Goal: Task Accomplishment & Management: Complete application form

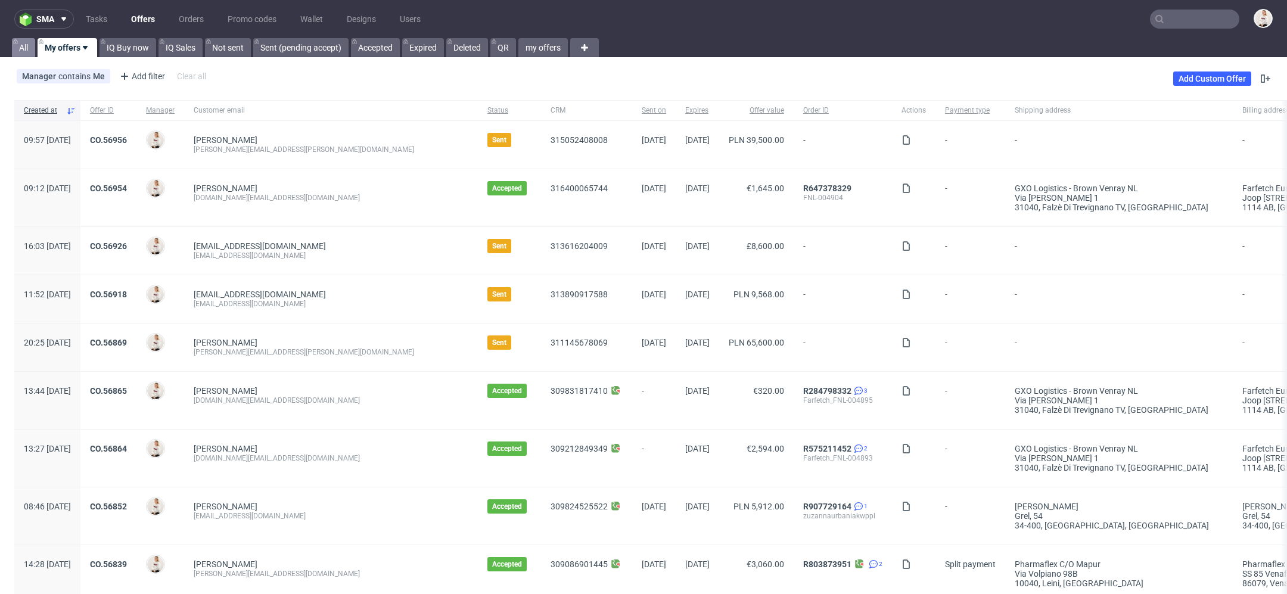
click at [15, 53] on link "All" at bounding box center [23, 47] width 23 height 19
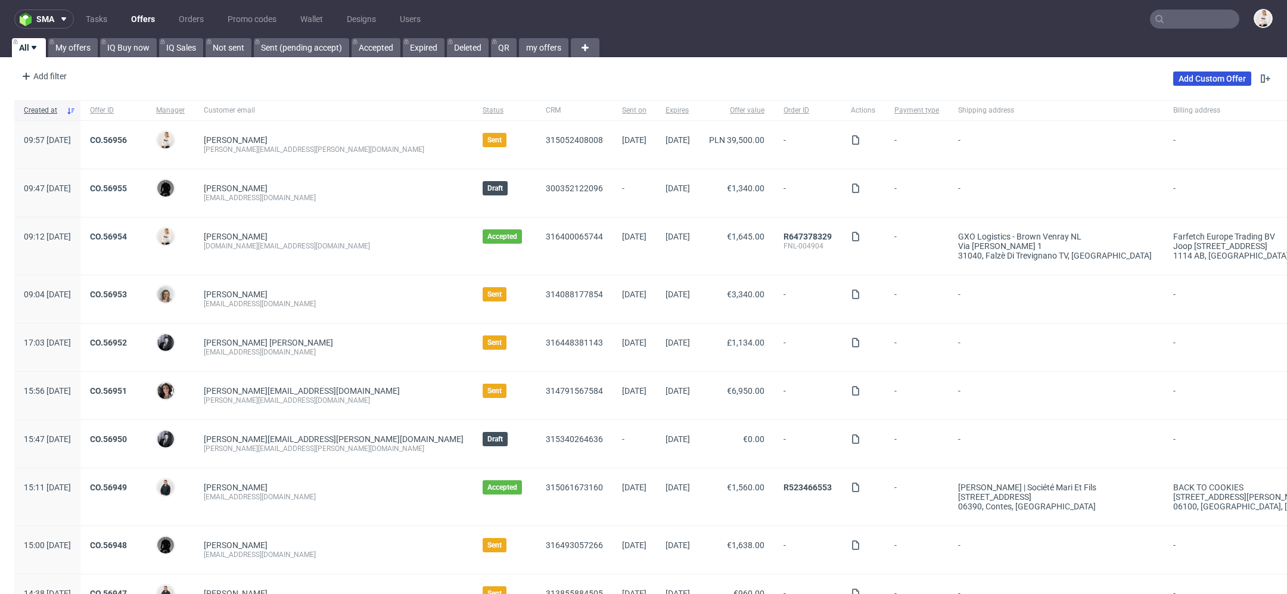
click at [1189, 77] on link "Add Custom Offer" at bounding box center [1212, 78] width 78 height 14
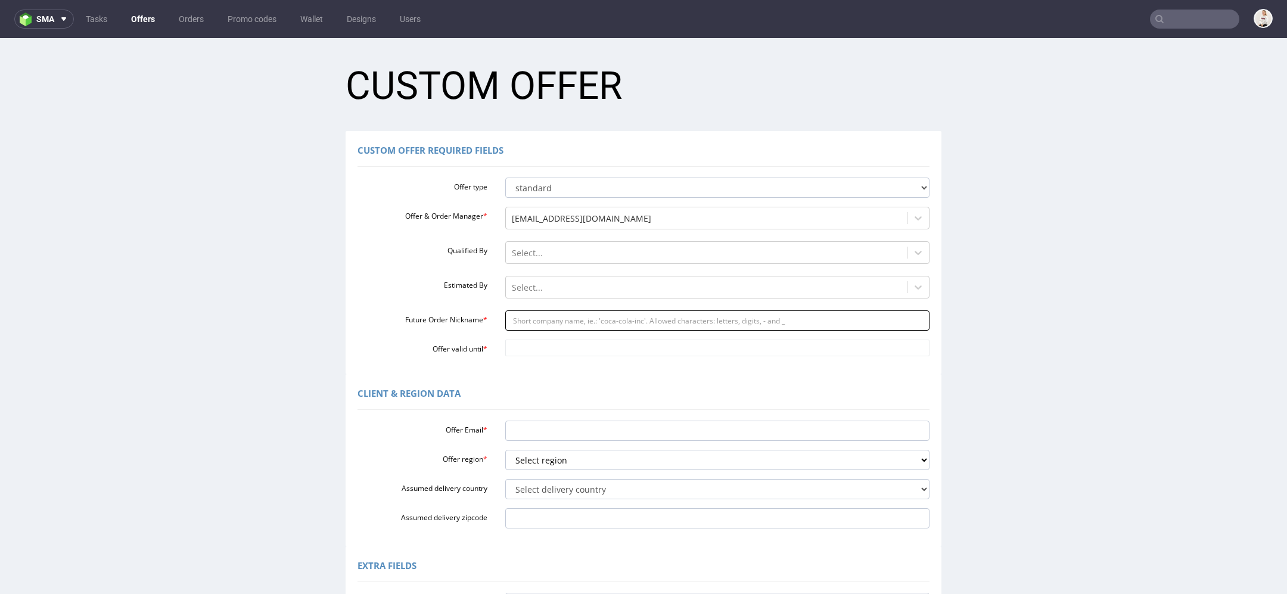
click at [564, 321] on input "Future Order Nickname *" at bounding box center [717, 320] width 425 height 20
paste input "bruceaimaudiocom"
type input "bruceaimaudiocom"
click at [552, 346] on input "Offer valid until *" at bounding box center [717, 348] width 425 height 17
click at [621, 315] on td "4" at bounding box center [618, 313] width 18 height 18
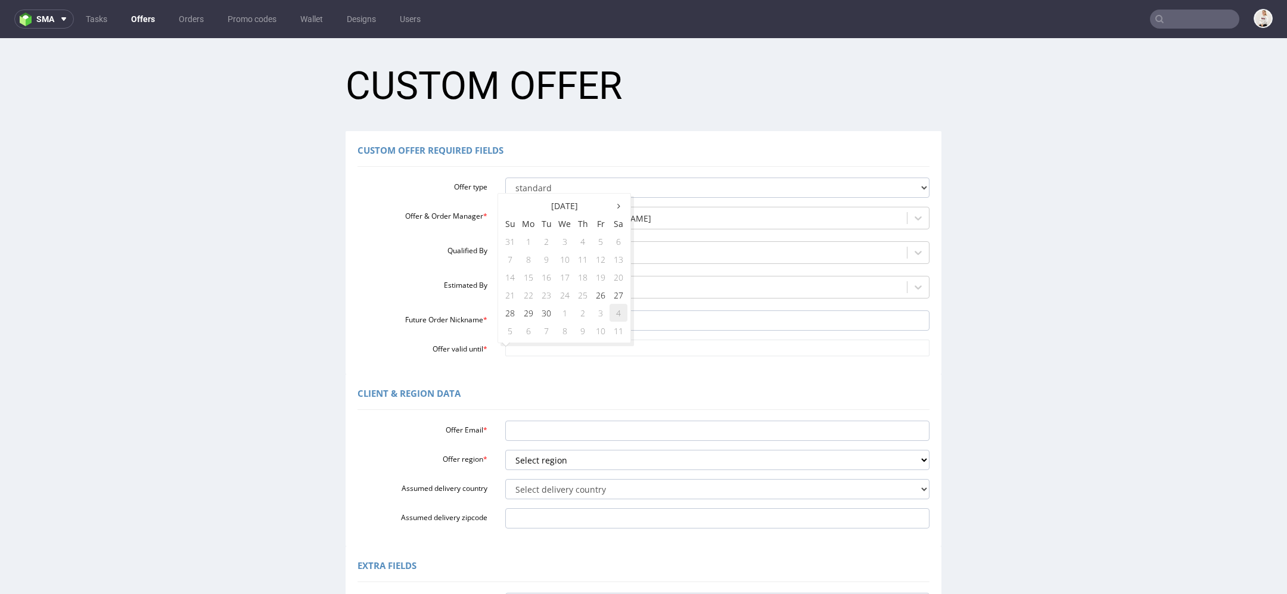
type input "2025-10-04"
click at [574, 433] on input "Offer Email *" at bounding box center [717, 431] width 425 height 20
paste input "bruce@aimaudio.com"
type input "bruce@aimaudio.com"
click at [561, 469] on select "Select region eu gb de pl fr it es" at bounding box center [717, 460] width 425 height 20
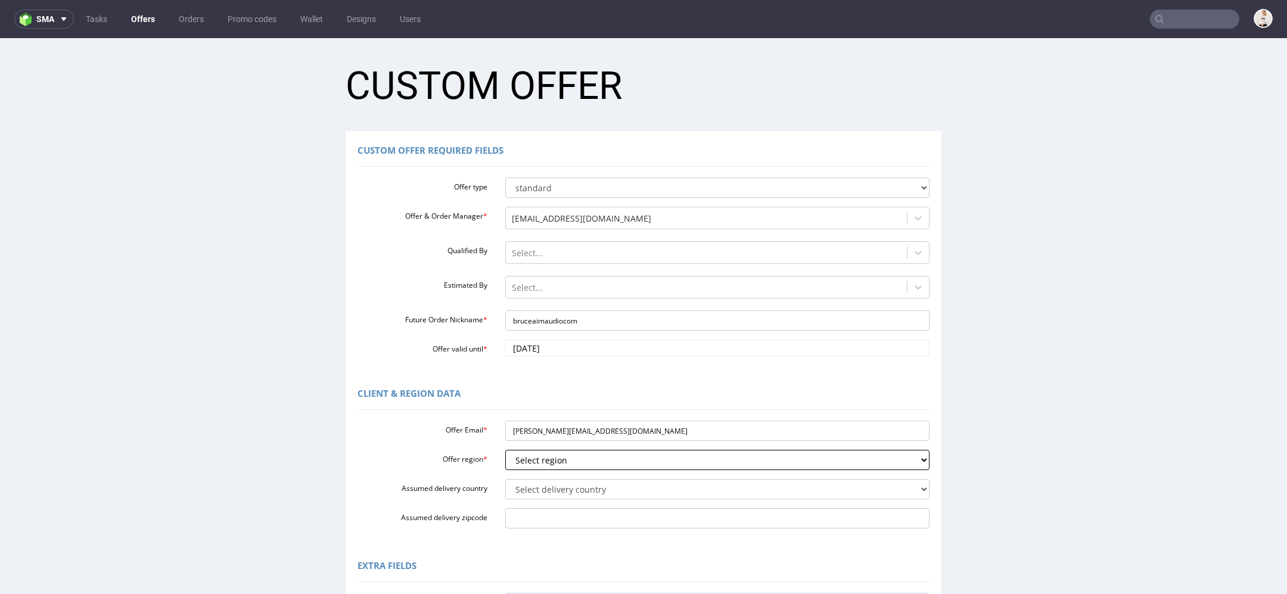
select select "gb"
click at [505, 450] on select "Select region eu gb de pl fr it es" at bounding box center [717, 460] width 425 height 20
click at [555, 494] on select "Select delivery country Andorra Afghanistan Anguilla Albania Armenia Antarctica…" at bounding box center [717, 489] width 425 height 20
select select "77"
click at [505, 479] on select "Select delivery country Andorra Afghanistan Anguilla Albania Armenia Antarctica…" at bounding box center [717, 489] width 425 height 20
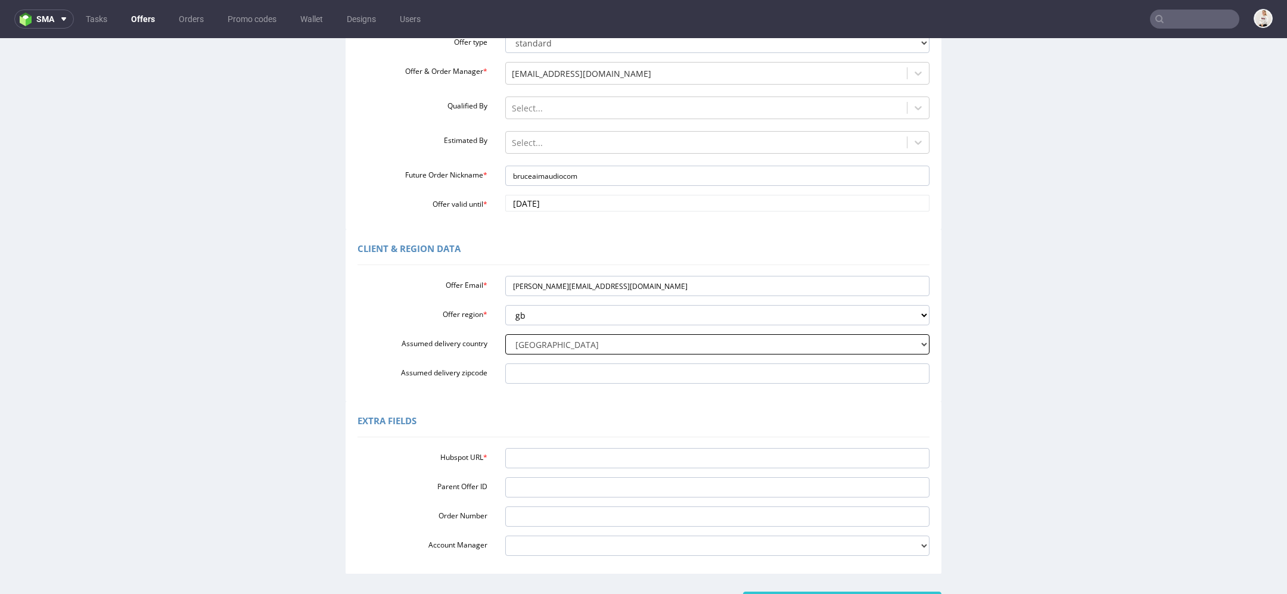
scroll to position [239, 0]
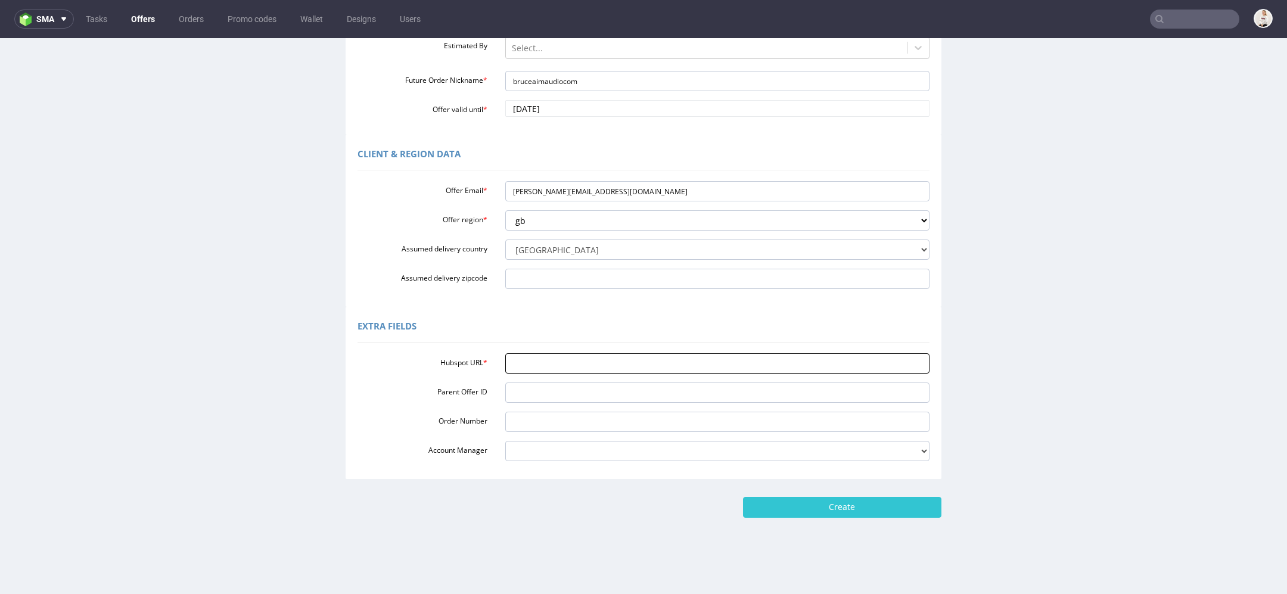
click at [587, 358] on input "Hubspot URL *" at bounding box center [717, 363] width 425 height 20
paste input "https://app-eu1.hubspot.com/contacts/25600958/record/0-3/314087459021/"
type input "https://app-eu1.hubspot.com/contacts/25600958/record/0-3/314087459021/"
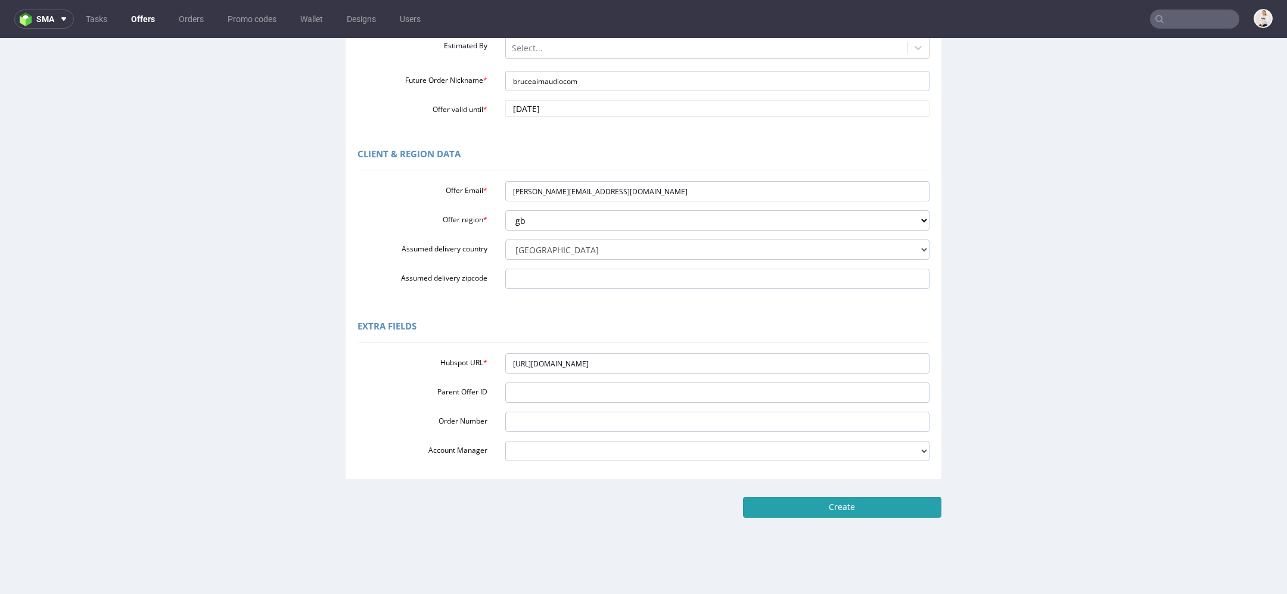
click at [801, 497] on input "Create" at bounding box center [842, 507] width 198 height 20
type input "Please wait..."
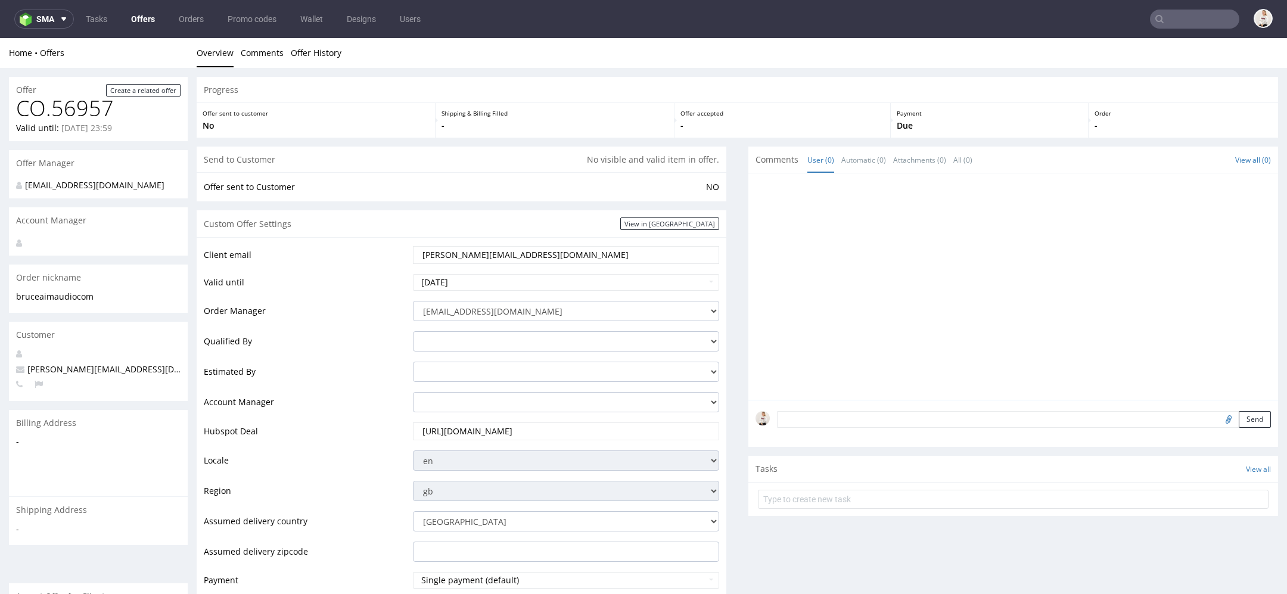
scroll to position [417, 0]
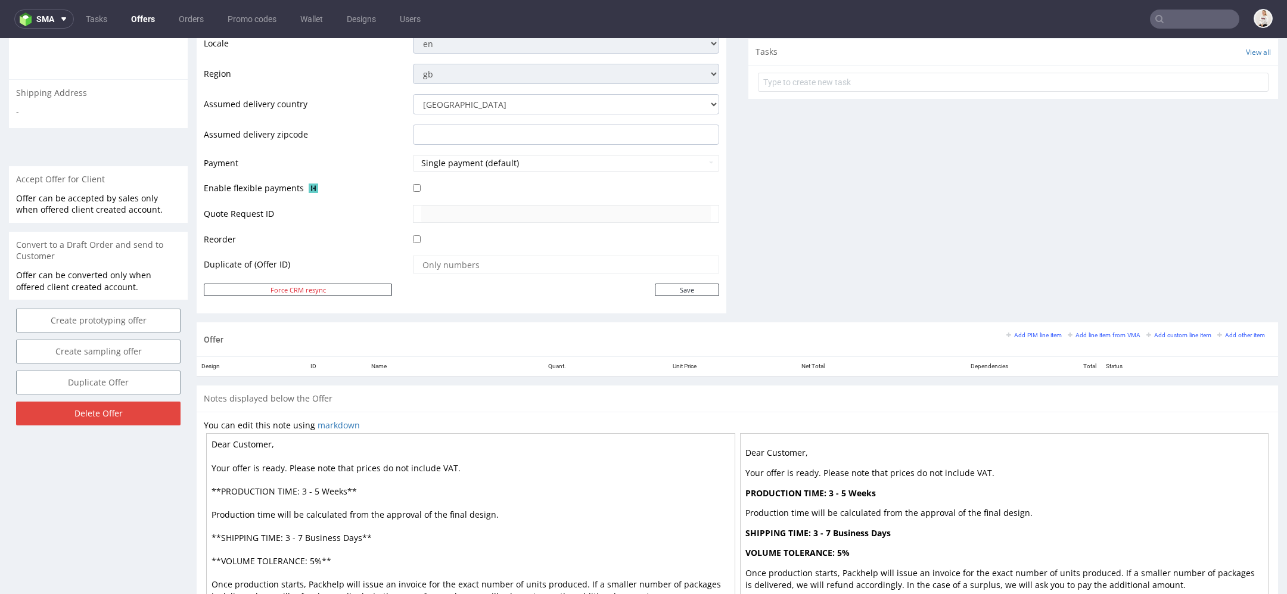
click at [1091, 338] on div "Add PIM line item Add line item from VMA Add custom line item Add other item" at bounding box center [1138, 339] width 265 height 20
click at [1082, 332] on small "Add line item from VMA" at bounding box center [1104, 335] width 73 height 7
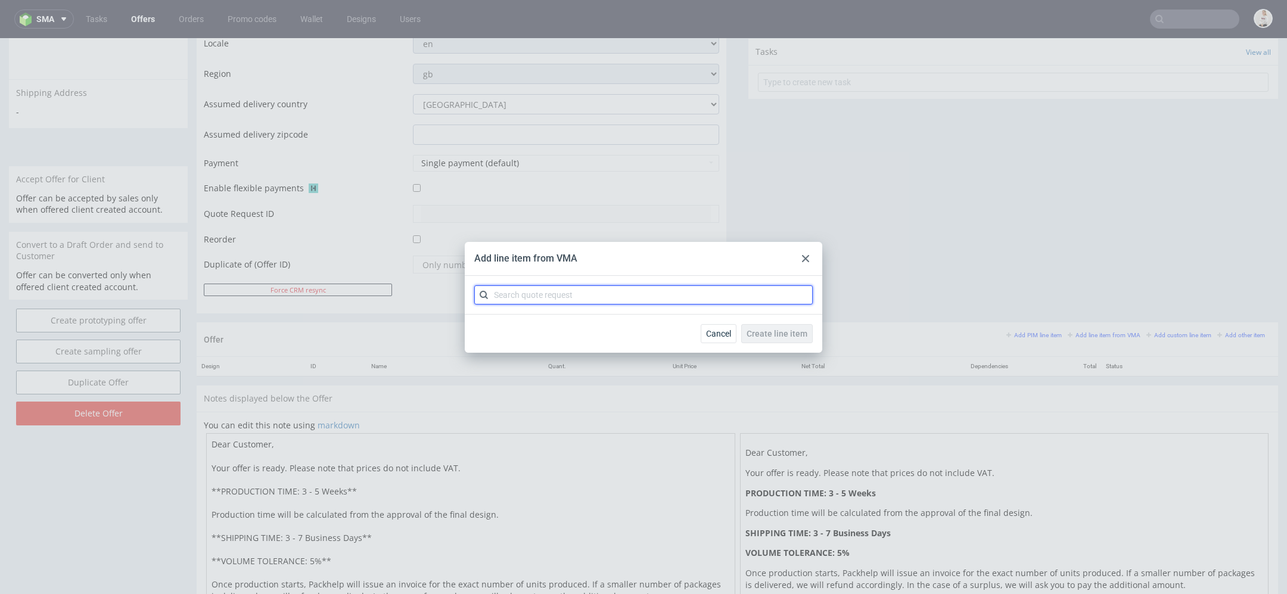
click at [745, 304] on input "text" at bounding box center [643, 294] width 338 height 19
paste input "CBNO"
type input "CBNO"
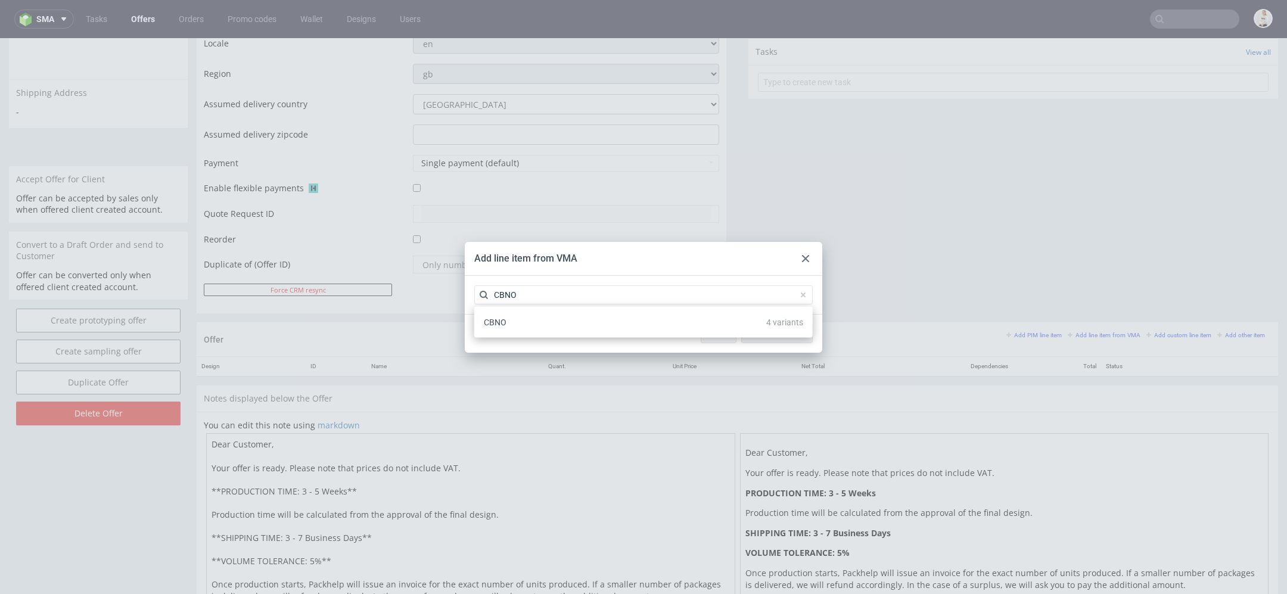
click at [726, 326] on div "CBNO 4 variants" at bounding box center [643, 322] width 329 height 21
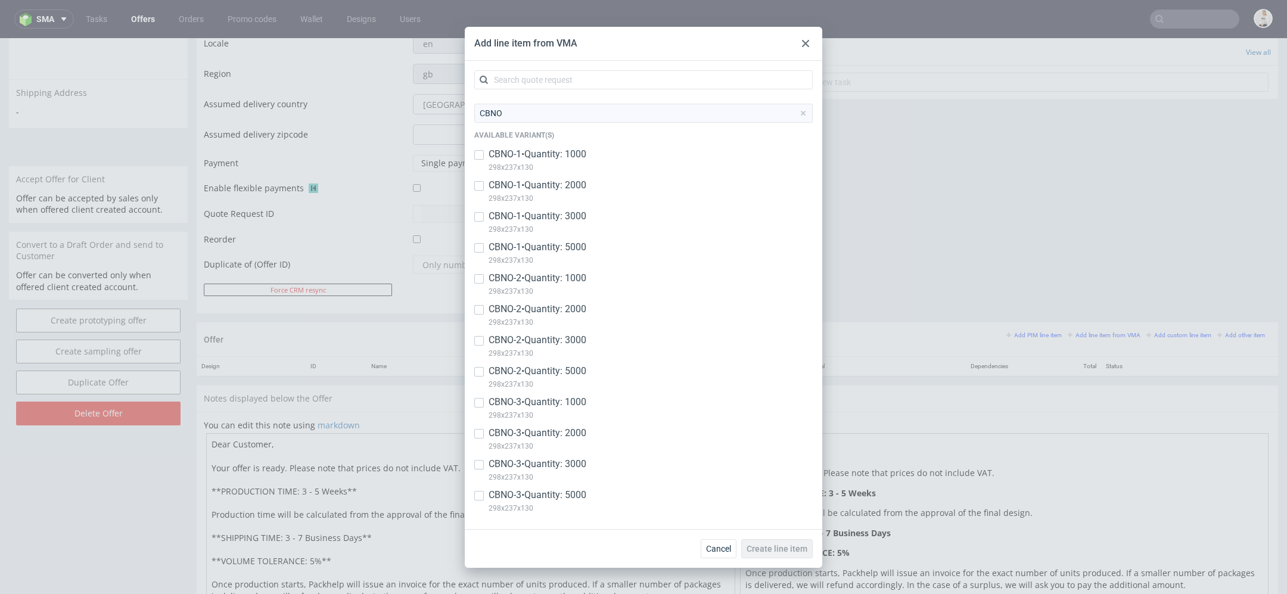
click at [558, 155] on p "CBNO-1 • Quantity: 1000" at bounding box center [538, 154] width 98 height 13
checkbox input "true"
click at [559, 195] on p "298x237x130" at bounding box center [538, 198] width 98 height 13
checkbox input "true"
click at [561, 216] on p "CBNO-1 • Quantity: 3000" at bounding box center [538, 216] width 98 height 13
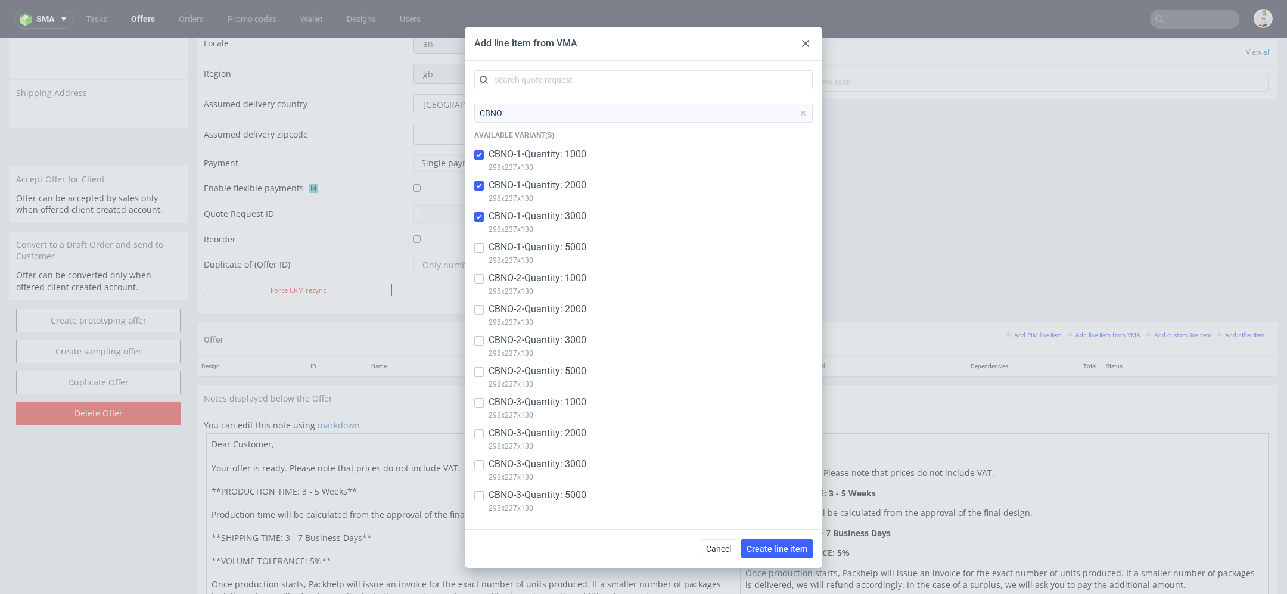
checkbox input "true"
click at [565, 249] on p "CBNO-1 • Quantity: 5000" at bounding box center [538, 247] width 98 height 13
checkbox input "true"
click at [789, 546] on span "Create line item" at bounding box center [776, 549] width 61 height 8
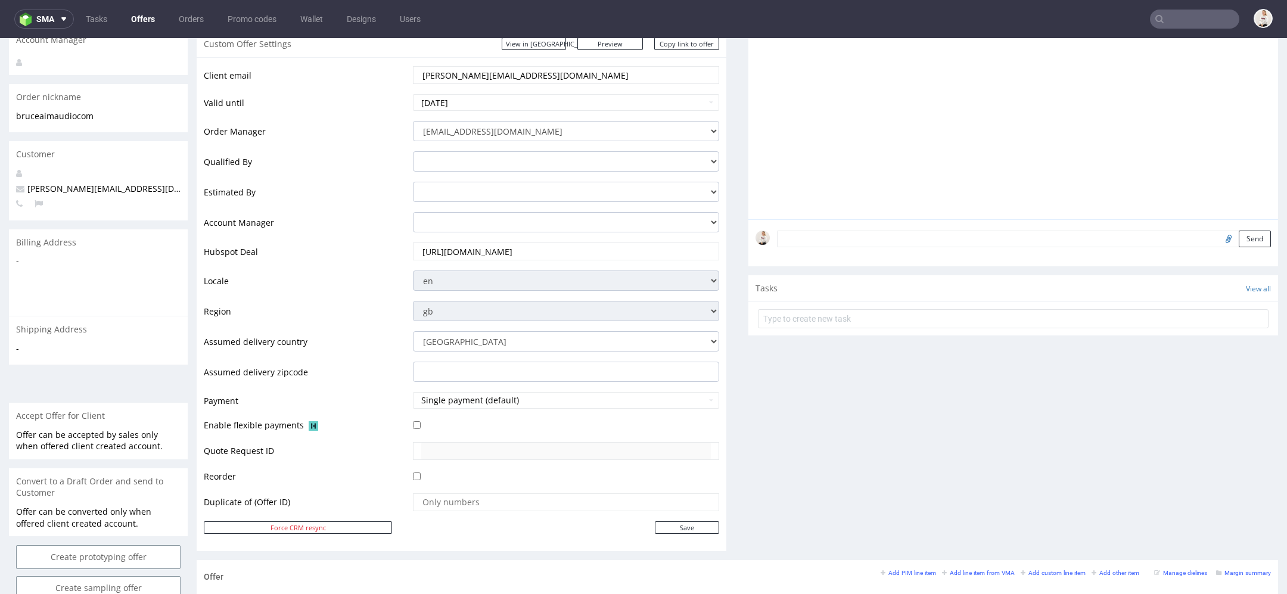
scroll to position [508, 0]
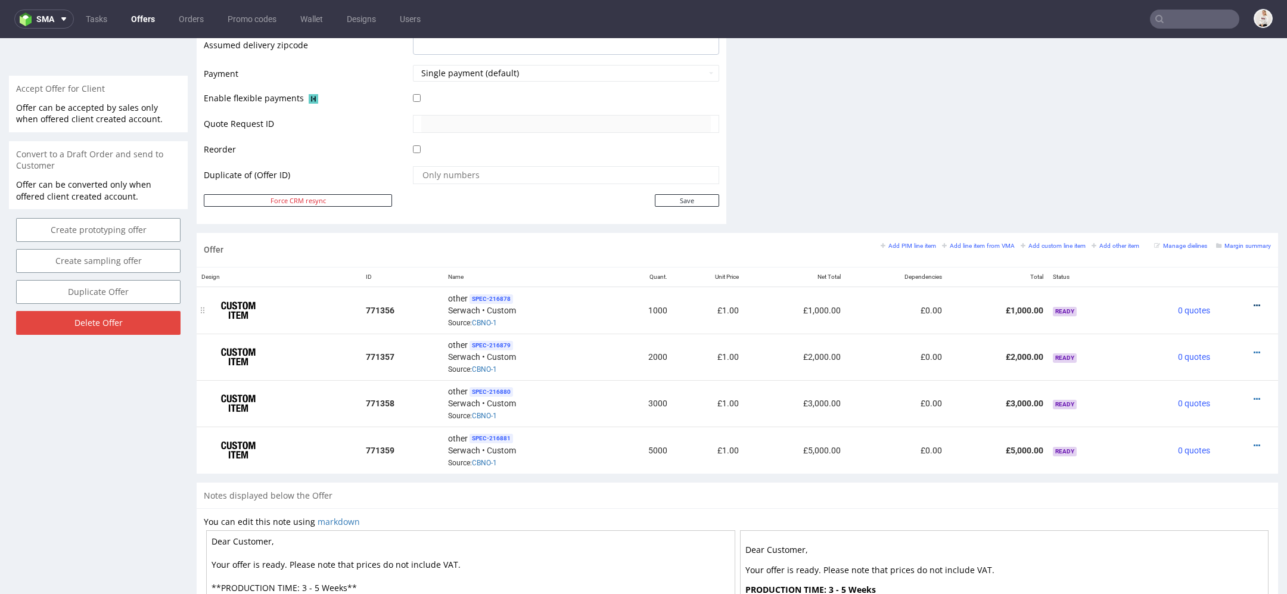
click at [1253, 301] on icon at bounding box center [1256, 305] width 7 height 8
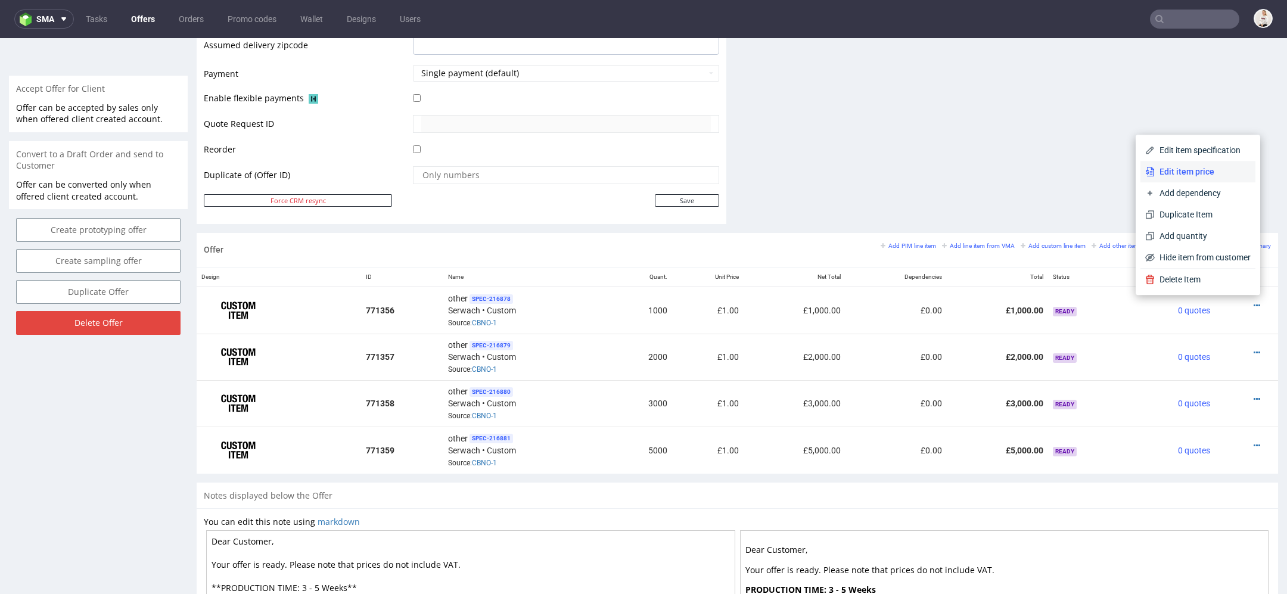
click at [1172, 175] on span "Edit item price" at bounding box center [1203, 172] width 96 height 12
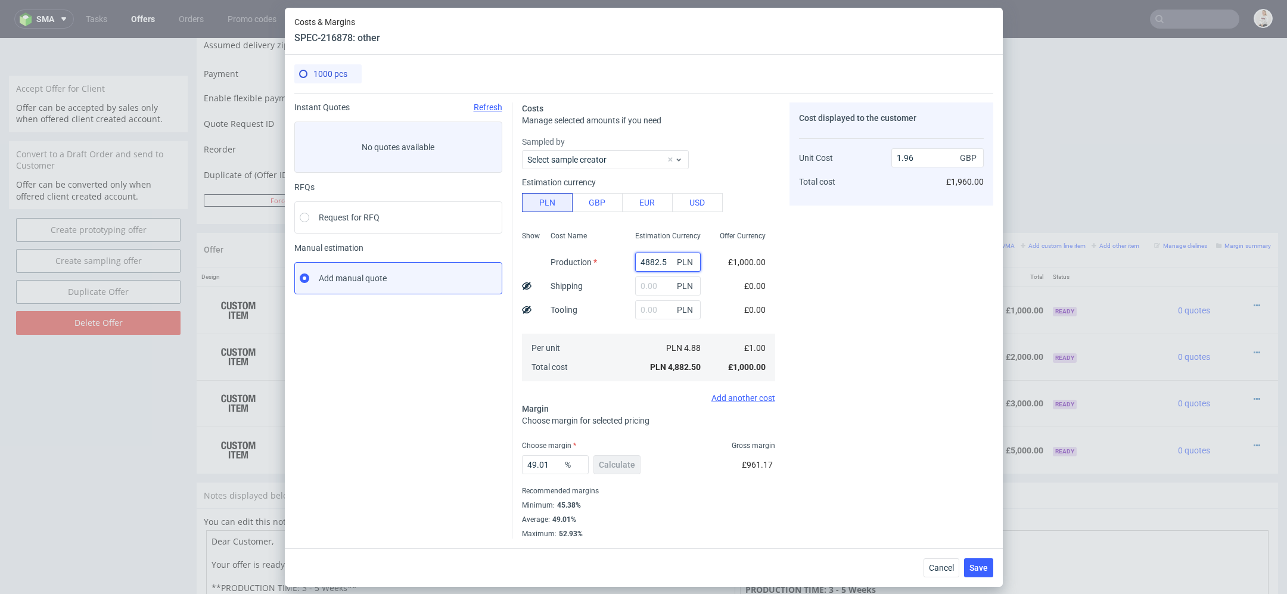
click at [659, 257] on input "4882.5" at bounding box center [668, 262] width 66 height 19
paste input "13660.00"
click at [767, 274] on div "£0.00" at bounding box center [755, 286] width 41 height 24
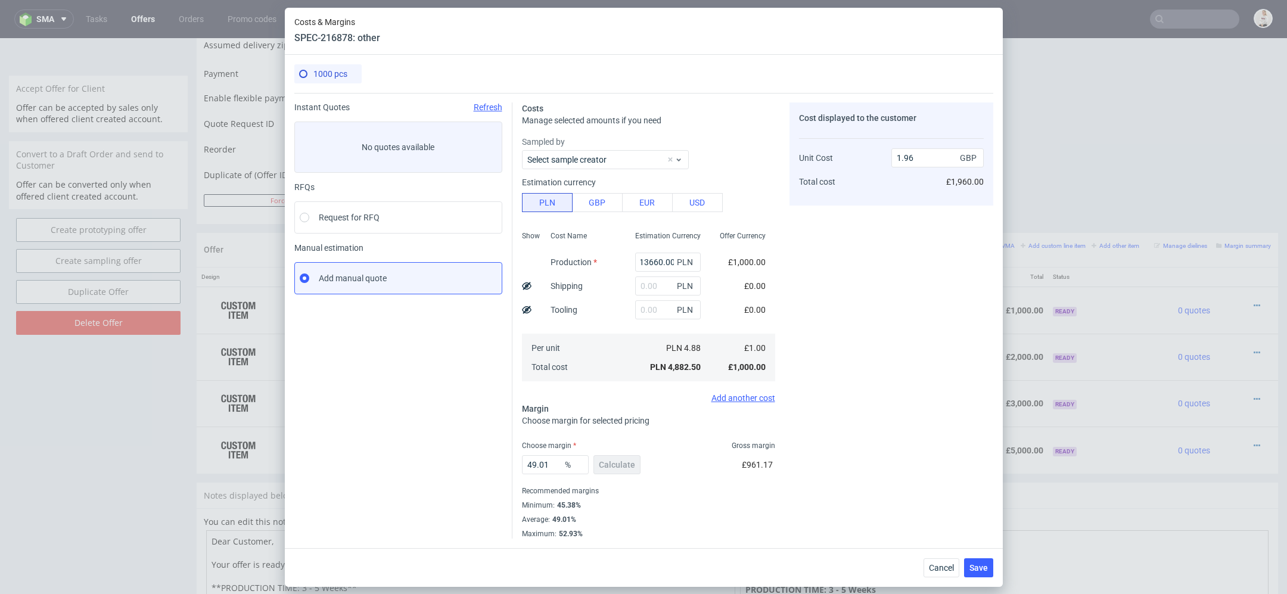
type input "13660"
type input "5.49"
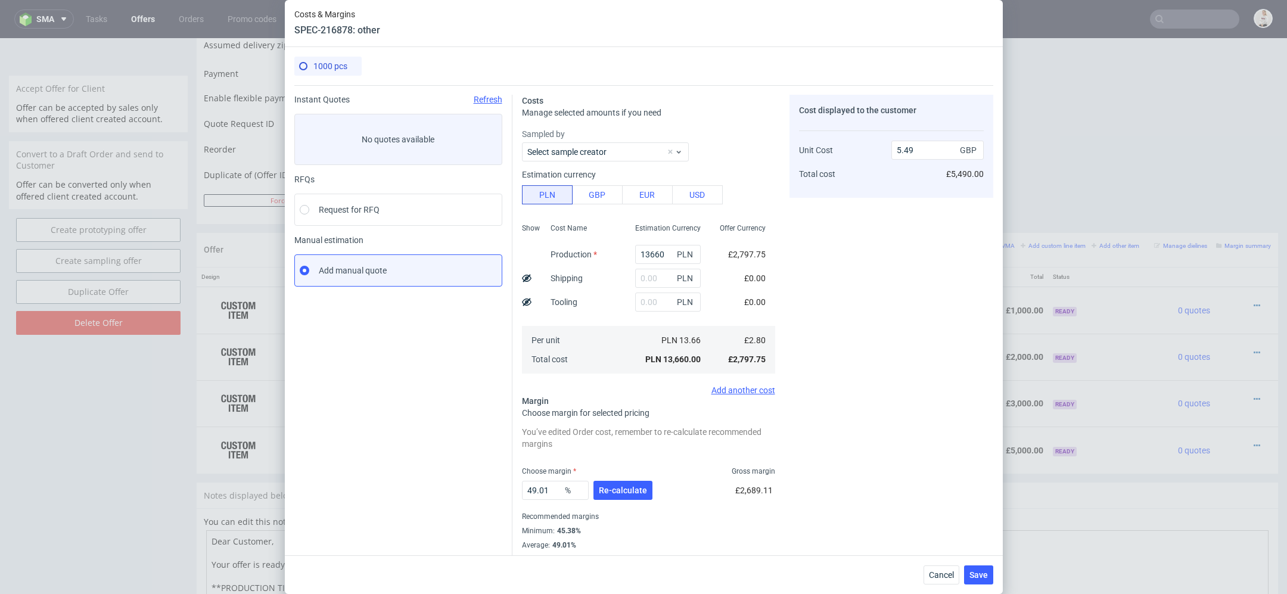
scroll to position [0, 0]
click at [944, 573] on span "Cancel" at bounding box center [941, 575] width 25 height 8
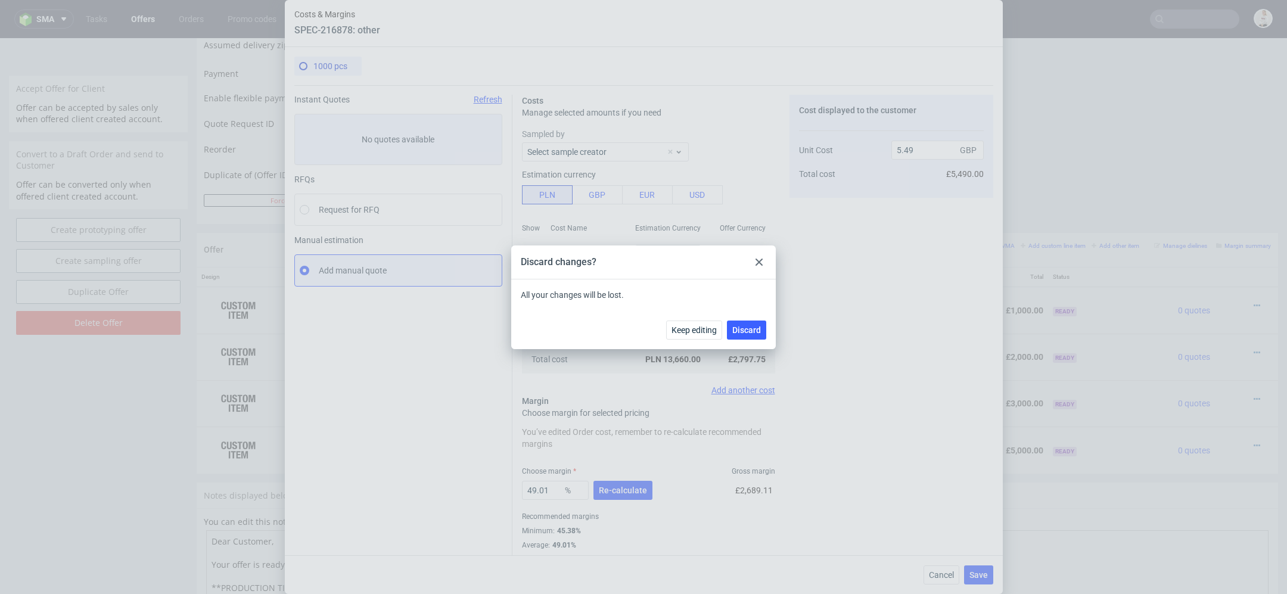
click at [753, 263] on div at bounding box center [759, 262] width 14 height 14
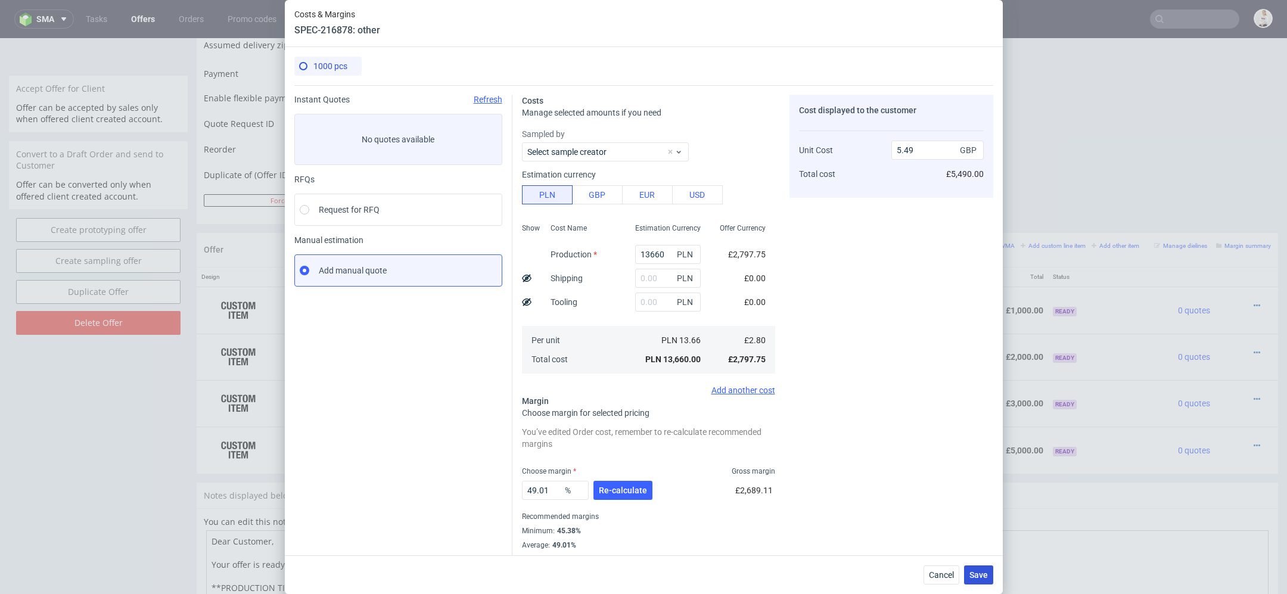
click at [985, 574] on span "Save" at bounding box center [978, 575] width 18 height 8
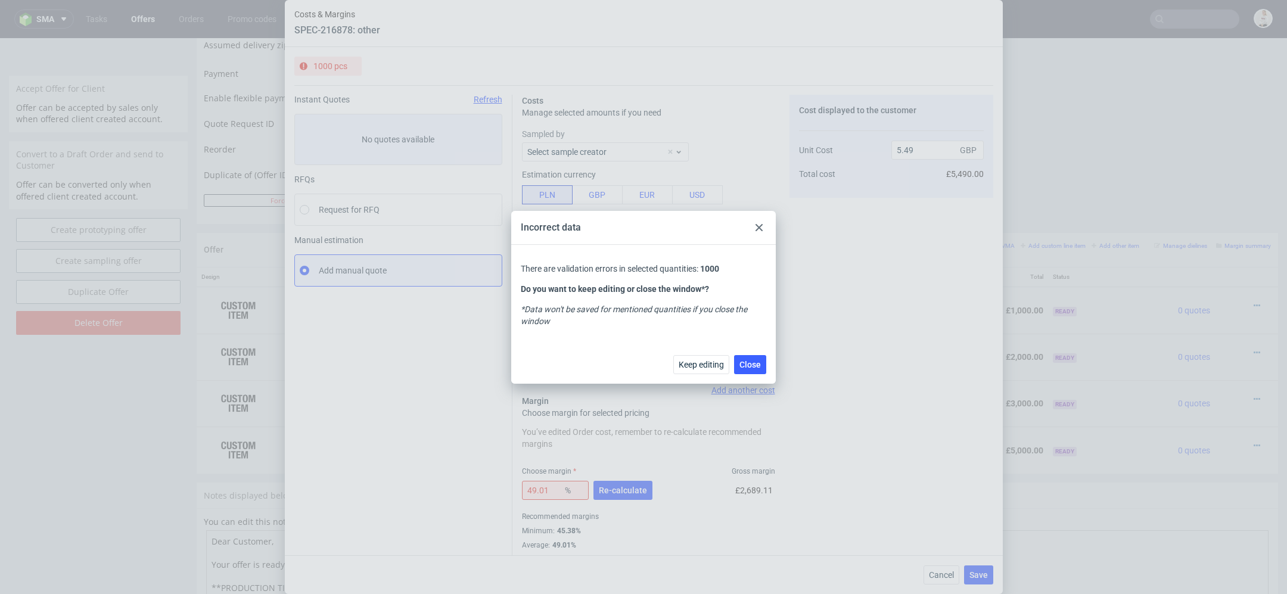
click at [751, 228] on div "Incorrect data" at bounding box center [643, 228] width 265 height 34
click at [756, 225] on use at bounding box center [758, 227] width 7 height 7
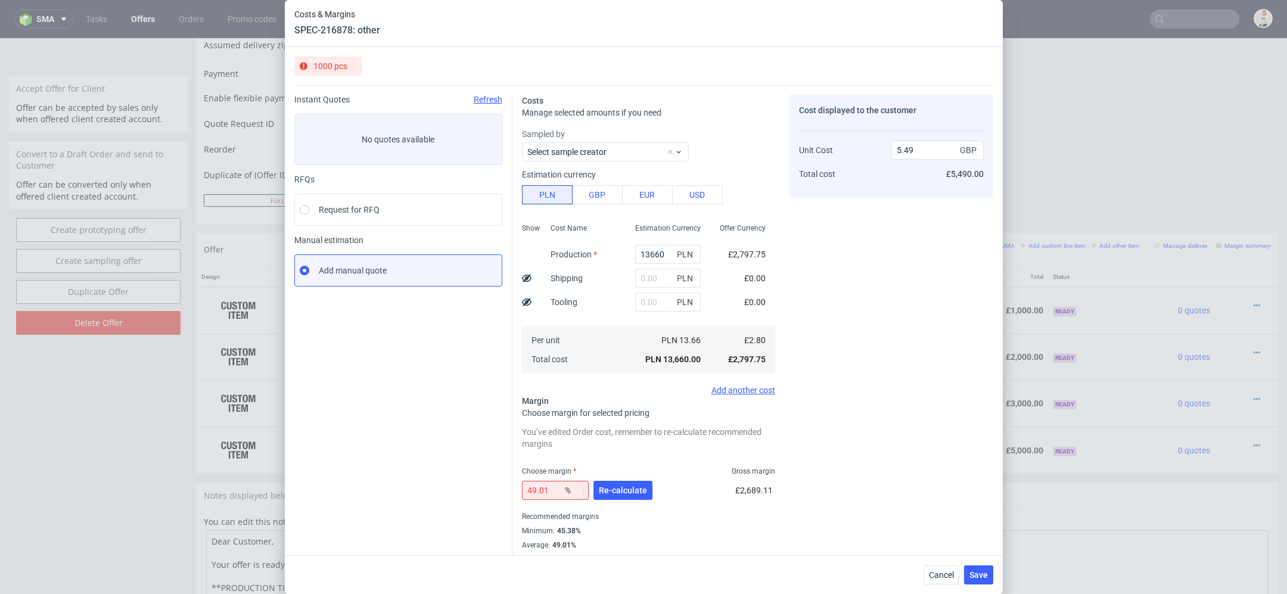
click at [627, 478] on div "49.01 % Re-calculate" at bounding box center [588, 492] width 133 height 33
click at [637, 496] on button "Re-calculate" at bounding box center [622, 490] width 59 height 19
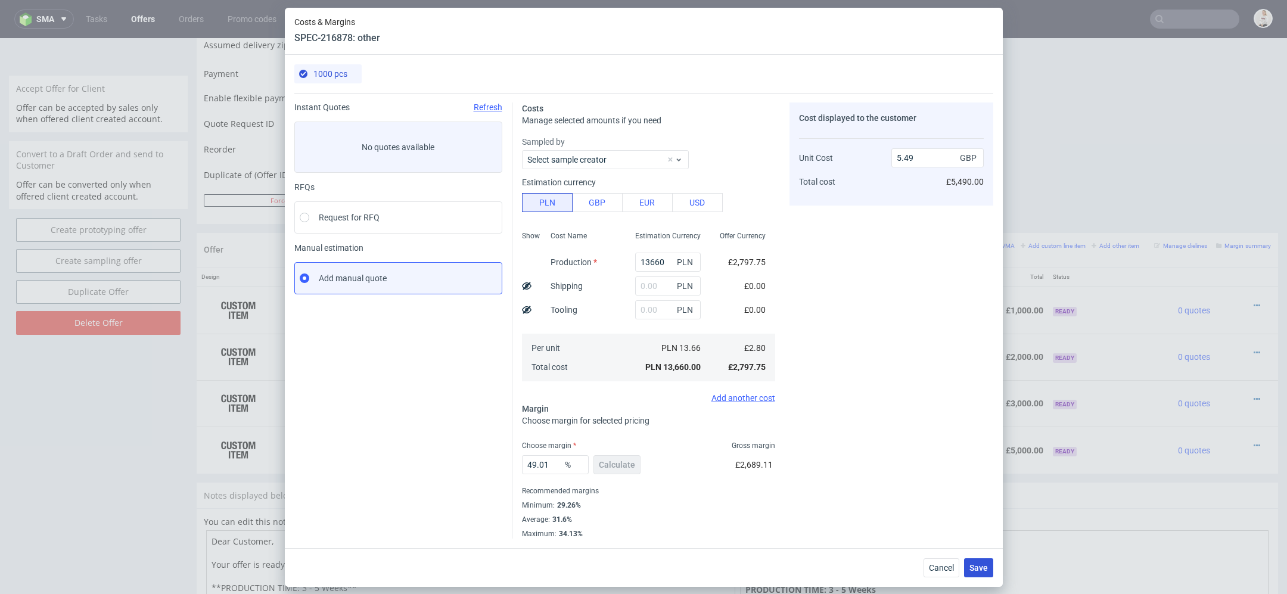
click at [970, 567] on span "Save" at bounding box center [978, 568] width 18 height 8
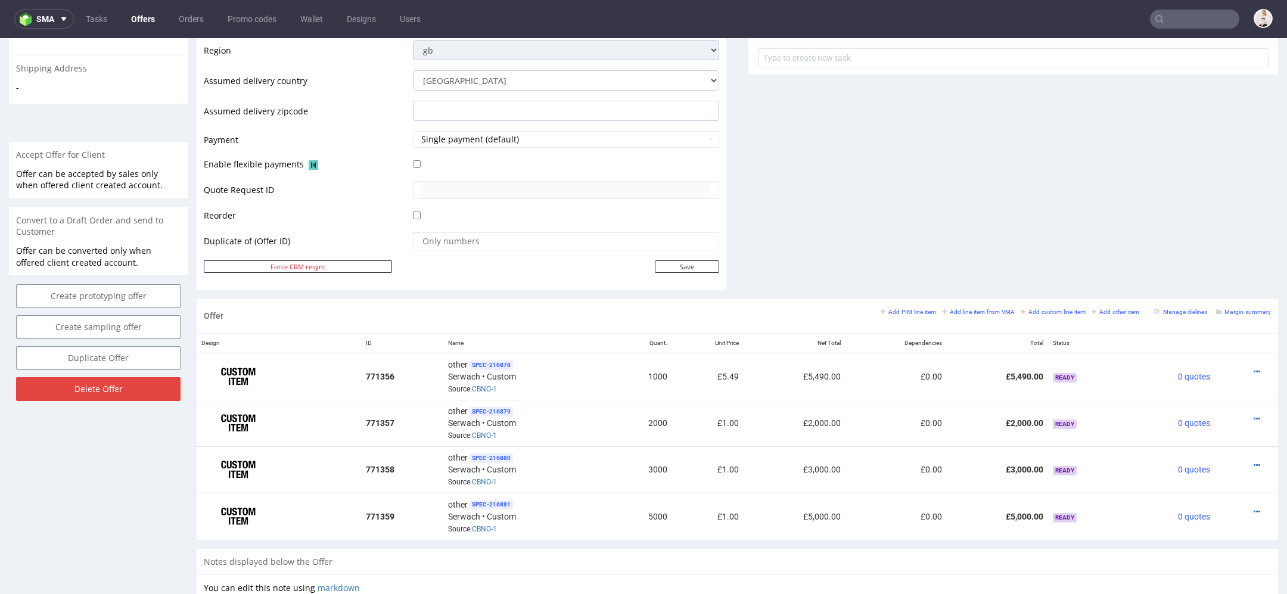
scroll to position [680, 0]
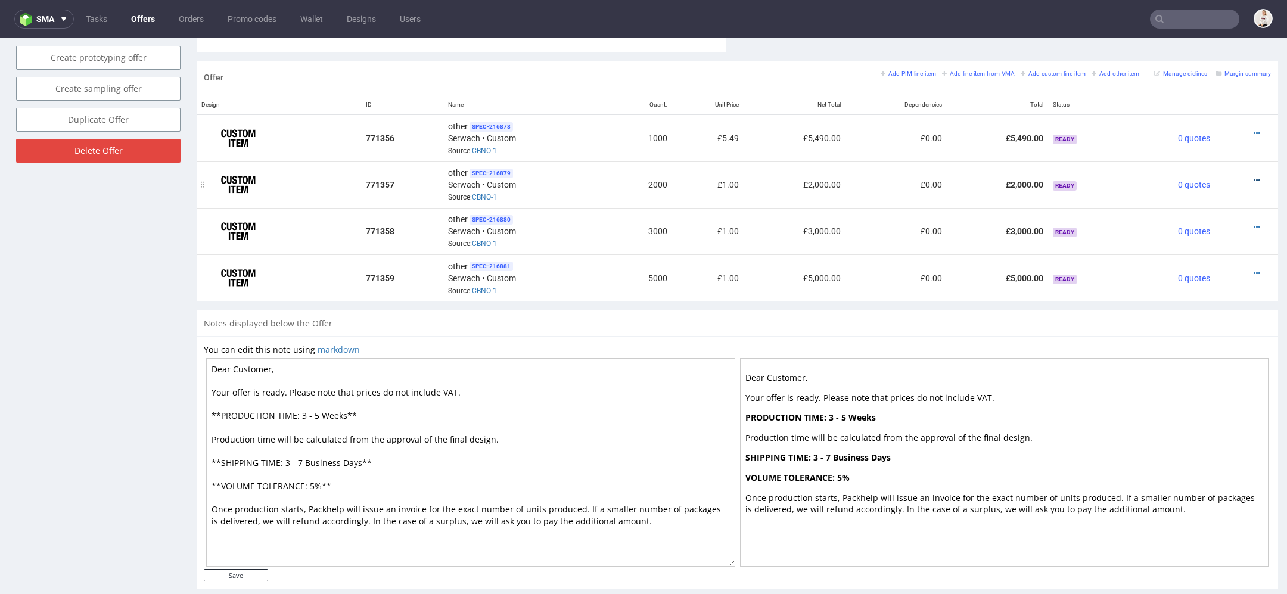
click at [1253, 176] on icon at bounding box center [1256, 180] width 7 height 8
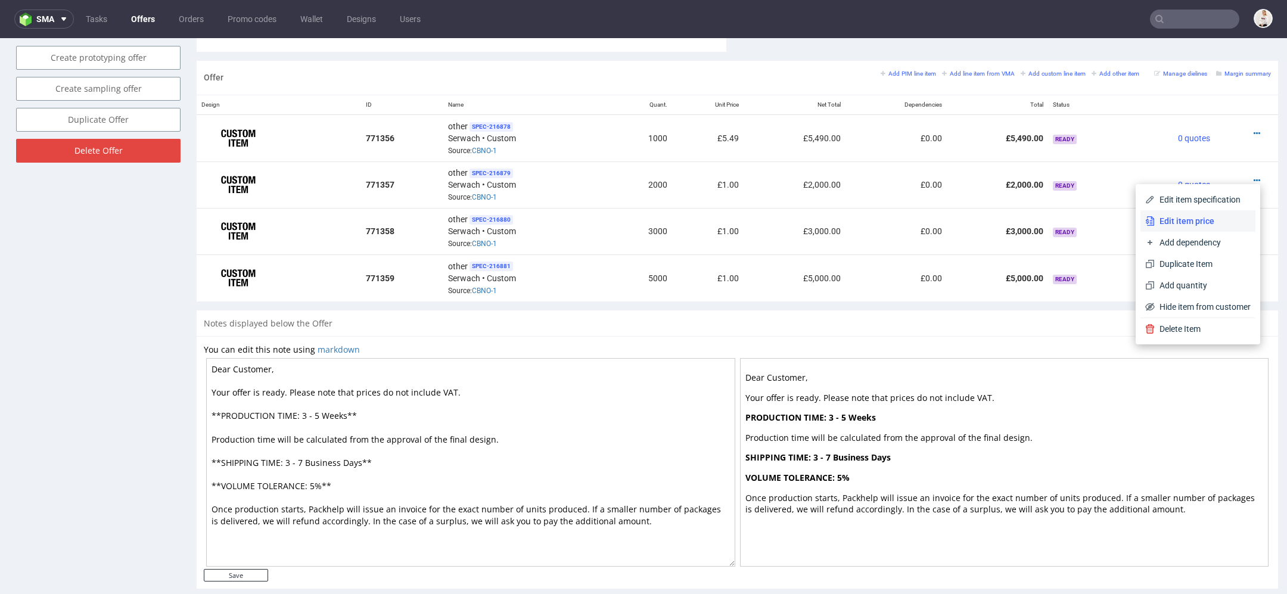
click at [1190, 218] on span "Edit item price" at bounding box center [1203, 221] width 96 height 12
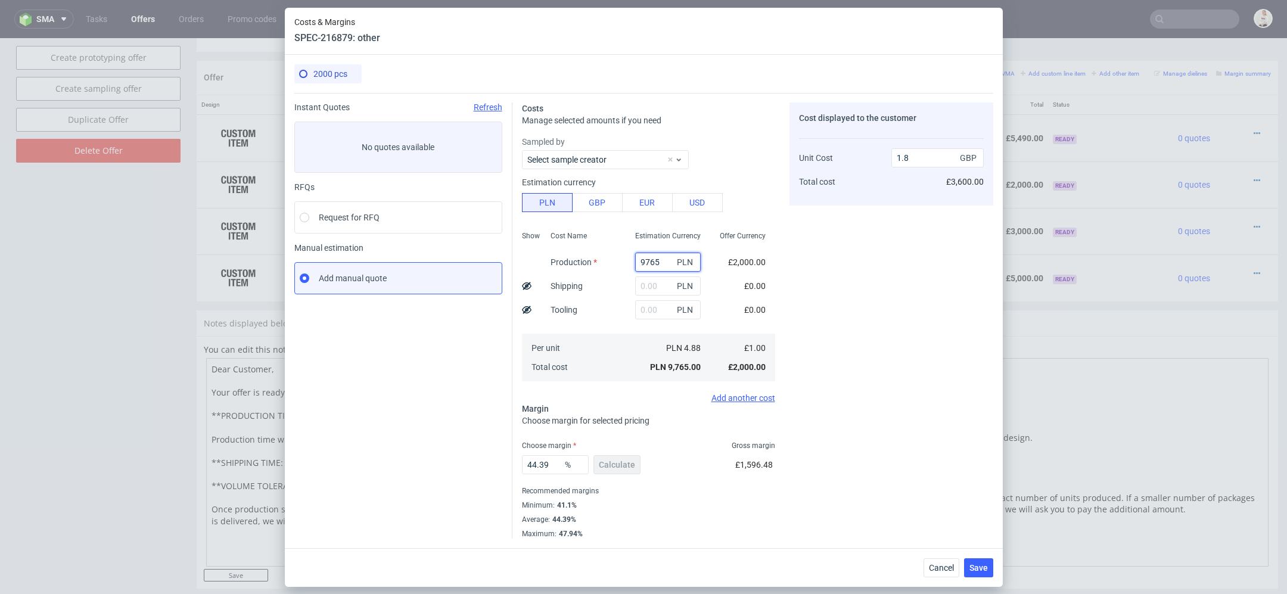
click at [646, 262] on input "9765" at bounding box center [668, 262] width 66 height 19
paste input "19740.00"
type input "19740"
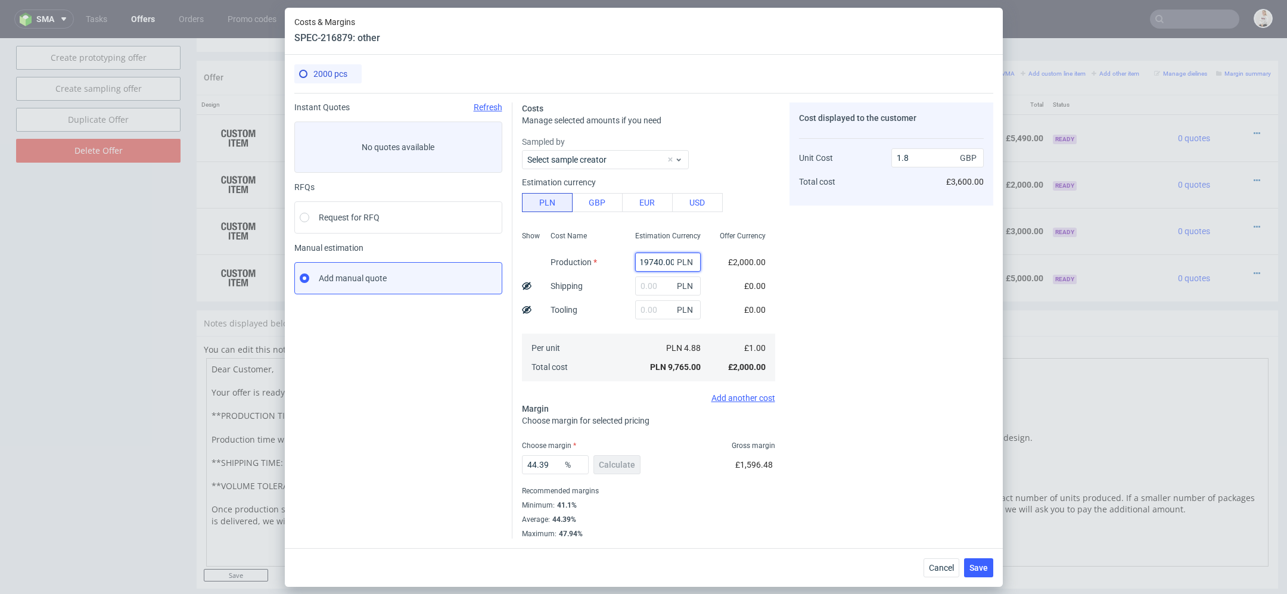
type input "3.64"
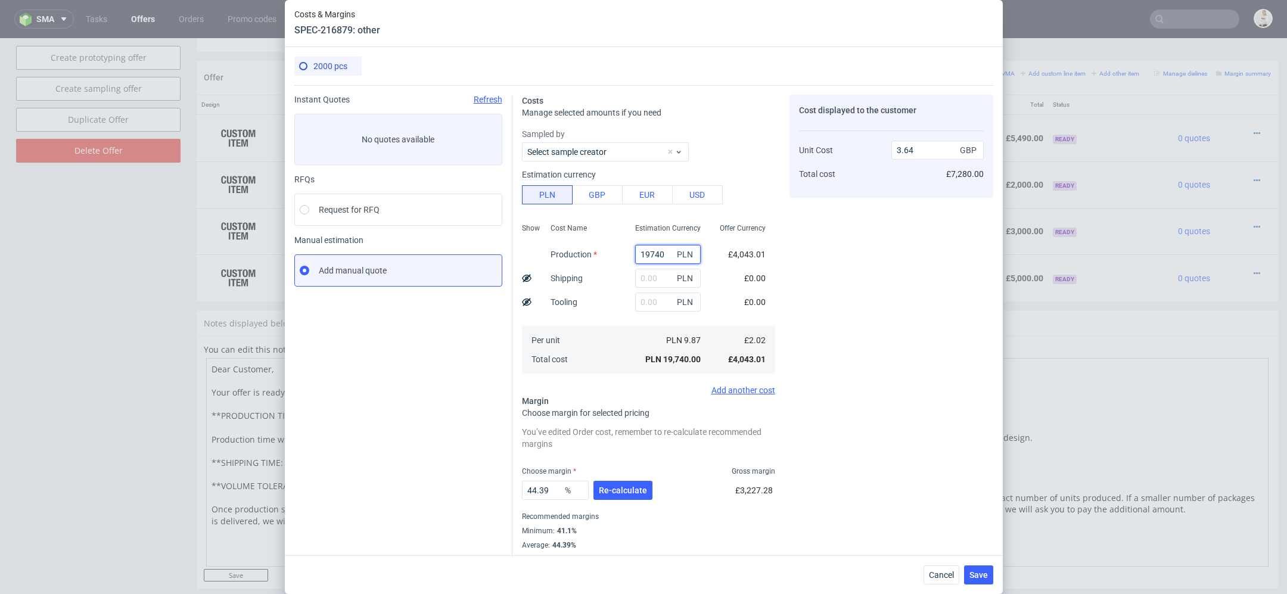
type input "19740"
click at [828, 312] on div "Cost displayed to the customer Unit Cost Total cost 3.64 GBP £7,280.00" at bounding box center [891, 329] width 204 height 469
click at [628, 486] on span "Re-calculate" at bounding box center [623, 490] width 48 height 8
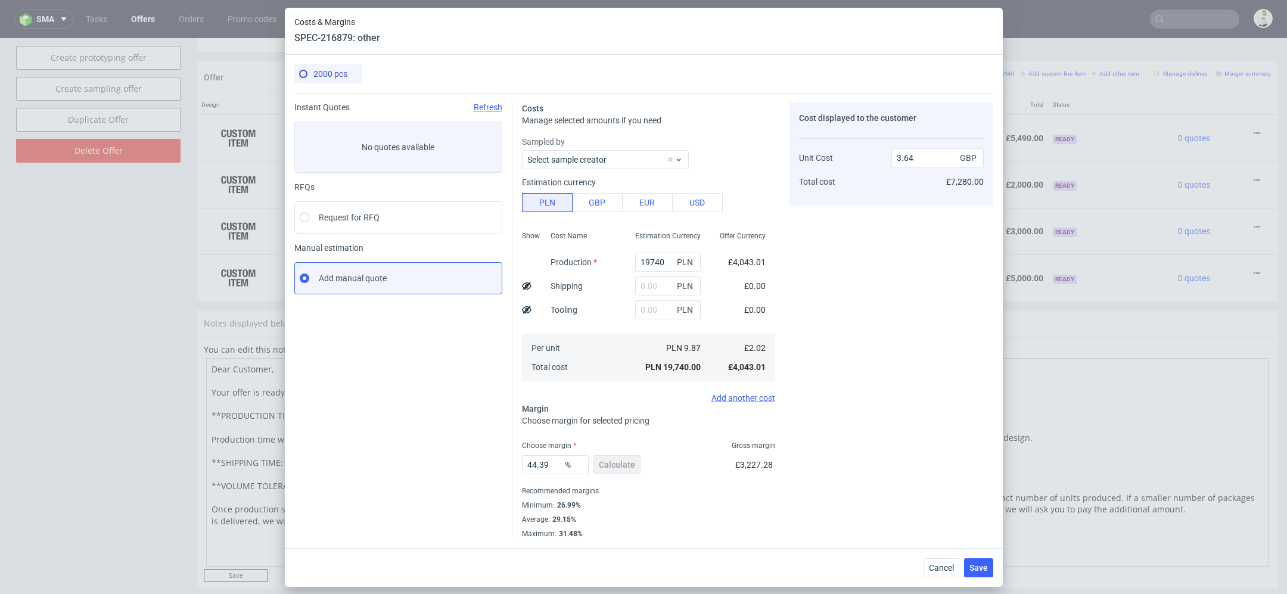
click at [960, 561] on div "Cancel Save" at bounding box center [958, 567] width 70 height 19
click at [973, 565] on span "Save" at bounding box center [978, 568] width 18 height 8
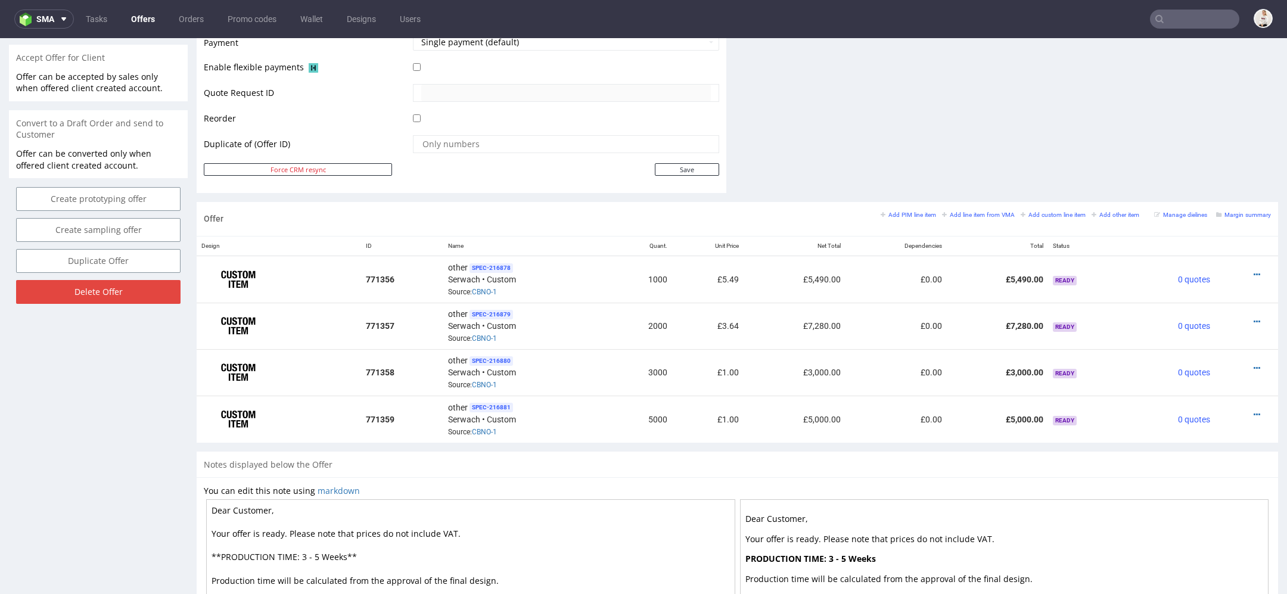
scroll to position [693, 0]
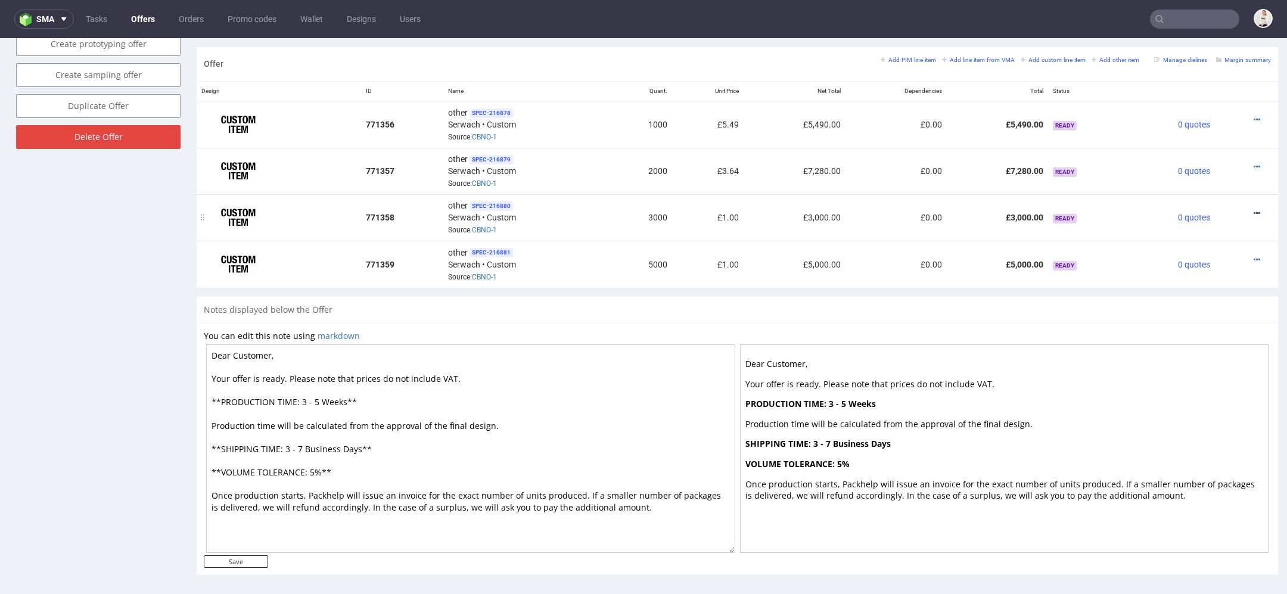
click at [1253, 209] on icon at bounding box center [1256, 213] width 7 height 8
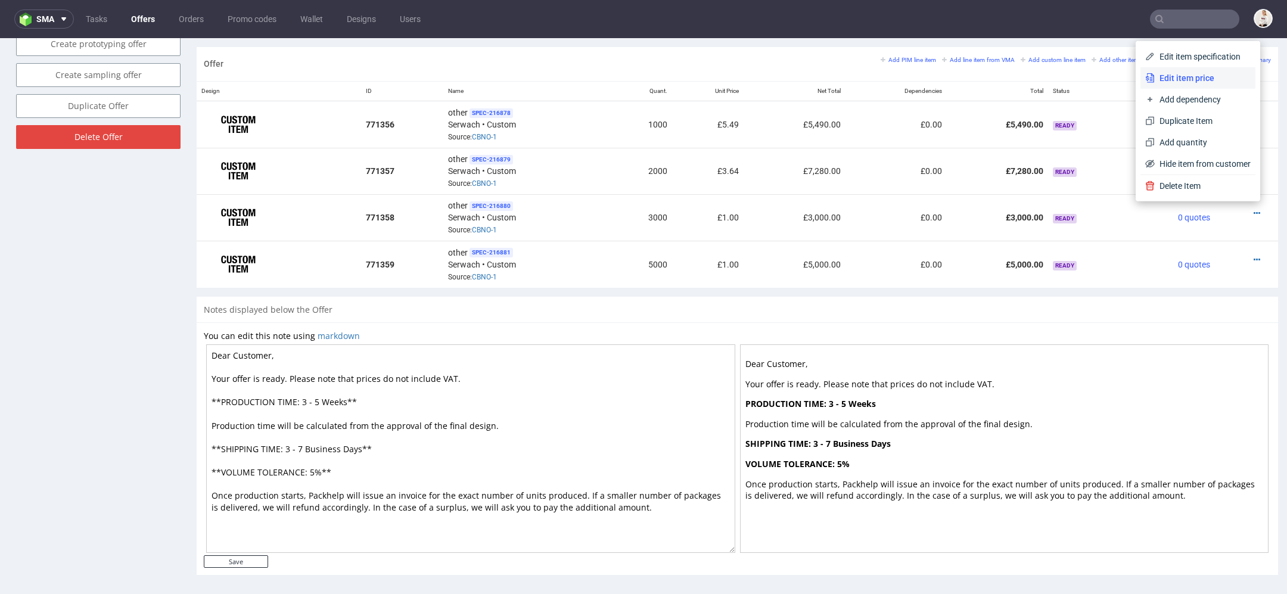
click at [1200, 87] on li "Edit item price" at bounding box center [1197, 77] width 115 height 21
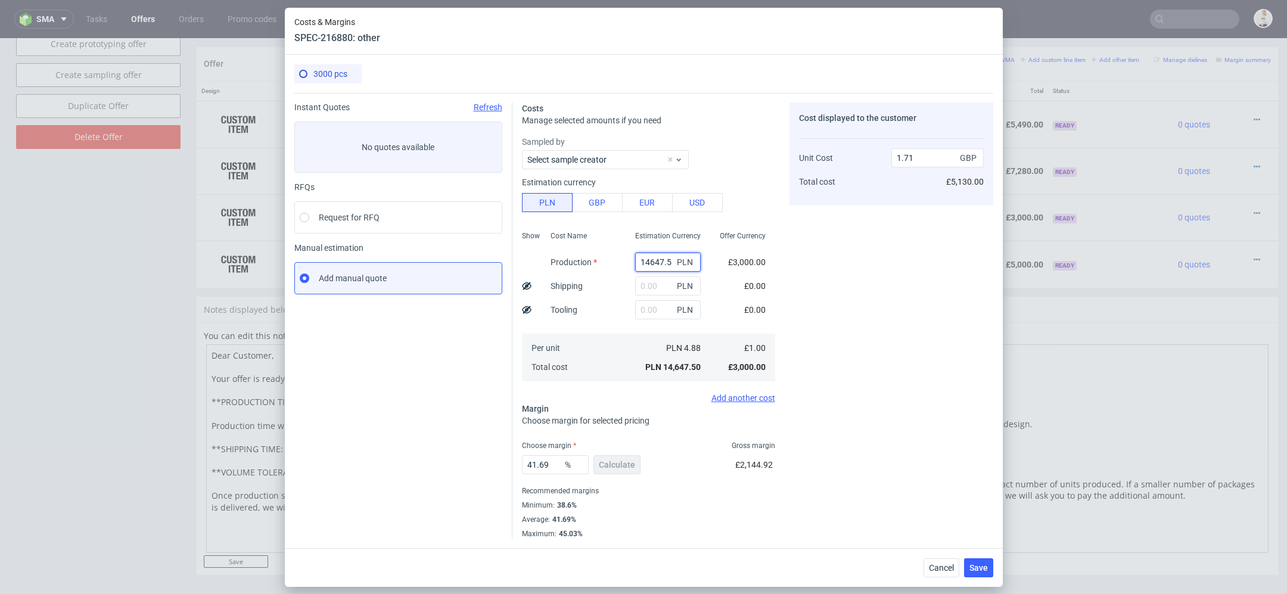
click at [661, 265] on input "14647.5" at bounding box center [668, 262] width 66 height 19
paste input "26590.00"
type input "26590"
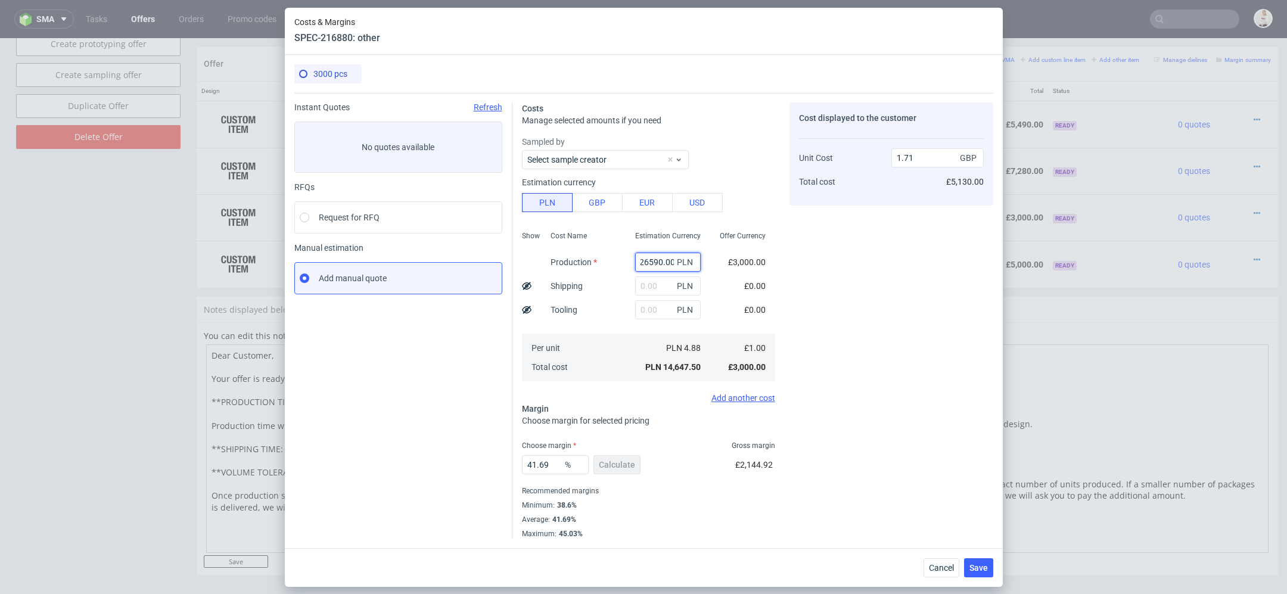
type input "3.11"
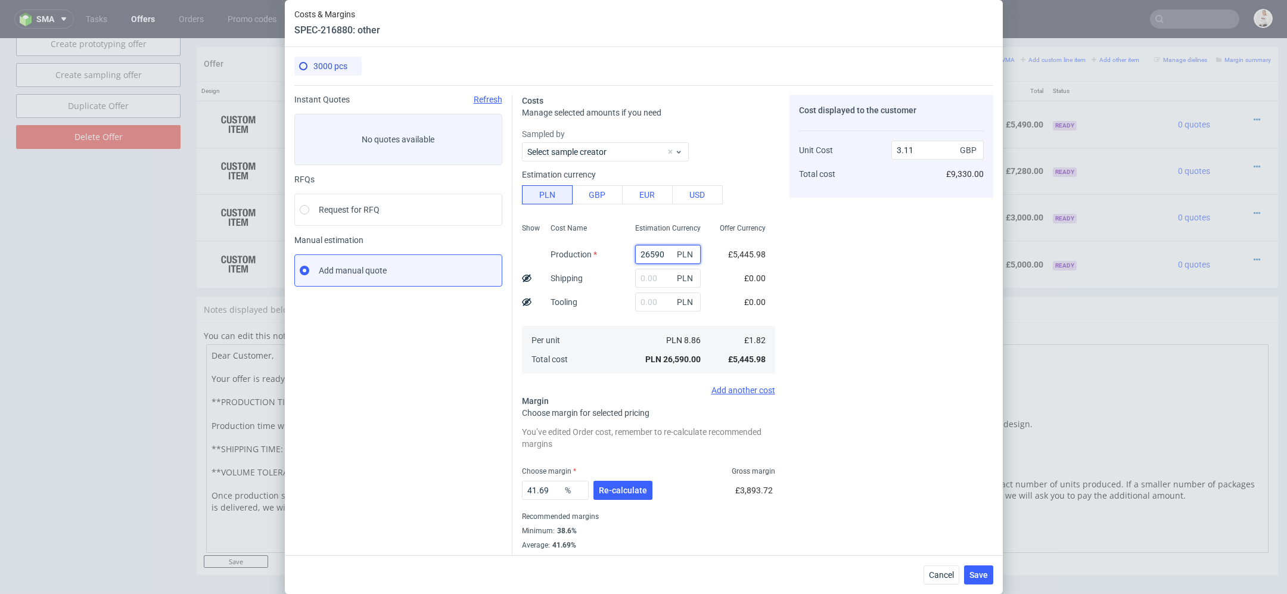
type input "26590"
click at [855, 296] on div "Cost displayed to the customer Unit Cost Total cost 3.11 GBP £9,330.00" at bounding box center [891, 329] width 204 height 469
click at [631, 490] on span "Re-calculate" at bounding box center [623, 490] width 48 height 8
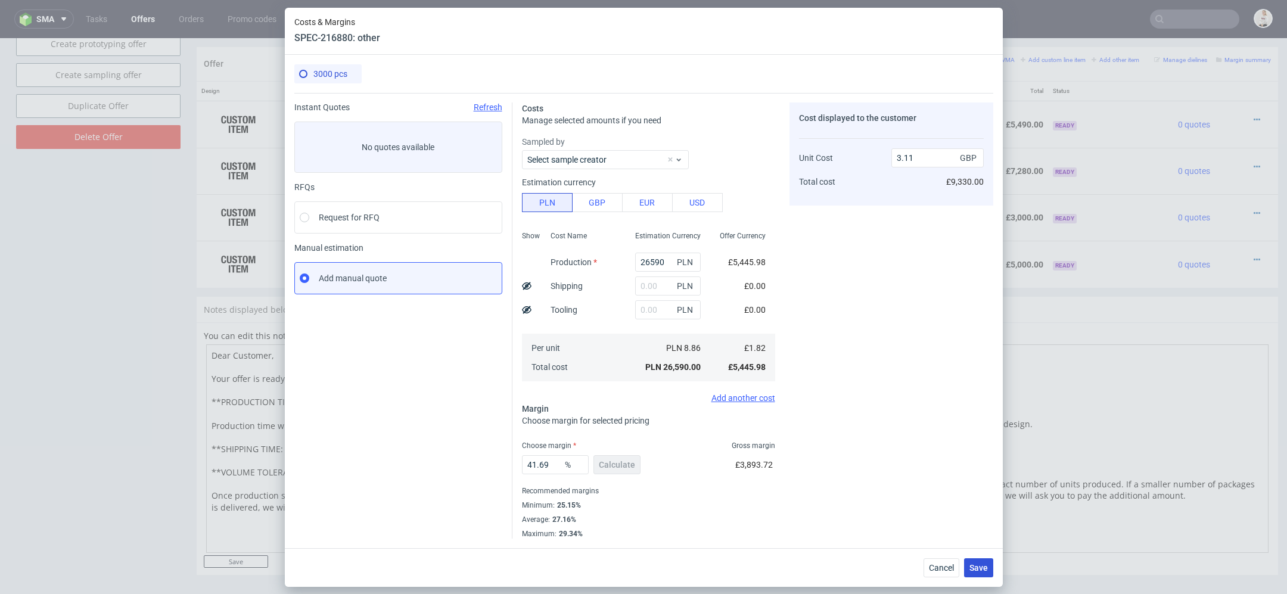
click at [984, 564] on span "Save" at bounding box center [978, 568] width 18 height 8
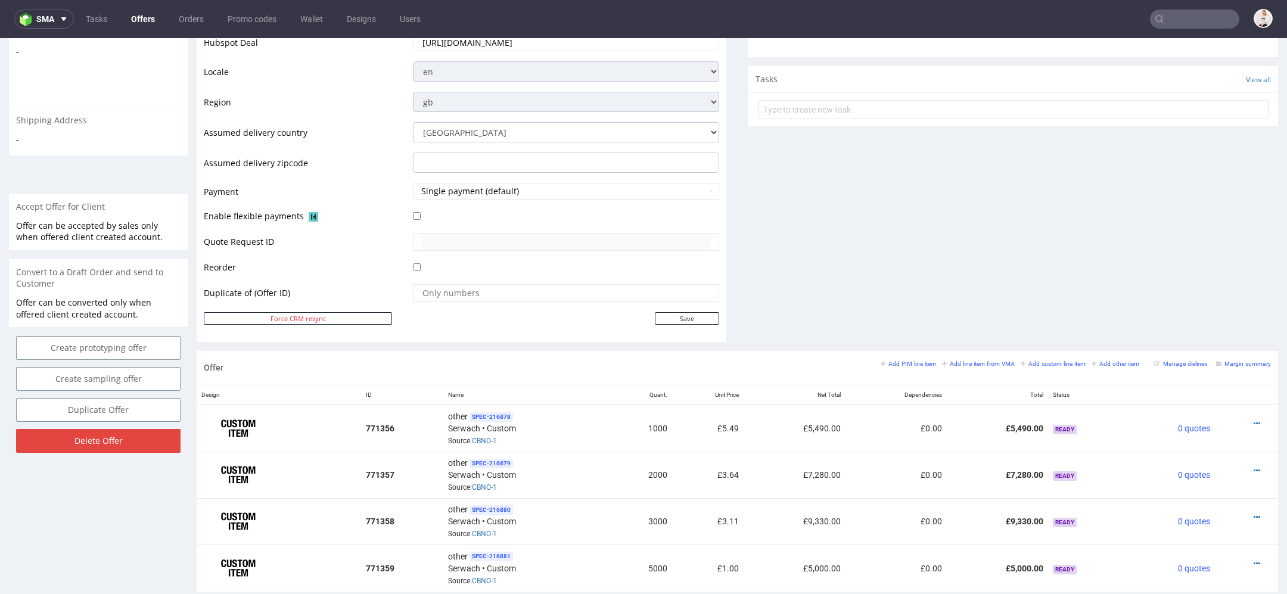
scroll to position [693, 0]
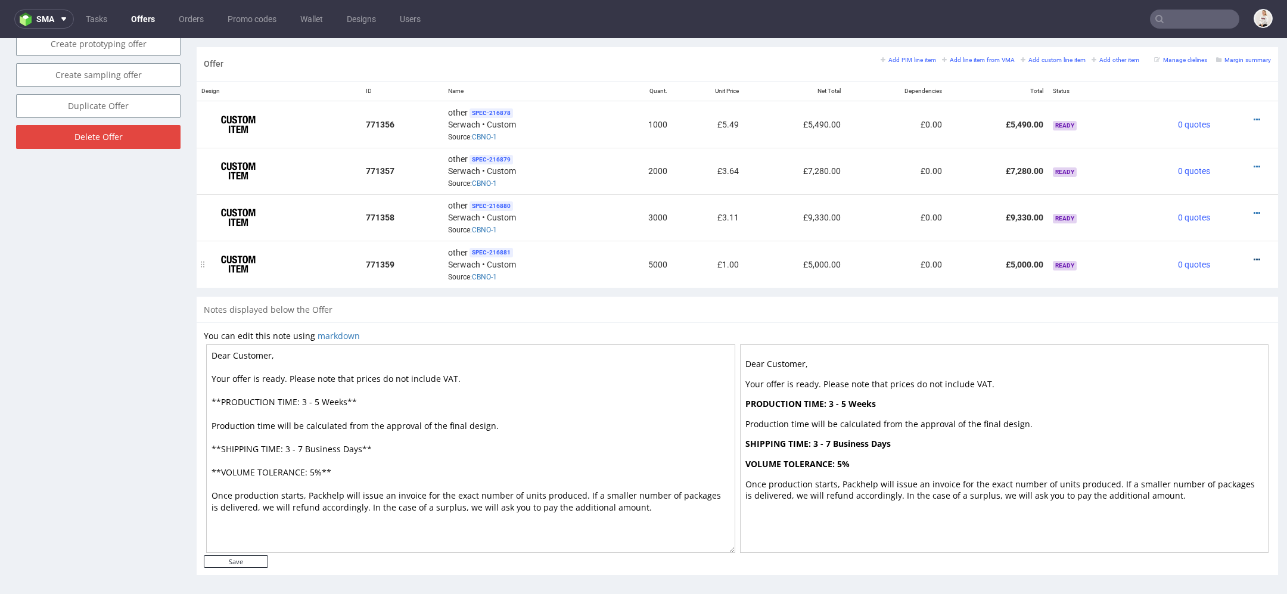
click at [1253, 256] on icon at bounding box center [1256, 260] width 7 height 8
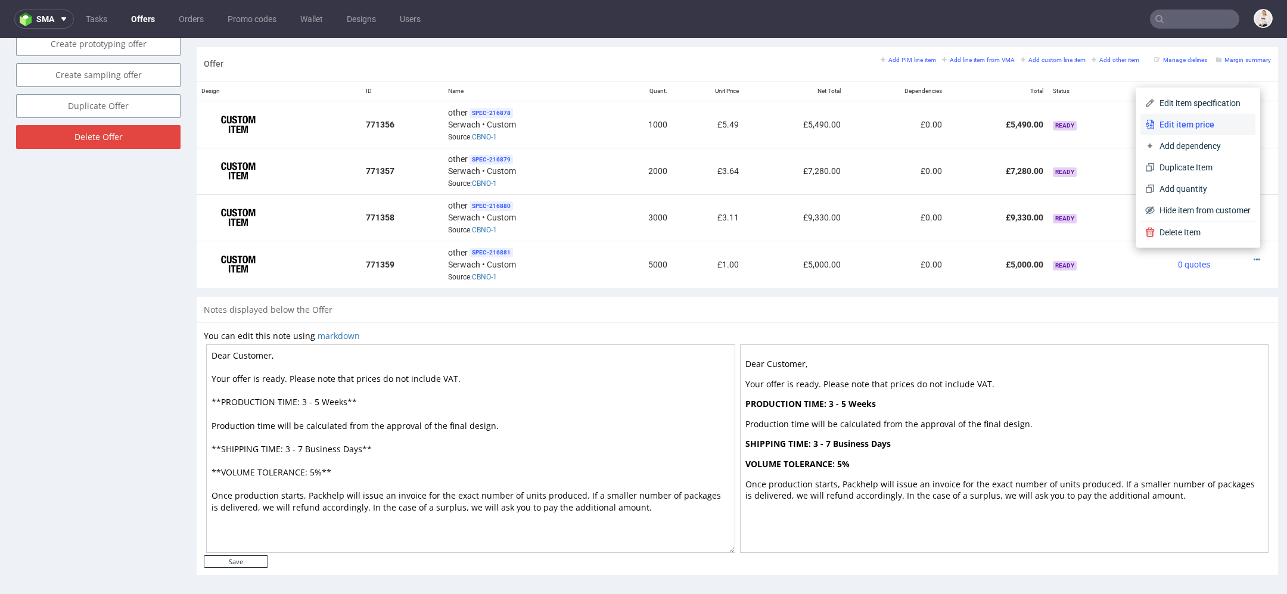
click at [1195, 122] on span "Edit item price" at bounding box center [1203, 125] width 96 height 12
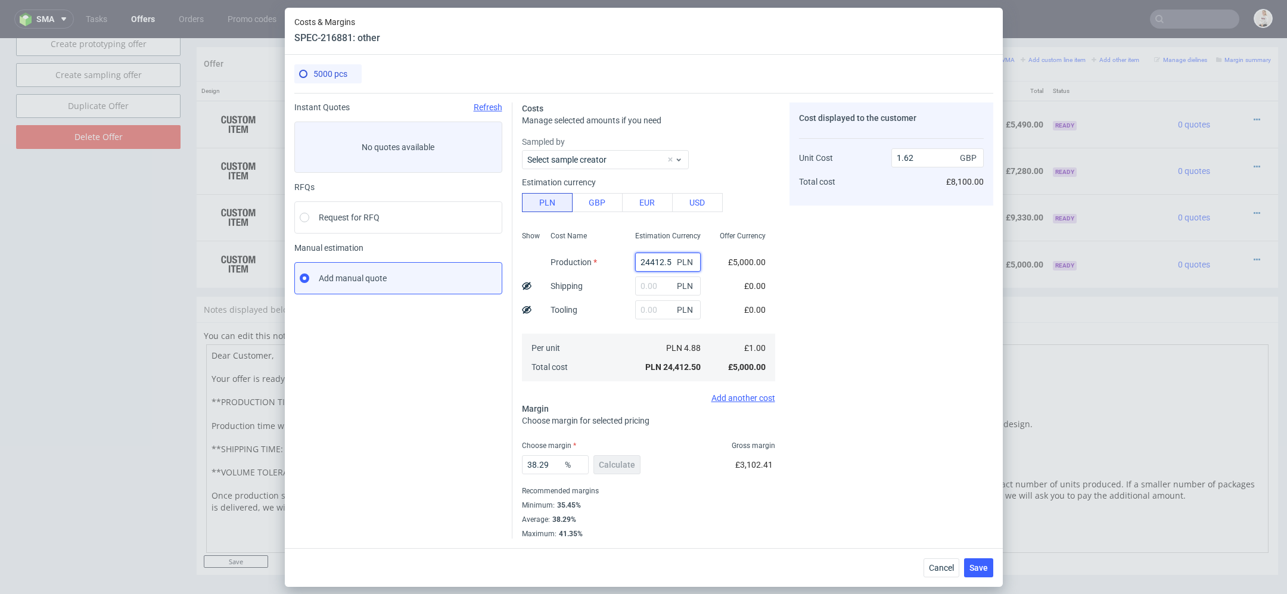
click at [652, 270] on input "24412.5" at bounding box center [668, 262] width 66 height 19
paste input "39650.00"
type input "39650"
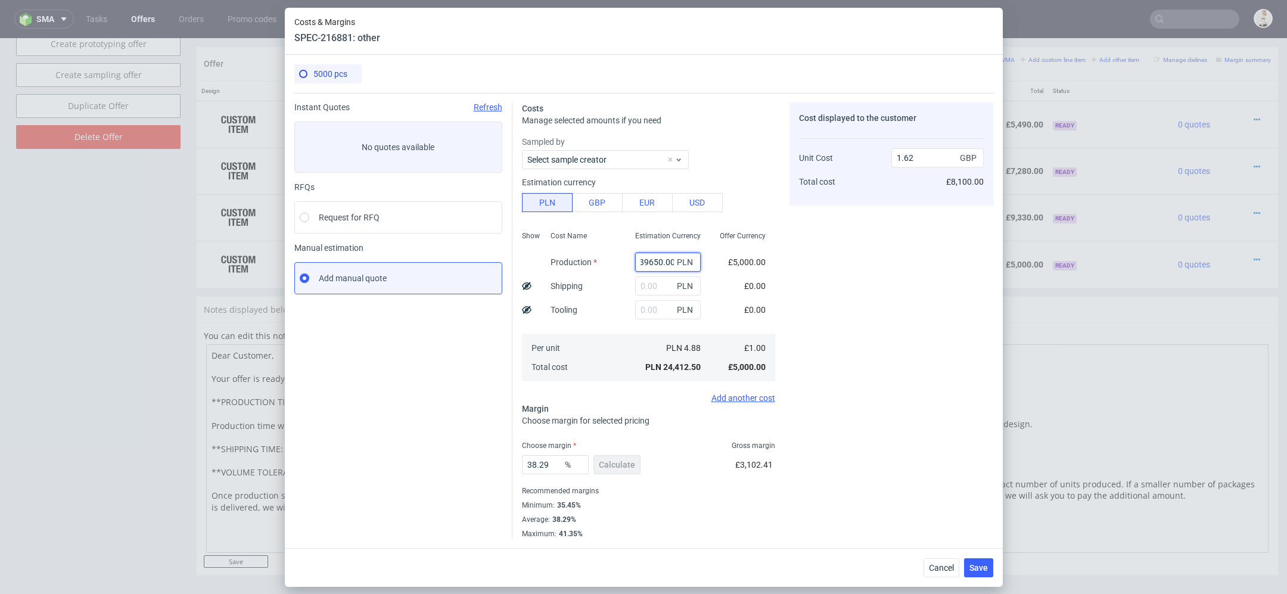
type input "2.63"
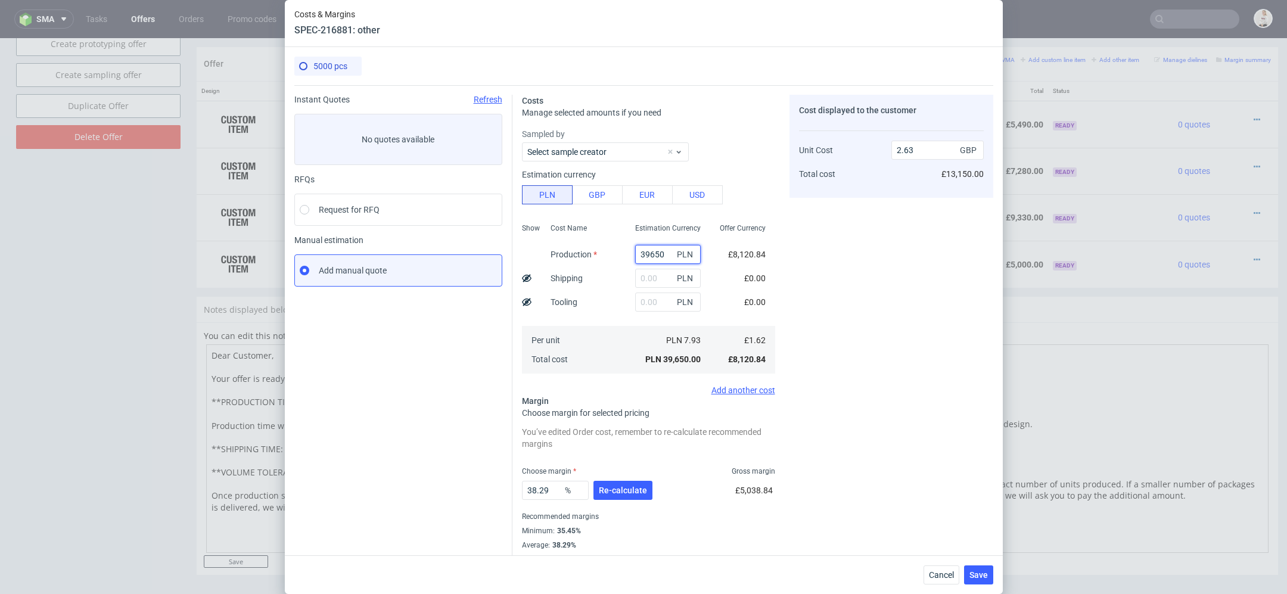
scroll to position [0, 0]
type input "39650"
click at [868, 321] on div "Cost displayed to the customer Unit Cost Total cost 2.63 GBP £13,150.00" at bounding box center [891, 329] width 204 height 469
click at [625, 495] on button "Re-calculate" at bounding box center [622, 490] width 59 height 19
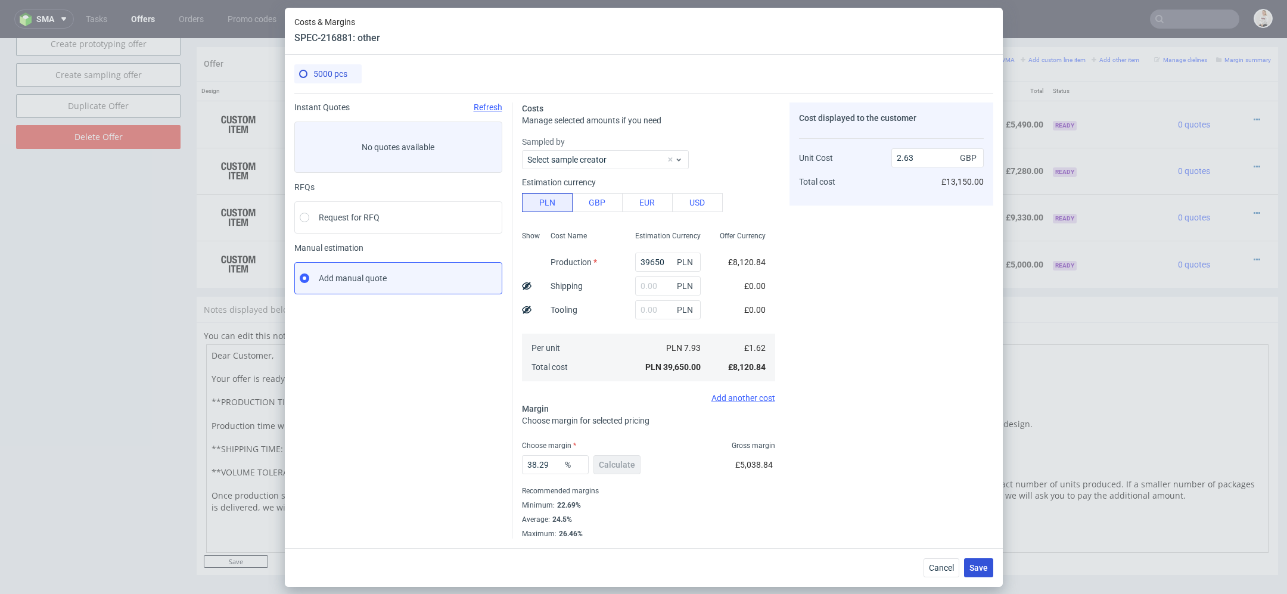
click at [988, 558] on button "Save" at bounding box center [978, 567] width 29 height 19
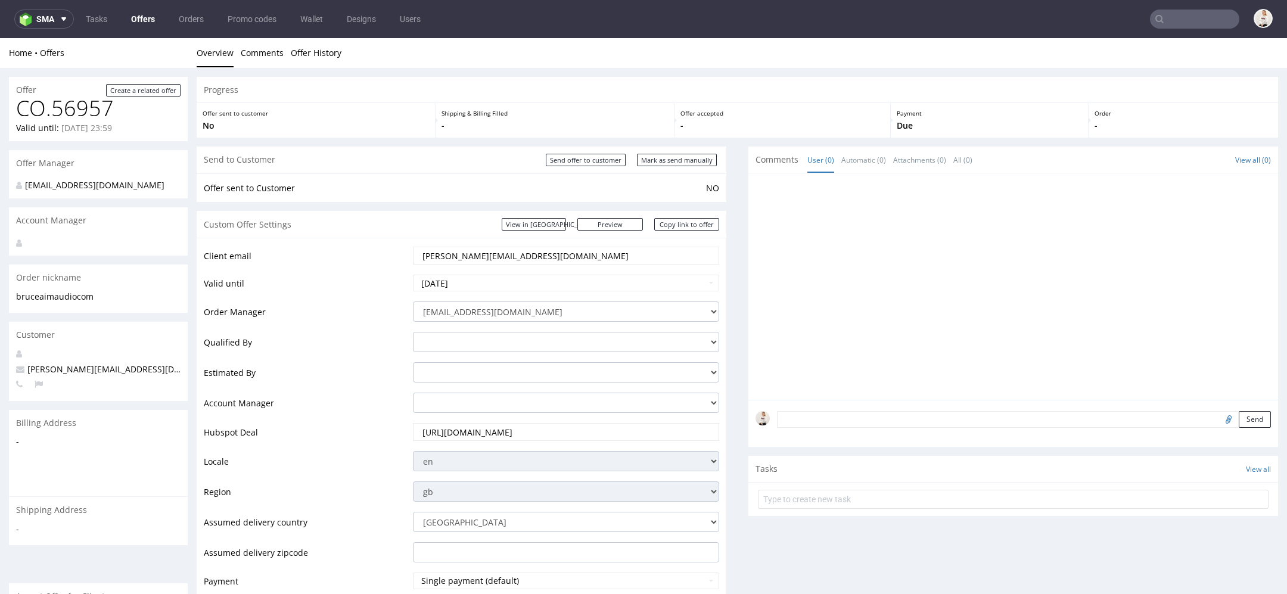
click at [144, 24] on link "Offers" at bounding box center [143, 19] width 38 height 19
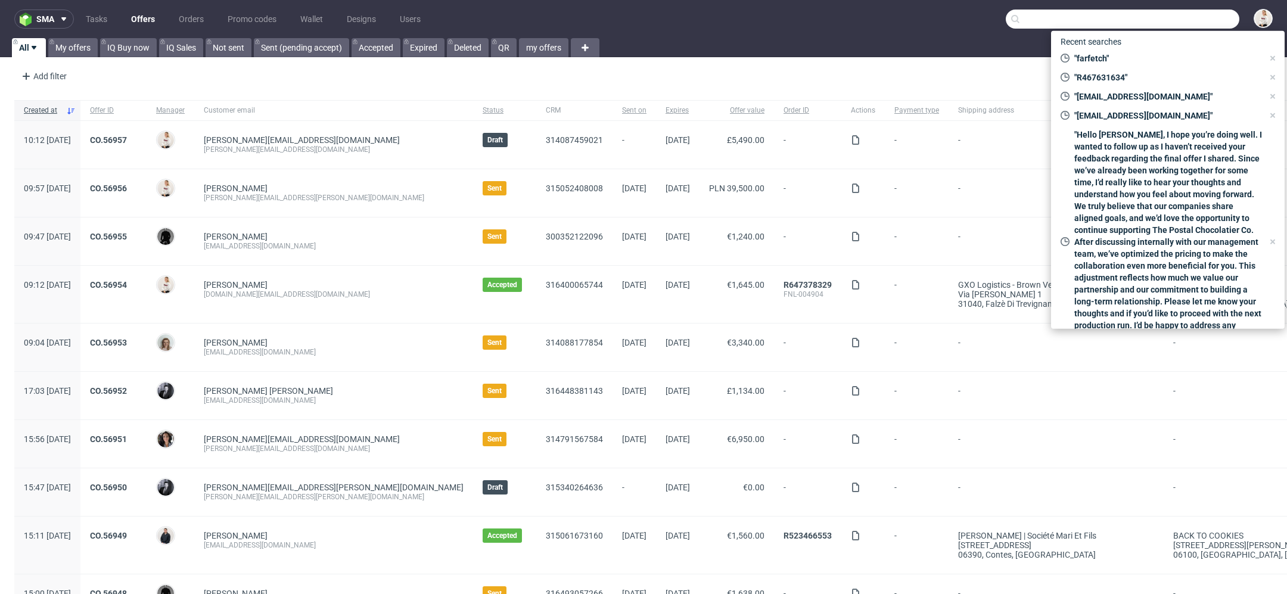
click at [1174, 20] on input "text" at bounding box center [1123, 19] width 234 height 19
paste input "R032027607"
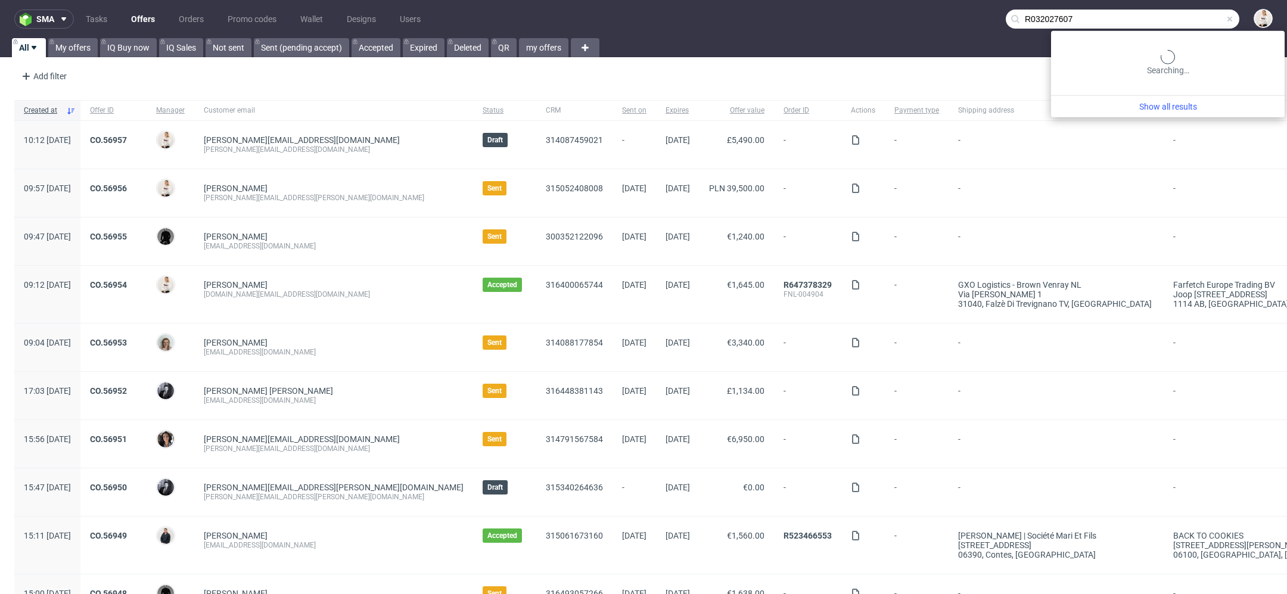
type input "R032027607"
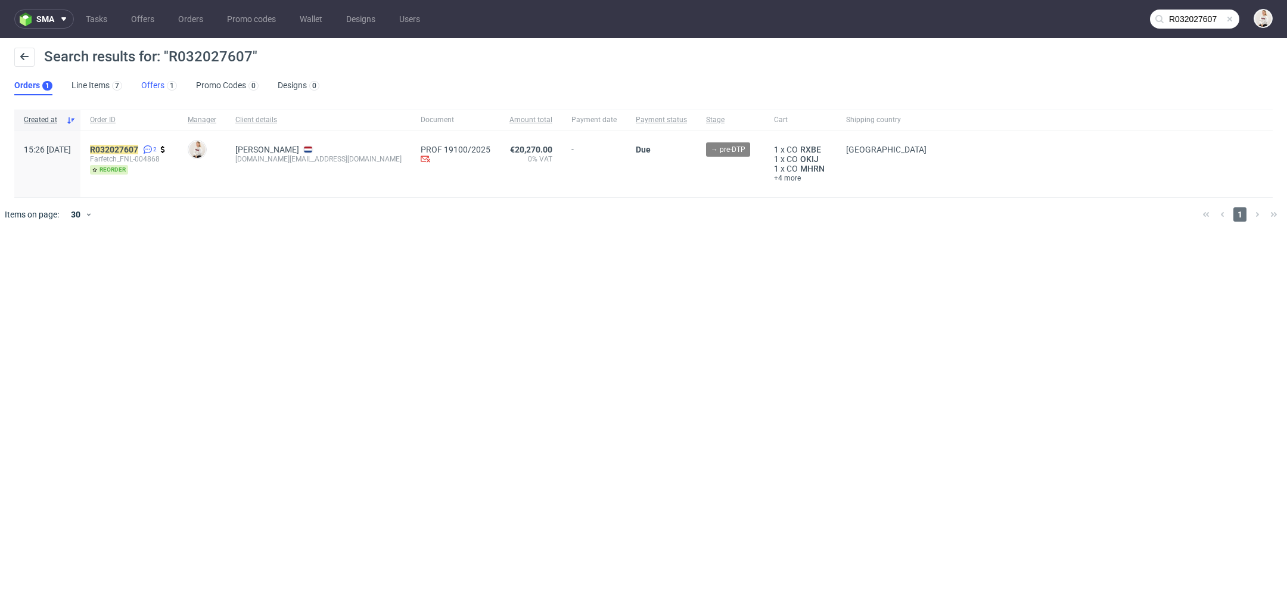
click at [158, 82] on link "Offers 1" at bounding box center [159, 85] width 36 height 19
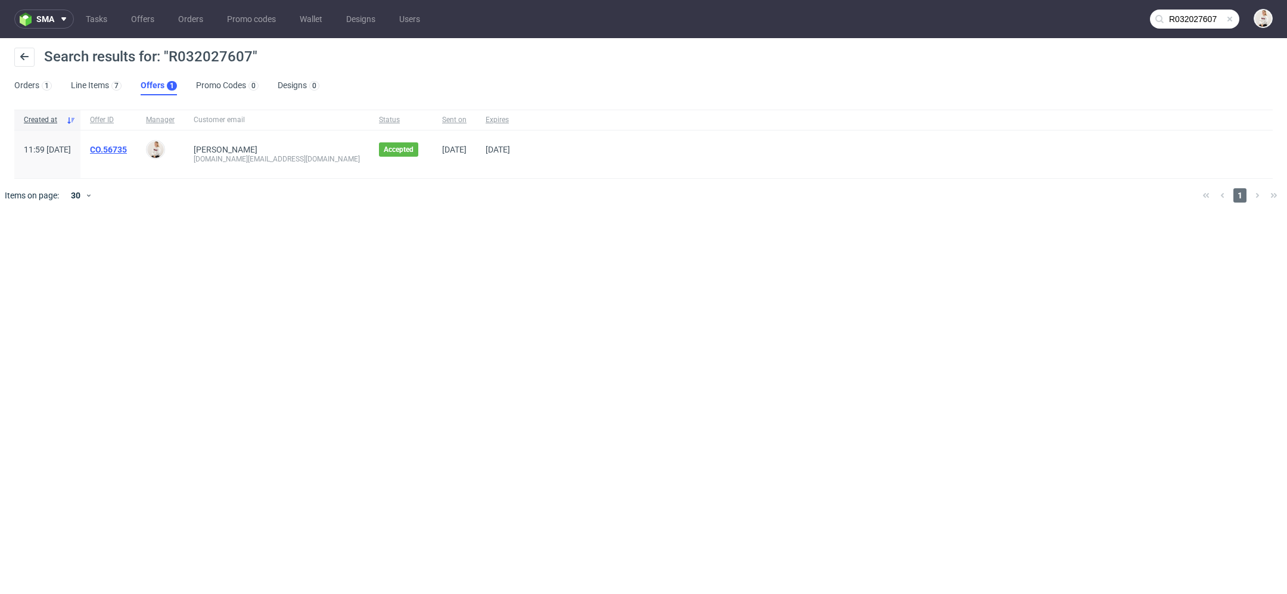
click at [127, 147] on link "CO.56735" at bounding box center [108, 150] width 37 height 10
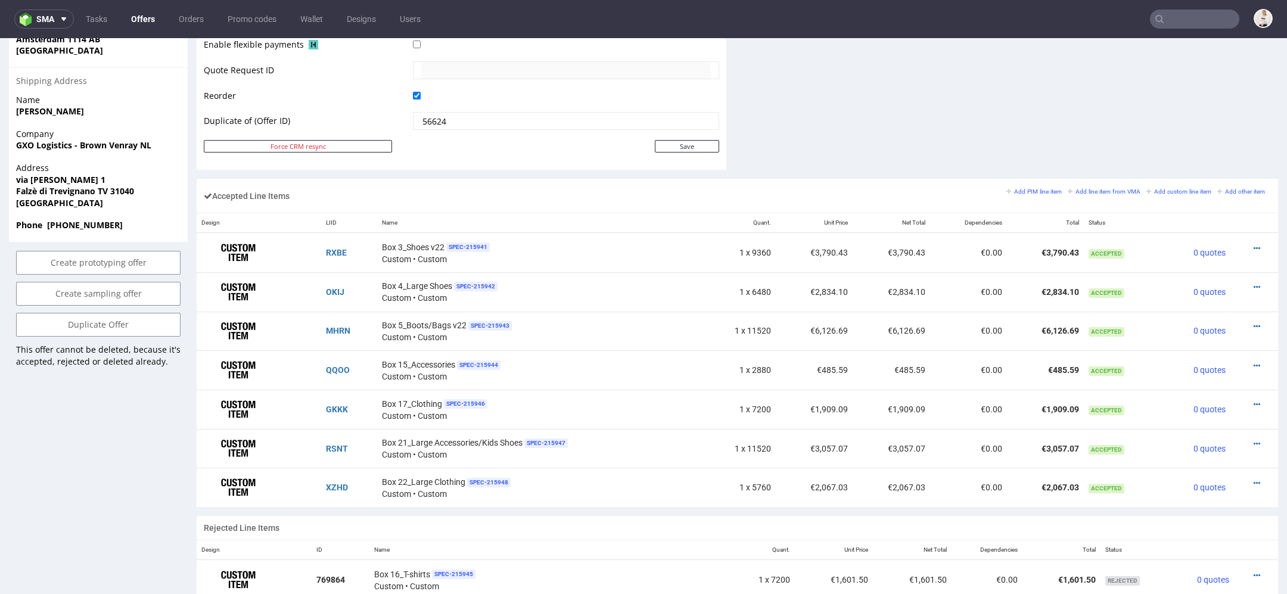
scroll to position [610, 0]
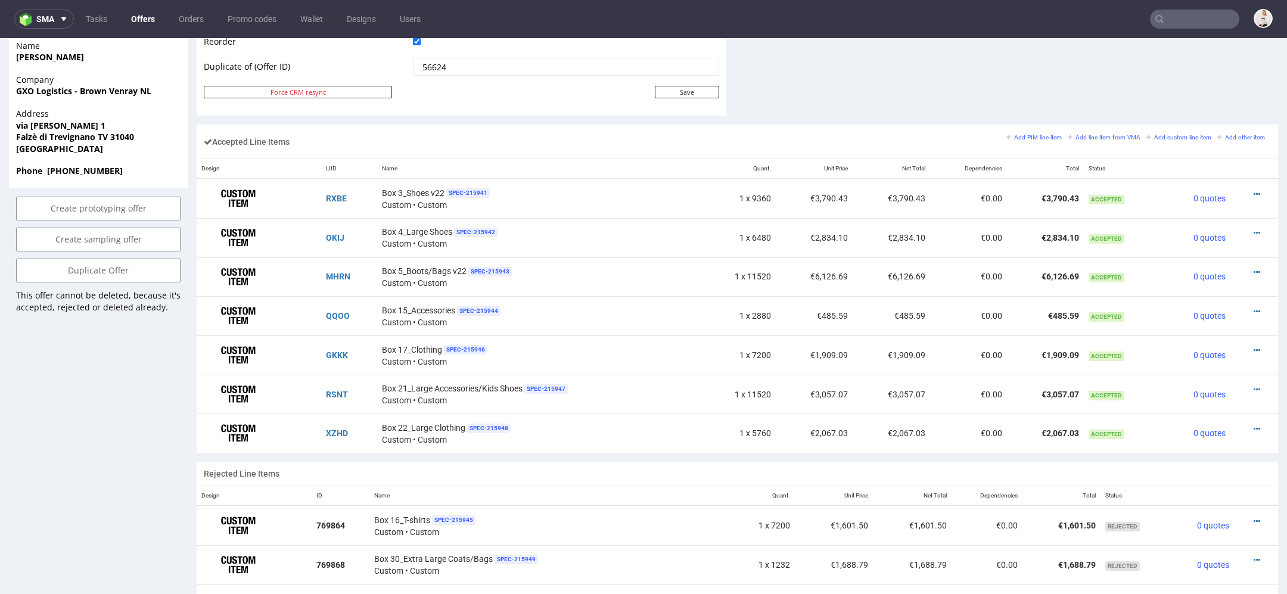
scroll to position [659, 0]
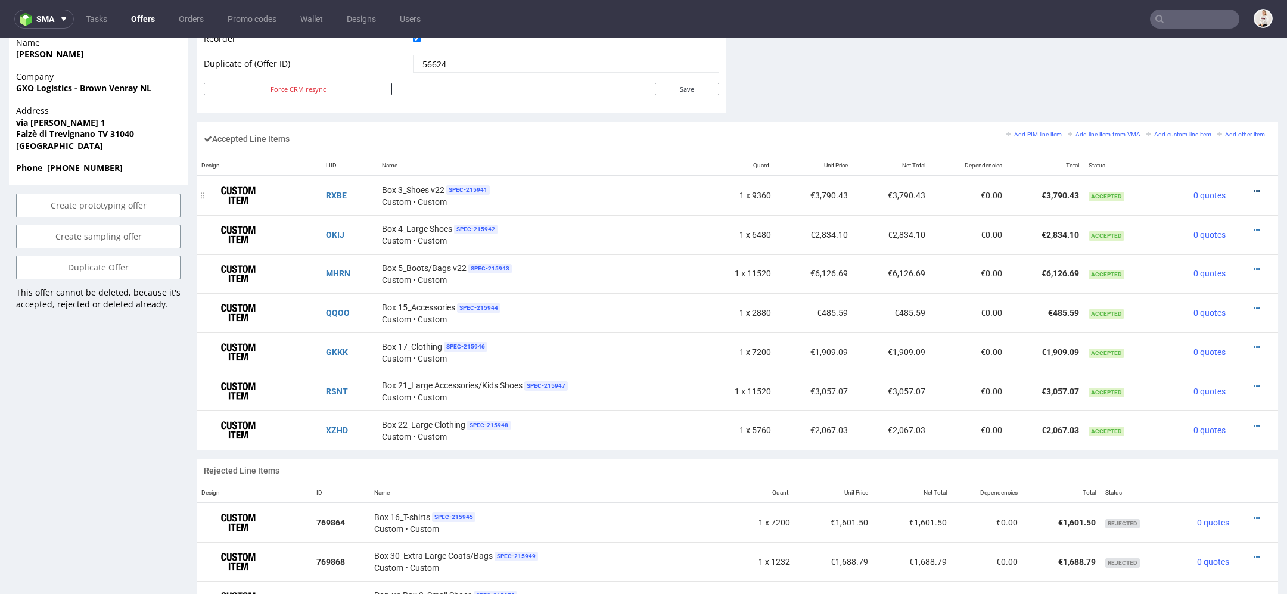
click at [1253, 187] on icon at bounding box center [1256, 191] width 7 height 8
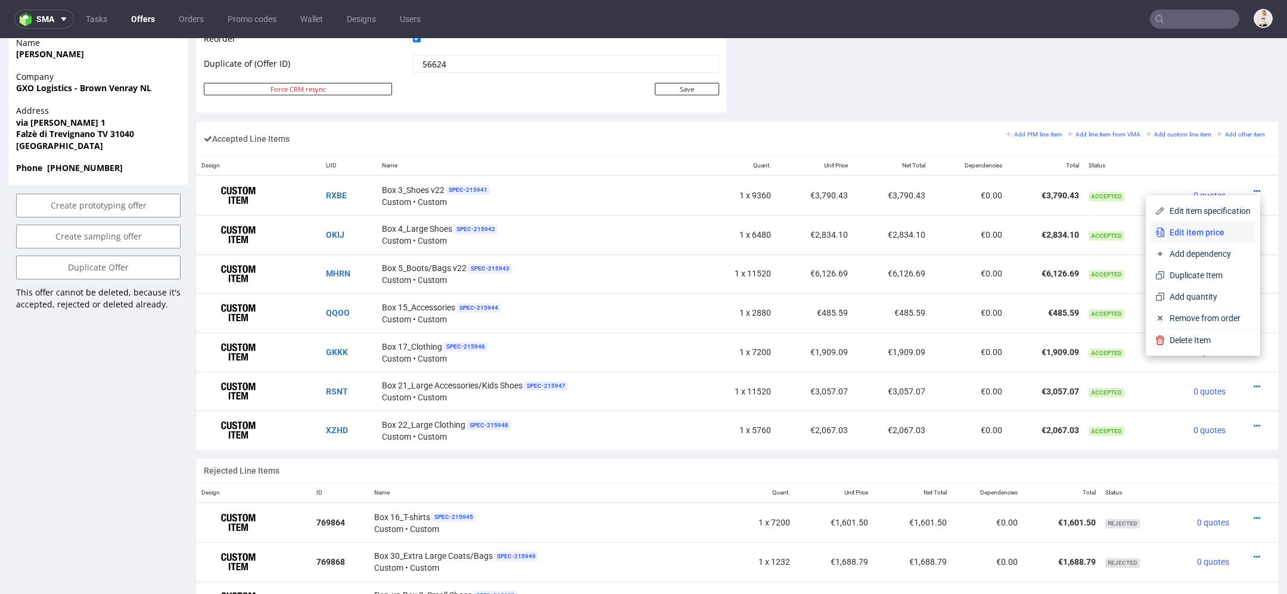
click at [1200, 224] on li "Edit item price" at bounding box center [1202, 232] width 105 height 21
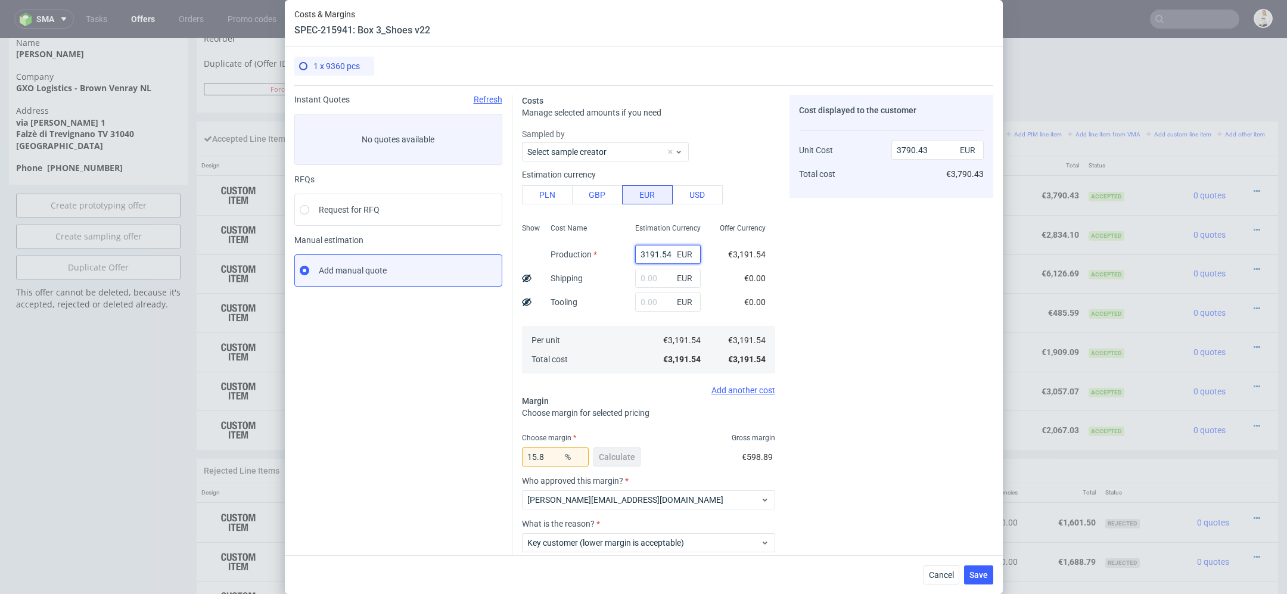
click at [647, 259] on input "3191.54" at bounding box center [668, 254] width 66 height 19
paste input "€3 070,83"
type input "€3 070,83"
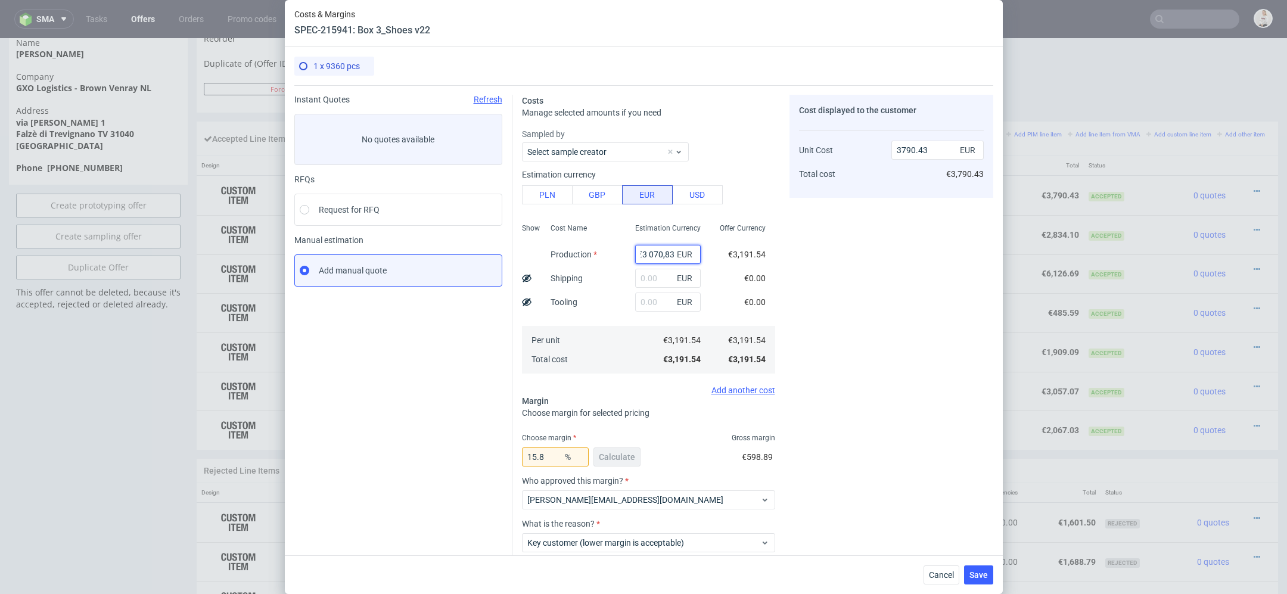
type input "0"
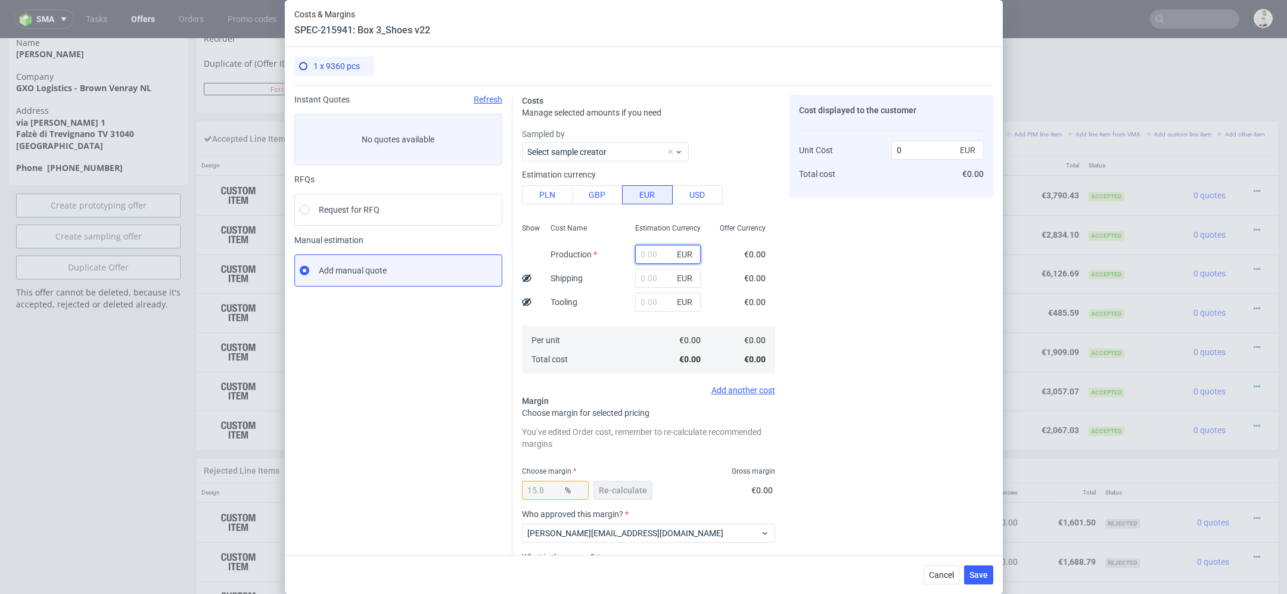
scroll to position [0, 0]
paste input "€3 070,83"
click at [649, 256] on input "€3 070,83" at bounding box center [668, 254] width 66 height 19
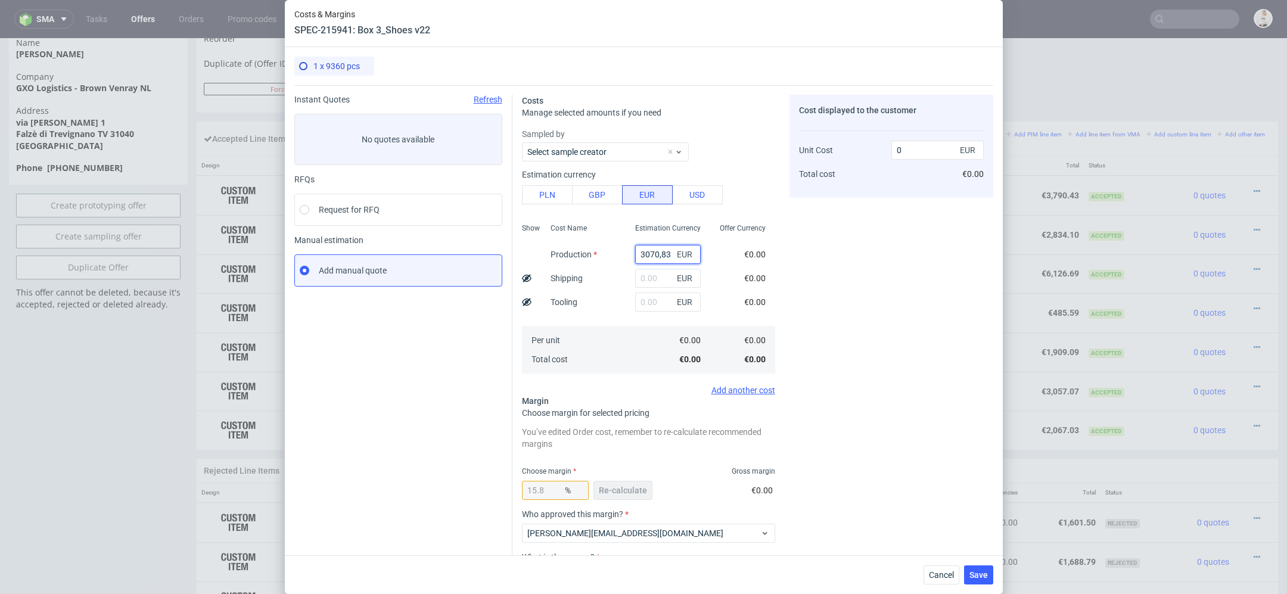
type input "3070.83"
type input "3647.07"
type input "3070.83"
click at [887, 349] on div "Cost displayed to the customer Unit Cost Total cost 3647.07 EUR €3,647.07" at bounding box center [891, 372] width 204 height 555
click at [624, 488] on span "Re-calculate" at bounding box center [623, 490] width 48 height 8
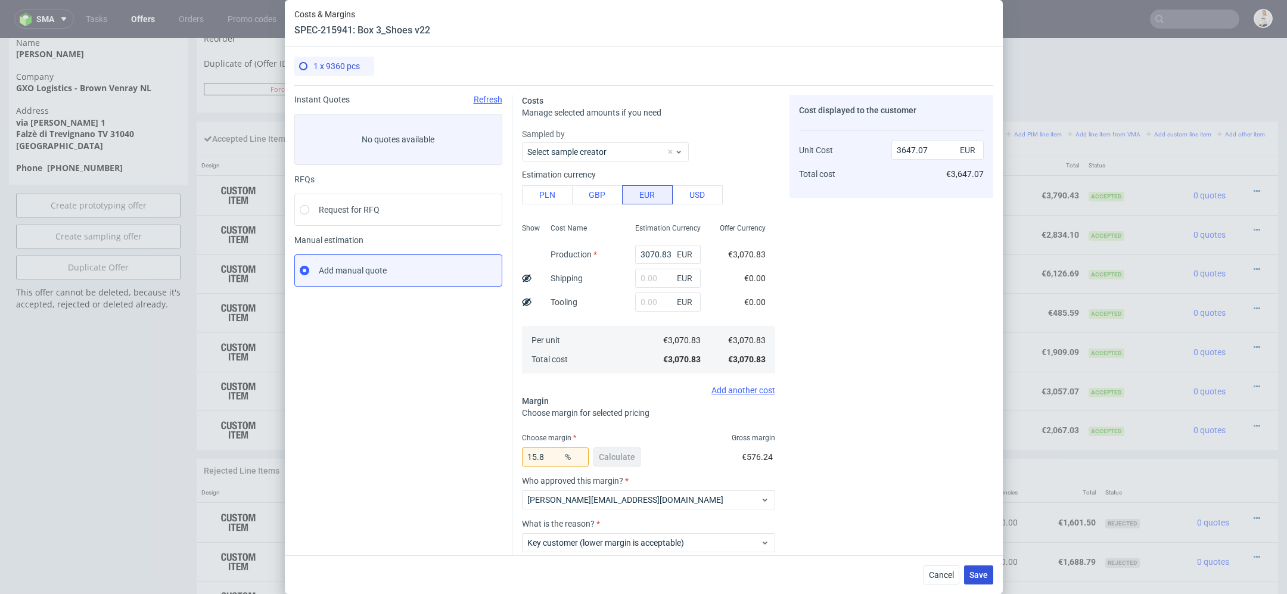
click at [979, 574] on span "Save" at bounding box center [978, 575] width 18 height 8
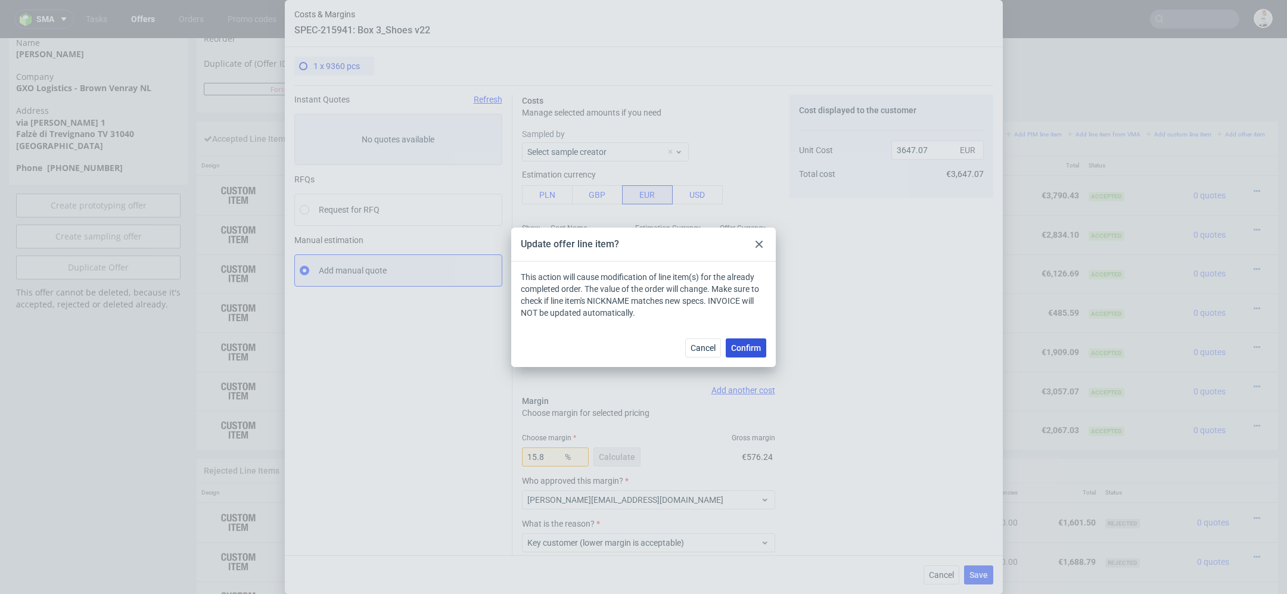
click at [742, 345] on span "Confirm" at bounding box center [746, 348] width 30 height 8
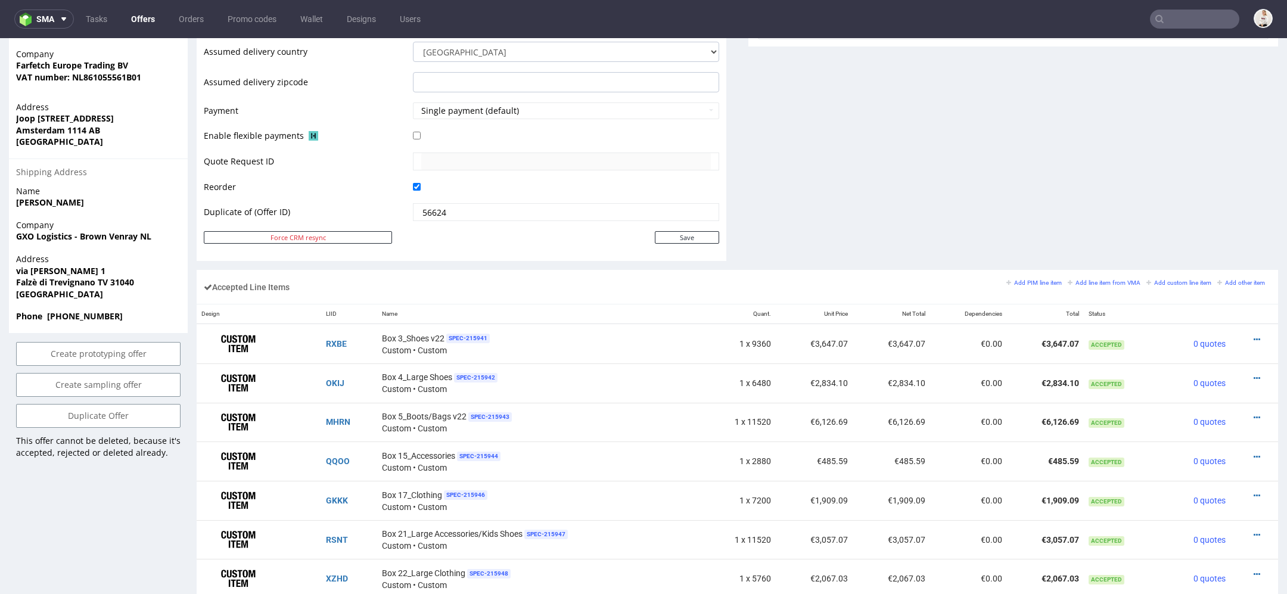
scroll to position [520, 0]
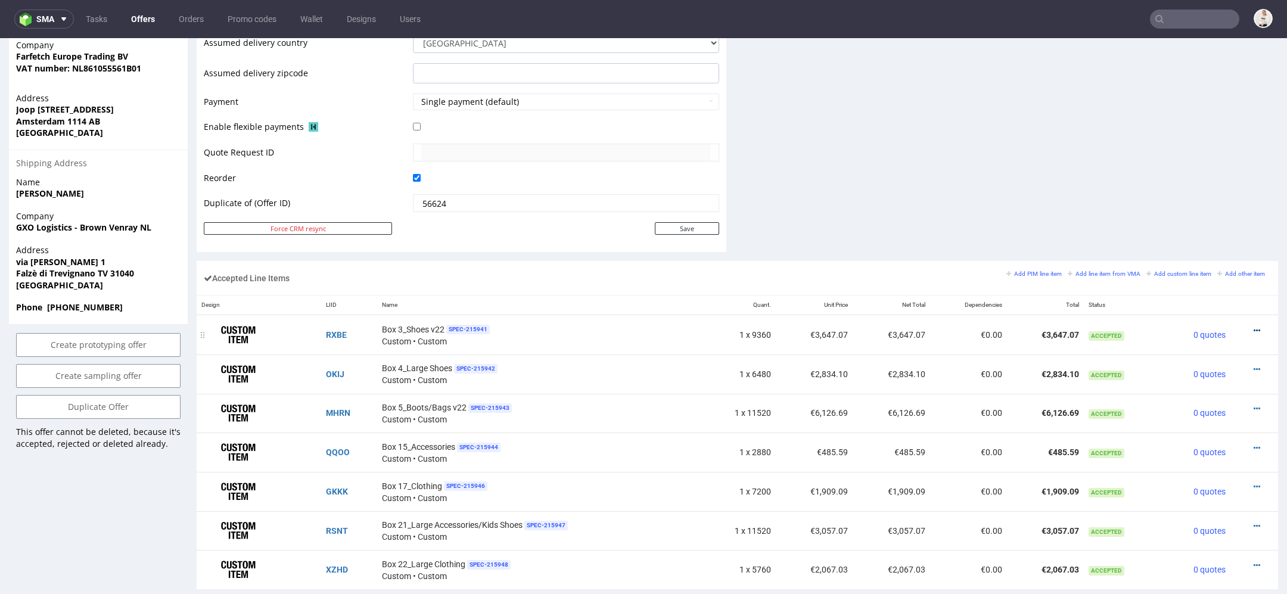
click at [1253, 326] on icon at bounding box center [1256, 330] width 7 height 8
click at [1188, 173] on span "Edit item specification" at bounding box center [1205, 175] width 89 height 12
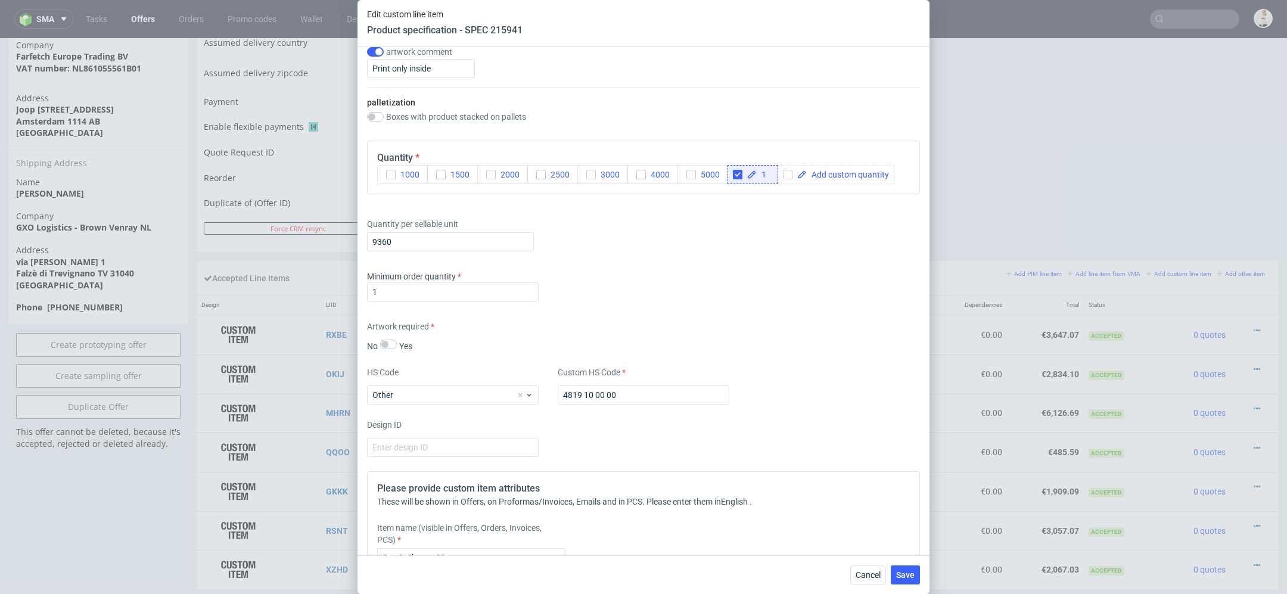
scroll to position [1493, 0]
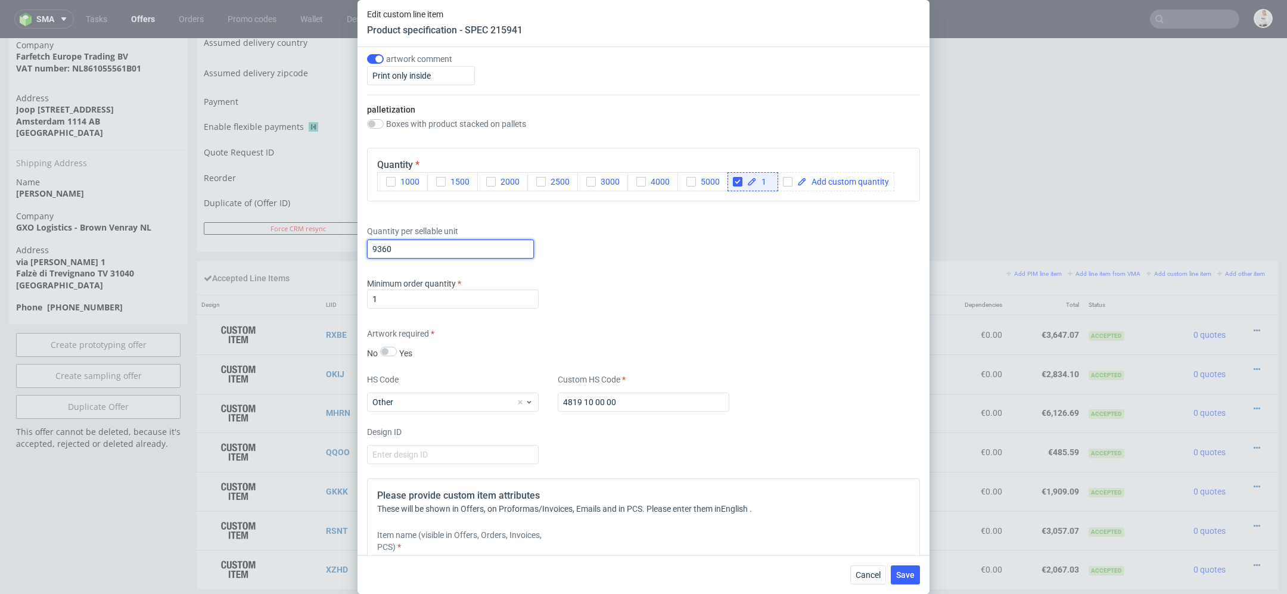
click at [385, 246] on input "9360" at bounding box center [450, 248] width 167 height 19
type input "9006"
click at [657, 264] on div "Supplier TFP Sp. z o.o. Technical specification Instant price RFQ Type Product …" at bounding box center [643, 301] width 572 height 508
click at [909, 567] on button "Save" at bounding box center [905, 574] width 29 height 19
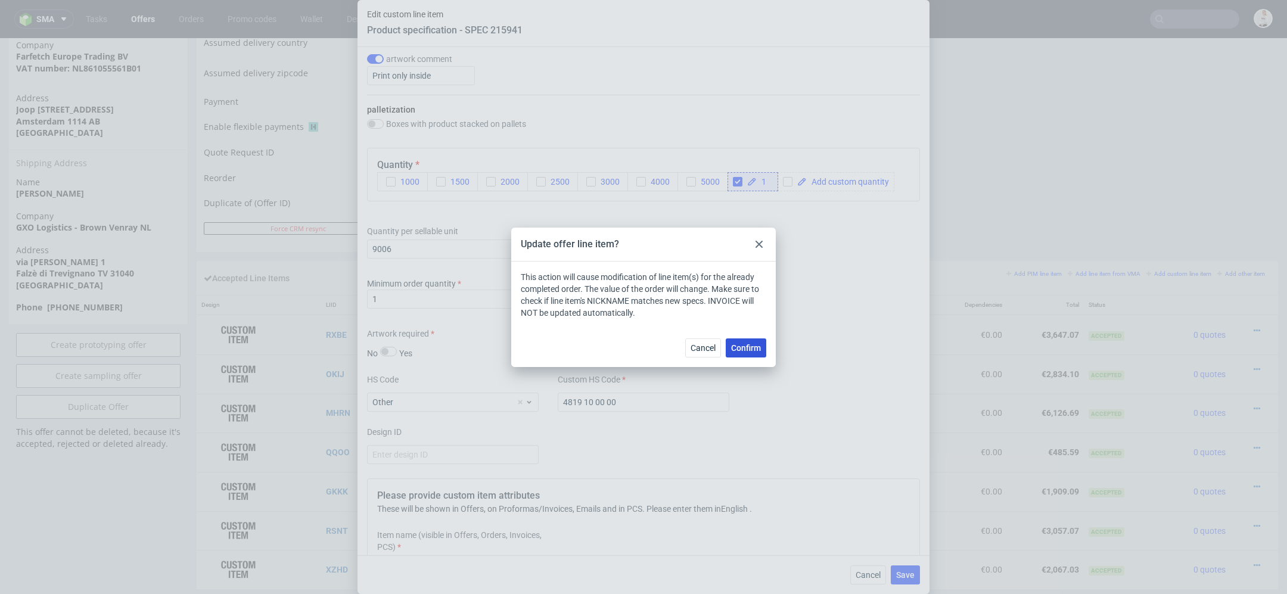
click at [739, 347] on span "Confirm" at bounding box center [746, 348] width 30 height 8
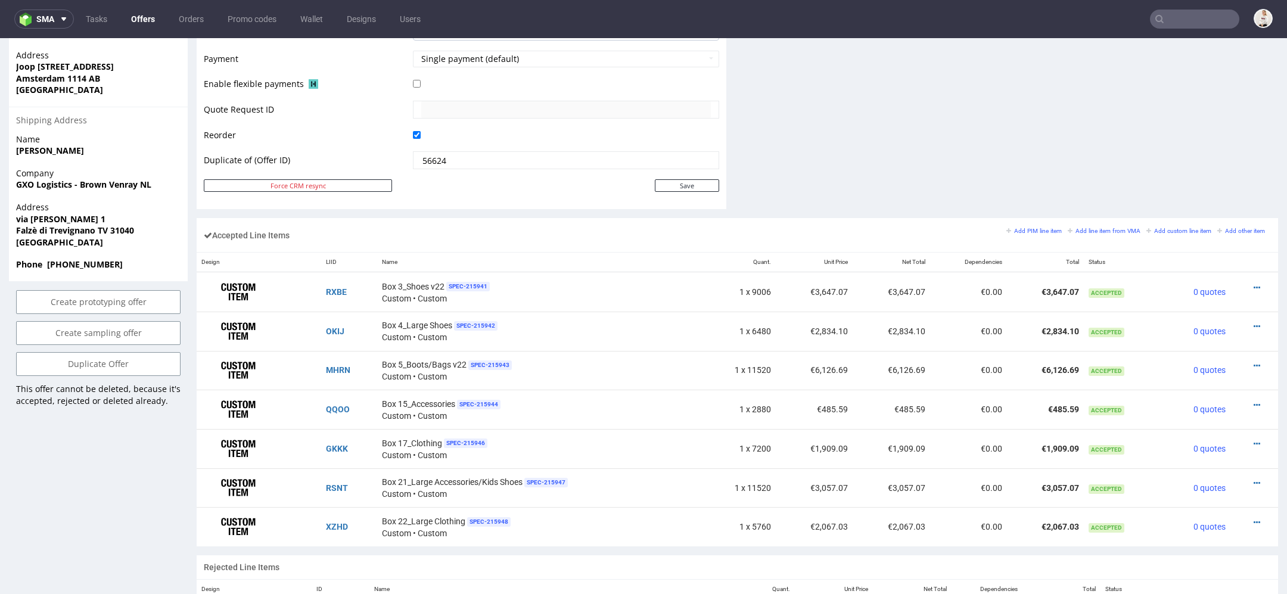
scroll to position [628, 0]
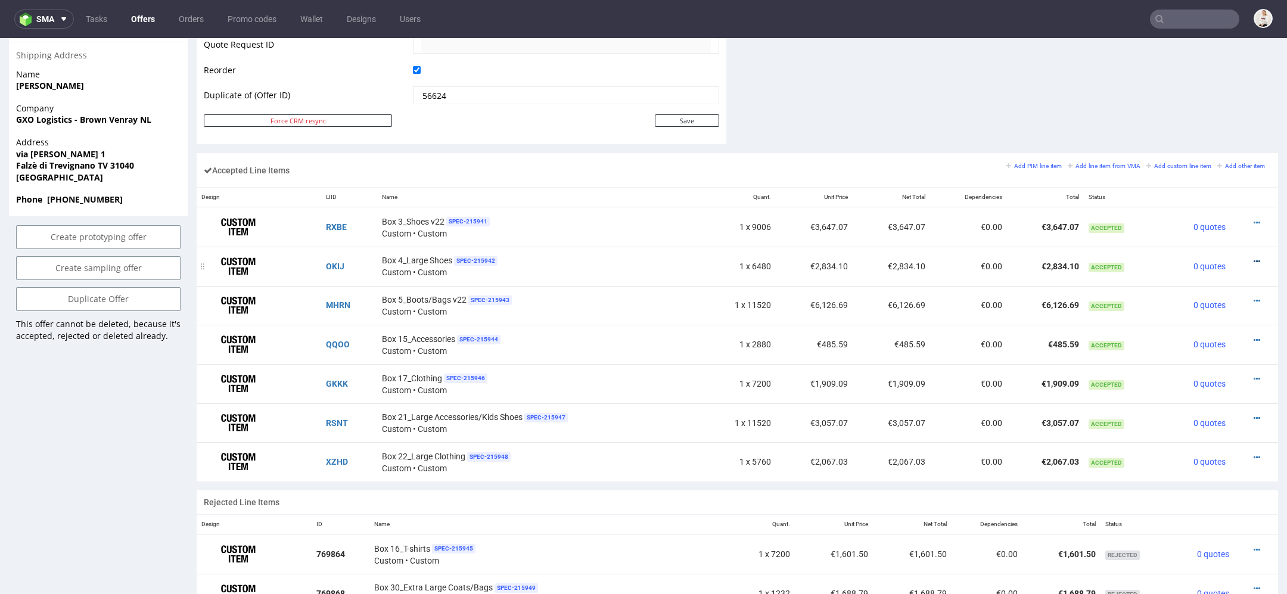
click at [1253, 257] on icon at bounding box center [1256, 261] width 7 height 8
click at [1213, 126] on span "Edit item price" at bounding box center [1208, 128] width 86 height 12
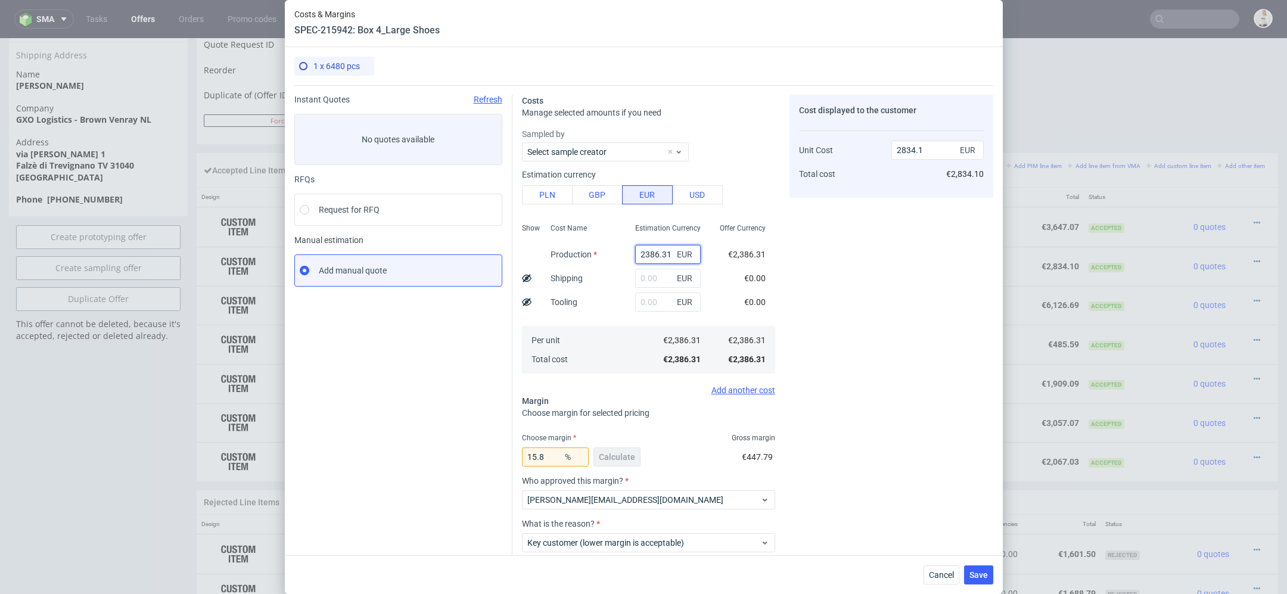
click at [654, 257] on input "2386.31" at bounding box center [668, 254] width 66 height 19
paste input "€3 977,18"
type input "€3 977,18"
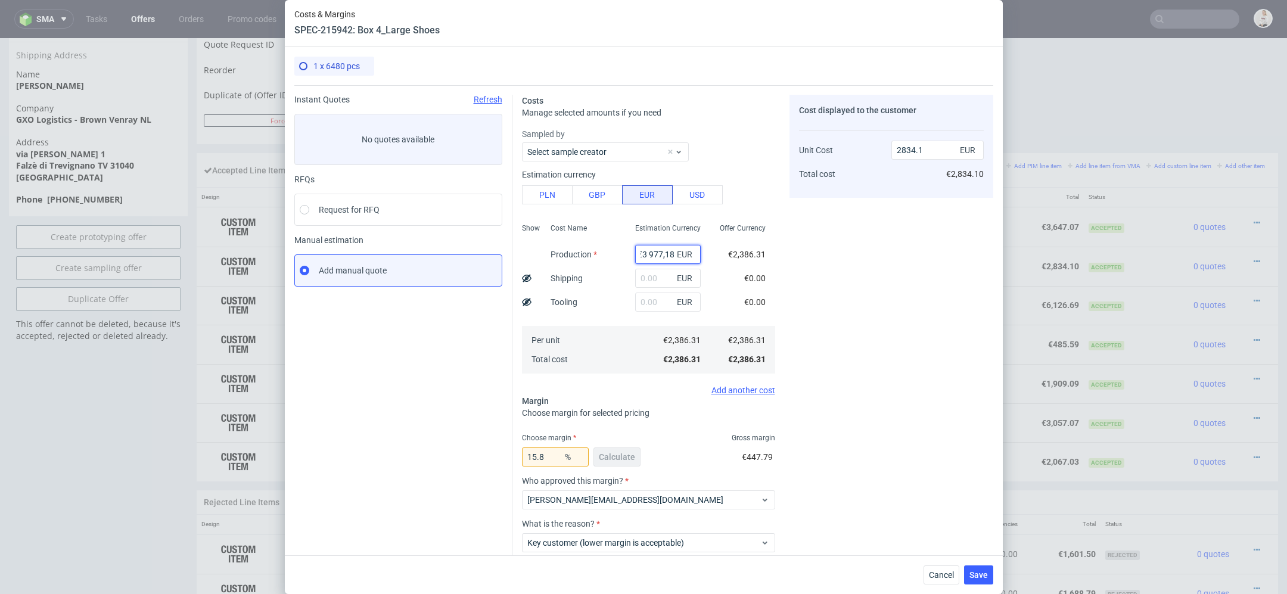
type input "0"
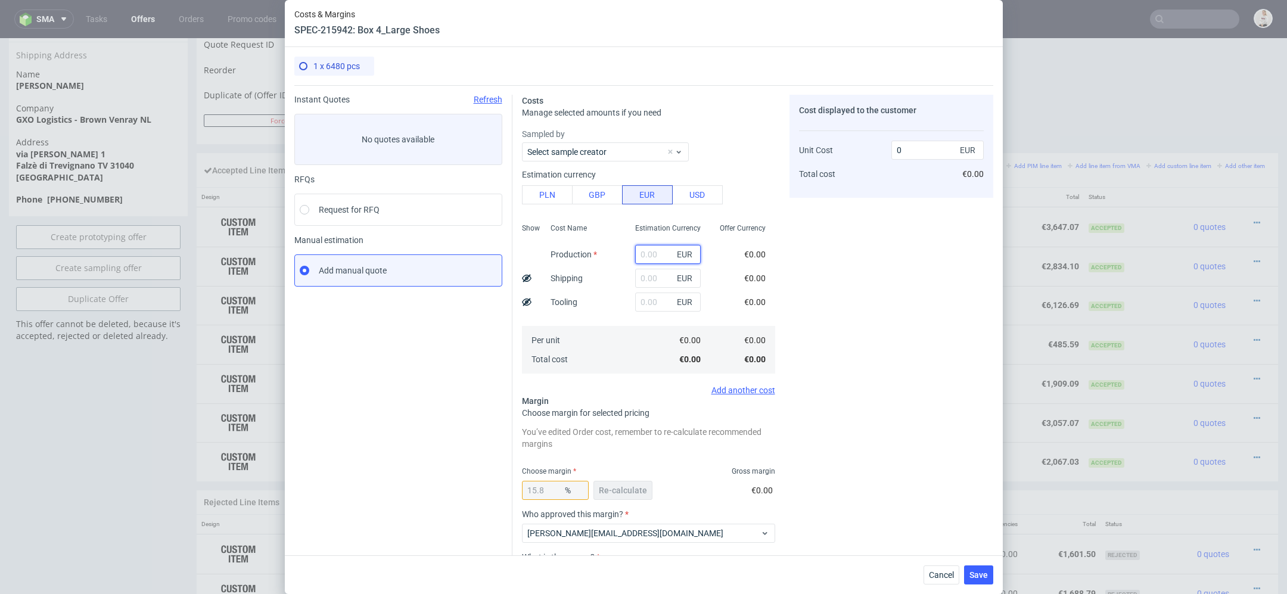
scroll to position [0, 0]
paste input "€3 977,18"
click at [649, 254] on input "€3 977,18" at bounding box center [668, 254] width 66 height 19
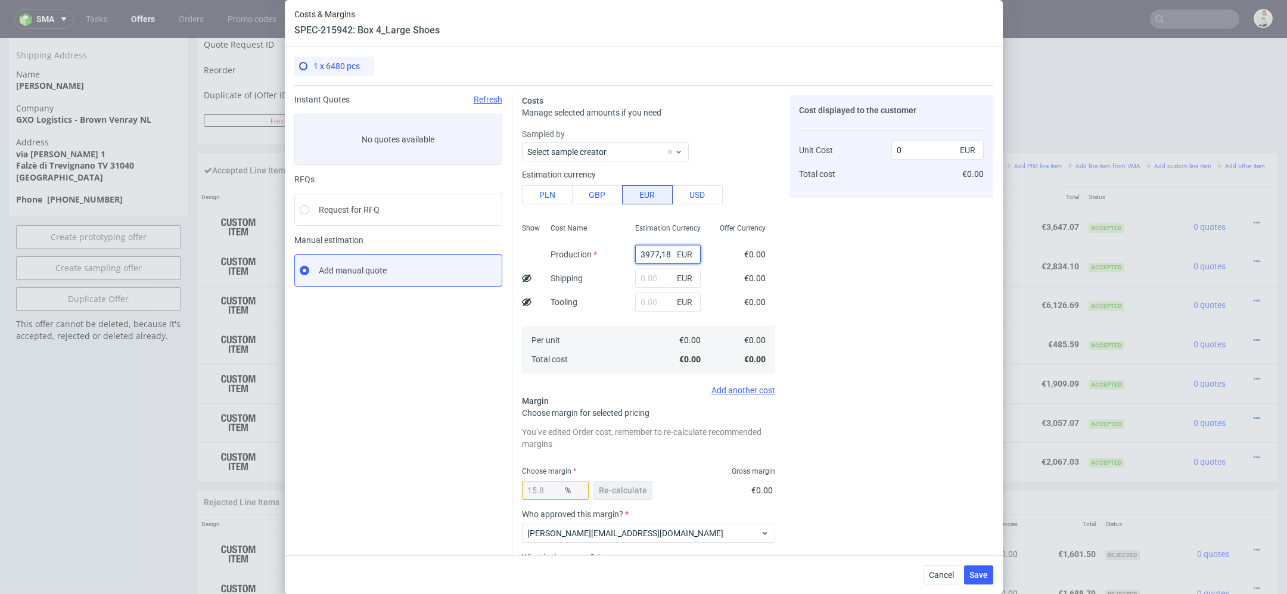
type input "3977.18"
type input "4723.49"
type input "3977.18"
click at [877, 338] on div "Cost displayed to the customer Unit Cost Total cost 4723.49 EUR €4,723.49" at bounding box center [891, 372] width 204 height 555
click at [613, 495] on button "Re-calculate" at bounding box center [622, 490] width 59 height 19
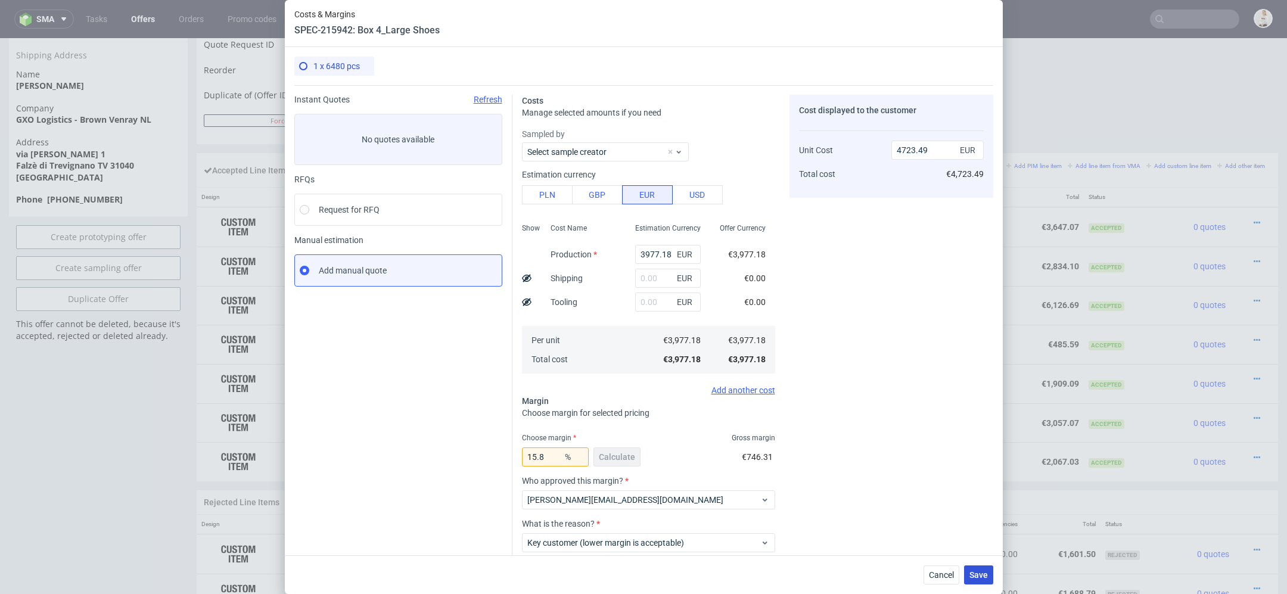
click at [977, 580] on button "Save" at bounding box center [978, 574] width 29 height 19
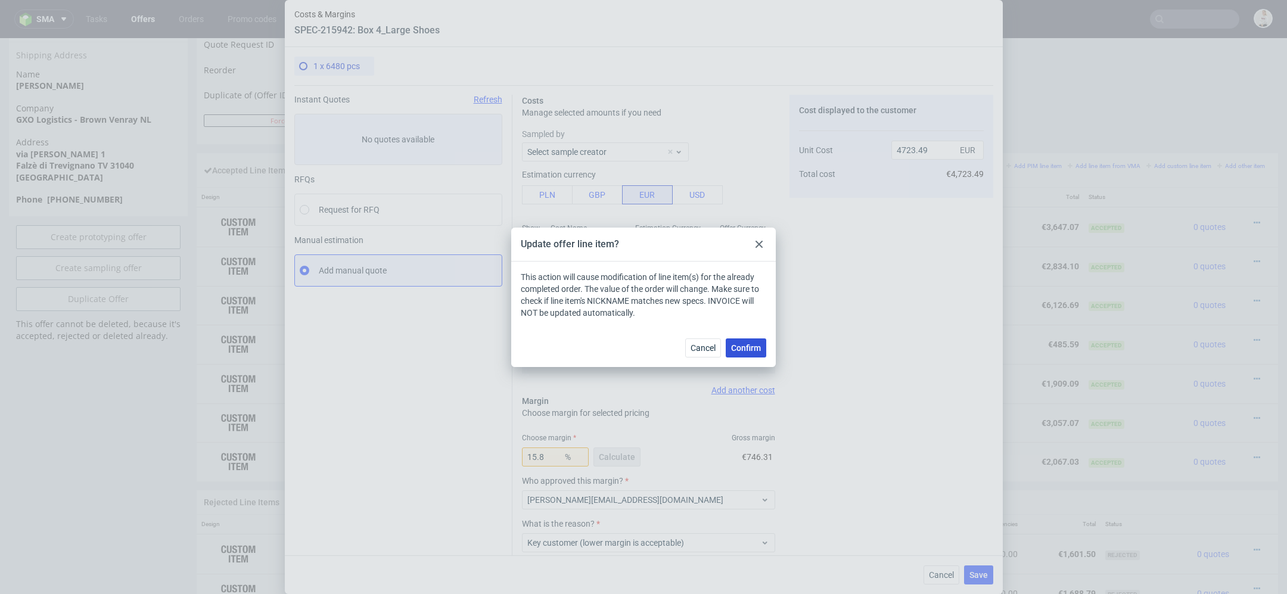
click at [749, 347] on span "Confirm" at bounding box center [746, 348] width 30 height 8
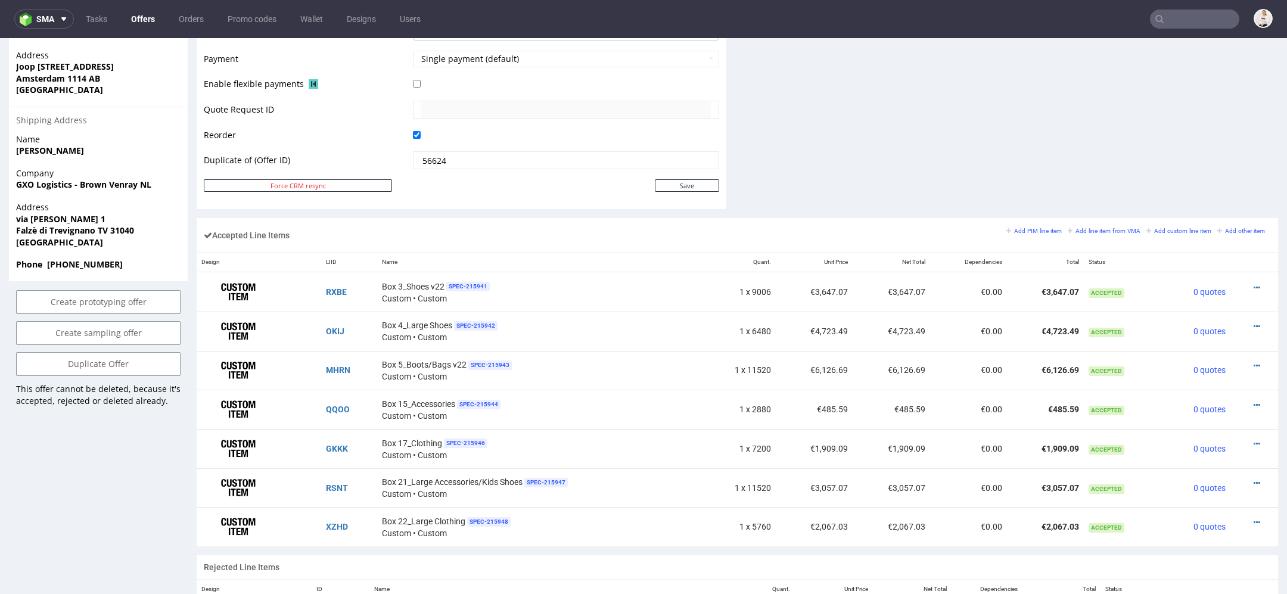
scroll to position [578, 0]
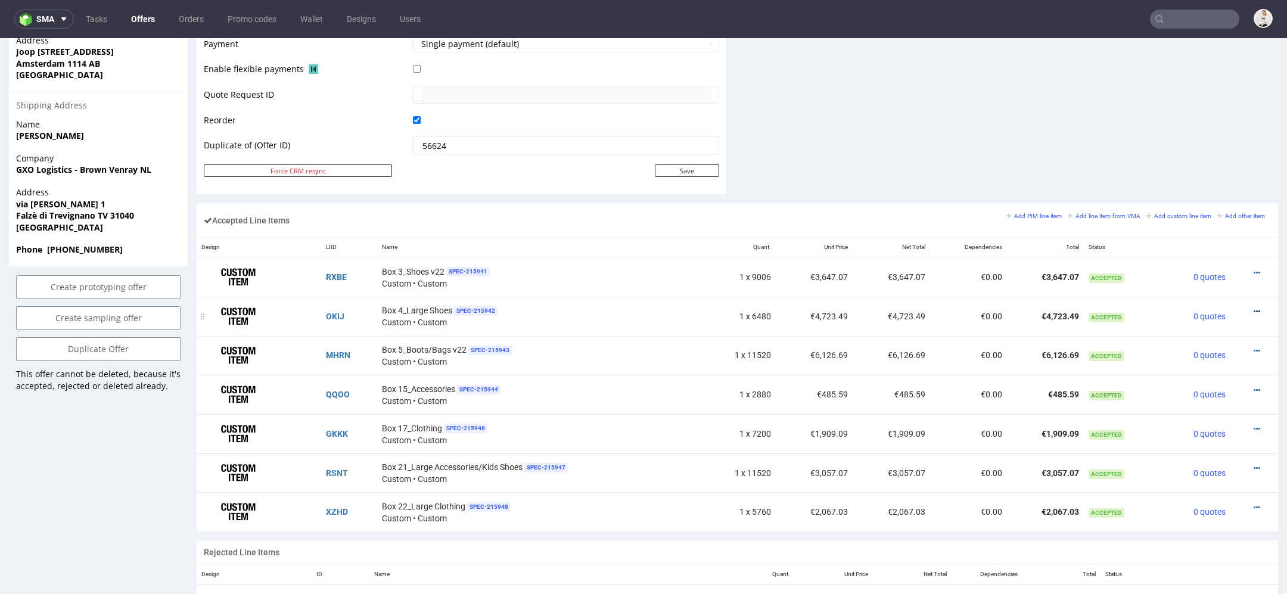
click at [1253, 307] on icon at bounding box center [1256, 311] width 7 height 8
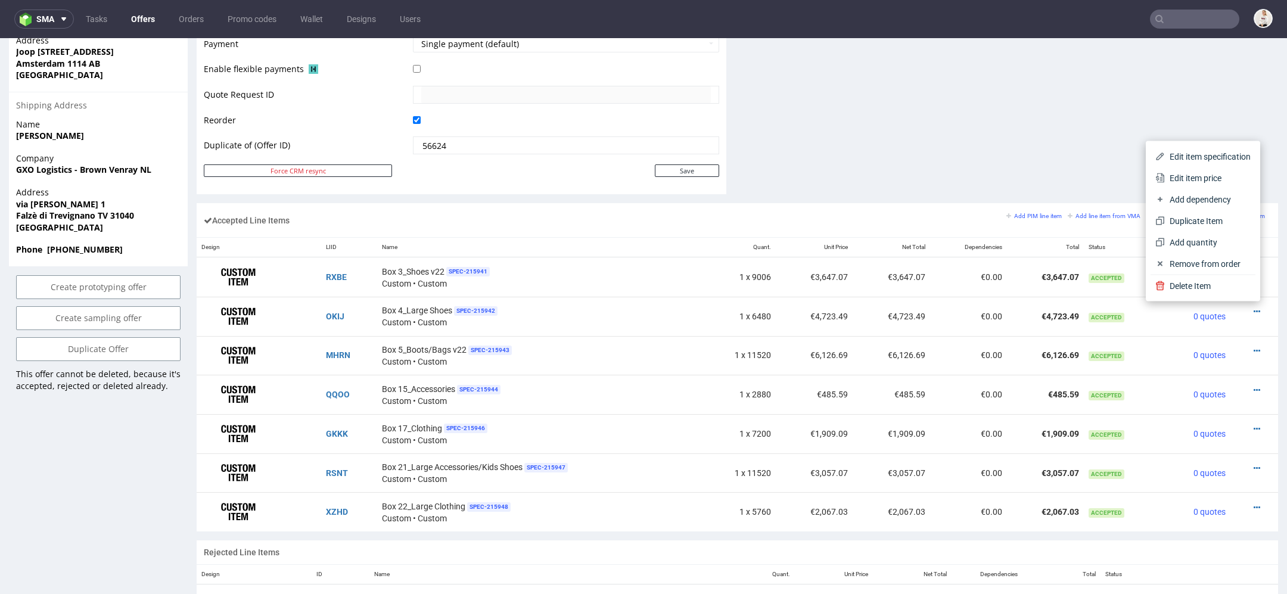
click at [1195, 142] on div "Edit item specification Edit item price Add dependency Duplicate Item Add quant…" at bounding box center [1203, 221] width 114 height 160
click at [1195, 158] on span "Edit item specification" at bounding box center [1205, 157] width 89 height 12
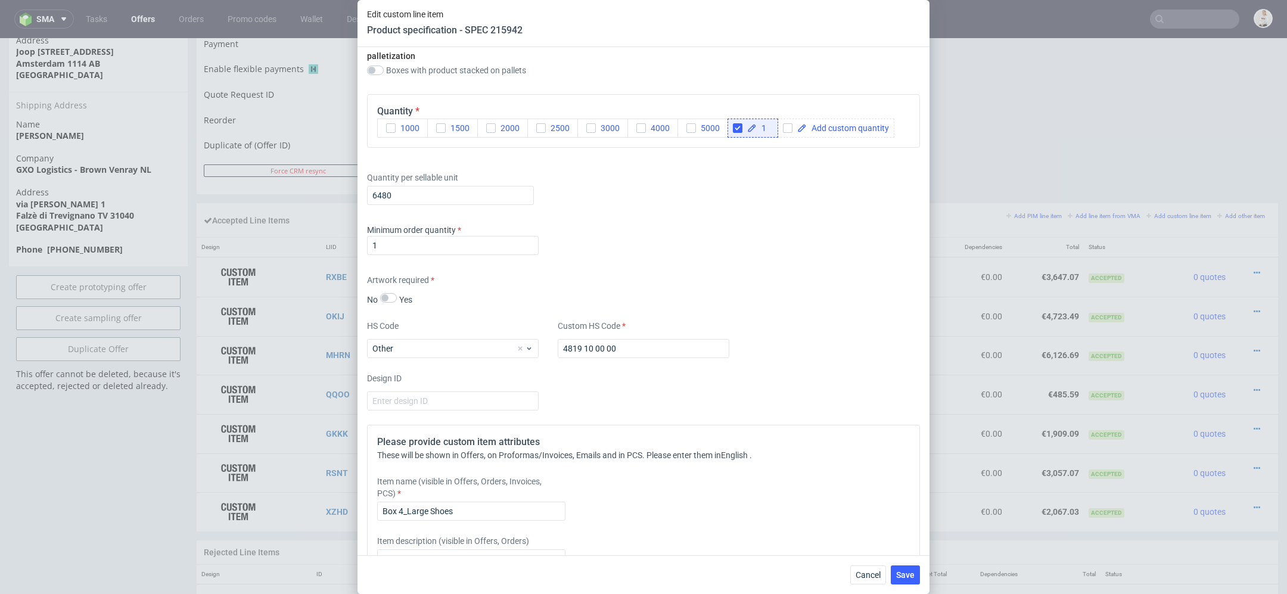
scroll to position [1545, 0]
click at [402, 198] on input "6480" at bounding box center [450, 197] width 167 height 19
type input "10800"
click at [620, 226] on div "Minimum order quantity 1" at bounding box center [643, 244] width 553 height 36
click at [905, 574] on span "Save" at bounding box center [905, 575] width 18 height 8
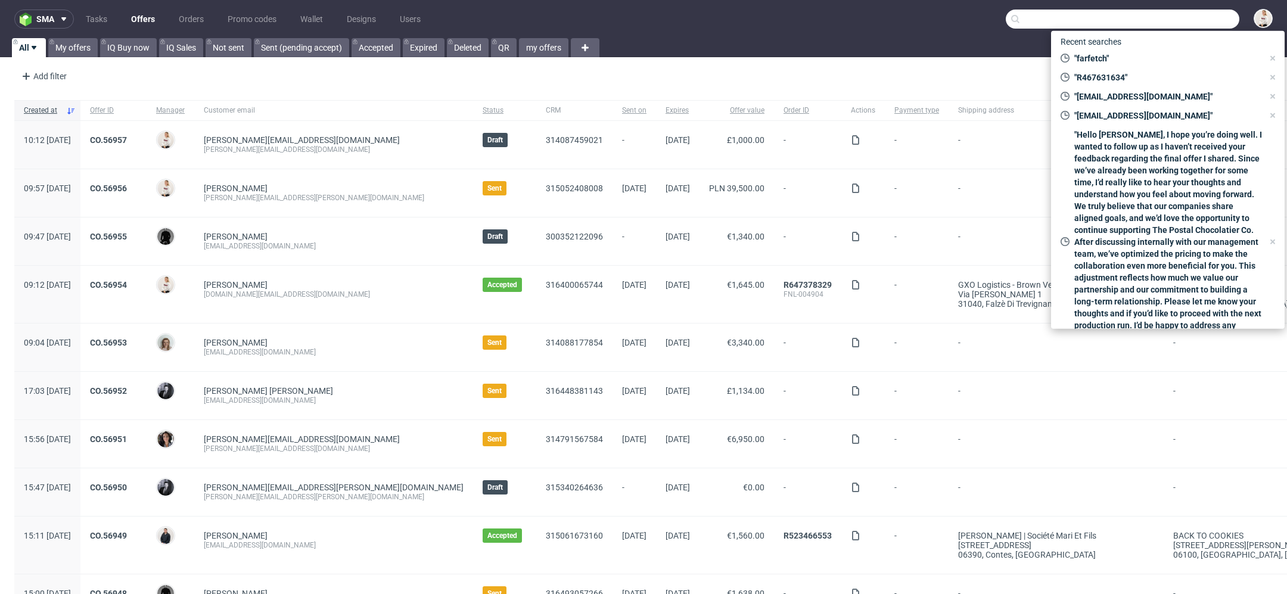
click at [1156, 15] on input "text" at bounding box center [1123, 19] width 234 height 19
paste input "[PERSON_NAME][EMAIL_ADDRESS][DOMAIN_NAME]"
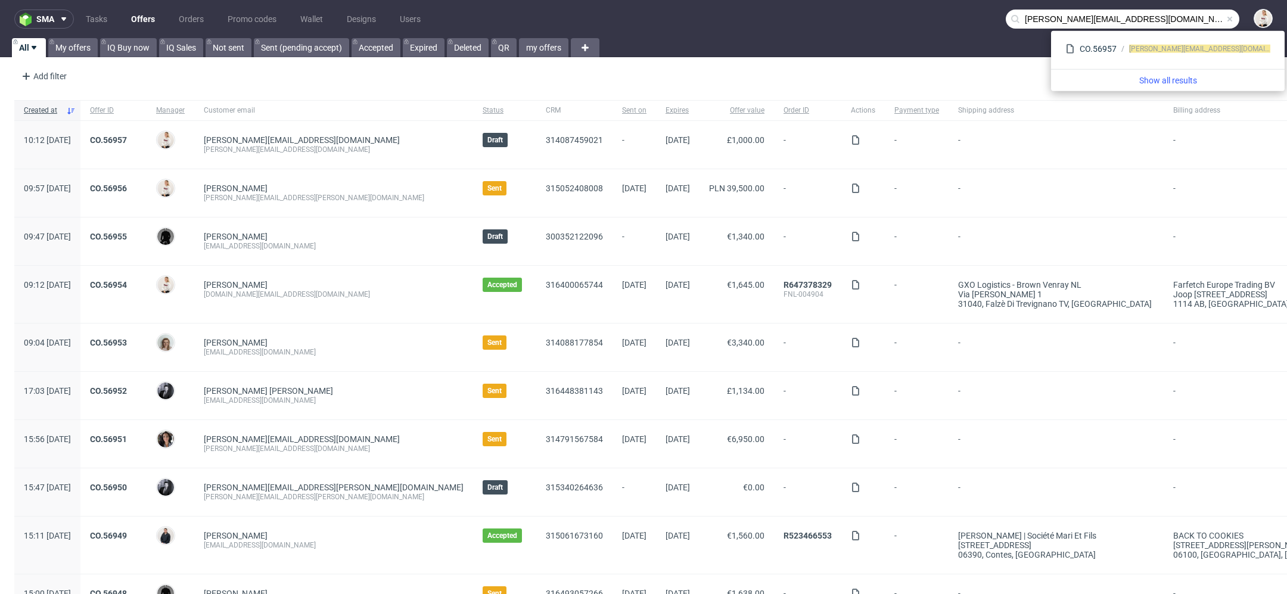
drag, startPoint x: 1037, startPoint y: 21, endPoint x: 957, endPoint y: 13, distance: 80.3
click at [957, 13] on nav "sma Tasks Offers Orders Promo codes Wallet Designs Users bruce@aimaudio.com" at bounding box center [643, 19] width 1287 height 38
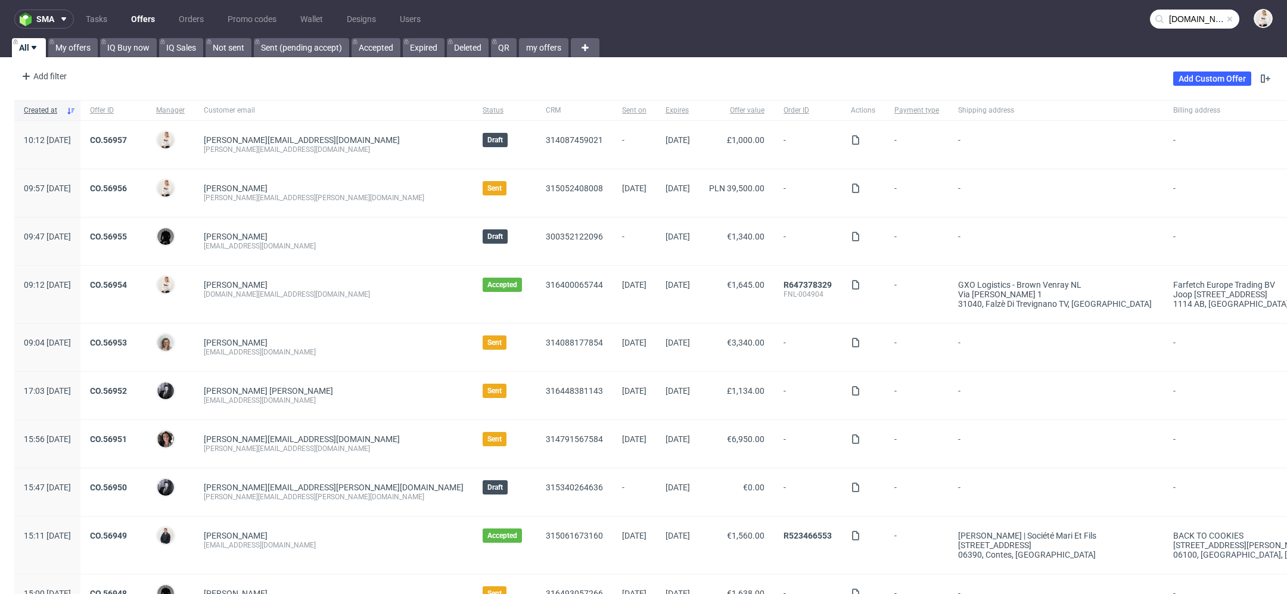
type input "aimaudio.com"
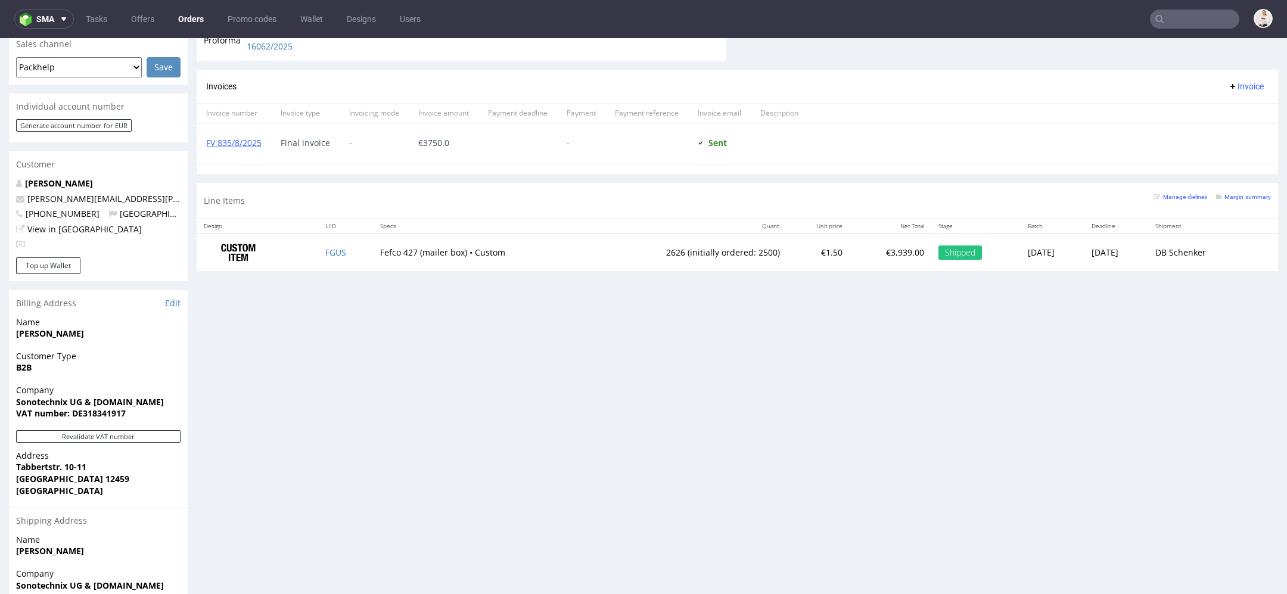
scroll to position [584, 0]
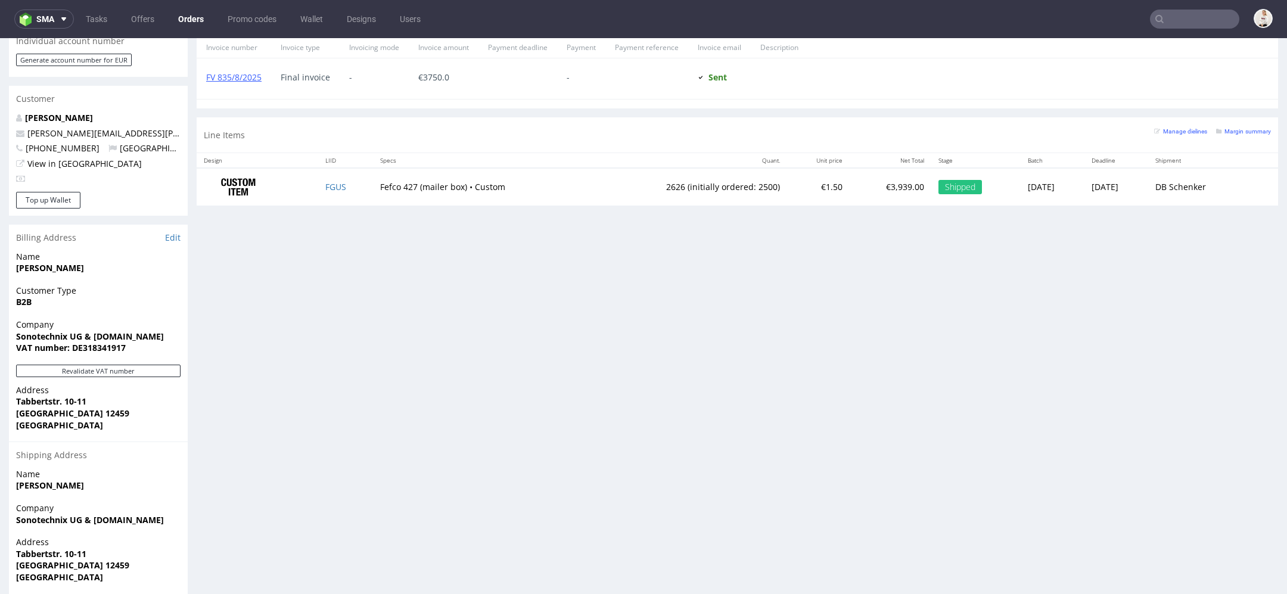
click at [54, 415] on div "Address Tabbertstr. 10-11 Berlin 12459 Germany" at bounding box center [98, 412] width 179 height 57
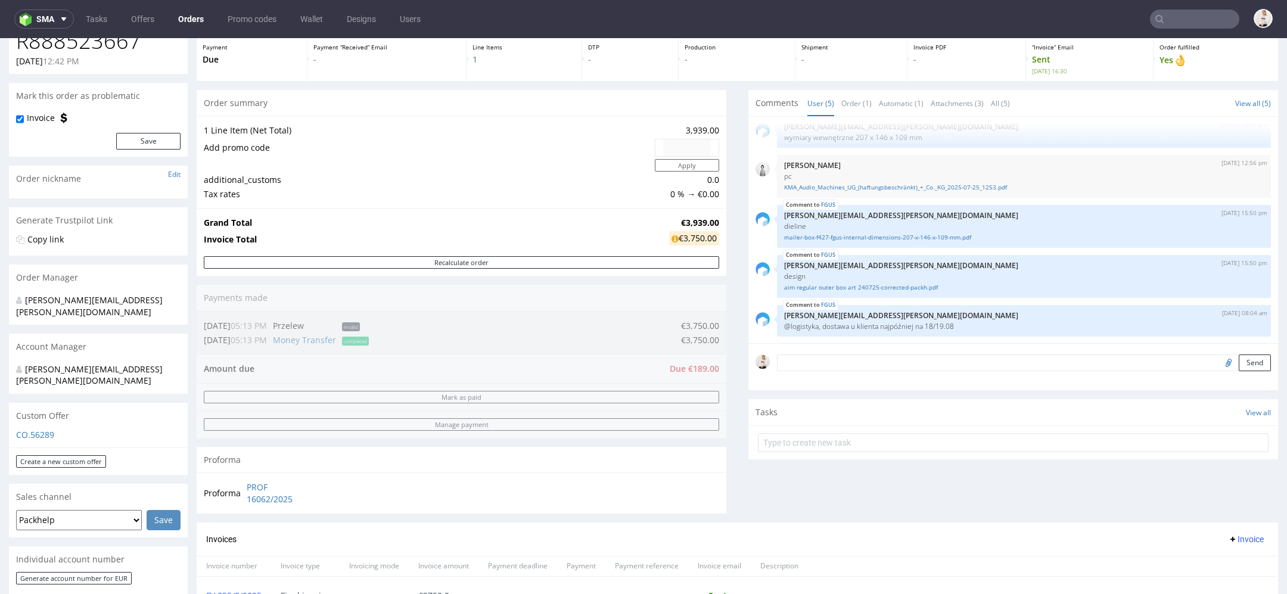
scroll to position [0, 0]
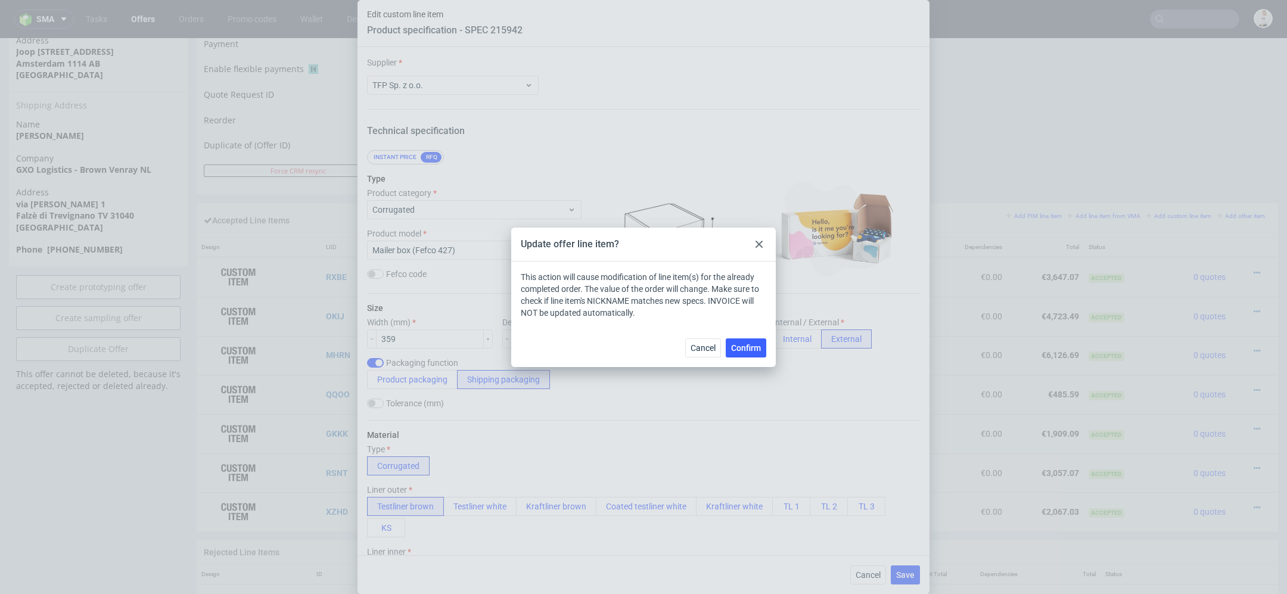
scroll to position [1545, 0]
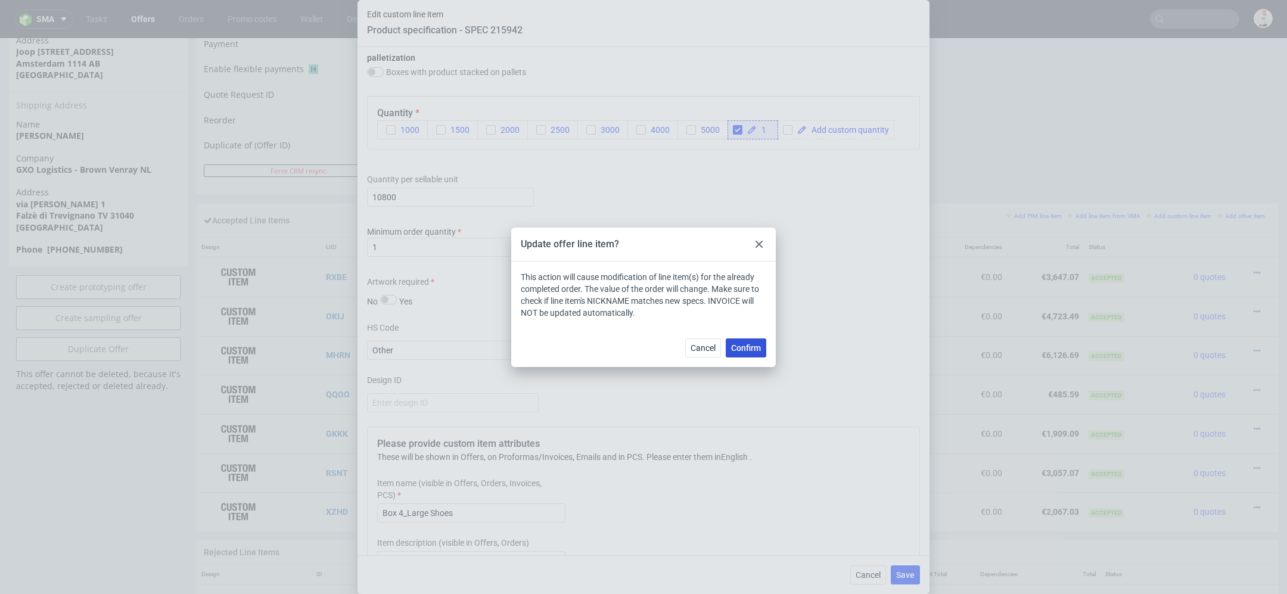
click at [743, 349] on span "Confirm" at bounding box center [746, 348] width 30 height 8
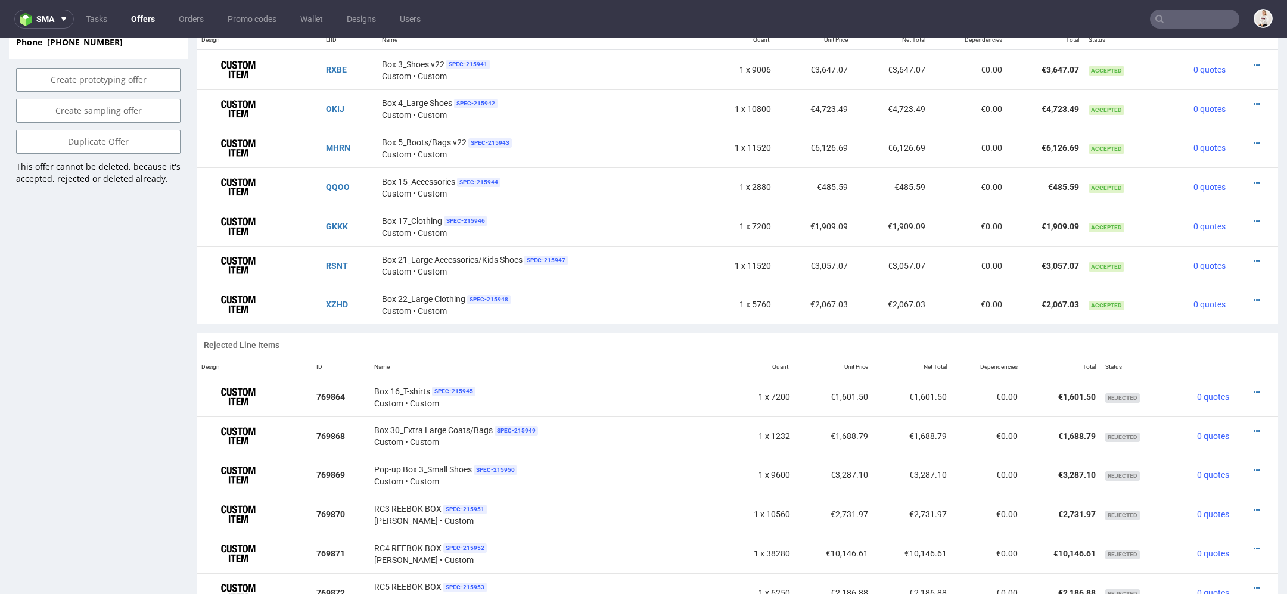
scroll to position [788, 0]
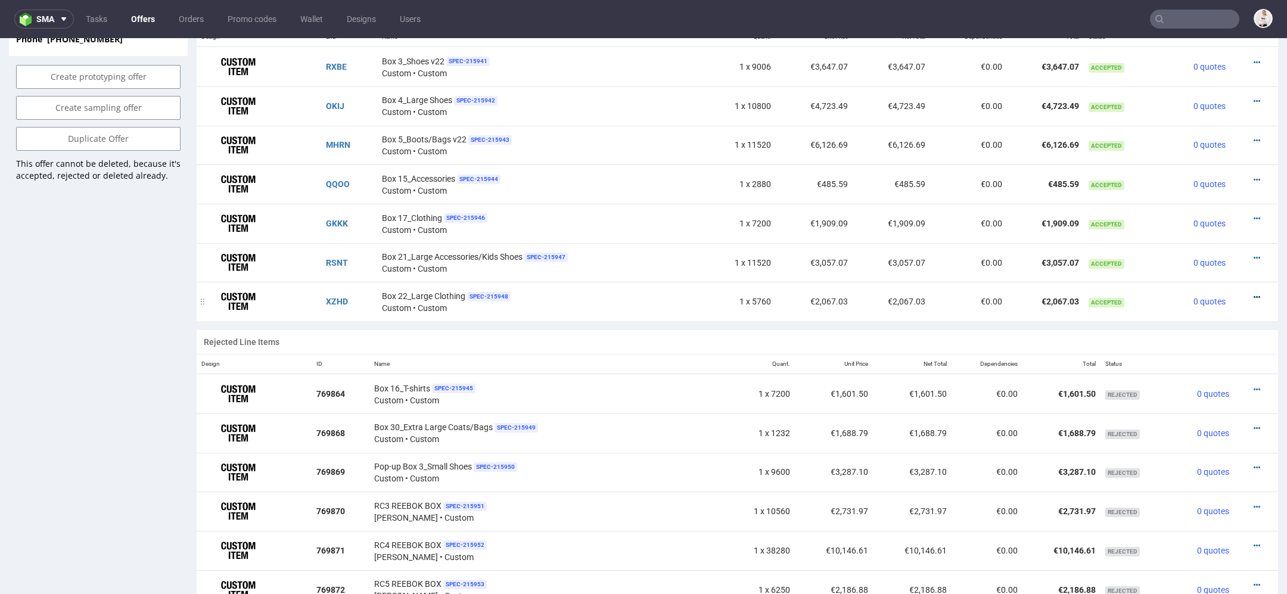
click at [1253, 294] on icon at bounding box center [1256, 297] width 7 height 8
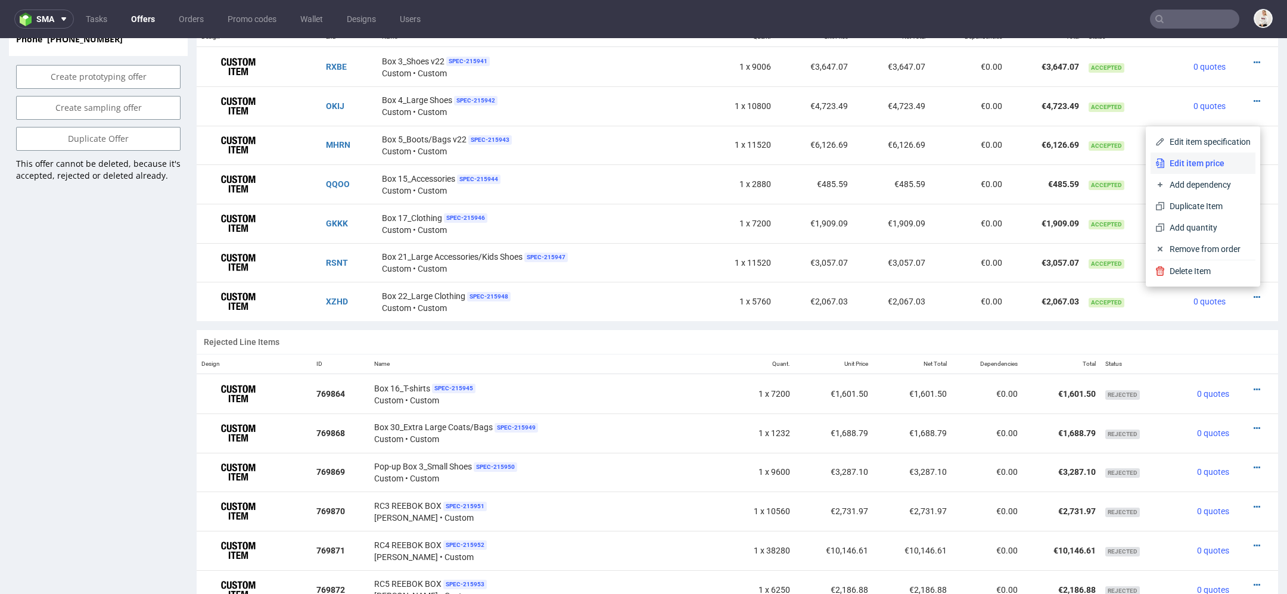
click at [1188, 161] on span "Edit item price" at bounding box center [1208, 163] width 86 height 12
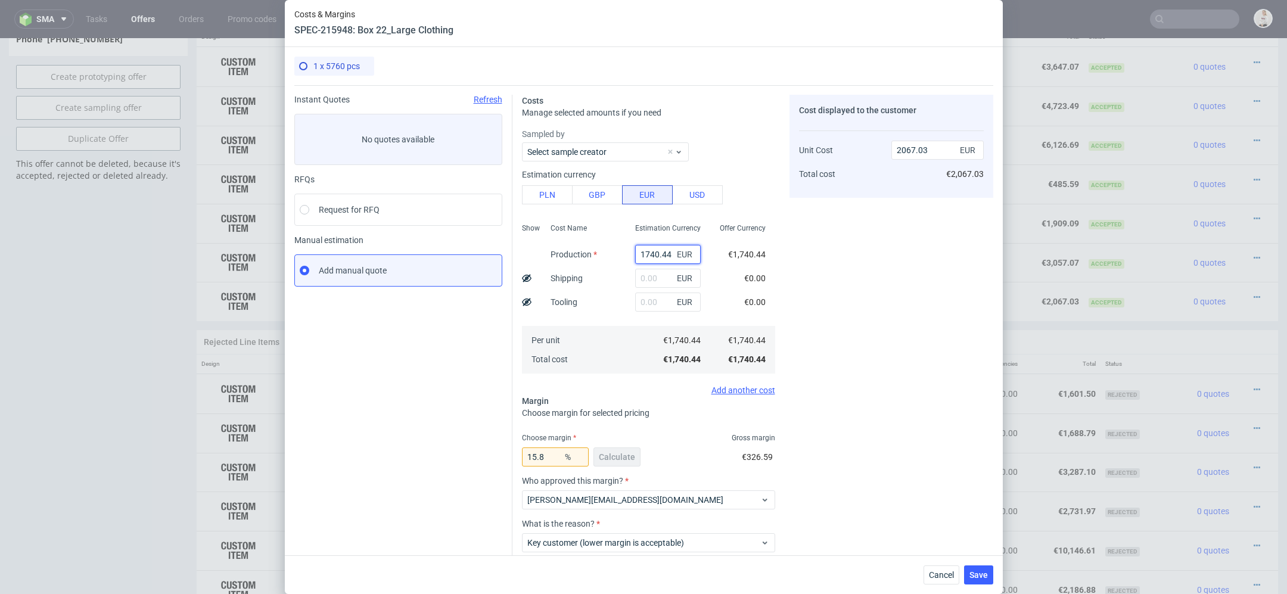
click at [658, 250] on input "1740.44" at bounding box center [668, 254] width 66 height 19
paste input "€1 595,41"
type input "€1 595,41"
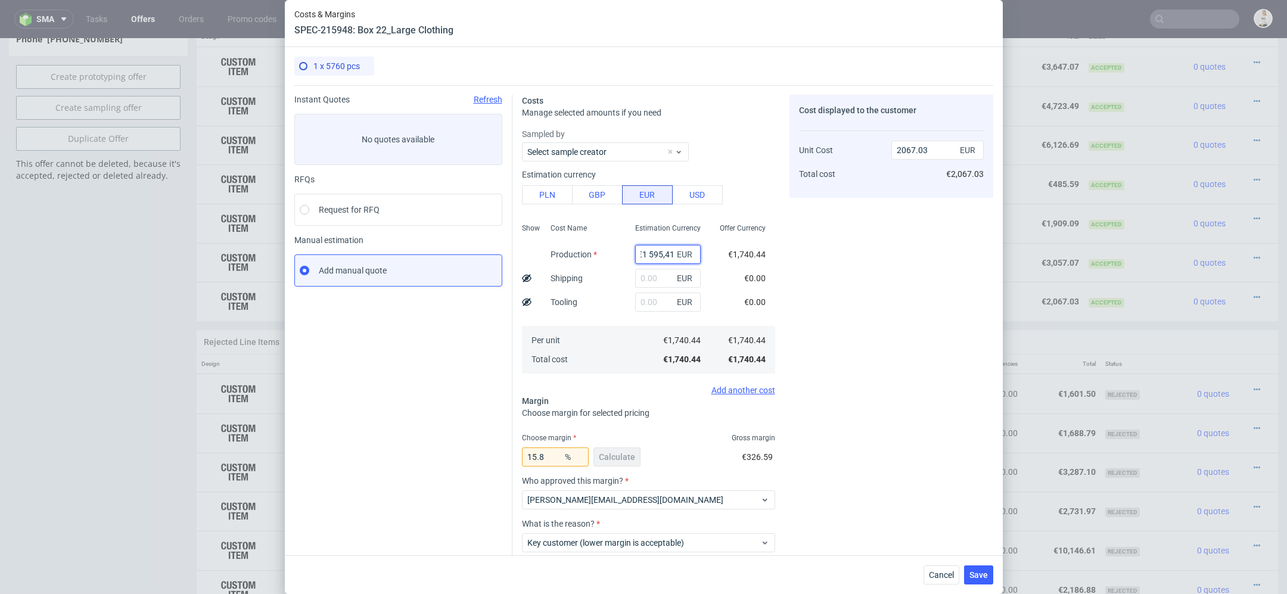
type input "0"
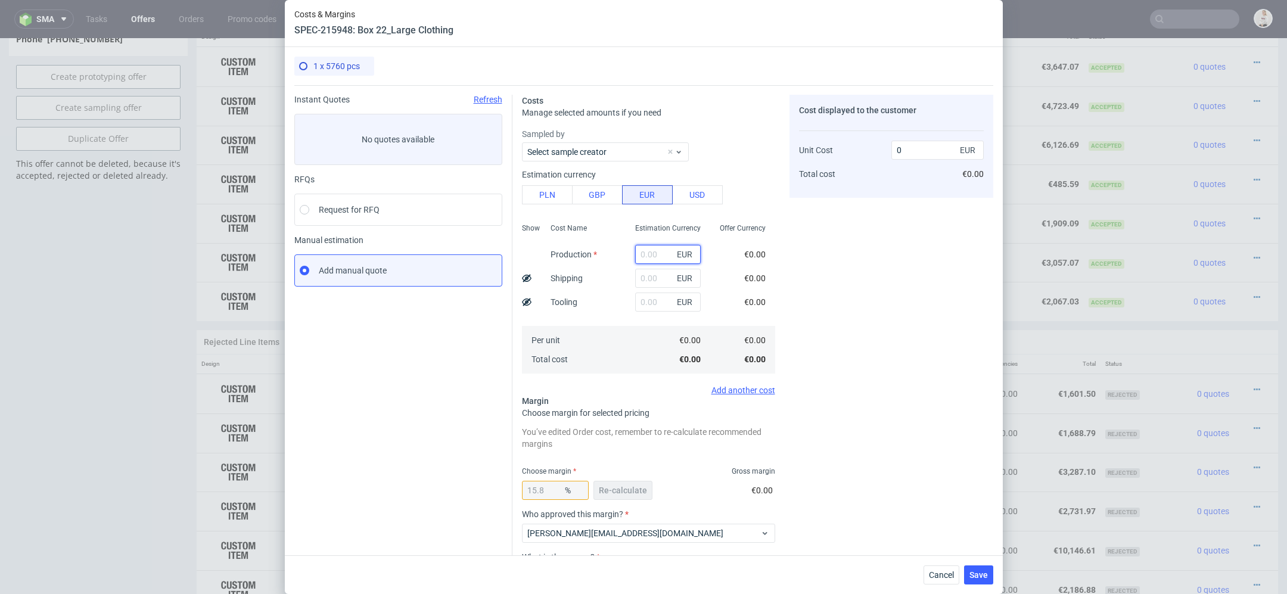
scroll to position [0, 0]
paste input "€1 595,41"
click at [649, 254] on input "€1 595,41" at bounding box center [668, 254] width 66 height 19
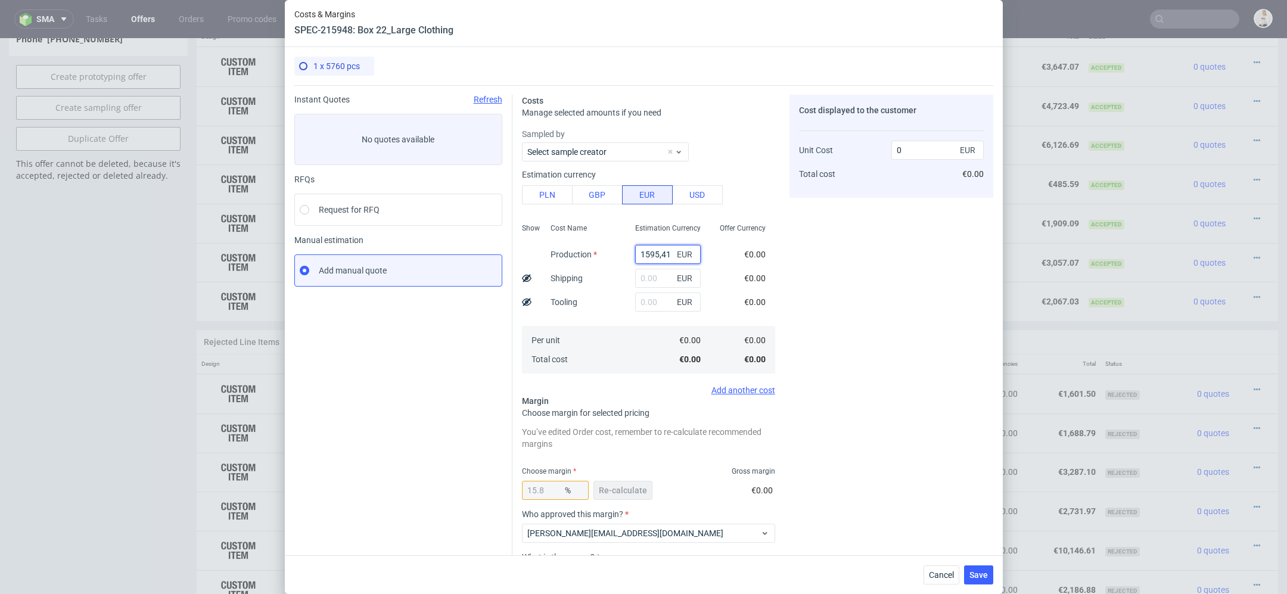
type input "1595.41"
type input "1894.79"
type input "1595.41"
click at [841, 272] on div "Cost displayed to the customer Unit Cost Total cost 1894.79 EUR €1,894.79" at bounding box center [891, 372] width 204 height 555
click at [624, 494] on button "Re-calculate" at bounding box center [622, 490] width 59 height 19
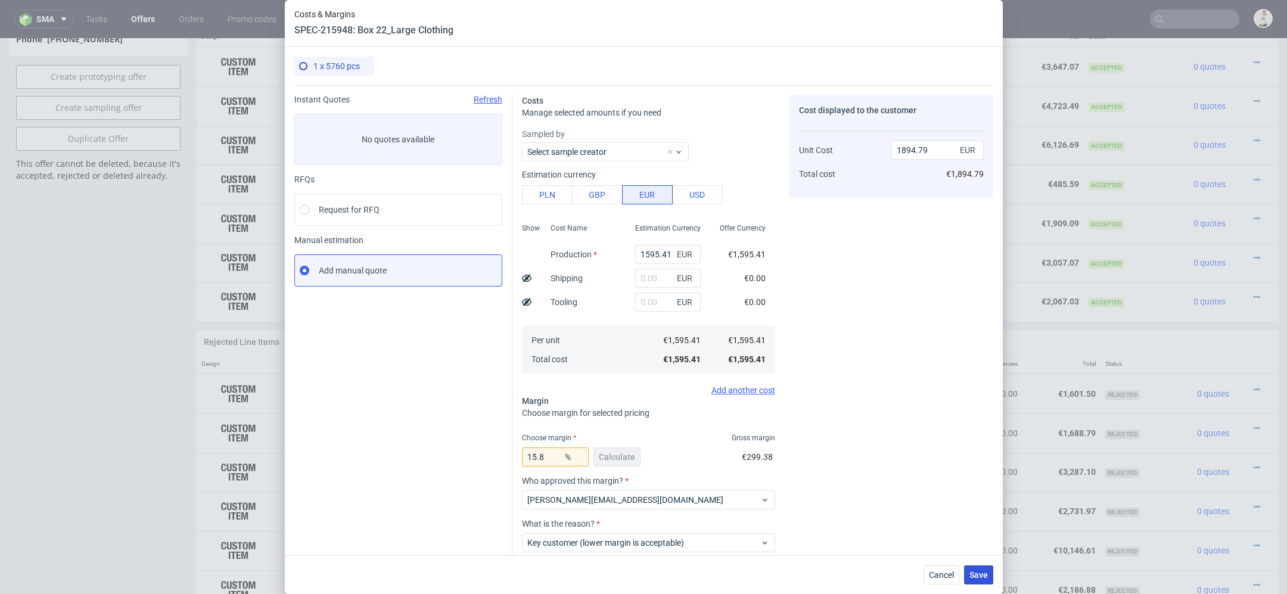
click at [975, 574] on span "Save" at bounding box center [978, 575] width 18 height 8
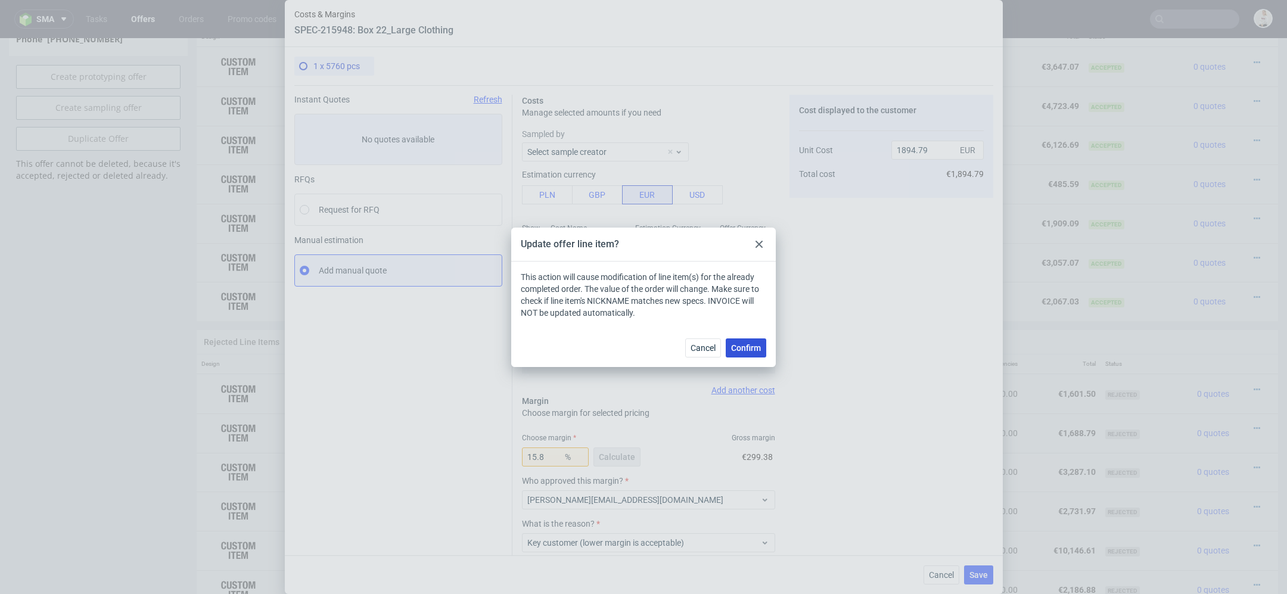
click at [736, 350] on span "Confirm" at bounding box center [746, 348] width 30 height 8
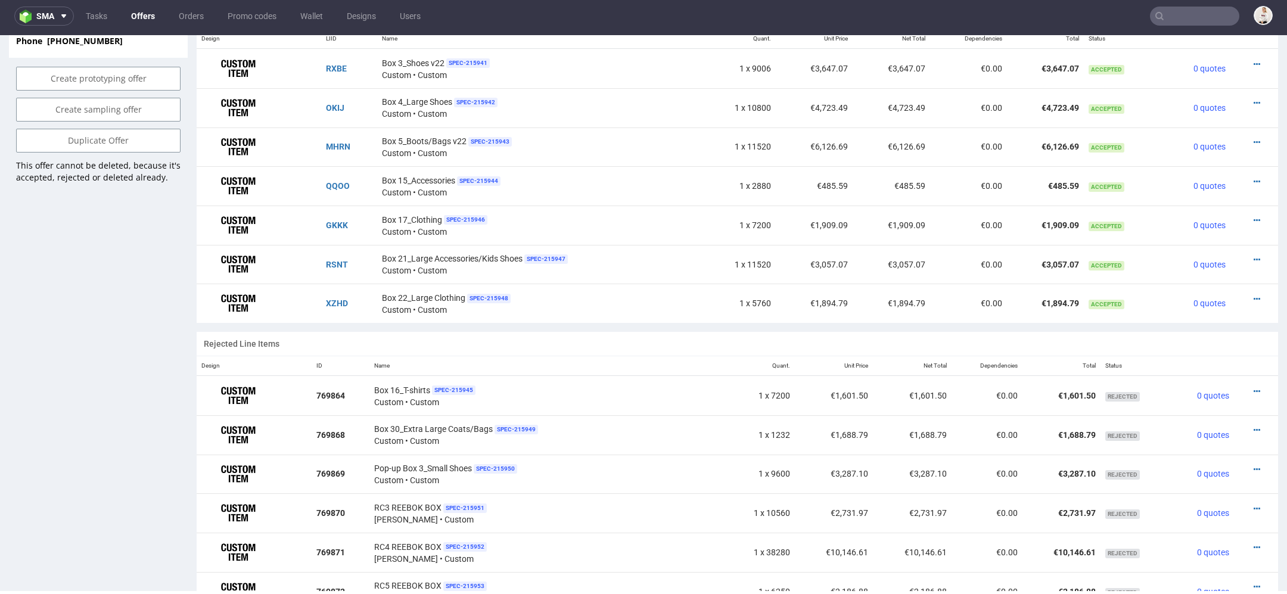
scroll to position [781, 0]
click at [1253, 298] on icon at bounding box center [1256, 301] width 7 height 8
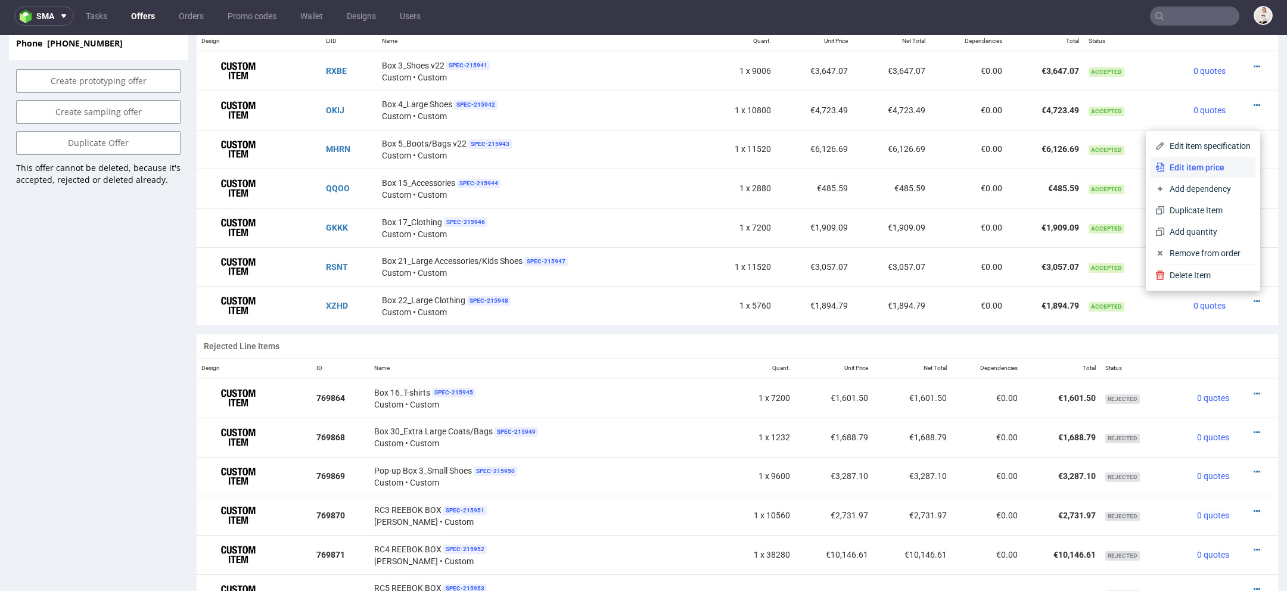
click at [1202, 166] on span "Edit item price" at bounding box center [1208, 167] width 86 height 12
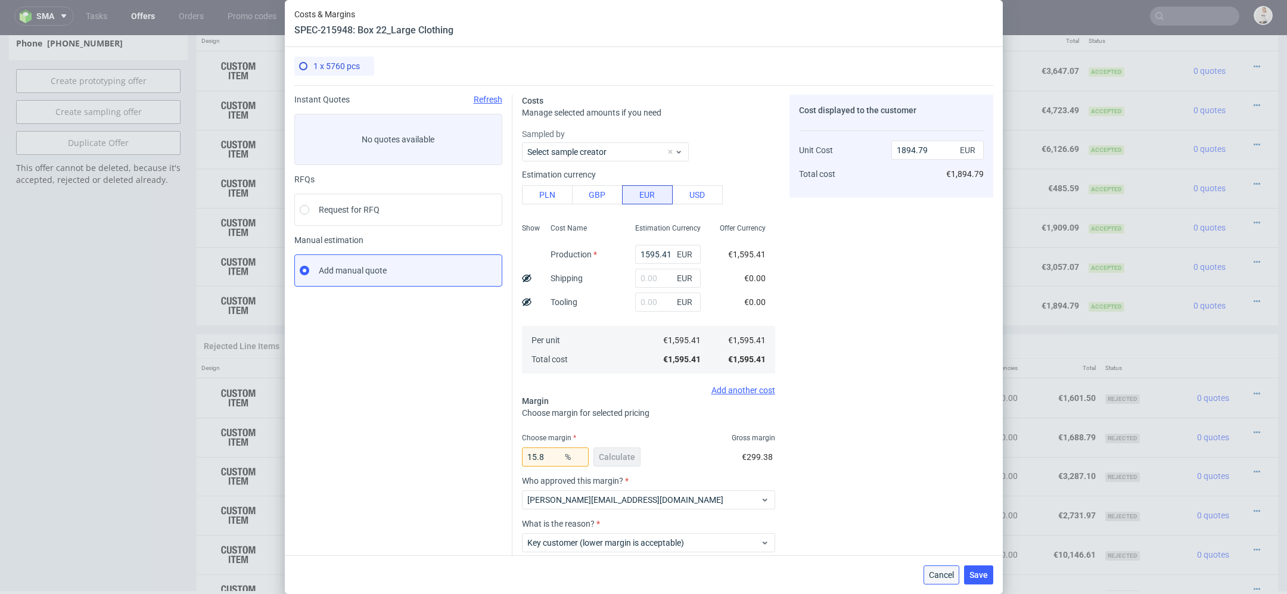
click at [933, 574] on span "Cancel" at bounding box center [941, 575] width 25 height 8
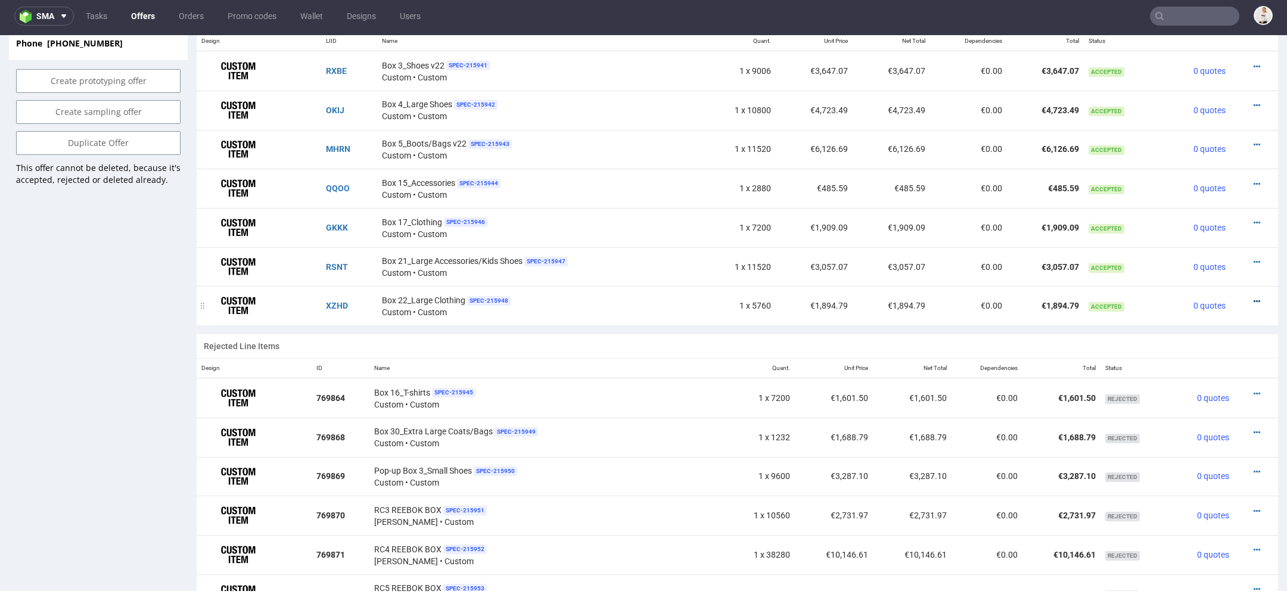
click at [1253, 297] on icon at bounding box center [1256, 301] width 7 height 8
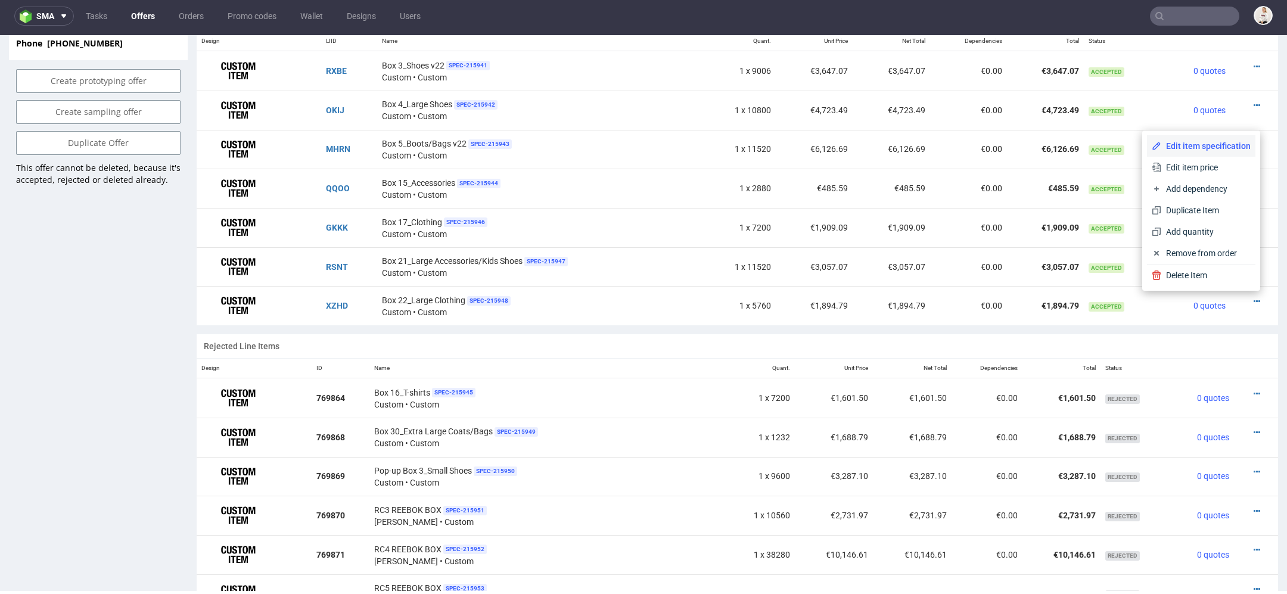
click at [1226, 144] on span "Edit item specification" at bounding box center [1205, 146] width 89 height 12
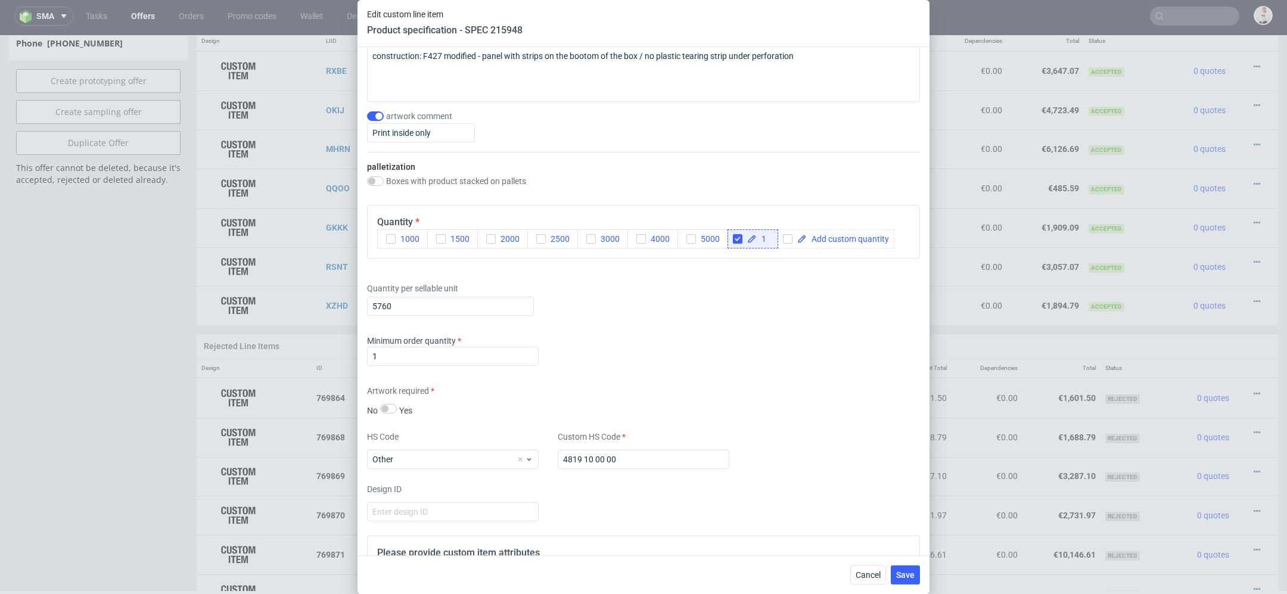
scroll to position [1489, 0]
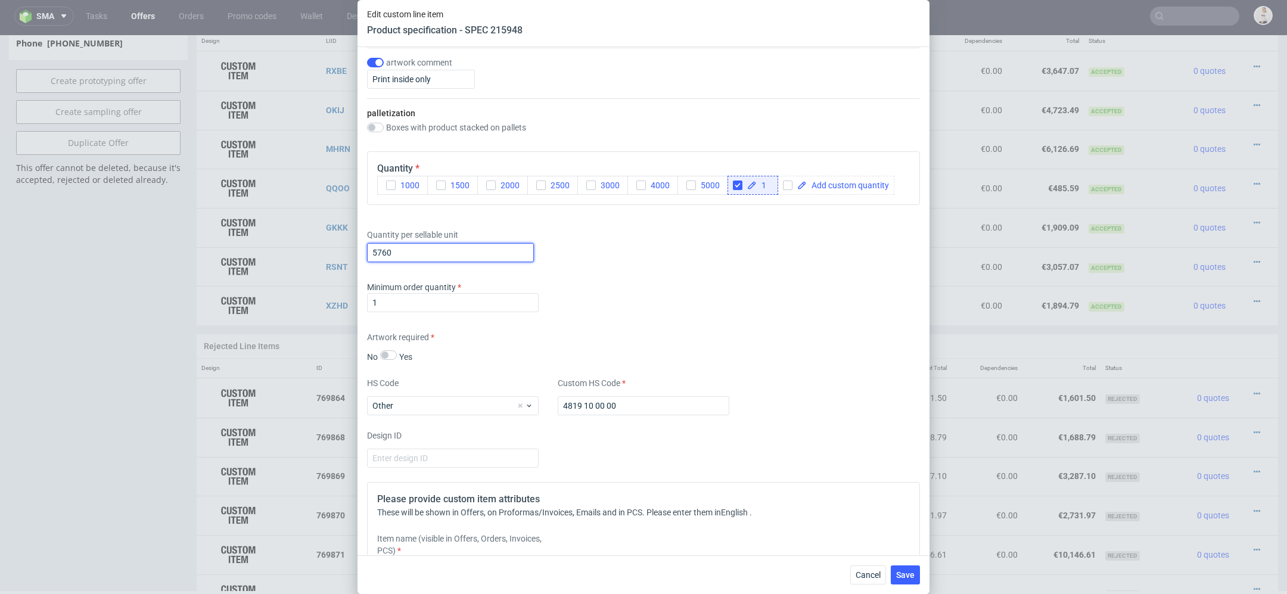
click at [396, 252] on input "5760" at bounding box center [450, 252] width 167 height 19
type input "5280"
click at [735, 346] on div "Artwork required No Yes" at bounding box center [643, 347] width 553 height 32
click at [908, 577] on span "Save" at bounding box center [905, 575] width 18 height 8
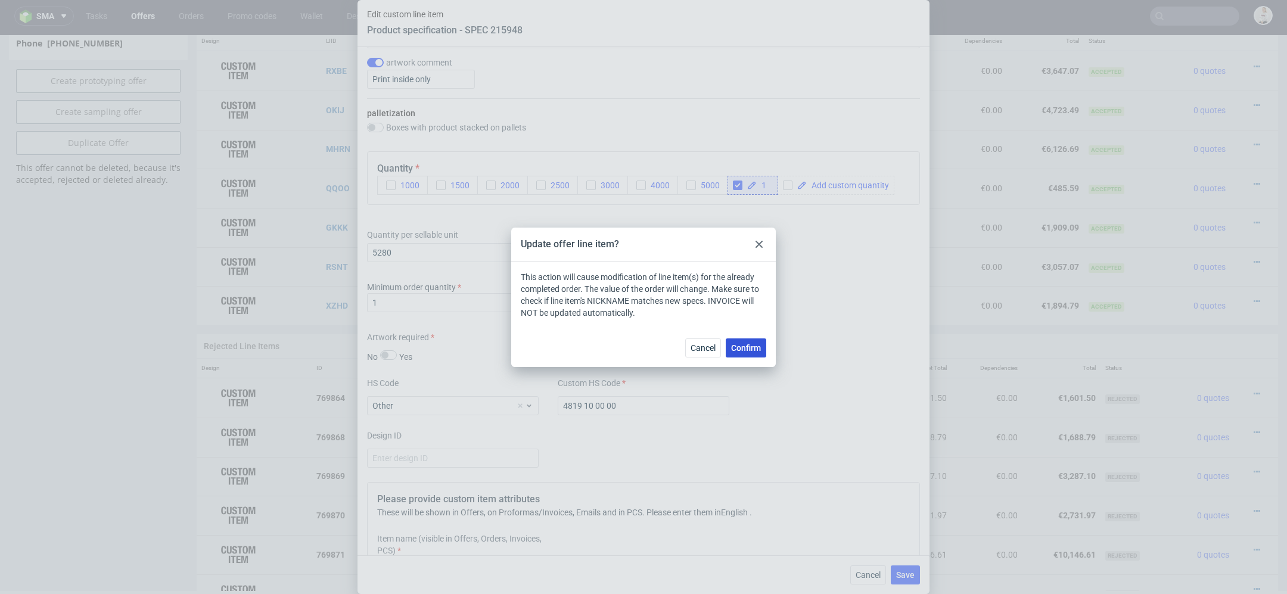
click at [745, 344] on span "Confirm" at bounding box center [746, 348] width 30 height 8
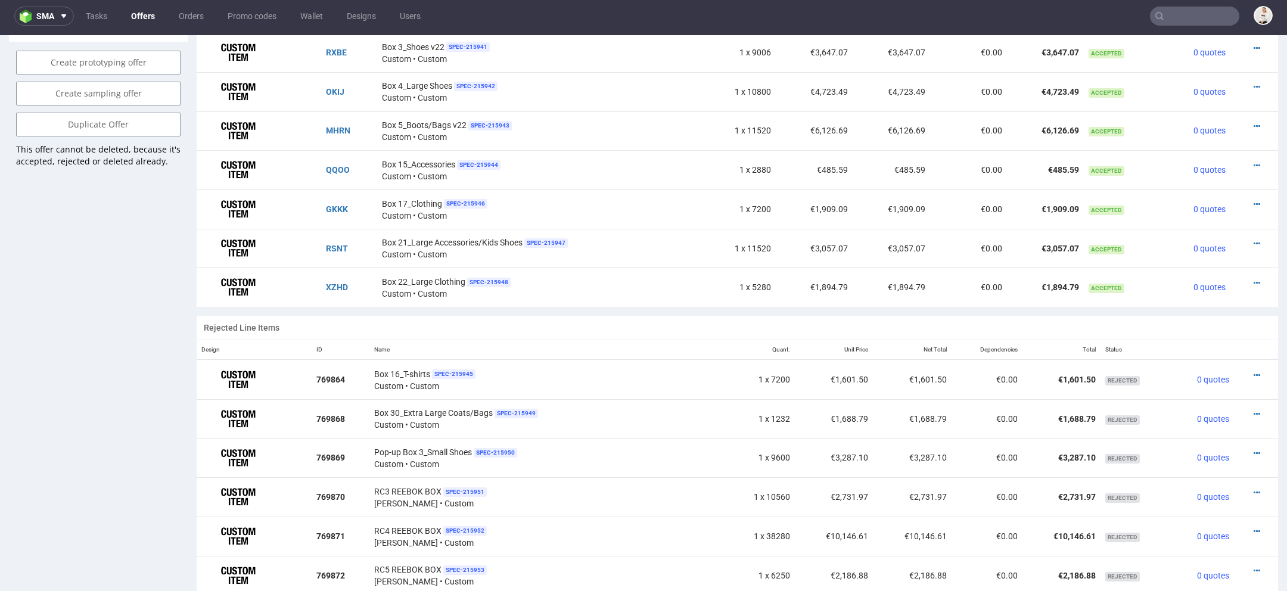
scroll to position [760, 0]
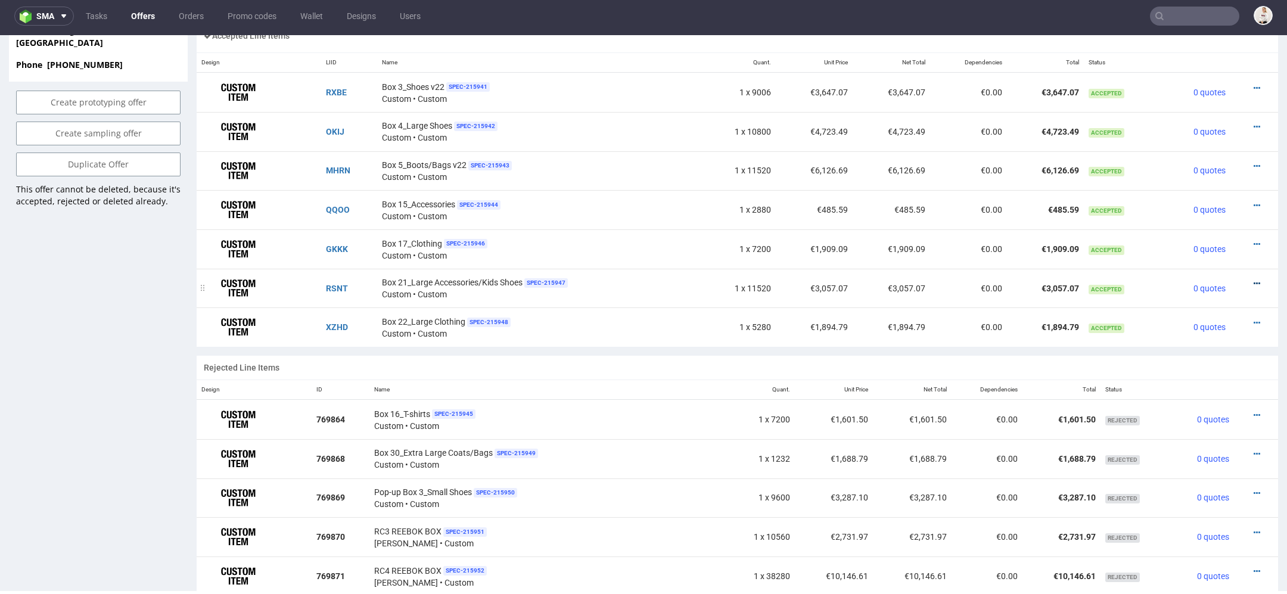
click at [1253, 279] on icon at bounding box center [1256, 283] width 7 height 8
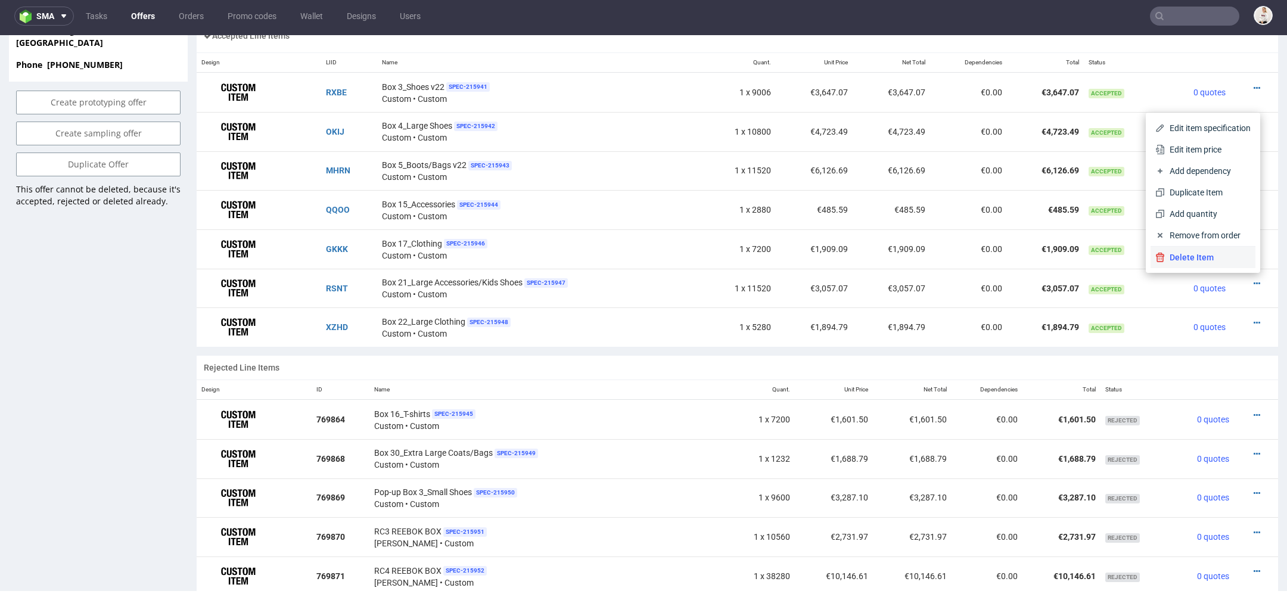
click at [1206, 254] on span "Delete Item" at bounding box center [1208, 257] width 86 height 12
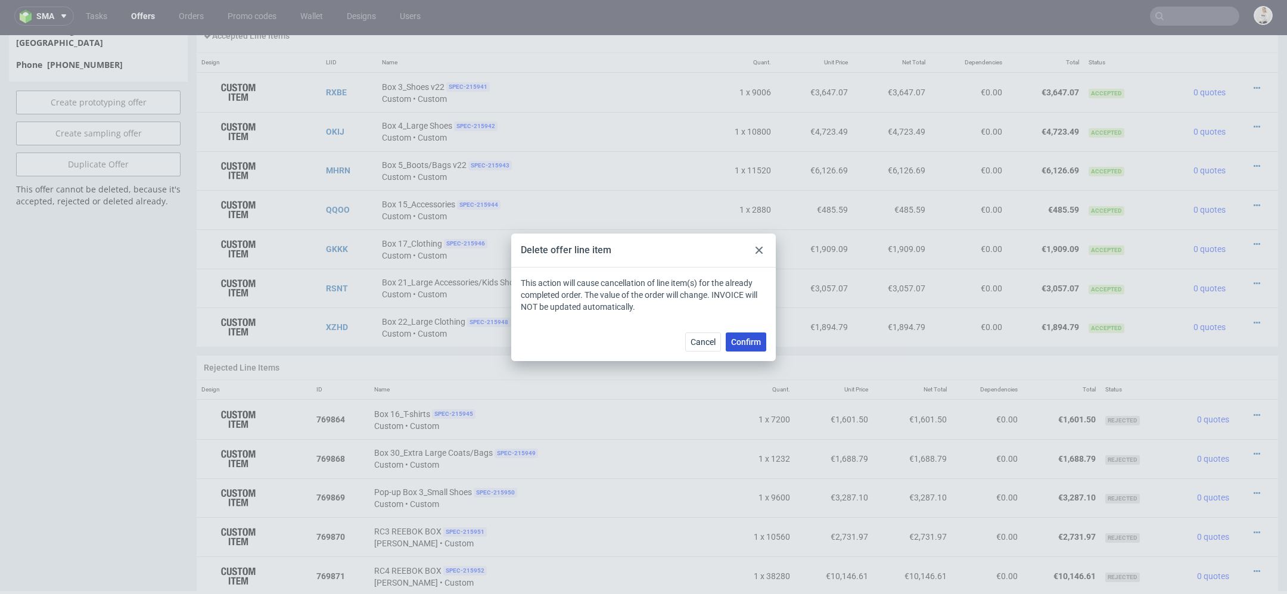
click at [746, 344] on span "Confirm" at bounding box center [746, 342] width 30 height 8
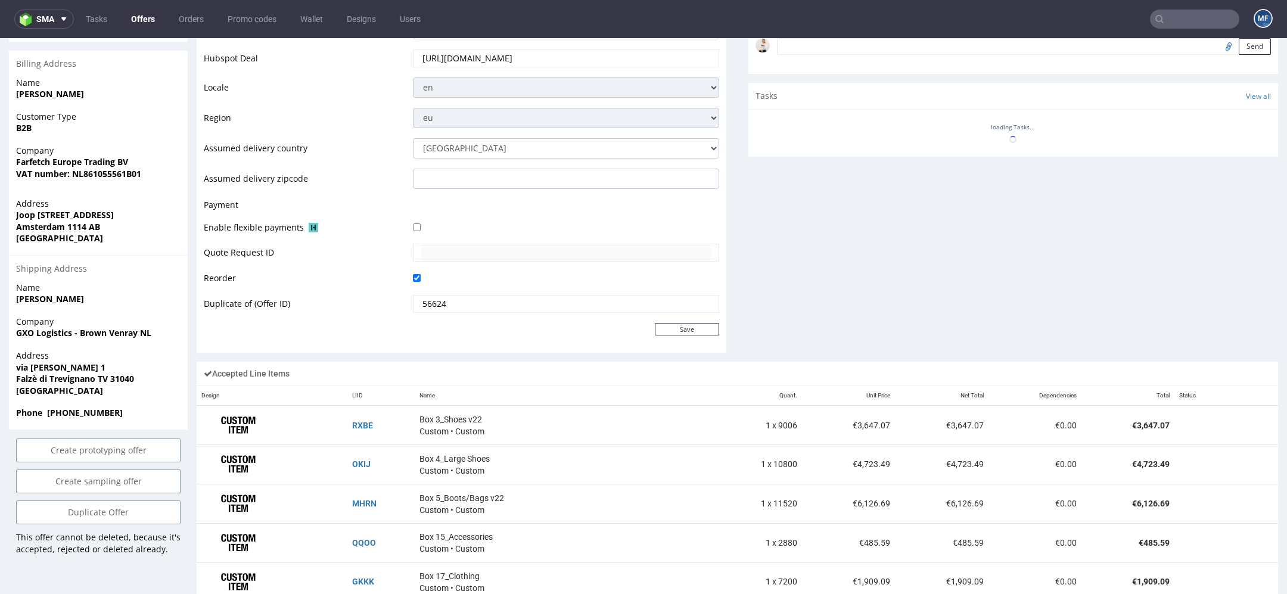
scroll to position [708, 0]
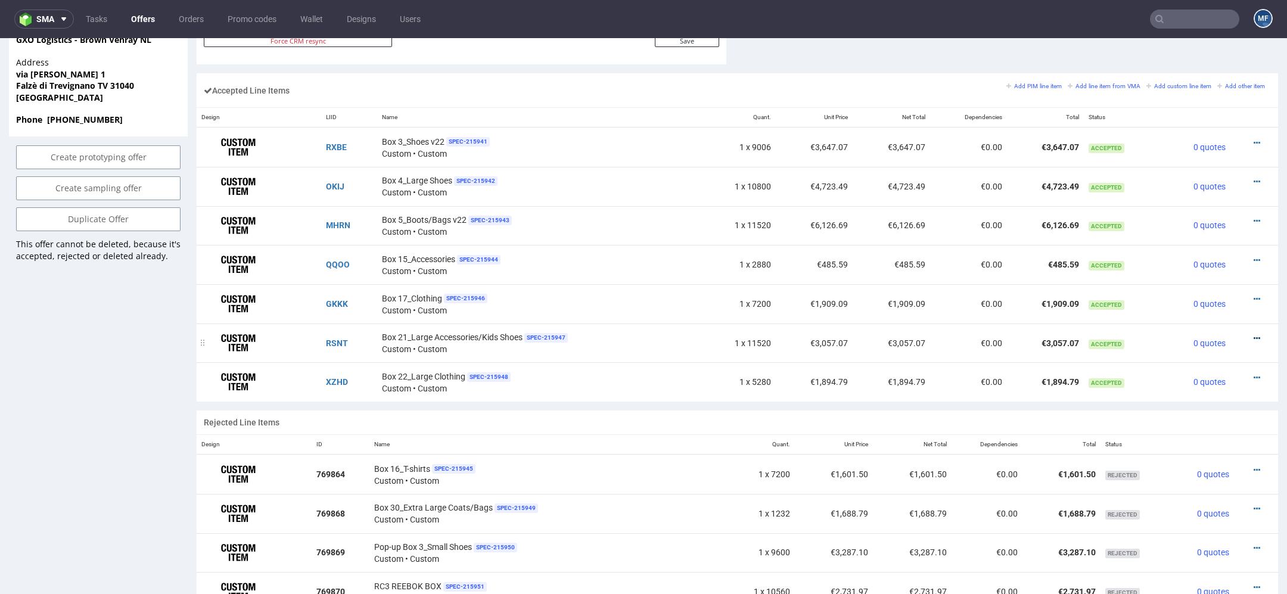
click at [1253, 334] on icon at bounding box center [1256, 338] width 7 height 8
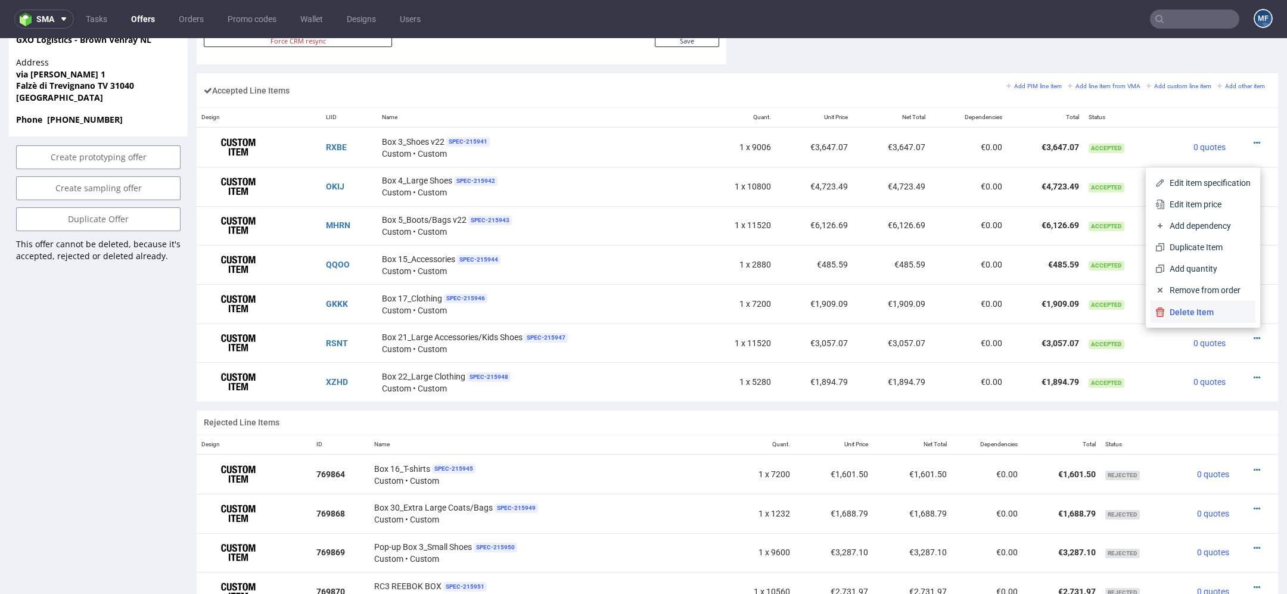
click at [1204, 306] on span "Delete Item" at bounding box center [1208, 312] width 86 height 12
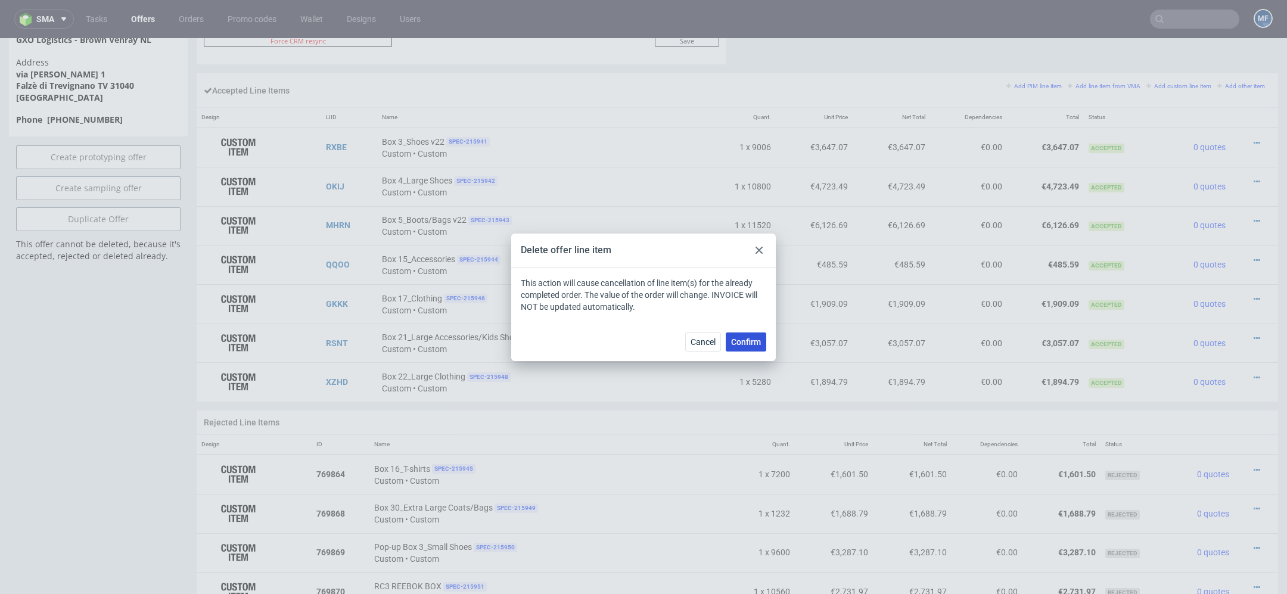
click at [746, 341] on span "Confirm" at bounding box center [746, 342] width 30 height 8
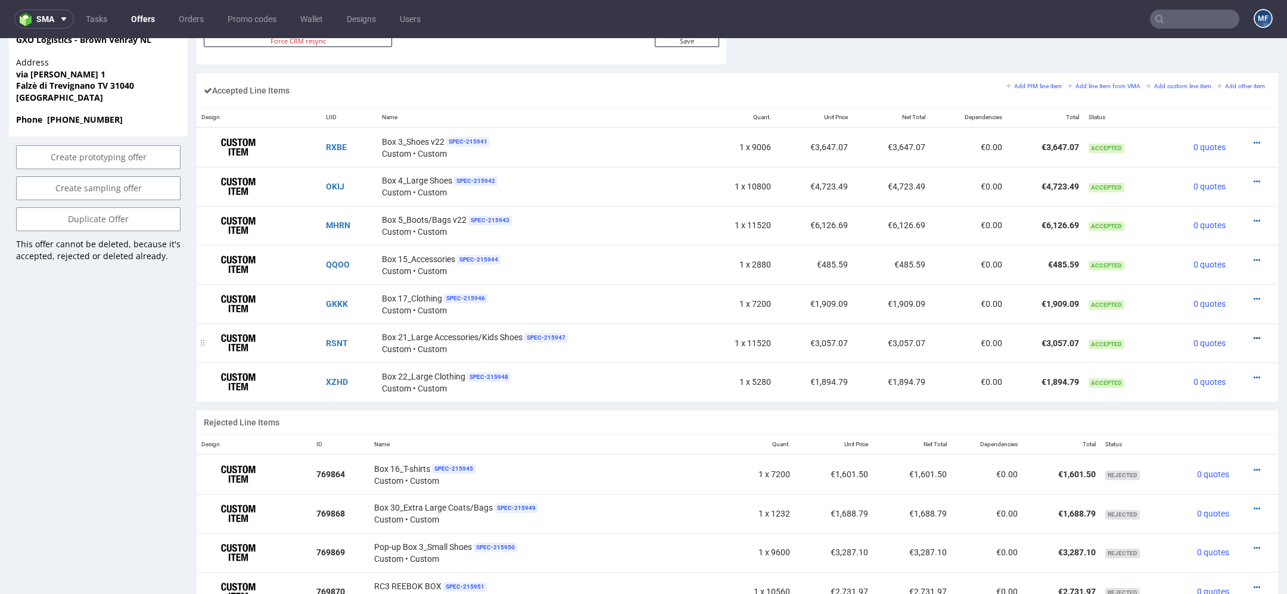
click at [1253, 334] on icon at bounding box center [1256, 338] width 7 height 8
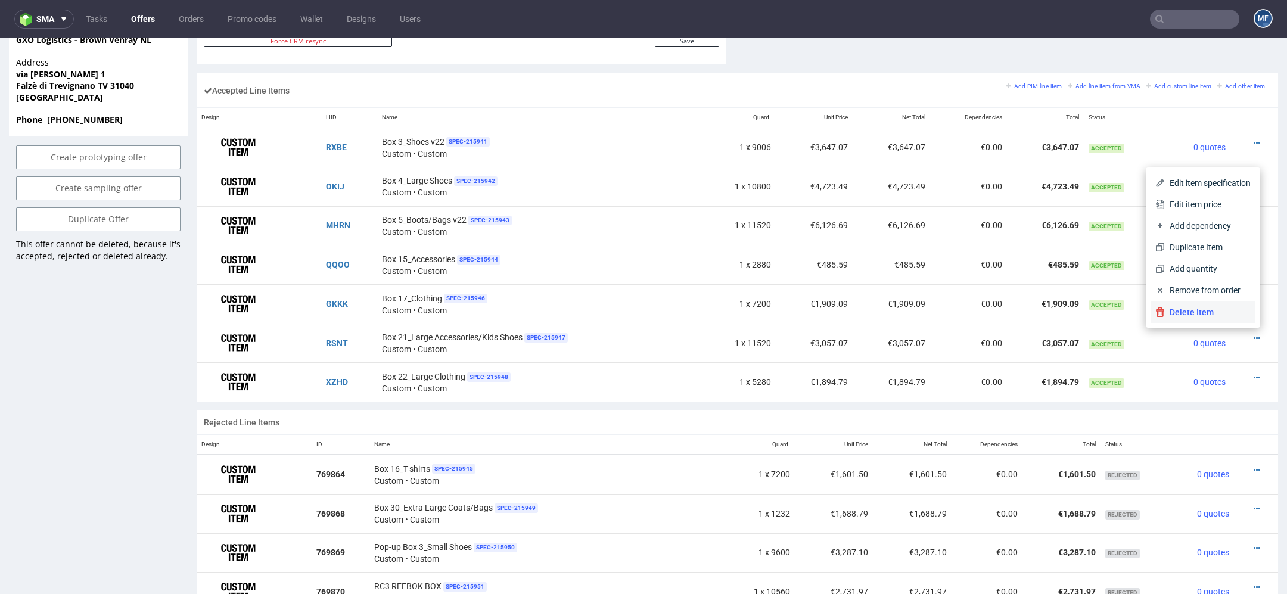
click at [1210, 312] on span "Delete Item" at bounding box center [1208, 312] width 86 height 12
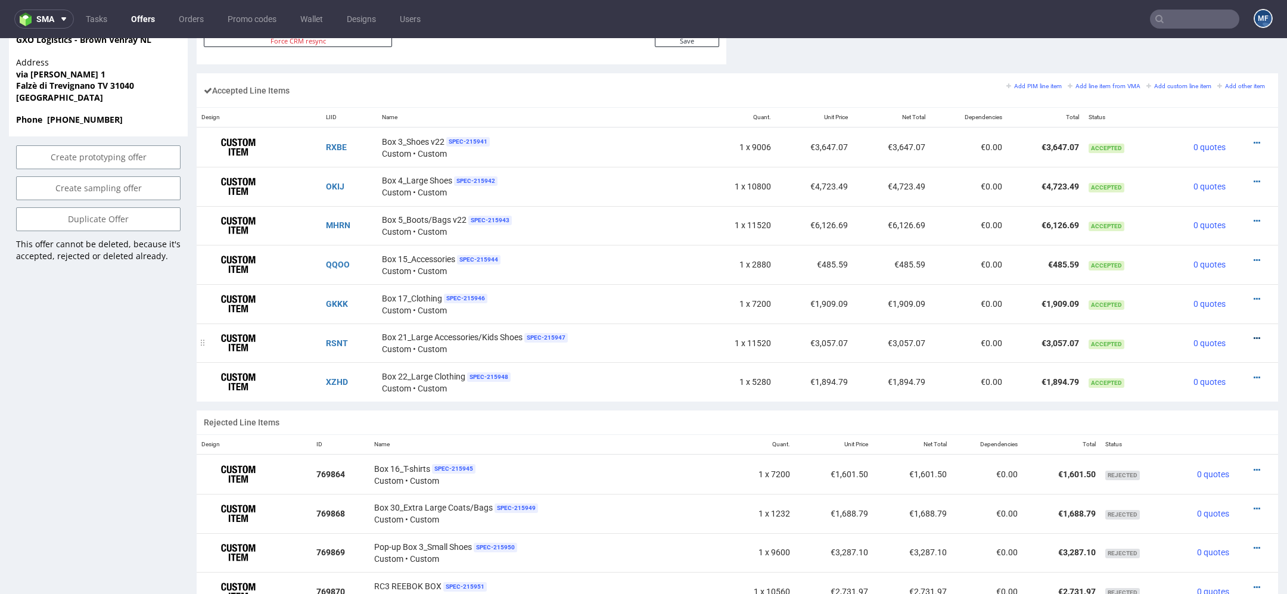
click at [1253, 334] on icon at bounding box center [1256, 338] width 7 height 8
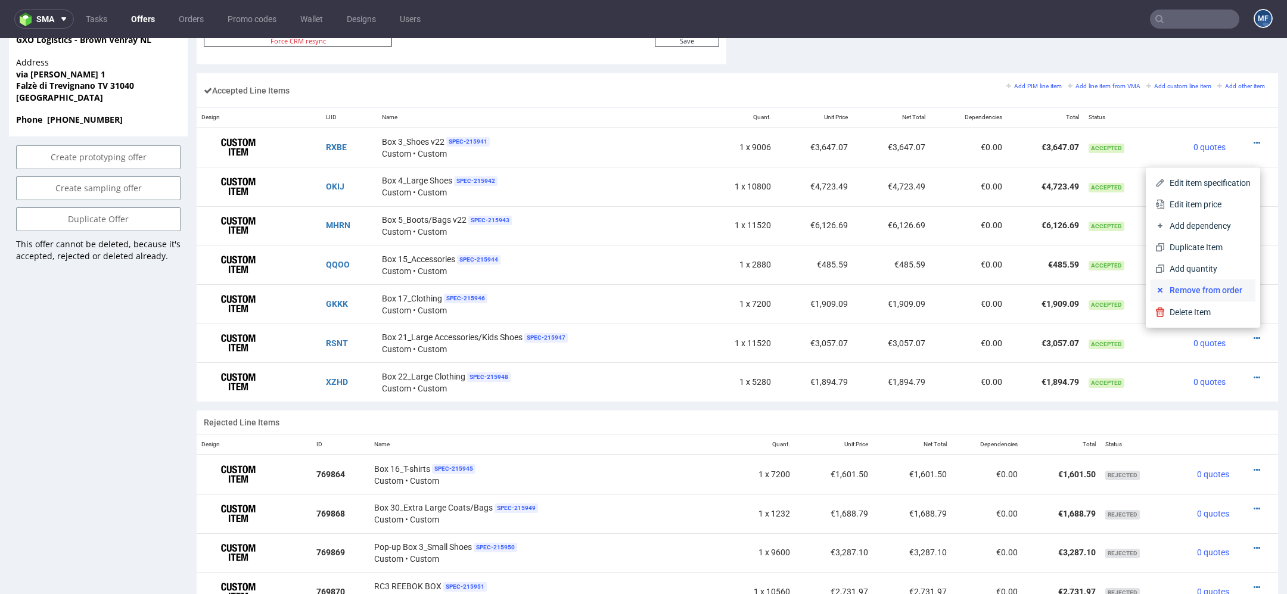
click at [1199, 285] on span "Remove from order" at bounding box center [1208, 290] width 86 height 12
click at [1165, 291] on span "Remove from order" at bounding box center [1208, 290] width 86 height 12
click at [591, 312] on div "Box 17_Clothing SPEC- 215946 Custom • Custom" at bounding box center [539, 303] width 314 height 24
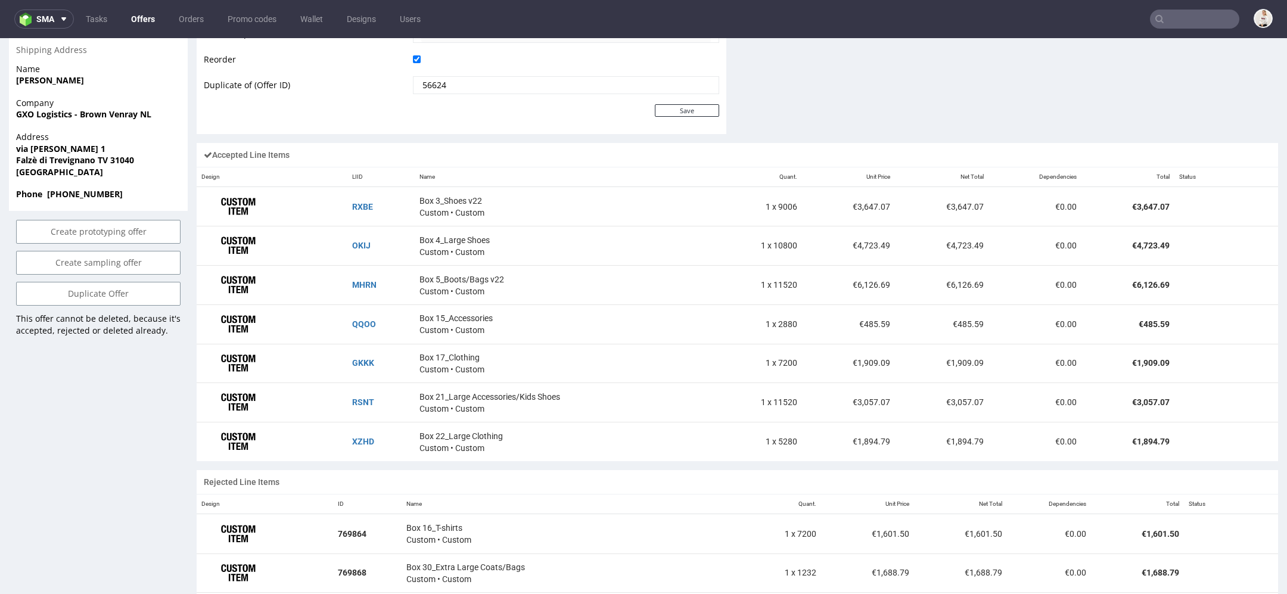
scroll to position [634, 0]
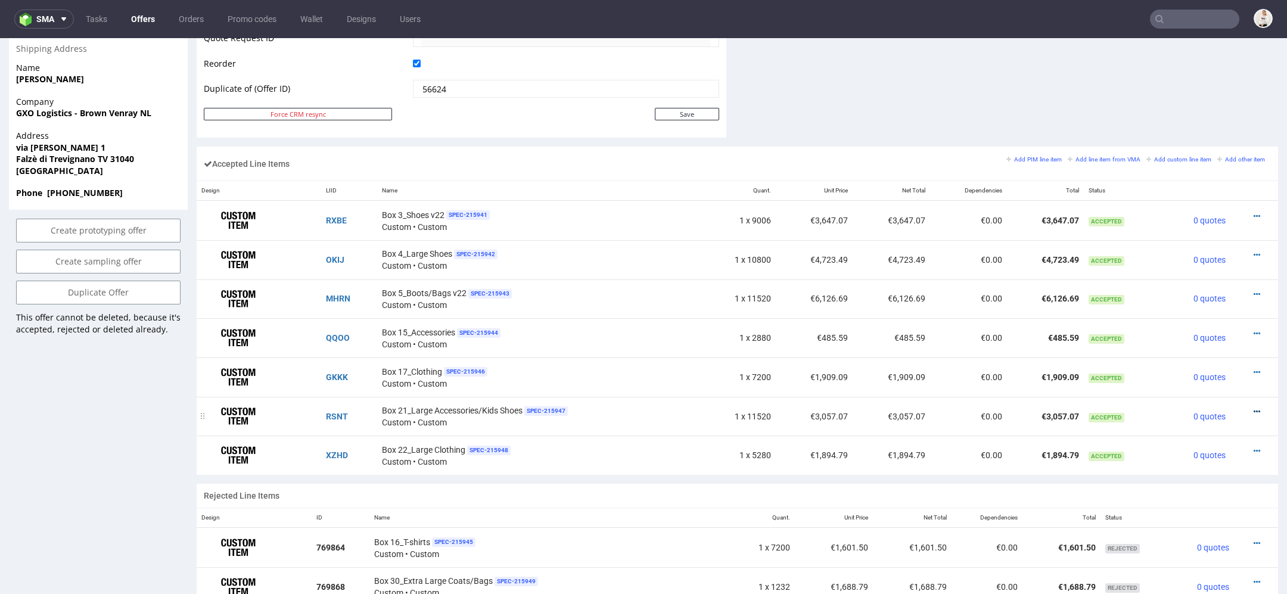
click at [1253, 407] on icon at bounding box center [1256, 411] width 7 height 8
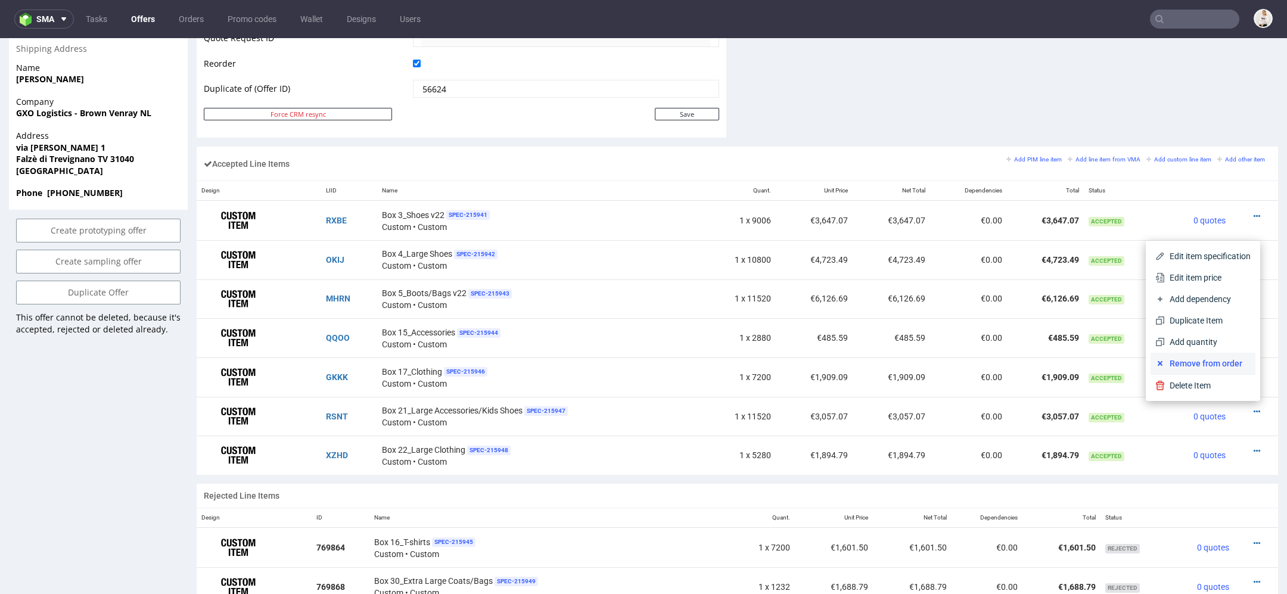
click at [1214, 366] on span "Remove from order" at bounding box center [1208, 363] width 86 height 12
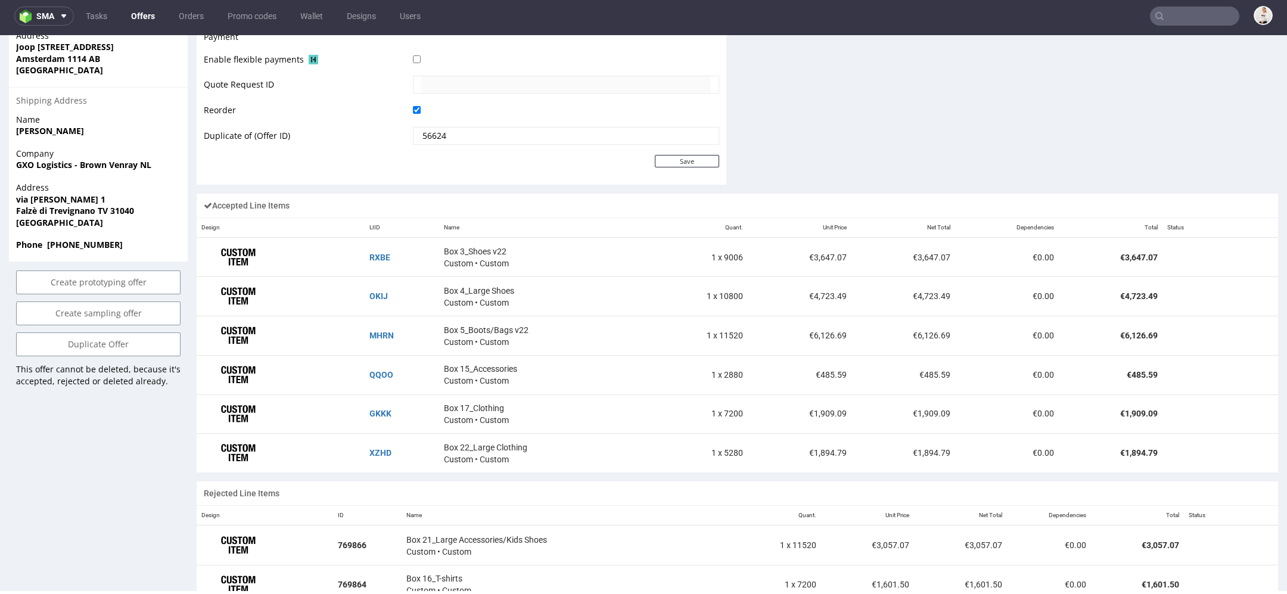
scroll to position [586, 0]
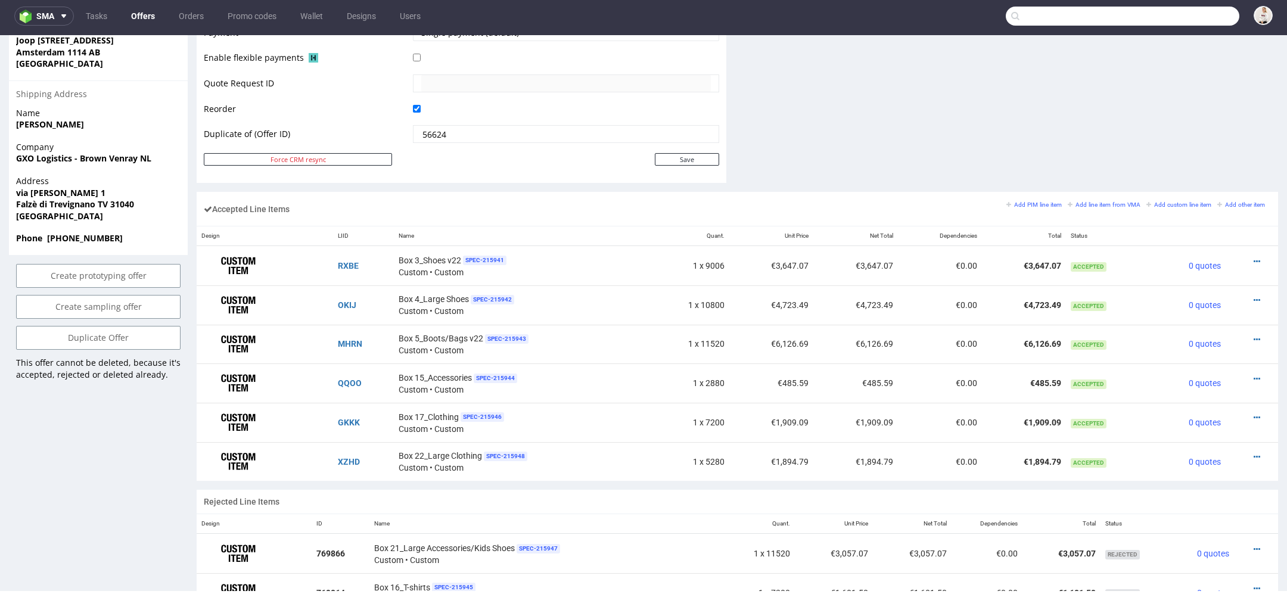
click at [1186, 15] on input "text" at bounding box center [1123, 16] width 234 height 19
paste input "R575211452"
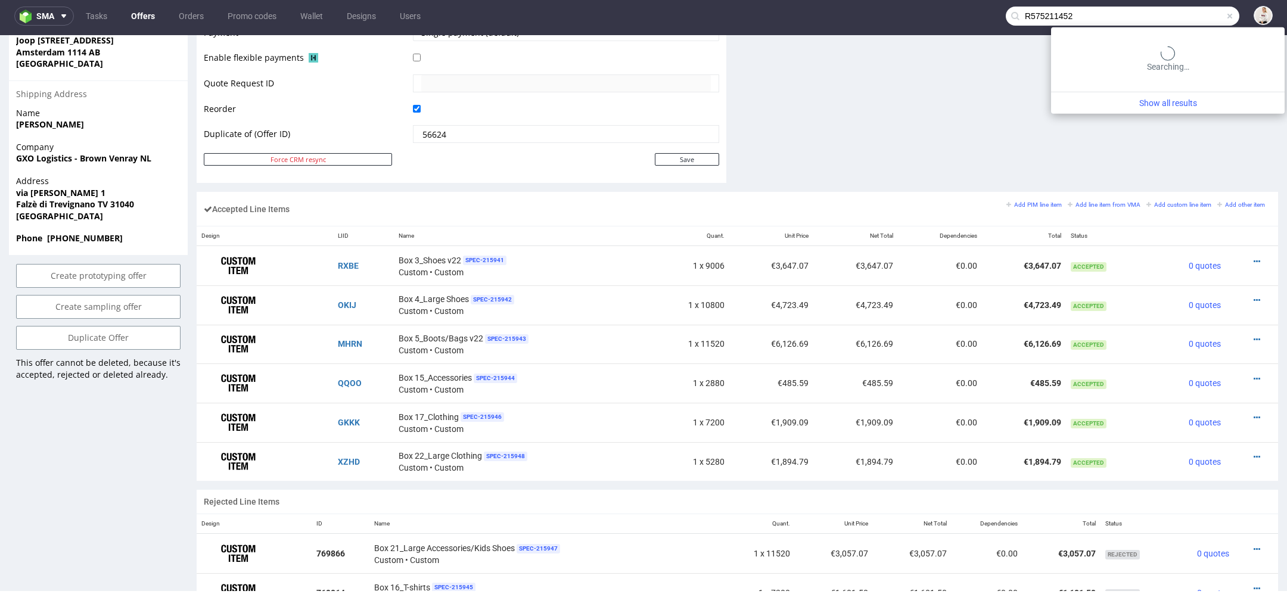
type input "R575211452"
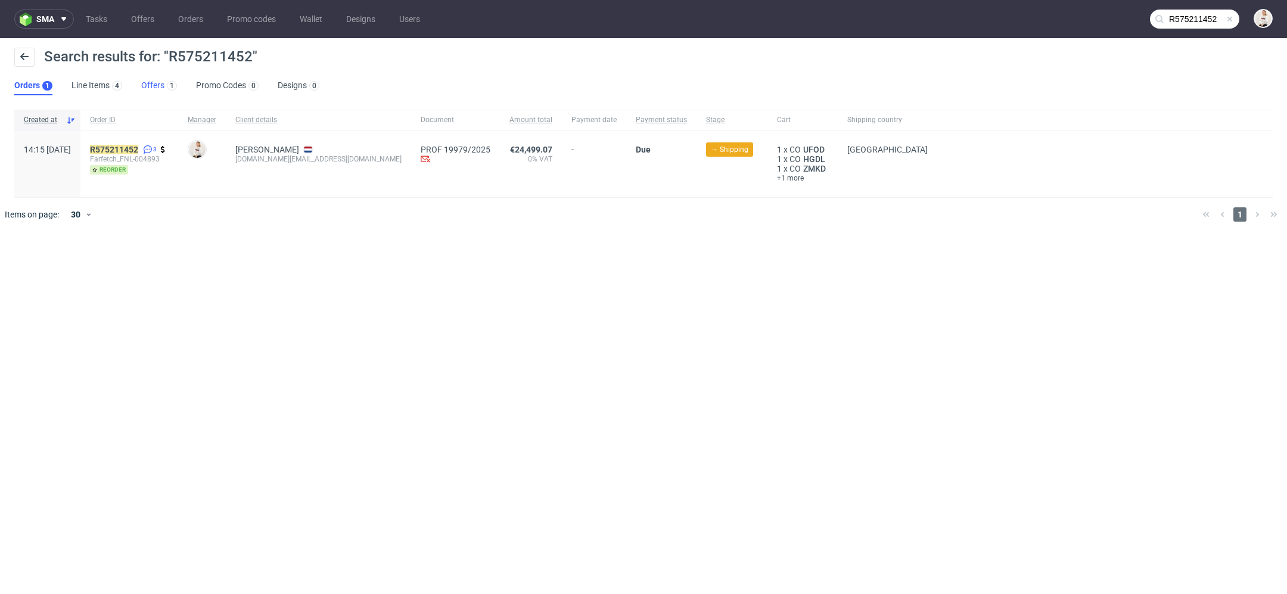
click at [153, 87] on link "Offers 1" at bounding box center [159, 85] width 36 height 19
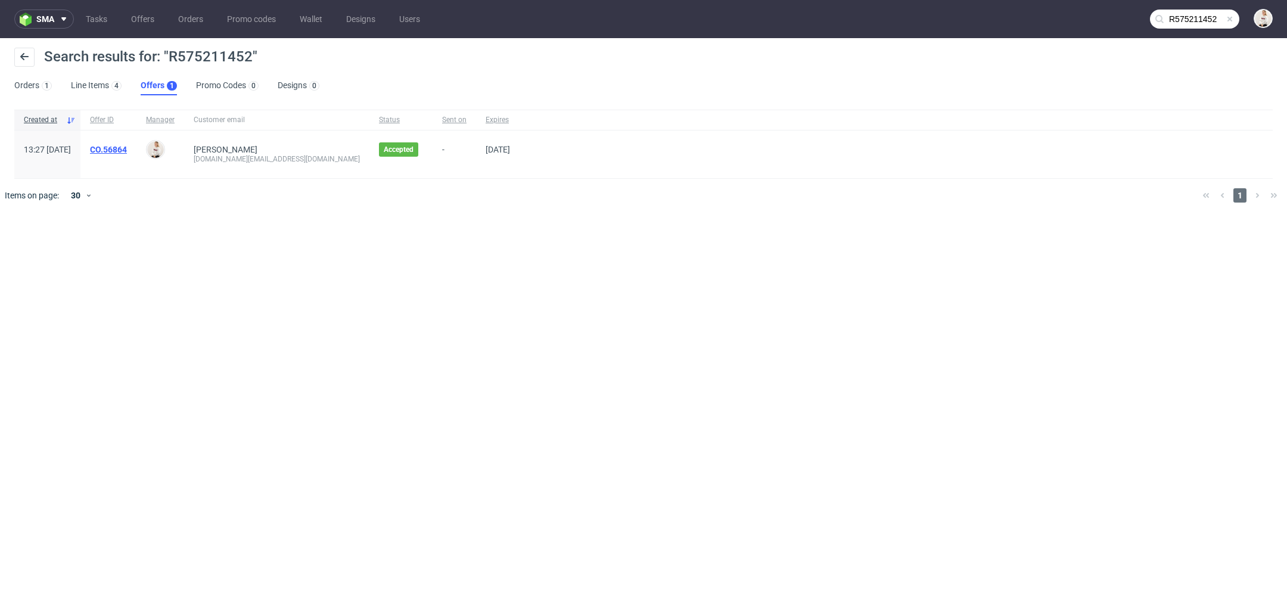
click at [127, 147] on link "CO.56864" at bounding box center [108, 150] width 37 height 10
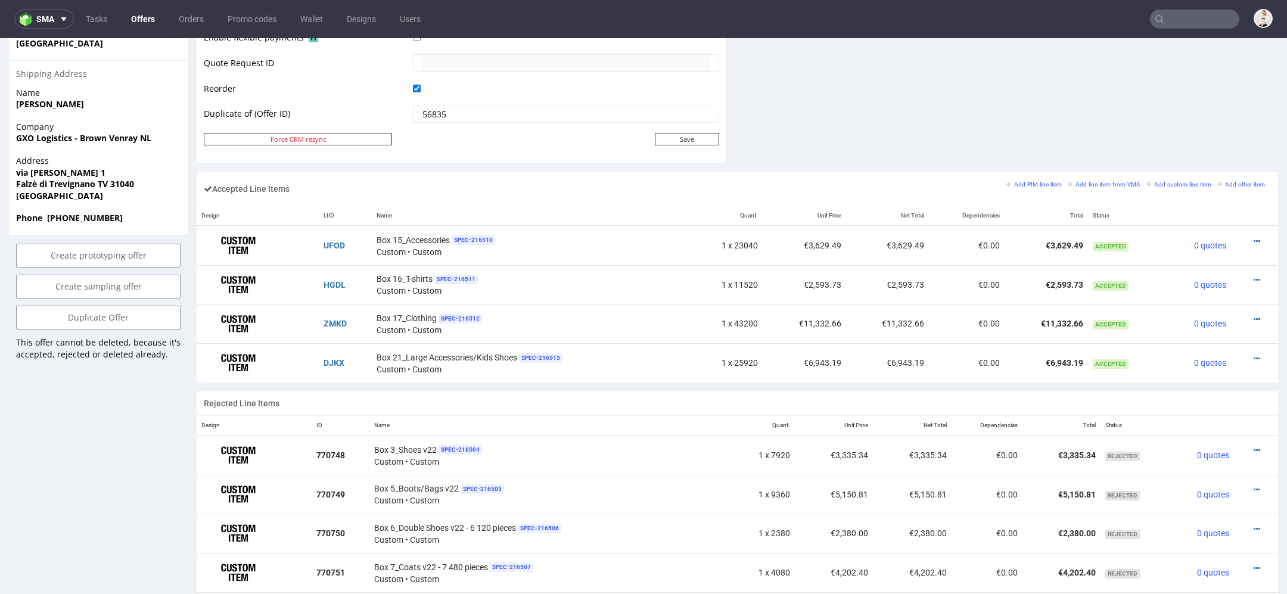
scroll to position [603, 0]
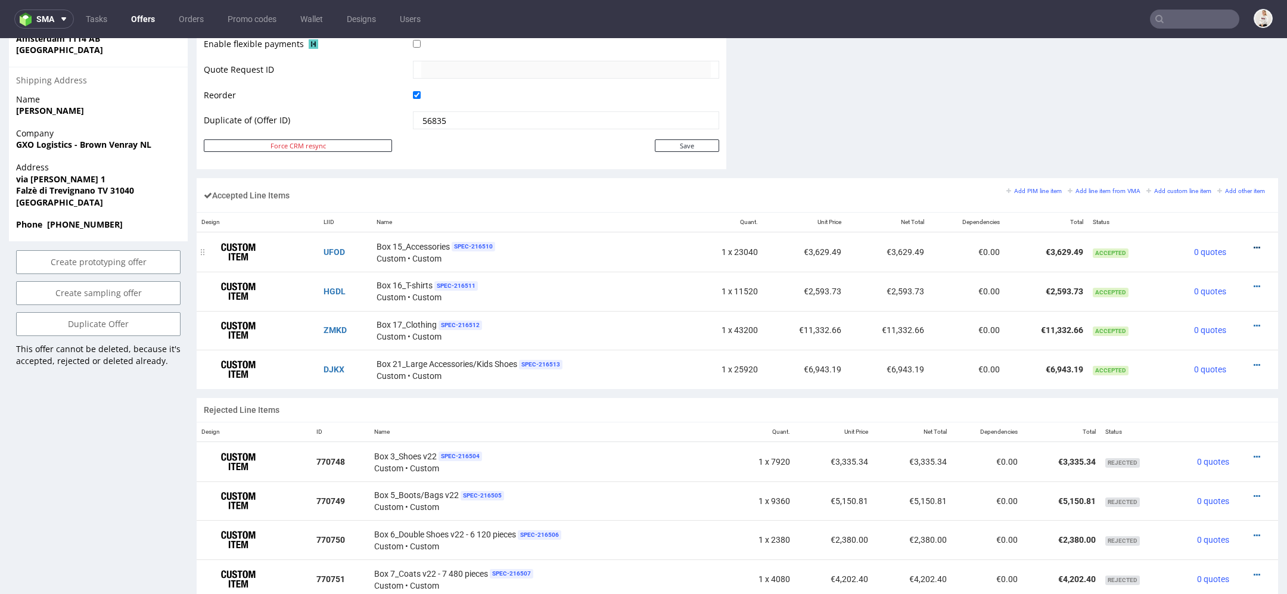
click at [1253, 244] on icon at bounding box center [1256, 248] width 7 height 8
click at [1170, 108] on span "Edit item price" at bounding box center [1208, 114] width 86 height 12
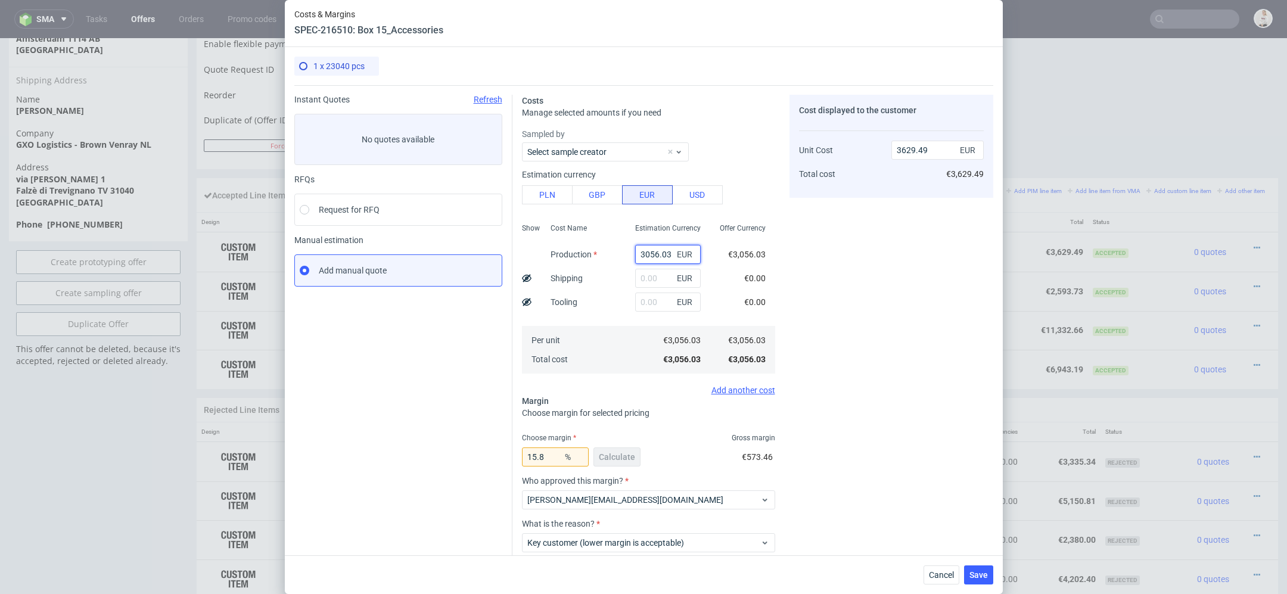
click at [659, 250] on input "3056.03" at bounding box center [668, 254] width 66 height 19
paste input "€2 734,38"
type input "€2 734,38"
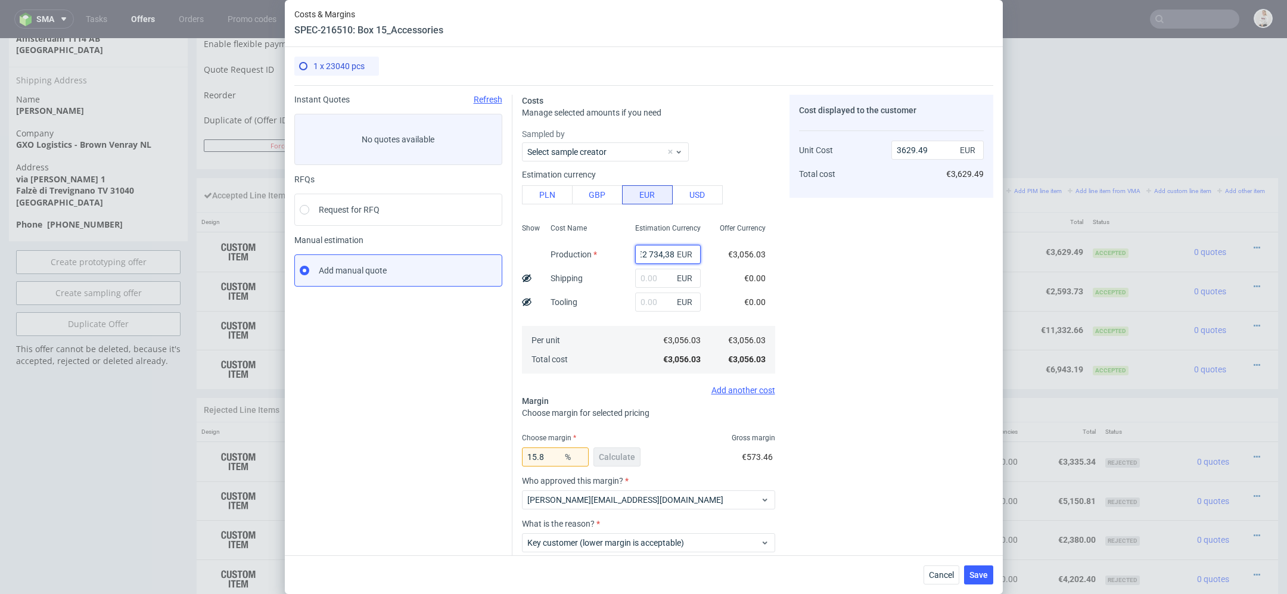
type input "0"
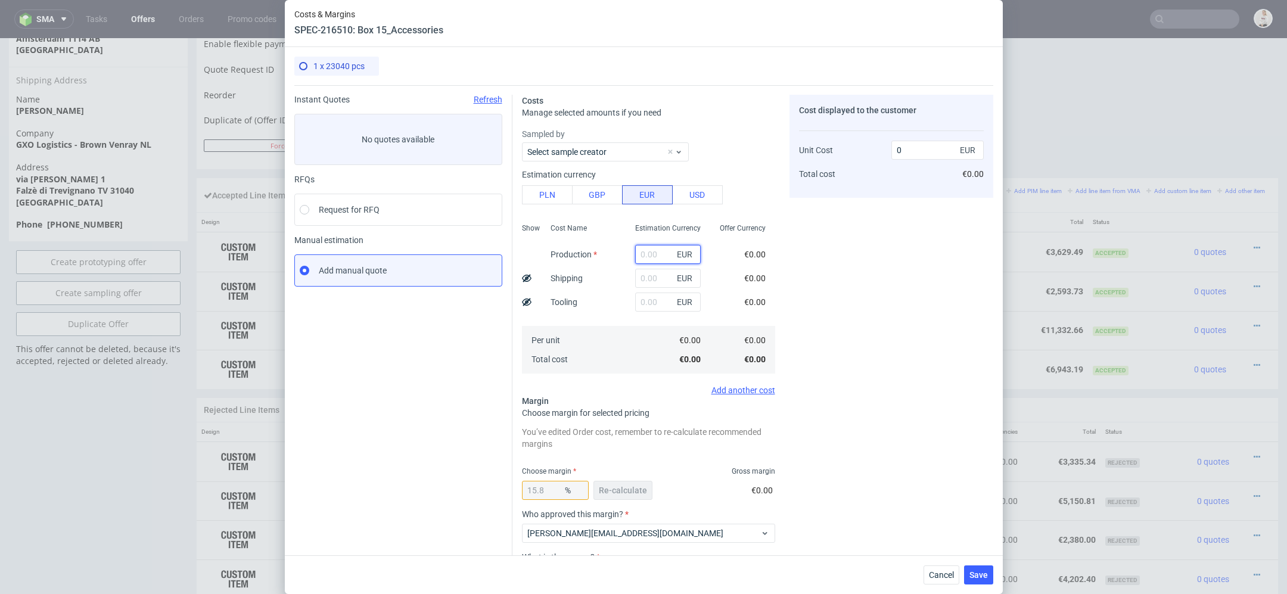
scroll to position [0, 0]
paste input "€2 734,38"
click at [649, 254] on input "€2 734,38" at bounding box center [668, 254] width 66 height 19
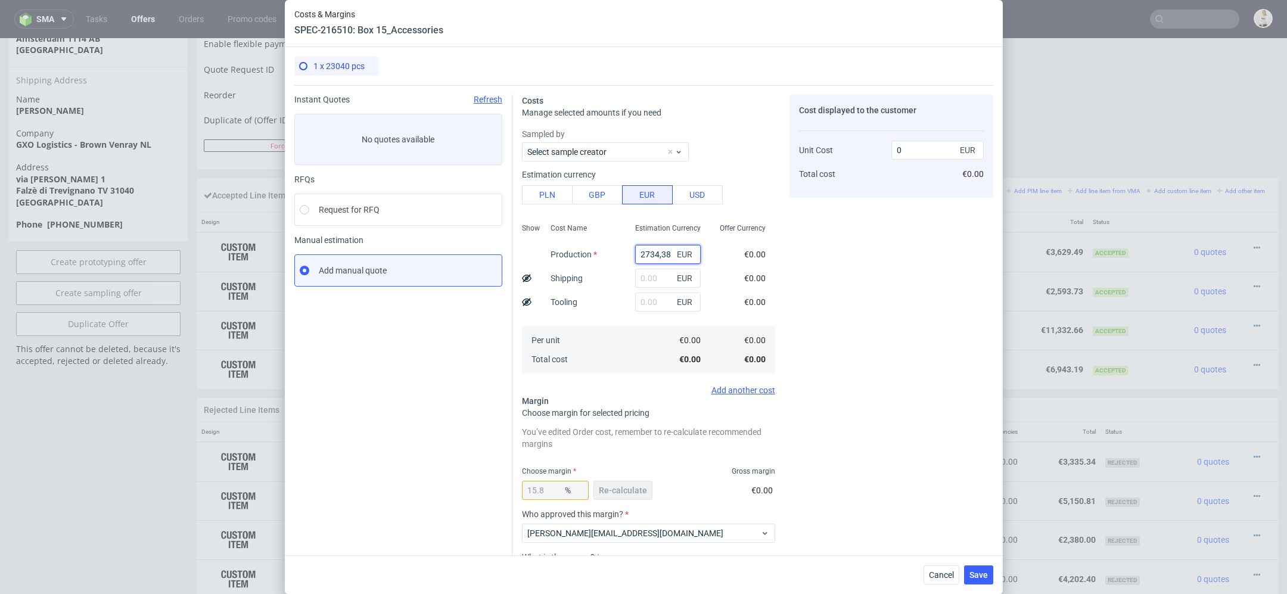
type input "2734.38"
type input "3247.48"
type input "2734.38"
click at [785, 291] on div "Costs Manage selected amounts if you need Sampled by Select sample creator Esti…" at bounding box center [752, 367] width 481 height 565
click at [618, 478] on div "15.8 % Re-calculate" at bounding box center [588, 492] width 133 height 33
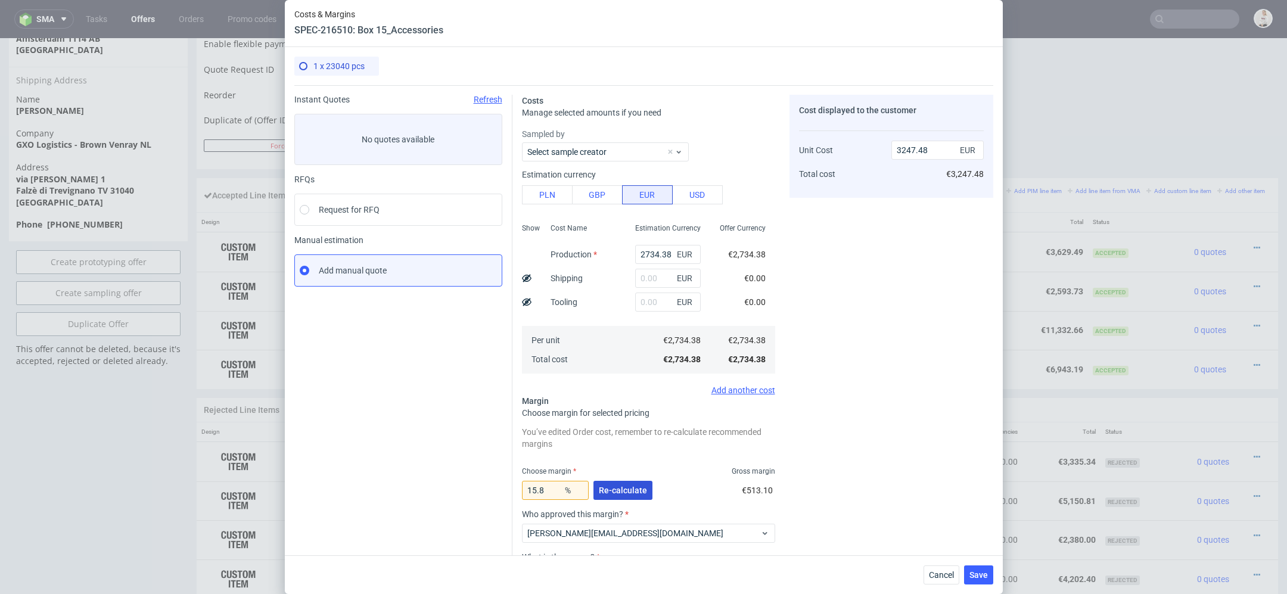
click at [621, 491] on span "Re-calculate" at bounding box center [623, 490] width 48 height 8
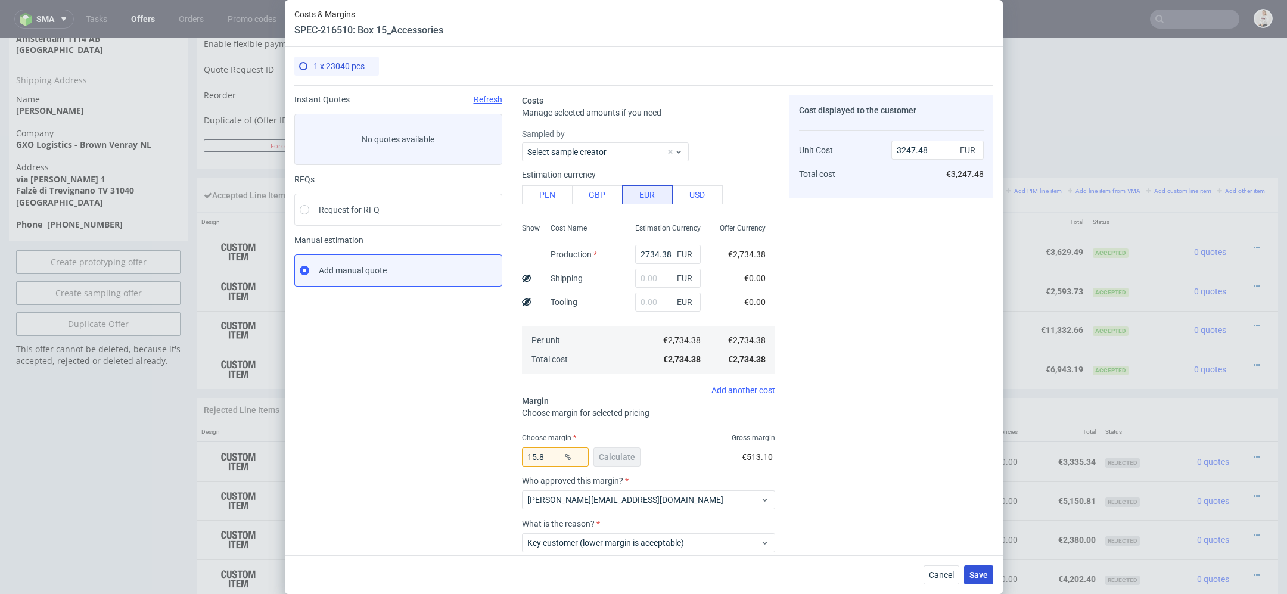
click at [981, 575] on span "Save" at bounding box center [978, 575] width 18 height 8
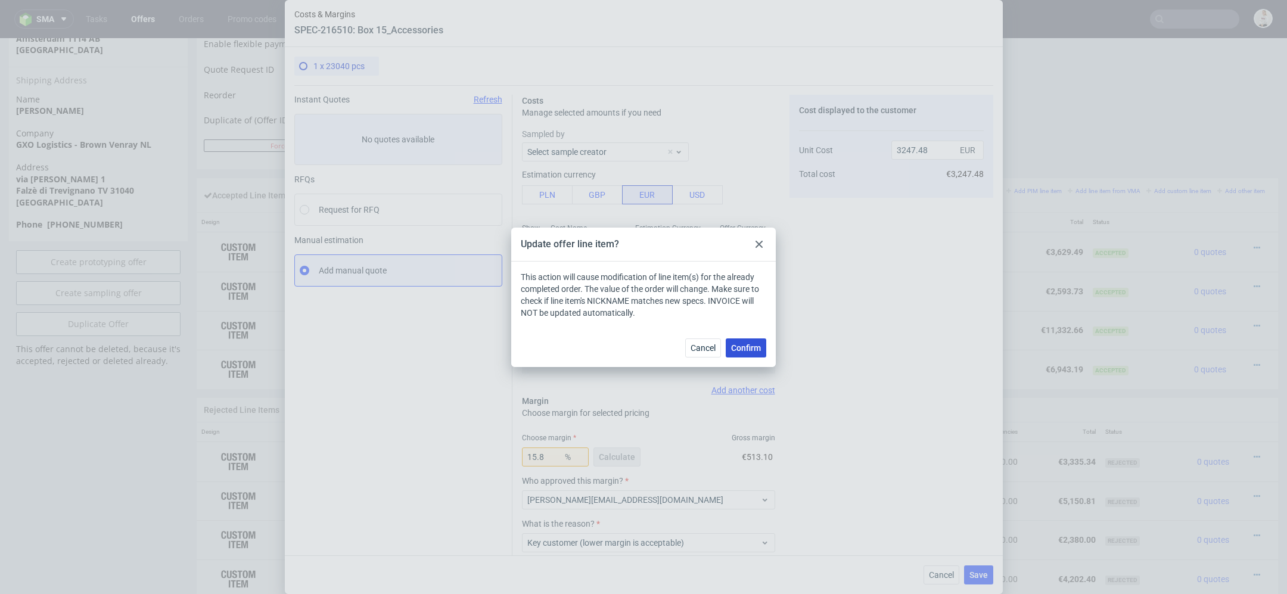
click at [749, 344] on span "Confirm" at bounding box center [746, 348] width 30 height 8
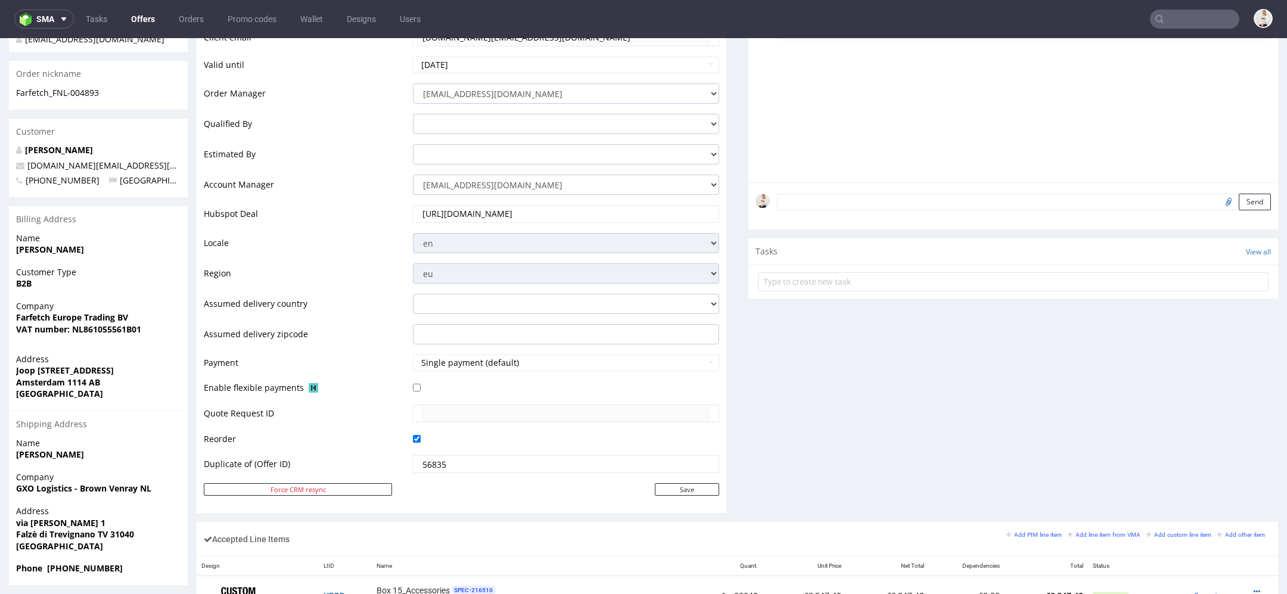
scroll to position [454, 0]
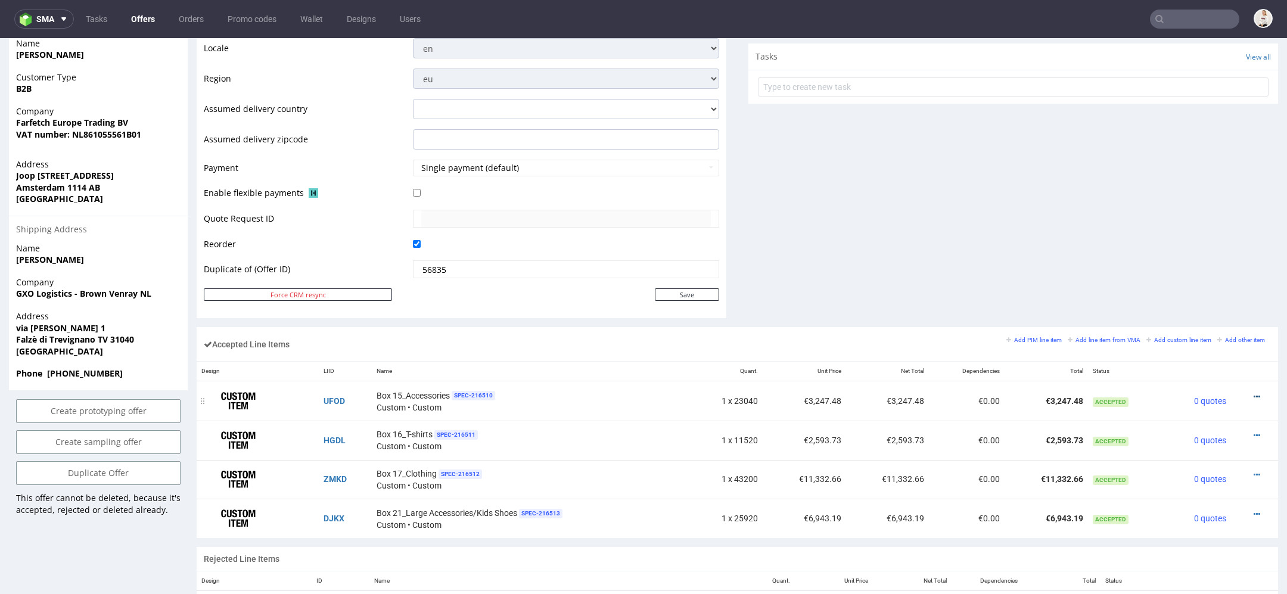
click at [1253, 393] on icon at bounding box center [1256, 397] width 7 height 8
click at [1202, 238] on span "Edit item specification" at bounding box center [1205, 241] width 89 height 12
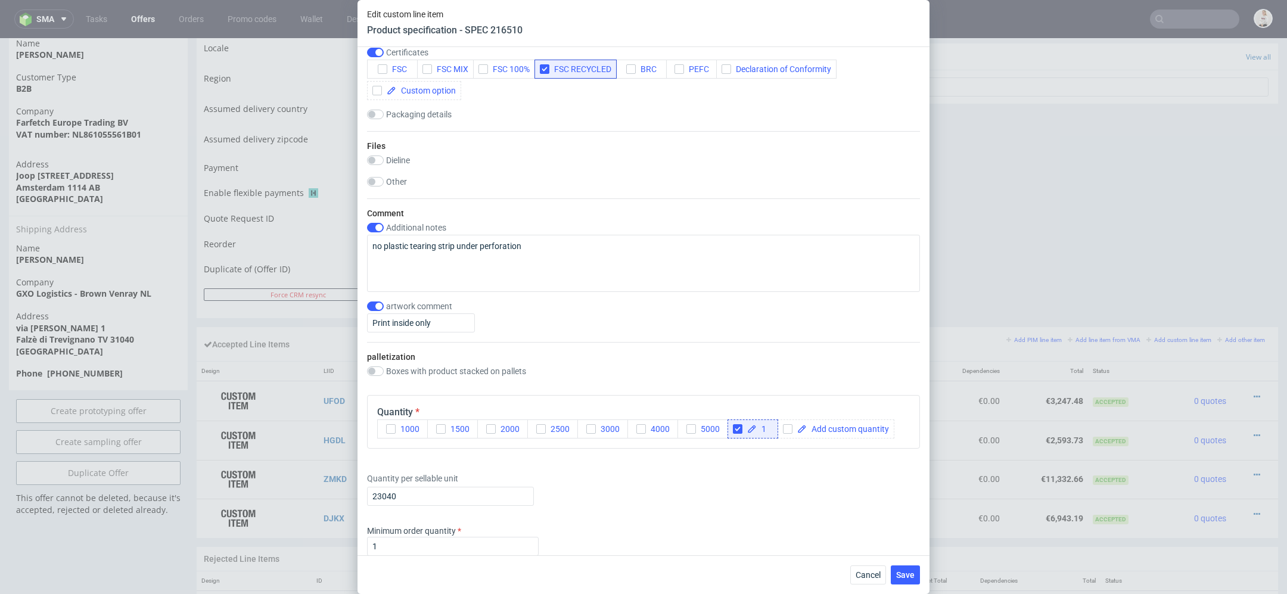
scroll to position [1415, 0]
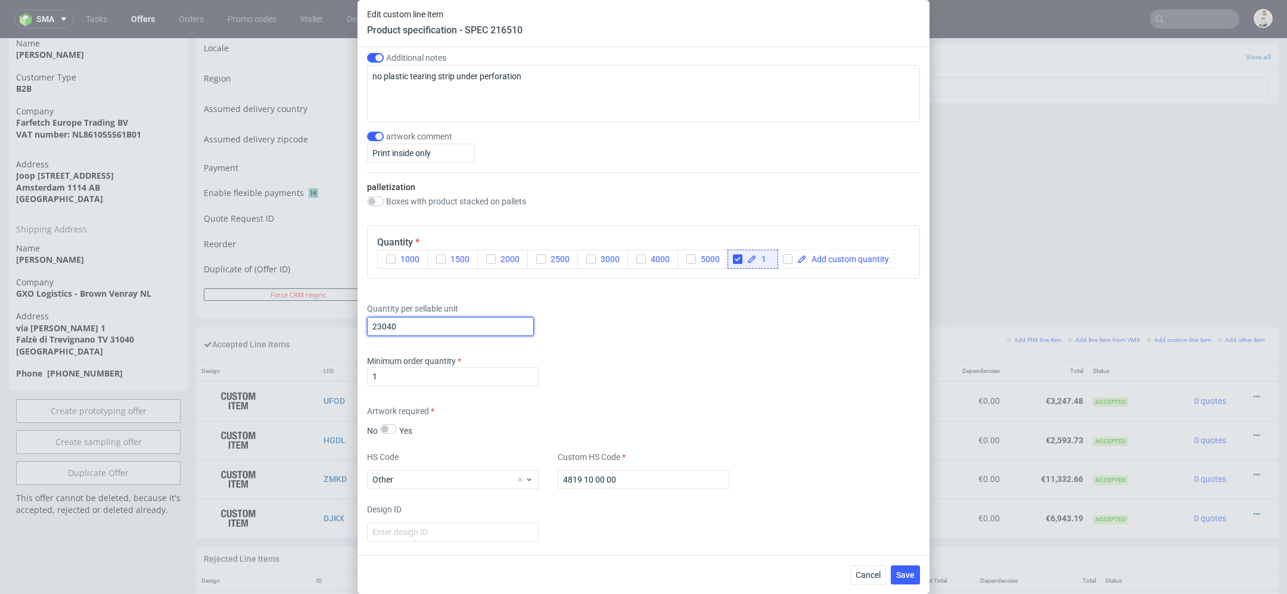
drag, startPoint x: 403, startPoint y: 326, endPoint x: 375, endPoint y: 326, distance: 27.4
click at [375, 326] on input "23040" at bounding box center [450, 326] width 167 height 19
type input "20615"
click at [655, 390] on div "Supplier TFP Sp. z o.o. Technical specification Instant price RFQ Type Product …" at bounding box center [643, 301] width 572 height 508
click at [898, 568] on button "Save" at bounding box center [905, 574] width 29 height 19
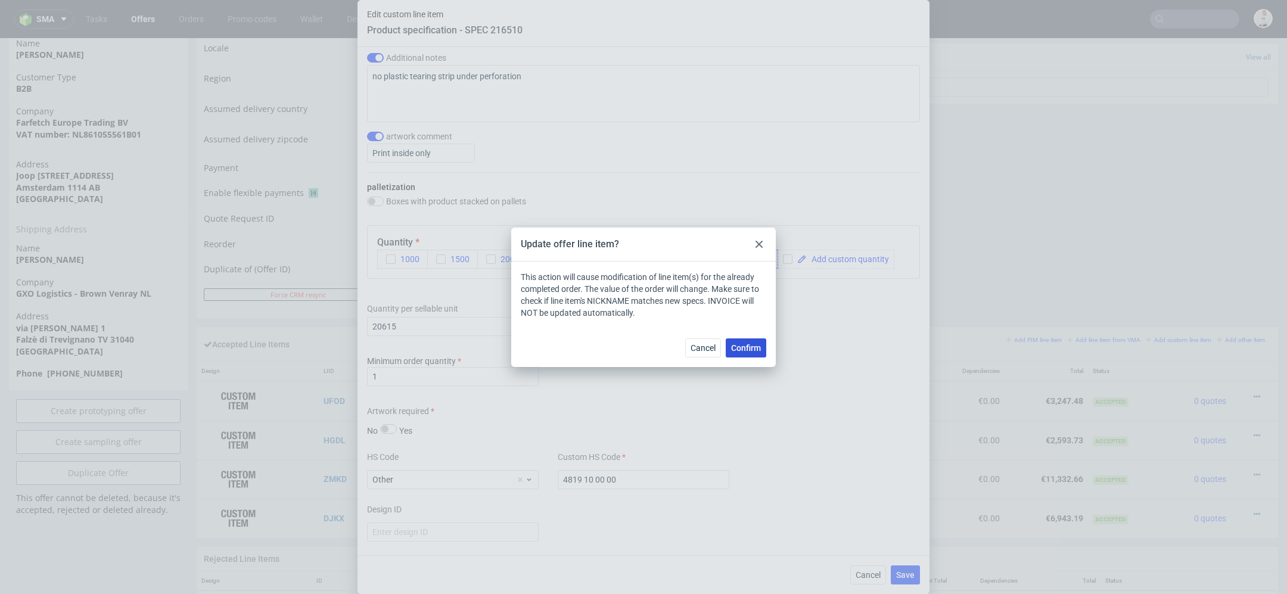
click at [749, 344] on span "Confirm" at bounding box center [746, 348] width 30 height 8
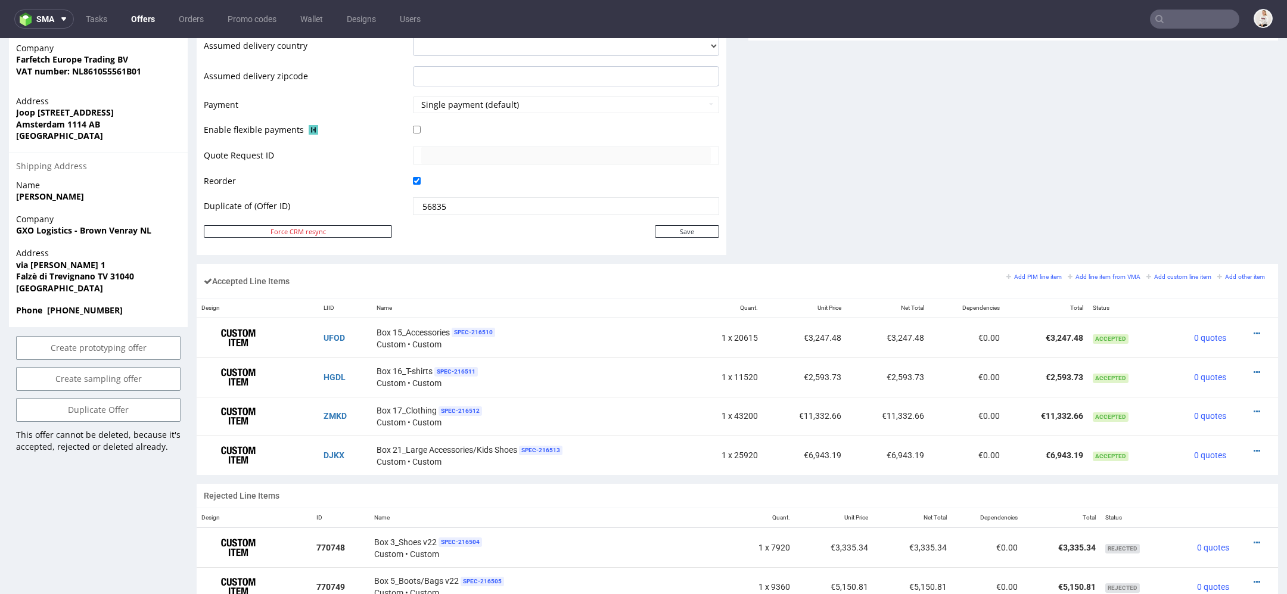
scroll to position [542, 0]
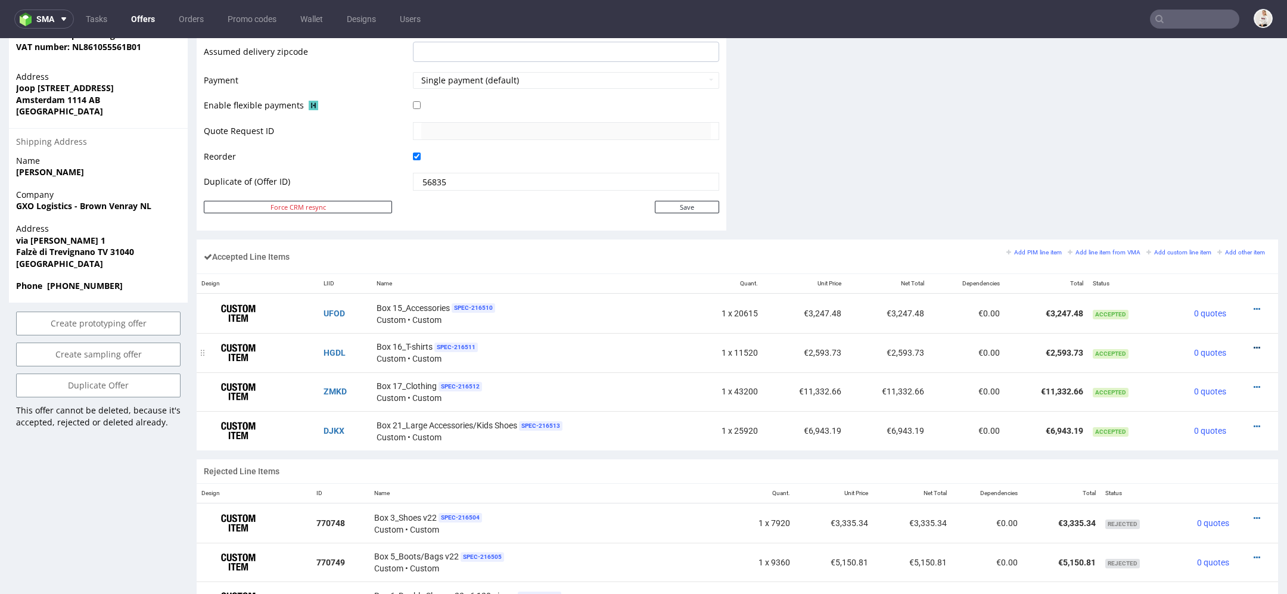
click at [1253, 344] on icon at bounding box center [1256, 348] width 7 height 8
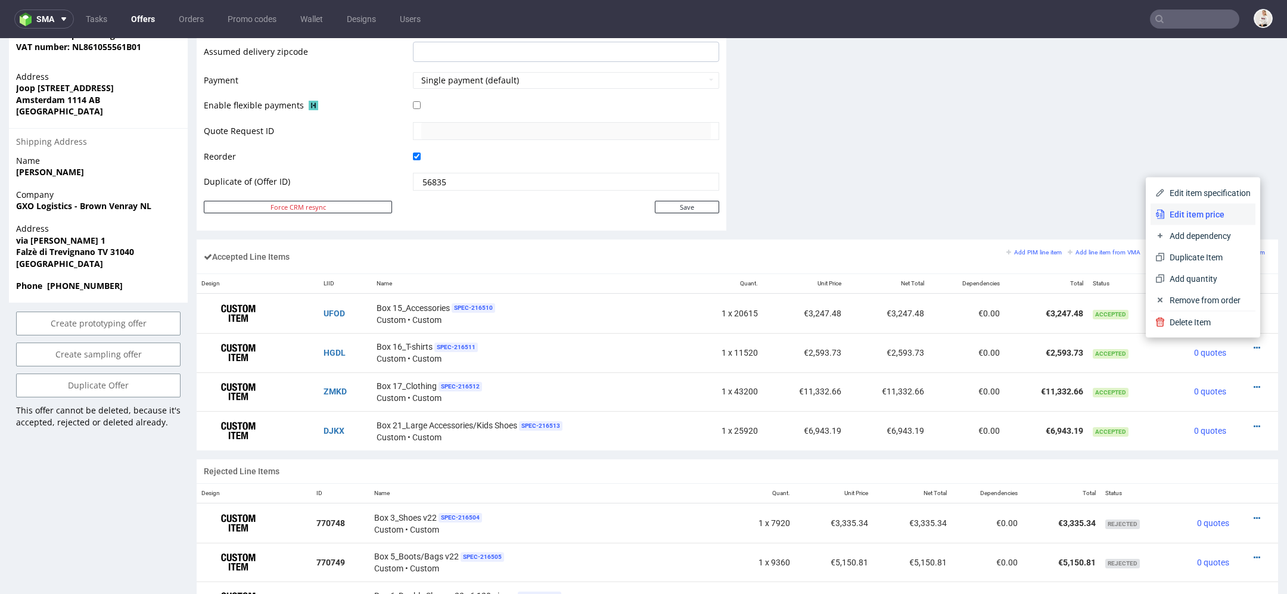
click at [1210, 207] on li "Edit item price" at bounding box center [1202, 214] width 105 height 21
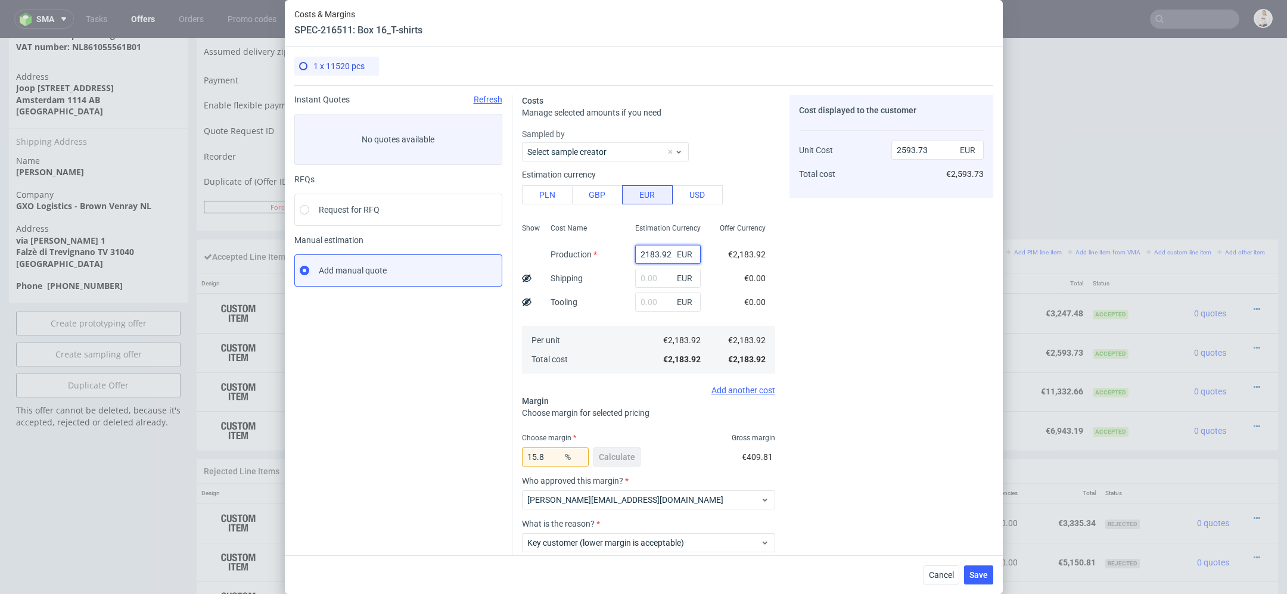
click at [648, 259] on input "2183.92" at bounding box center [668, 254] width 66 height 19
paste input "€1 927,80"
type input "€1 927,80"
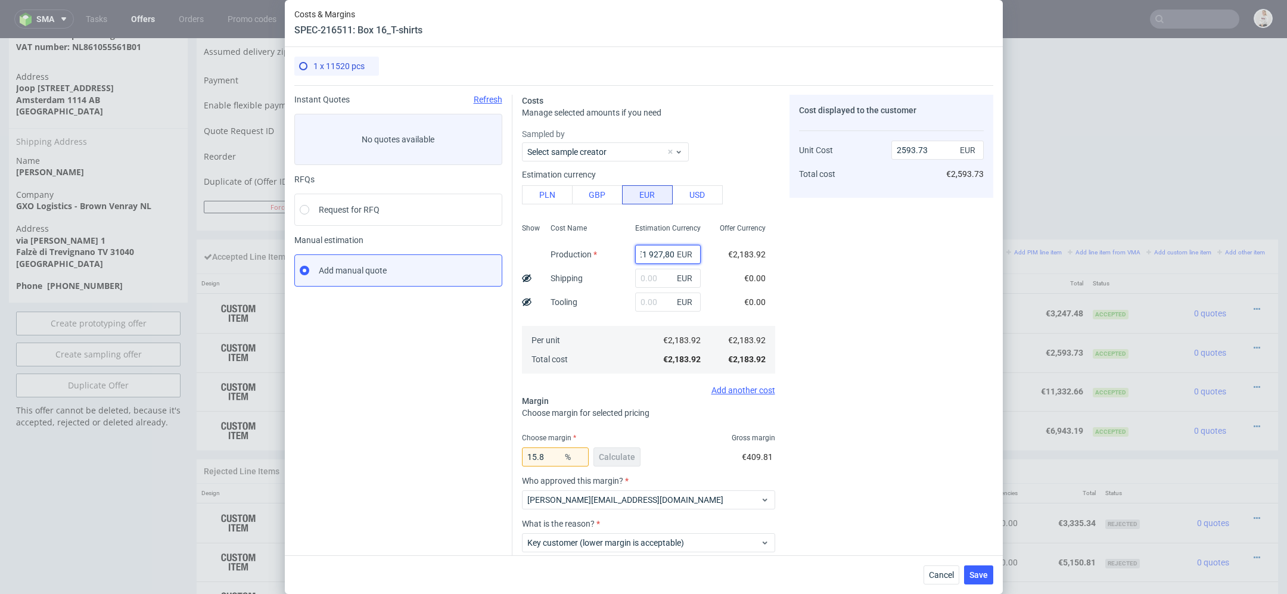
type input "0"
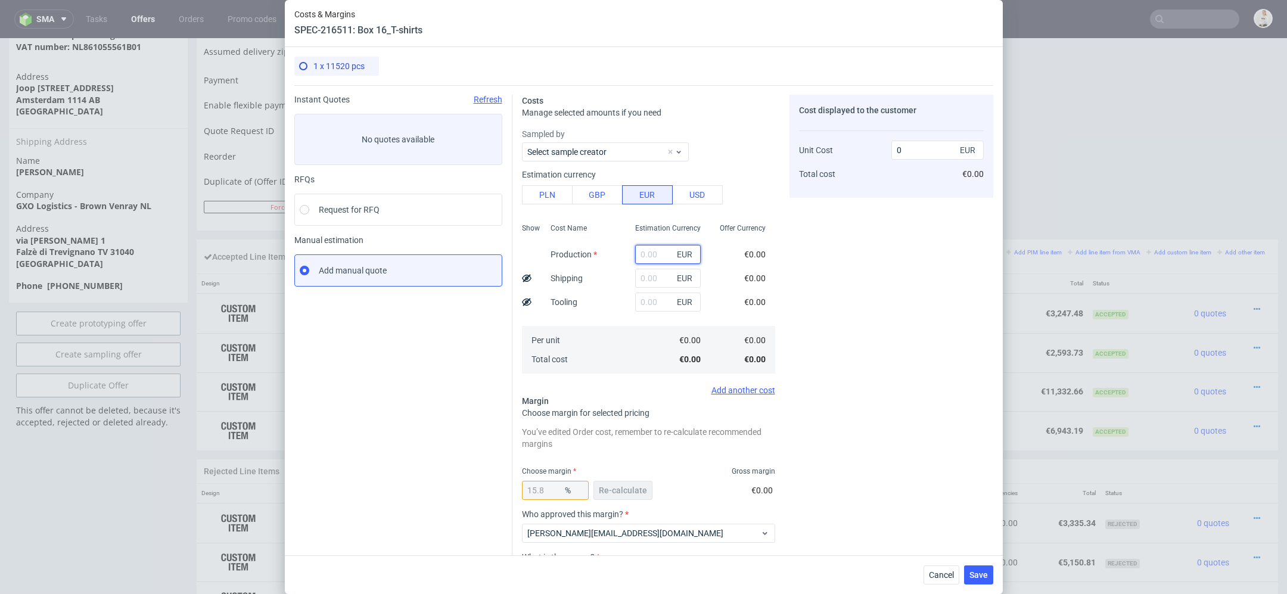
scroll to position [0, 0]
paste input "€1 927,80"
click at [649, 255] on input "€1 927,80" at bounding box center [668, 254] width 66 height 19
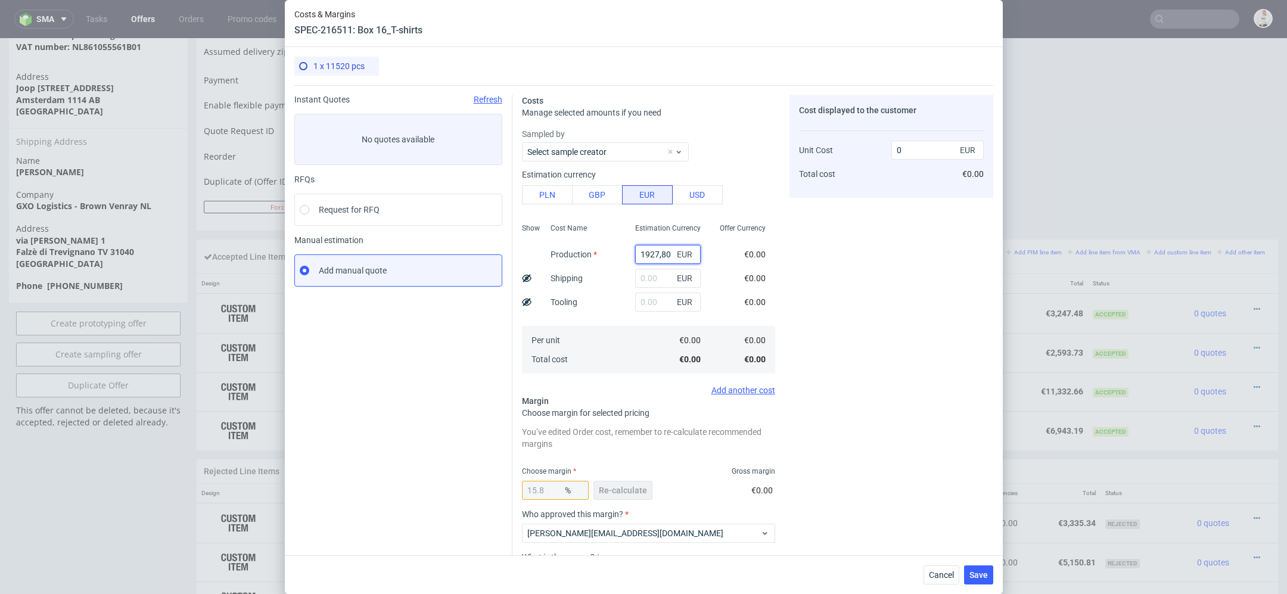
type input "1927.8"
type input "2289.55"
type input "1927.8"
click at [820, 343] on div "Cost displayed to the customer Unit Cost Total cost 2289.55 EUR €2,289.55" at bounding box center [891, 372] width 204 height 555
click at [623, 486] on span "Re-calculate" at bounding box center [623, 490] width 48 height 8
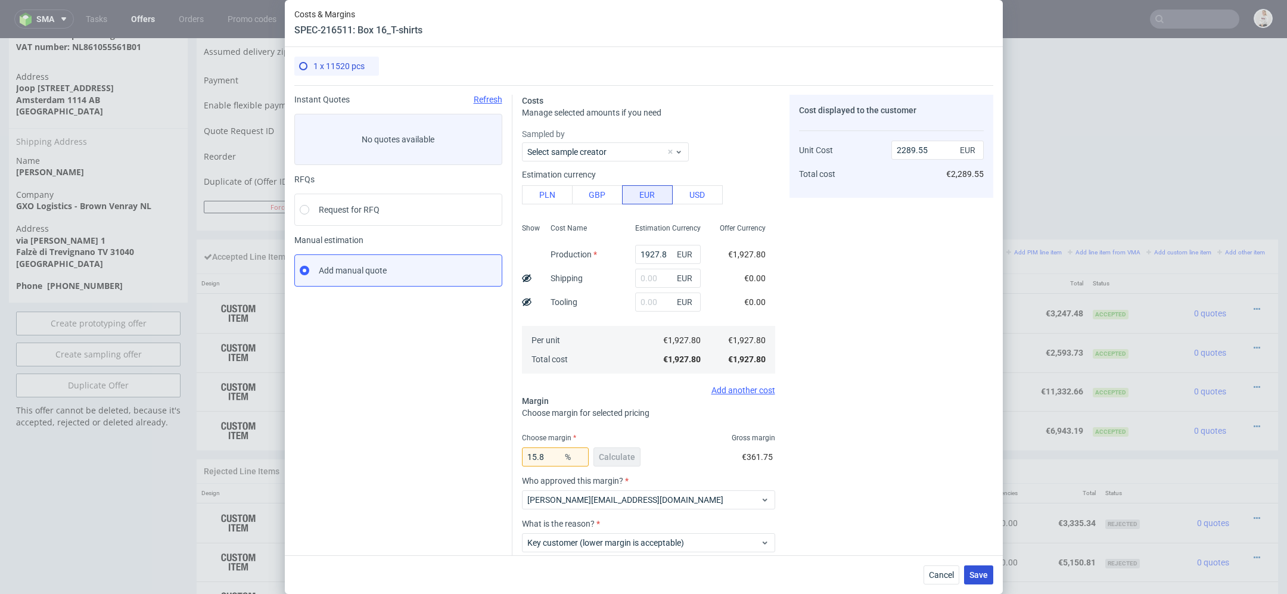
click at [976, 567] on button "Save" at bounding box center [978, 574] width 29 height 19
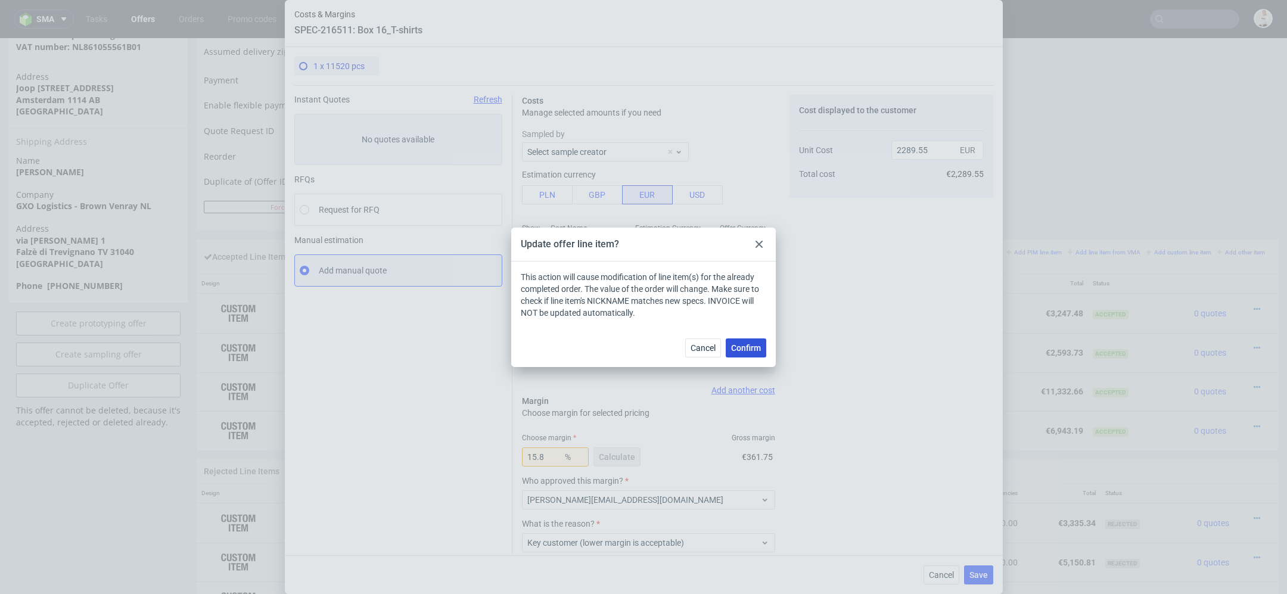
click at [741, 348] on span "Confirm" at bounding box center [746, 348] width 30 height 8
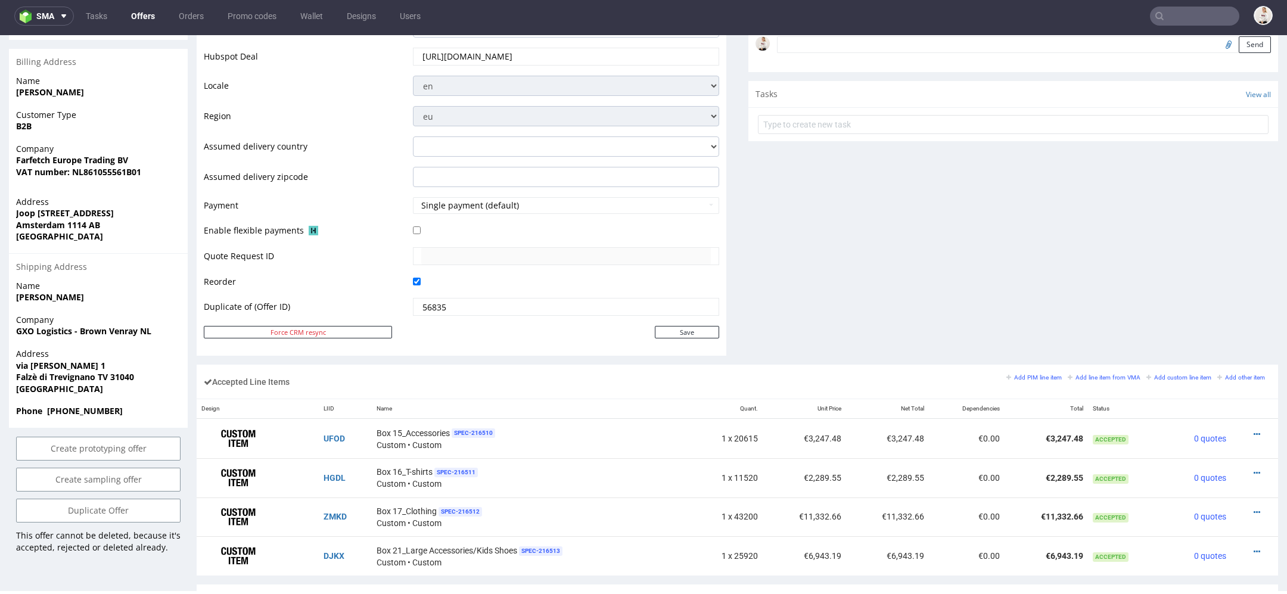
scroll to position [416, 0]
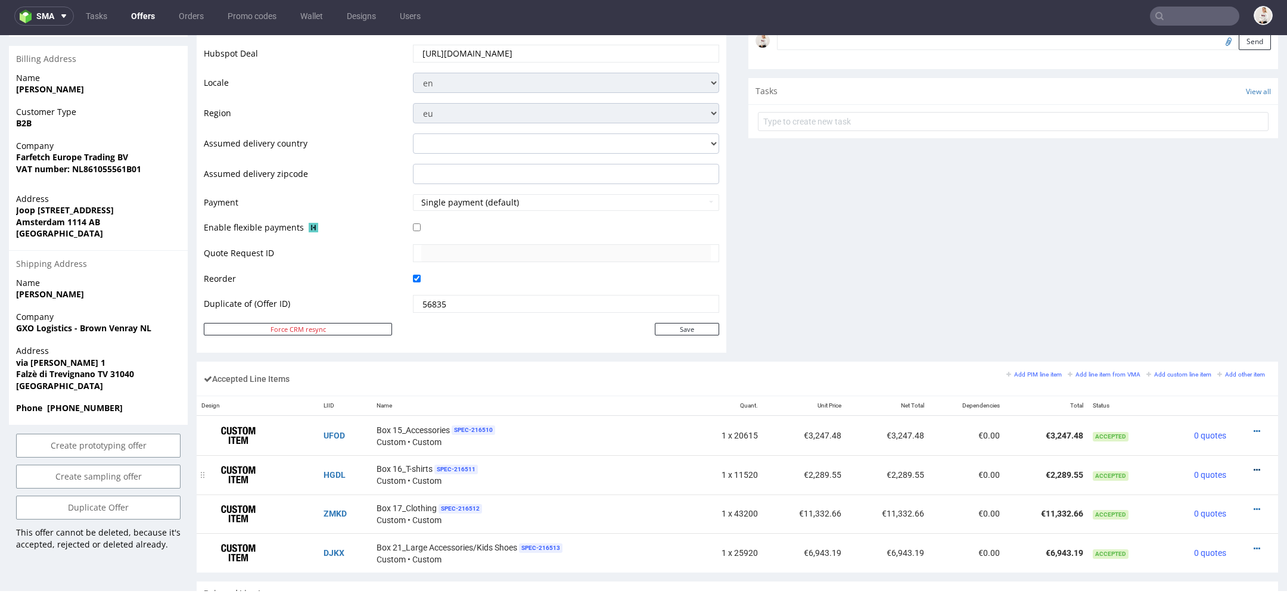
click at [1253, 466] on icon at bounding box center [1256, 470] width 7 height 8
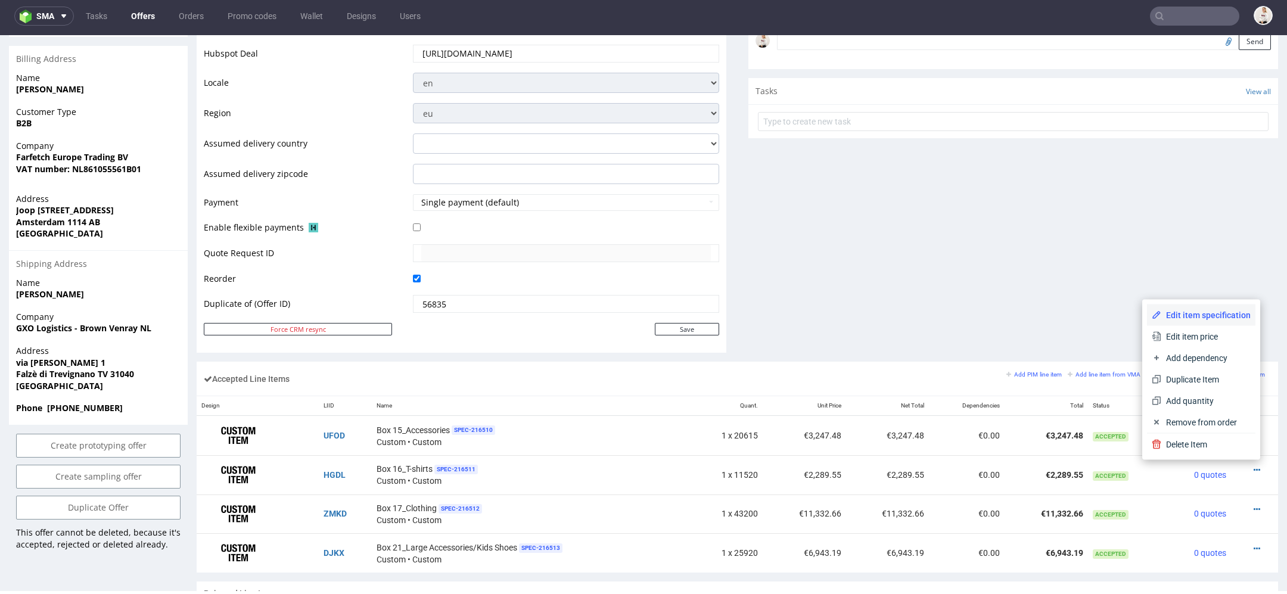
click at [1201, 319] on span "Edit item specification" at bounding box center [1205, 315] width 89 height 12
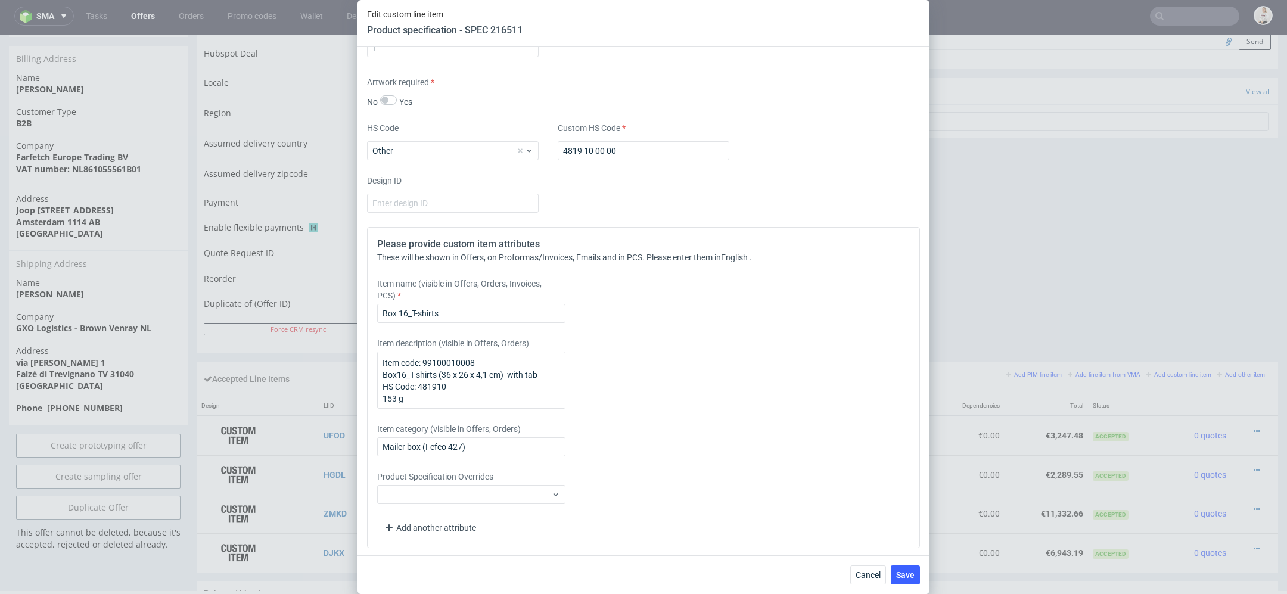
scroll to position [1630, 0]
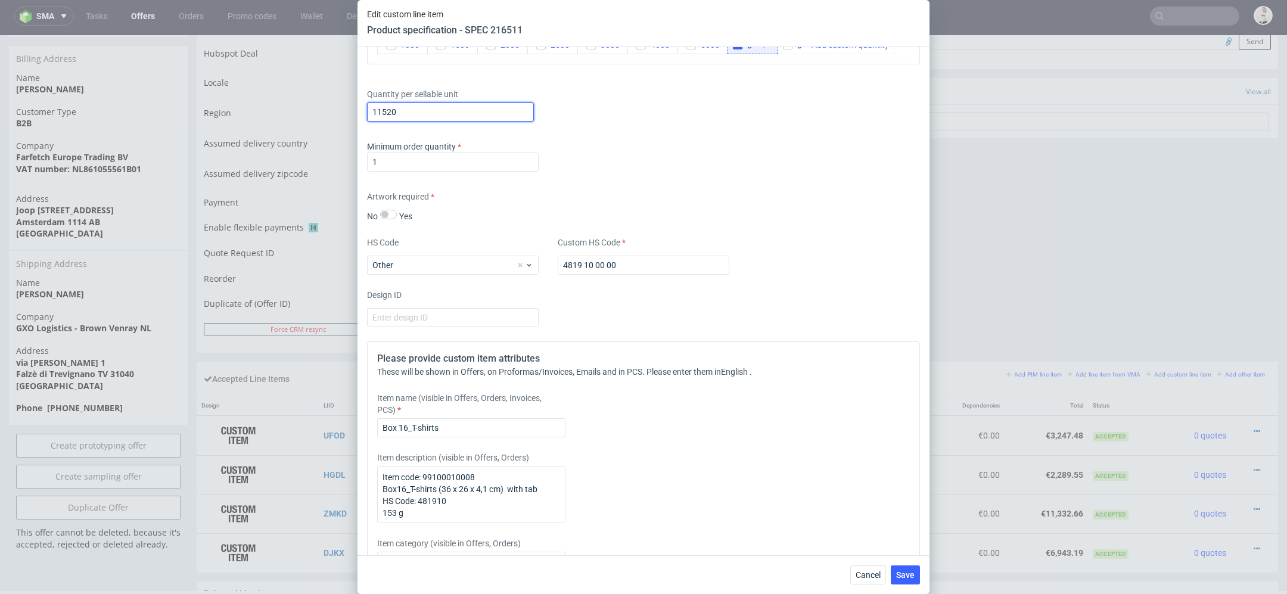
click at [415, 111] on input "11520" at bounding box center [450, 111] width 167 height 19
type input "10169"
click at [761, 193] on div "Artwork required No Yes" at bounding box center [643, 207] width 553 height 32
click at [907, 571] on span "Save" at bounding box center [905, 575] width 18 height 8
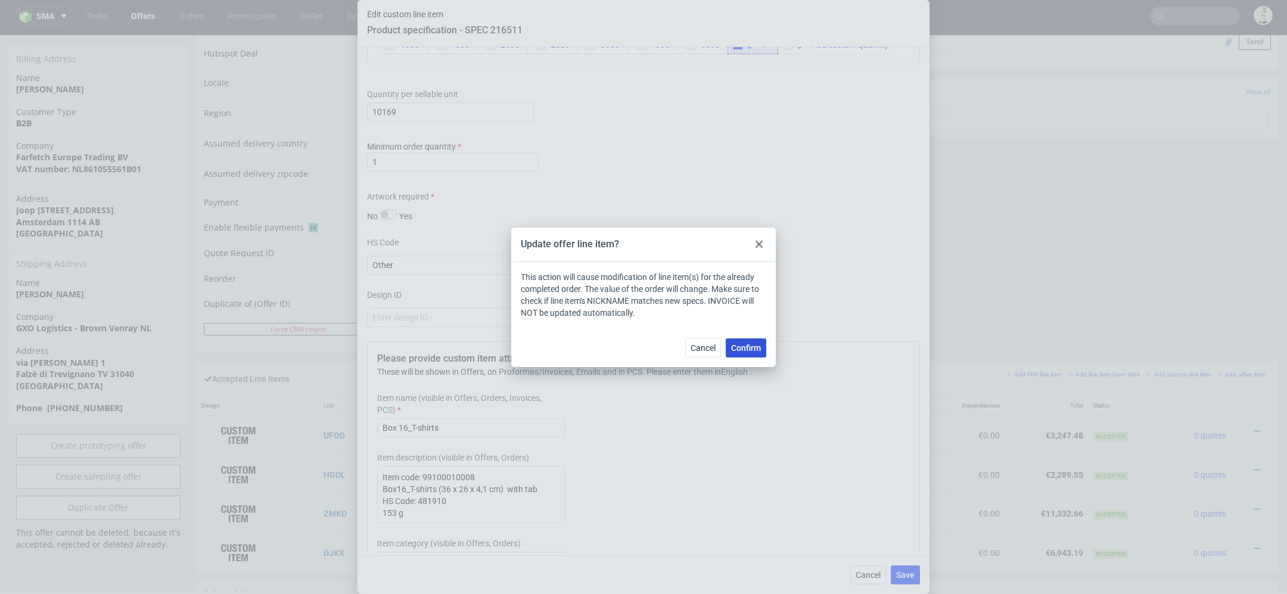
click at [750, 347] on span "Confirm" at bounding box center [746, 348] width 30 height 8
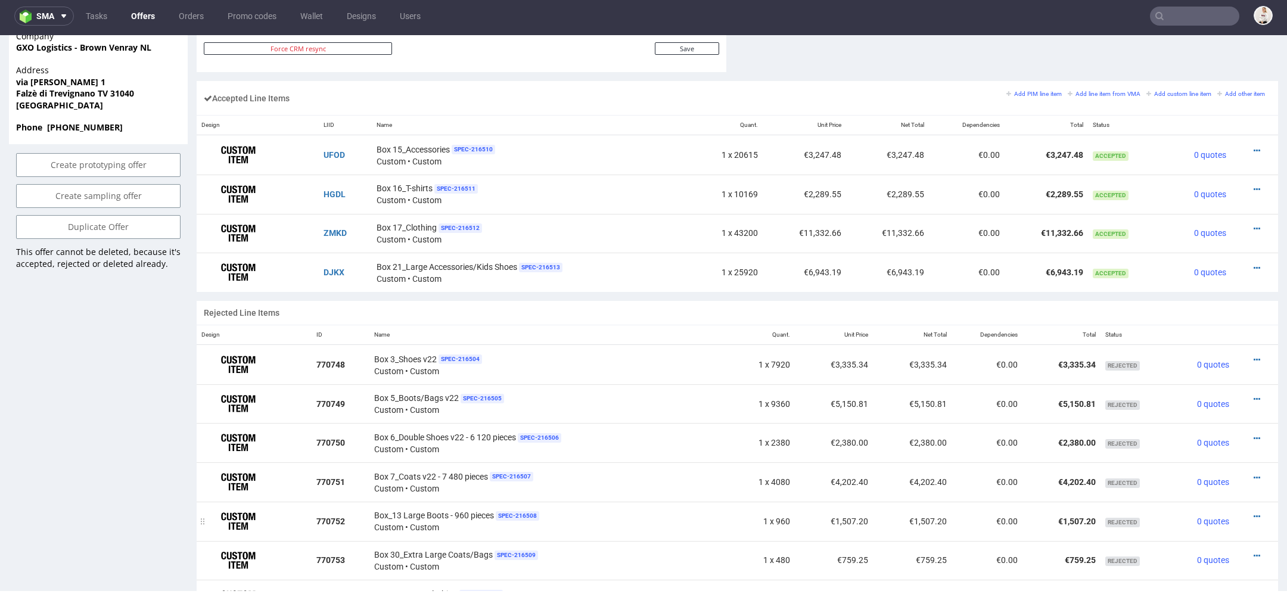
scroll to position [693, 0]
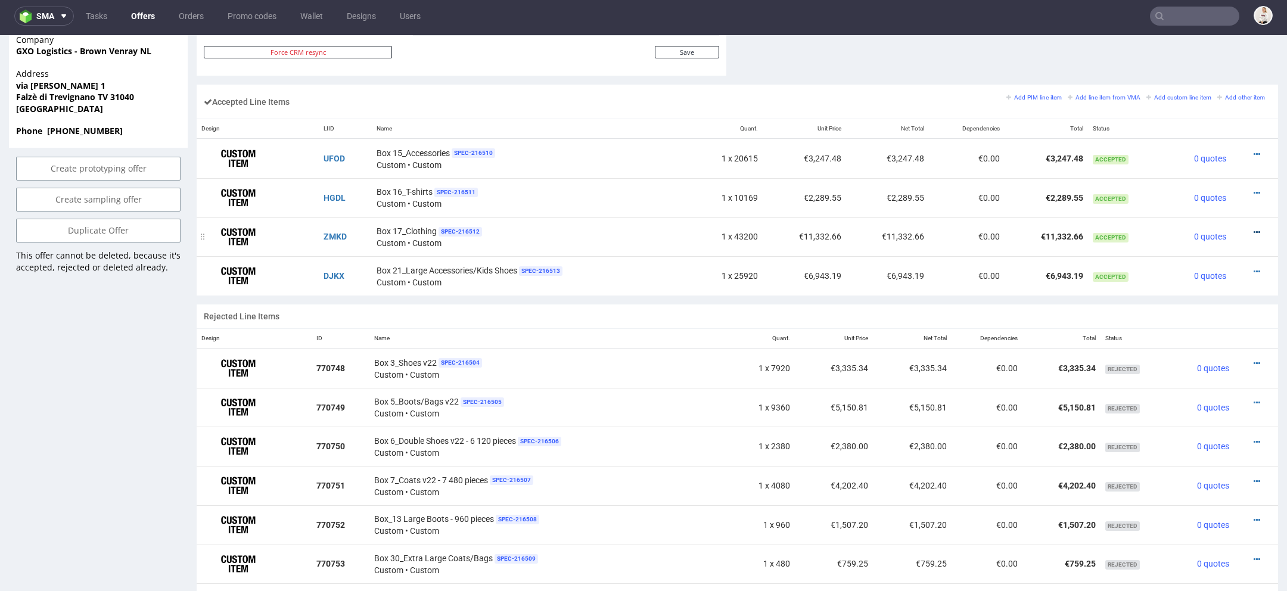
click at [1253, 228] on icon at bounding box center [1256, 232] width 7 height 8
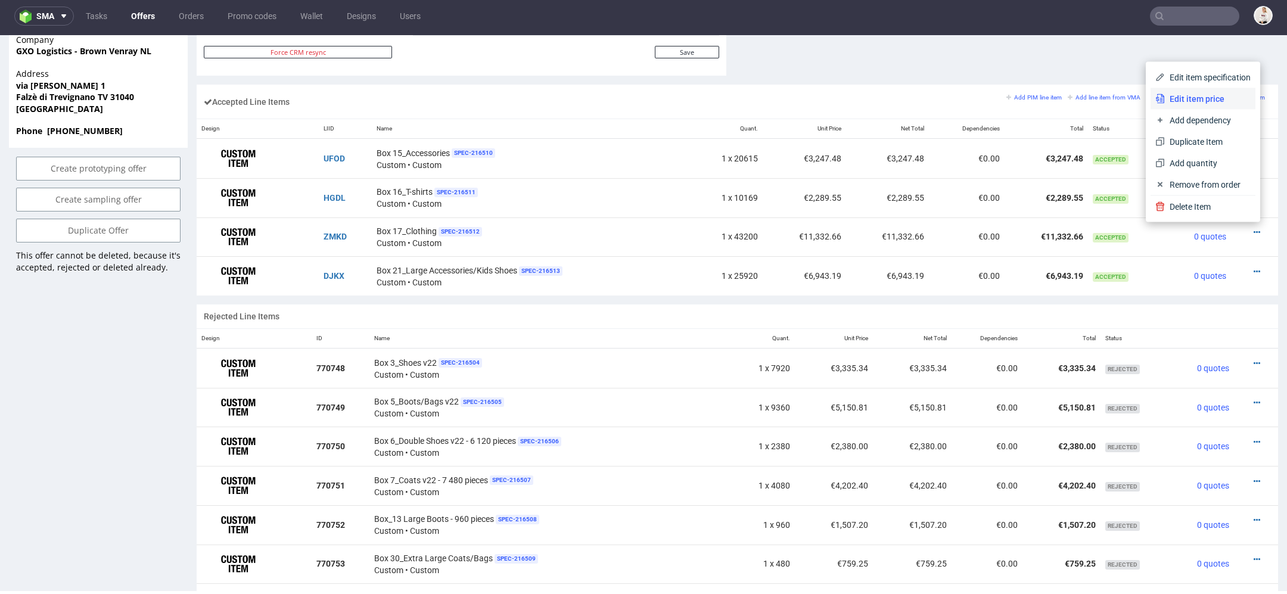
click at [1186, 98] on span "Edit item price" at bounding box center [1208, 99] width 86 height 12
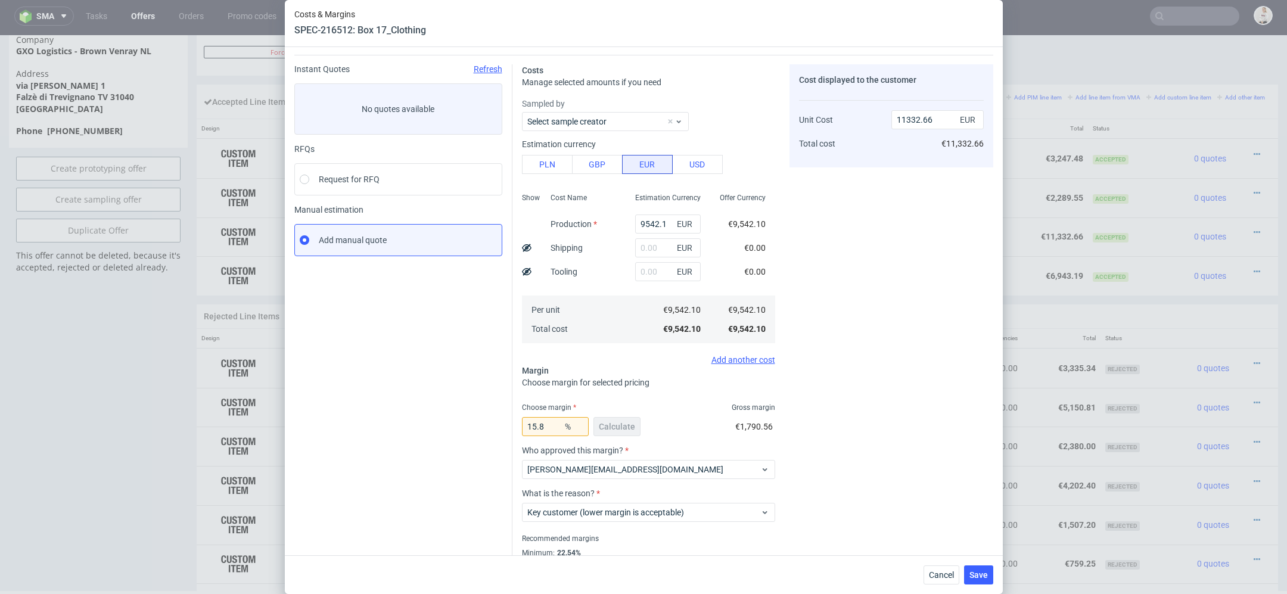
scroll to position [35, 0]
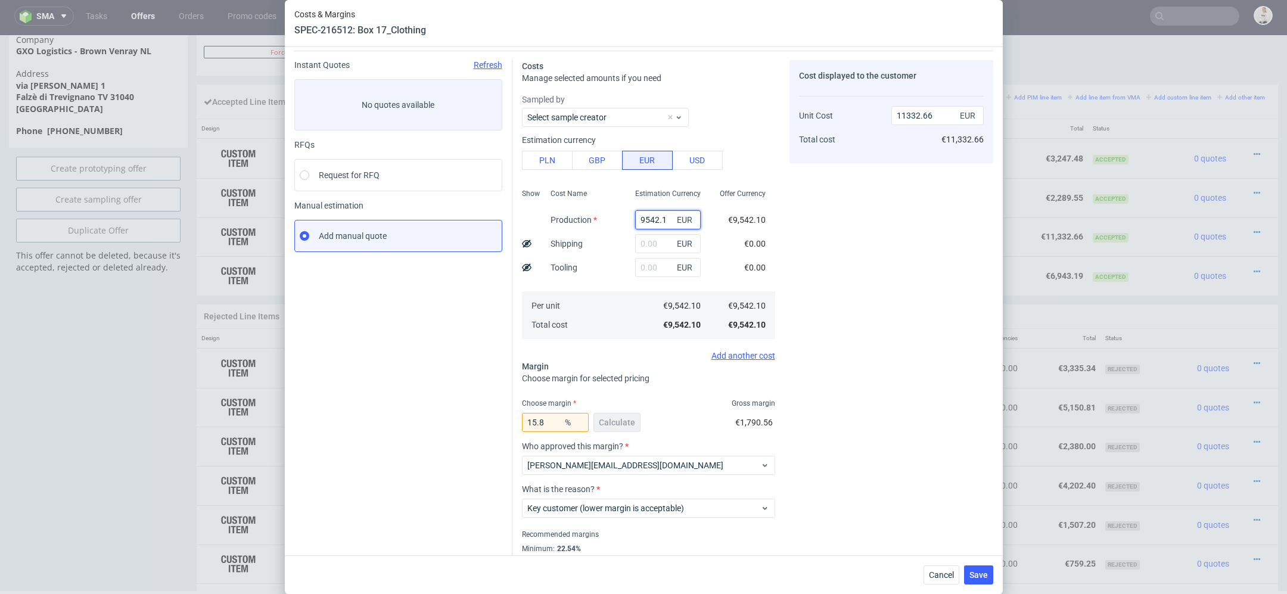
click at [656, 220] on input "9542.1" at bounding box center [668, 219] width 66 height 19
paste input "€9 465,89"
type input "€9 465,89"
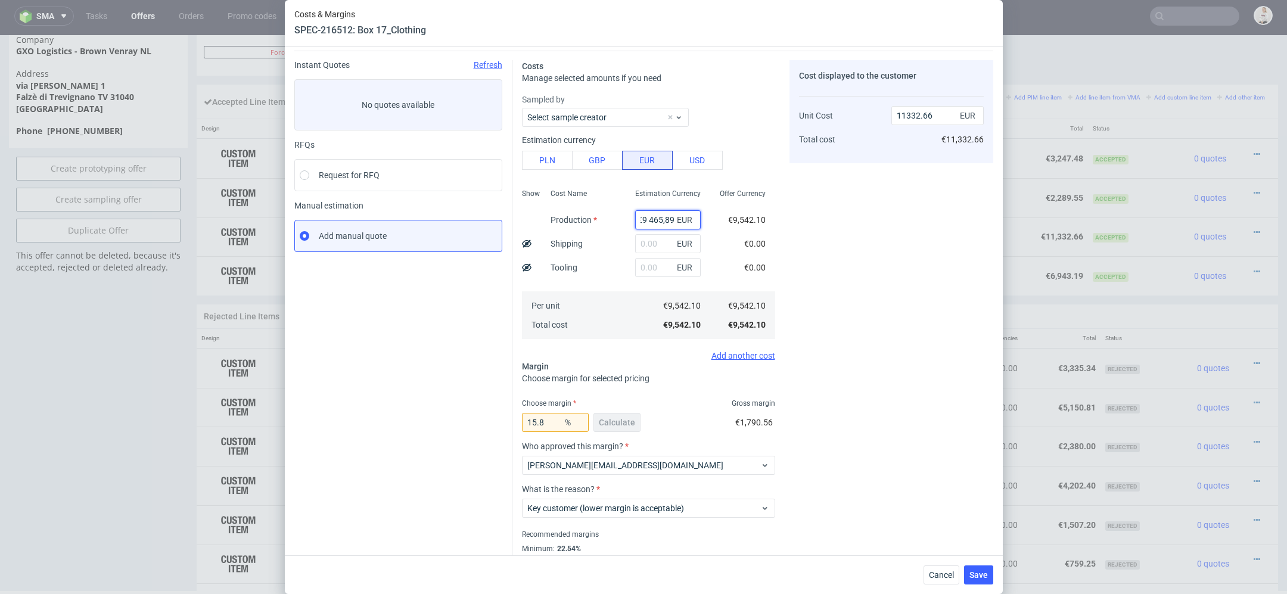
type input "0"
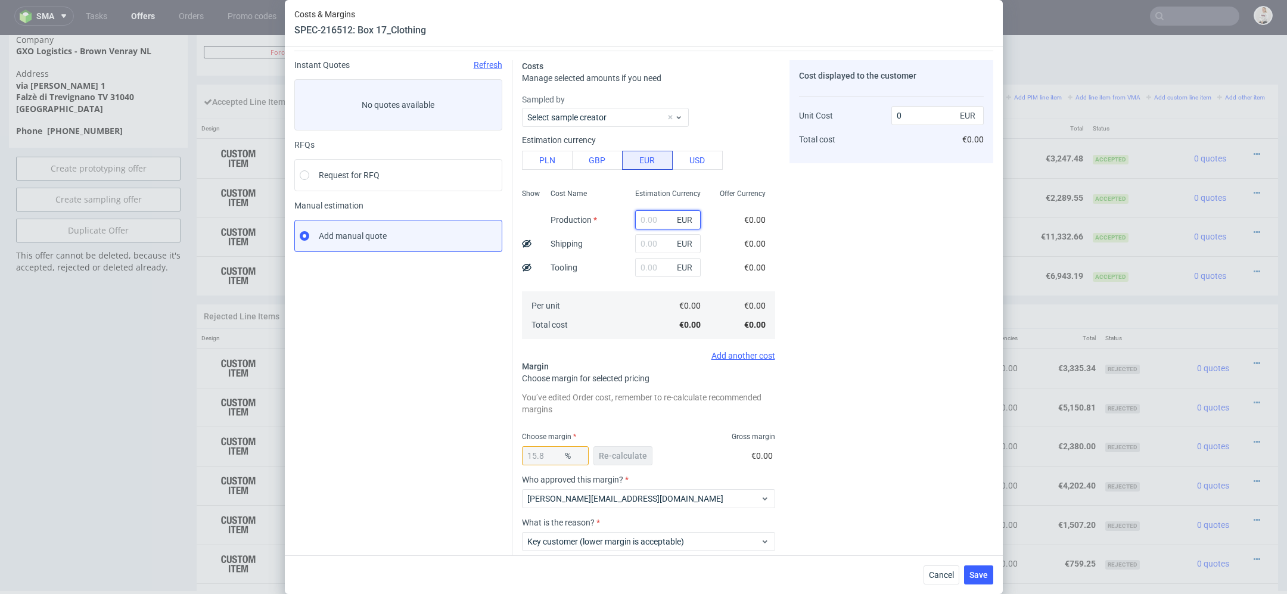
scroll to position [0, 0]
paste input "€9 465,89"
click at [648, 220] on input "€9 465,89" at bounding box center [668, 219] width 66 height 19
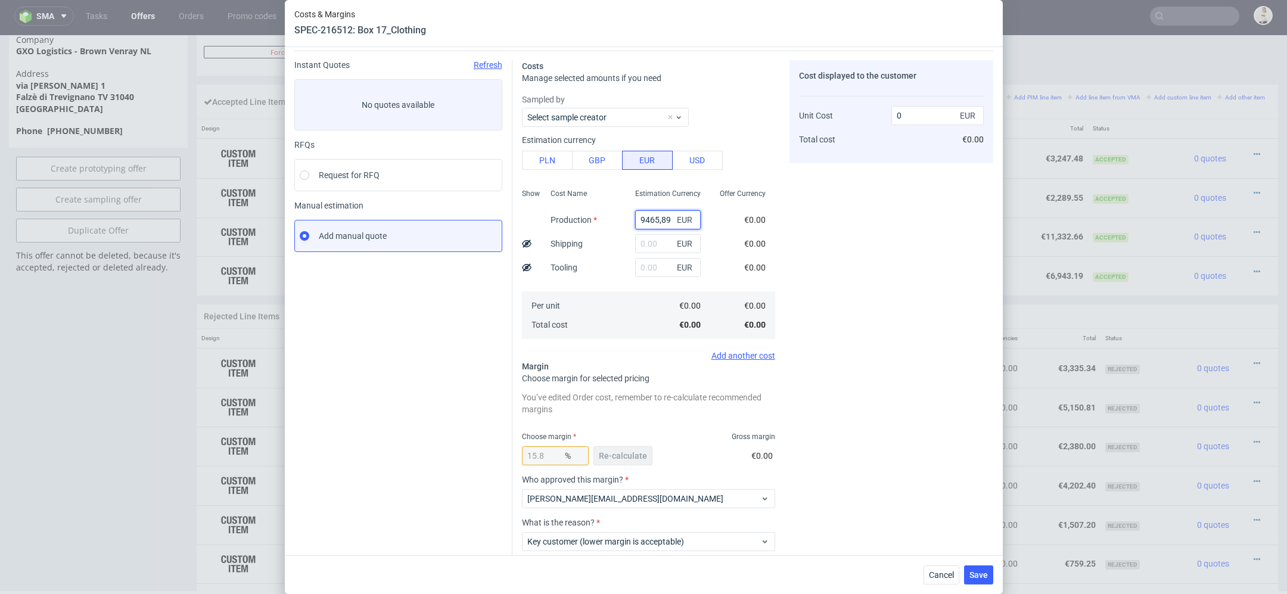
type input "9465.89"
type input "11242.15"
type input "9465.89"
click at [879, 302] on div "Cost displayed to the customer Unit Cost Total cost 11242.15 EUR €11,242.15" at bounding box center [891, 337] width 204 height 555
click at [644, 459] on button "Re-calculate" at bounding box center [622, 455] width 59 height 19
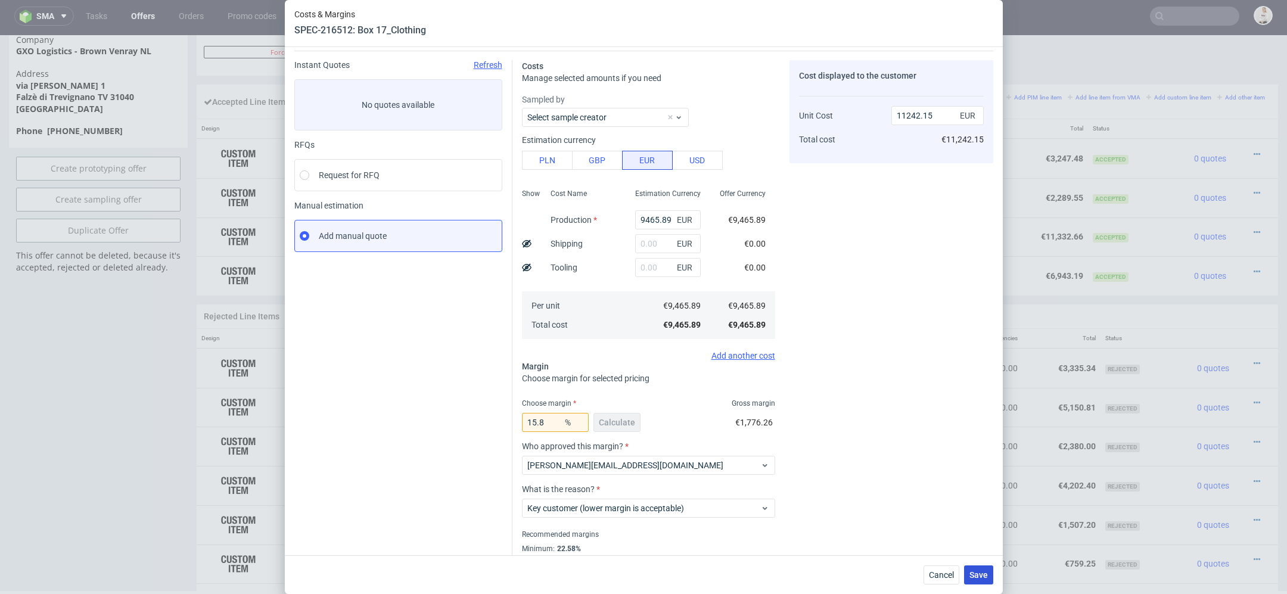
click at [981, 574] on span "Save" at bounding box center [978, 575] width 18 height 8
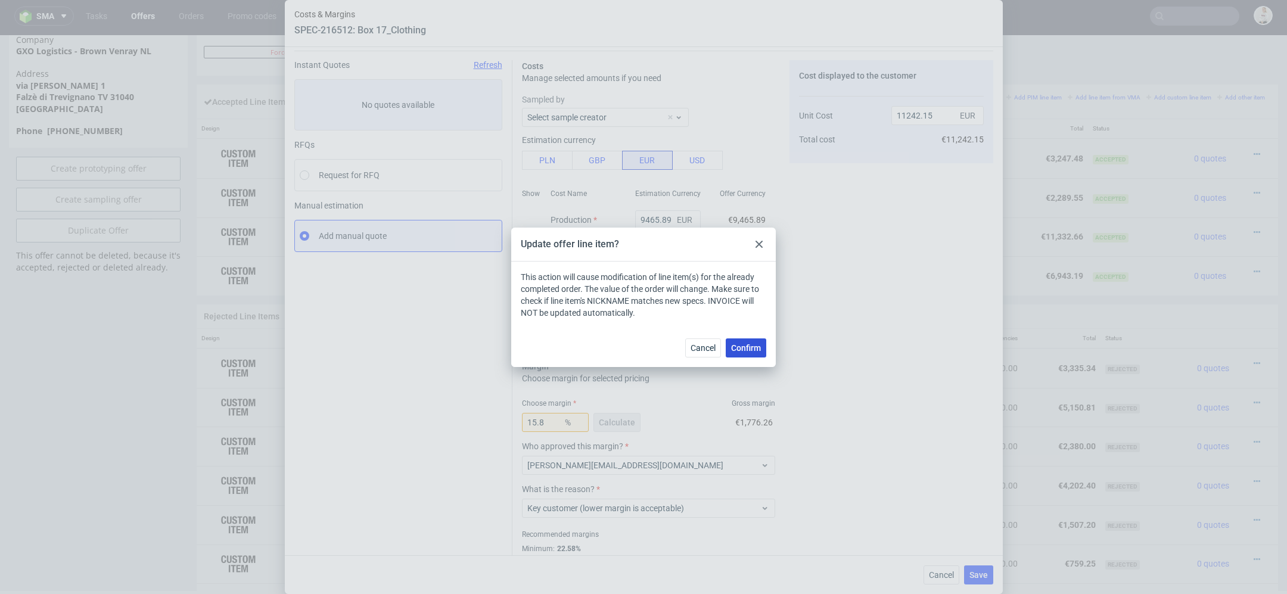
click at [758, 350] on span "Confirm" at bounding box center [746, 348] width 30 height 8
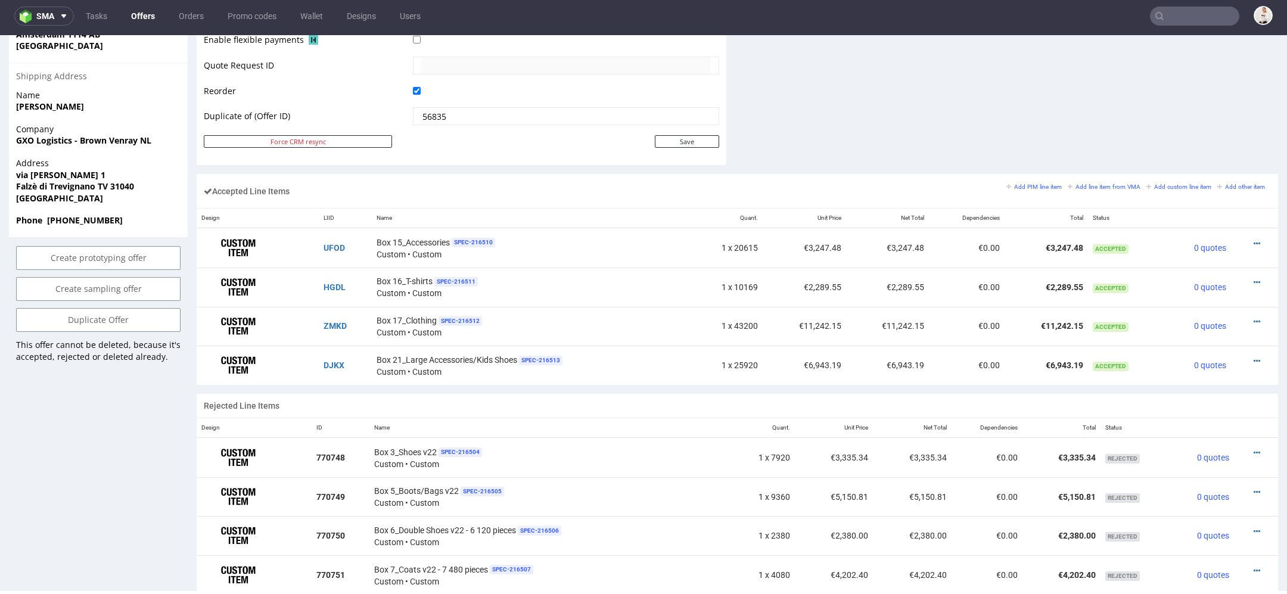
scroll to position [621, 0]
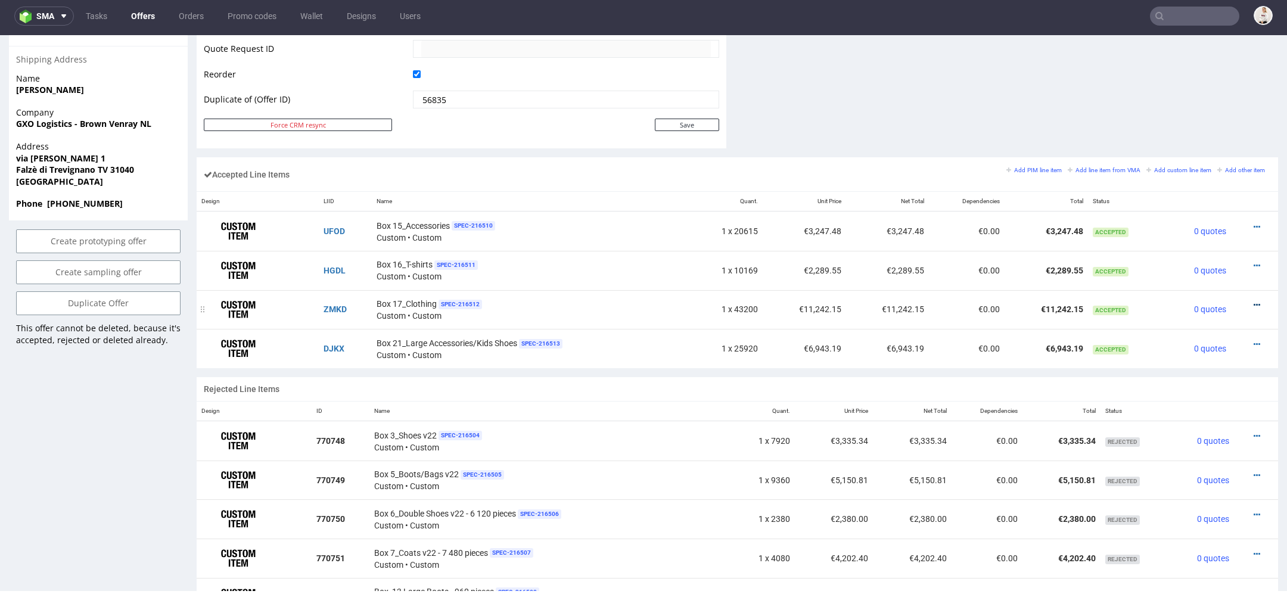
click at [1253, 301] on icon at bounding box center [1256, 305] width 7 height 8
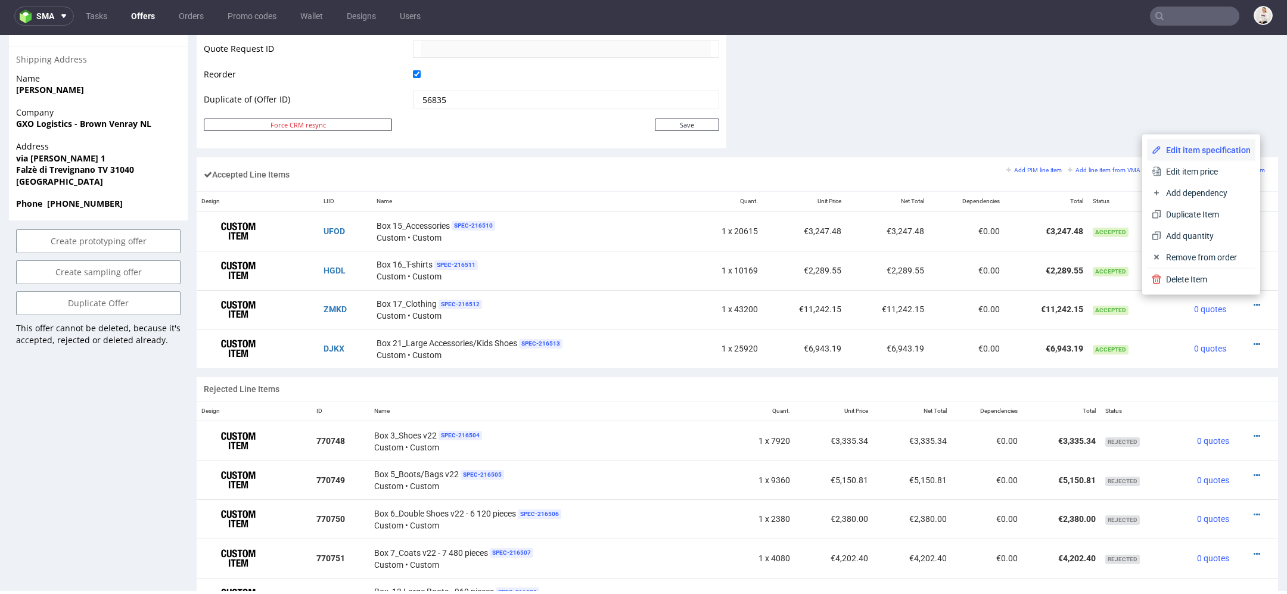
click at [1183, 153] on span "Edit item specification" at bounding box center [1205, 150] width 89 height 12
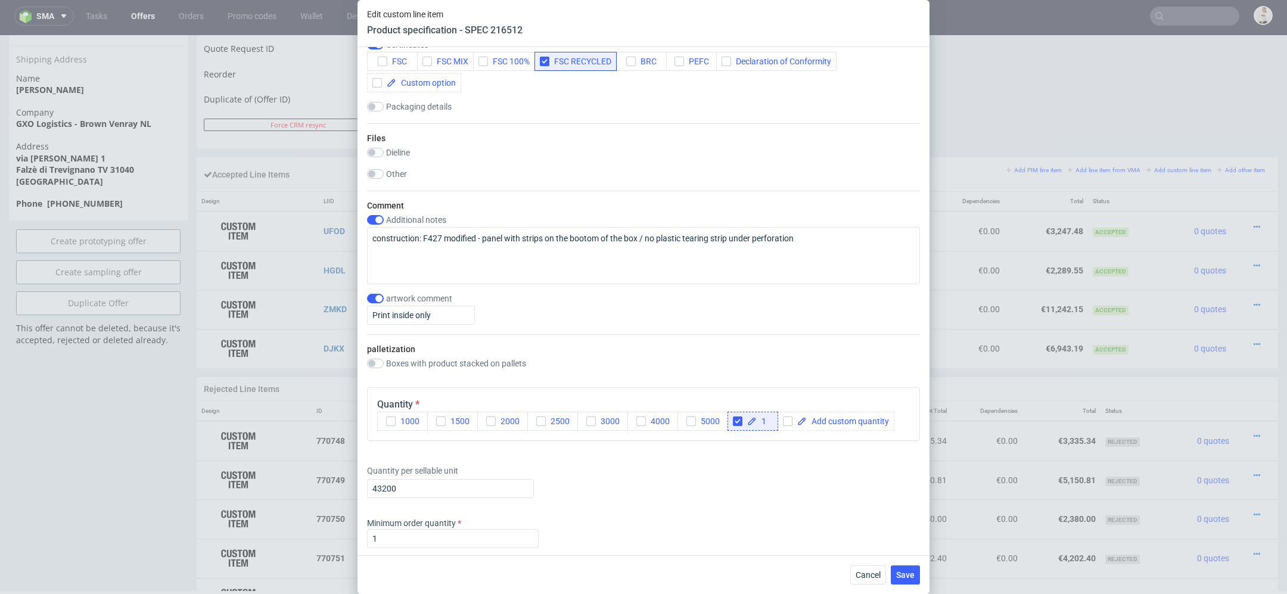
scroll to position [1354, 0]
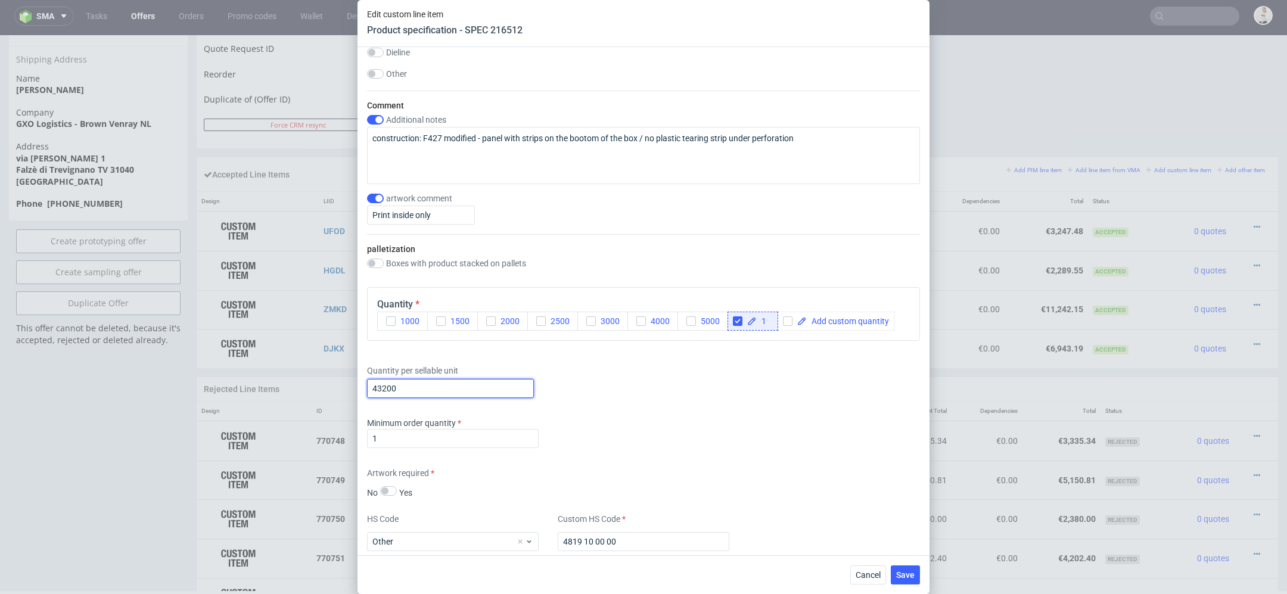
click at [415, 388] on input "43200" at bounding box center [450, 388] width 167 height 19
type input "42855"
click at [667, 408] on div "Supplier TFP Sp. z o.o. Technical specification Instant price RFQ Type Product …" at bounding box center [643, 301] width 572 height 508
click at [911, 578] on span "Save" at bounding box center [905, 575] width 18 height 8
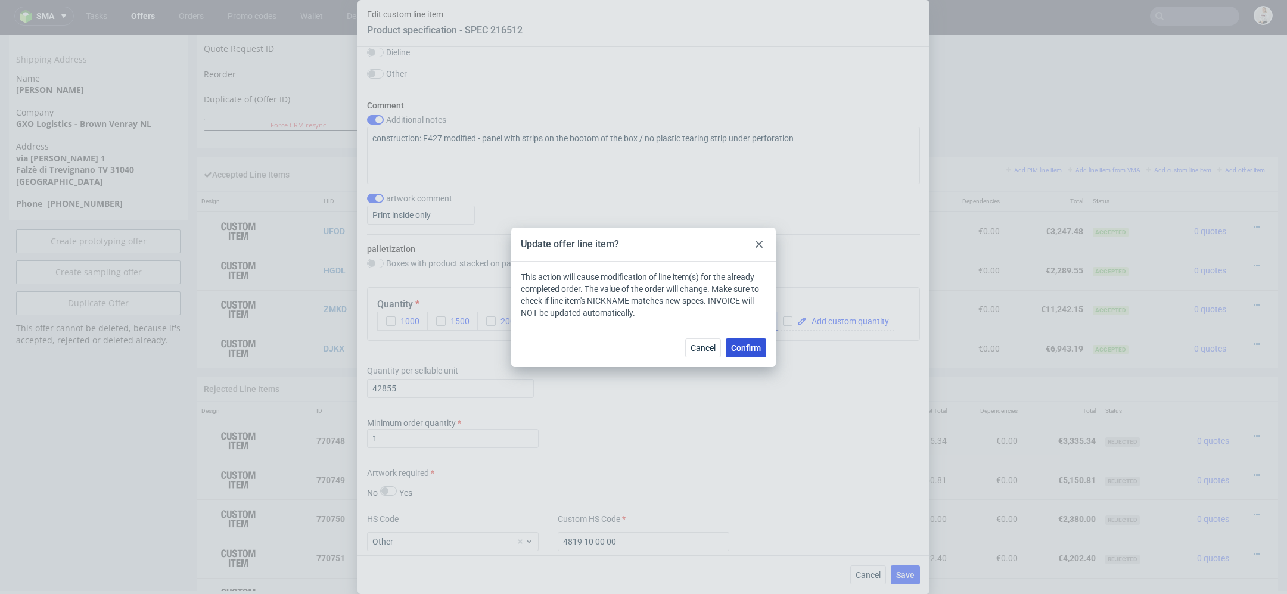
click at [755, 350] on span "Confirm" at bounding box center [746, 348] width 30 height 8
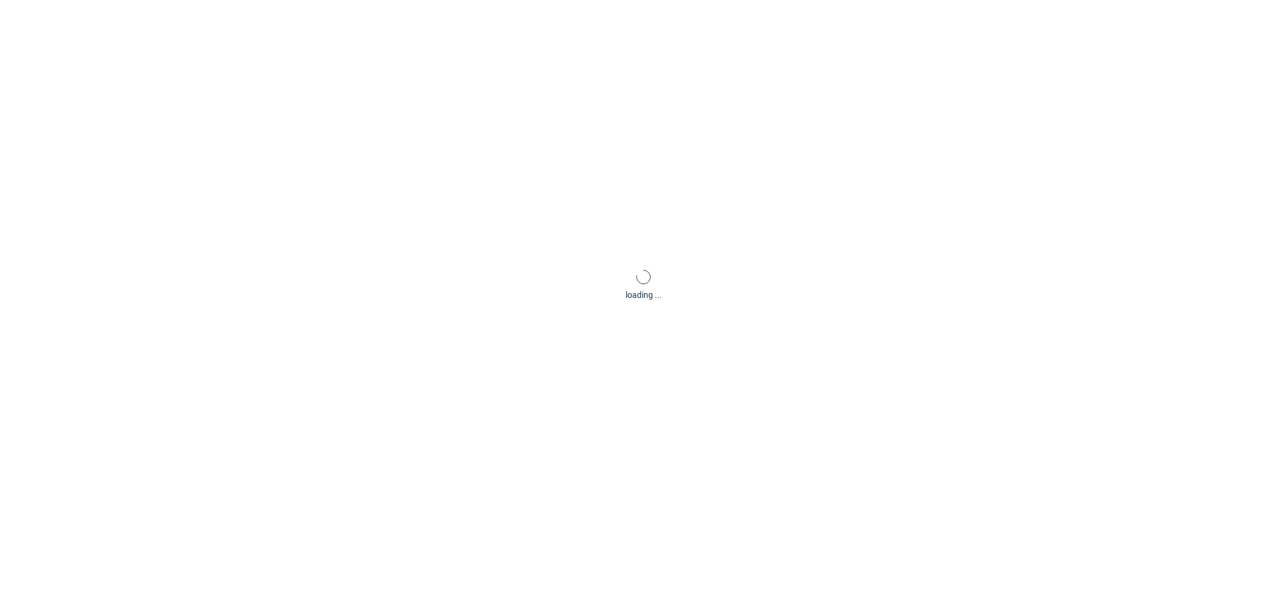
scroll to position [4, 0]
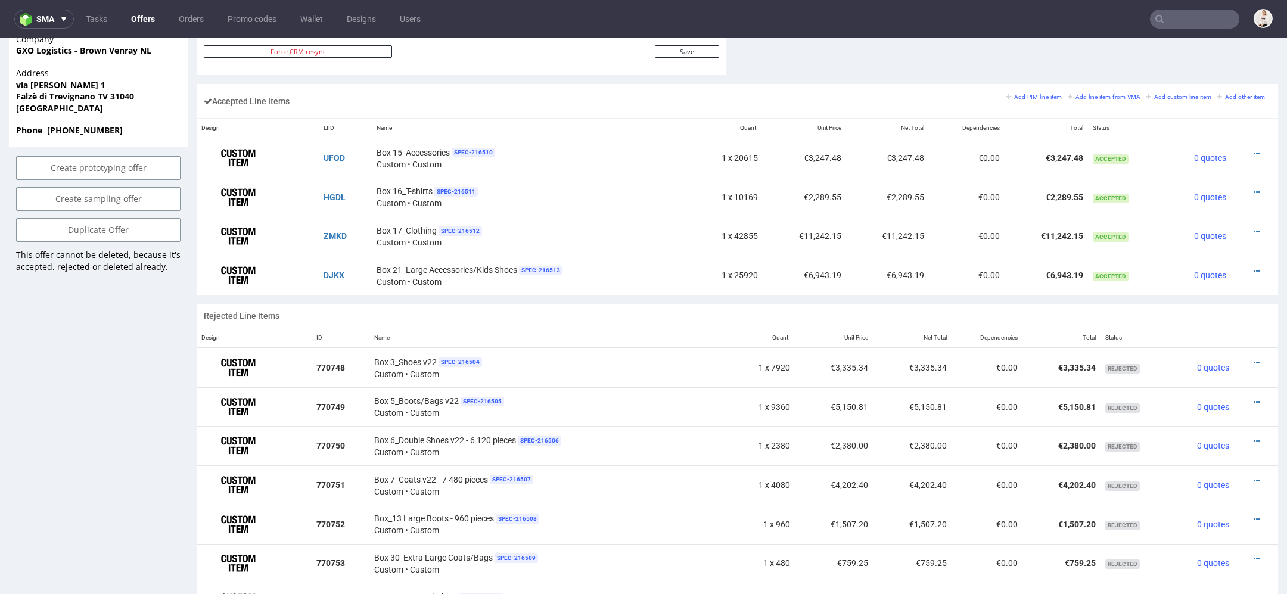
scroll to position [4, 0]
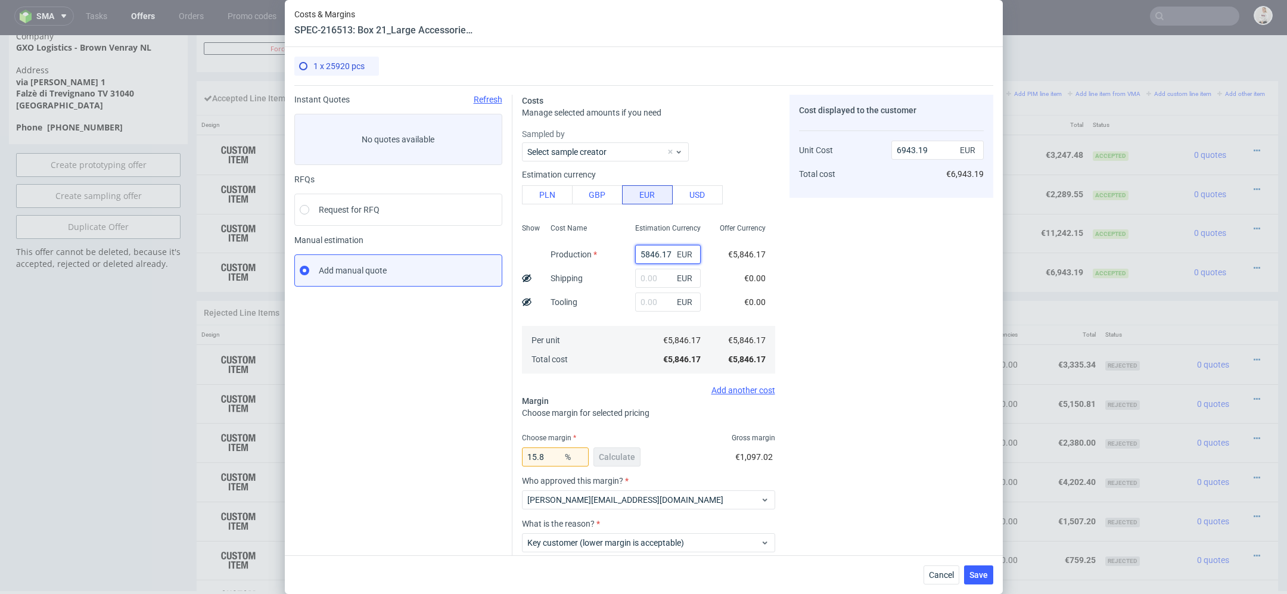
click at [652, 262] on input "5846.17" at bounding box center [668, 254] width 66 height 19
paste input "€5 823,61"
type input "€5 823,61"
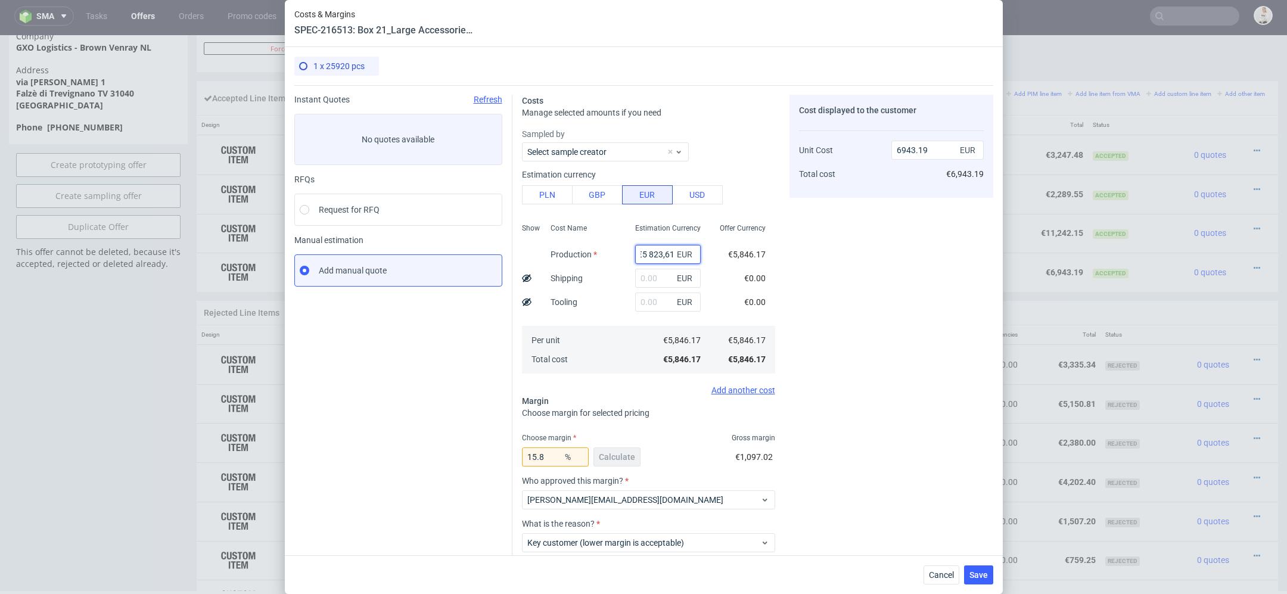
type input "0"
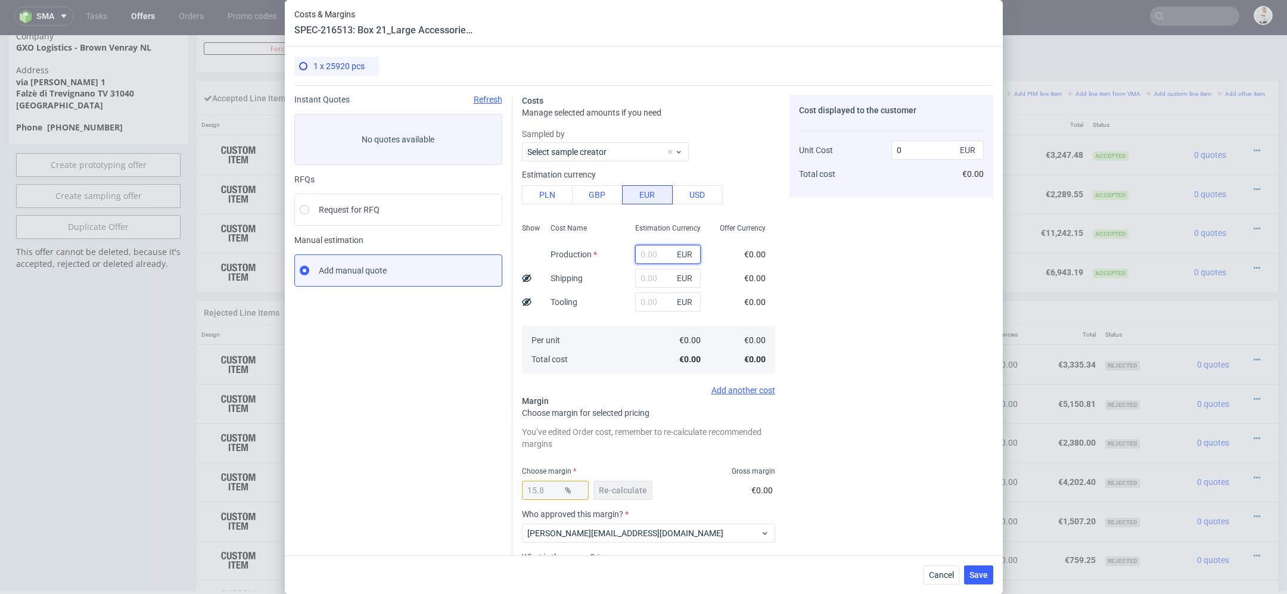
scroll to position [0, 0]
paste input "€5 823,61"
click at [649, 256] on input "€5 823,61" at bounding box center [668, 254] width 66 height 19
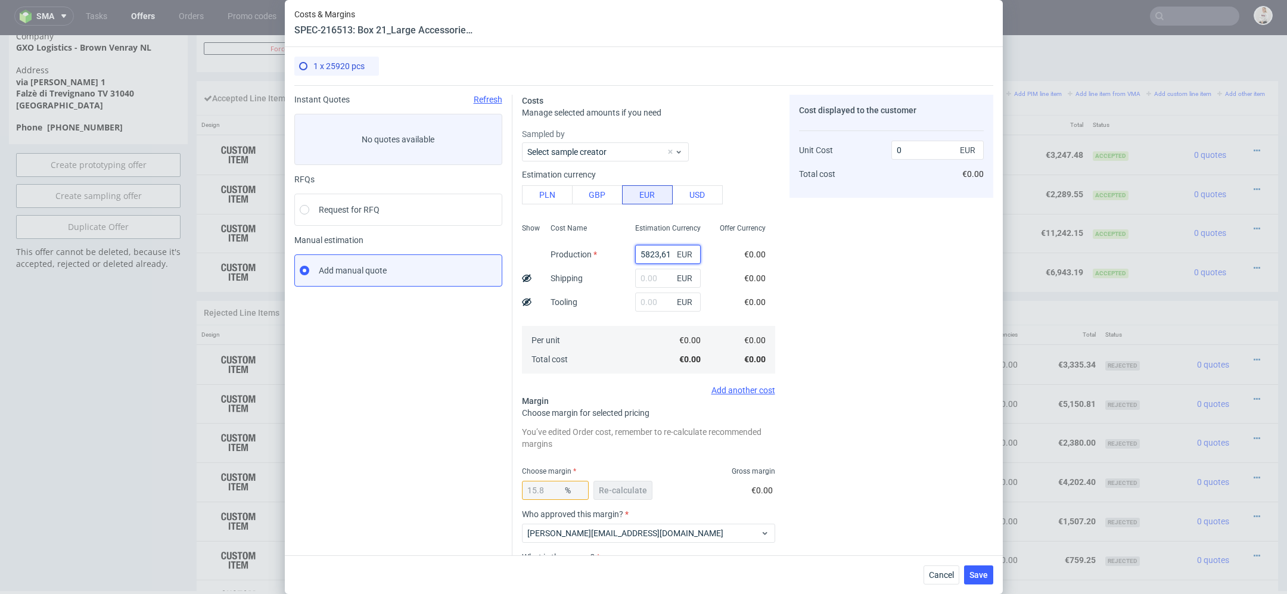
type input "5823.61"
type input "6916.4"
type input "5823.61"
click at [822, 352] on div "Cost displayed to the customer Unit Cost Total cost 6916.4 EUR €6,916.40" at bounding box center [891, 372] width 204 height 555
click at [636, 493] on span "Re-calculate" at bounding box center [623, 490] width 48 height 8
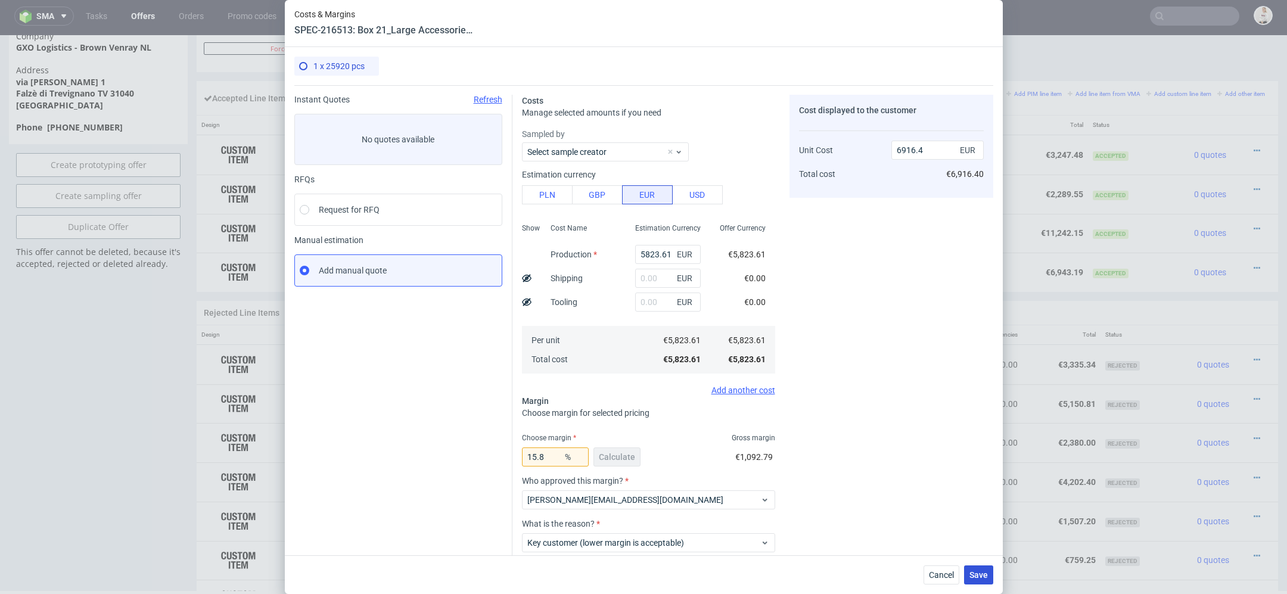
click at [976, 579] on span "Save" at bounding box center [978, 575] width 18 height 8
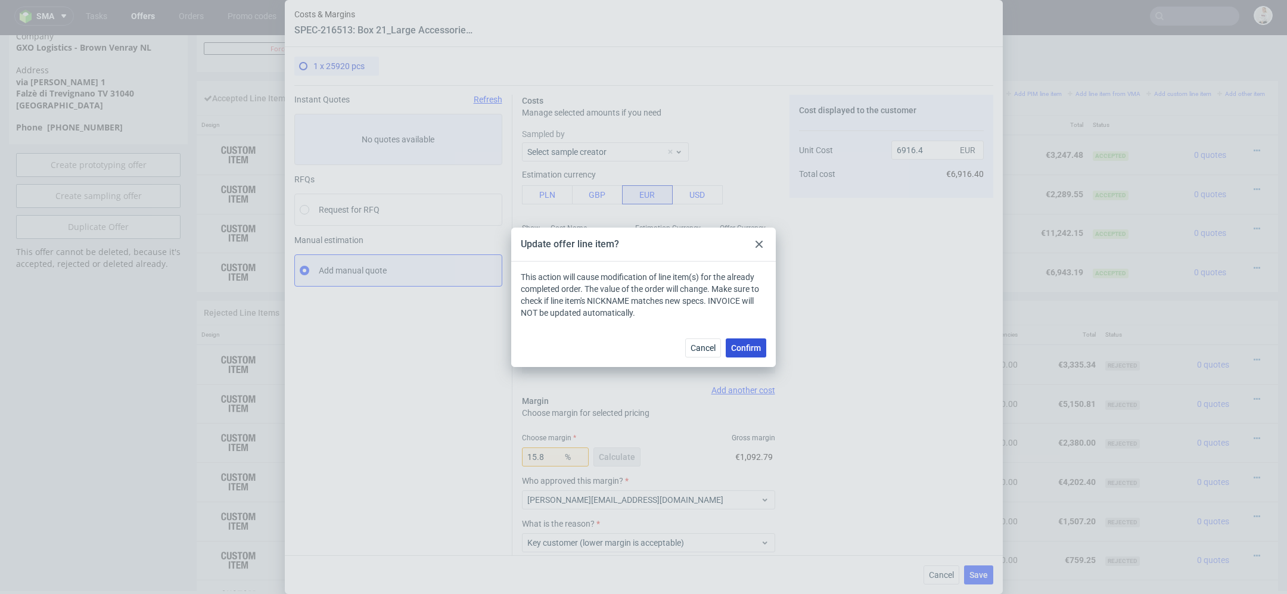
click at [752, 346] on span "Confirm" at bounding box center [746, 348] width 30 height 8
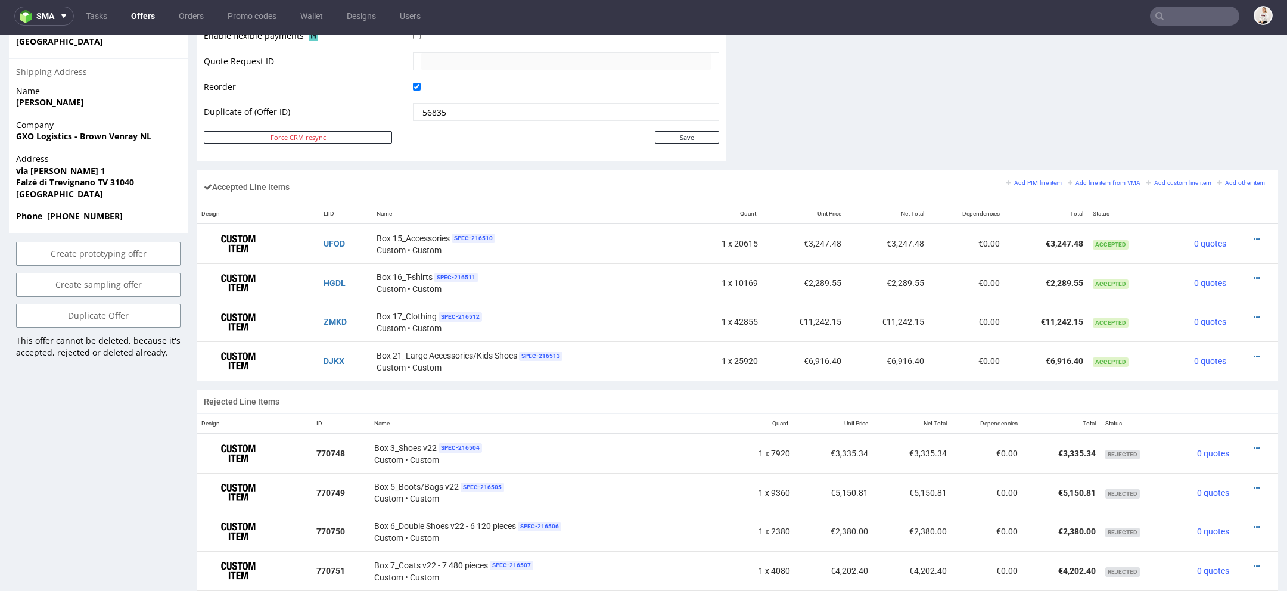
scroll to position [620, 0]
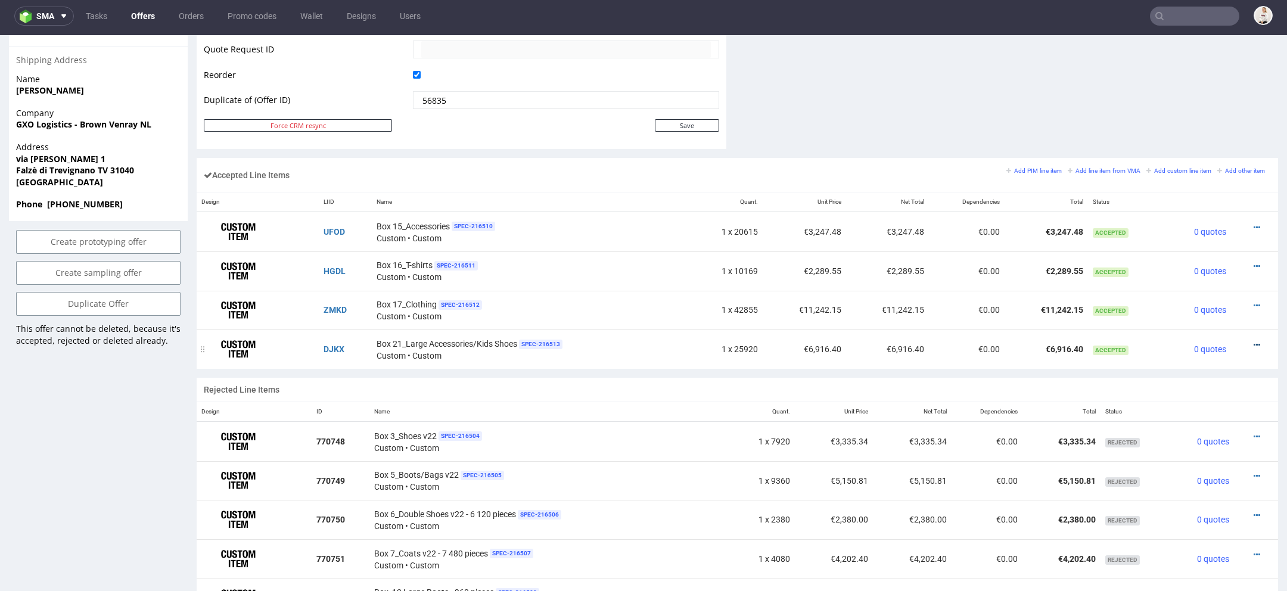
click at [1253, 341] on icon at bounding box center [1256, 345] width 7 height 8
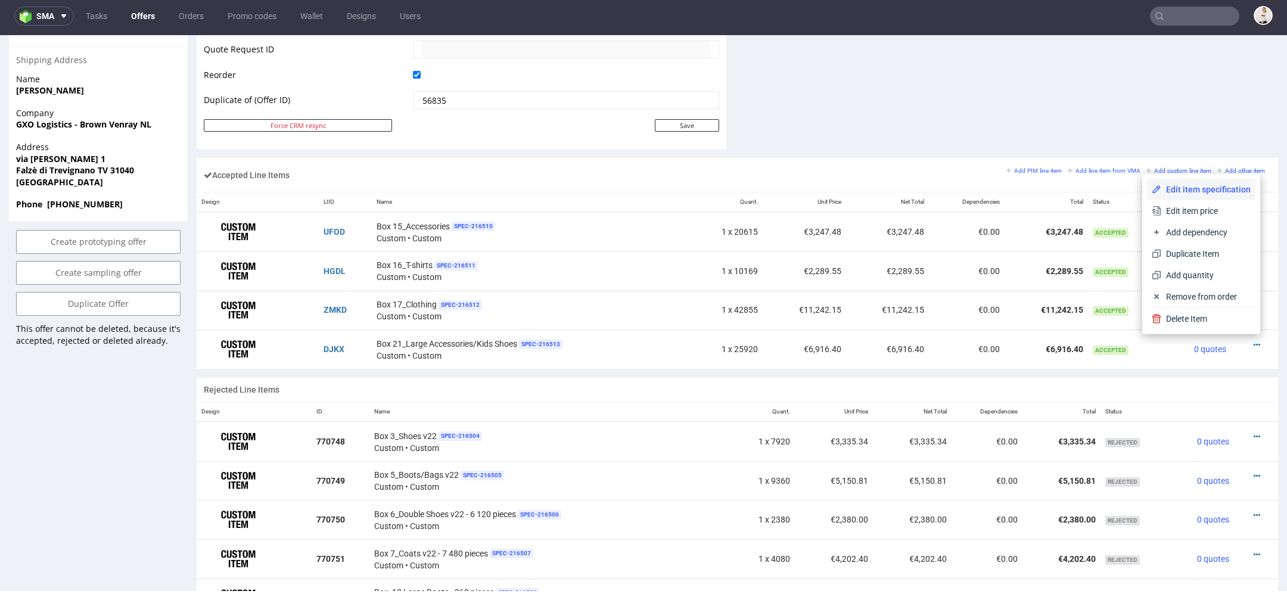
click at [1198, 186] on span "Edit item specification" at bounding box center [1205, 189] width 89 height 12
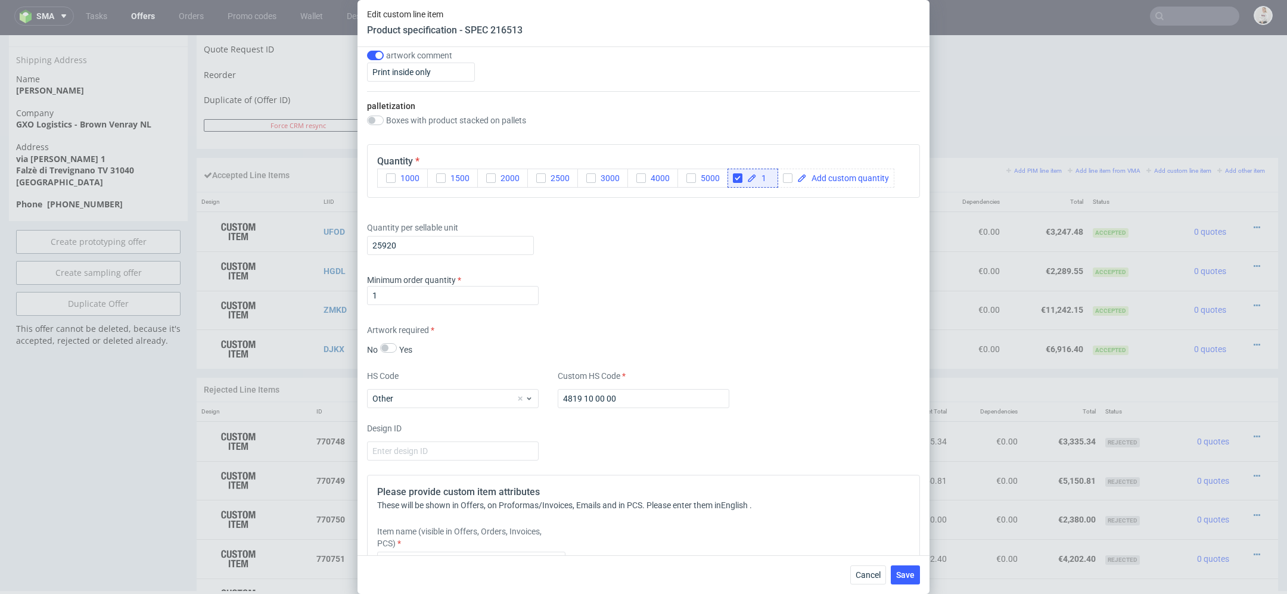
scroll to position [1492, 0]
click at [410, 247] on input "25920" at bounding box center [450, 249] width 167 height 19
type input "25820"
click at [901, 578] on span "Save" at bounding box center [905, 575] width 18 height 8
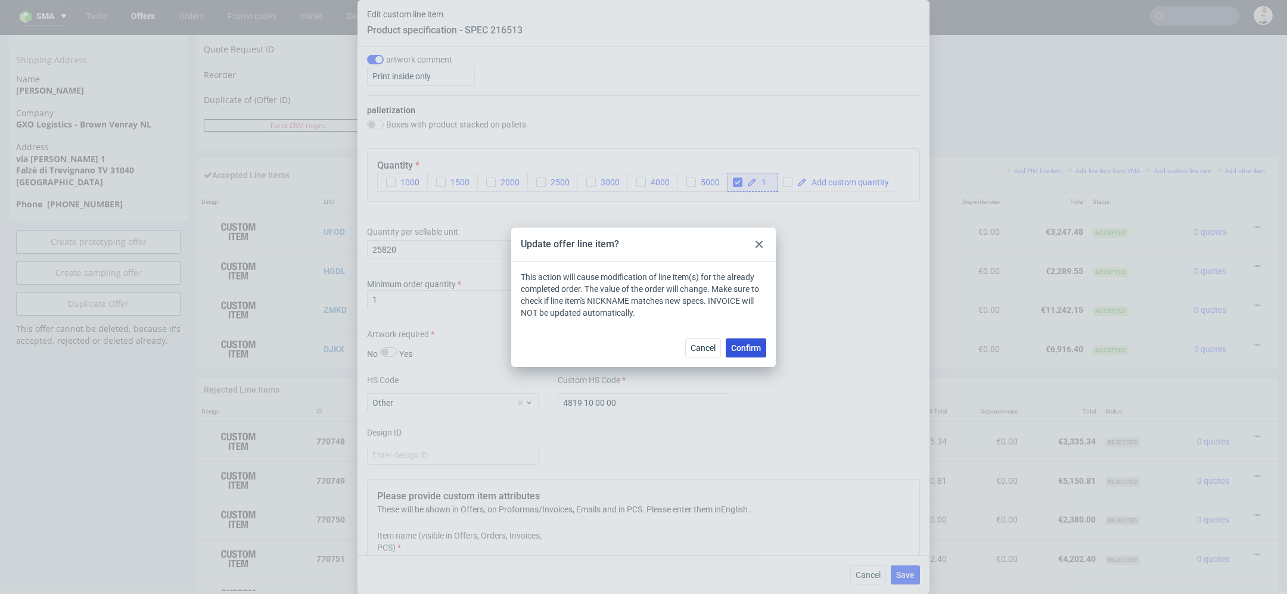
click at [745, 349] on span "Confirm" at bounding box center [746, 348] width 30 height 8
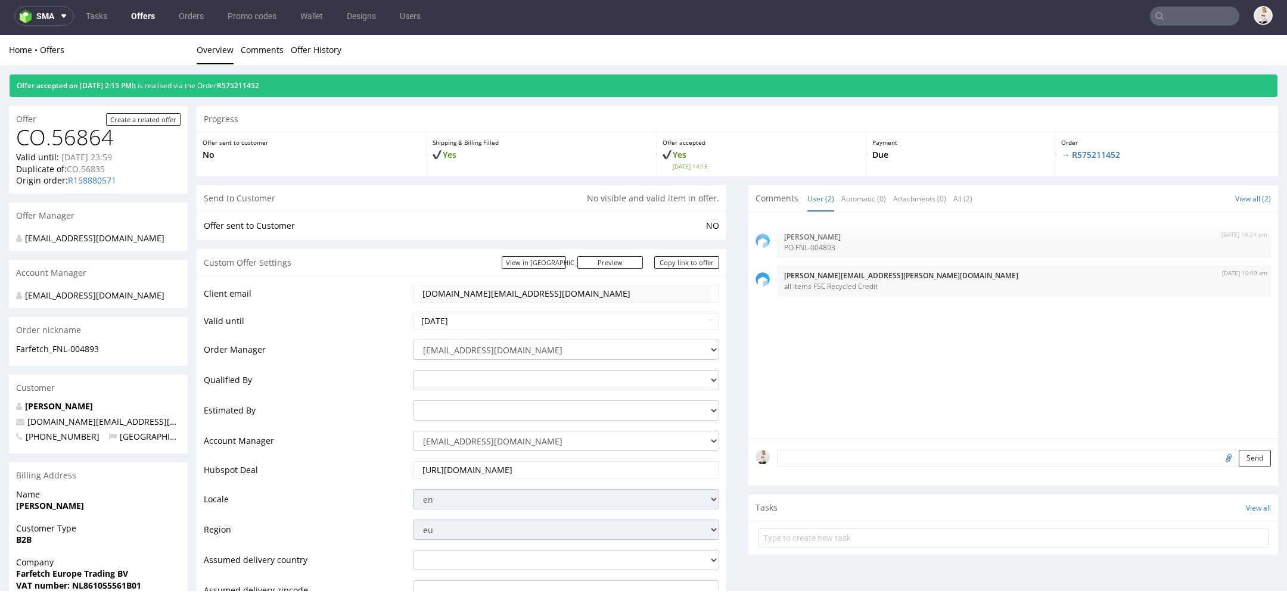
scroll to position [0, 0]
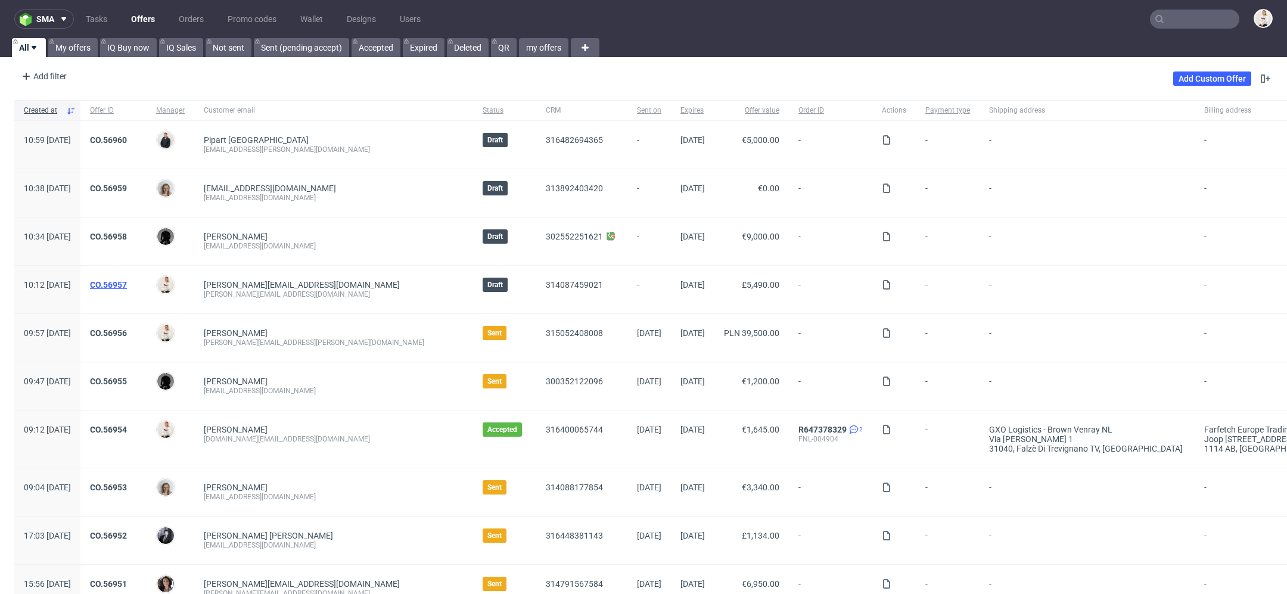
click at [127, 283] on link "CO.56957" at bounding box center [108, 285] width 37 height 10
click at [1203, 73] on link "Add Custom Offer" at bounding box center [1212, 78] width 78 height 14
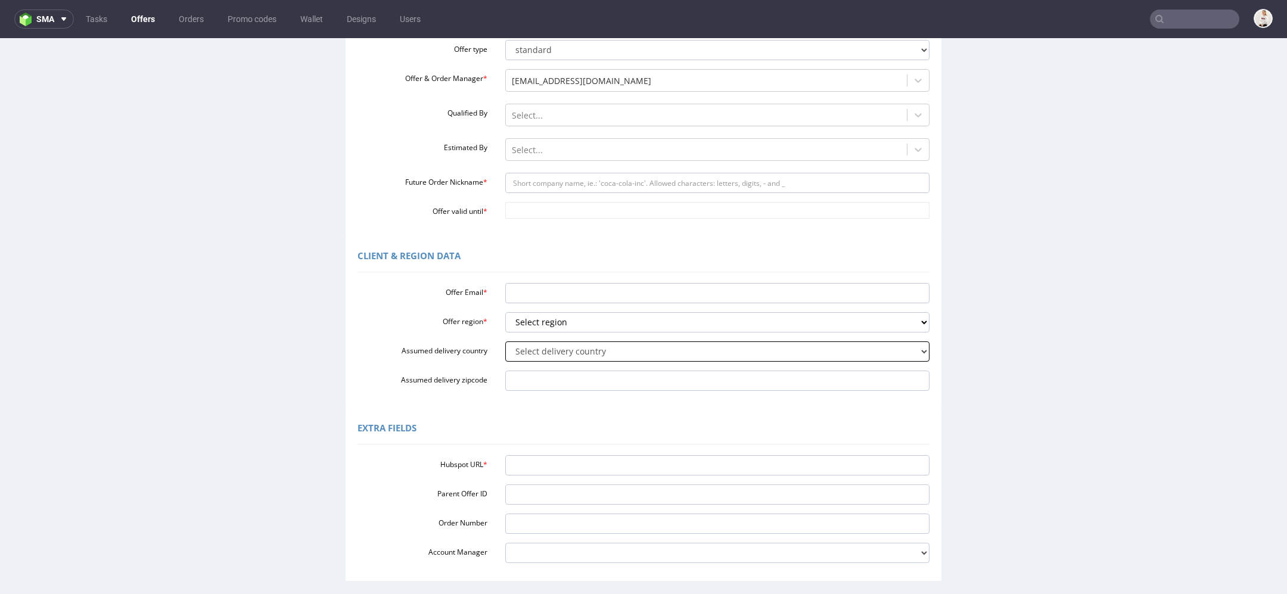
scroll to position [159, 0]
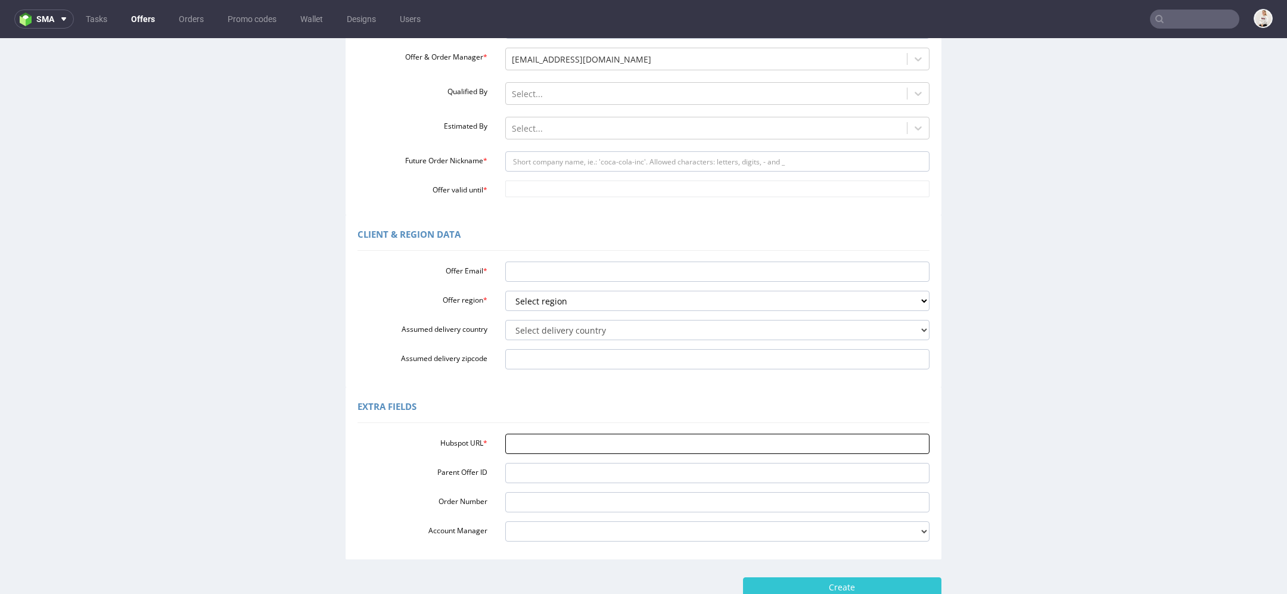
click at [558, 438] on input "Hubspot URL *" at bounding box center [717, 444] width 425 height 20
paste input "https://app-eu1.hubspot.com/contacts/25600958/record/0-3/316495251698/"
type input "https://app-eu1.hubspot.com/contacts/25600958/record/0-3/316495251698/"
click at [552, 302] on select "Select region eu gb de pl fr it es" at bounding box center [717, 301] width 425 height 20
select select "pl"
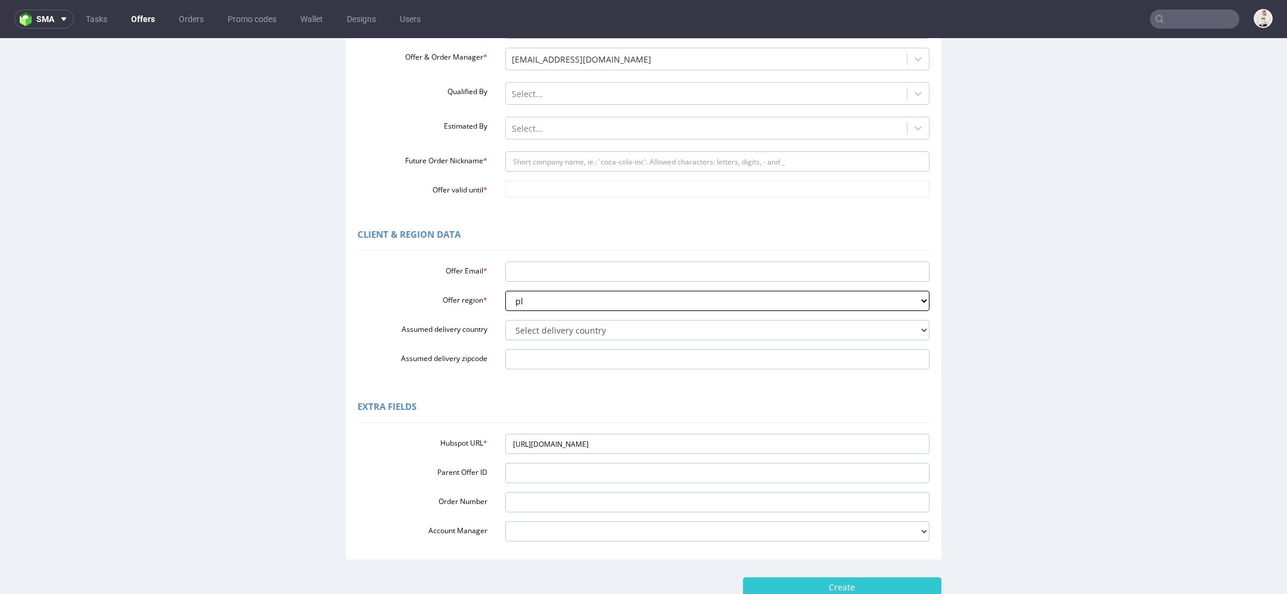
click at [505, 291] on select "Select region eu gb de pl fr it es" at bounding box center [717, 301] width 425 height 20
click at [537, 334] on select "Select delivery country Andorra Afghanistan Anguilla Albania Armenia Antarctica…" at bounding box center [717, 330] width 425 height 20
select select "179"
click at [505, 320] on select "Select delivery country Andorra Afghanistan Anguilla Albania Armenia Antarctica…" at bounding box center [717, 330] width 425 height 20
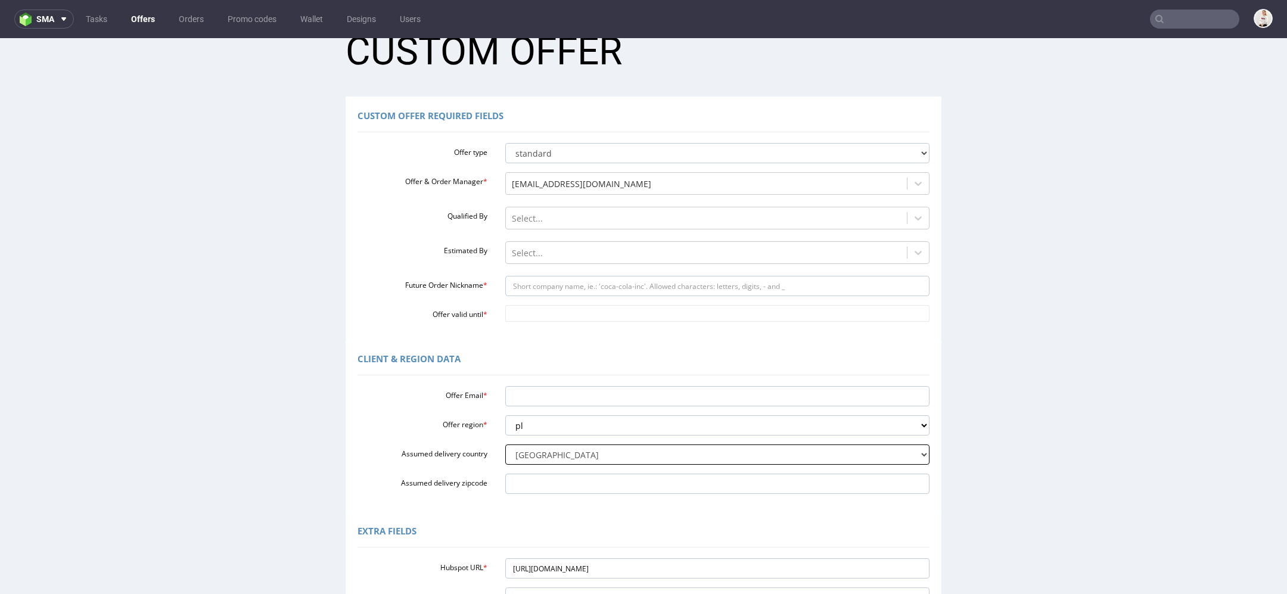
scroll to position [0, 0]
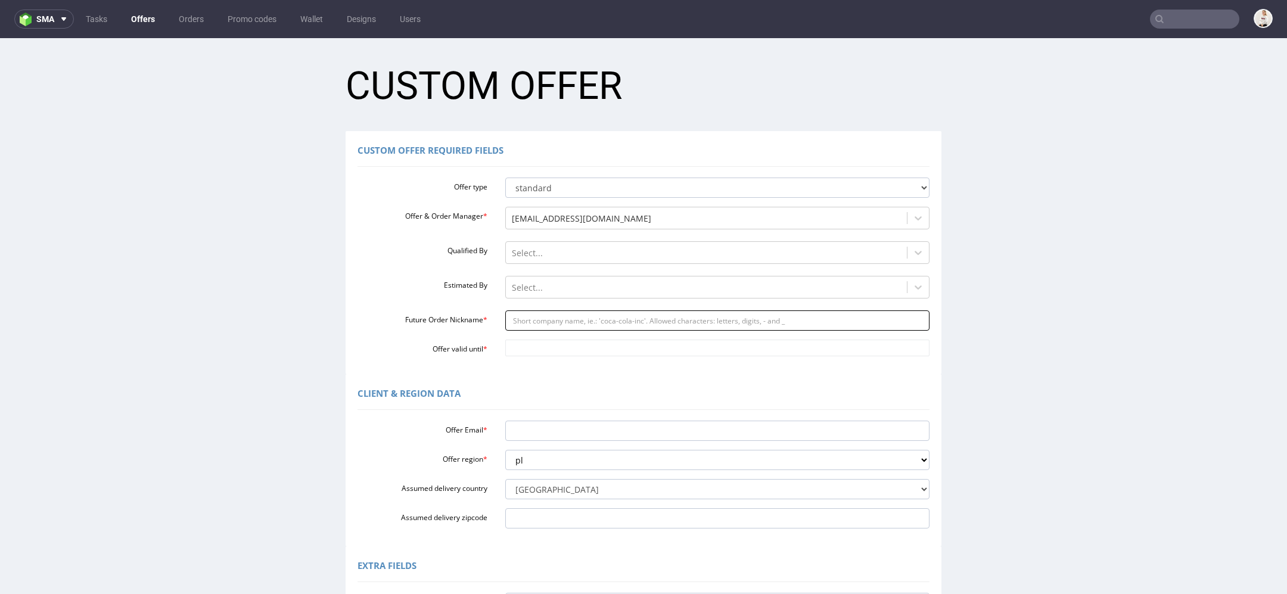
click at [538, 321] on input "Future Order Nickname *" at bounding box center [717, 320] width 425 height 20
paste input "konradkwiatkowskisordlabscom"
type input "konradkwiatkowskisordlabscom"
click at [546, 343] on input "Offer valid until *" at bounding box center [717, 348] width 425 height 17
click at [623, 318] on td "4" at bounding box center [618, 313] width 18 height 18
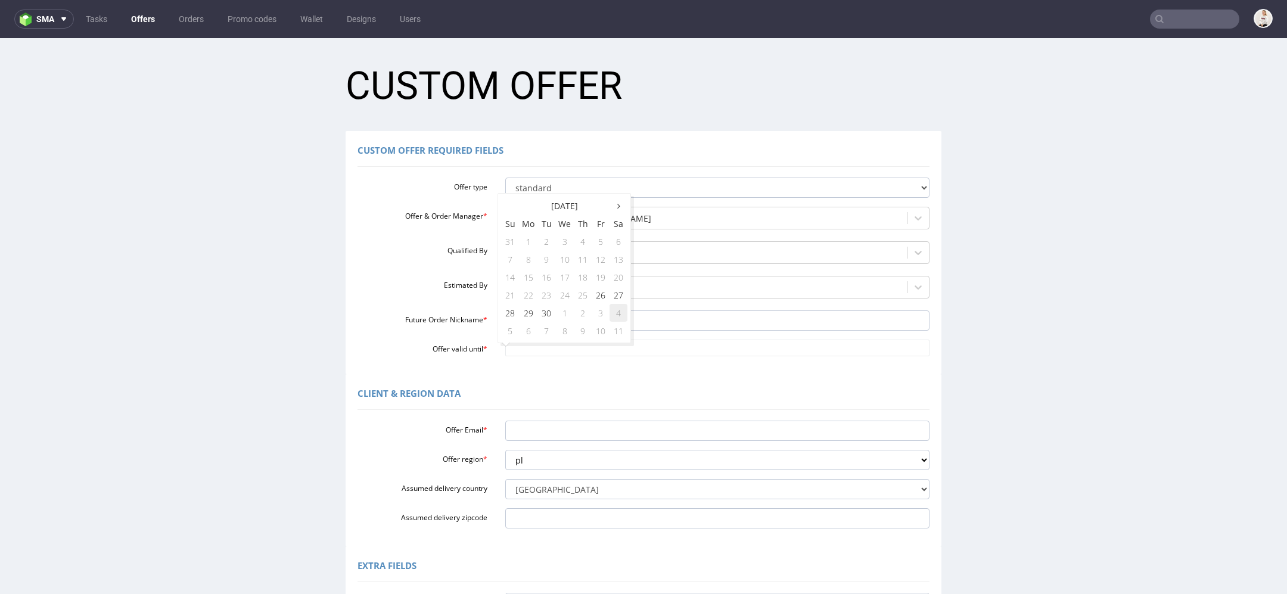
type input "2025-10-04"
click at [573, 438] on input "Offer Email *" at bounding box center [717, 431] width 425 height 20
paste input "[PERSON_NAME][EMAIL_ADDRESS][PERSON_NAME][DOMAIN_NAME]"
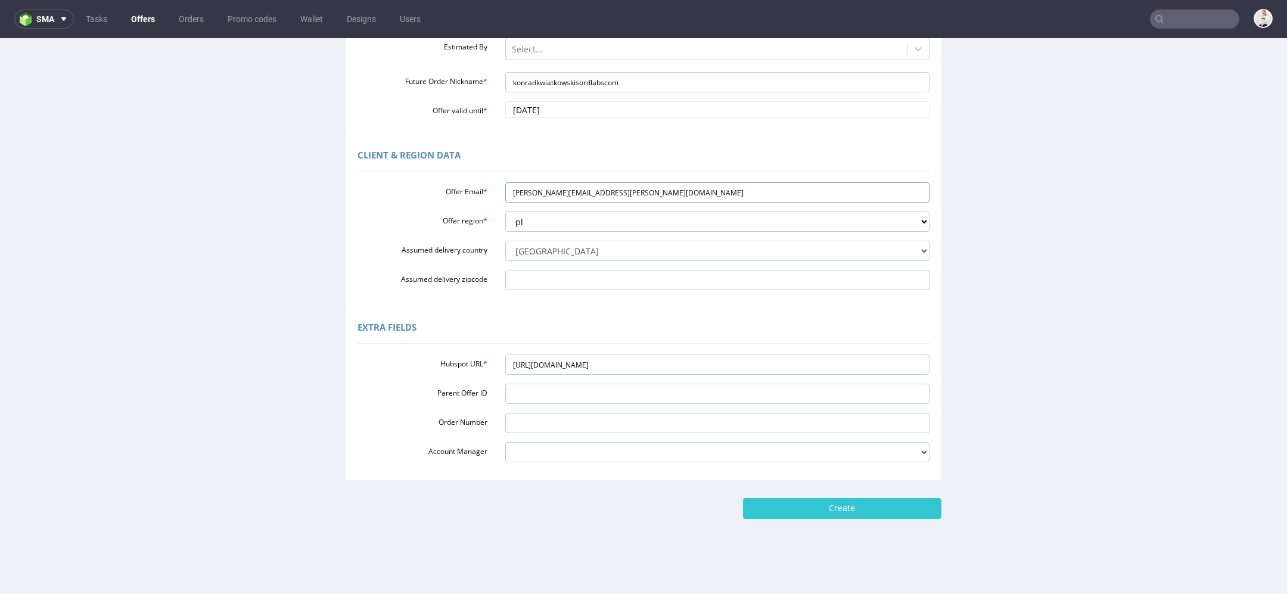
scroll to position [239, 0]
type input "[PERSON_NAME][EMAIL_ADDRESS][PERSON_NAME][DOMAIN_NAME]"
click at [819, 499] on input "Create" at bounding box center [842, 507] width 198 height 20
type input "Please wait..."
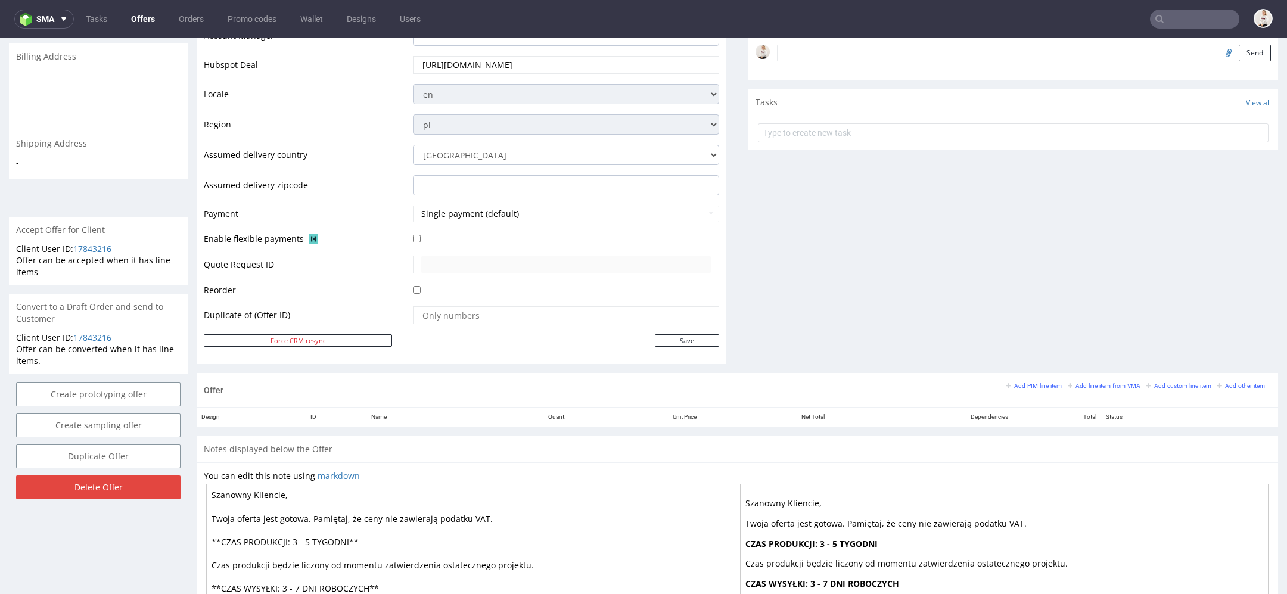
scroll to position [508, 0]
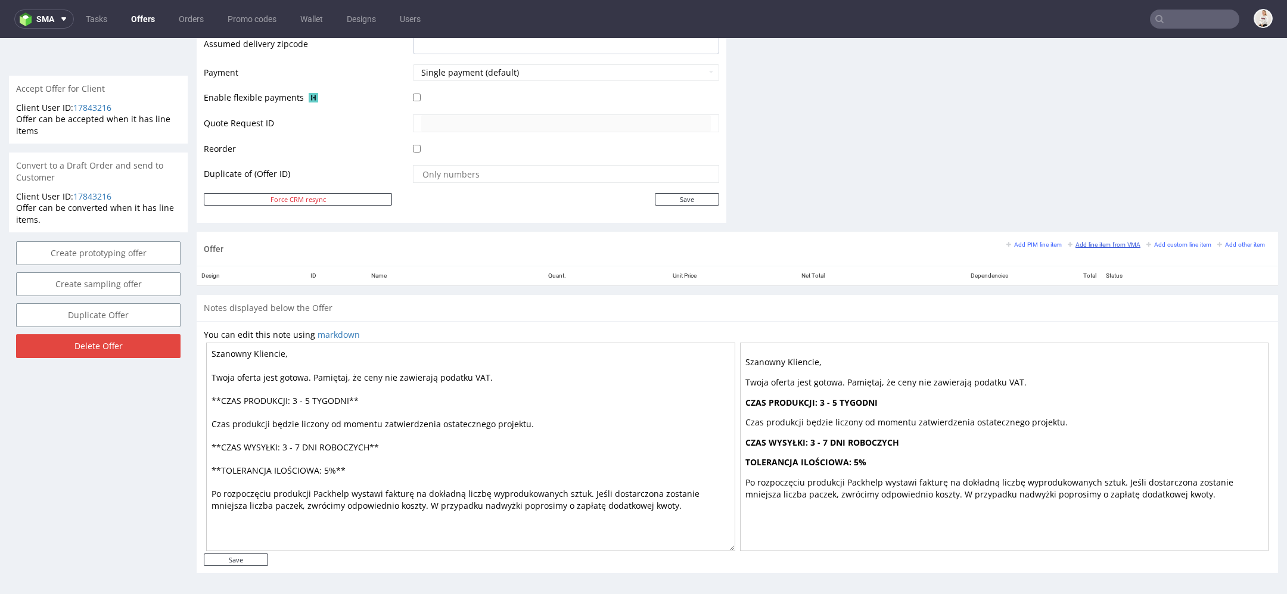
click at [1094, 241] on small "Add line item from VMA" at bounding box center [1104, 244] width 73 height 7
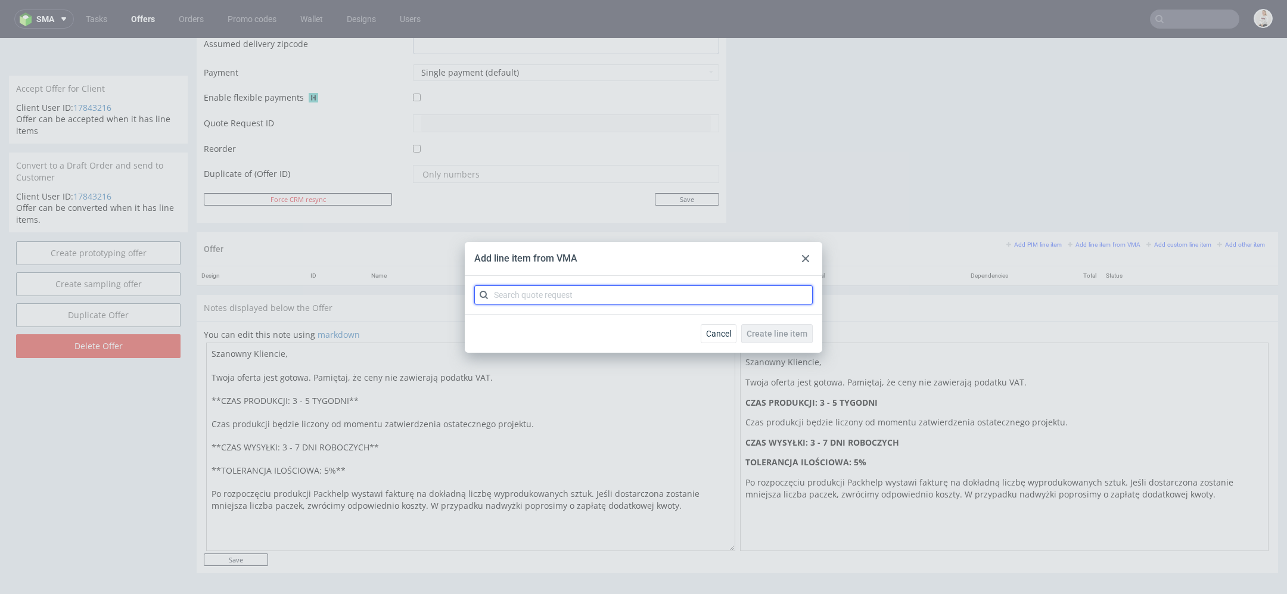
click at [681, 301] on input "text" at bounding box center [643, 294] width 338 height 19
paste input "CBOB"
type input "CBOB"
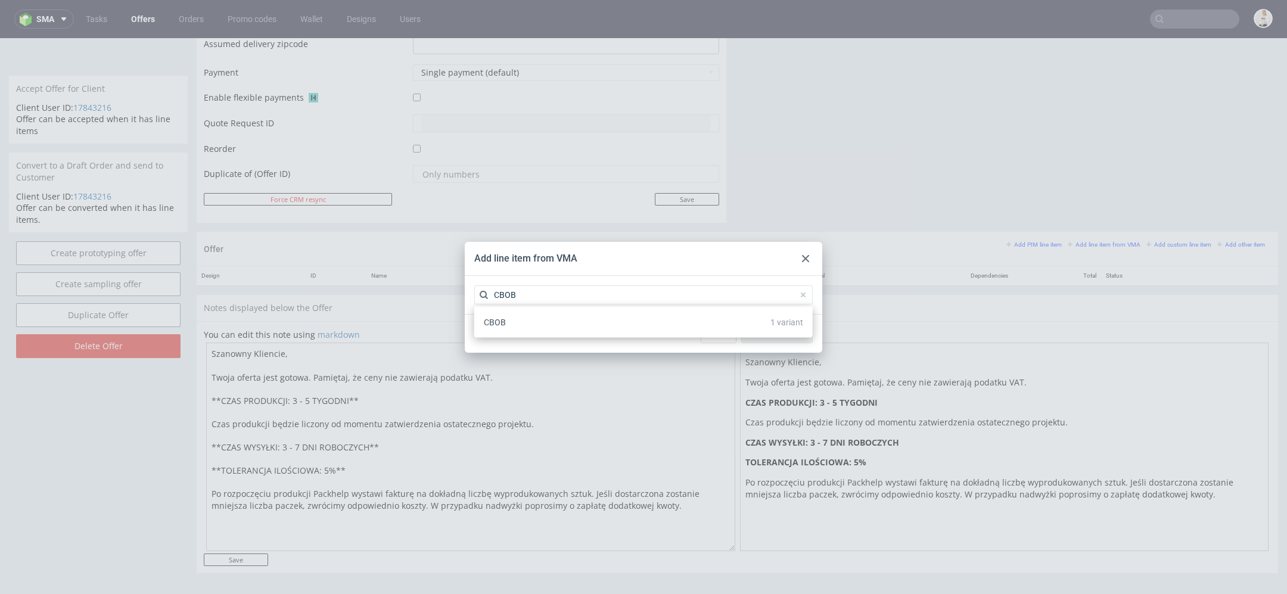
click at [738, 323] on div "CBOB 1 variant" at bounding box center [643, 322] width 329 height 21
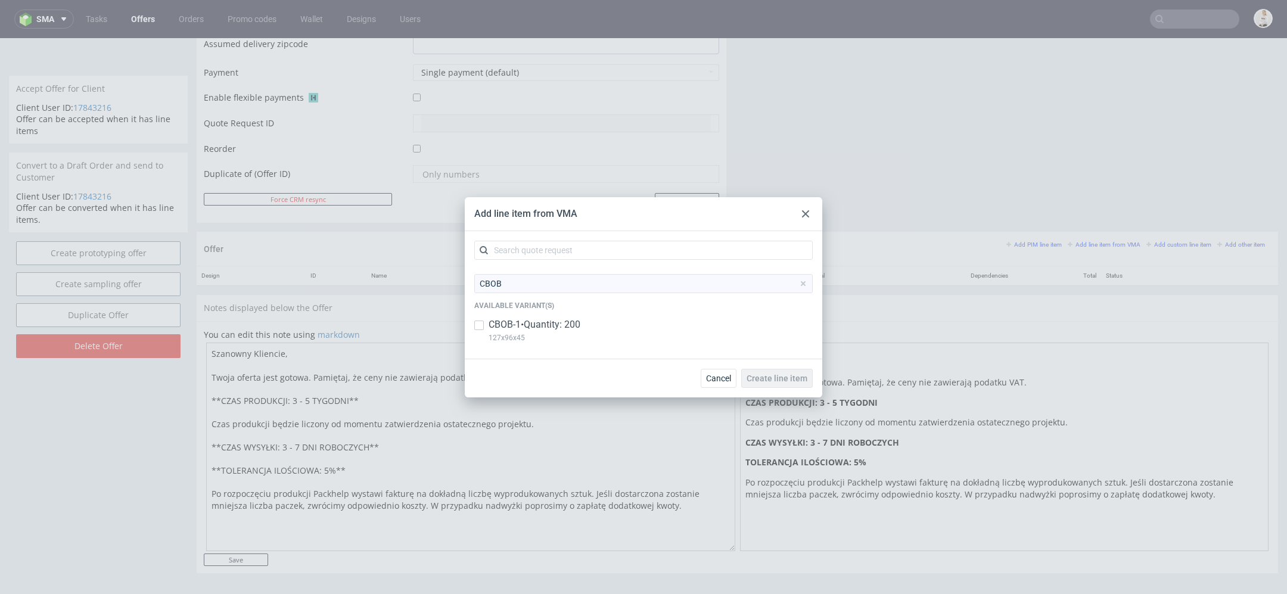
click at [744, 326] on div "CBOB-1 • Quantity: 200 127x96x45" at bounding box center [643, 333] width 338 height 31
checkbox input "true"
click at [791, 378] on span "Create line item" at bounding box center [776, 378] width 61 height 8
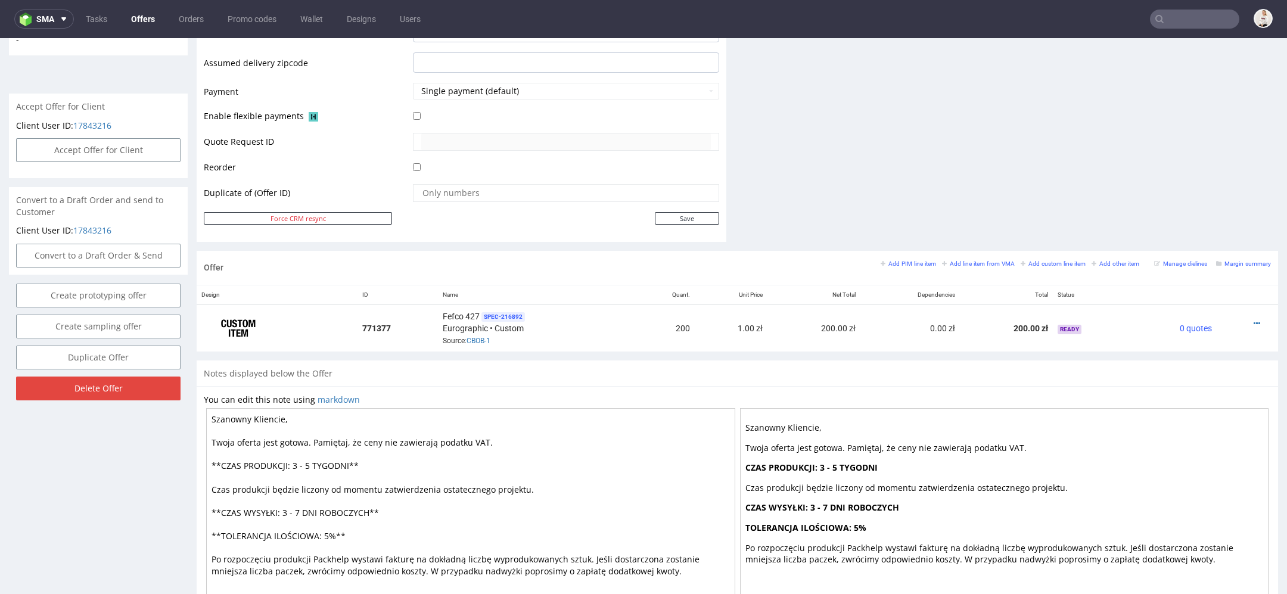
scroll to position [555, 0]
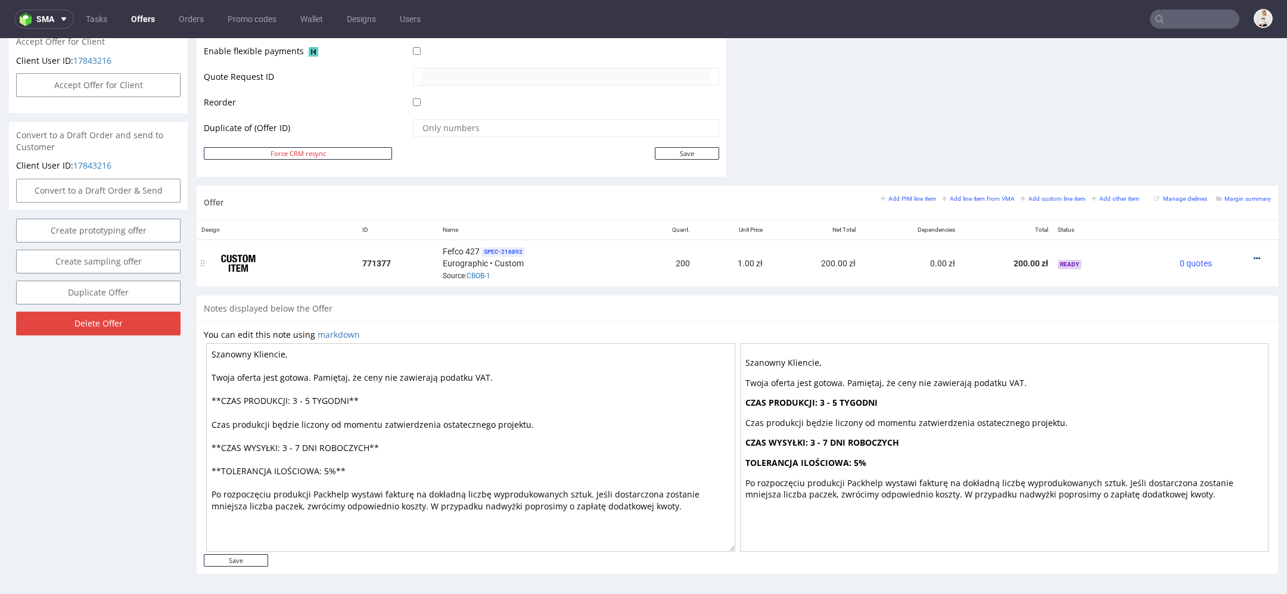
click at [1253, 254] on icon at bounding box center [1256, 258] width 7 height 8
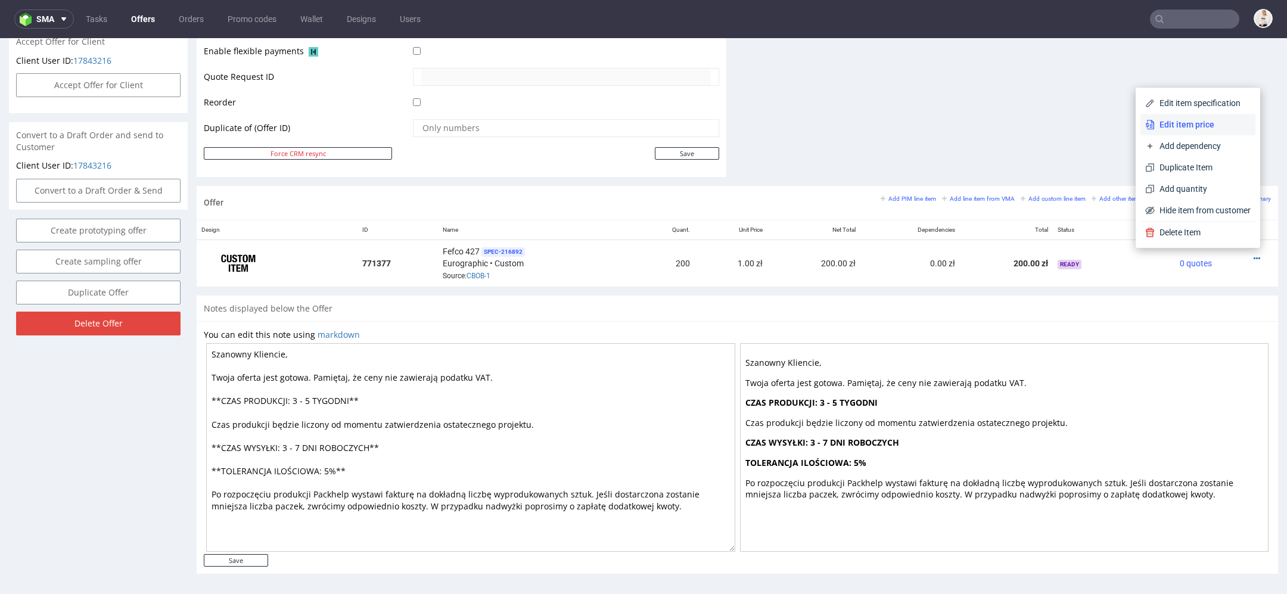
click at [1212, 124] on span "Edit item price" at bounding box center [1203, 125] width 96 height 12
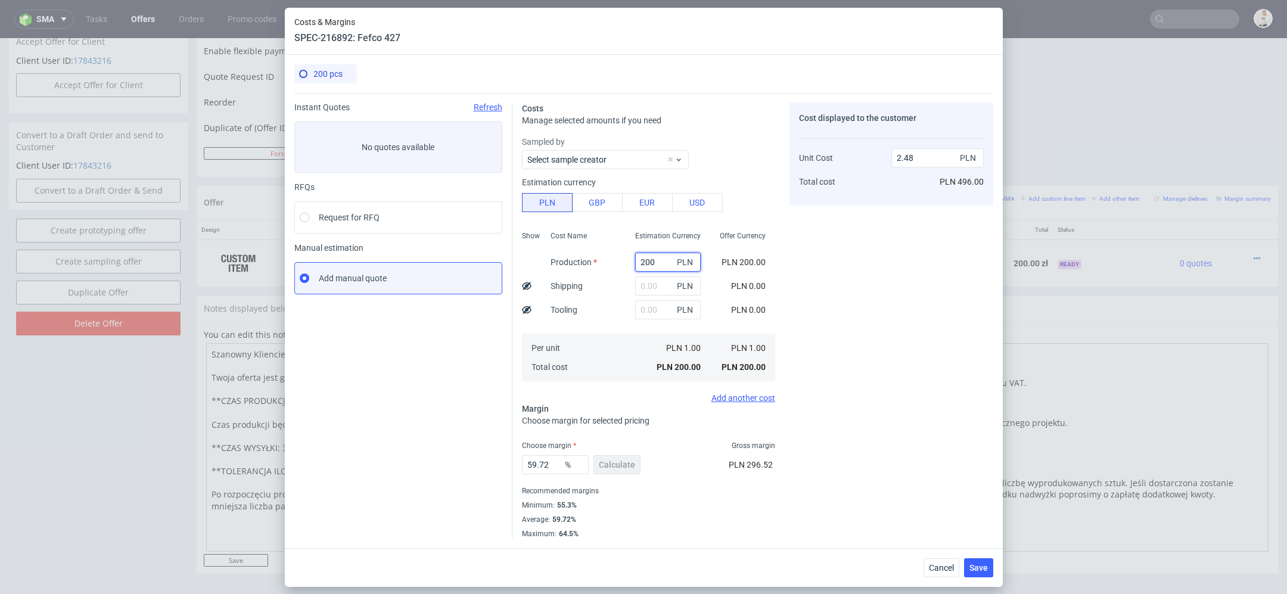
click at [646, 267] on input "200" at bounding box center [668, 262] width 66 height 19
paste input "14"
type input "1400"
type input "17.38"
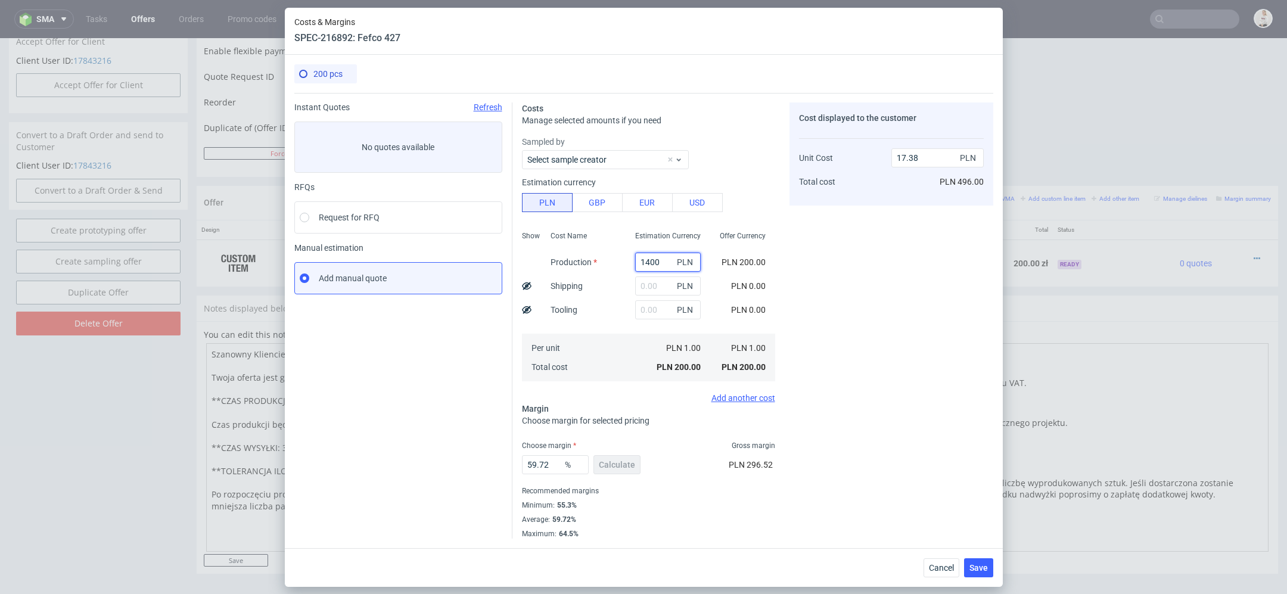
type input "1400"
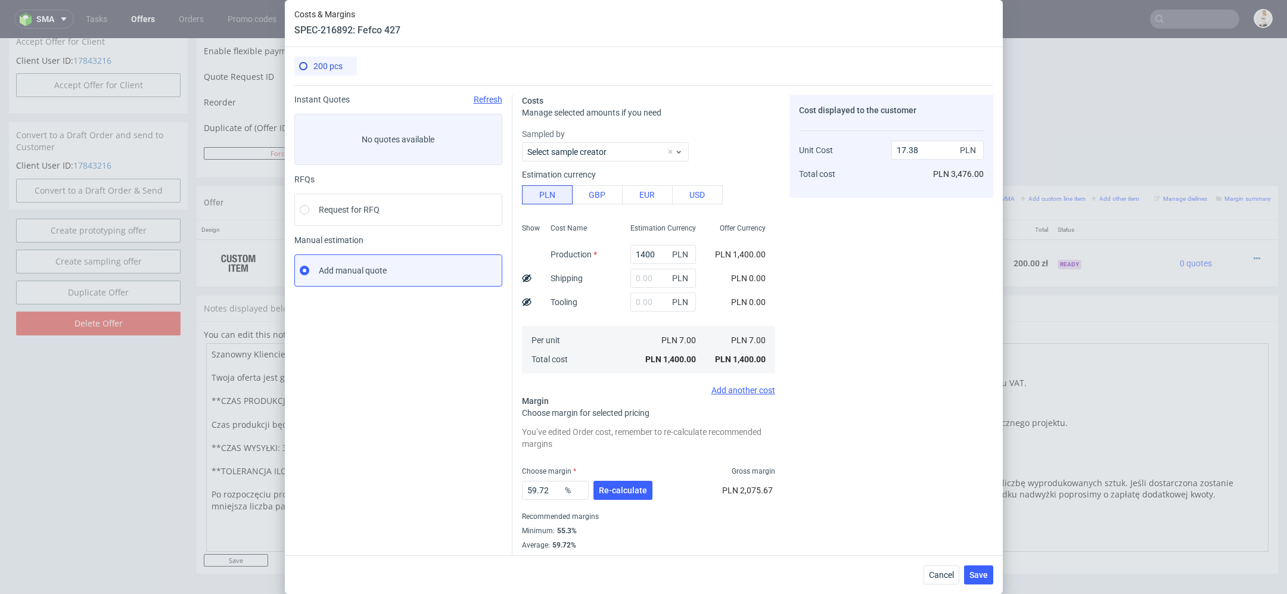
click at [855, 302] on div "Cost displayed to the customer Unit Cost Total cost 17.38 PLN PLN 3,476.00" at bounding box center [891, 329] width 204 height 469
click at [660, 282] on input "text" at bounding box center [663, 278] width 66 height 19
type input "50"
type input "18"
click at [922, 316] on div "Cost displayed to the customer Unit Cost Total cost 18 PLN PLN 3,600.00" at bounding box center [891, 329] width 204 height 469
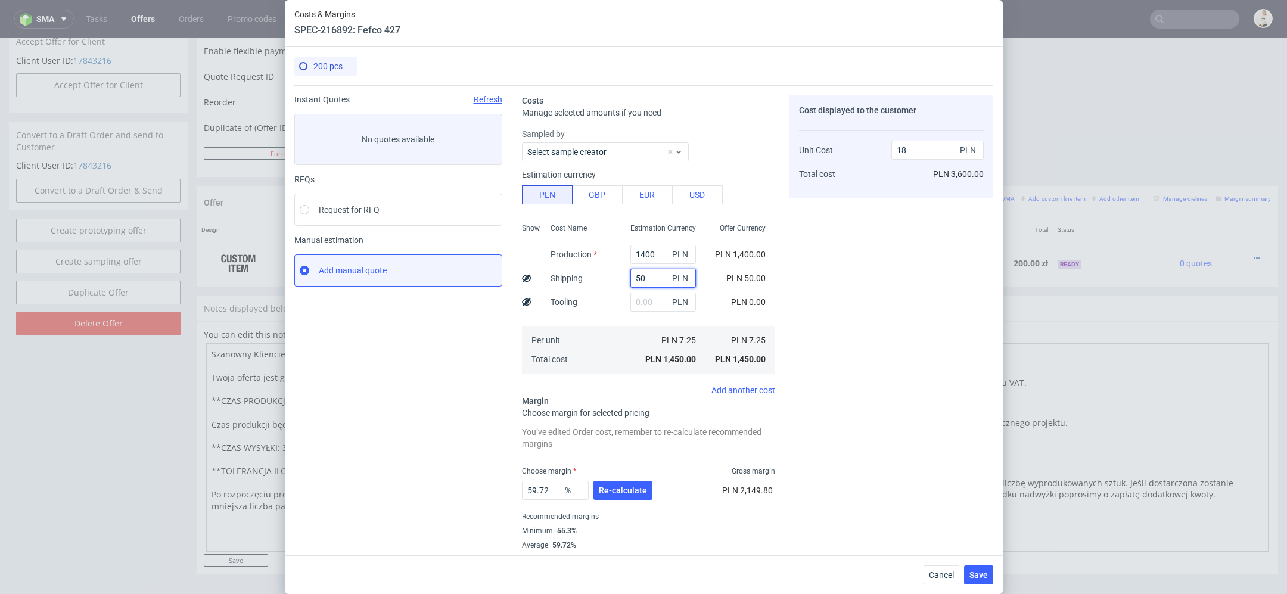
drag, startPoint x: 658, startPoint y: 284, endPoint x: 468, endPoint y: 267, distance: 190.2
click at [468, 267] on div "Instant Quotes Refresh No quotes available RFQs Request for RFQ Manual estimati…" at bounding box center [643, 324] width 699 height 479
type input "80"
type input "18.37"
type input "80"
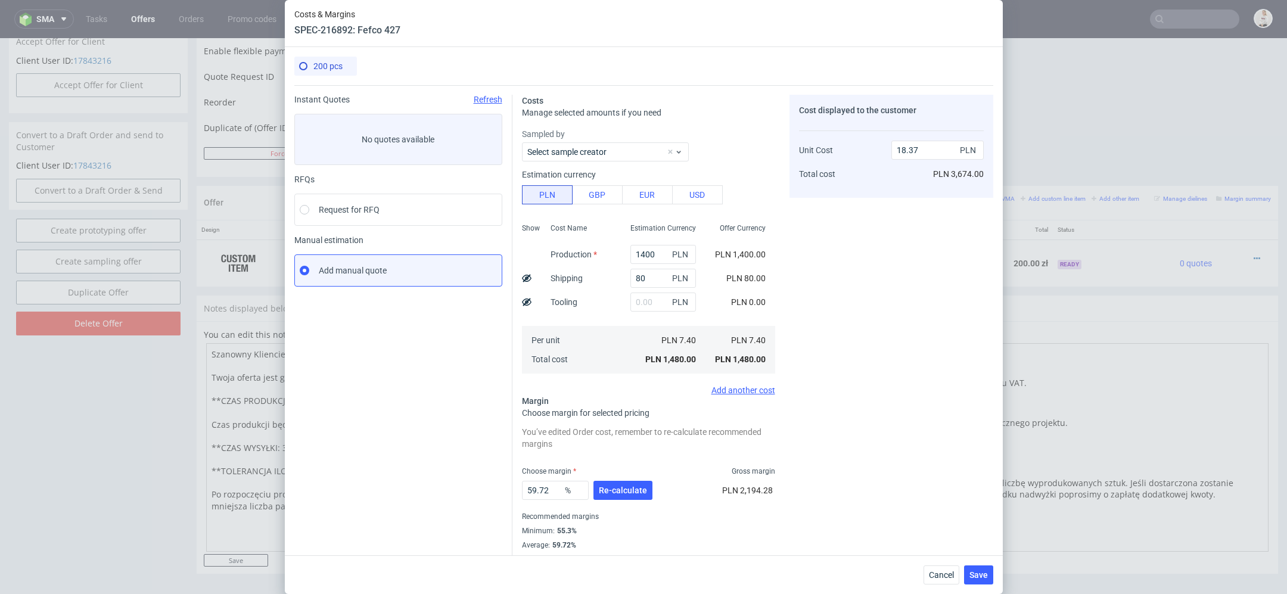
click at [819, 294] on div "Cost displayed to the customer Unit Cost Total cost 18.37 PLN PLN 3,674.00" at bounding box center [891, 329] width 204 height 469
click at [618, 495] on button "Re-calculate" at bounding box center [622, 490] width 59 height 19
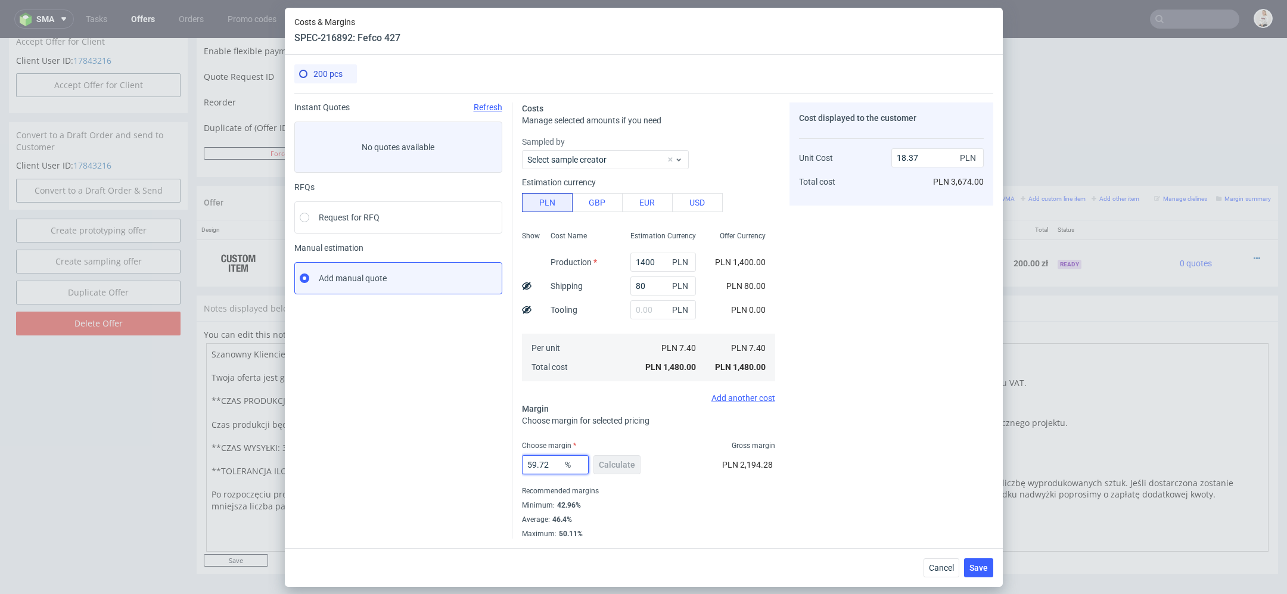
drag, startPoint x: 549, startPoint y: 469, endPoint x: 469, endPoint y: 465, distance: 80.5
click at [469, 465] on div "Instant Quotes Refresh No quotes available RFQs Request for RFQ Manual estimati…" at bounding box center [643, 316] width 699 height 446
type input "43"
type input "12.98"
click at [997, 448] on div "200 pcs Instant Quotes Refresh No quotes available RFQs Request for RFQ Manual …" at bounding box center [644, 301] width 718 height 493
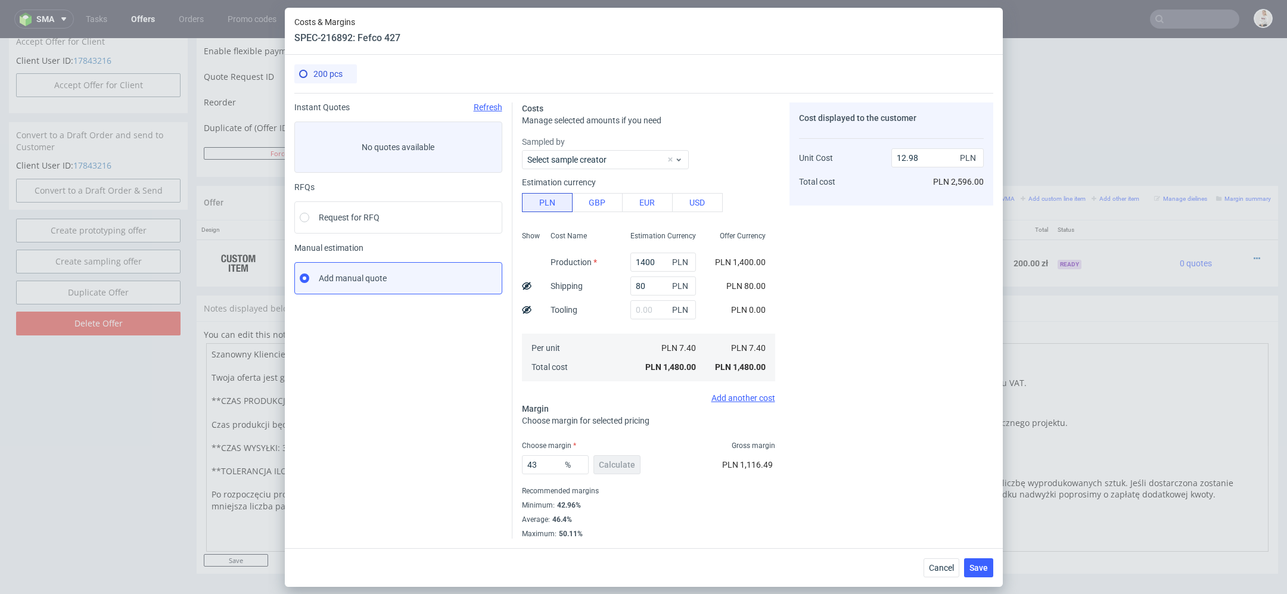
click at [886, 344] on div "Cost displayed to the customer Unit Cost Total cost 12.98 PLN PLN 2,596.00" at bounding box center [891, 320] width 204 height 436
drag, startPoint x: 552, startPoint y: 465, endPoint x: 414, endPoint y: 447, distance: 138.8
click at [414, 447] on div "Instant Quotes Refresh No quotes available RFQs Request for RFQ Manual estimati…" at bounding box center [643, 316] width 699 height 446
type input "35"
type input "11.38"
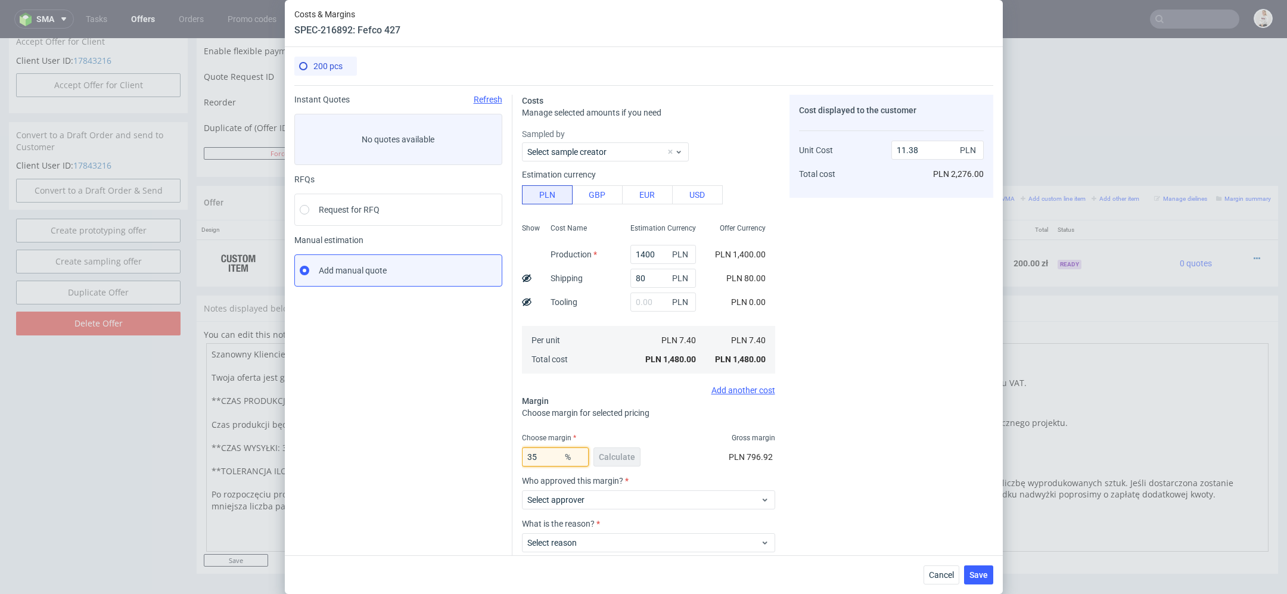
type input "35"
click at [886, 365] on div "Cost displayed to the customer Unit Cost Total cost 11.38 PLN PLN 2,276.00" at bounding box center [891, 356] width 204 height 522
click at [676, 501] on span "Select approver" at bounding box center [644, 500] width 234 height 12
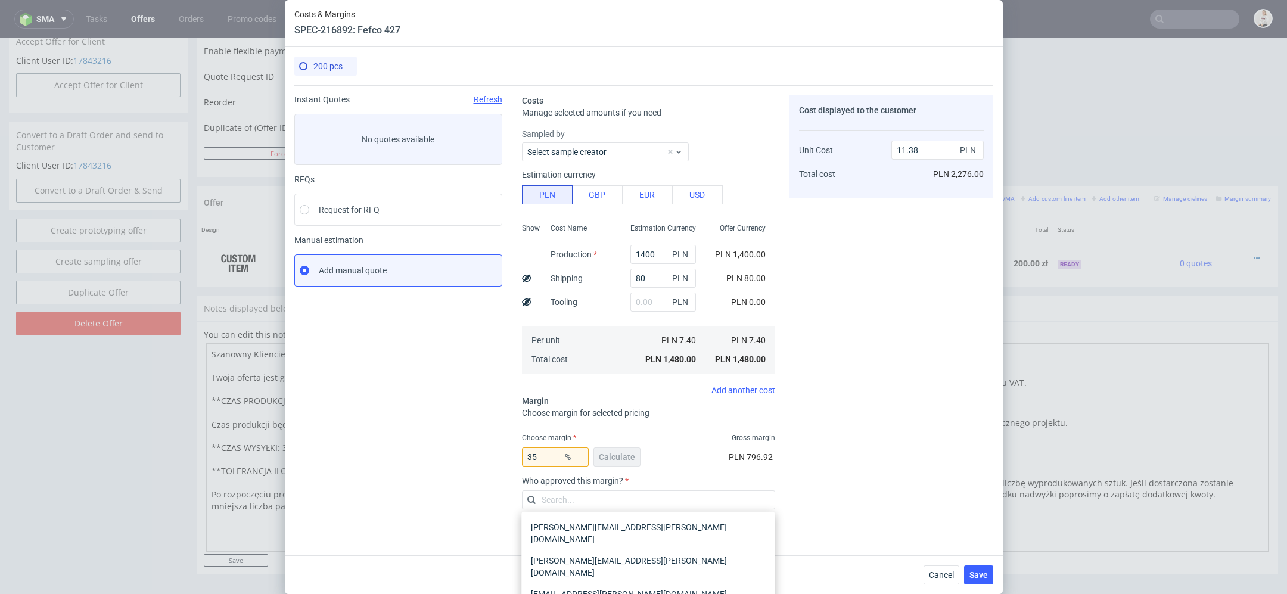
scroll to position [70, 0]
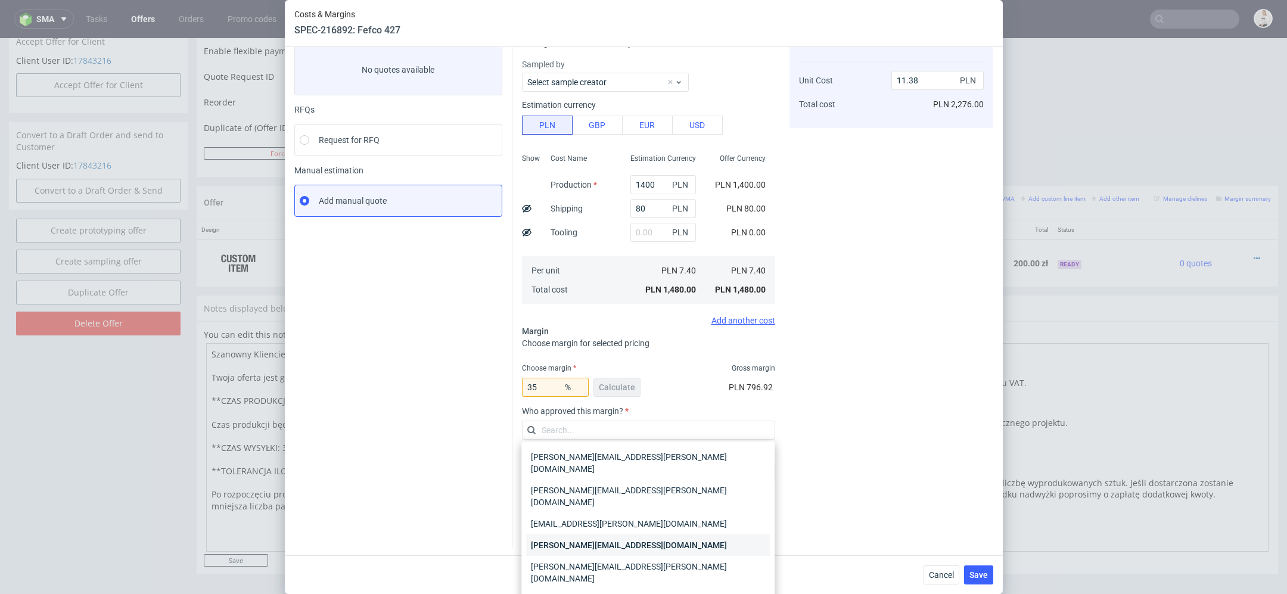
click at [646, 534] on div "maciej.wozniczko@packhelp.com" at bounding box center [648, 544] width 244 height 21
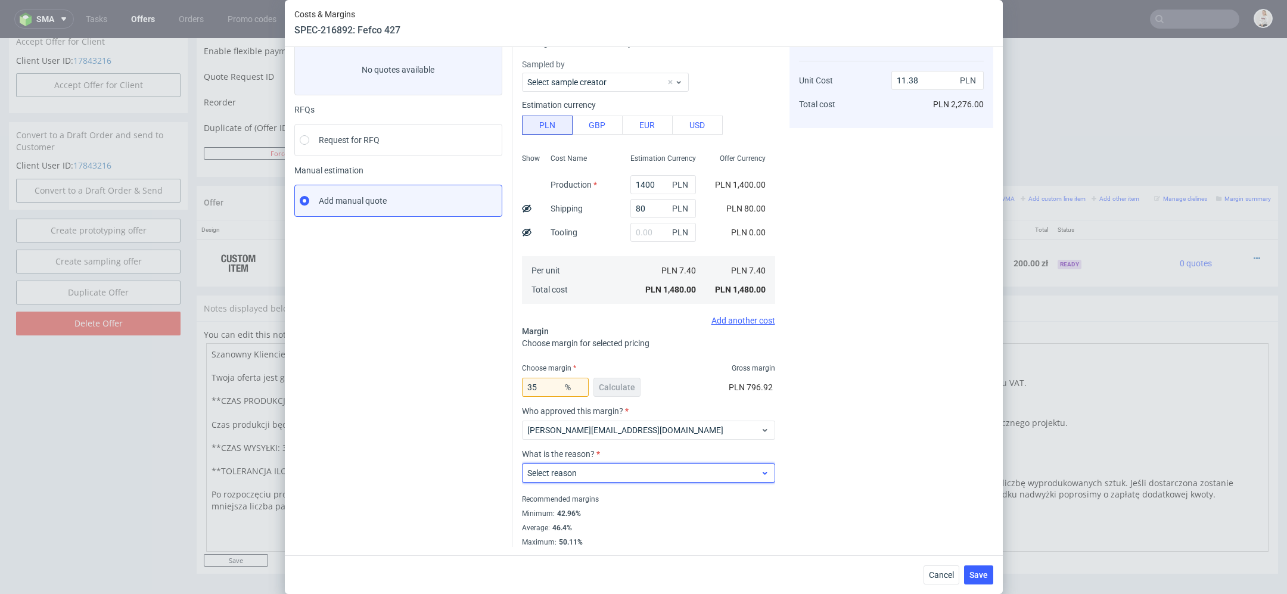
click at [617, 471] on span "Select reason" at bounding box center [644, 473] width 234 height 12
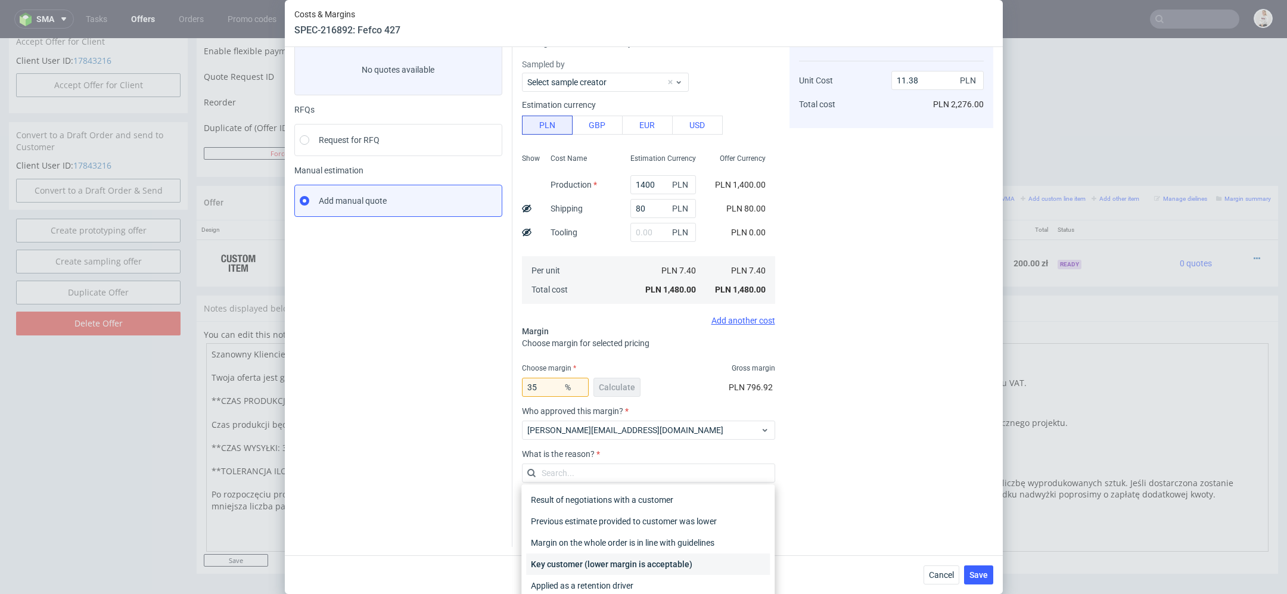
click at [638, 565] on div "Key customer (lower margin is acceptable)" at bounding box center [648, 563] width 244 height 21
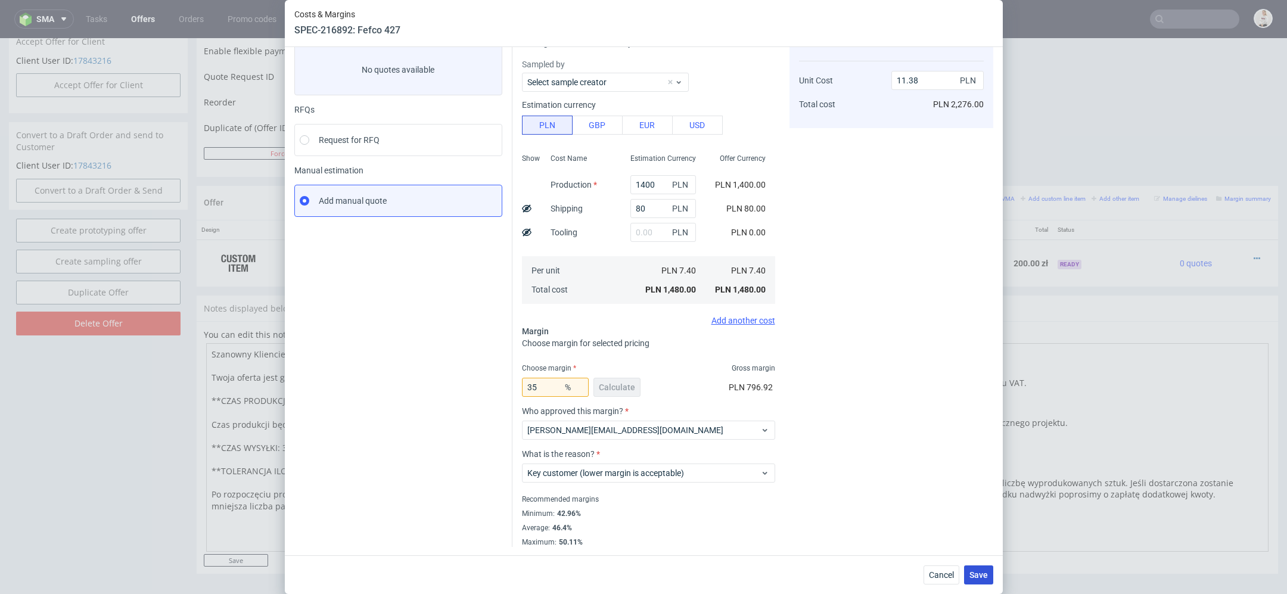
click at [984, 571] on span "Save" at bounding box center [978, 575] width 18 height 8
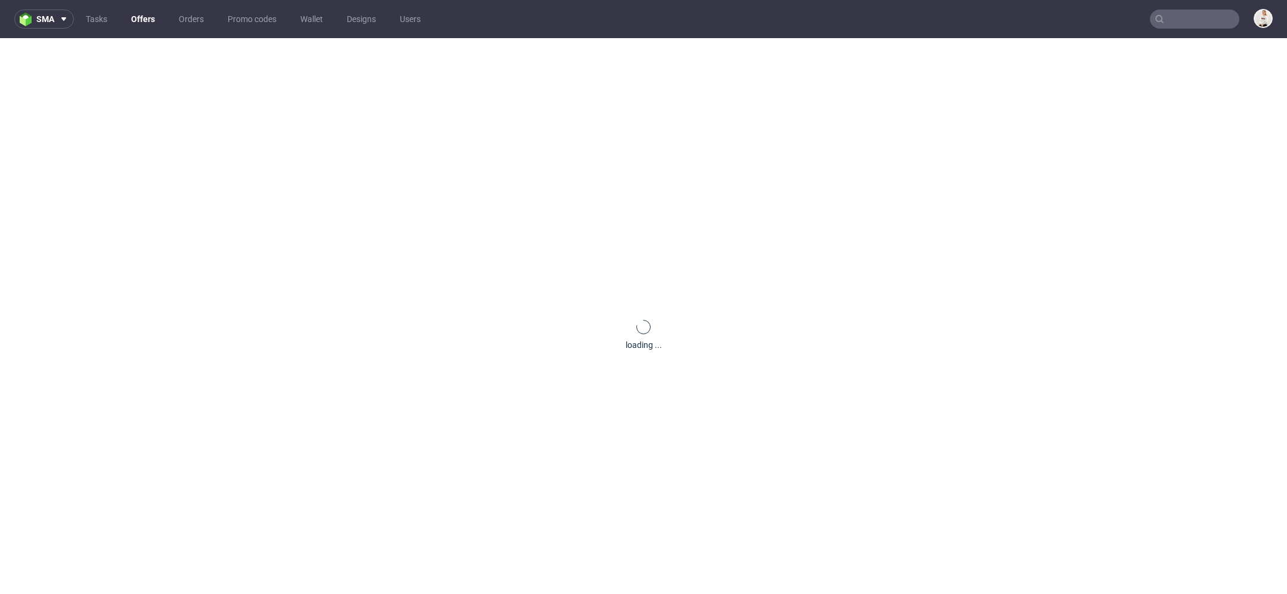
scroll to position [0, 0]
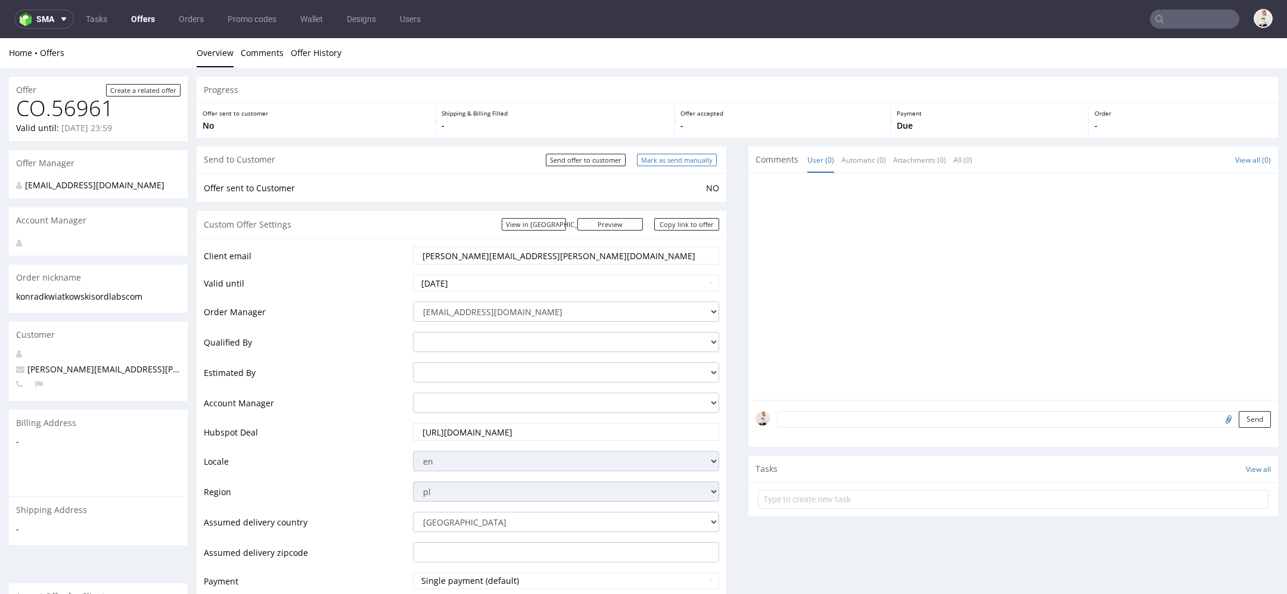
click at [652, 157] on input "Mark as send manually" at bounding box center [677, 160] width 80 height 13
type input "In progress..."
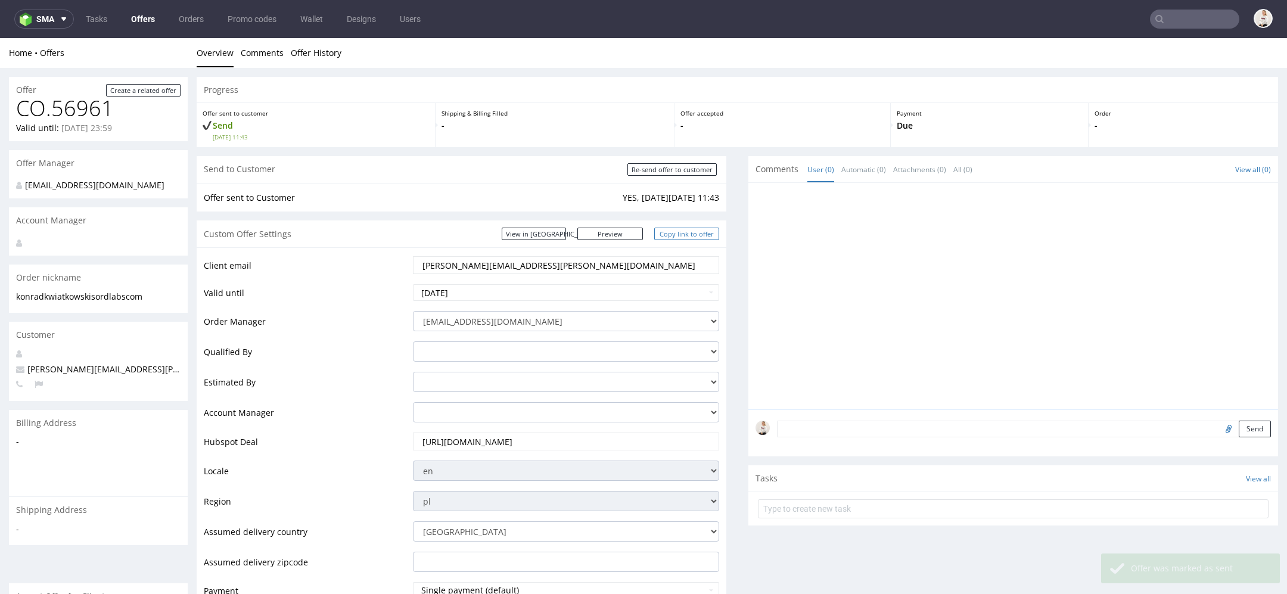
click at [670, 232] on link "Copy link to offer" at bounding box center [687, 234] width 66 height 13
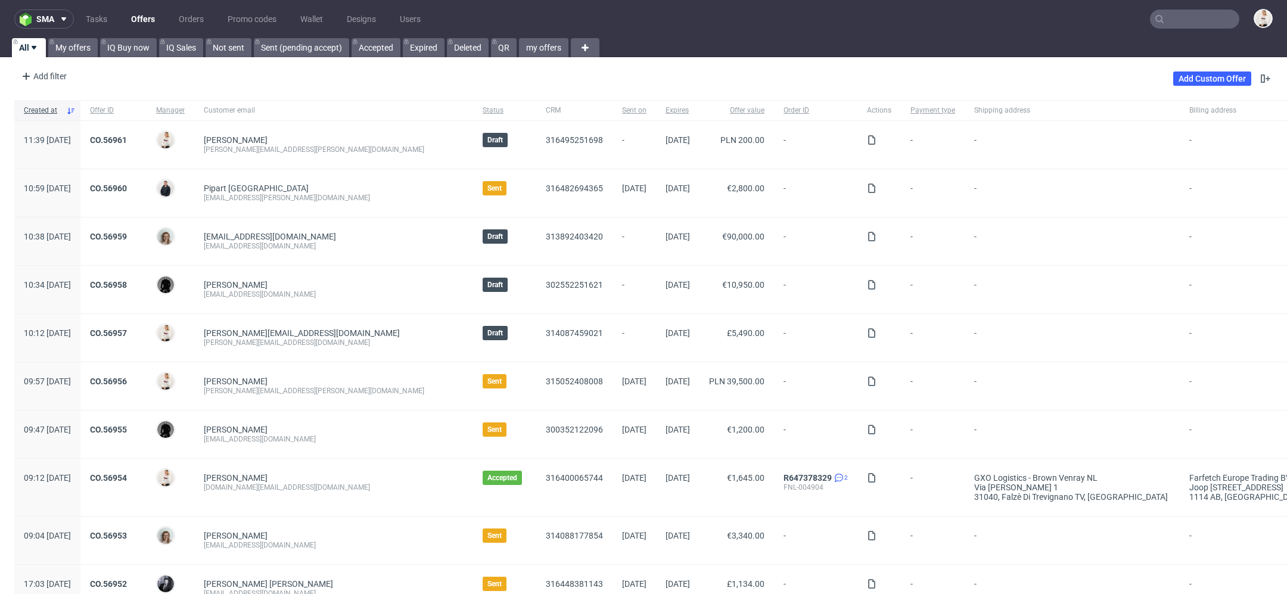
click at [1184, 13] on input "text" at bounding box center [1194, 19] width 89 height 19
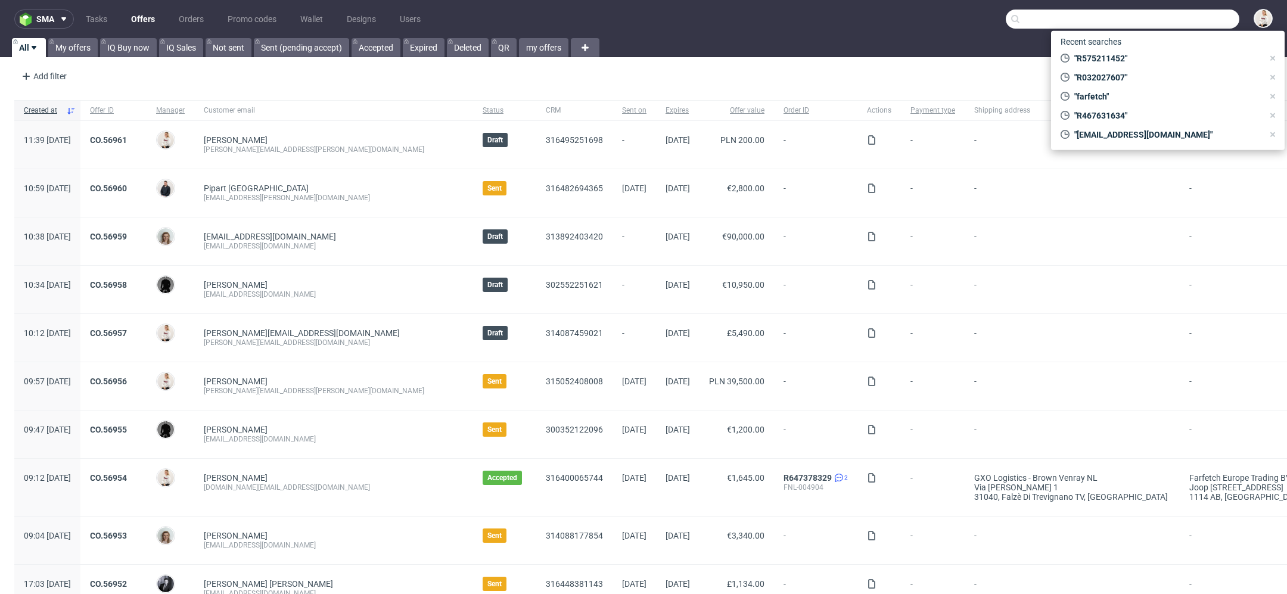
paste input "R467631634_JDJL"
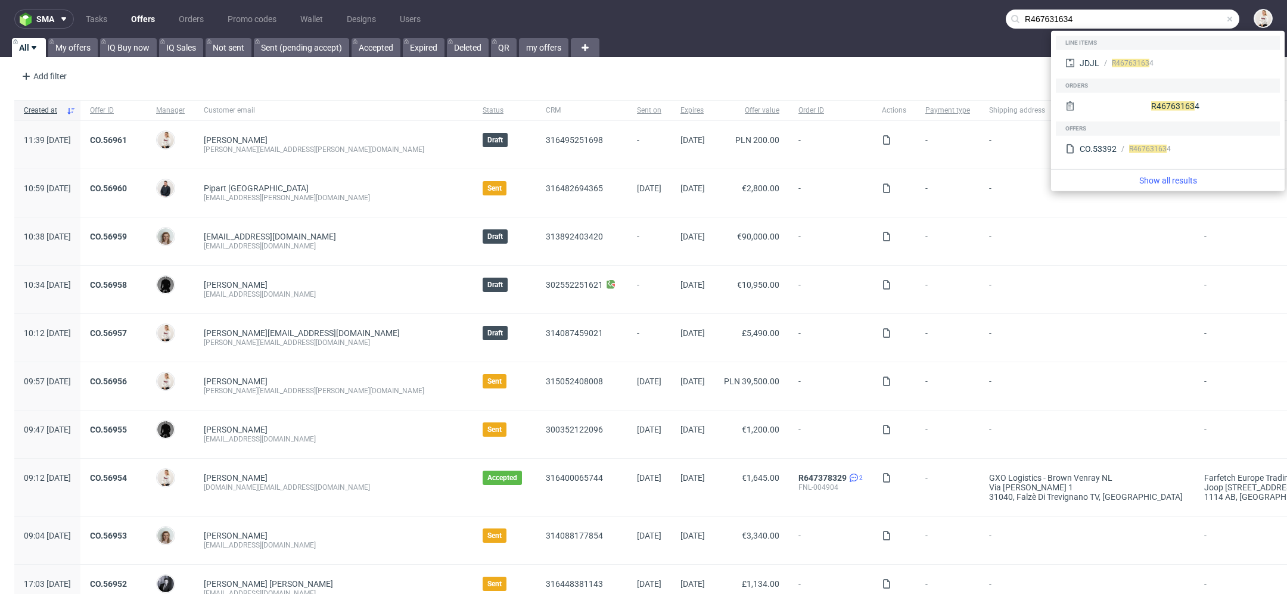
type input "R467631634"
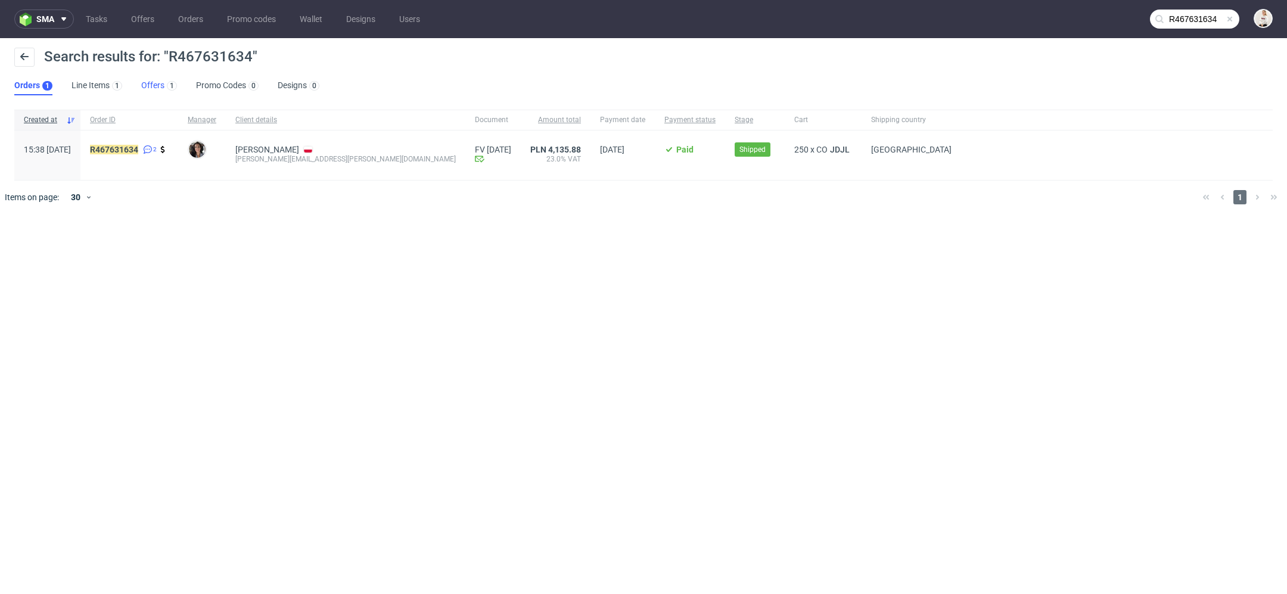
click at [156, 89] on link "Offers 1" at bounding box center [159, 85] width 36 height 19
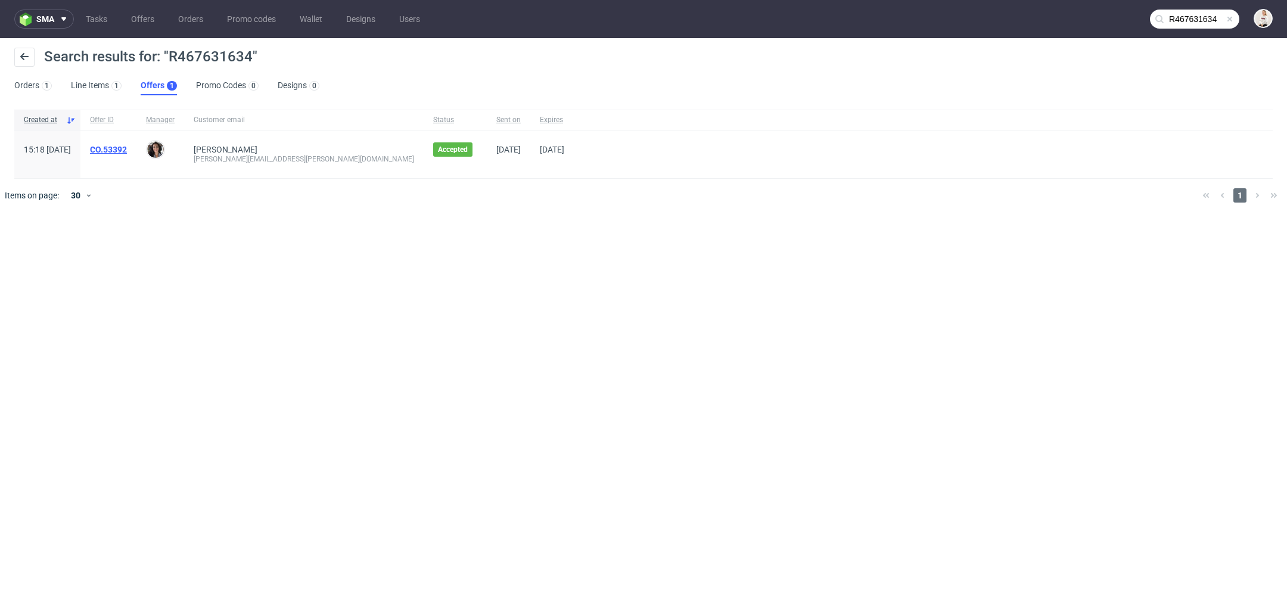
click at [127, 152] on link "CO.53392" at bounding box center [108, 150] width 37 height 10
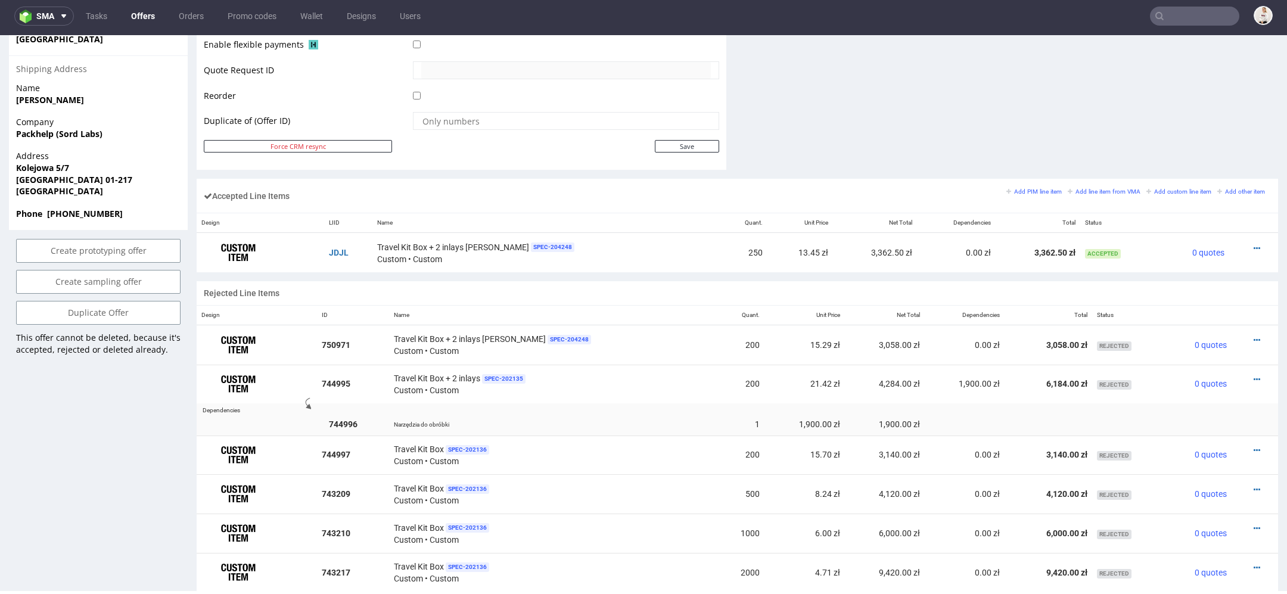
scroll to position [573, 0]
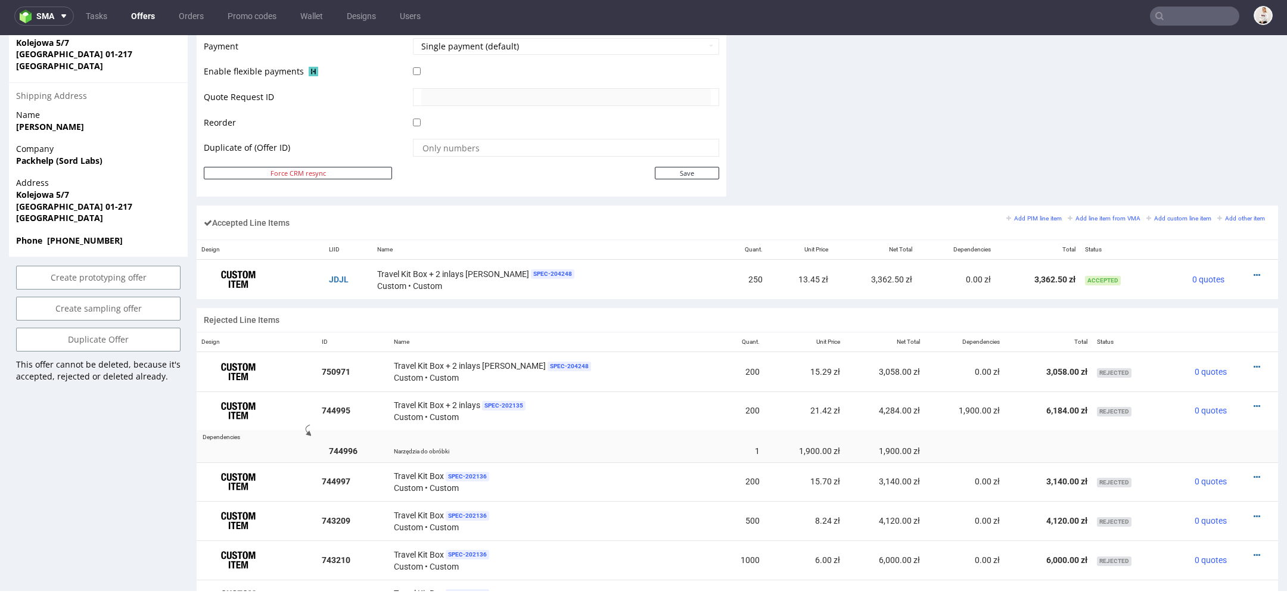
click at [1253, 271] on icon at bounding box center [1256, 275] width 7 height 8
click at [1165, 159] on span "Edit item price" at bounding box center [1208, 163] width 86 height 12
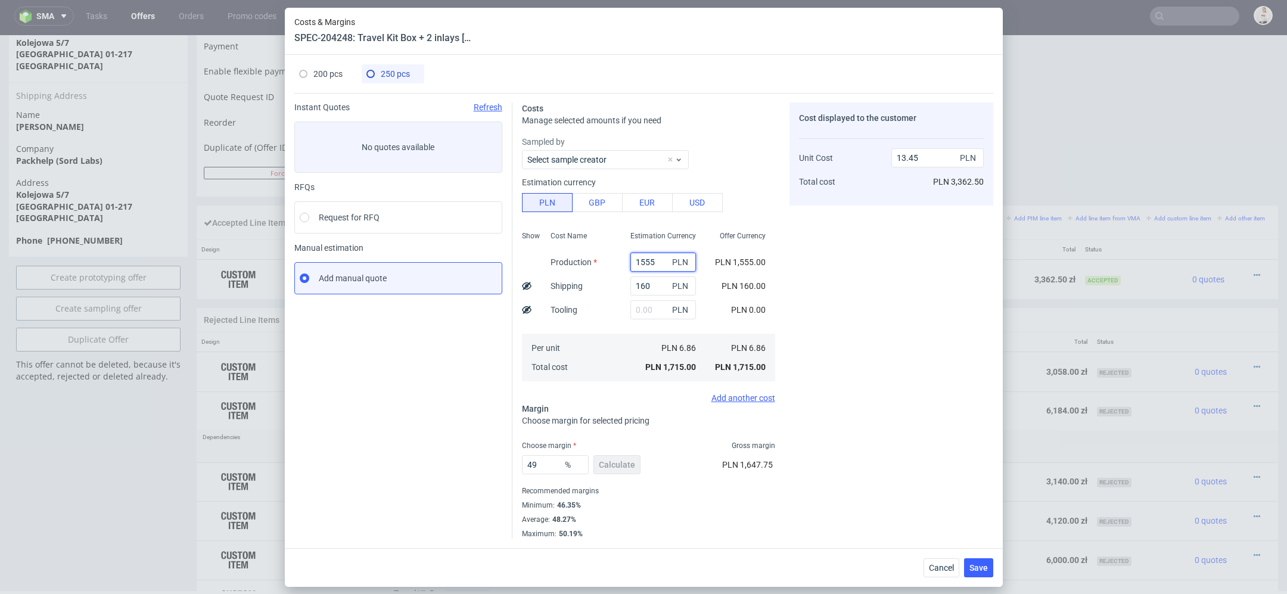
click at [641, 262] on input "1555" at bounding box center [663, 262] width 66 height 19
paste input "400"
type input "1400"
type input "12.24"
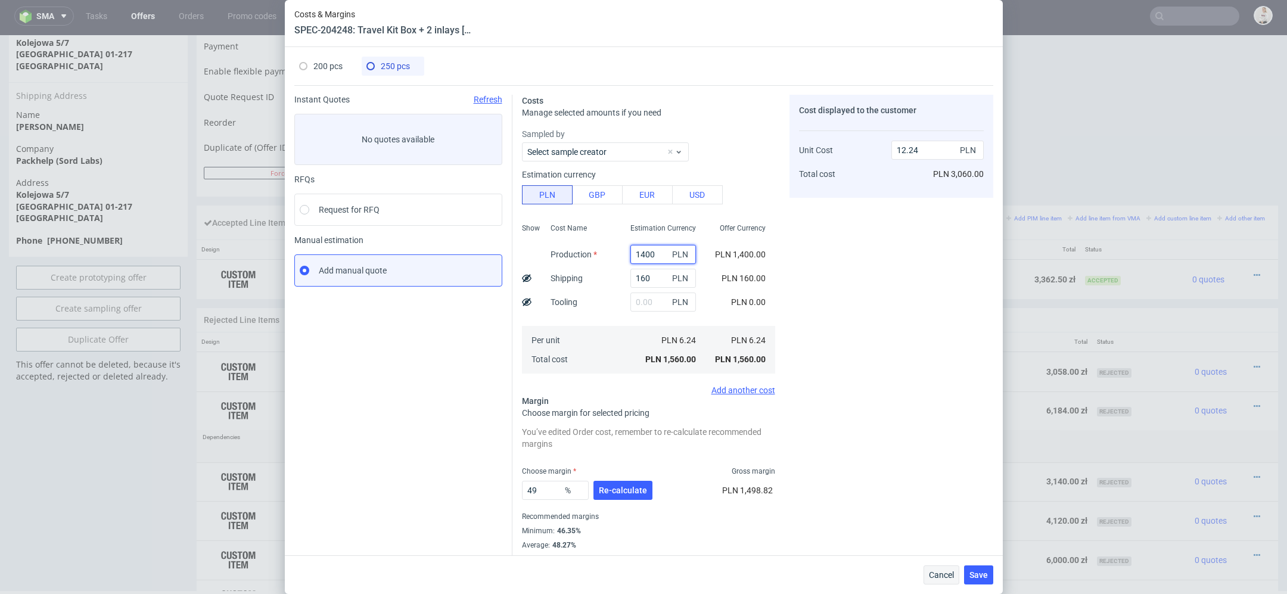
type input "1400"
click at [939, 573] on span "Cancel" at bounding box center [941, 575] width 25 height 8
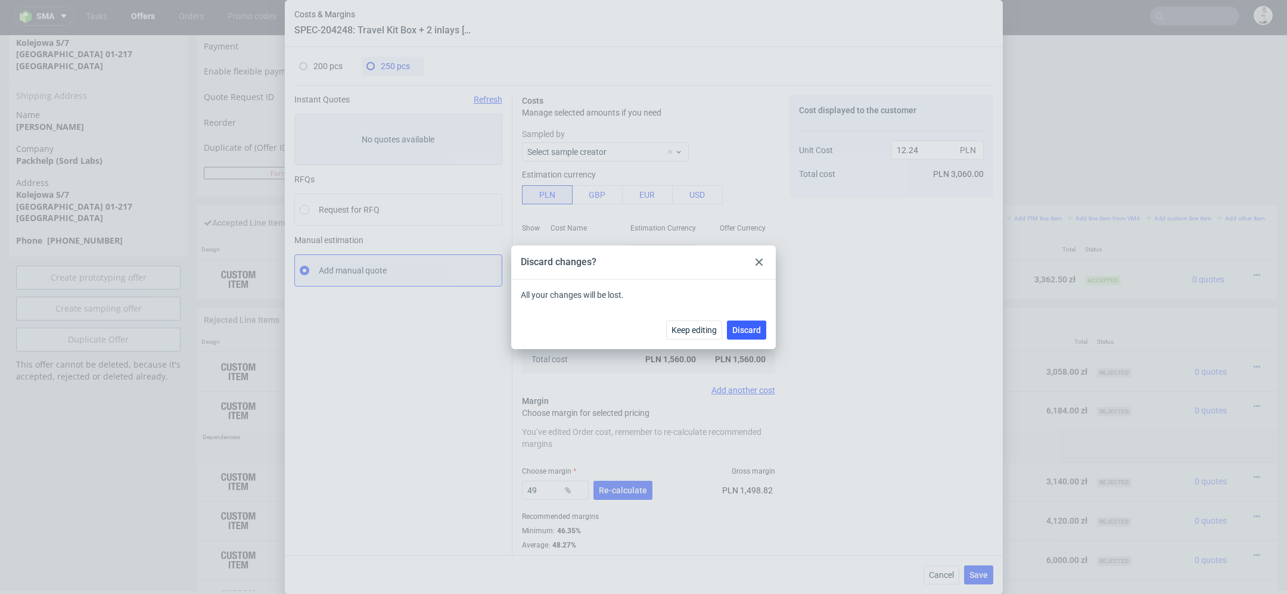
click at [749, 255] on div "Discard changes?" at bounding box center [643, 262] width 265 height 34
click at [751, 257] on div "Discard changes?" at bounding box center [643, 262] width 265 height 34
click at [754, 257] on div at bounding box center [759, 262] width 14 height 14
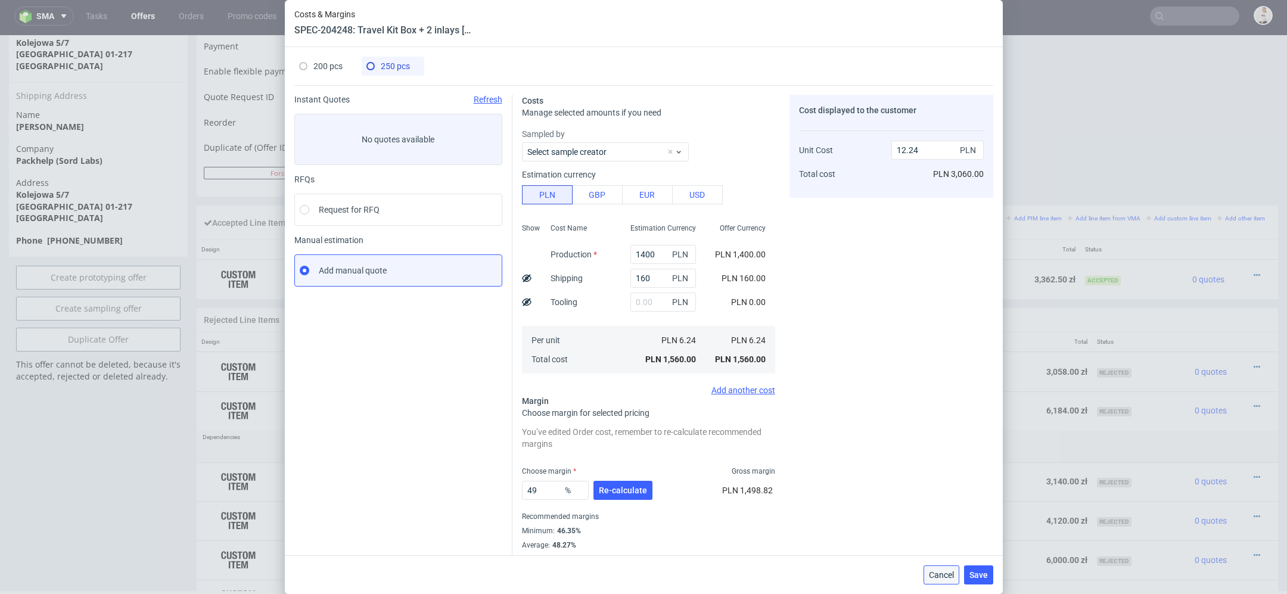
click at [953, 571] on span "Cancel" at bounding box center [941, 575] width 25 height 8
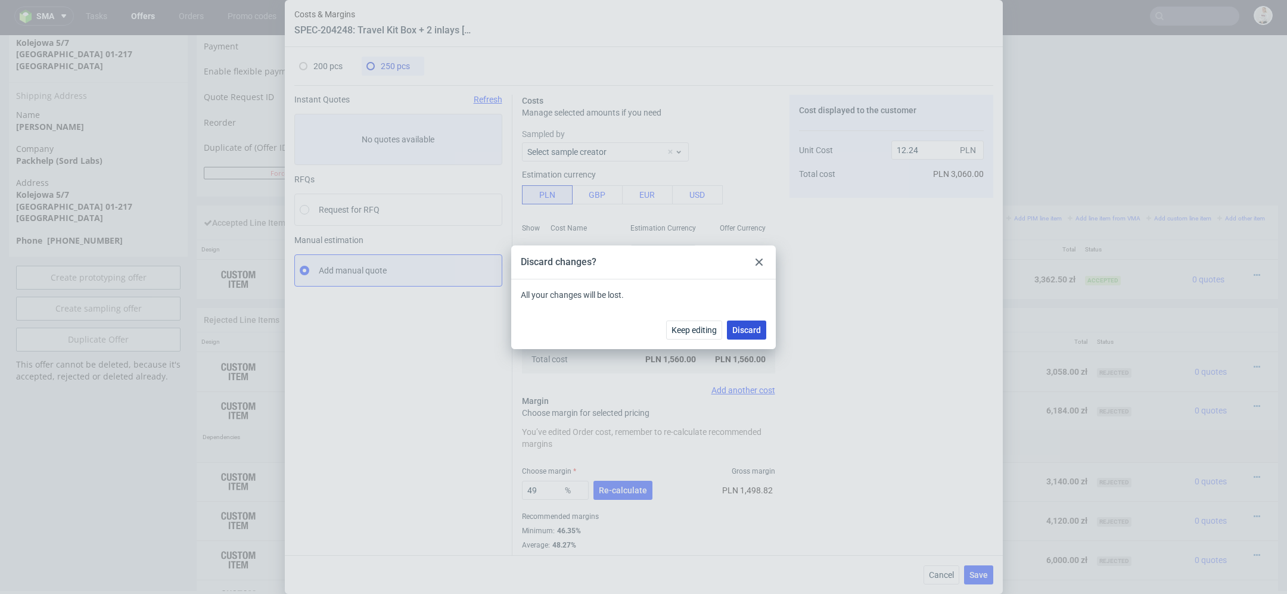
click at [752, 333] on span "Discard" at bounding box center [746, 330] width 29 height 8
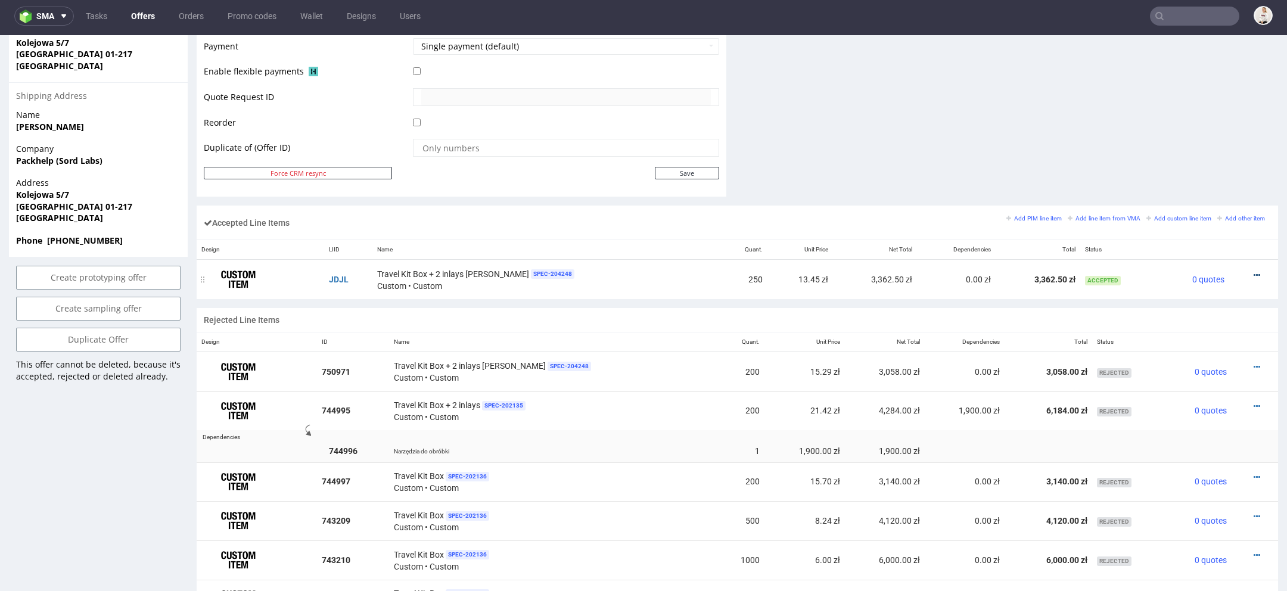
click at [1253, 271] on icon at bounding box center [1256, 275] width 7 height 8
click at [1191, 161] on span "Edit item price" at bounding box center [1208, 163] width 86 height 12
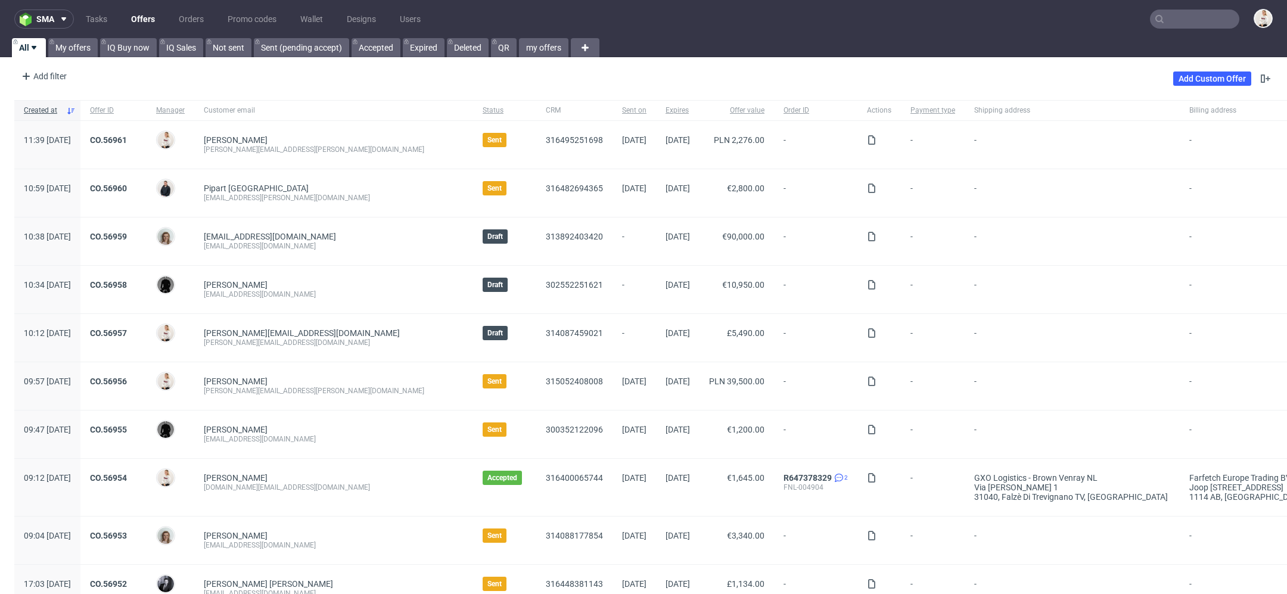
click at [1188, 23] on input "text" at bounding box center [1194, 19] width 89 height 19
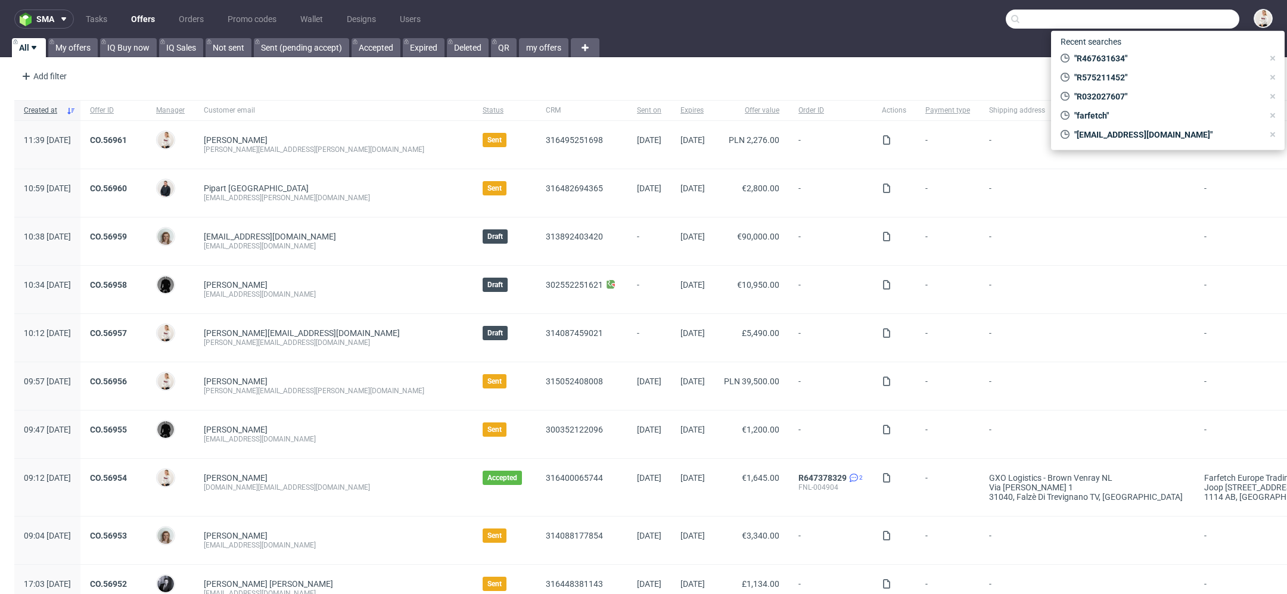
paste input "@[DOMAIN_NAME]"
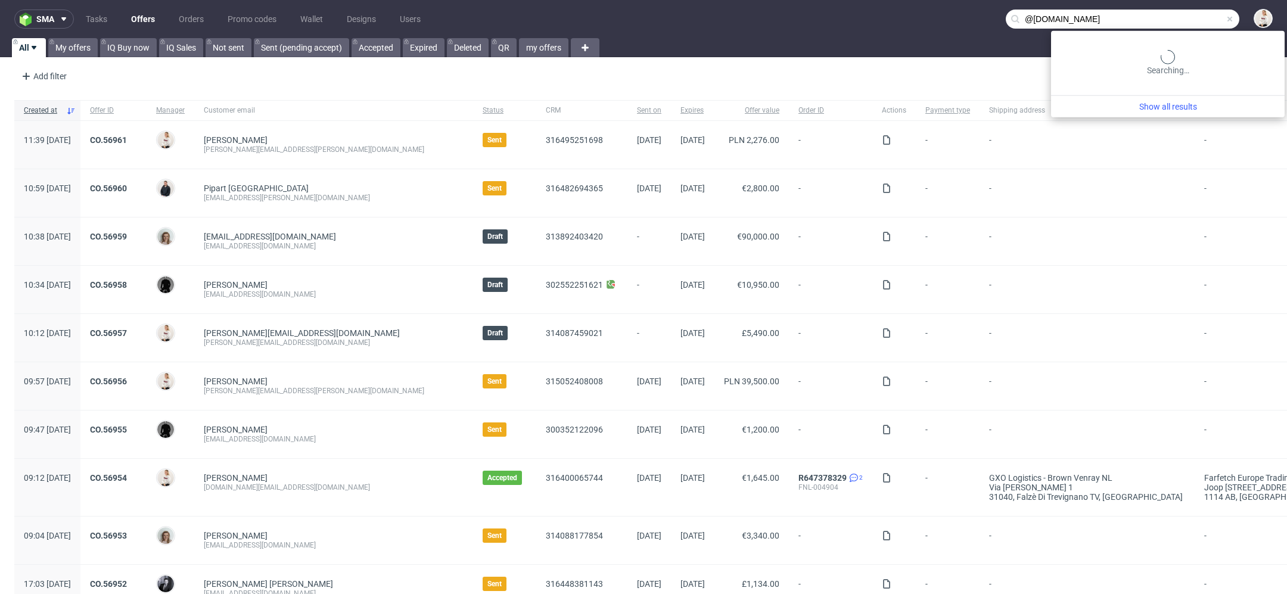
type input "@[DOMAIN_NAME]"
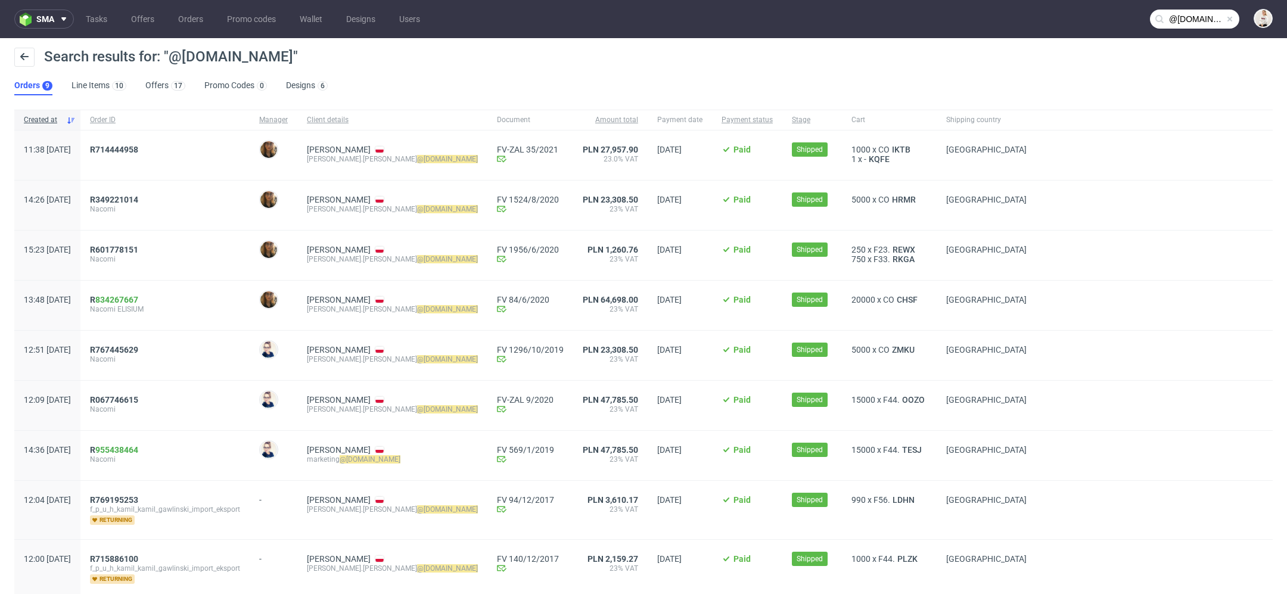
click at [1163, 21] on input "@[DOMAIN_NAME]" at bounding box center [1194, 19] width 89 height 19
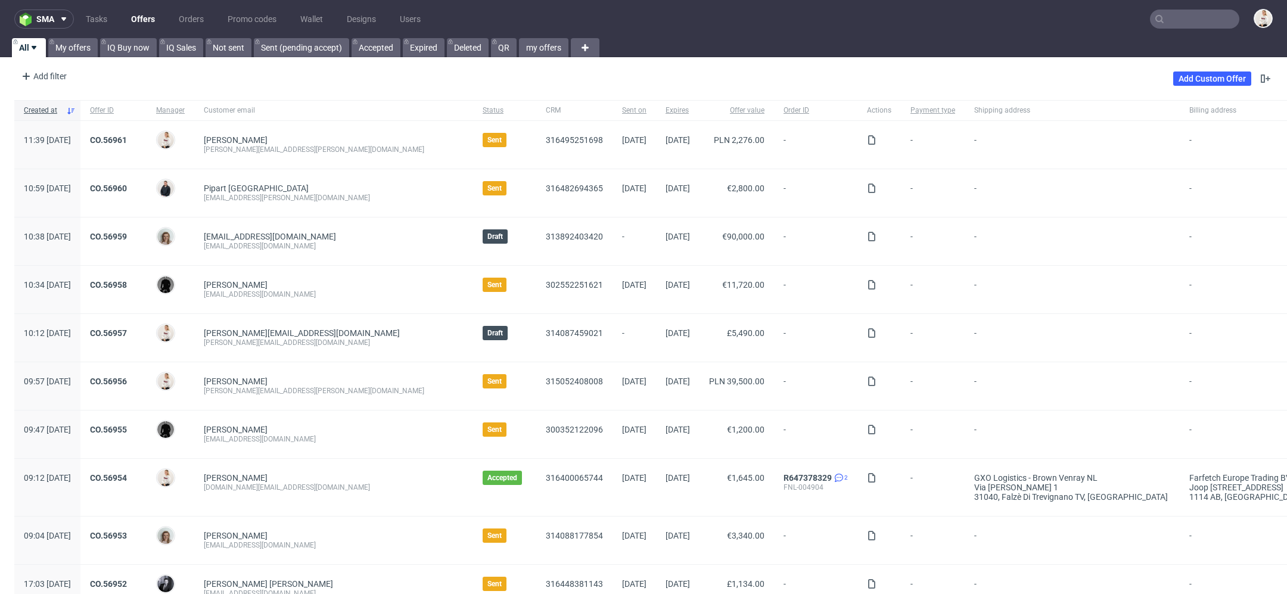
click at [1189, 18] on input "text" at bounding box center [1194, 19] width 89 height 19
paste input "R158521682"
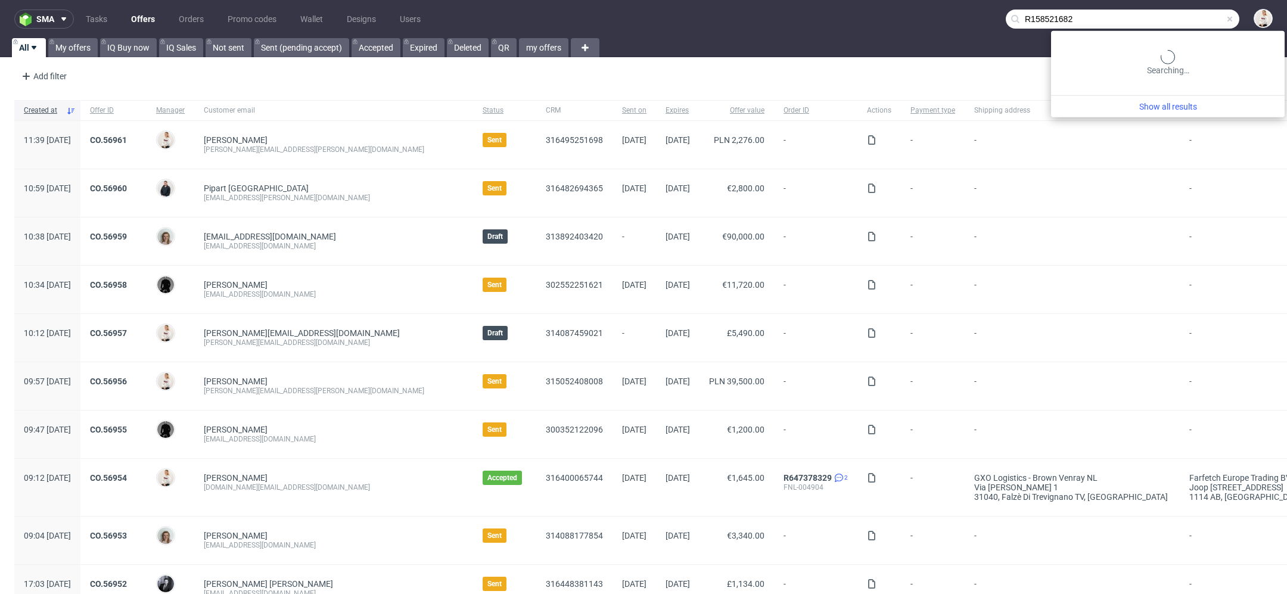
type input "R158521682"
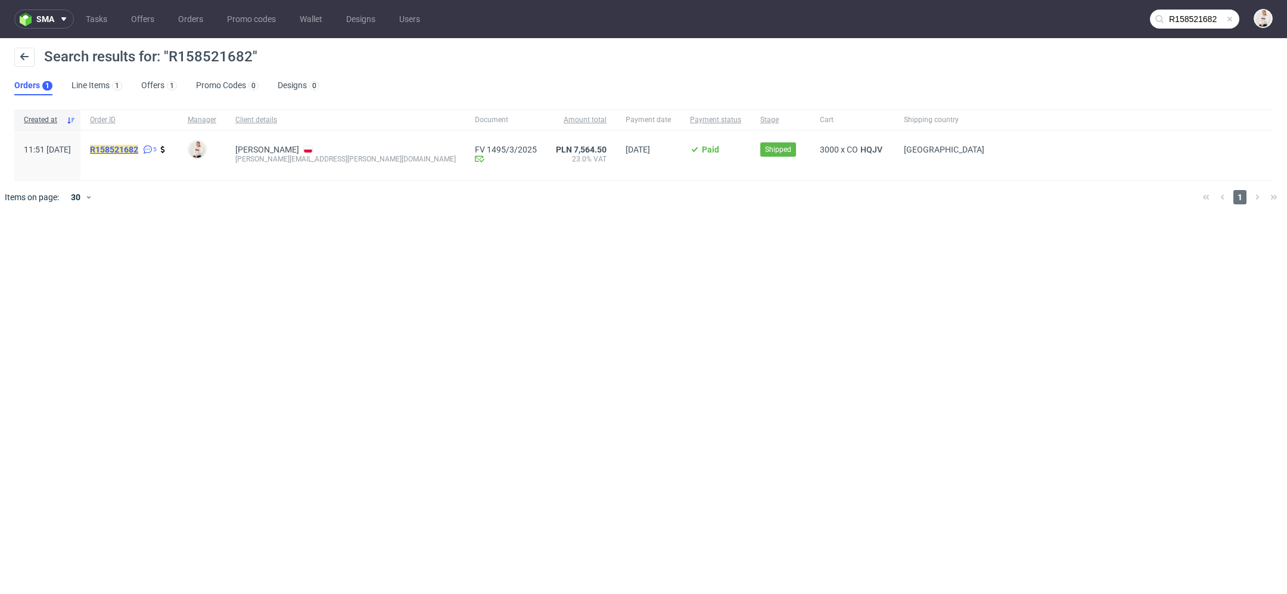
click at [138, 148] on mark "R158521682" at bounding box center [114, 150] width 48 height 10
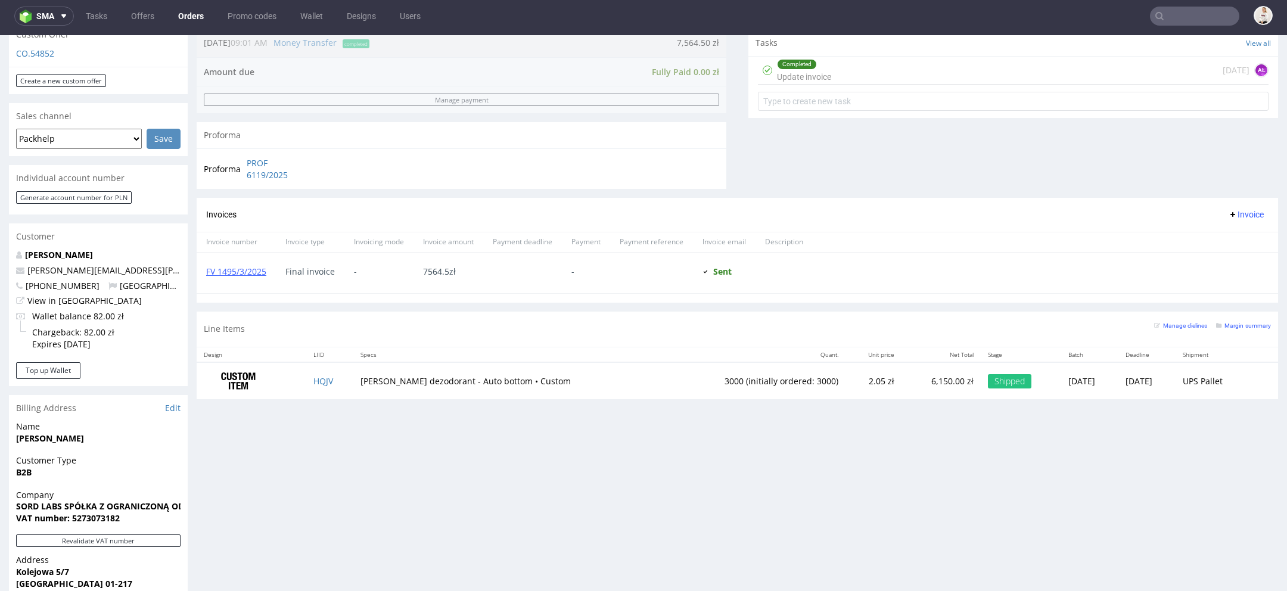
scroll to position [435, 0]
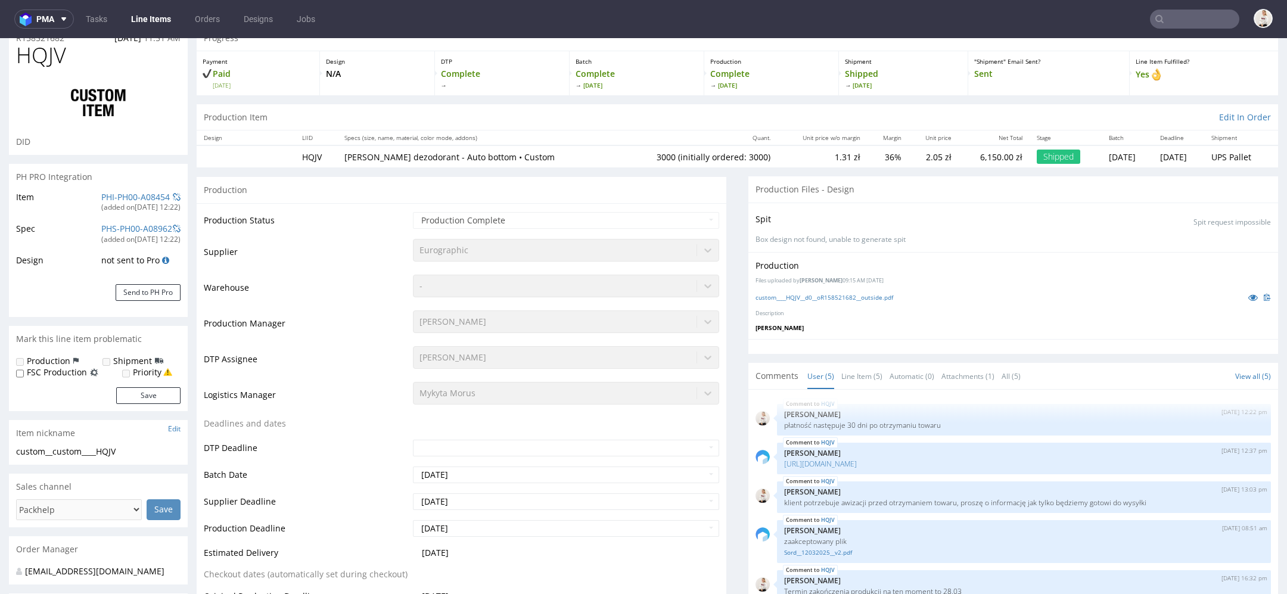
scroll to position [54, 0]
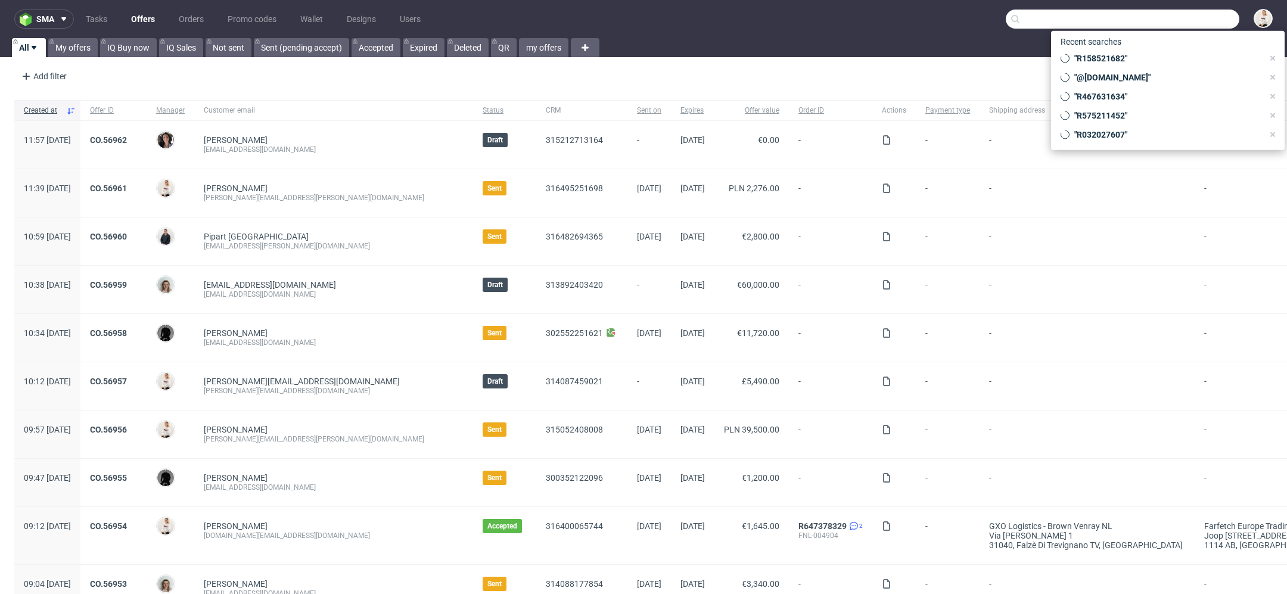
click at [1171, 15] on input "text" at bounding box center [1123, 19] width 234 height 19
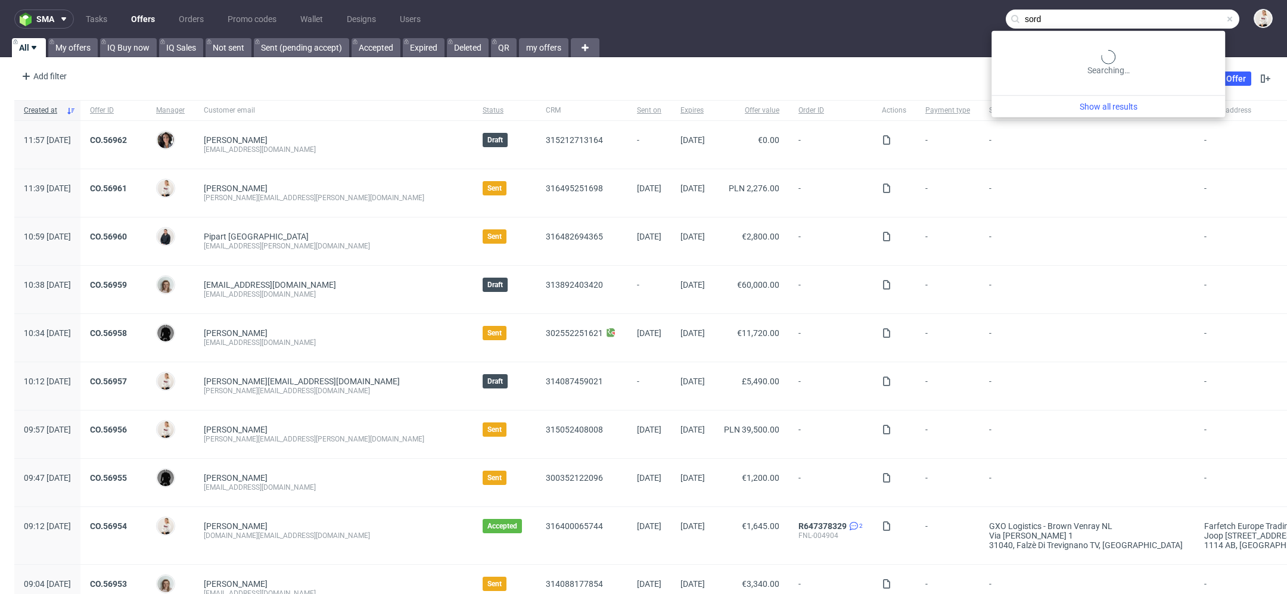
type input "sord"
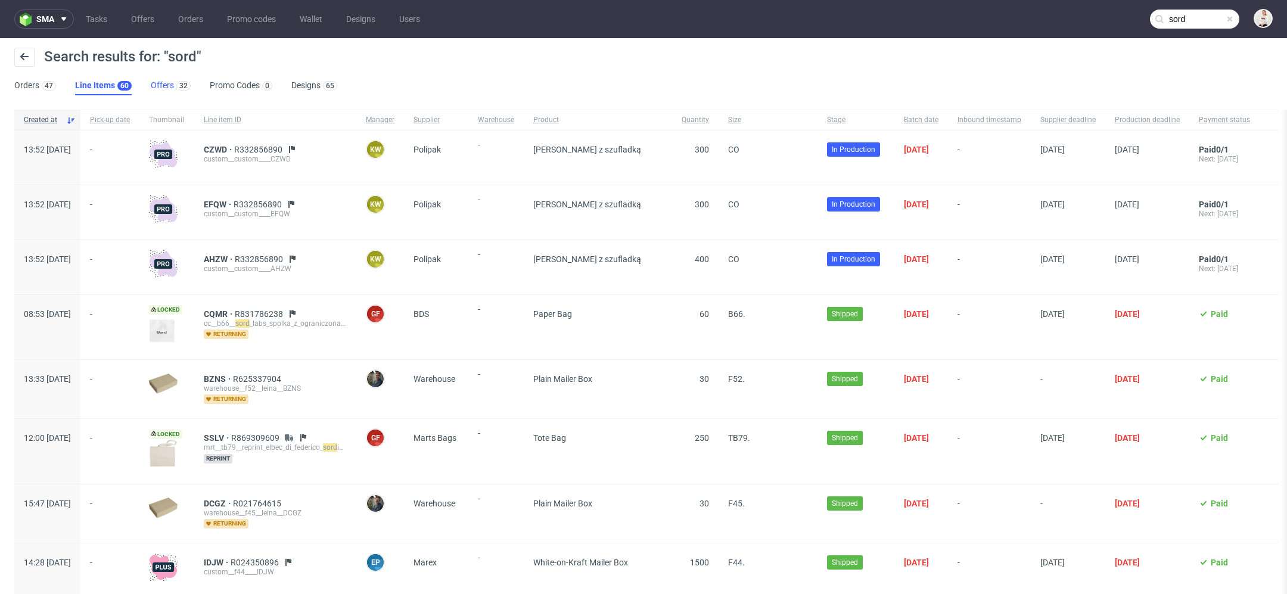
click at [161, 84] on link "Offers 32" at bounding box center [171, 85] width 40 height 19
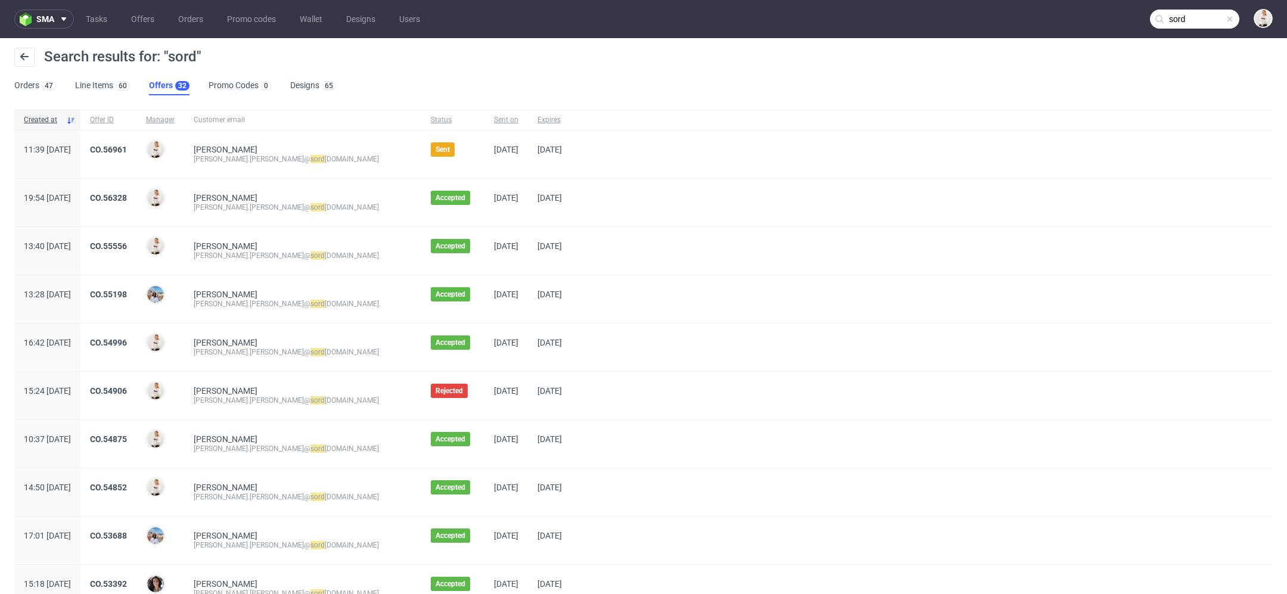
click at [765, 348] on div at bounding box center [921, 347] width 701 height 48
click at [127, 153] on link "CO.56961" at bounding box center [108, 150] width 37 height 10
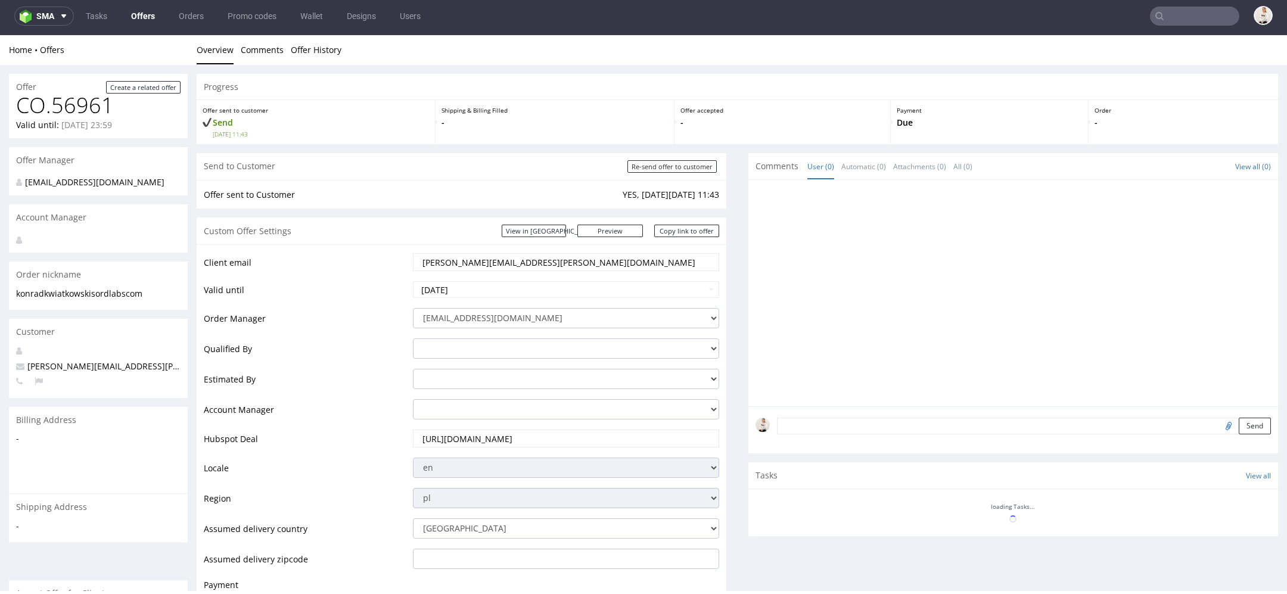
scroll to position [565, 0]
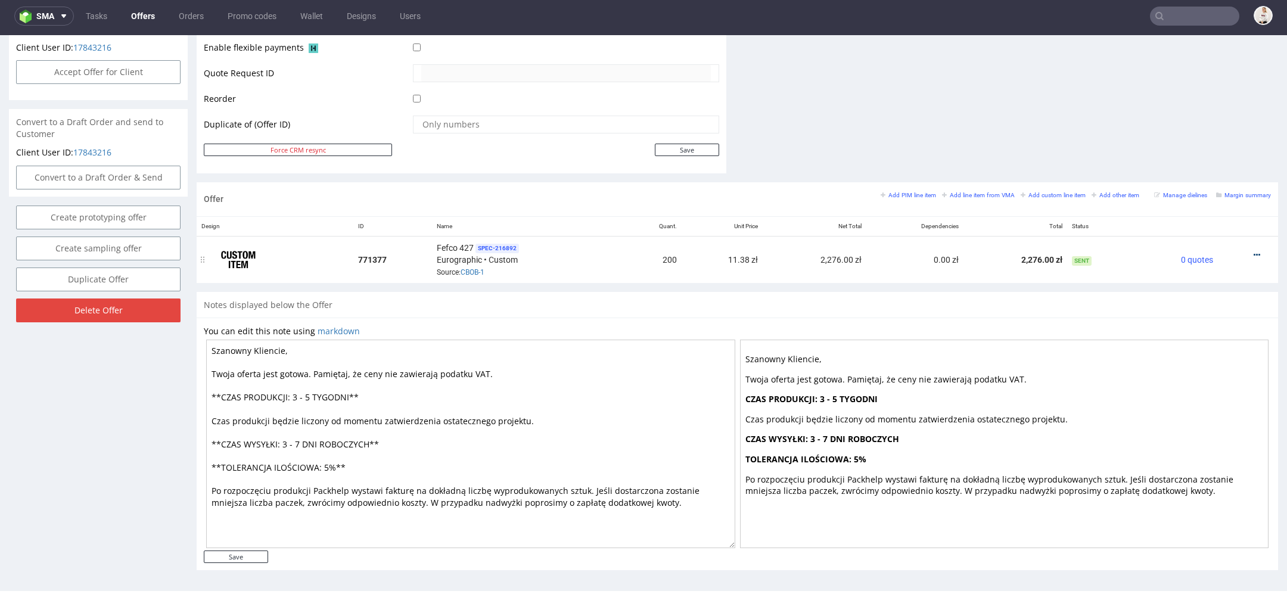
click at [1253, 251] on icon at bounding box center [1256, 255] width 7 height 8
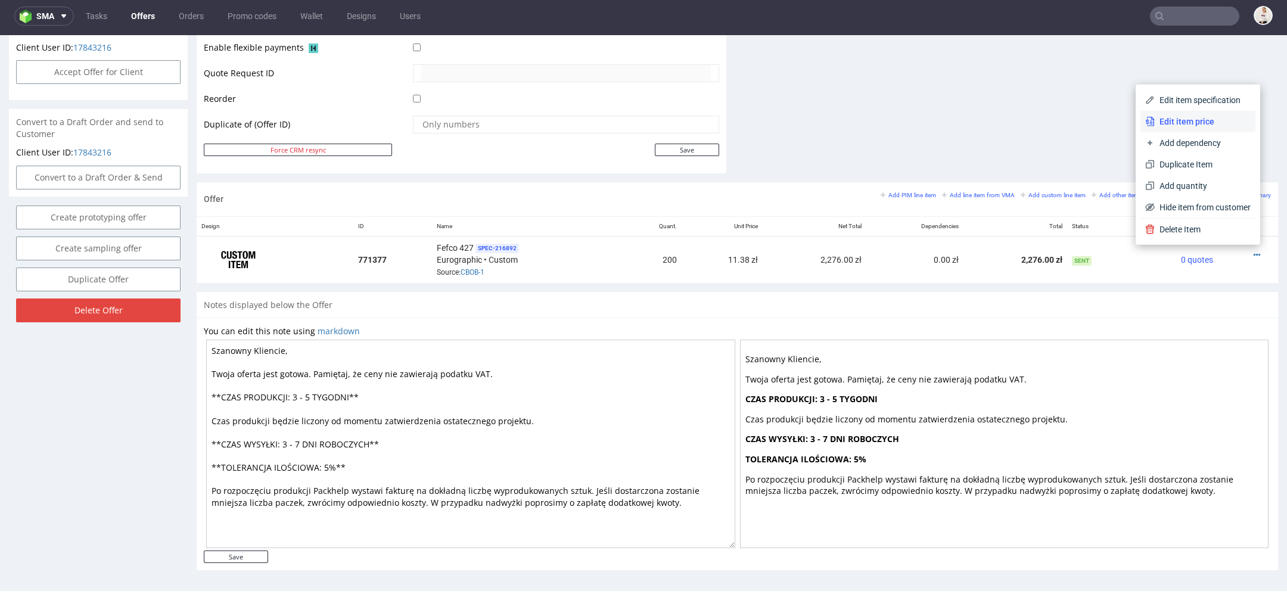
click at [1199, 125] on span "Edit item price" at bounding box center [1203, 122] width 96 height 12
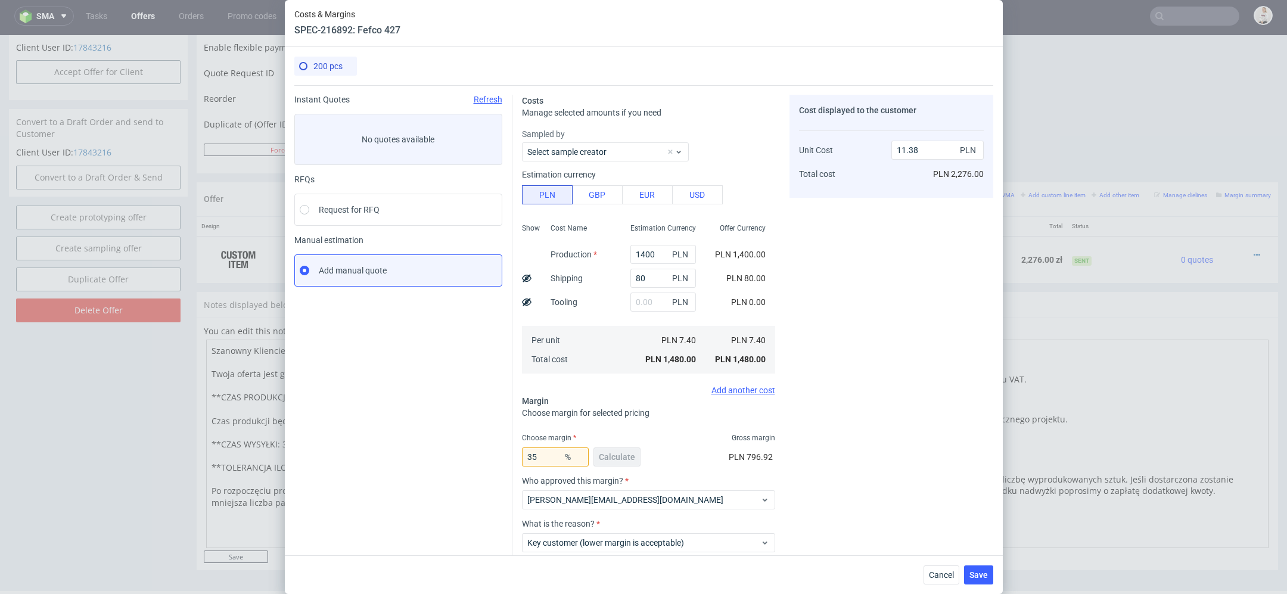
scroll to position [70, 0]
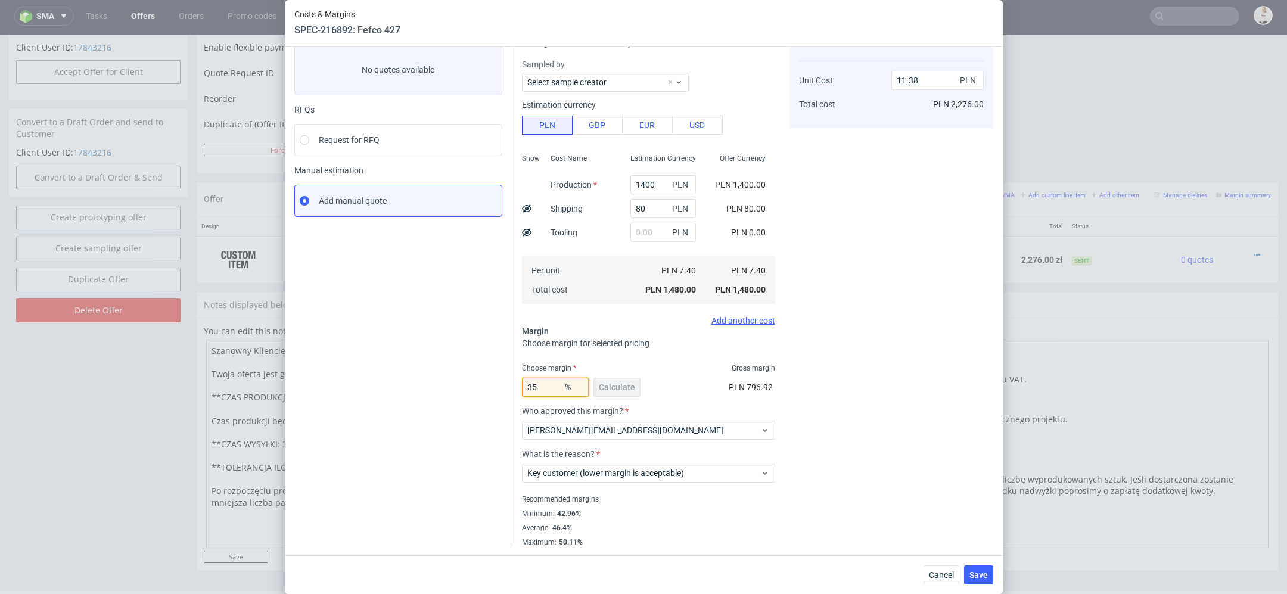
drag, startPoint x: 534, startPoint y: 384, endPoint x: 404, endPoint y: 388, distance: 130.5
click at [404, 388] on div "Instant Quotes Refresh No quotes available RFQs Request for RFQ Manual estimati…" at bounding box center [643, 280] width 699 height 531
type input "12"
type input "8.41"
click at [999, 442] on div "200 pcs Instant Quotes Refresh No quotes available RFQs Request for RFQ Manual …" at bounding box center [644, 301] width 718 height 508
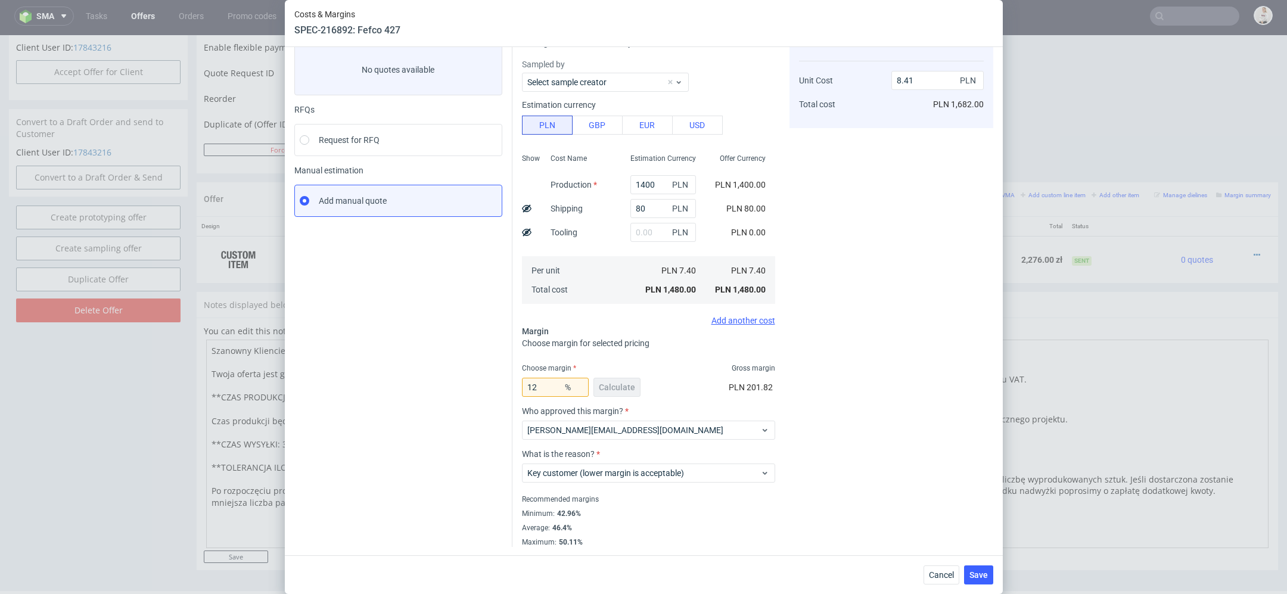
click at [879, 430] on div "Cost displayed to the customer Unit Cost Total cost 8.41 PLN PLN 1,682.00" at bounding box center [891, 286] width 204 height 522
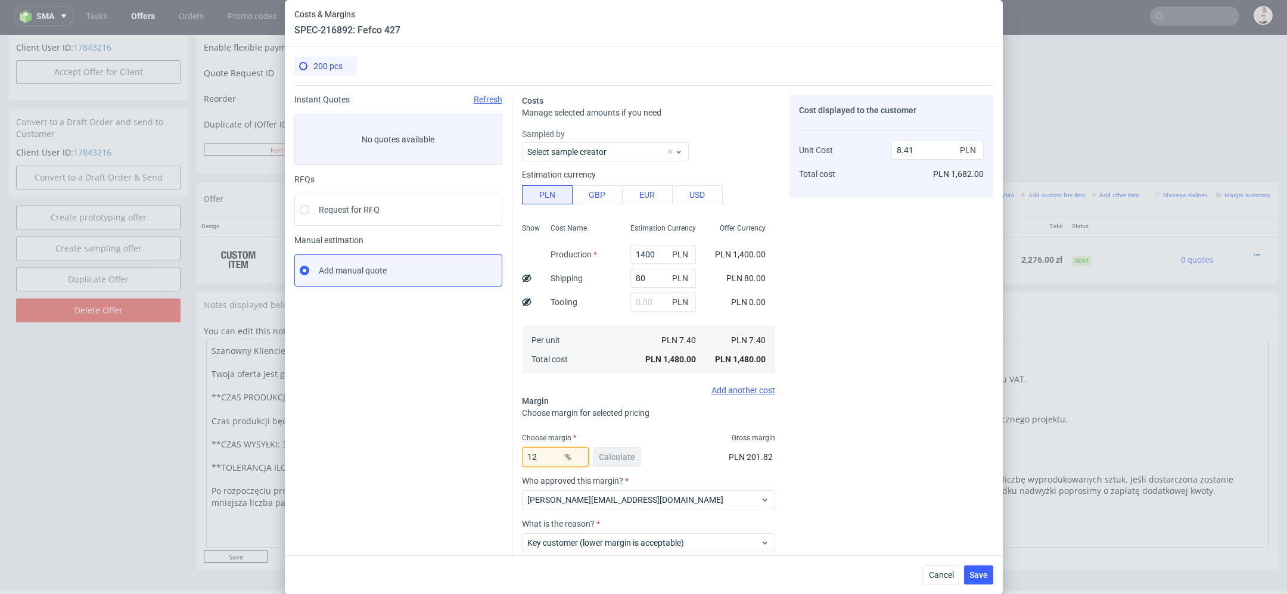
click at [546, 458] on input "12" at bounding box center [555, 456] width 67 height 19
type input "15"
type input "8.71"
type input "15"
click at [852, 480] on div "Cost displayed to the customer Unit Cost Total cost 8.71 PLN PLN 1,742.00" at bounding box center [891, 356] width 204 height 522
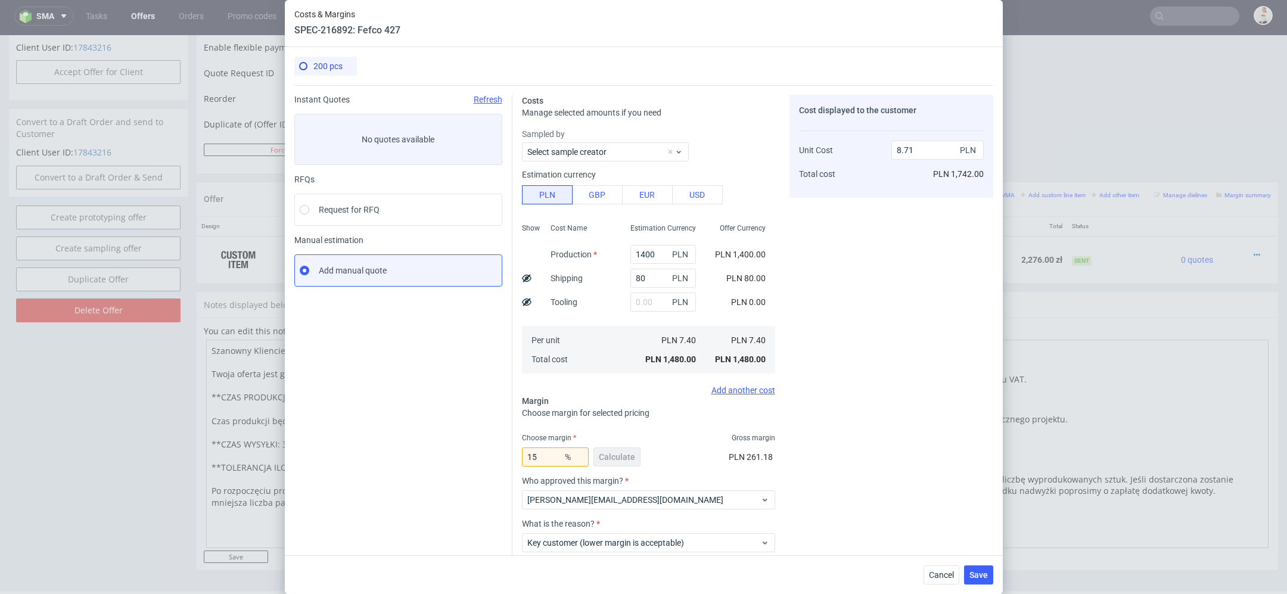
click at [968, 511] on div "Cost displayed to the customer Unit Cost Total cost 8.71 PLN PLN 1,742.00" at bounding box center [891, 356] width 204 height 522
click at [981, 576] on span "Save" at bounding box center [978, 575] width 18 height 8
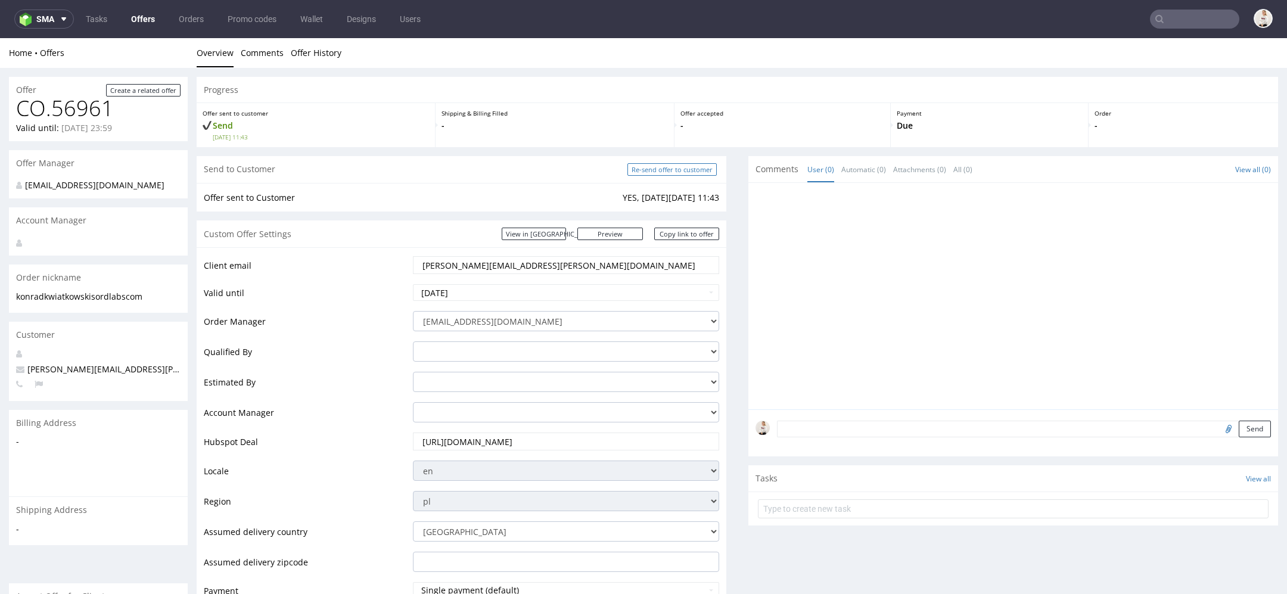
click at [649, 169] on input "Re-send offer to customer" at bounding box center [671, 169] width 89 height 13
type input "In progress..."
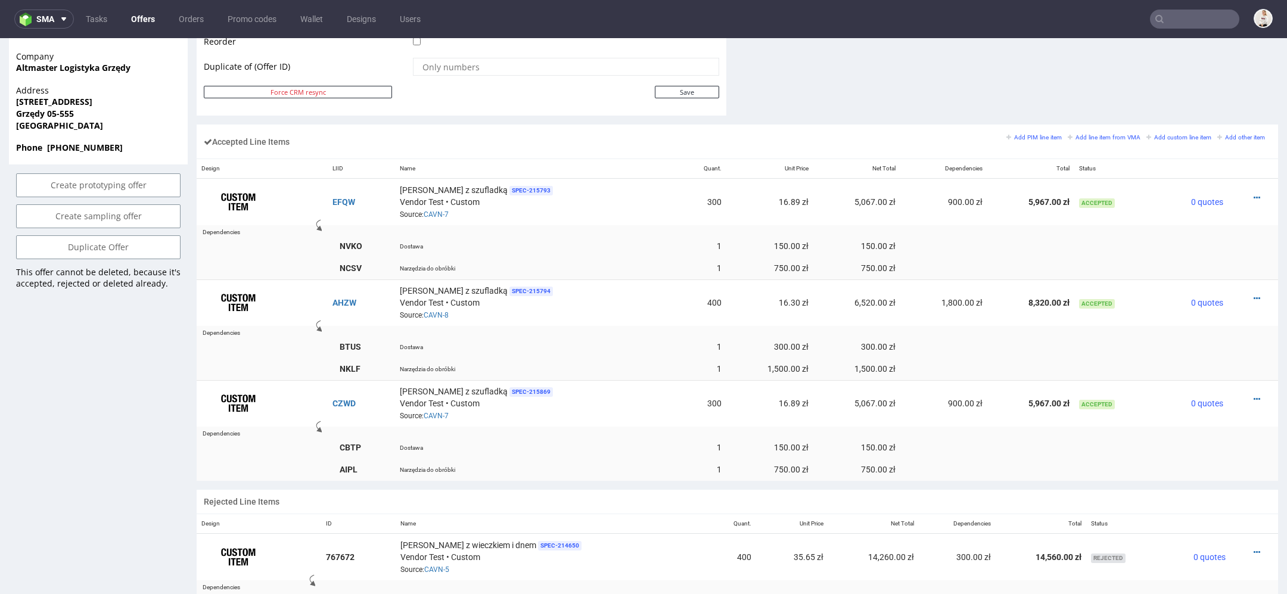
scroll to position [660, 0]
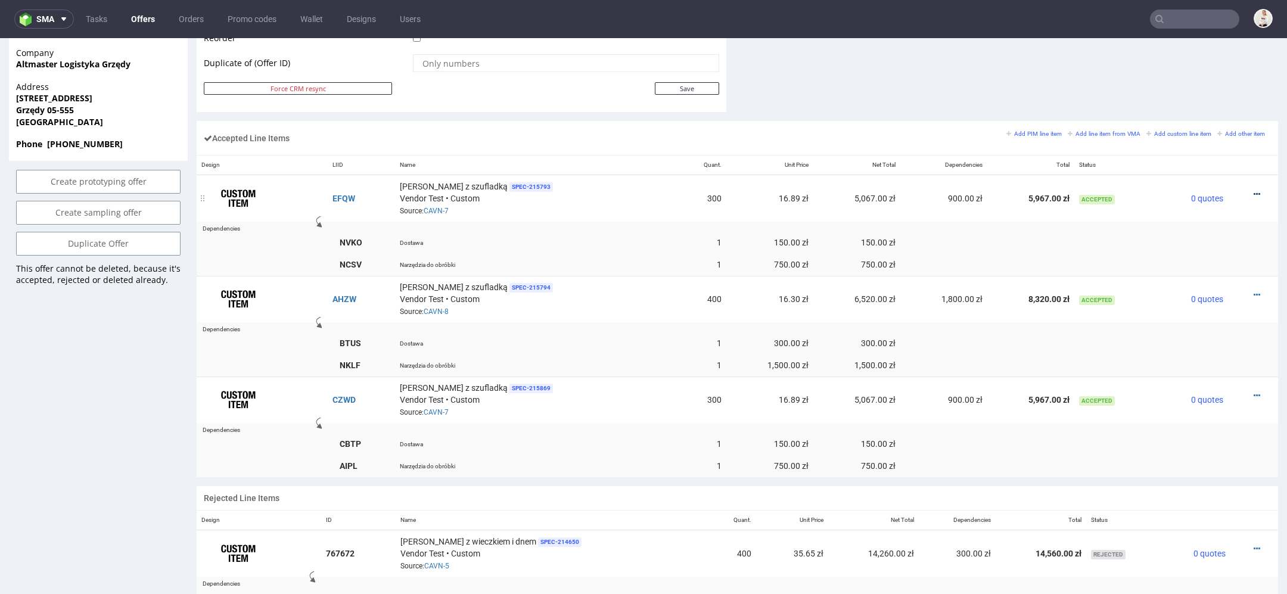
click at [1253, 190] on icon at bounding box center [1256, 194] width 7 height 8
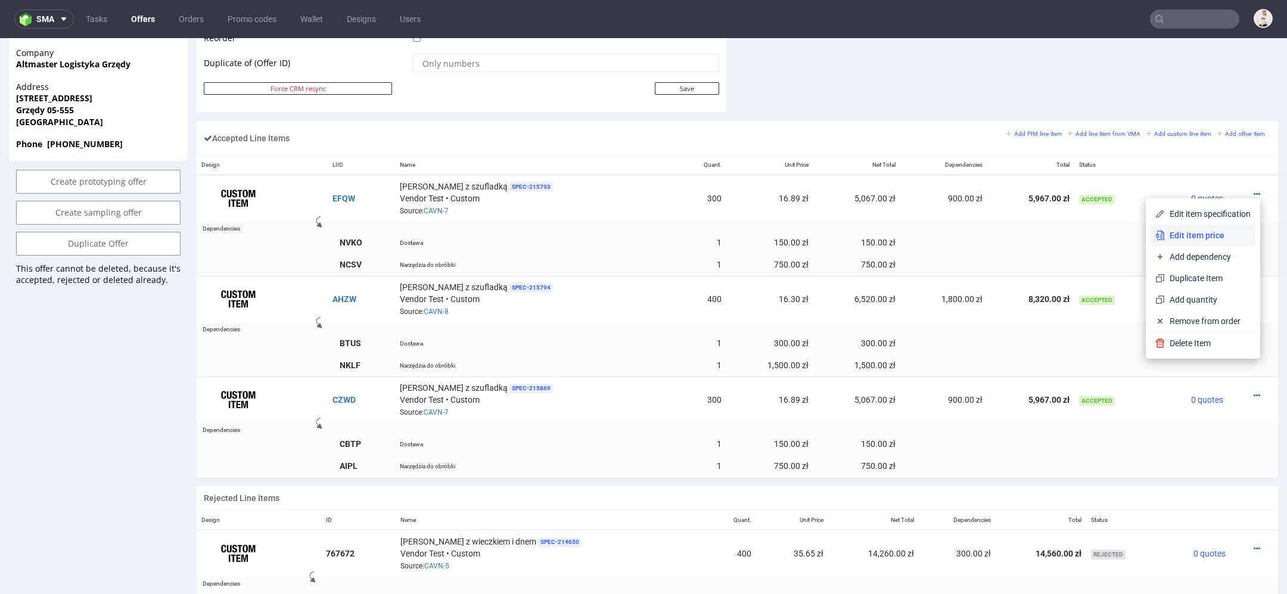
click at [1197, 234] on span "Edit item price" at bounding box center [1208, 235] width 86 height 12
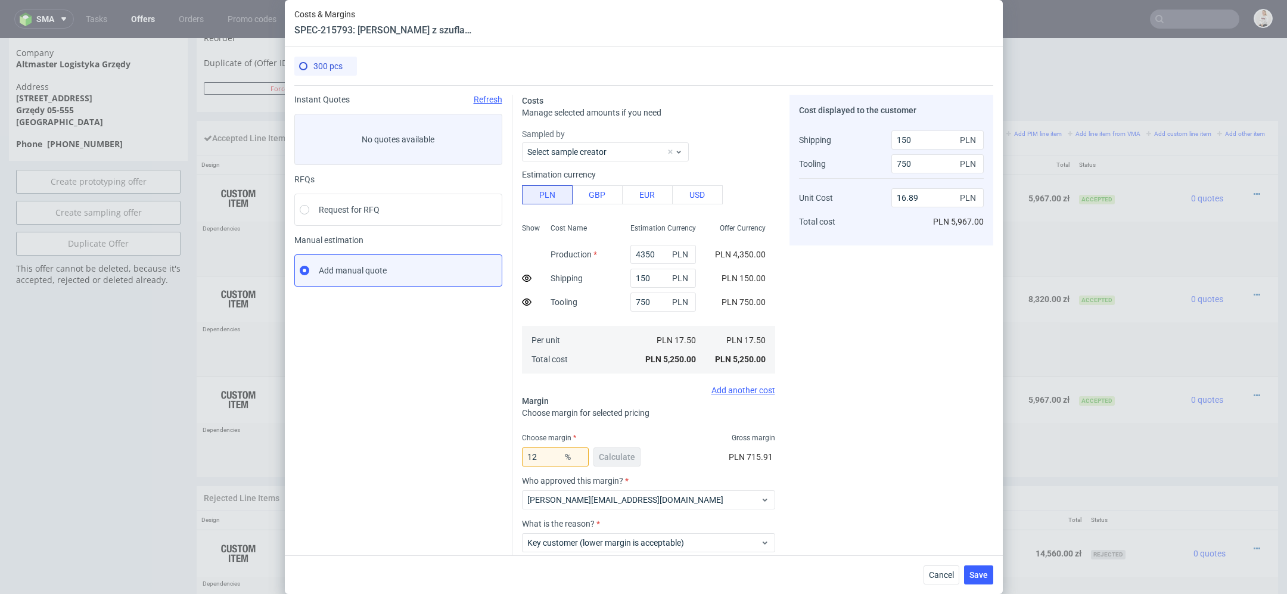
scroll to position [70, 0]
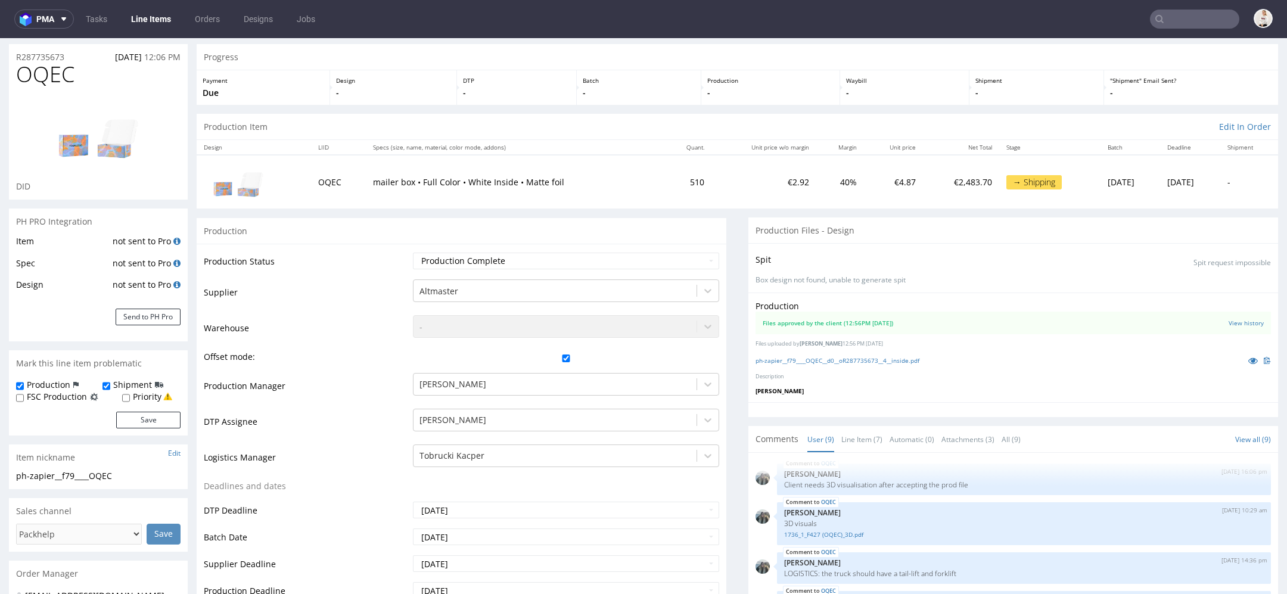
scroll to position [34, 0]
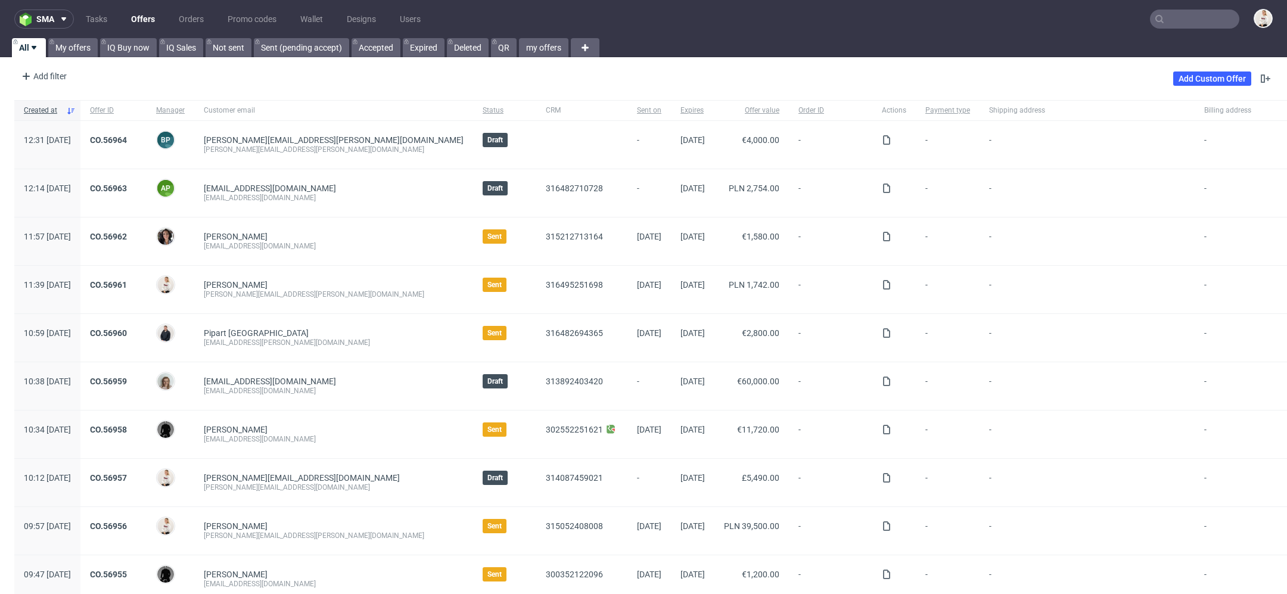
click at [1155, 23] on icon at bounding box center [1160, 19] width 10 height 10
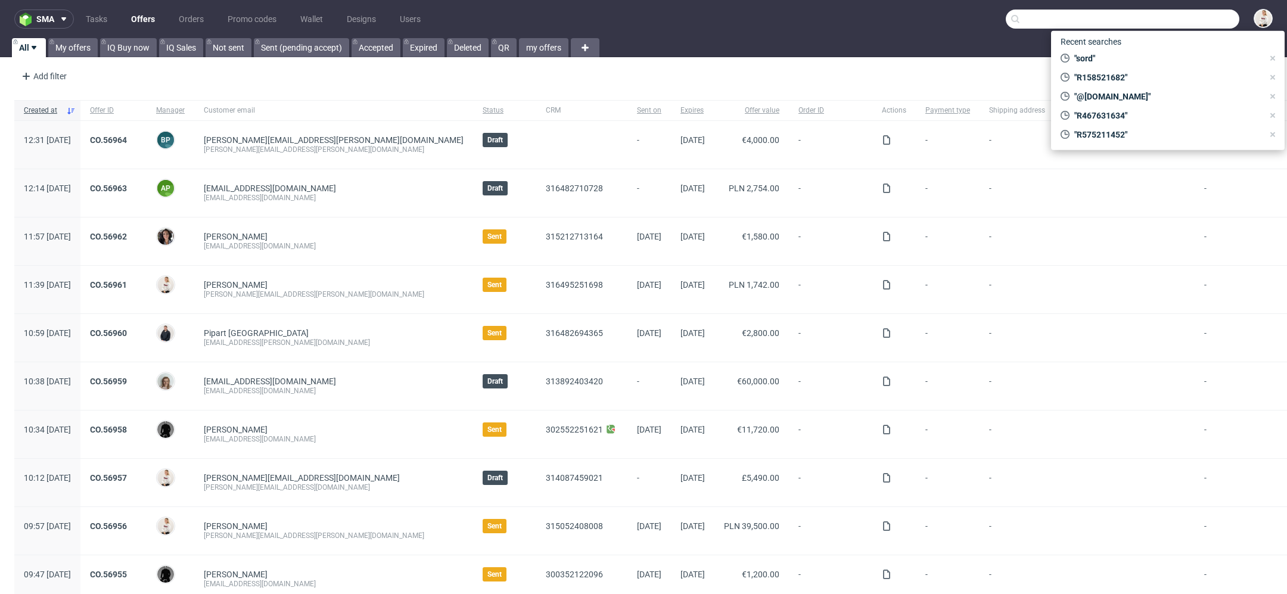
click at [1175, 21] on input "text" at bounding box center [1123, 19] width 234 height 19
click at [1142, 98] on span ""@nacomi.pl"" at bounding box center [1166, 97] width 194 height 12
type input "@nacomi.pl"
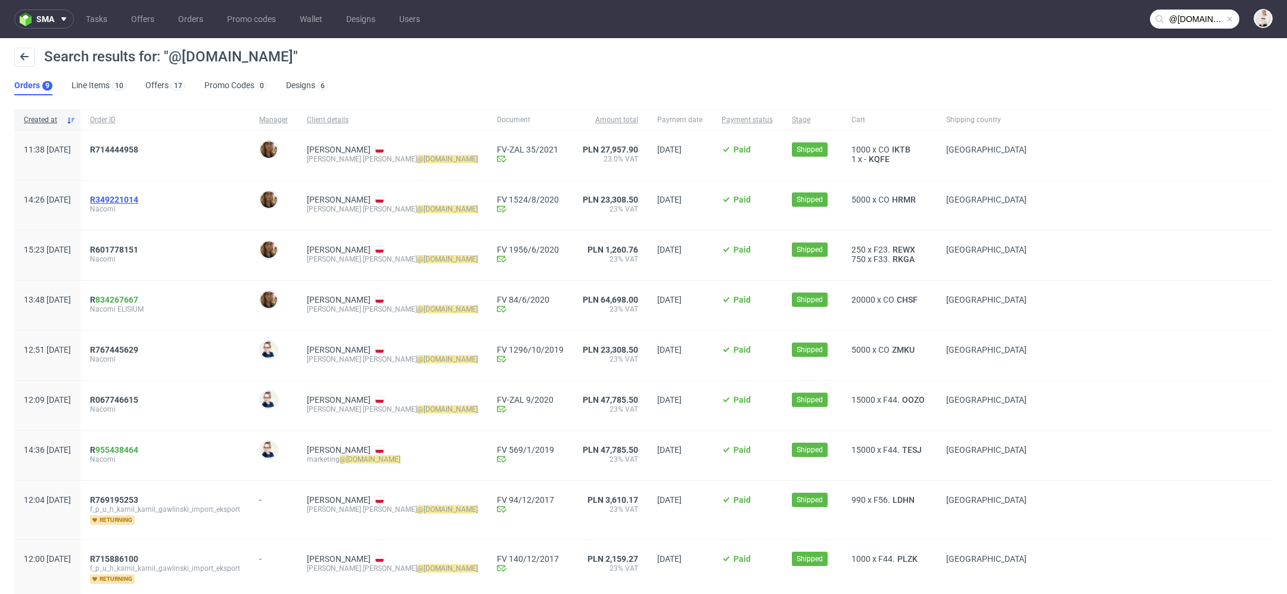
click at [138, 198] on span "R349221014" at bounding box center [114, 200] width 48 height 10
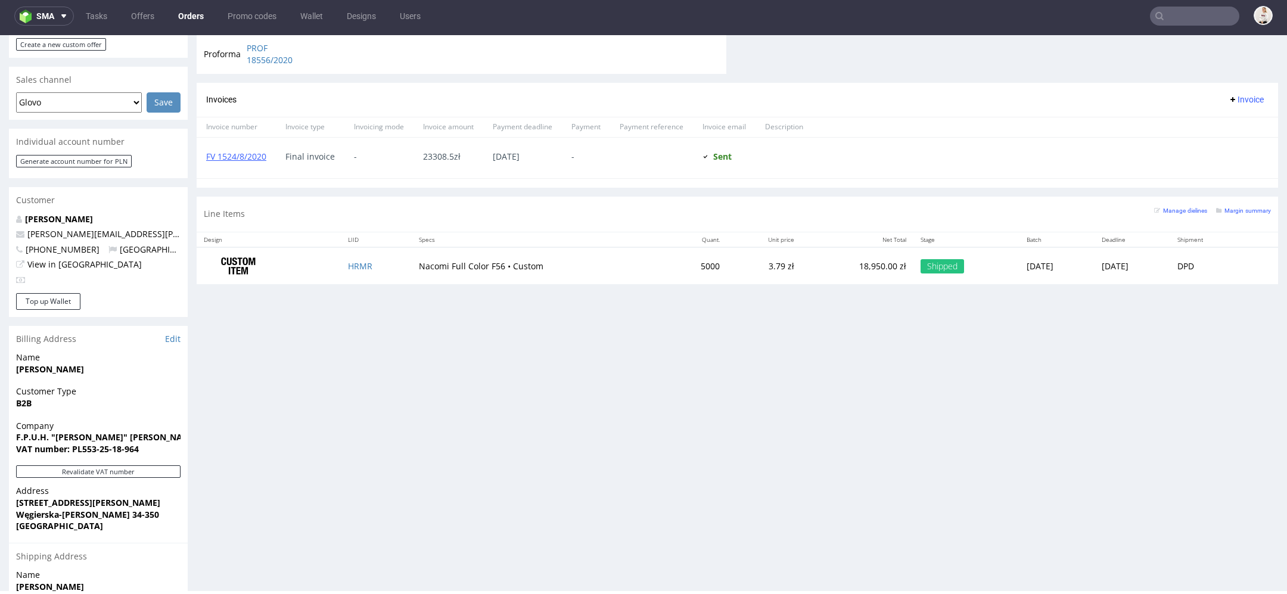
scroll to position [497, 0]
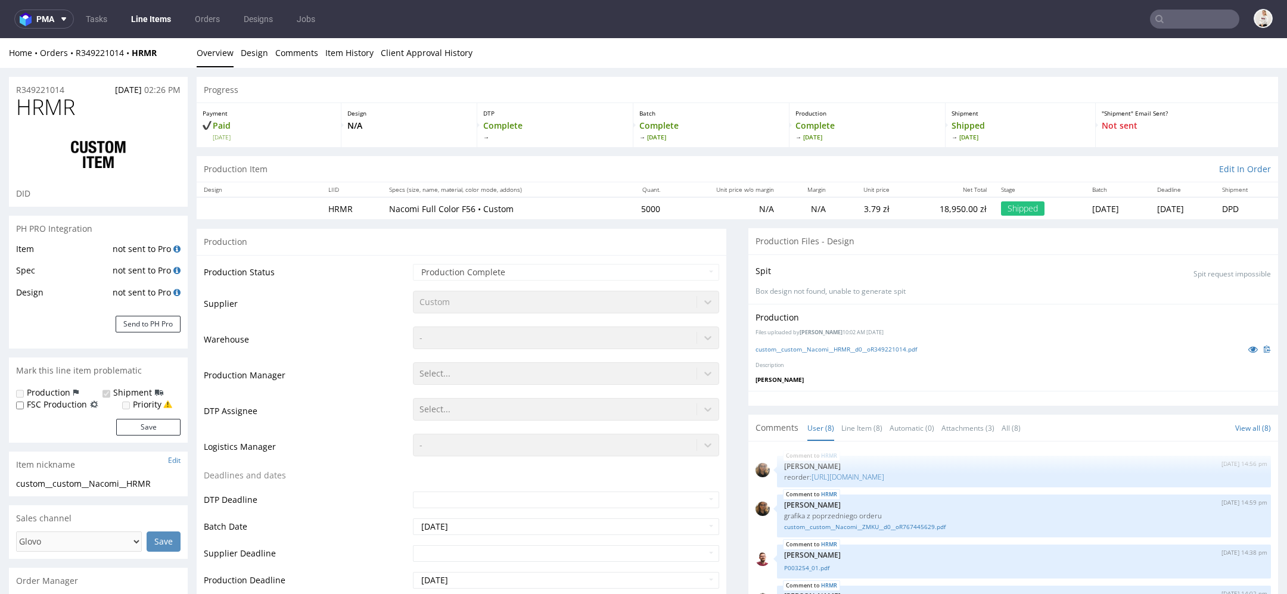
scroll to position [122, 0]
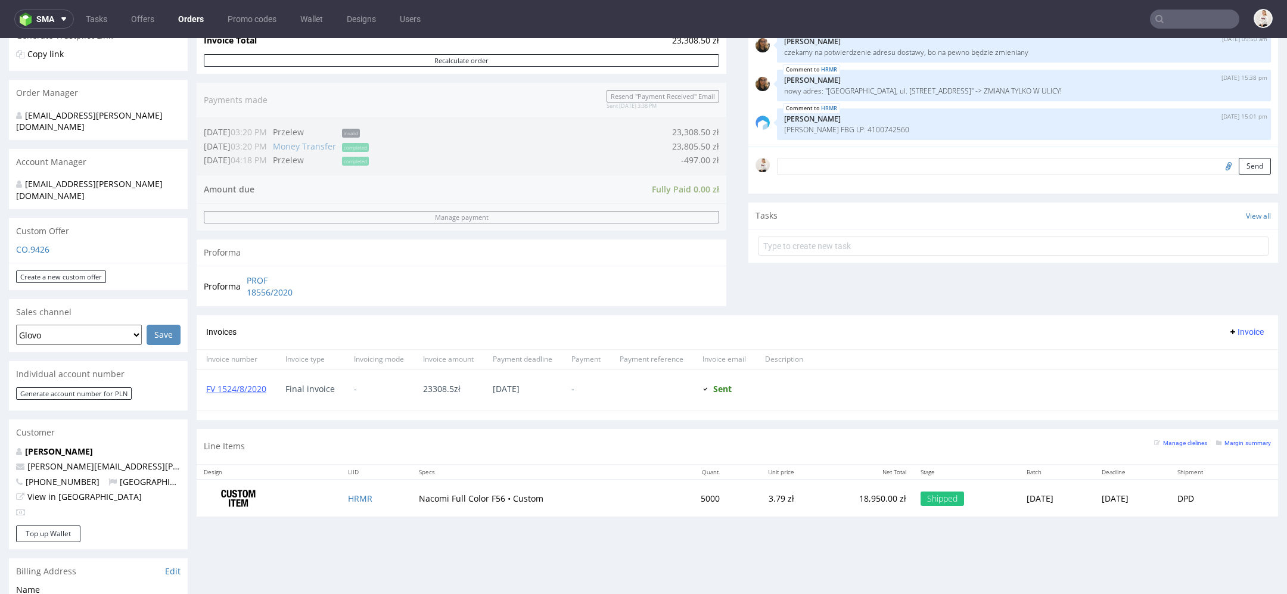
scroll to position [292, 0]
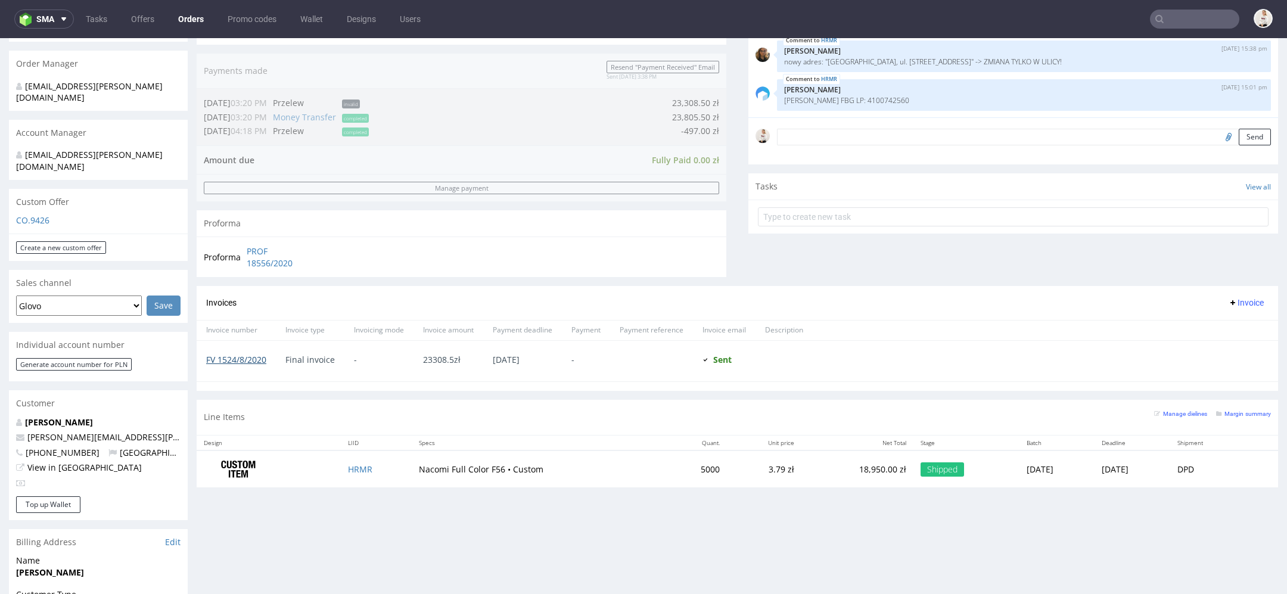
click at [229, 357] on link "FV 1524/8/2020" at bounding box center [236, 359] width 60 height 11
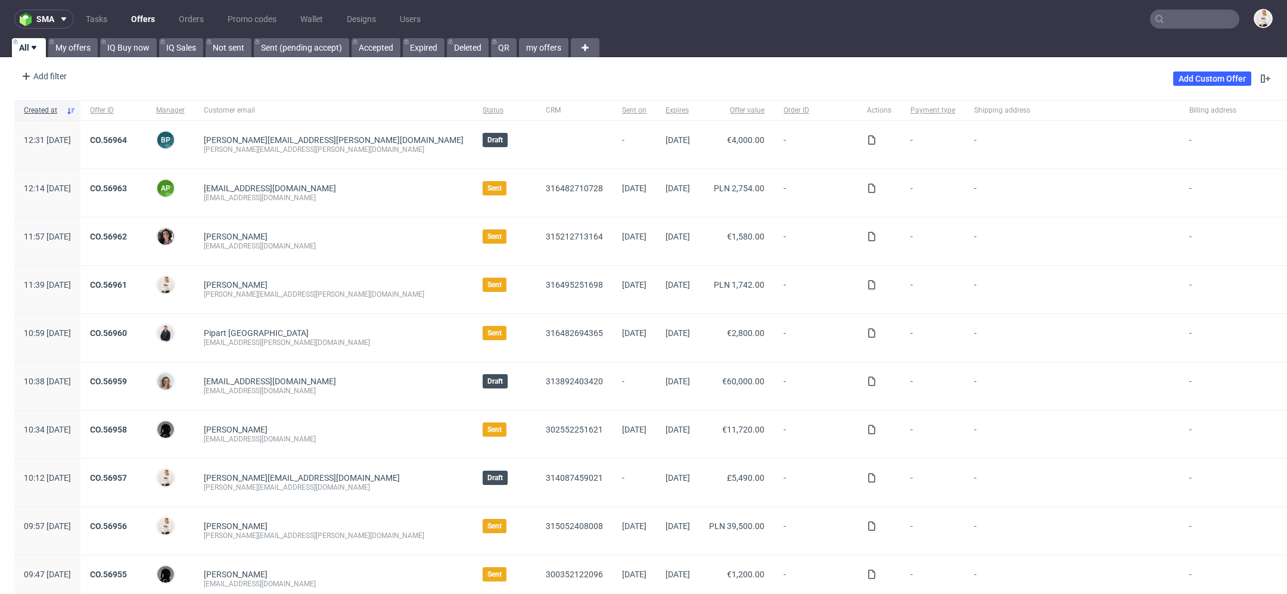
click at [1239, 21] on div at bounding box center [1255, 19] width 33 height 21
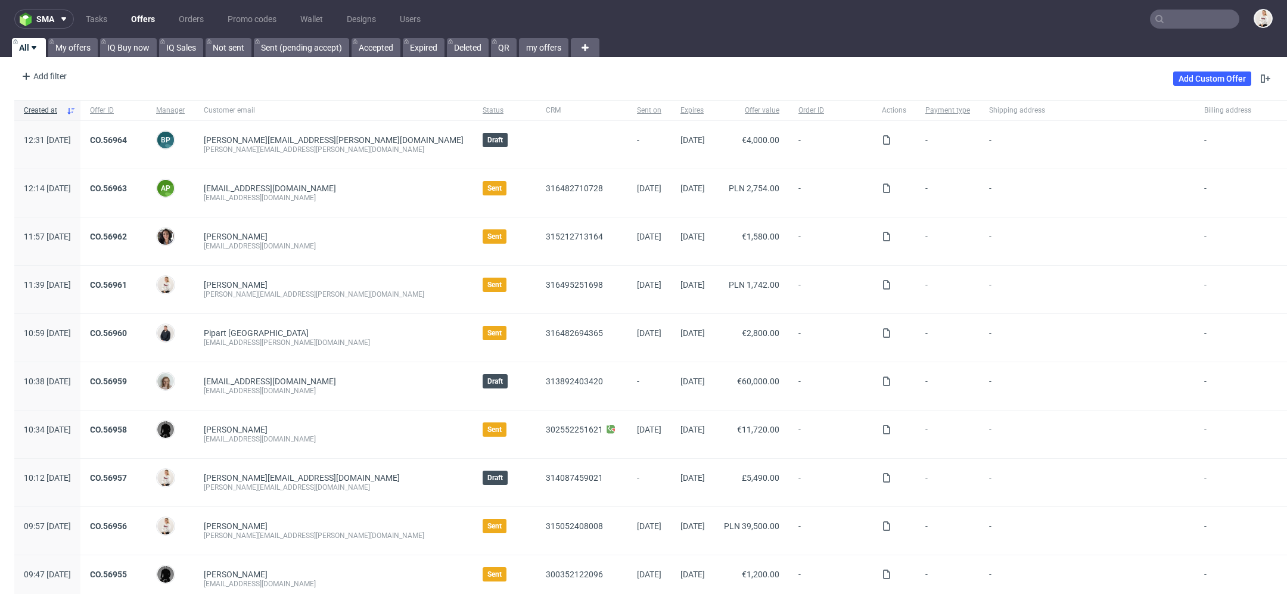
click at [1173, 18] on input "text" at bounding box center [1194, 19] width 89 height 19
paste input "R575211452"
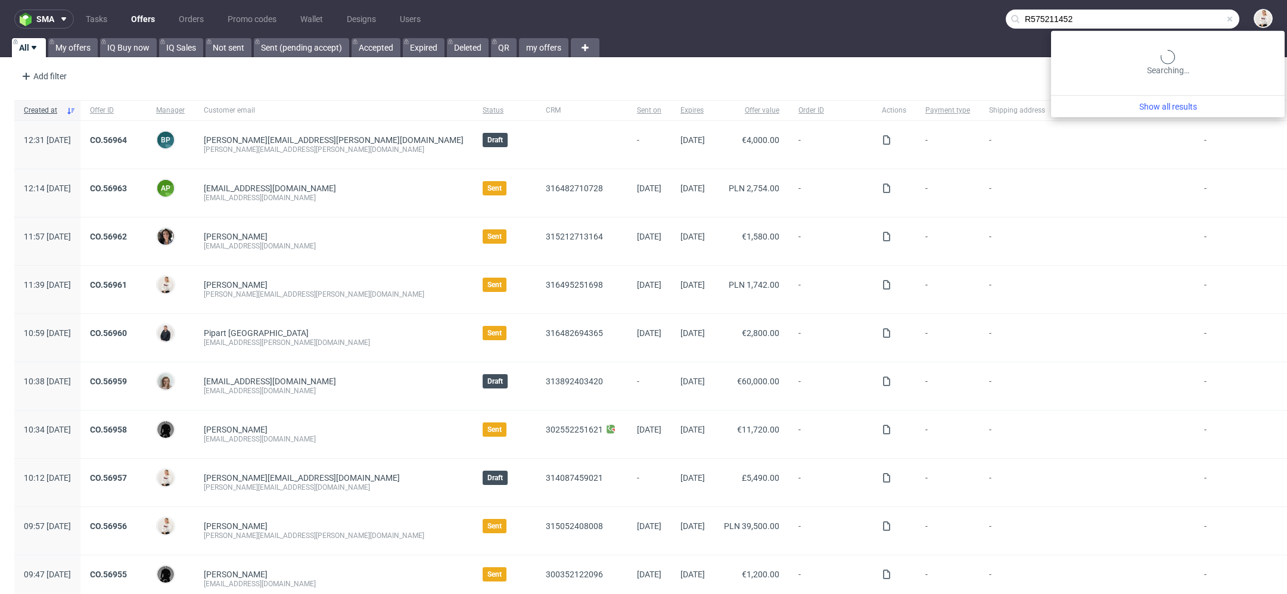
type input "R575211452"
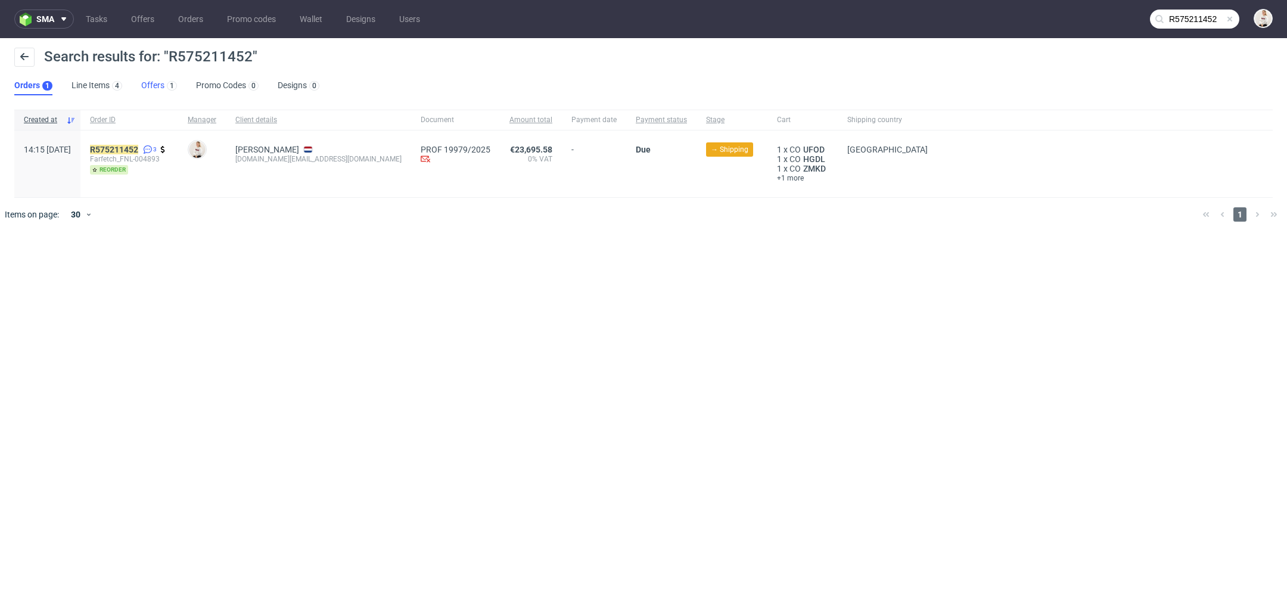
click at [155, 90] on link "Offers 1" at bounding box center [159, 85] width 36 height 19
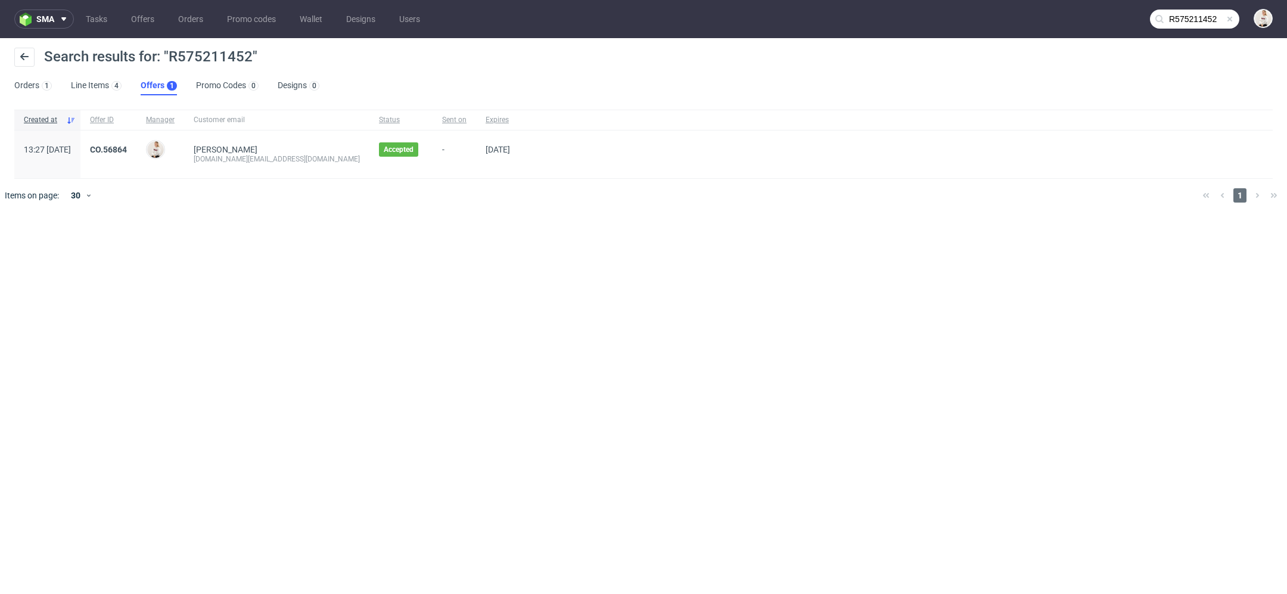
click at [127, 154] on span "CO.56864" at bounding box center [108, 154] width 37 height 19
click at [127, 150] on link "CO.56864" at bounding box center [108, 150] width 37 height 10
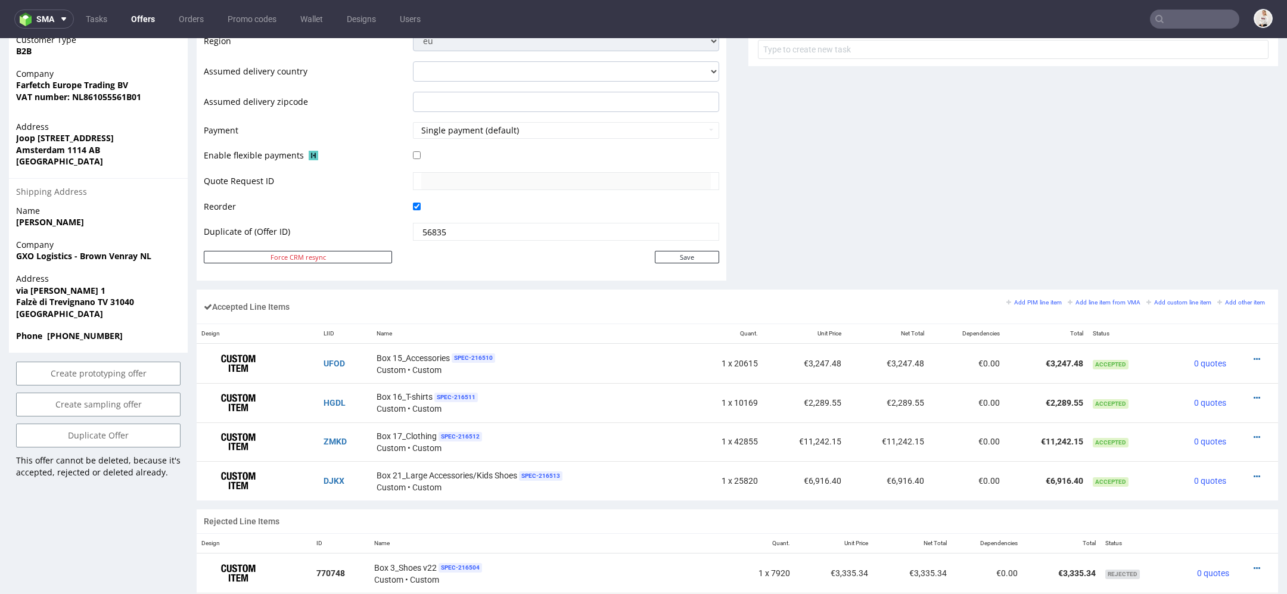
scroll to position [499, 0]
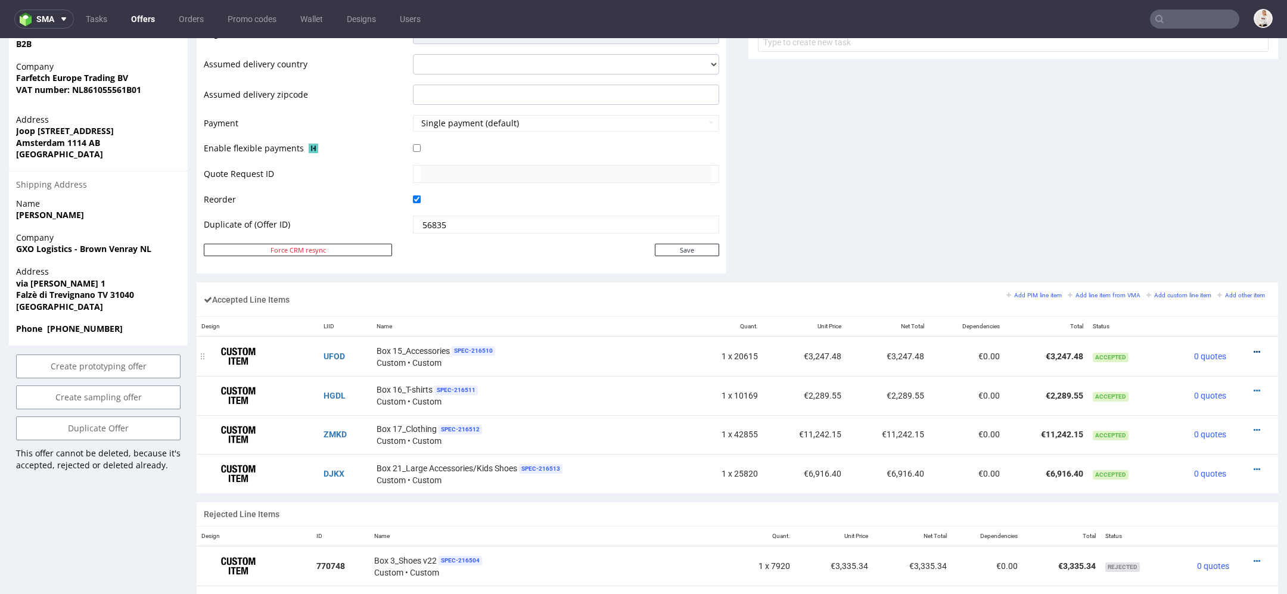
click at [1253, 348] on icon at bounding box center [1256, 352] width 7 height 8
click at [1196, 216] on span "Edit item price" at bounding box center [1208, 218] width 86 height 12
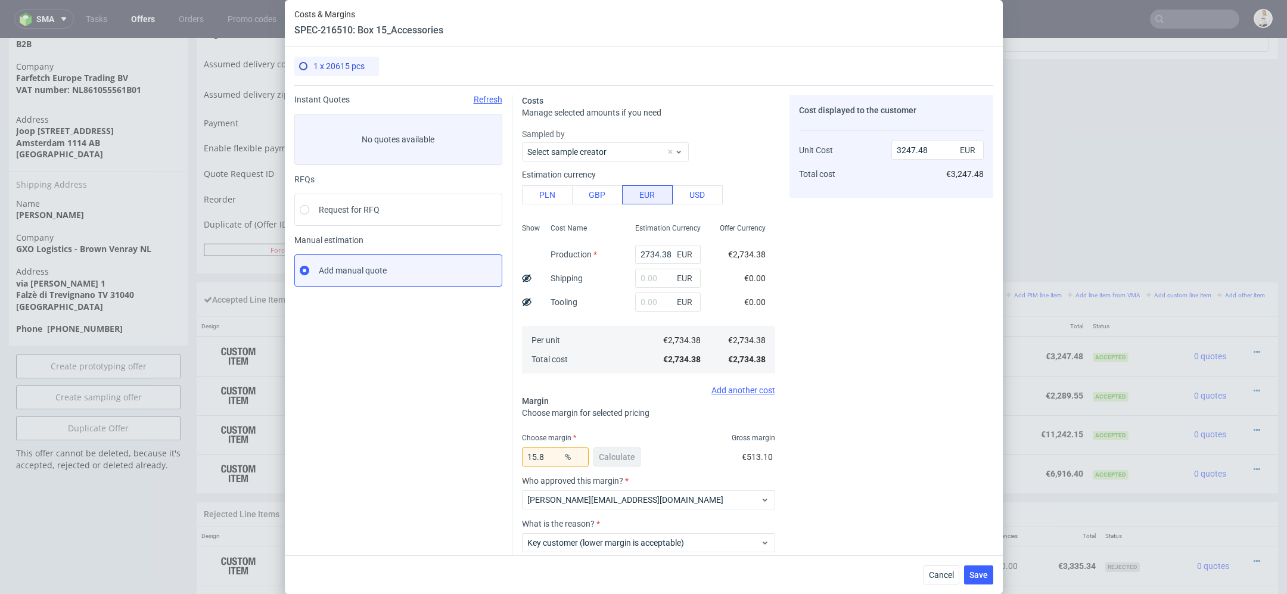
click at [645, 264] on div "2734.38 EUR" at bounding box center [668, 254] width 85 height 24
click at [645, 252] on input "2734.38" at bounding box center [668, 254] width 66 height 19
paste input "€3 116,"
type input "€3 116,38"
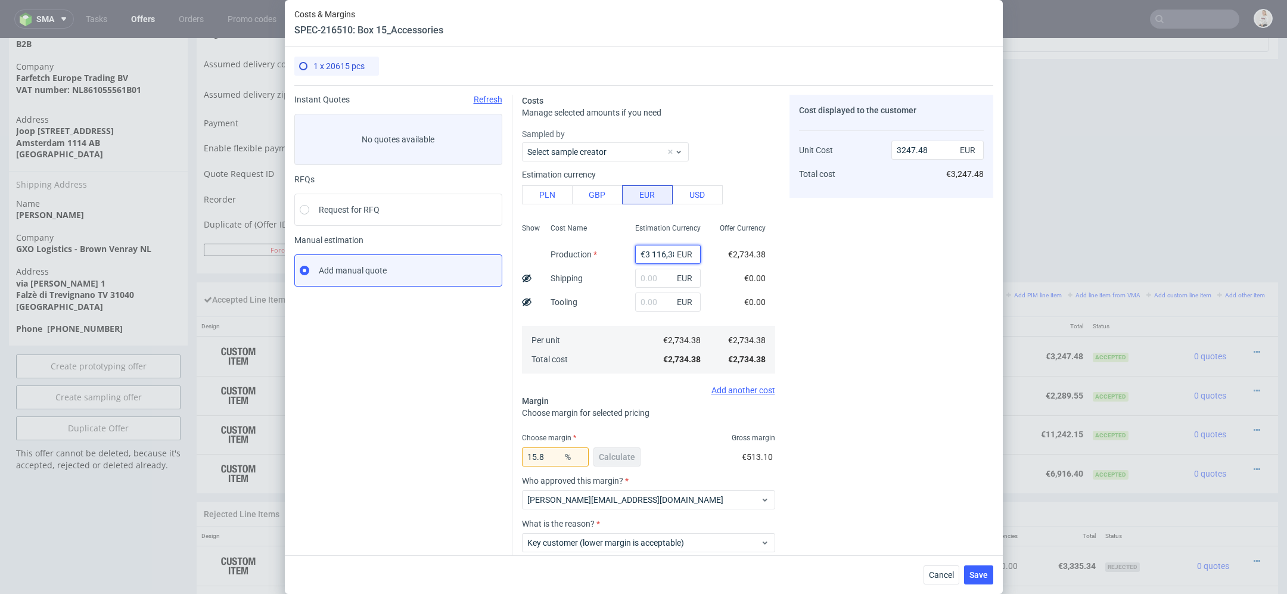
scroll to position [0, 3]
type input "0"
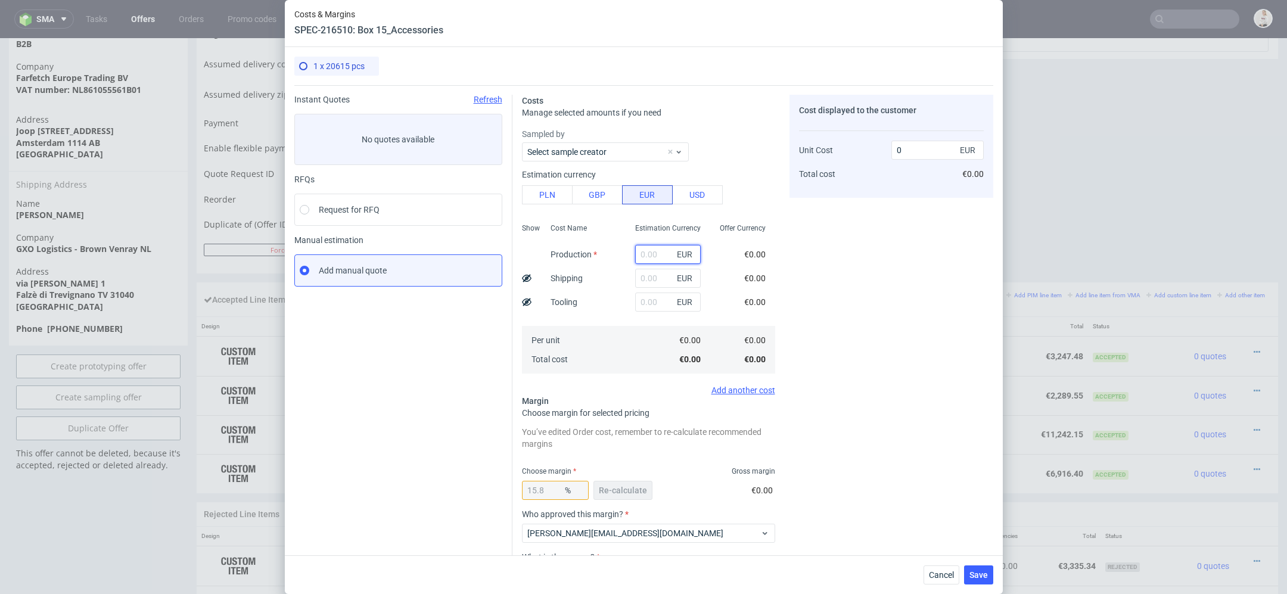
scroll to position [0, 0]
paste input "€3 116,38"
click at [650, 257] on input "€3 116,38" at bounding box center [668, 254] width 66 height 19
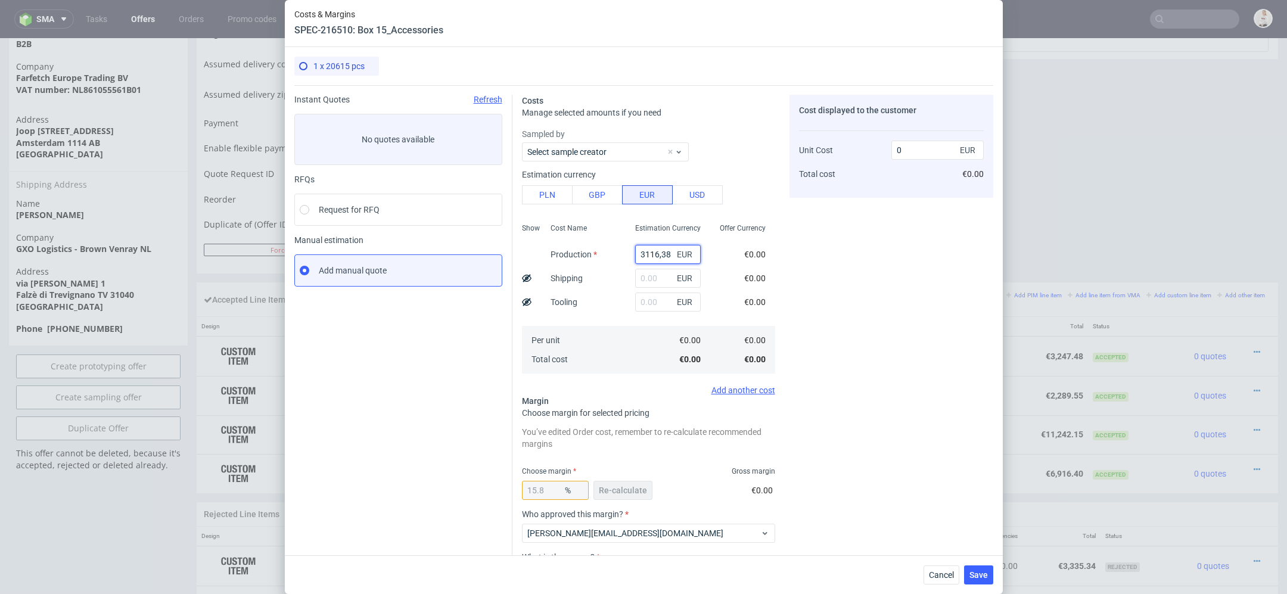
type input "3116.38"
type input "3701.16"
type input "3116.38"
click at [813, 321] on div "Cost displayed to the customer Unit Cost Total cost 3701.16 EUR €3,701.16" at bounding box center [891, 372] width 204 height 555
click at [640, 486] on span "Re-calculate" at bounding box center [623, 490] width 48 height 8
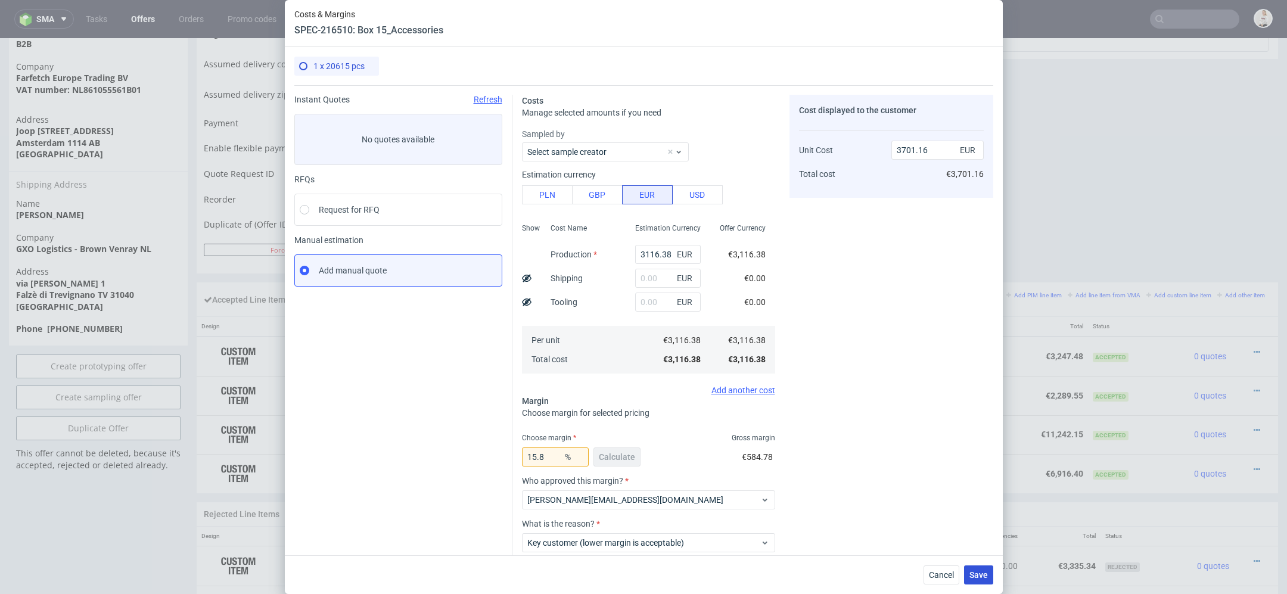
click at [981, 573] on span "Save" at bounding box center [978, 575] width 18 height 8
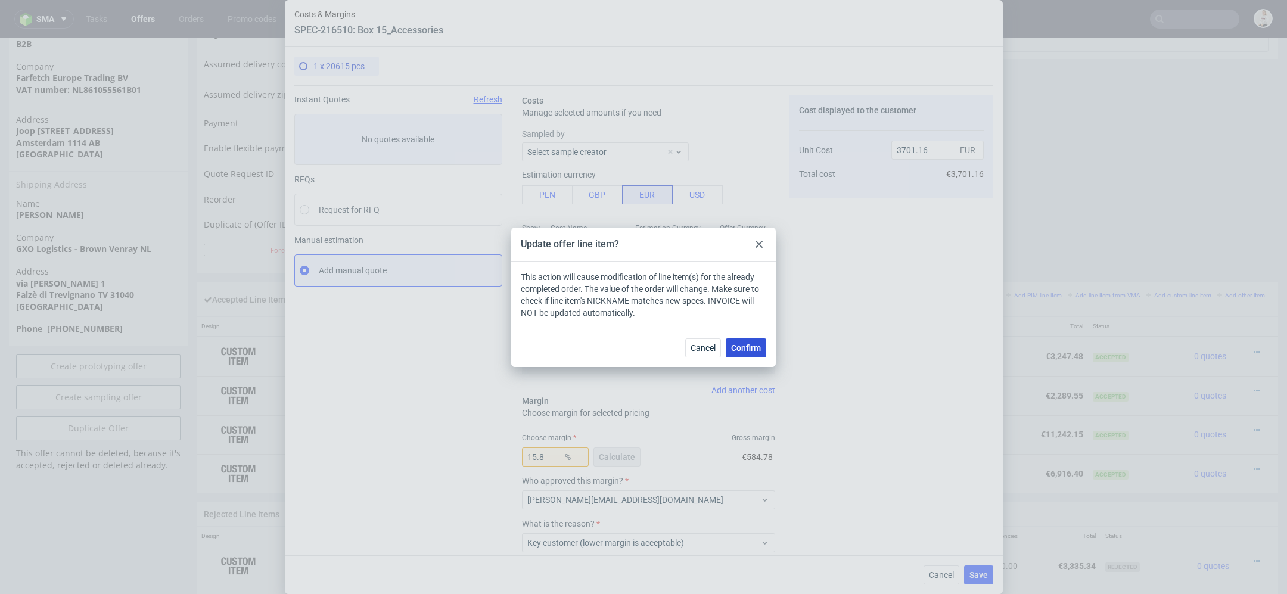
click at [749, 344] on span "Confirm" at bounding box center [746, 348] width 30 height 8
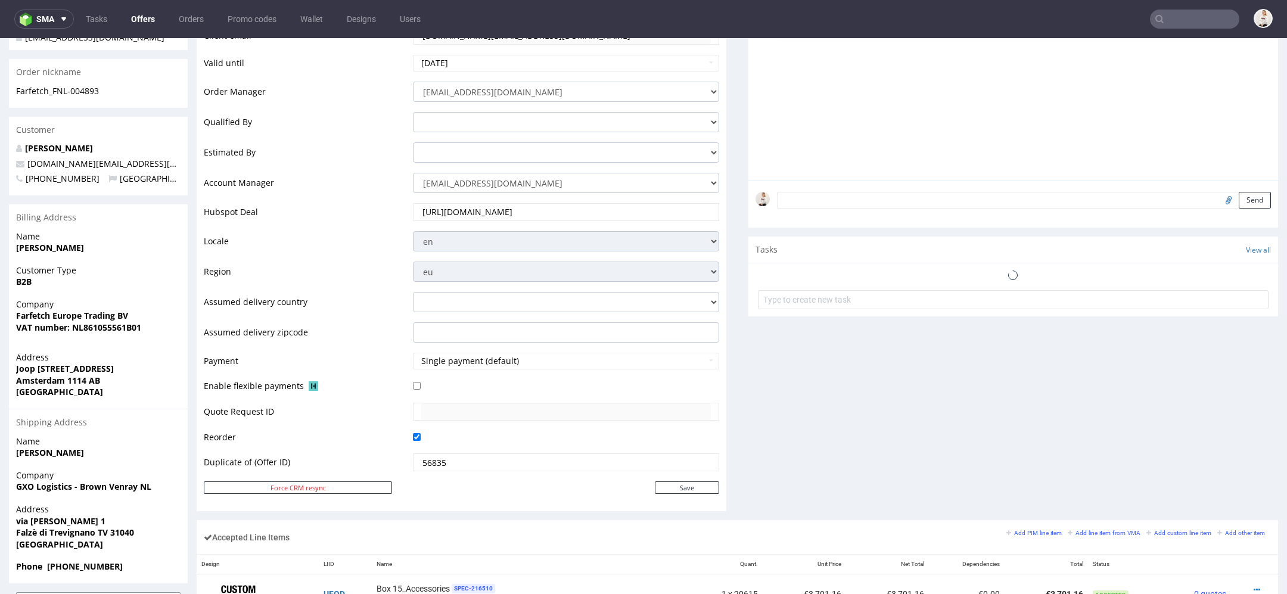
scroll to position [409, 0]
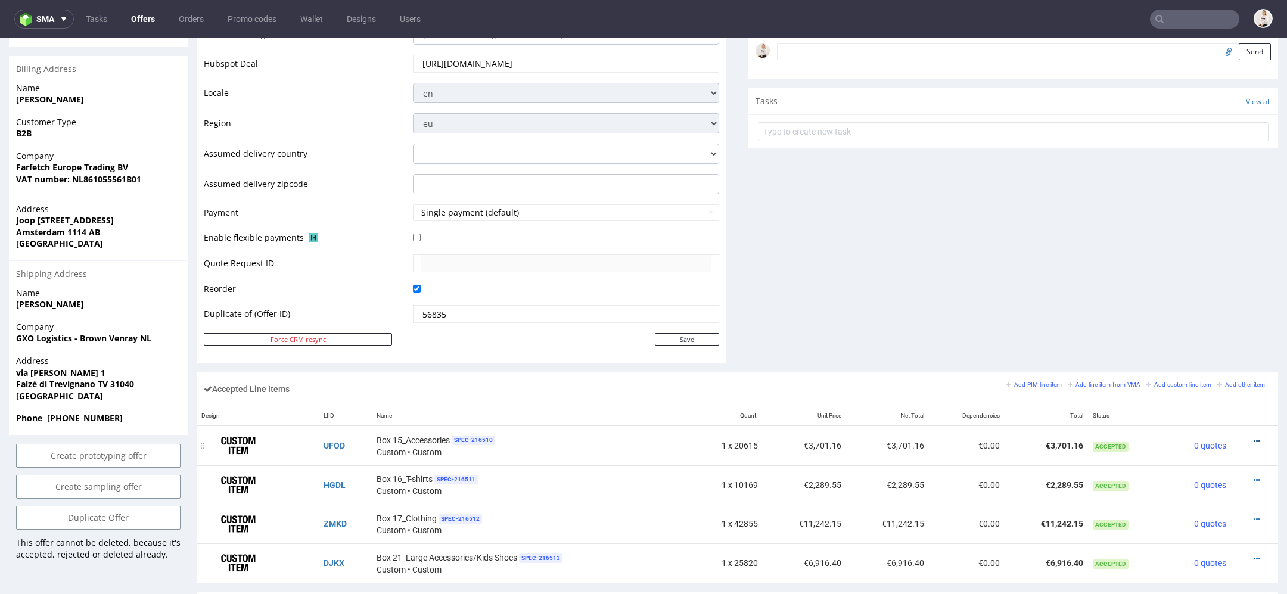
click at [1253, 437] on icon at bounding box center [1256, 441] width 7 height 8
click at [1209, 287] on span "Edit item specification" at bounding box center [1205, 286] width 89 height 12
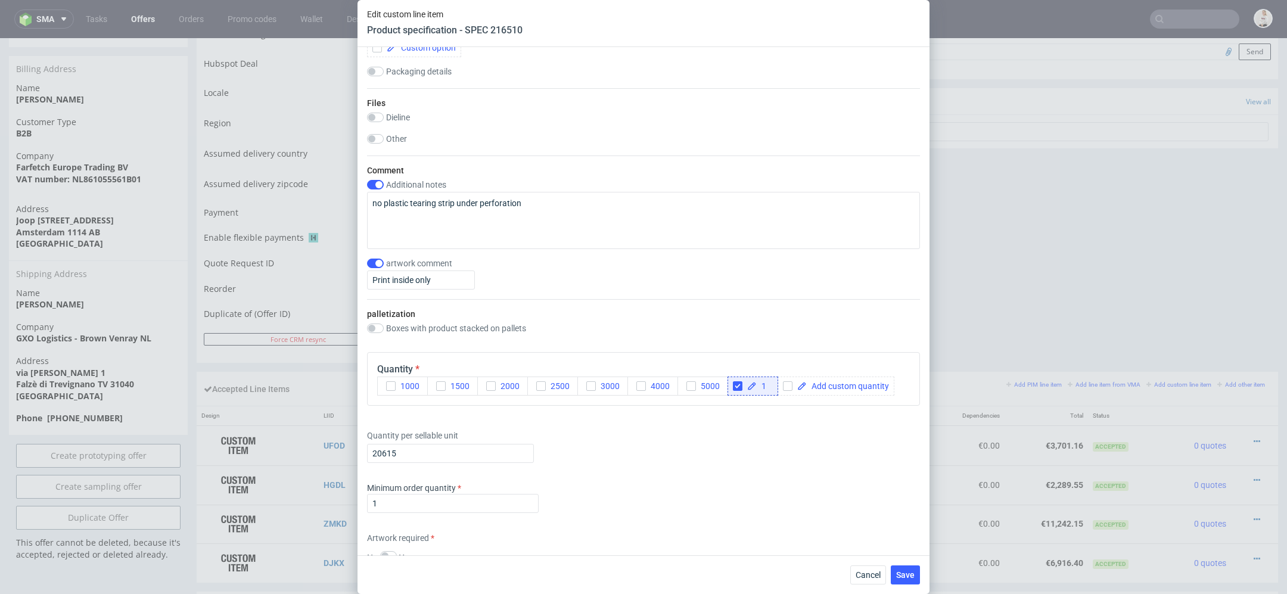
scroll to position [1296, 0]
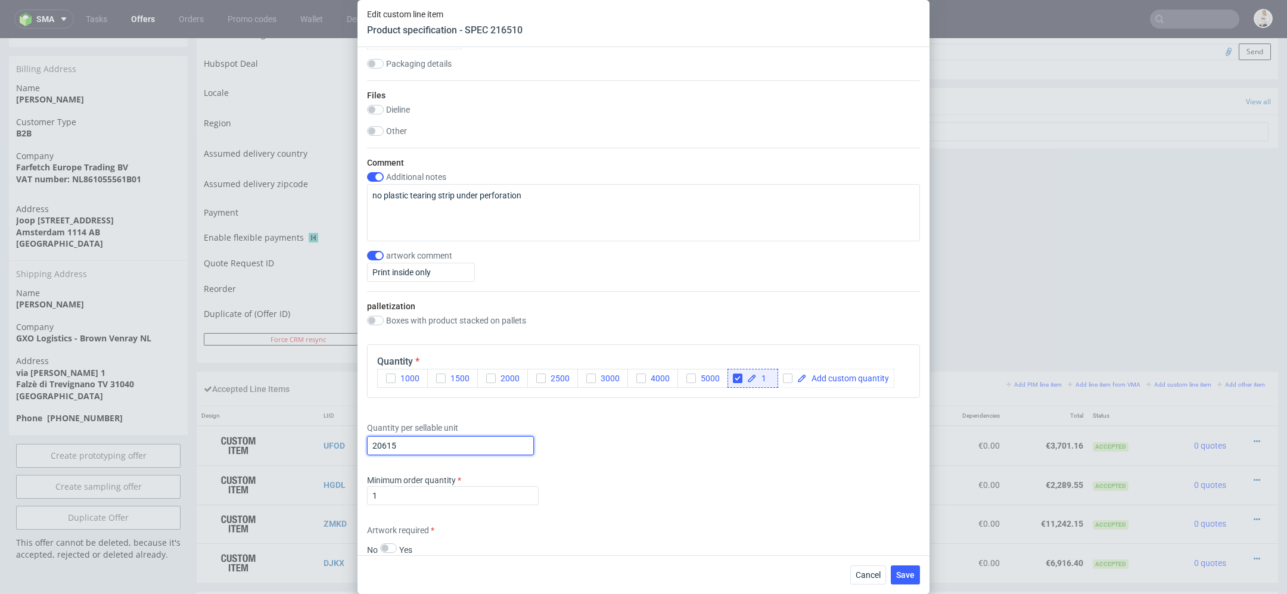
click at [407, 446] on input "20615" at bounding box center [450, 445] width 167 height 19
type input "23495"
click at [714, 481] on div "Minimum order quantity 1" at bounding box center [643, 492] width 553 height 36
click at [920, 579] on div "Cancel Save" at bounding box center [643, 574] width 572 height 39
click at [898, 571] on span "Save" at bounding box center [905, 575] width 18 height 8
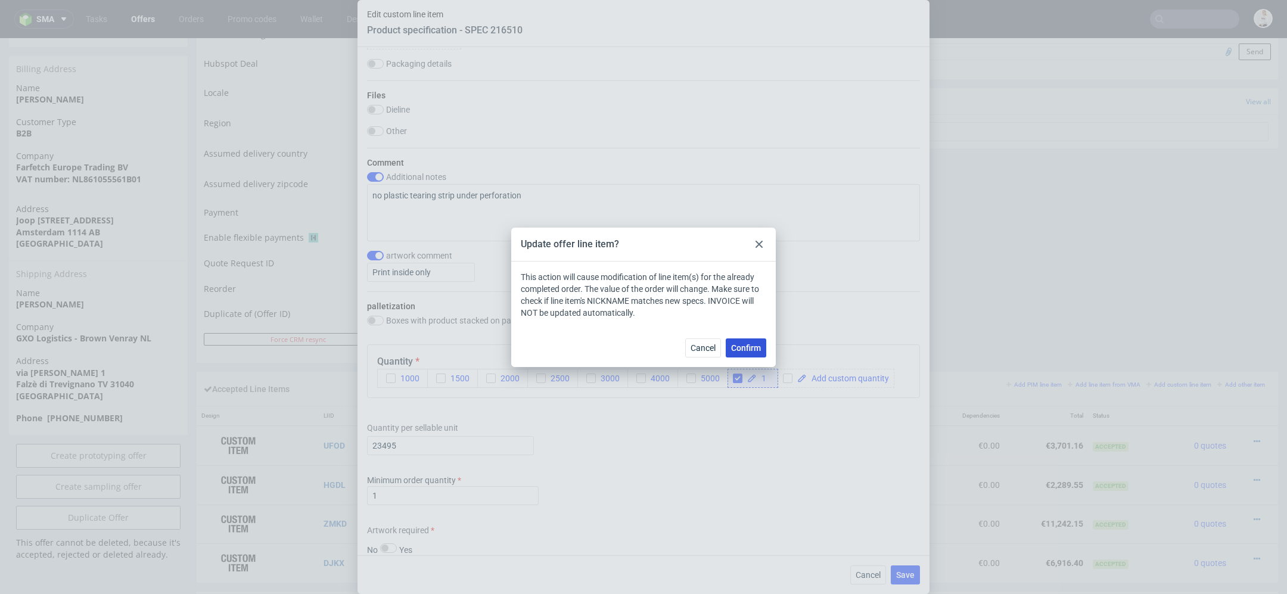
click at [745, 348] on span "Confirm" at bounding box center [746, 348] width 30 height 8
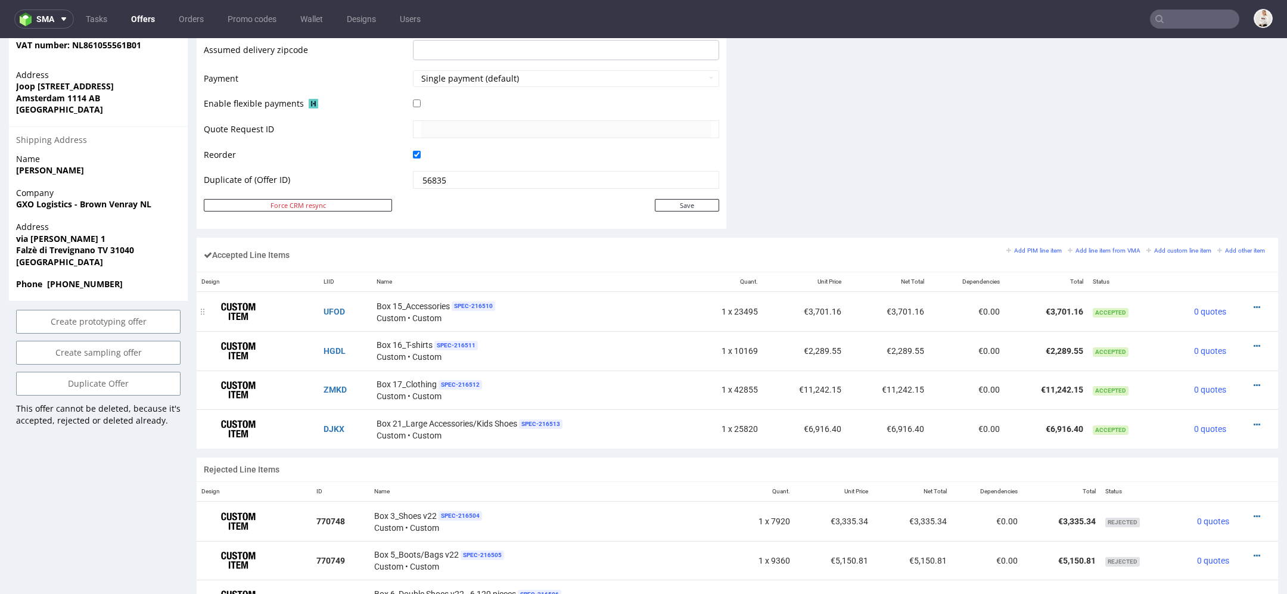
scroll to position [552, 0]
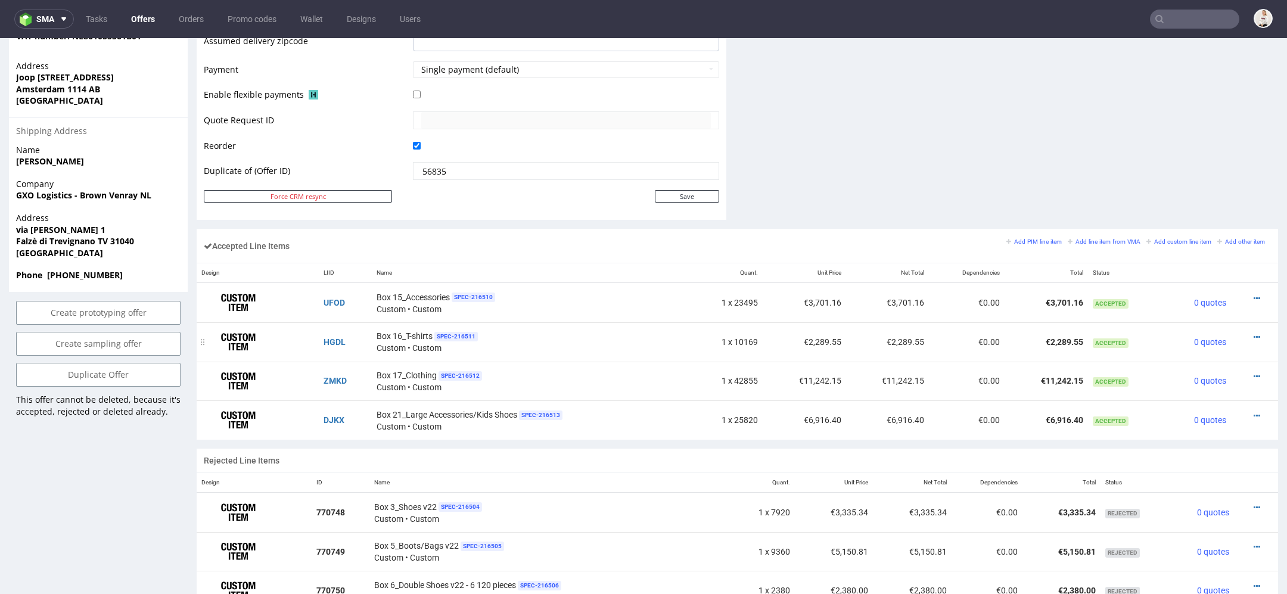
click at [1236, 331] on div at bounding box center [1251, 337] width 30 height 12
click at [1253, 333] on icon at bounding box center [1256, 337] width 7 height 8
click at [1201, 206] on span "Edit item price" at bounding box center [1208, 204] width 86 height 12
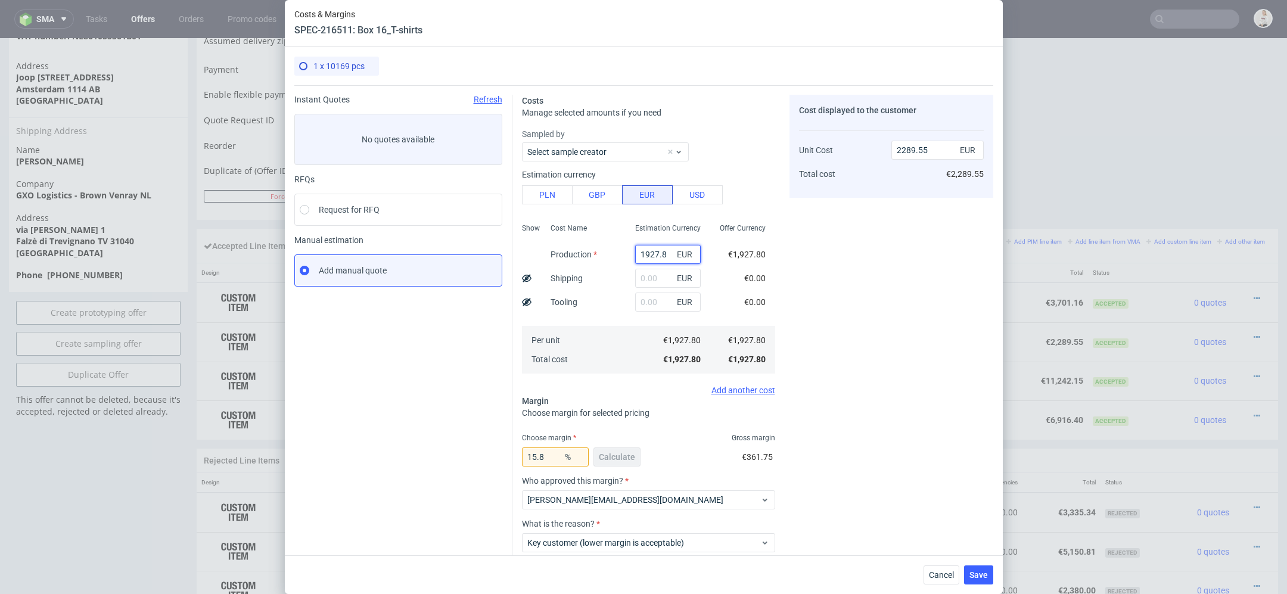
click at [652, 252] on input "1927.8" at bounding box center [668, 254] width 66 height 19
paste input "€2 200,79"
type input "€2 200,79"
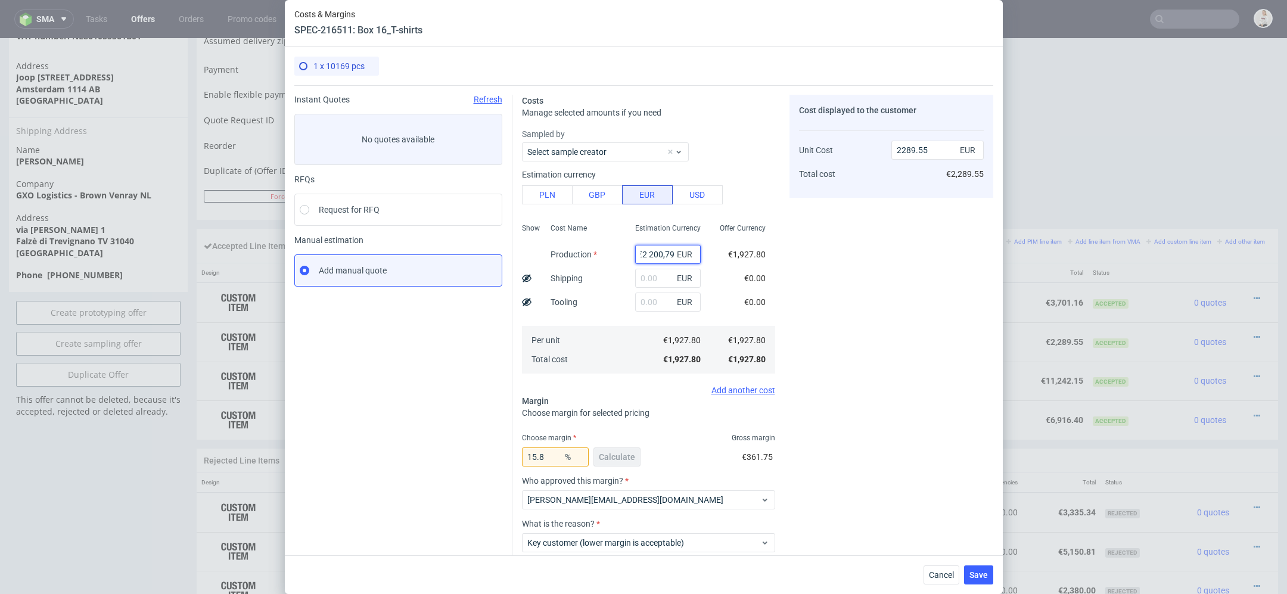
type input "0"
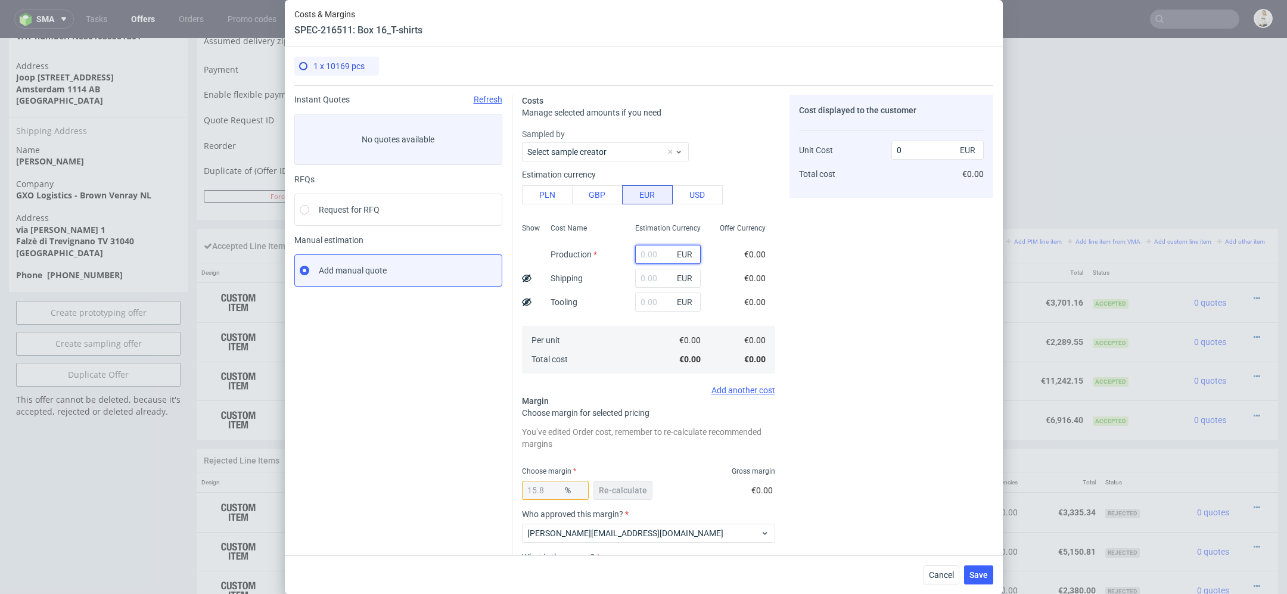
paste input "€2 200,79"
click at [650, 256] on input "€2 200,79" at bounding box center [668, 254] width 66 height 19
type input "2200.79"
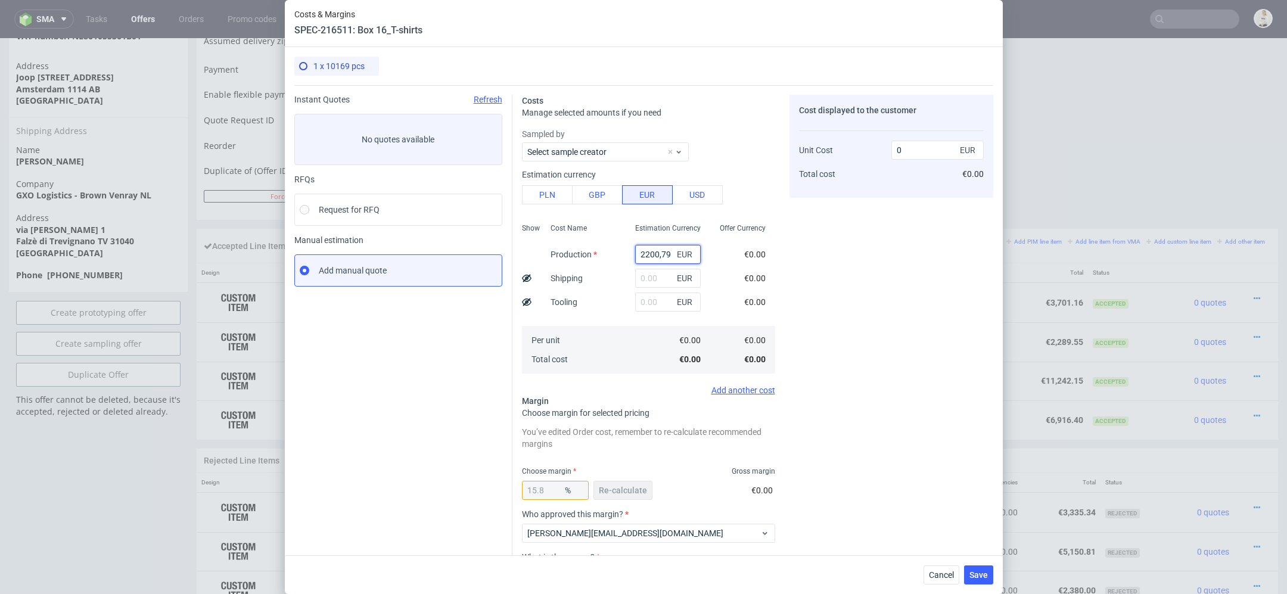
type input "2613.76"
type input "2200.79"
click at [942, 349] on div "Cost displayed to the customer Unit Cost Total cost 2613.76 EUR €2,613.76" at bounding box center [891, 372] width 204 height 555
click at [616, 486] on span "Re-calculate" at bounding box center [623, 490] width 48 height 8
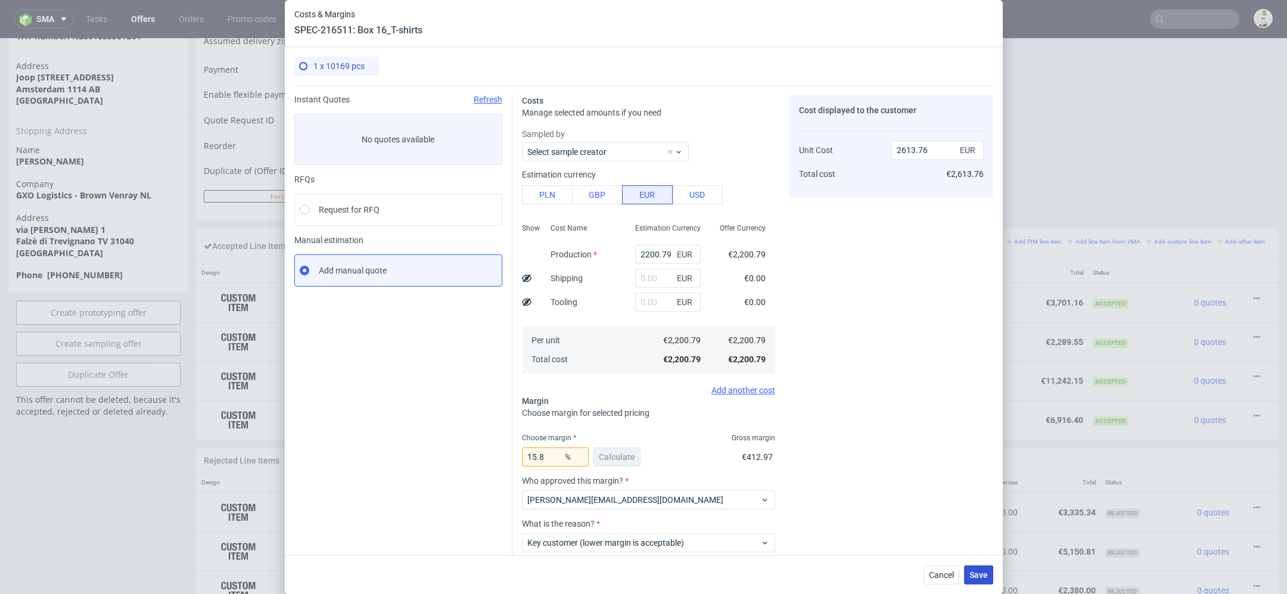
click at [973, 580] on button "Save" at bounding box center [978, 574] width 29 height 19
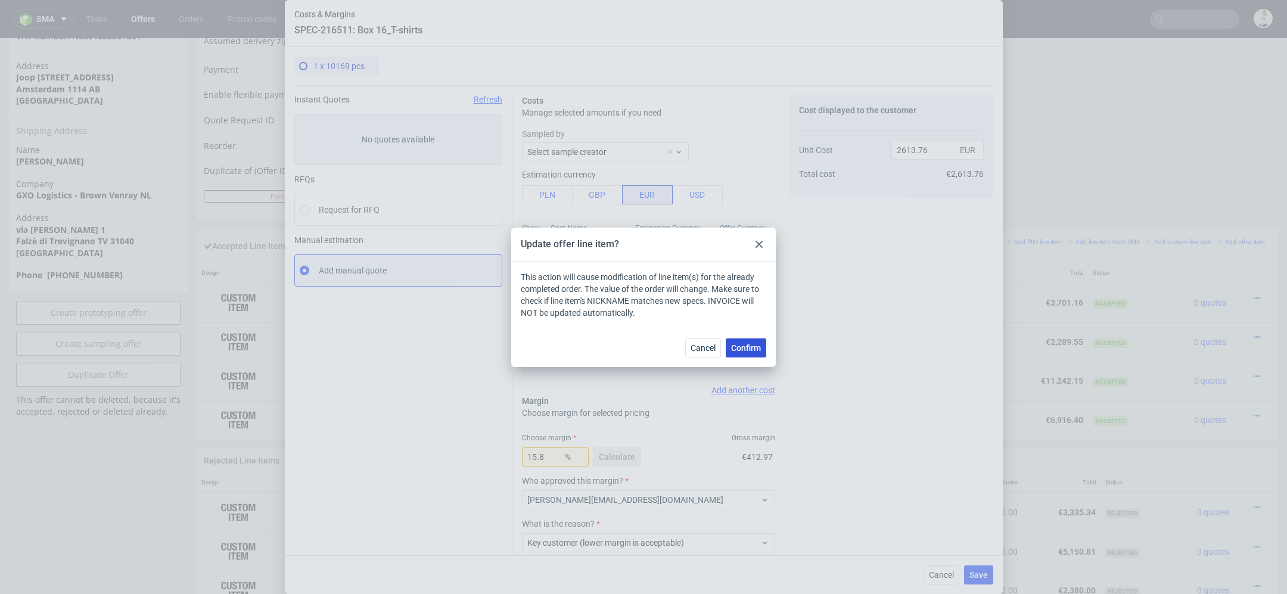
click at [743, 344] on span "Confirm" at bounding box center [746, 348] width 30 height 8
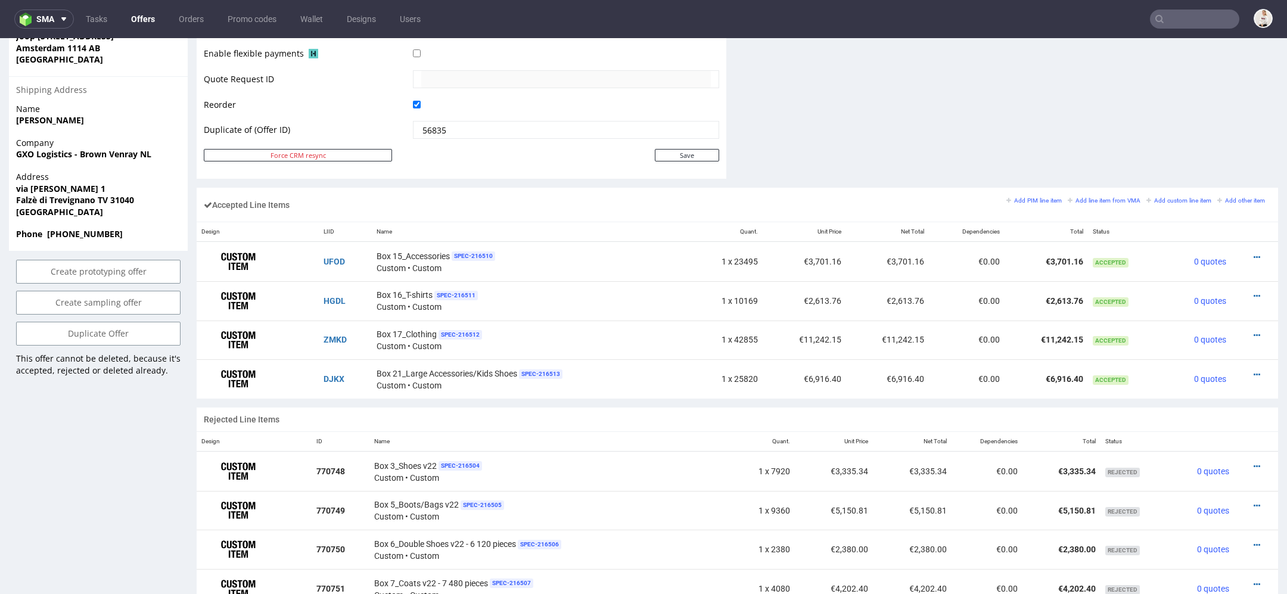
scroll to position [596, 0]
click at [1253, 290] on icon at bounding box center [1256, 294] width 7 height 8
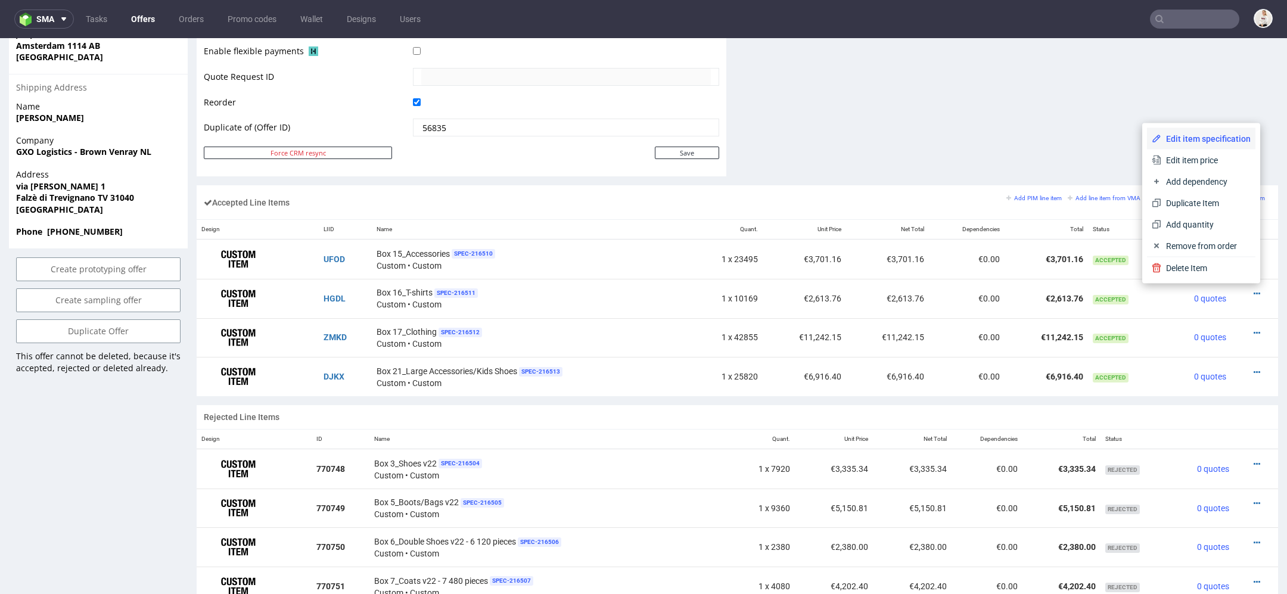
click at [1187, 137] on span "Edit item specification" at bounding box center [1205, 139] width 89 height 12
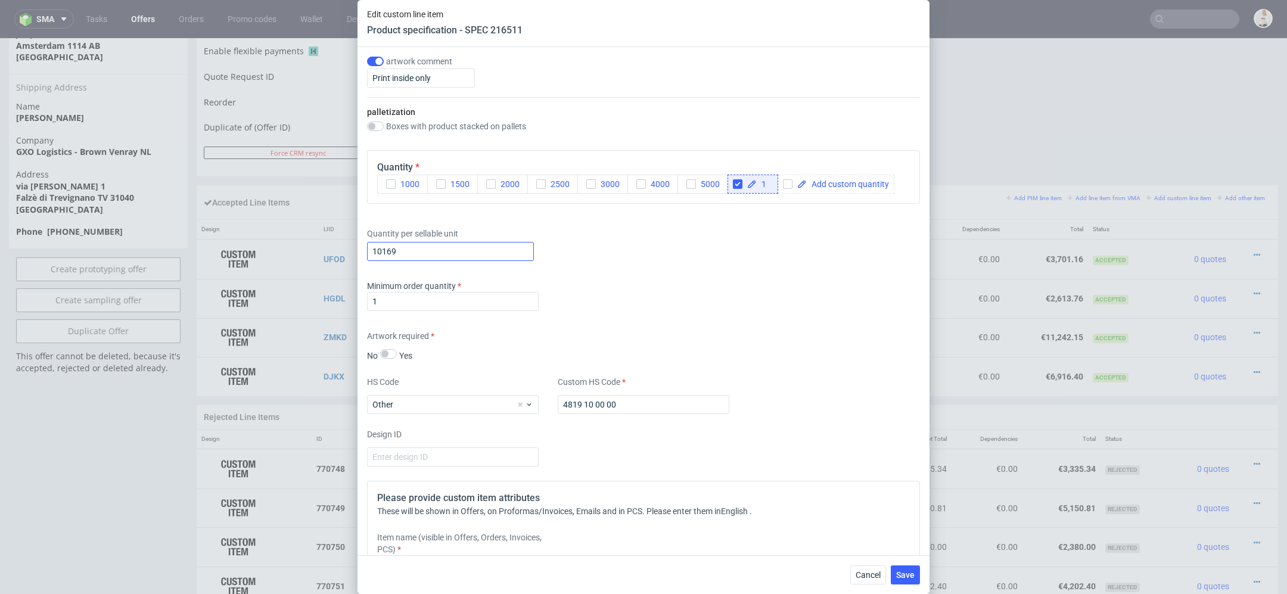
scroll to position [1417, 0]
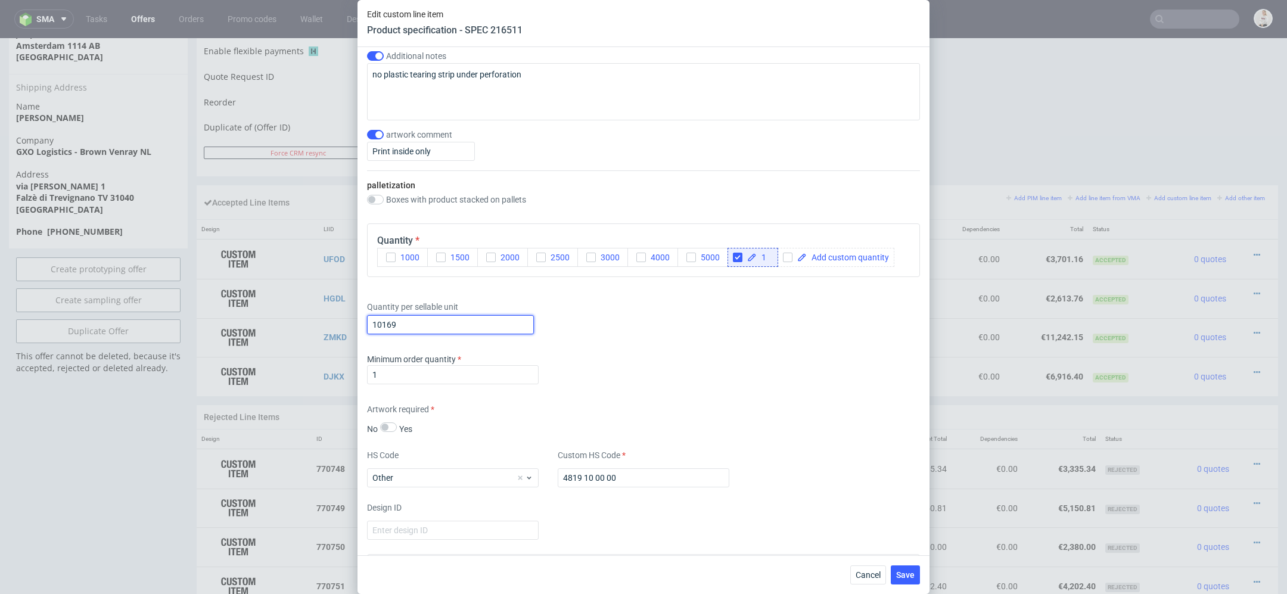
drag, startPoint x: 400, startPoint y: 326, endPoint x: 377, endPoint y: 326, distance: 23.2
click at [377, 326] on input "10169" at bounding box center [450, 324] width 167 height 19
drag, startPoint x: 435, startPoint y: 325, endPoint x: 306, endPoint y: 325, distance: 129.3
click at [306, 325] on div "Edit custom line item Product specification - SPEC 216511 Supplier TFP Sp. z o.…" at bounding box center [643, 297] width 1287 height 594
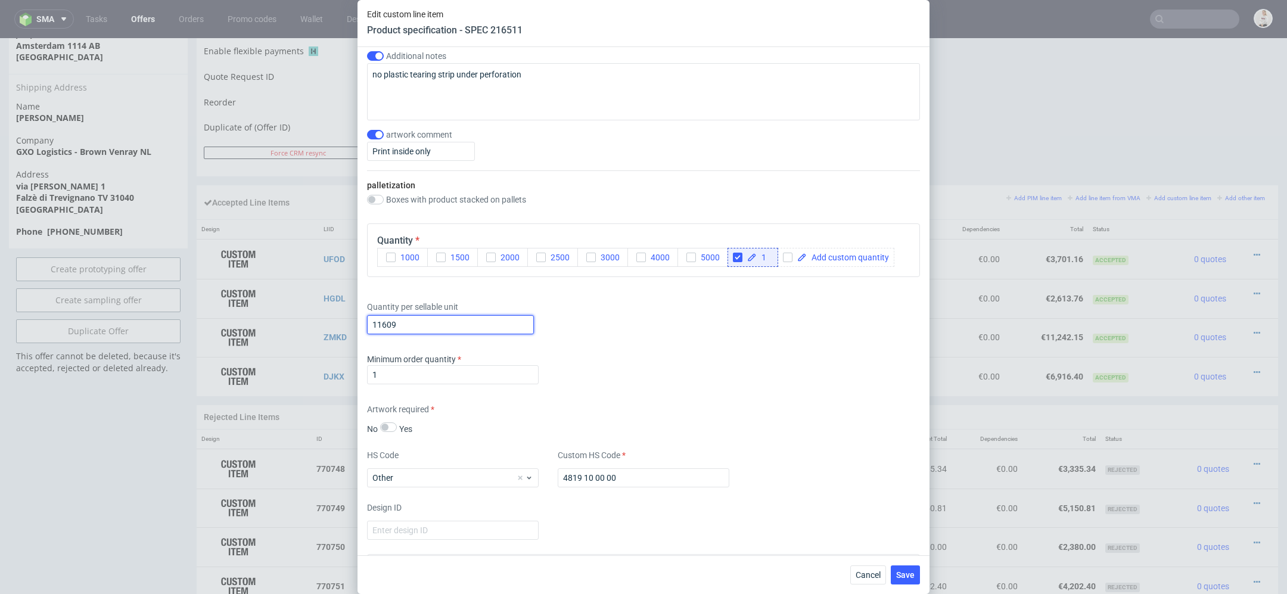
type input "11609"
click at [949, 435] on div "Edit custom line item Product specification - SPEC 216511 Supplier TFP Sp. z o.…" at bounding box center [643, 297] width 1287 height 594
click at [889, 436] on div "Supplier TFP Sp. z o.o. Technical specification Instant price RFQ Type Product …" at bounding box center [643, 301] width 572 height 508
click at [916, 575] on button "Save" at bounding box center [905, 574] width 29 height 19
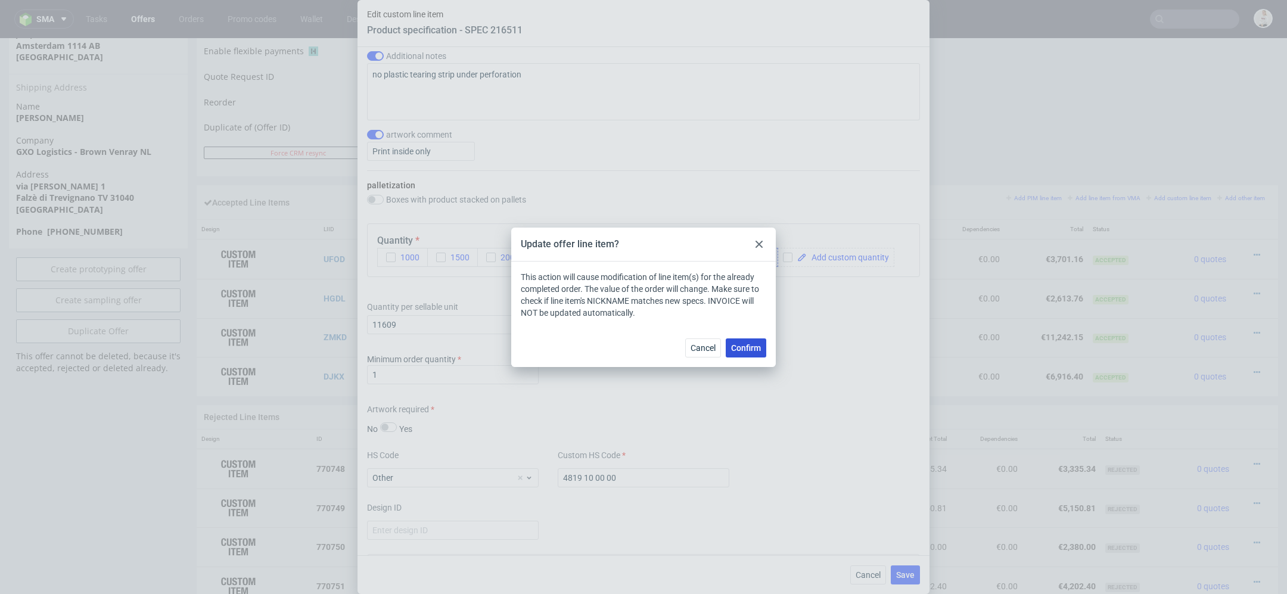
click at [764, 344] on button "Confirm" at bounding box center [746, 347] width 41 height 19
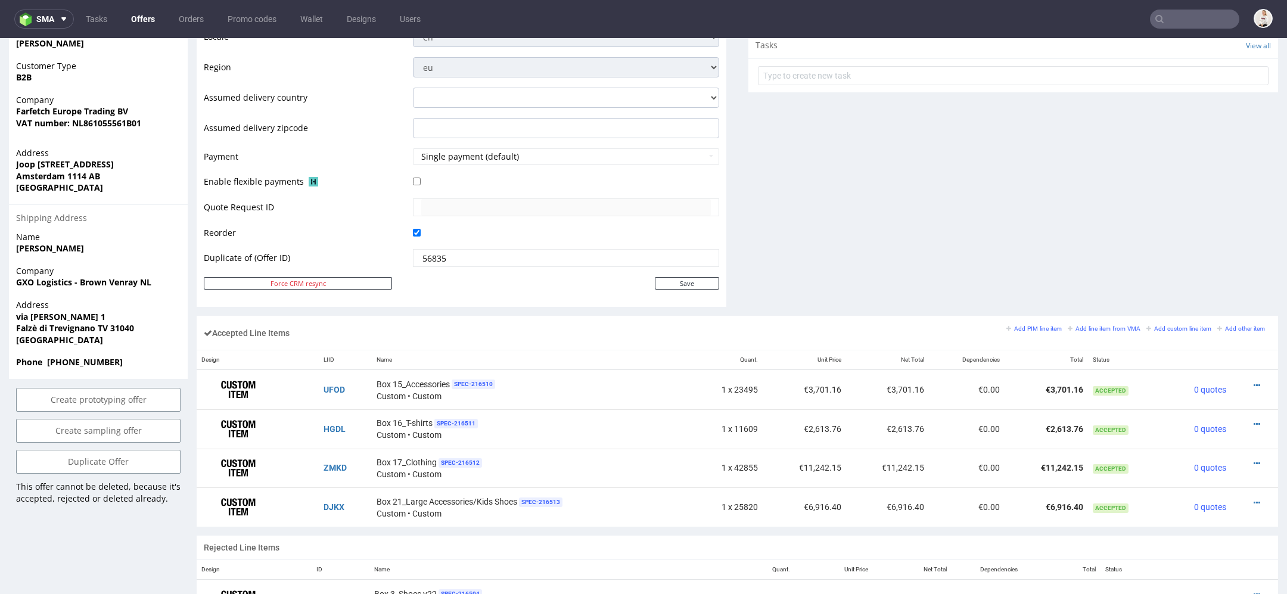
scroll to position [583, 0]
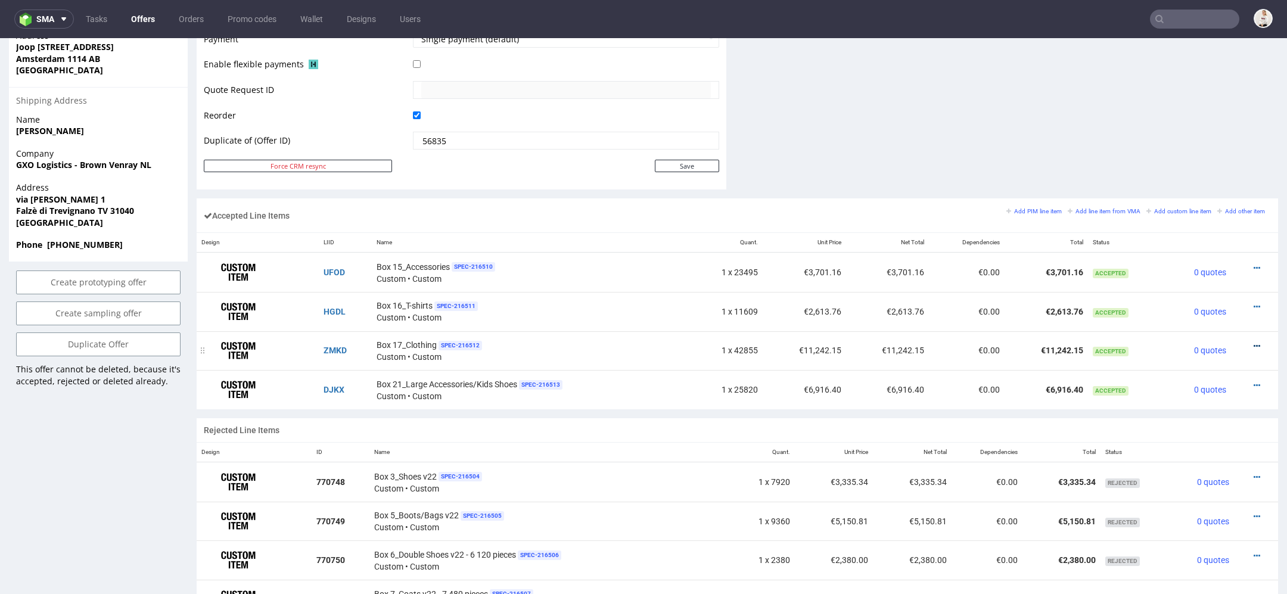
click at [1253, 342] on icon at bounding box center [1256, 346] width 7 height 8
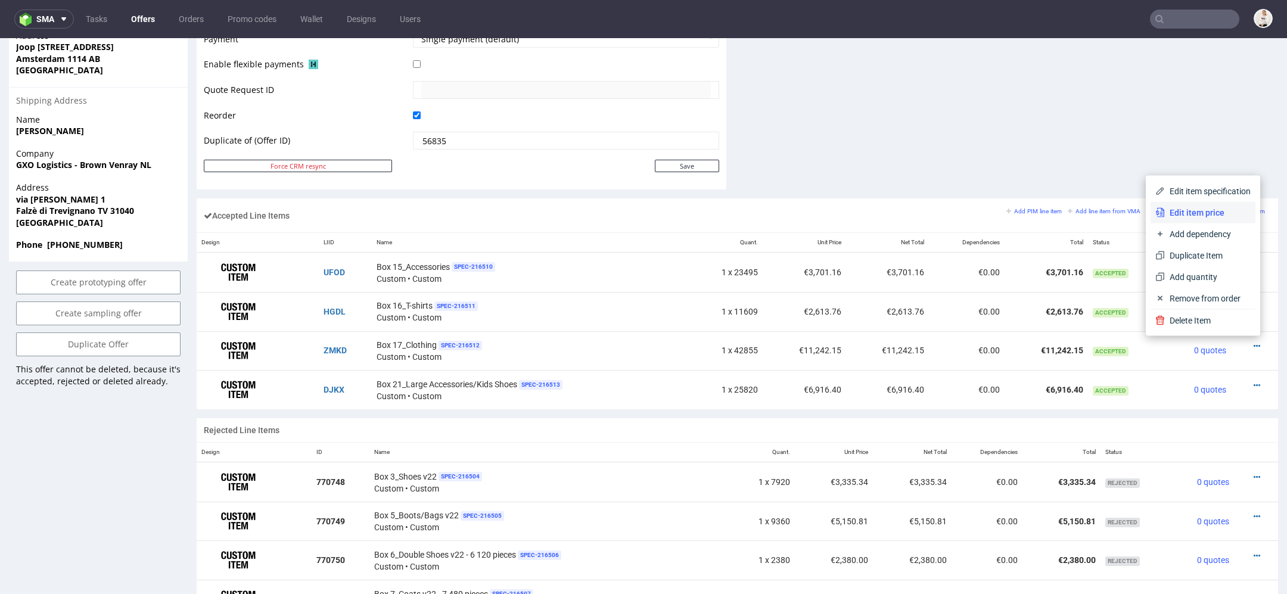
click at [1211, 211] on span "Edit item price" at bounding box center [1208, 213] width 86 height 12
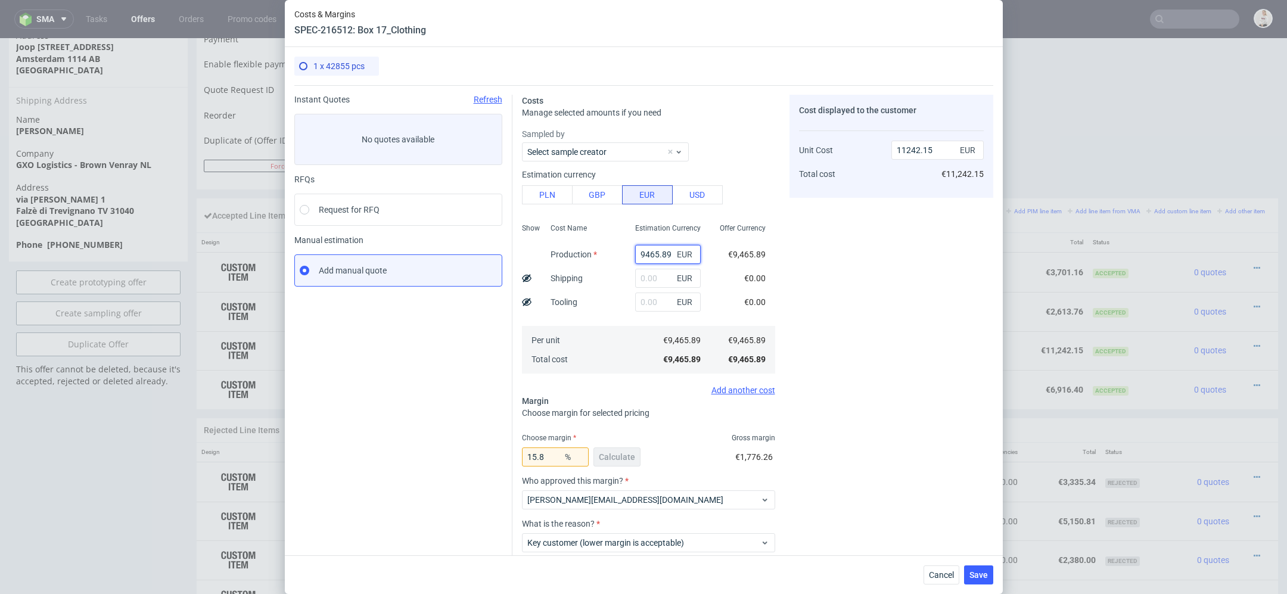
click at [653, 253] on input "9465.89" at bounding box center [668, 254] width 66 height 19
paste input "€10 738,17"
type input "€10 738,17"
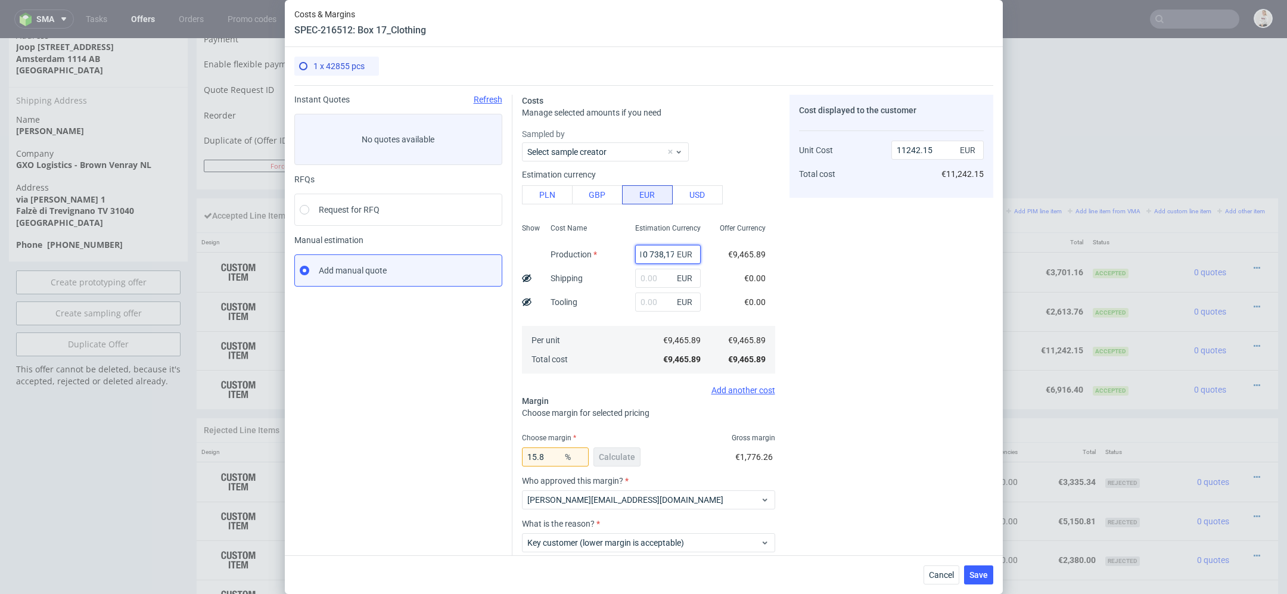
type input "0"
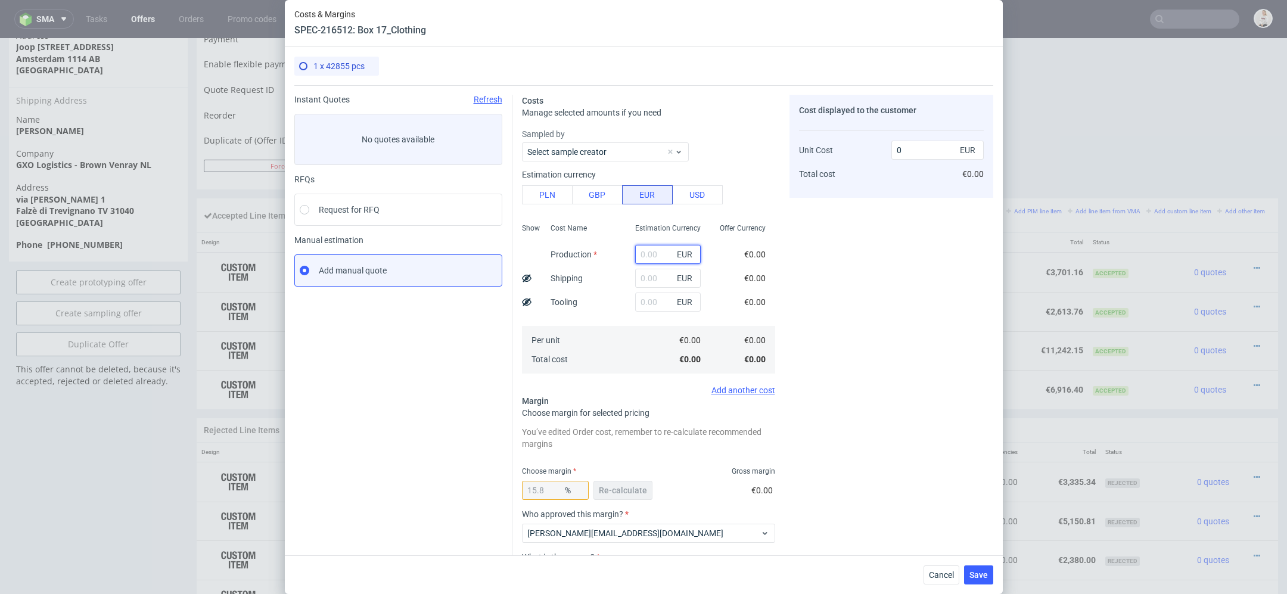
scroll to position [0, 0]
paste input "€10 738,17"
click at [650, 256] on input "€10 738,17" at bounding box center [668, 254] width 66 height 19
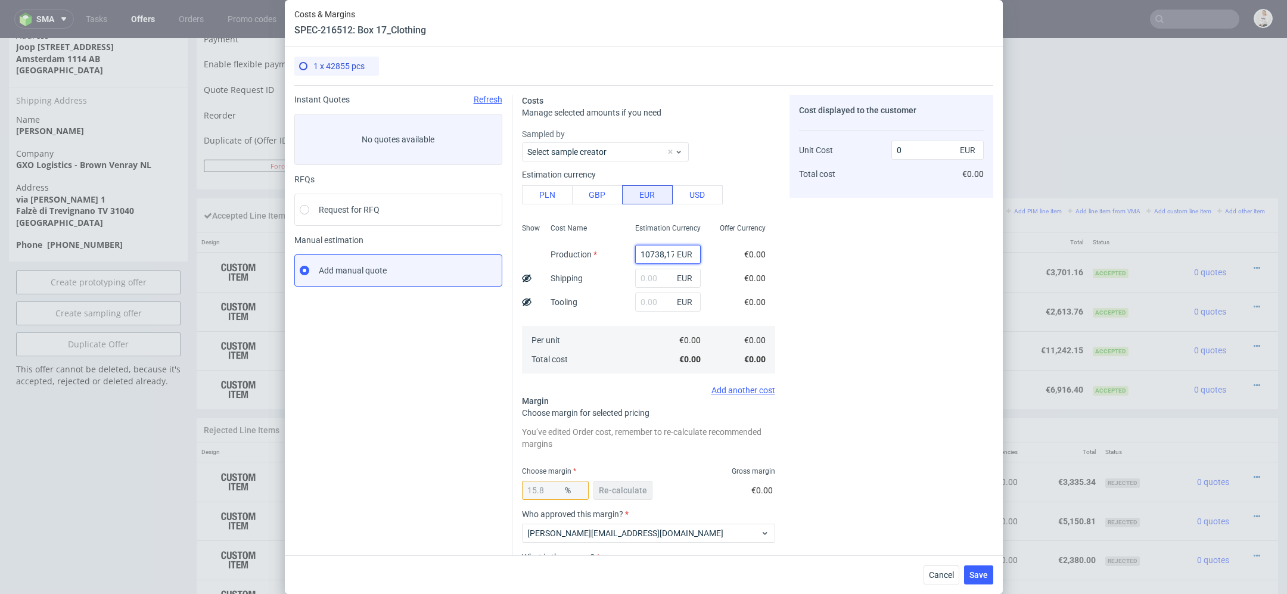
type input "10738.17"
type input "12753.17"
type input "10738.17"
click at [827, 295] on div "Cost displayed to the customer Unit Cost Total cost 12753.17 EUR €12,753.17" at bounding box center [891, 372] width 204 height 555
click at [629, 493] on span "Re-calculate" at bounding box center [623, 490] width 48 height 8
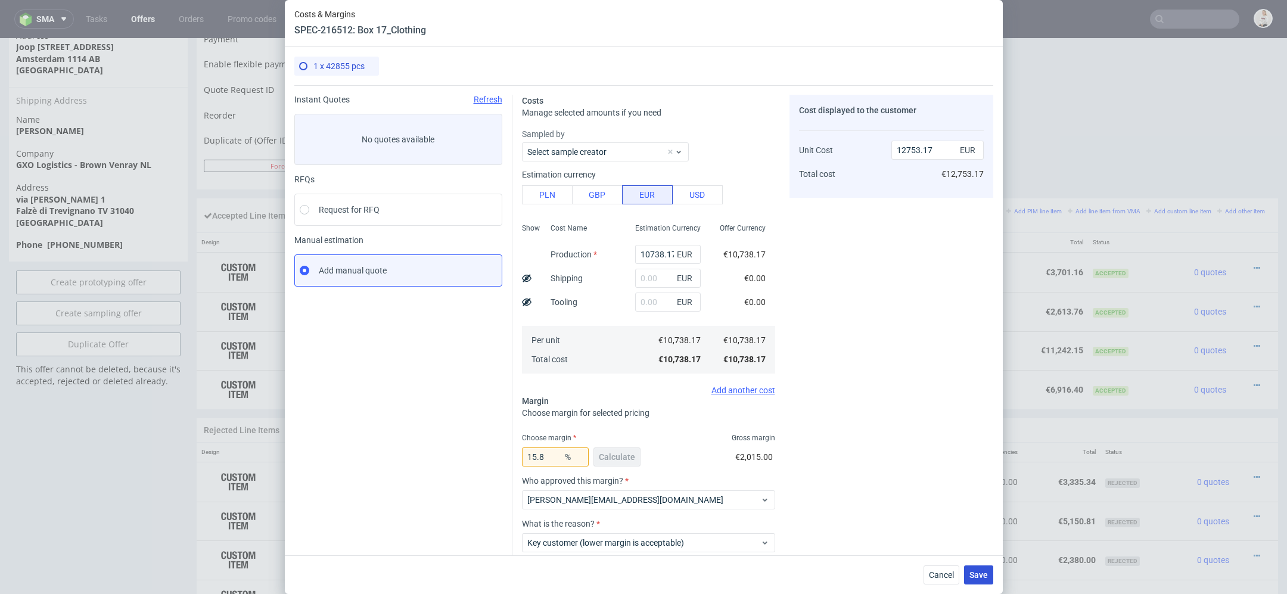
click at [969, 574] on span "Save" at bounding box center [978, 575] width 18 height 8
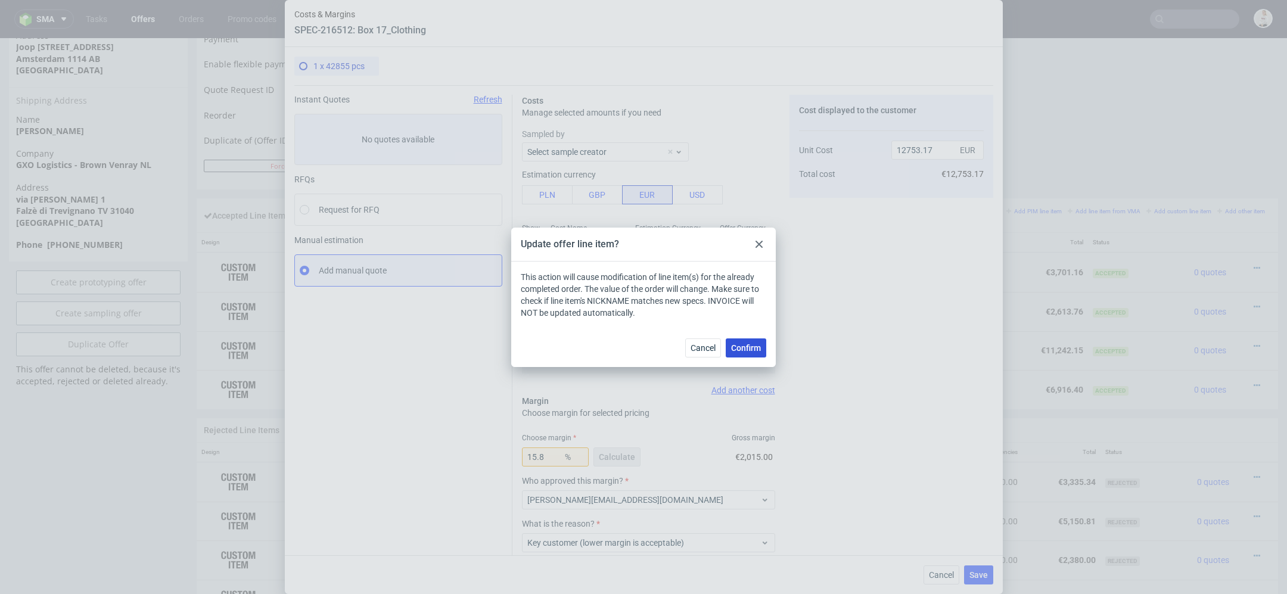
click at [754, 345] on span "Confirm" at bounding box center [746, 348] width 30 height 8
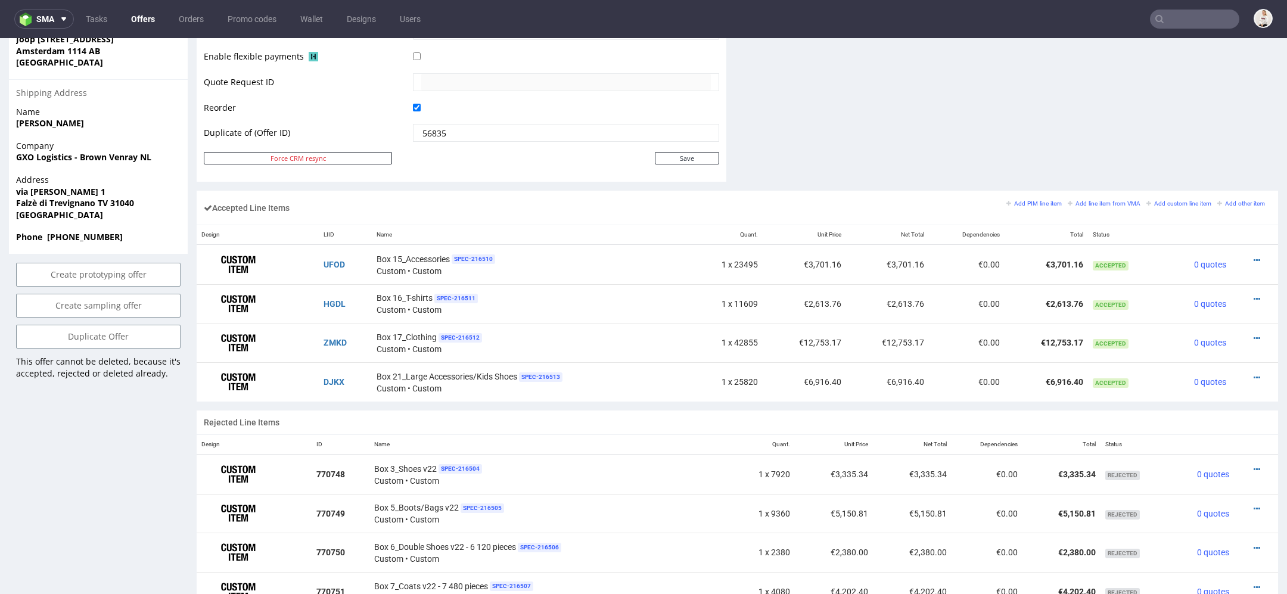
scroll to position [626, 0]
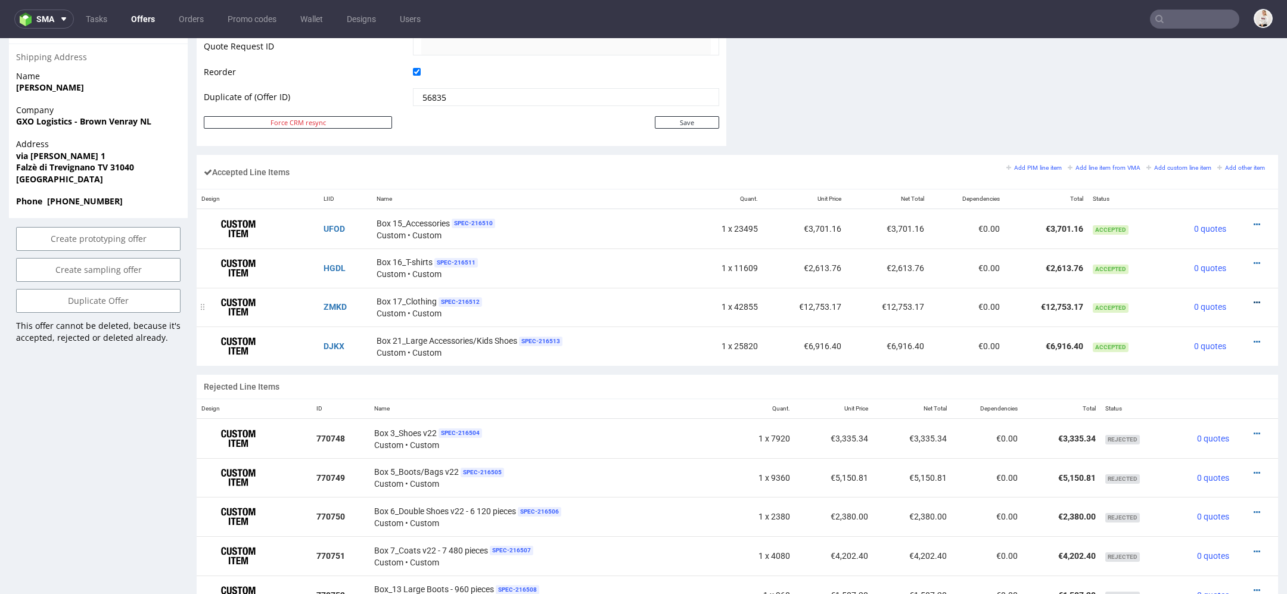
click at [1253, 298] on icon at bounding box center [1256, 302] width 7 height 8
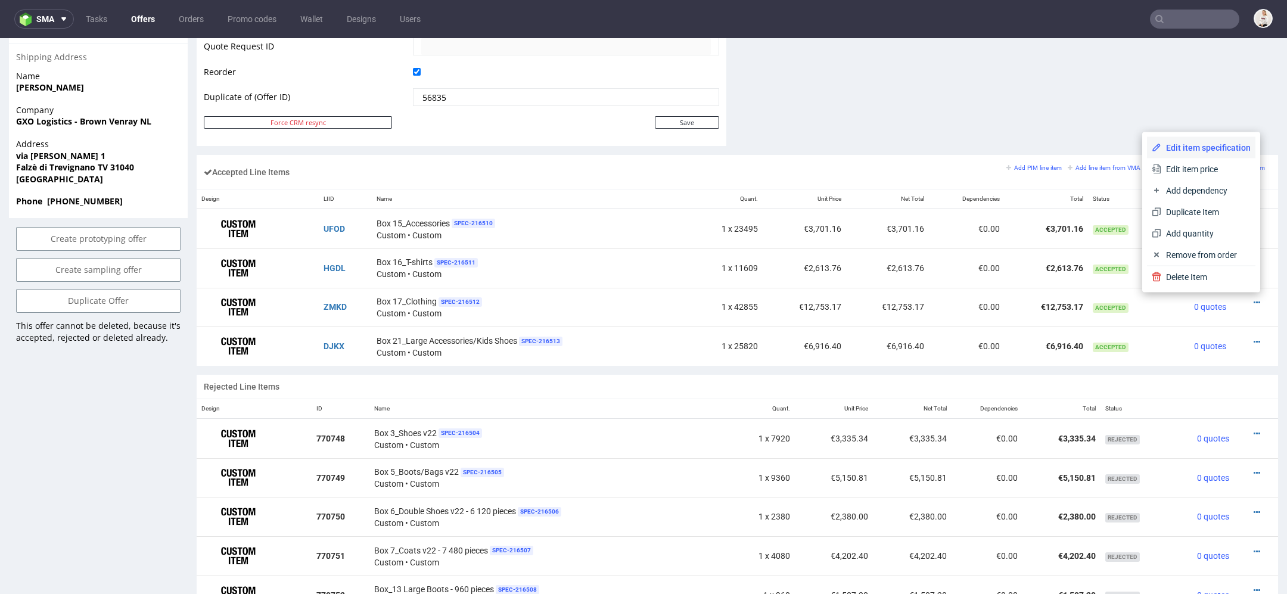
click at [1186, 148] on span "Edit item specification" at bounding box center [1205, 148] width 89 height 12
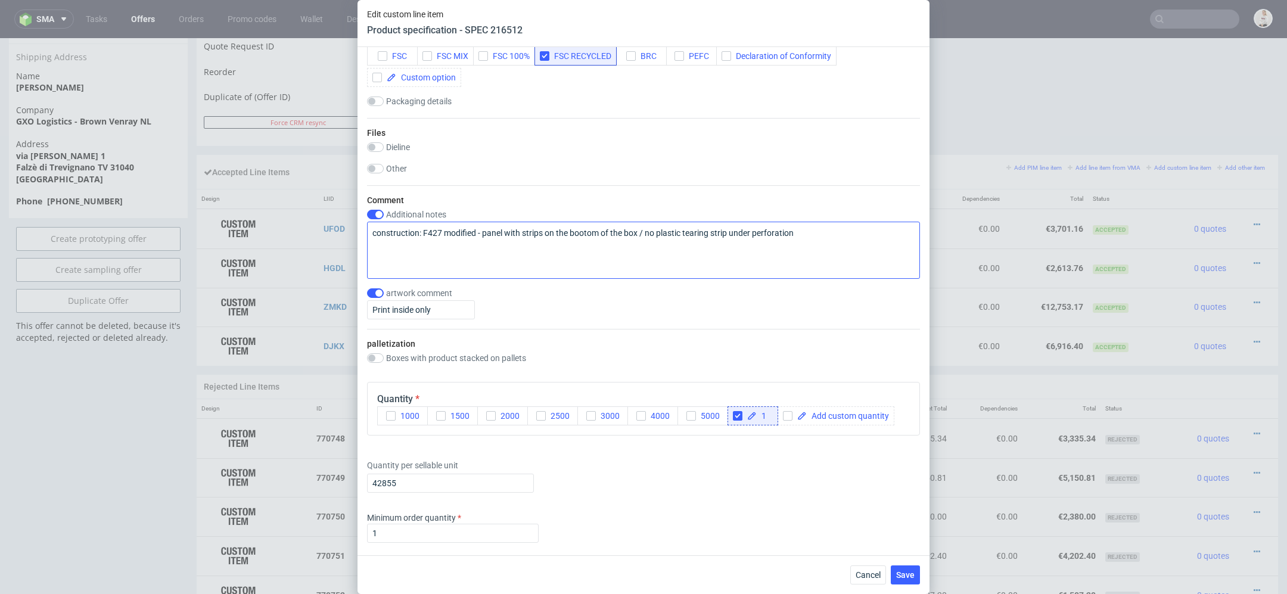
scroll to position [1277, 0]
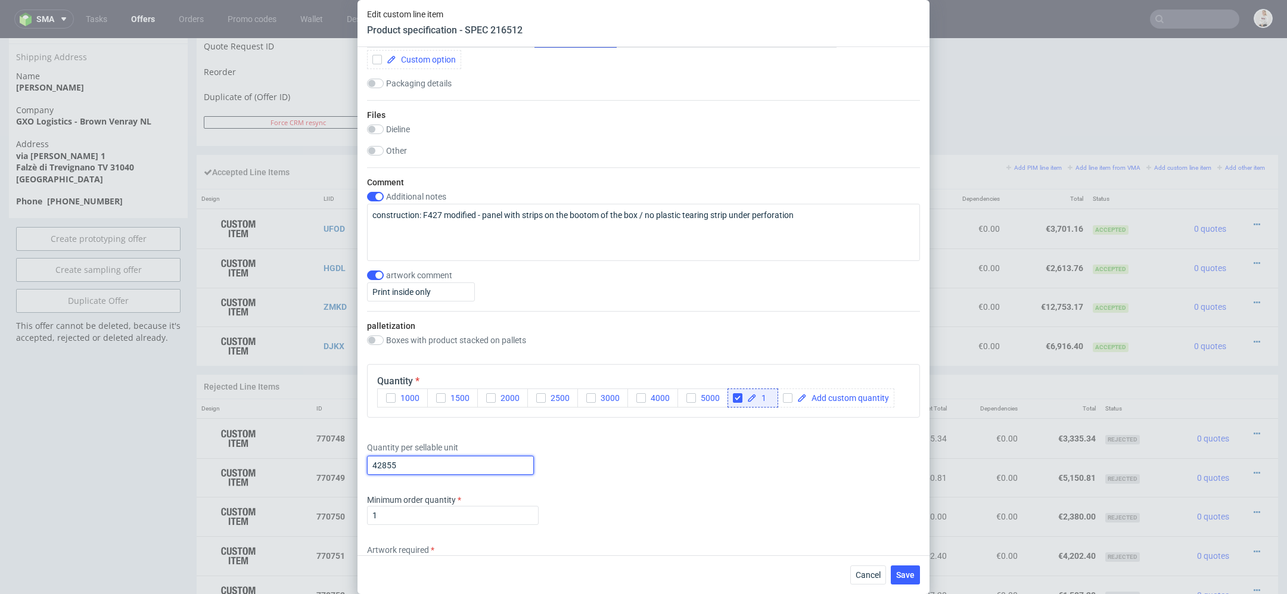
drag, startPoint x: 410, startPoint y: 465, endPoint x: 283, endPoint y: 459, distance: 127.0
click at [283, 459] on div "Edit custom line item Product specification - SPEC 216512 Supplier TFP Sp. z o.…" at bounding box center [643, 297] width 1287 height 594
paste input "1"
type input "1"
paste input "48 615"
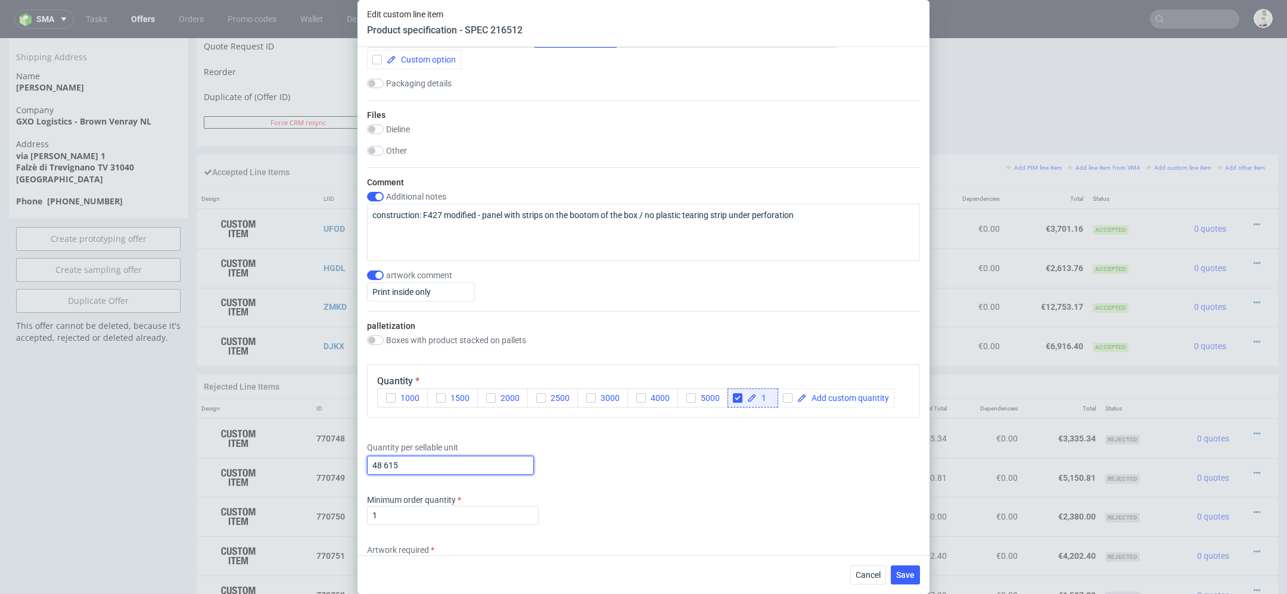
click at [388, 463] on input "48 615" at bounding box center [450, 465] width 167 height 19
type input "48615"
click at [710, 511] on div "Minimum order quantity 1" at bounding box center [643, 512] width 553 height 36
click at [913, 575] on span "Save" at bounding box center [905, 575] width 18 height 8
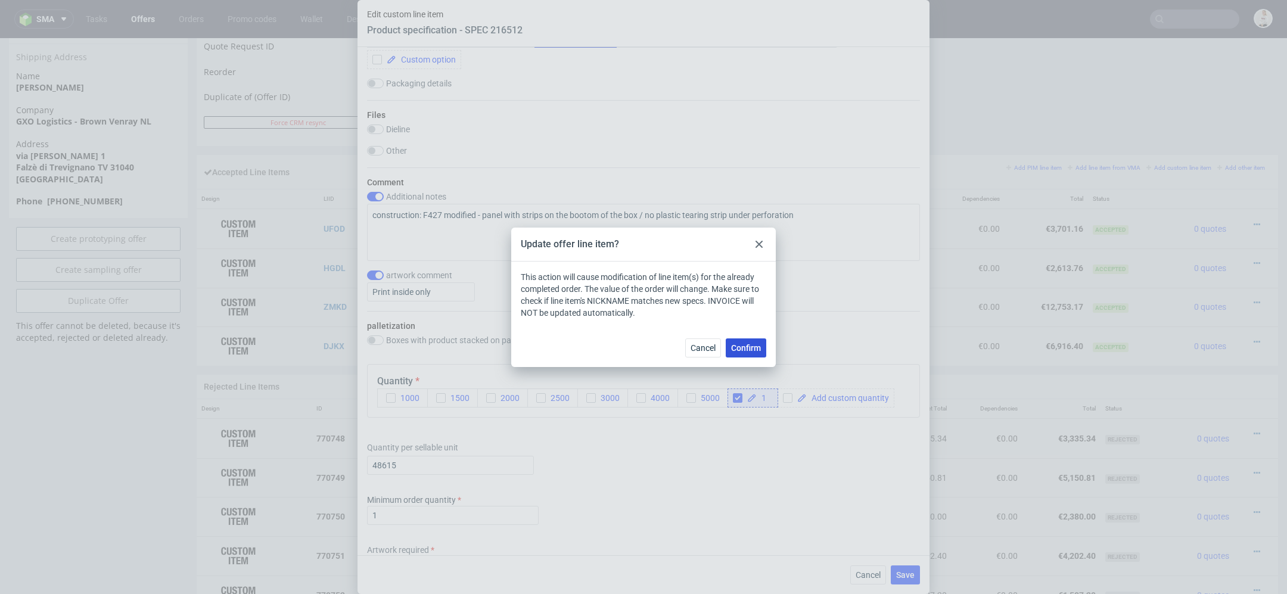
click at [741, 351] on span "Confirm" at bounding box center [746, 348] width 30 height 8
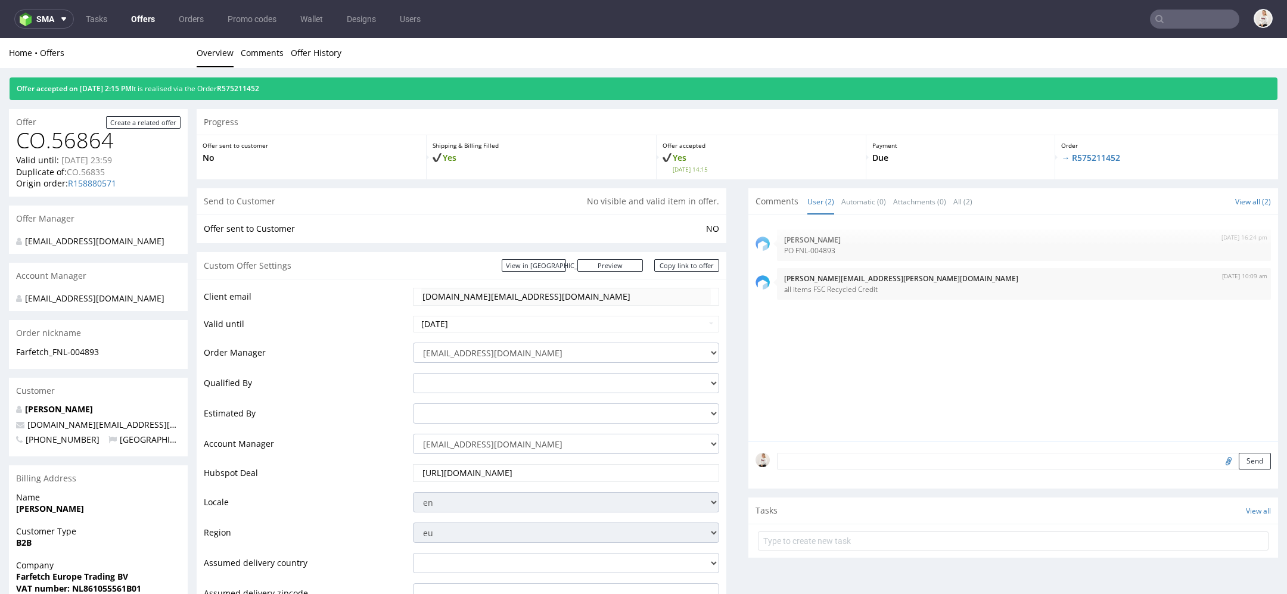
scroll to position [0, 0]
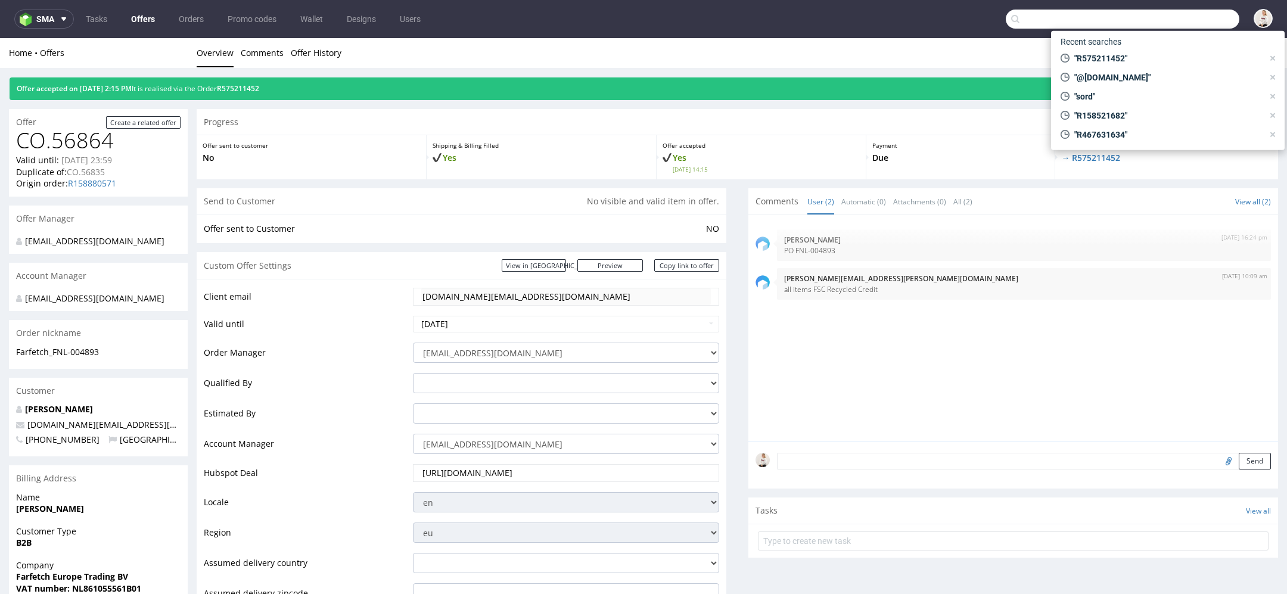
click at [1167, 17] on input "text" at bounding box center [1123, 19] width 234 height 19
paste input "R284798332"
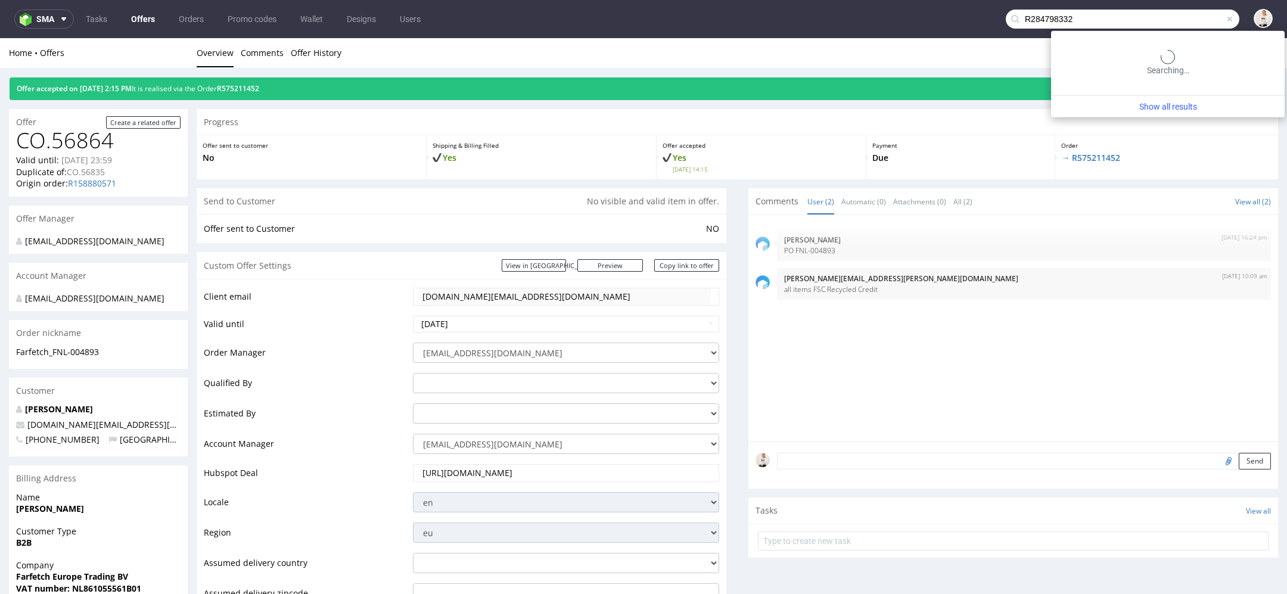
type input "R284798332"
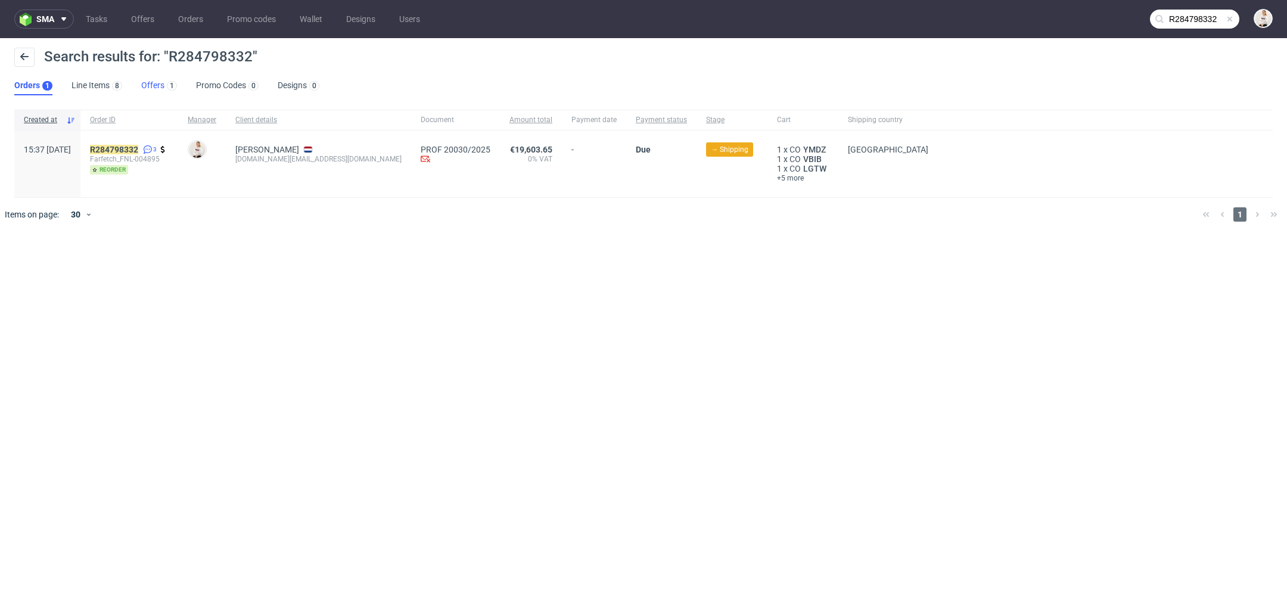
click at [166, 81] on div "1" at bounding box center [170, 85] width 13 height 12
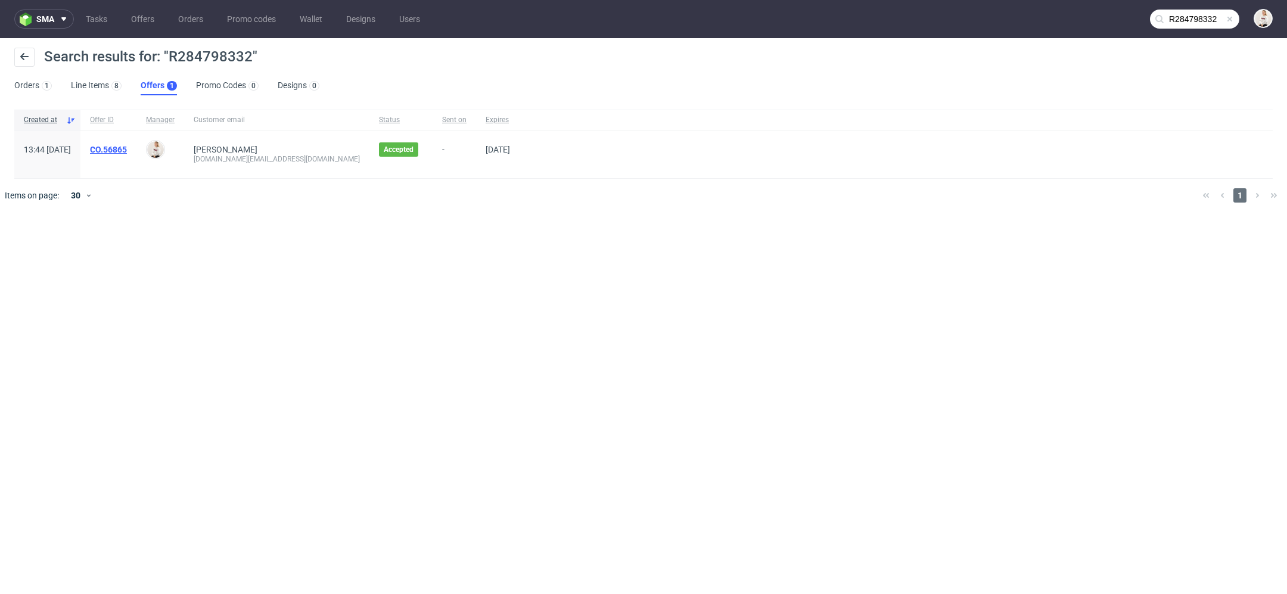
click at [127, 148] on link "CO.56865" at bounding box center [108, 150] width 37 height 10
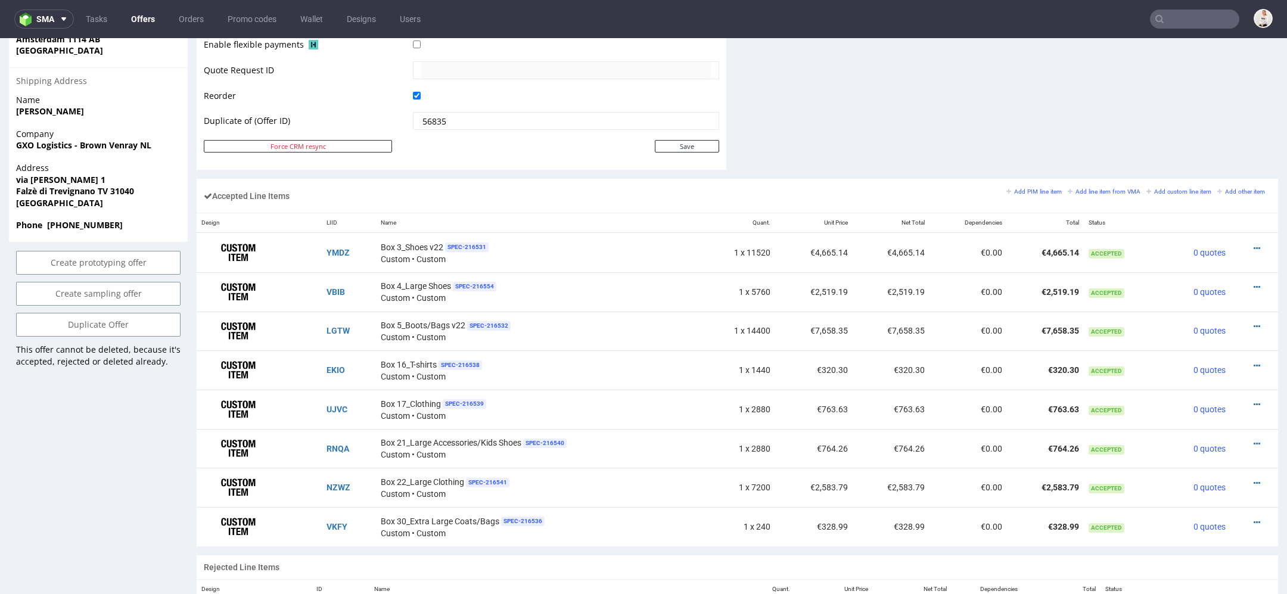
scroll to position [605, 0]
click at [1253, 242] on icon at bounding box center [1256, 246] width 7 height 8
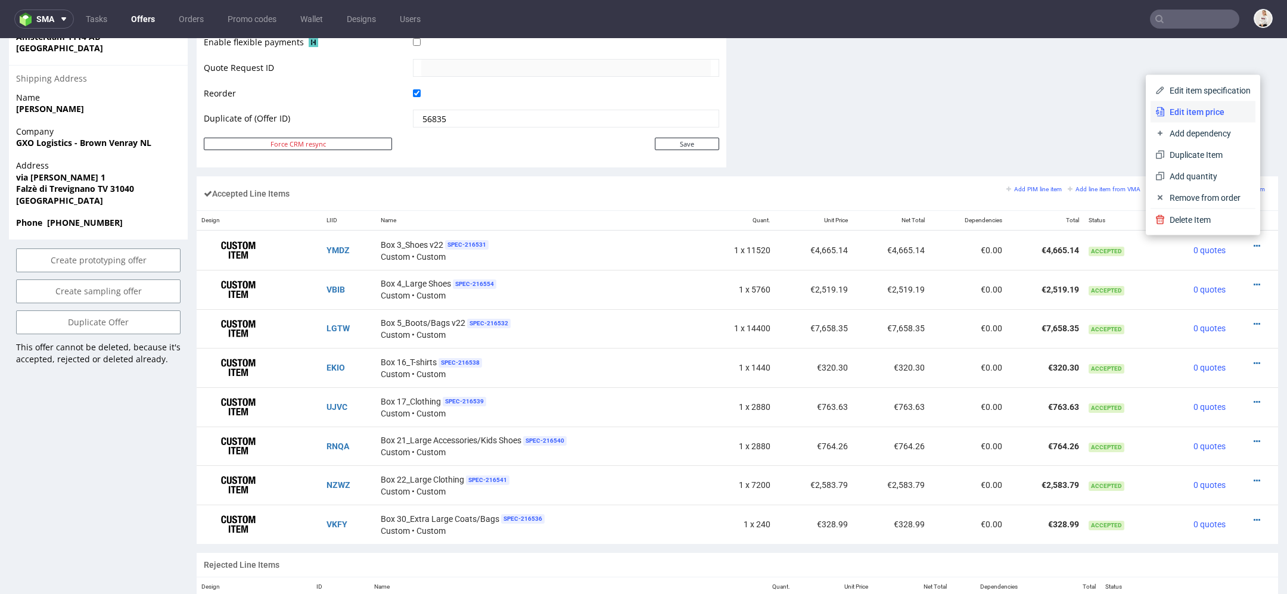
click at [1205, 105] on li "Edit item price" at bounding box center [1202, 111] width 105 height 21
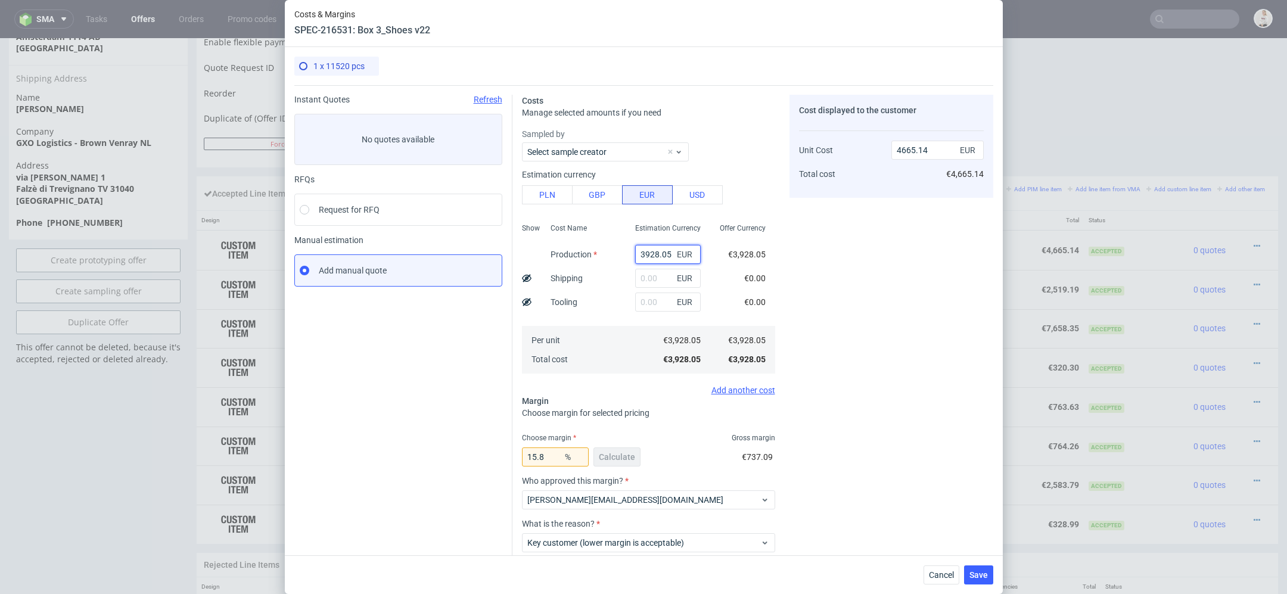
click at [661, 257] on input "3928.05" at bounding box center [668, 254] width 66 height 19
paste input "€3 807,34"
type input "€3 807,34"
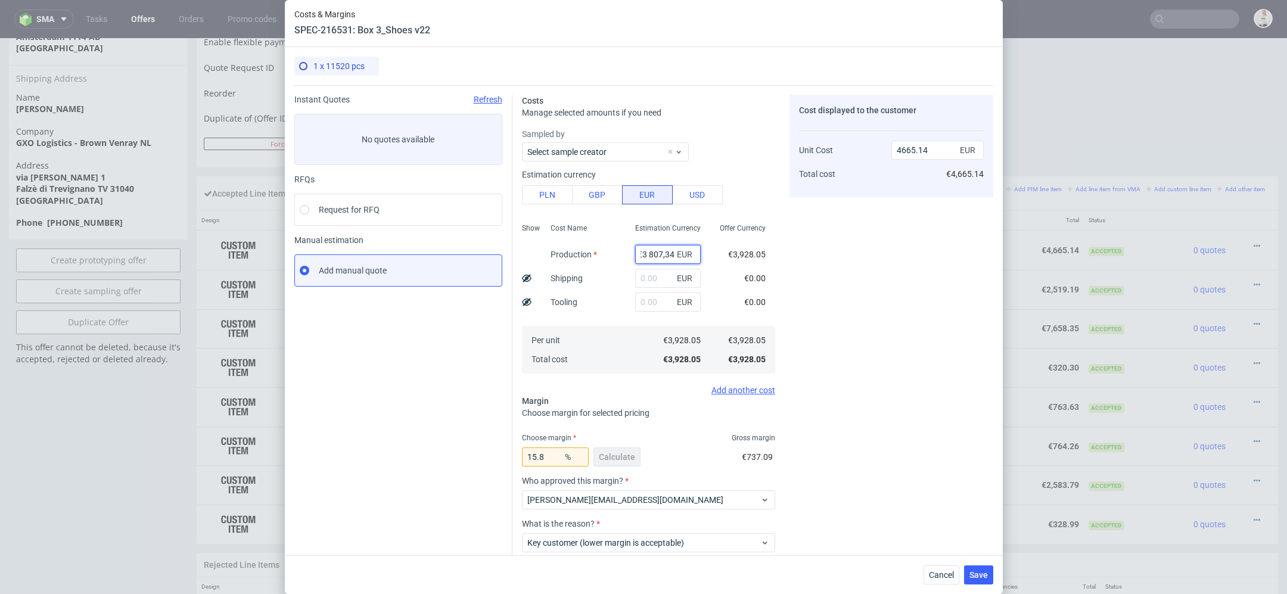
type input "0"
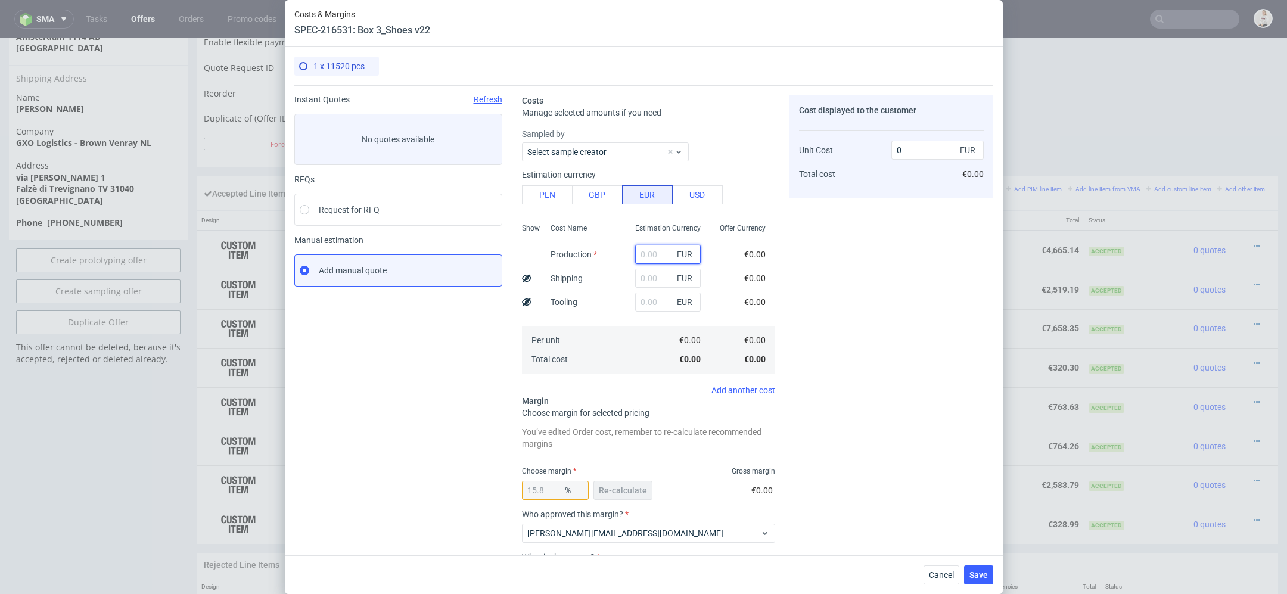
paste input "€3 807,34"
click at [647, 255] on input "€3 807,34" at bounding box center [668, 254] width 66 height 19
type input "3807.34"
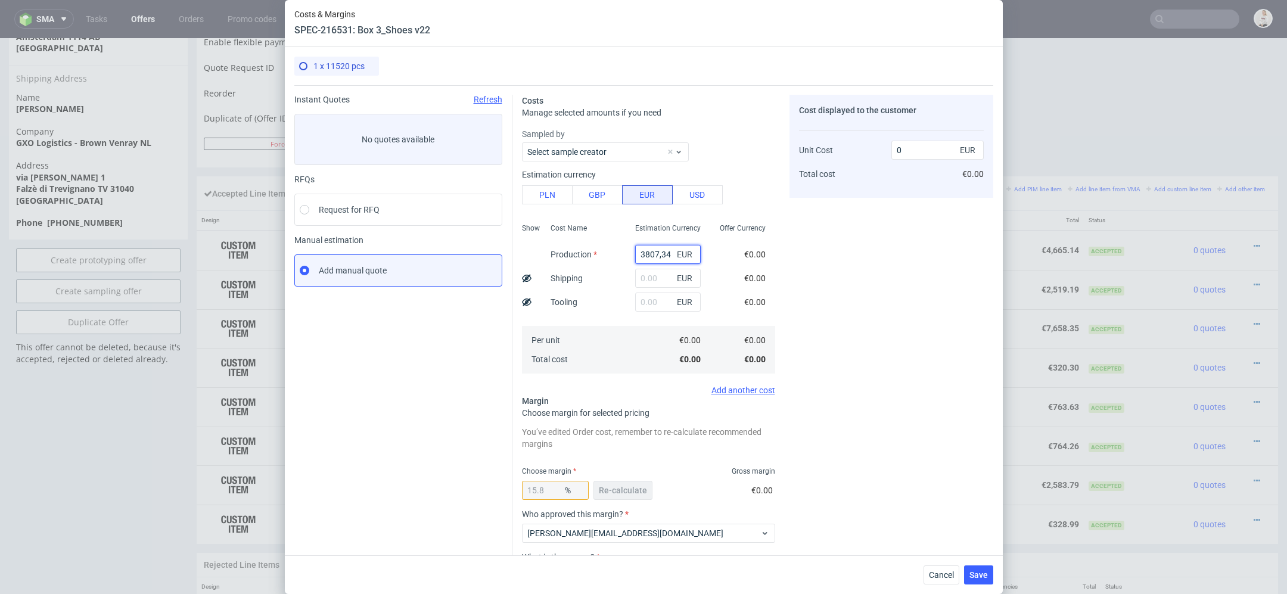
type input "4521.78"
type input "3807.34"
click at [930, 326] on div "Cost displayed to the customer Unit Cost Total cost 4521.78 EUR €4,521.78" at bounding box center [891, 372] width 204 height 555
click at [619, 493] on span "Re-calculate" at bounding box center [623, 490] width 48 height 8
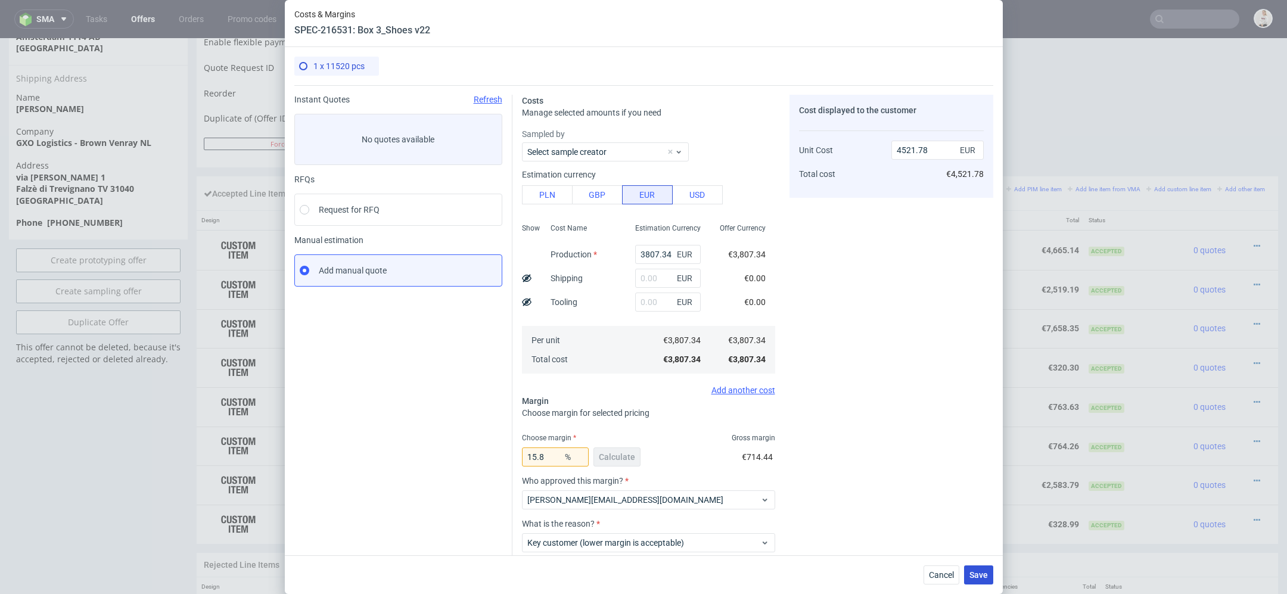
click at [975, 574] on span "Save" at bounding box center [978, 575] width 18 height 8
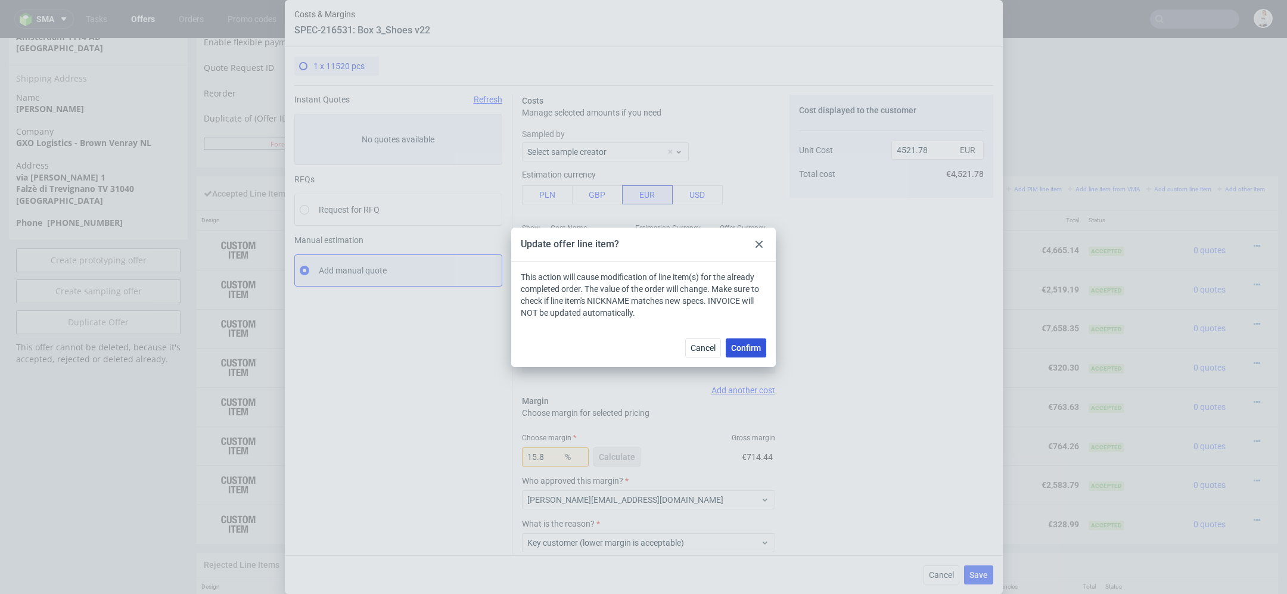
click at [753, 350] on span "Confirm" at bounding box center [746, 348] width 30 height 8
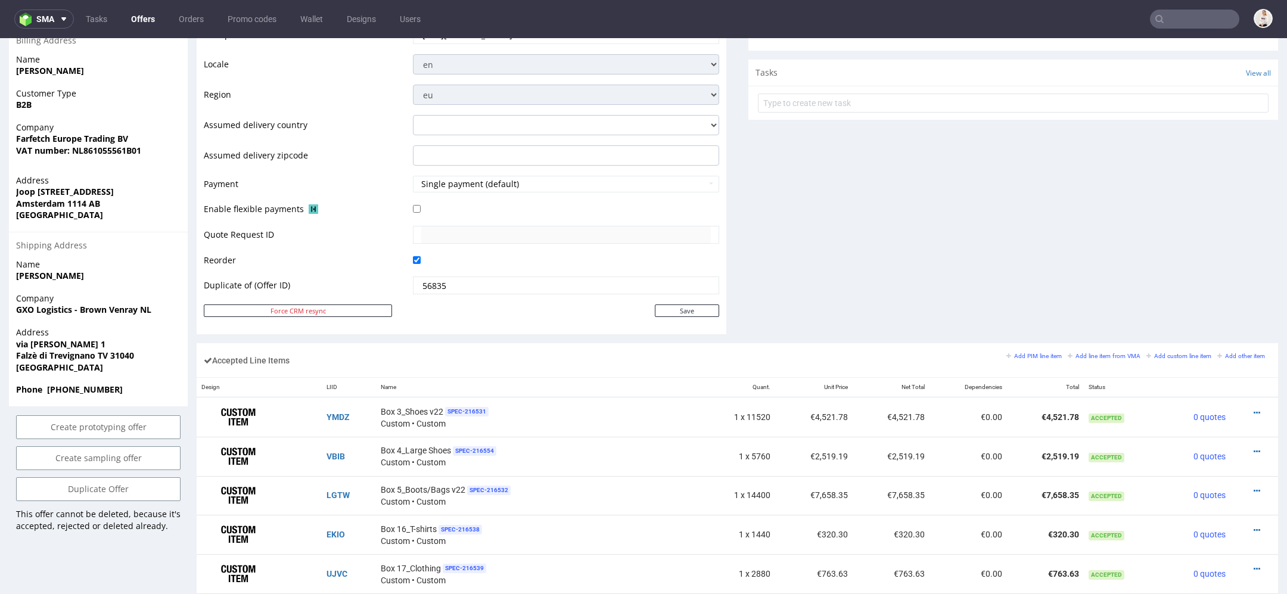
scroll to position [449, 0]
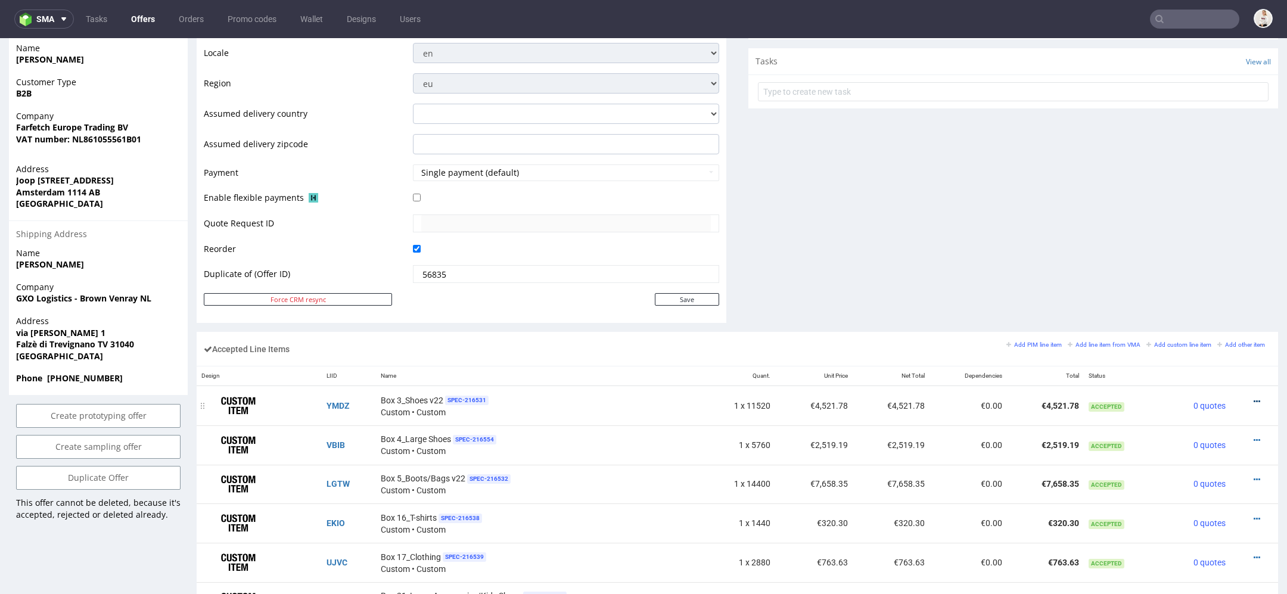
click at [1253, 397] on icon at bounding box center [1256, 401] width 7 height 8
click at [1203, 241] on span "Edit item specification" at bounding box center [1205, 246] width 89 height 12
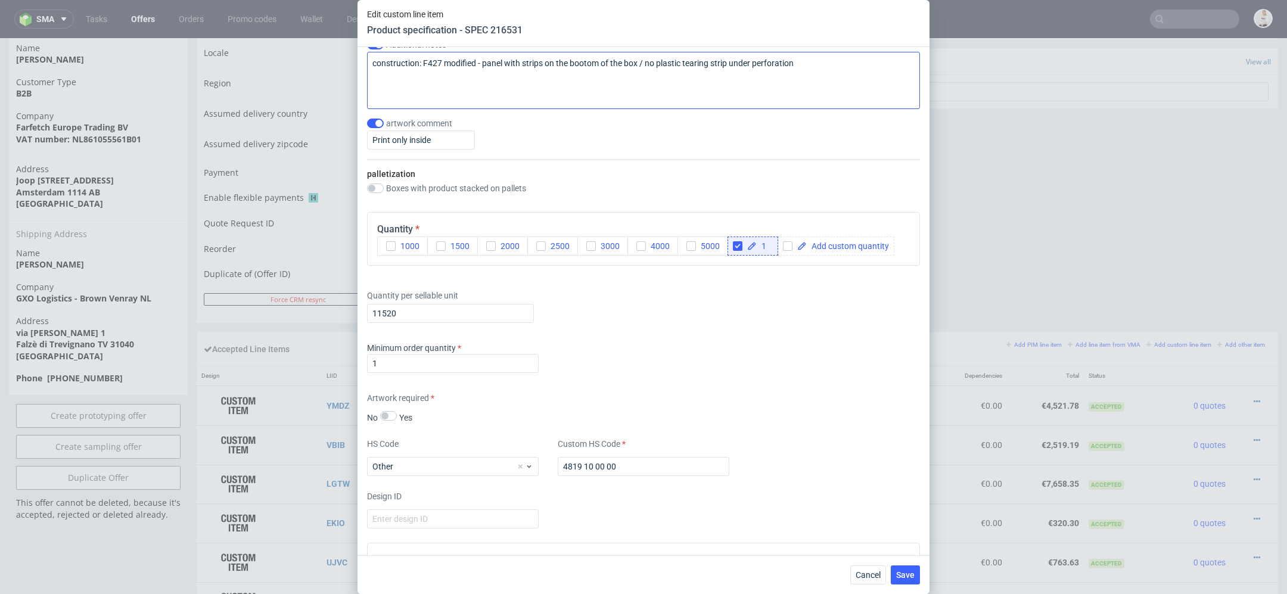
scroll to position [1430, 0]
click at [443, 303] on input "11520" at bounding box center [450, 312] width 167 height 19
click at [443, 307] on input "11520" at bounding box center [450, 312] width 167 height 19
type input "11166"
click at [715, 344] on div "Minimum order quantity 1" at bounding box center [643, 359] width 553 height 36
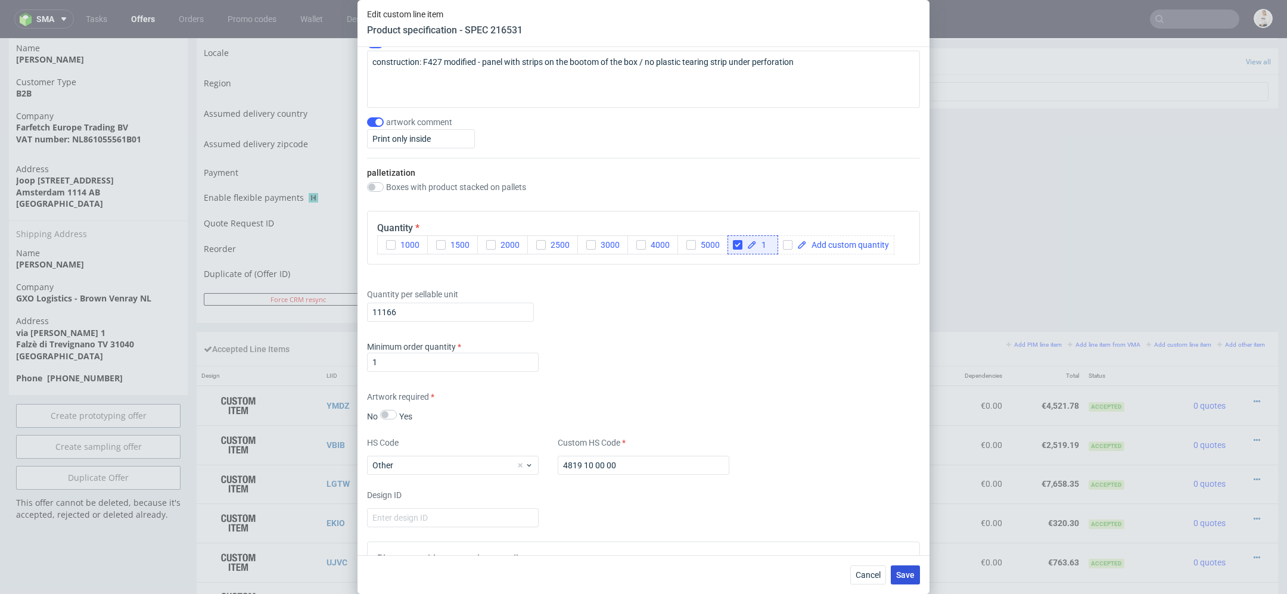
click at [909, 568] on button "Save" at bounding box center [905, 574] width 29 height 19
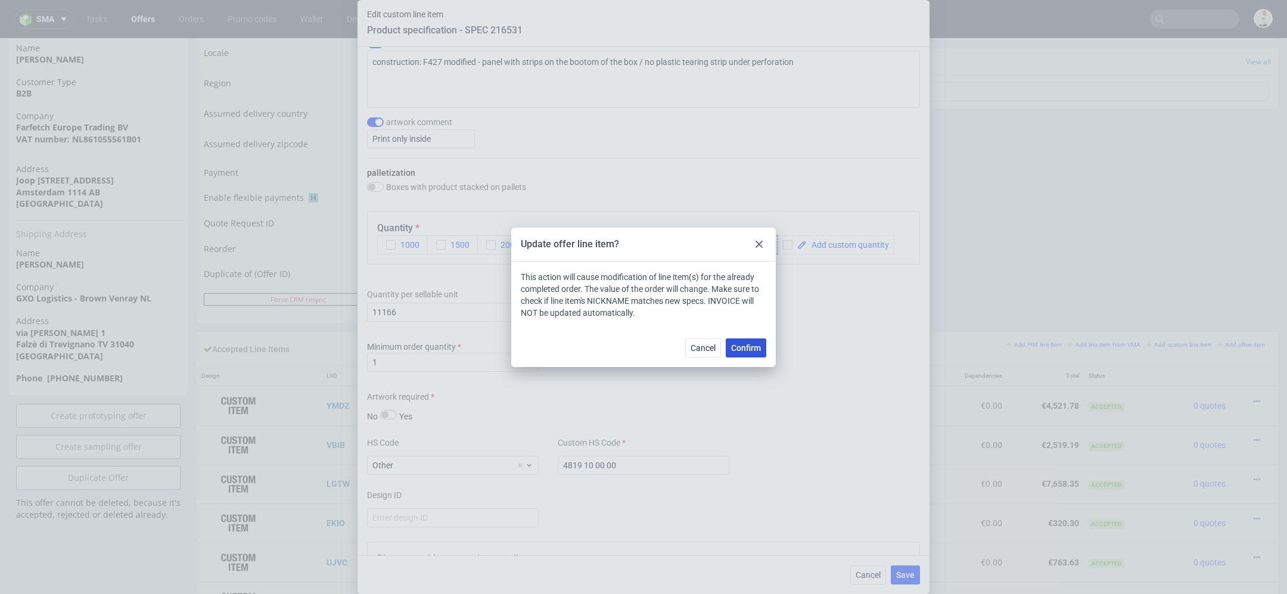
click at [748, 346] on span "Confirm" at bounding box center [746, 348] width 30 height 8
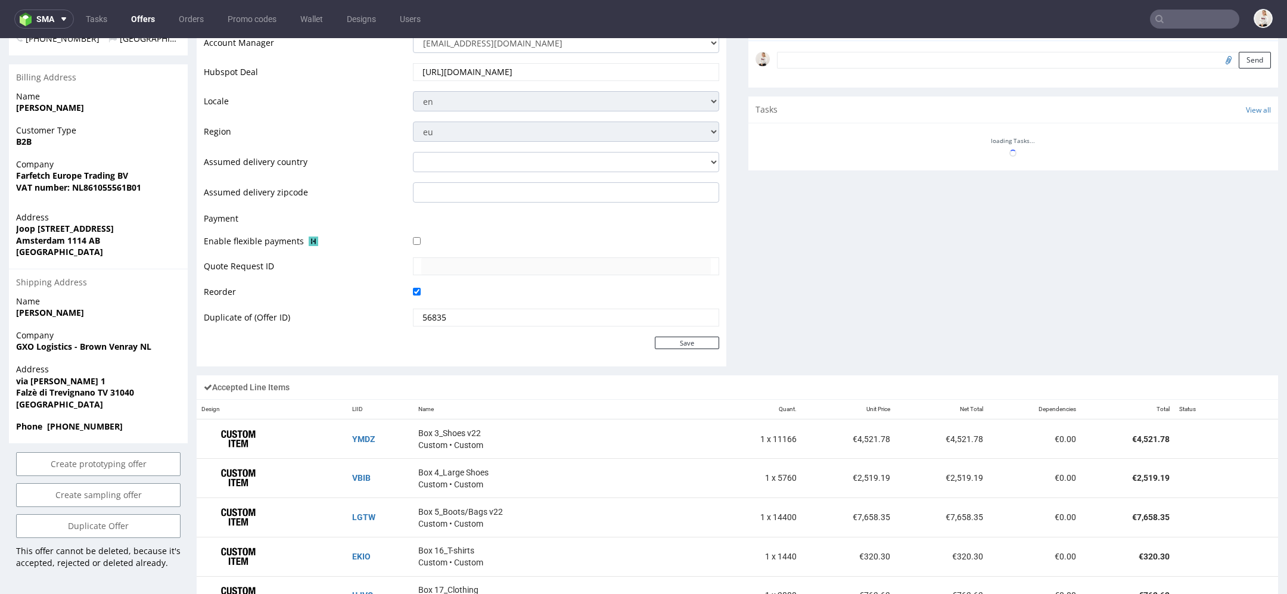
scroll to position [419, 0]
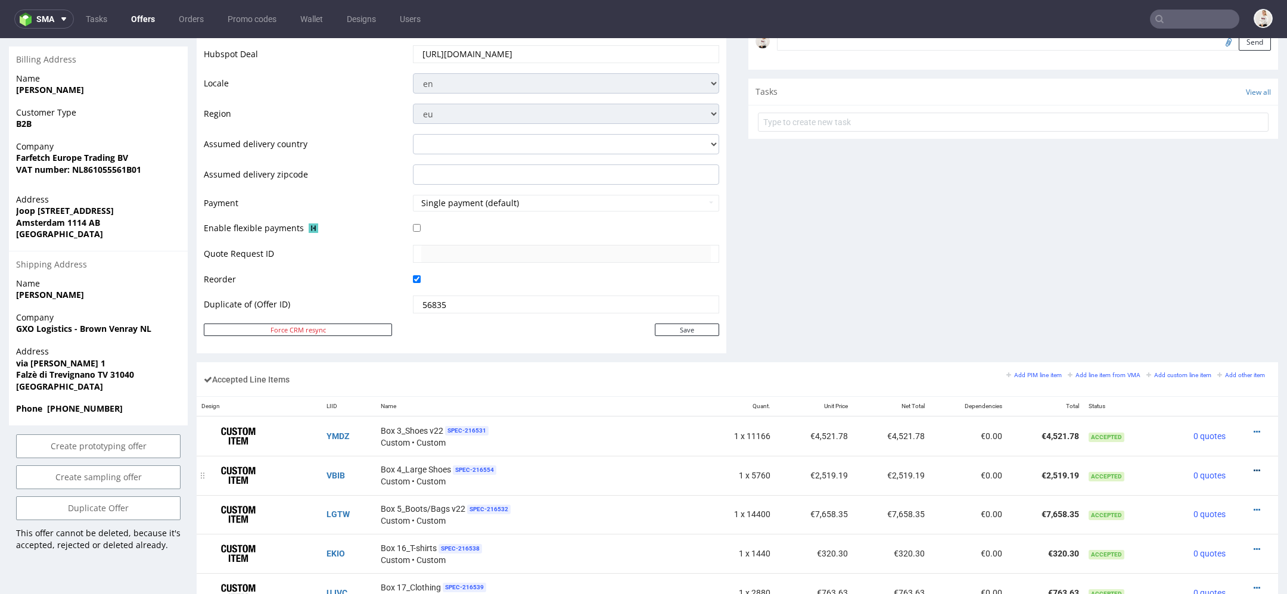
click at [1253, 466] on icon at bounding box center [1256, 470] width 7 height 8
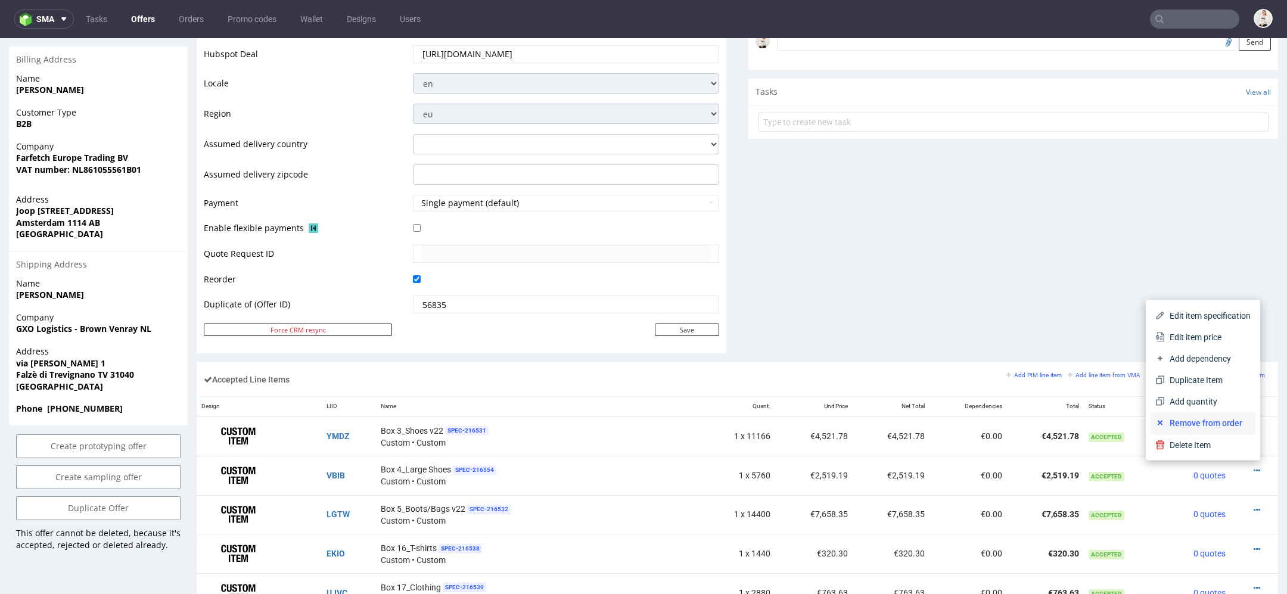
click at [1221, 420] on span "Remove from order" at bounding box center [1208, 423] width 86 height 12
click at [1165, 422] on span "Remove from order" at bounding box center [1208, 423] width 86 height 12
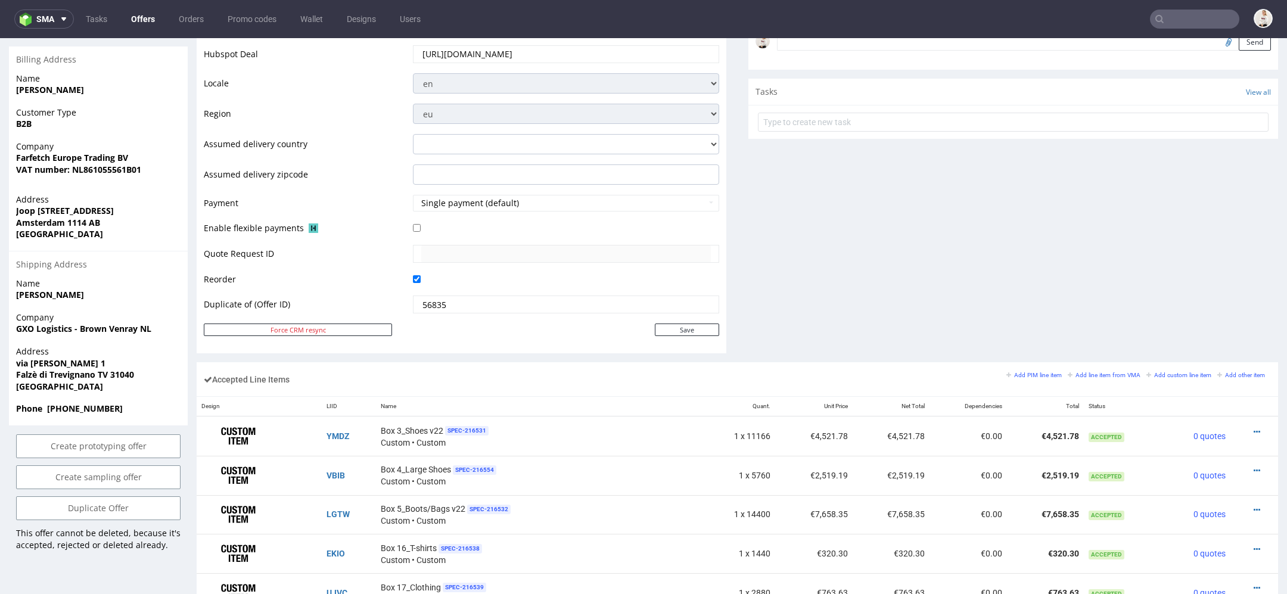
click at [835, 306] on div "Comments User (3) Automatic (0) Attachments (0) All (3) View all (3) 18th Sep 2…" at bounding box center [1013, 65] width 530 height 593
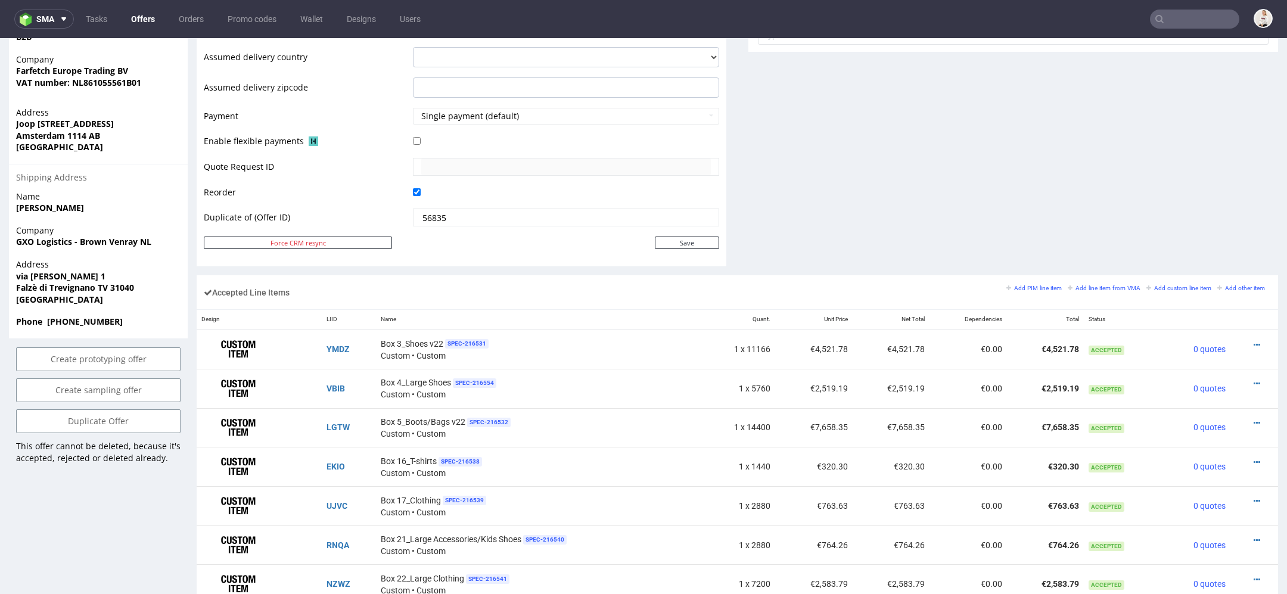
scroll to position [513, 0]
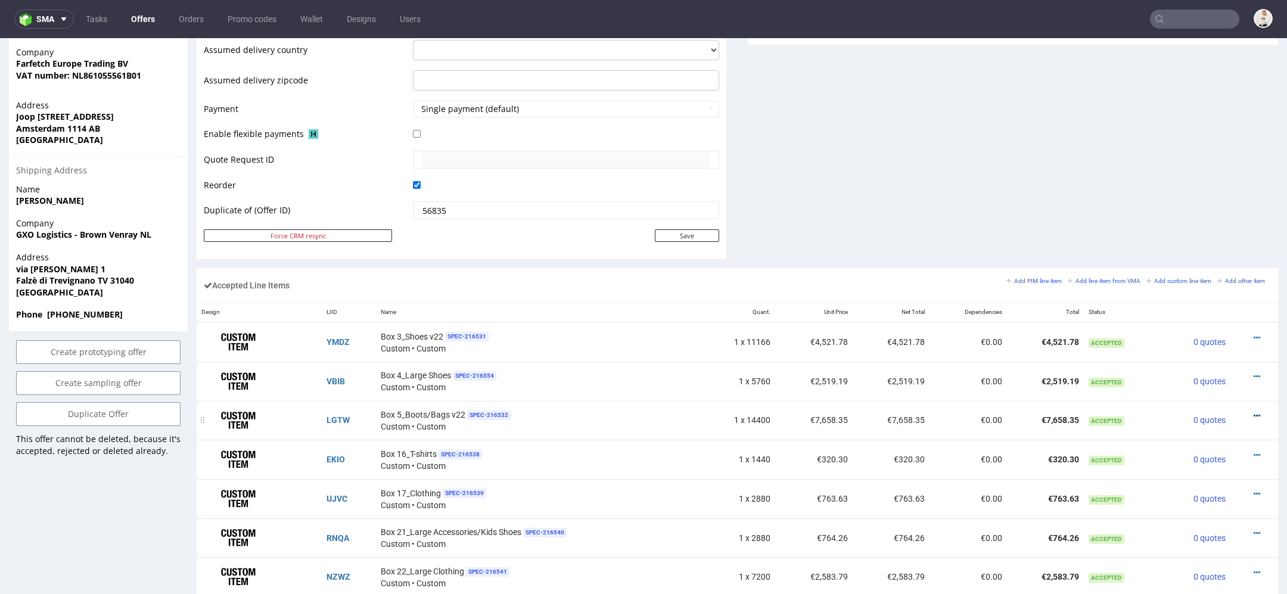
click at [1253, 412] on icon at bounding box center [1256, 416] width 7 height 8
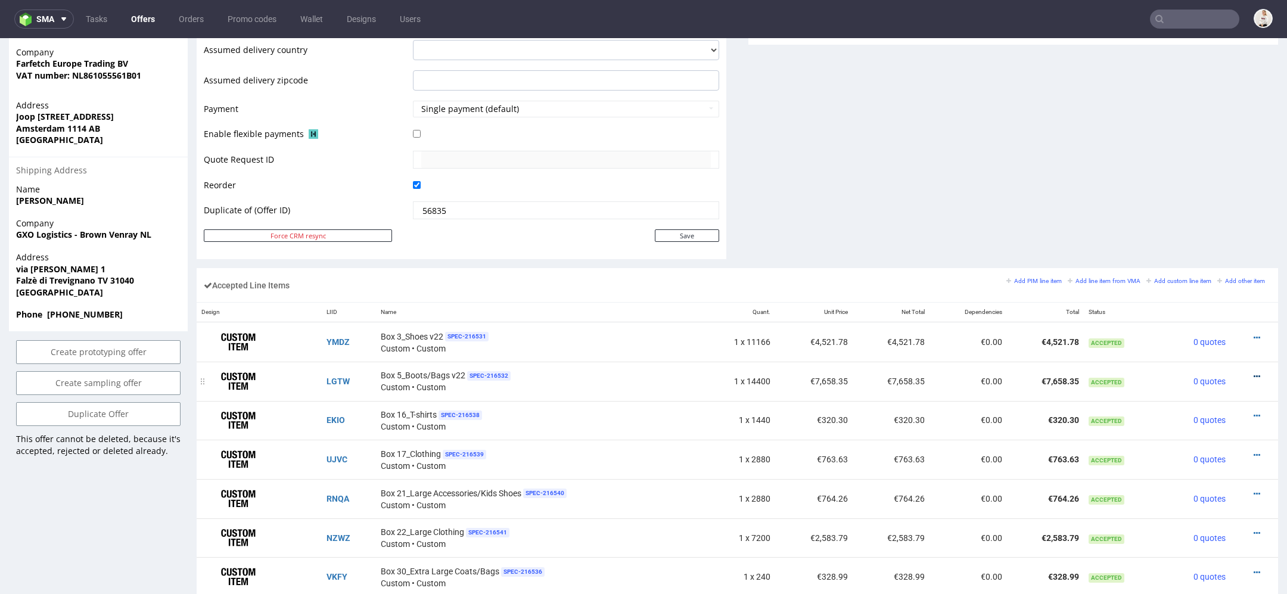
click at [1253, 372] on icon at bounding box center [1256, 376] width 7 height 8
click at [1180, 244] on span "Edit item price" at bounding box center [1208, 243] width 86 height 12
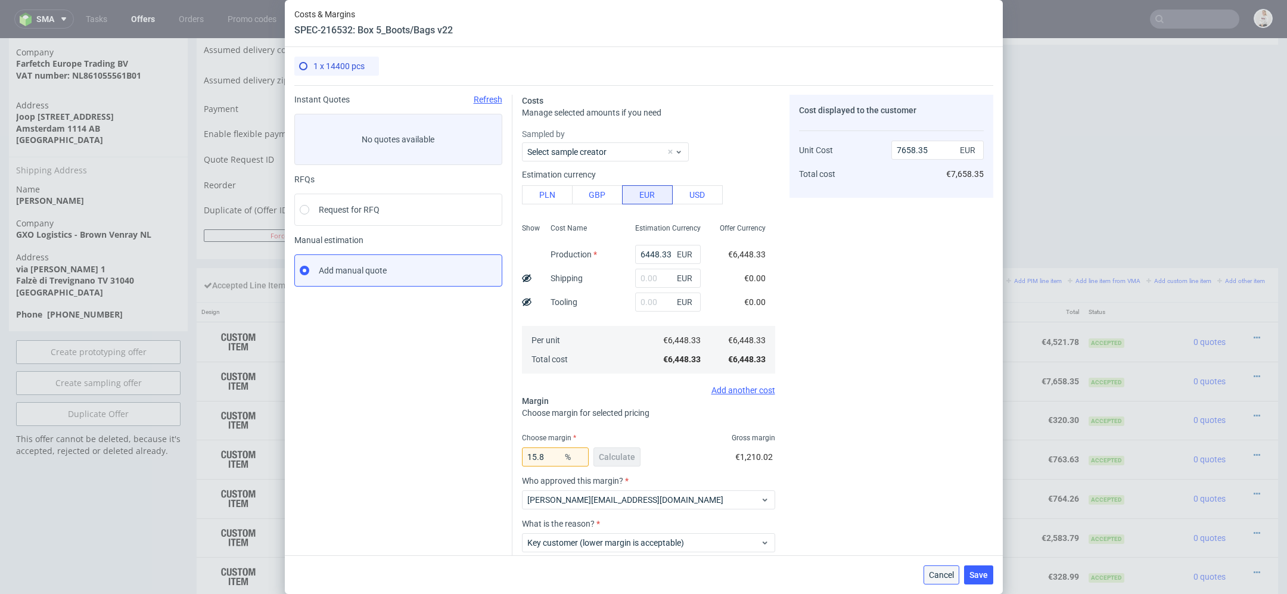
click at [948, 572] on span "Cancel" at bounding box center [941, 575] width 25 height 8
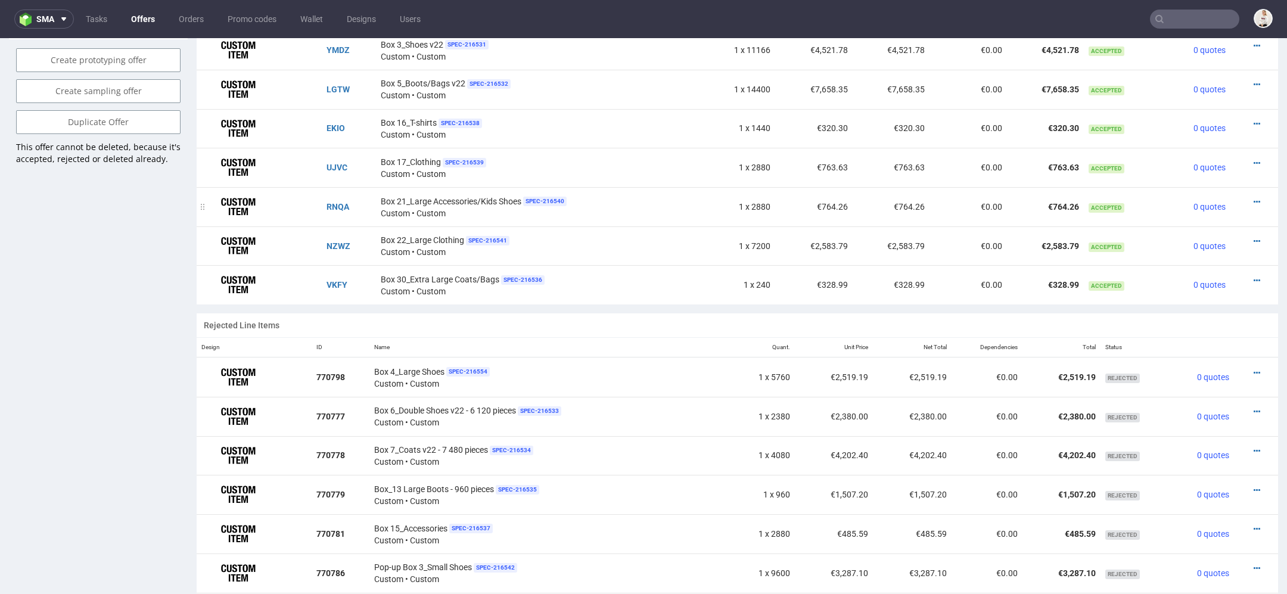
scroll to position [817, 0]
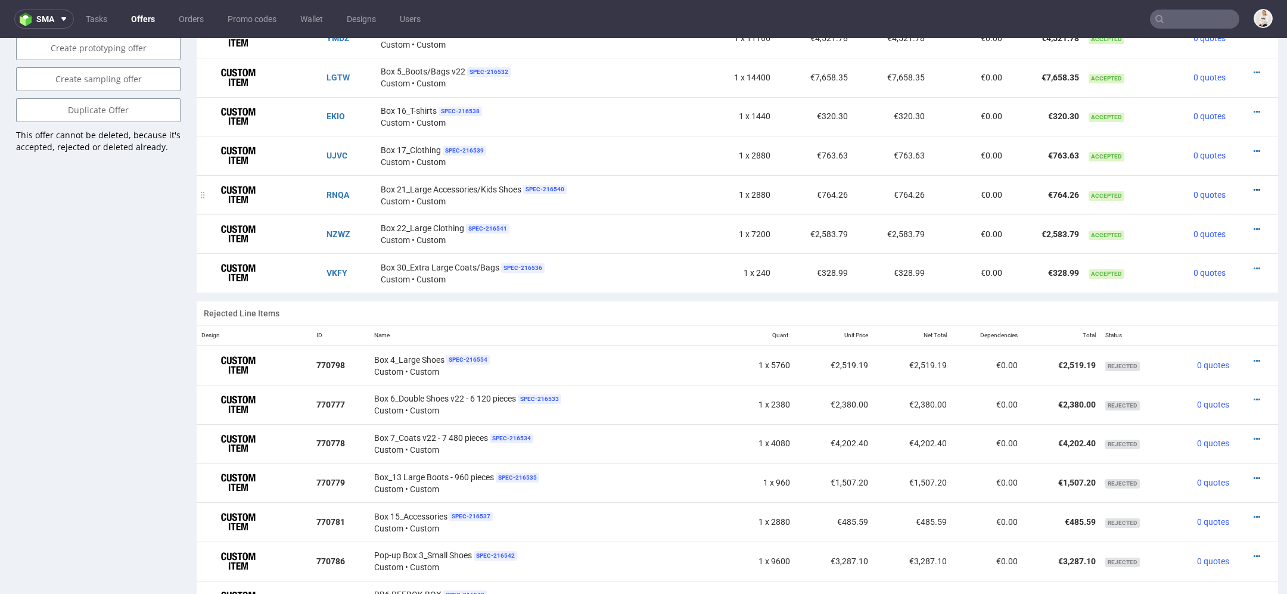
click at [1253, 186] on icon at bounding box center [1256, 190] width 7 height 8
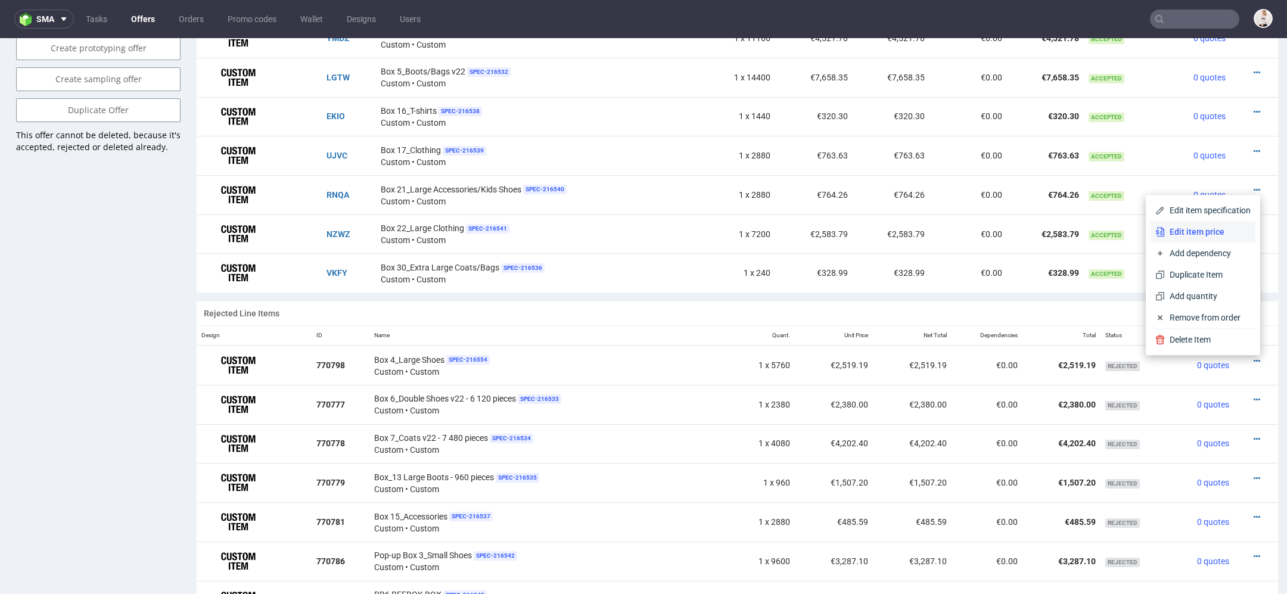
click at [1197, 237] on span "Edit item price" at bounding box center [1208, 232] width 86 height 12
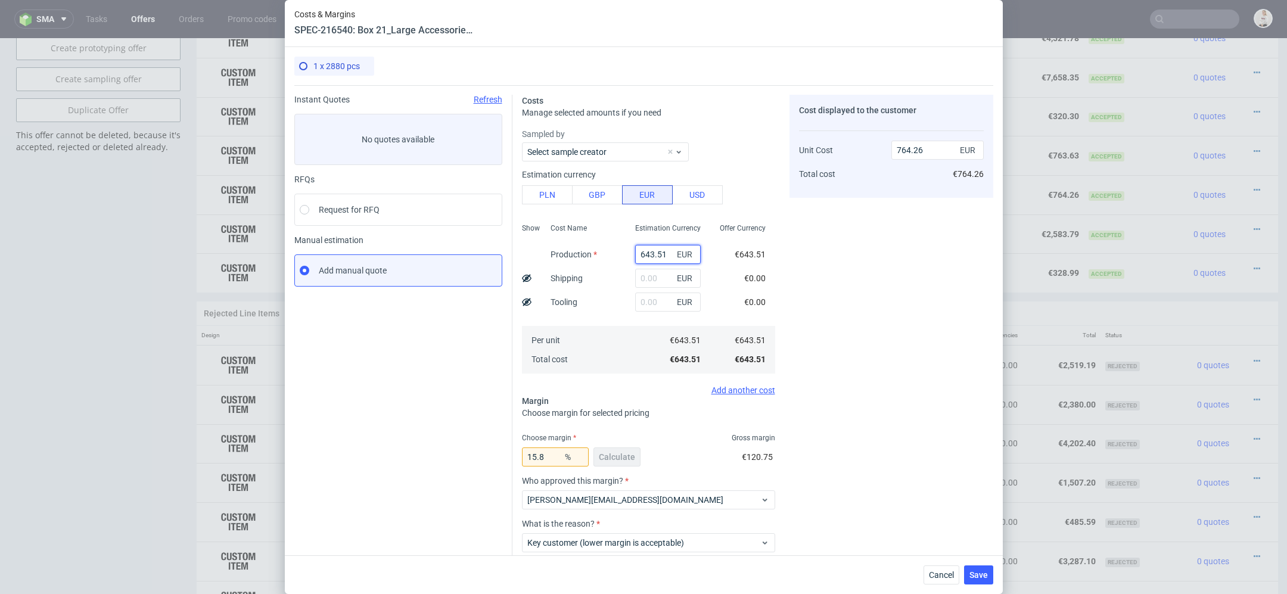
click at [652, 246] on input "643.51" at bounding box center [668, 254] width 66 height 19
paste input "€3 217,56"
type input "€3 217,56"
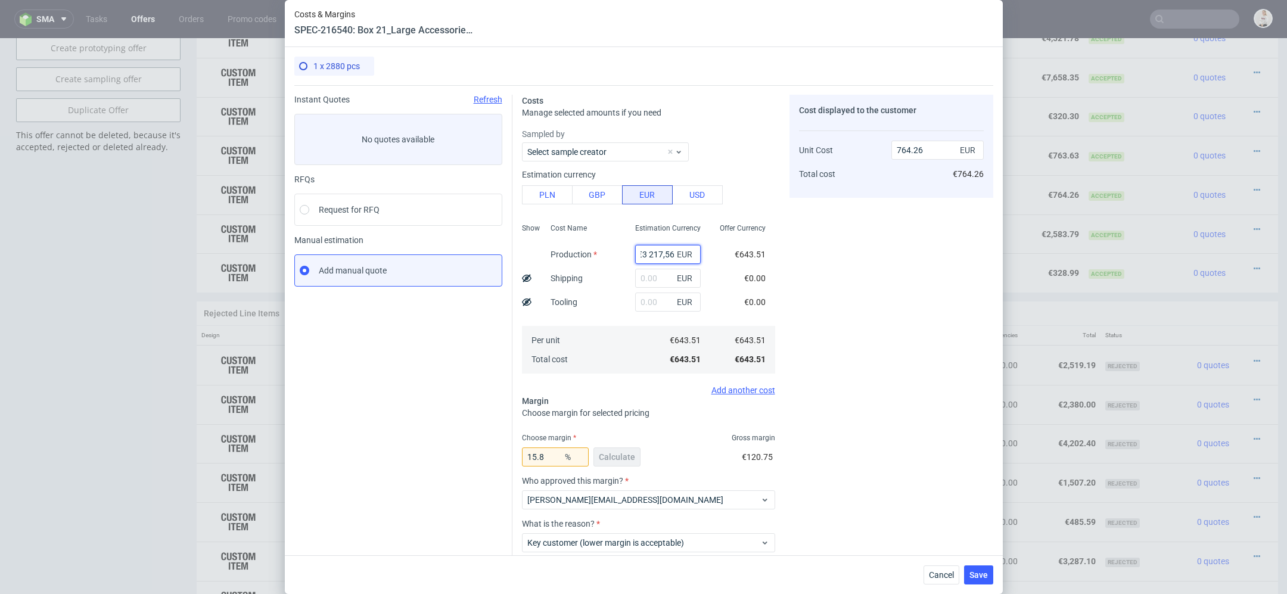
type input "0"
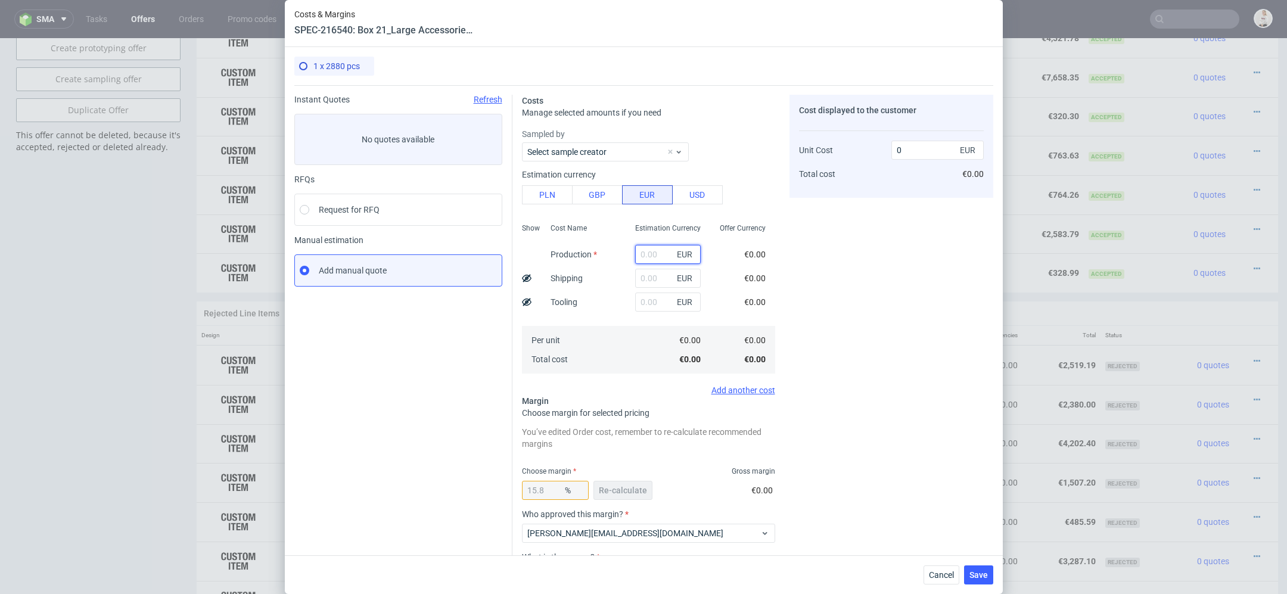
scroll to position [0, 0]
paste input "€3 217,56"
click at [649, 254] on input "€3 217,56" at bounding box center [668, 254] width 66 height 19
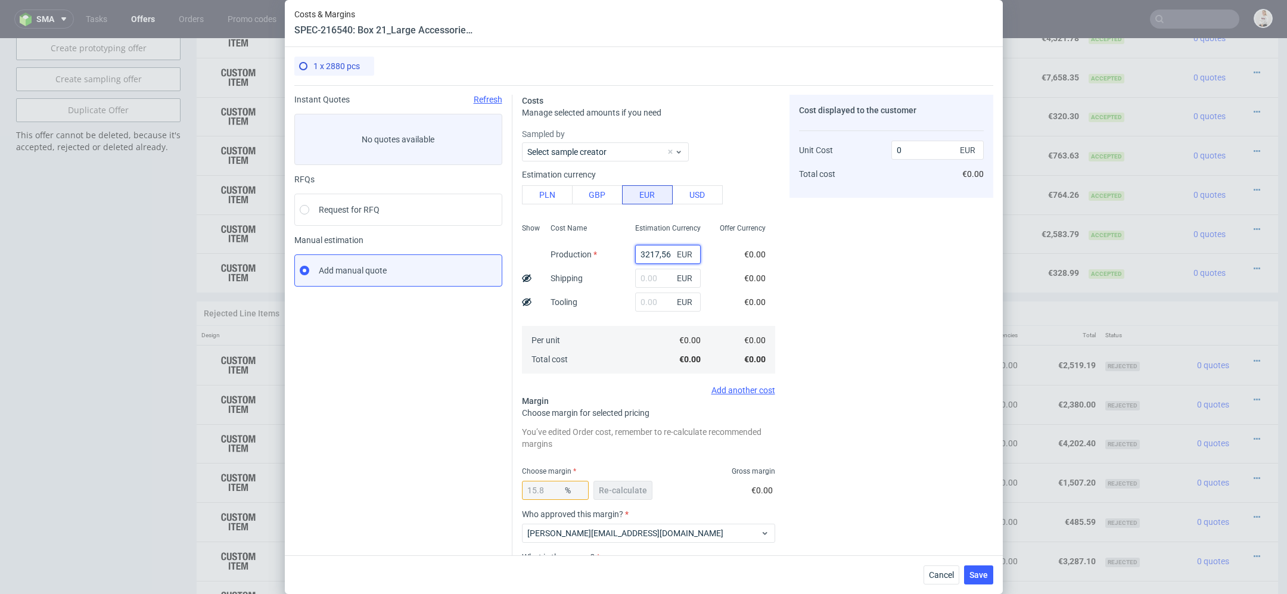
type input "3217.56"
type input "3821.33"
type input "3217.56"
click at [883, 277] on div "Cost displayed to the customer Unit Cost Total cost 3821.33 EUR €3,821.33" at bounding box center [891, 372] width 204 height 555
click at [629, 492] on span "Re-calculate" at bounding box center [623, 490] width 48 height 8
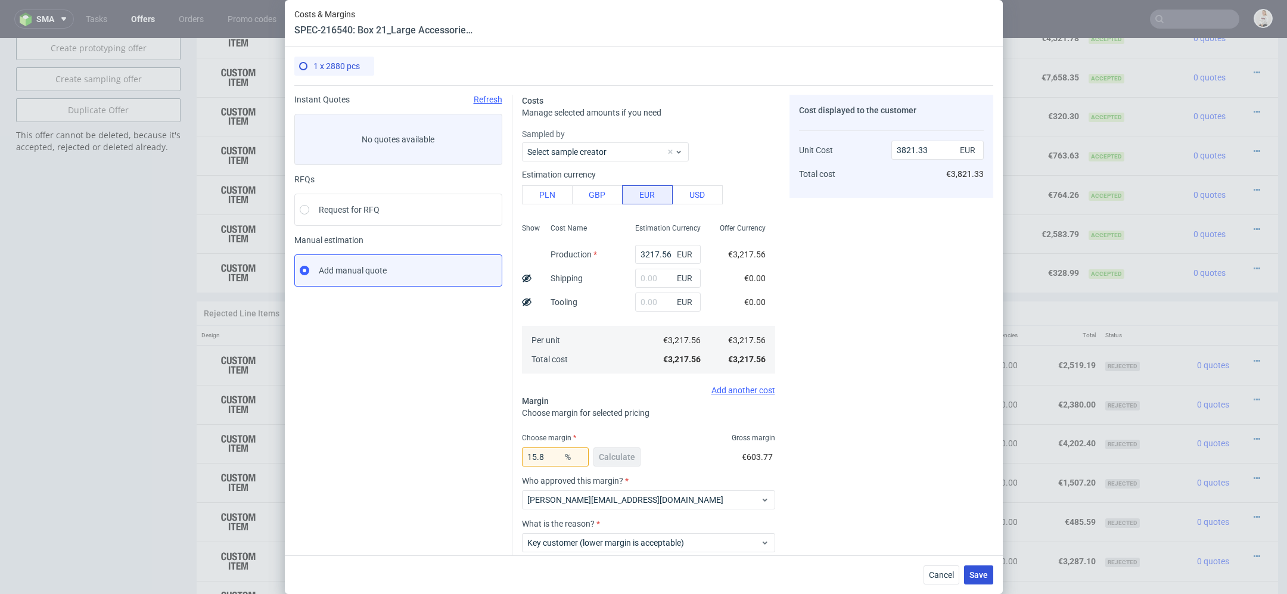
click at [980, 571] on span "Save" at bounding box center [978, 575] width 18 height 8
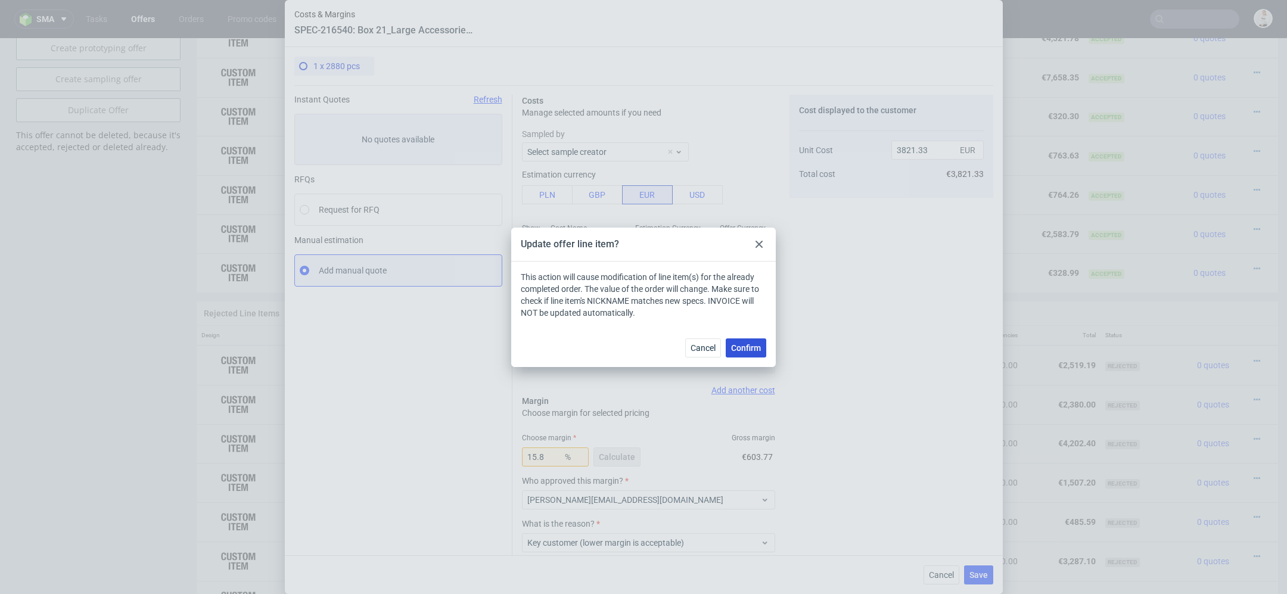
click at [750, 346] on span "Confirm" at bounding box center [746, 348] width 30 height 8
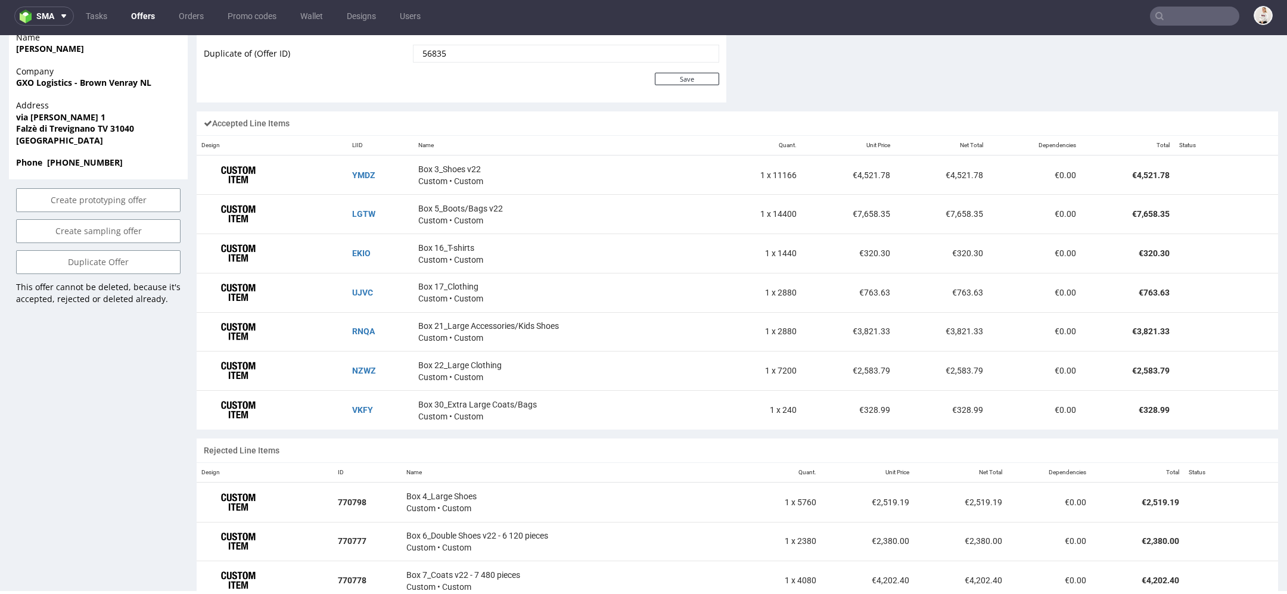
scroll to position [681, 0]
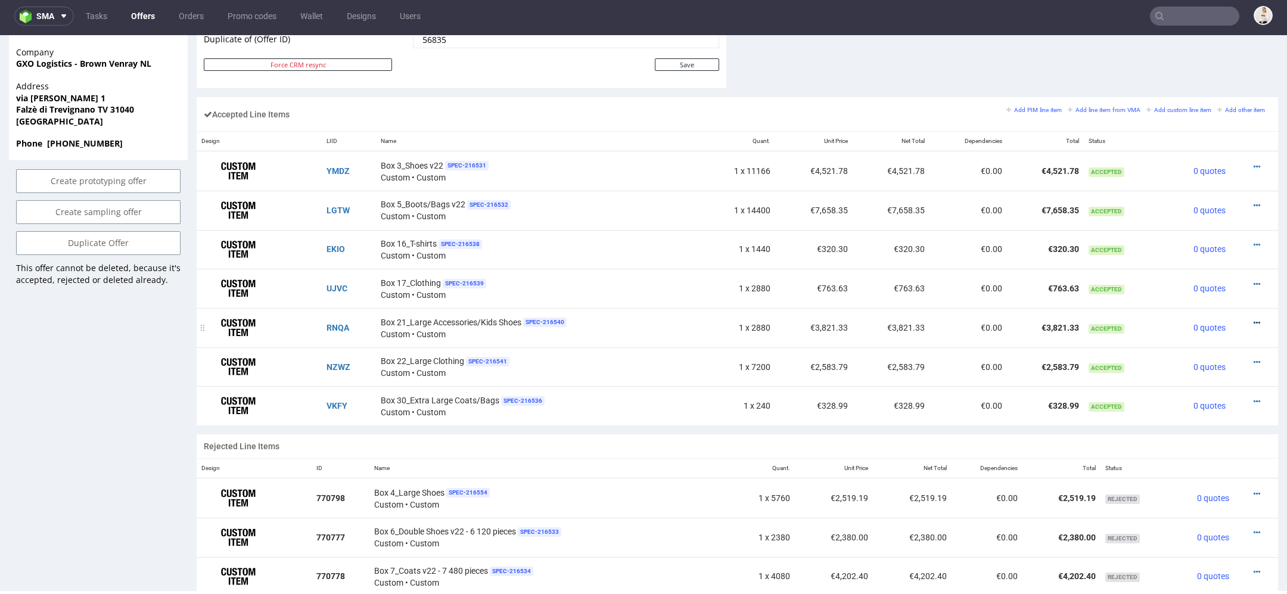
click at [1253, 320] on icon at bounding box center [1256, 323] width 7 height 8
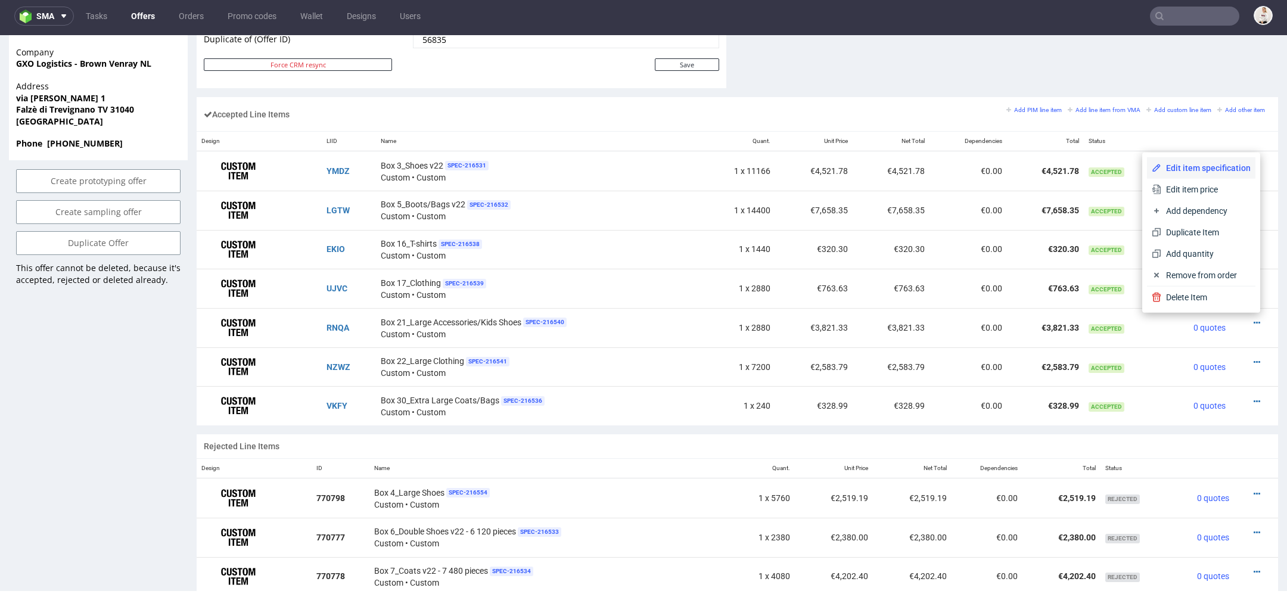
click at [1204, 172] on span "Edit item specification" at bounding box center [1205, 168] width 89 height 12
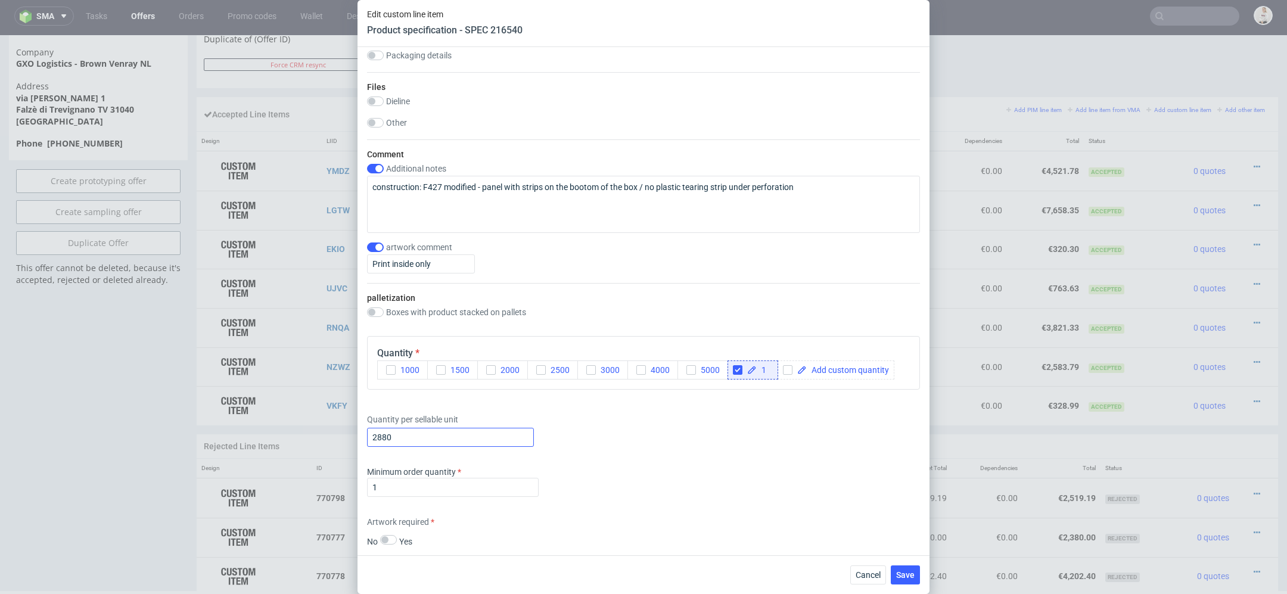
scroll to position [1307, 0]
drag, startPoint x: 412, startPoint y: 434, endPoint x: 268, endPoint y: 430, distance: 143.6
click at [268, 430] on div "Edit custom line item Product specification - SPEC 216540 Supplier TFP Sp. z o.…" at bounding box center [643, 297] width 1287 height 594
type input "14400"
click at [656, 466] on div "Minimum order quantity 1" at bounding box center [643, 481] width 553 height 36
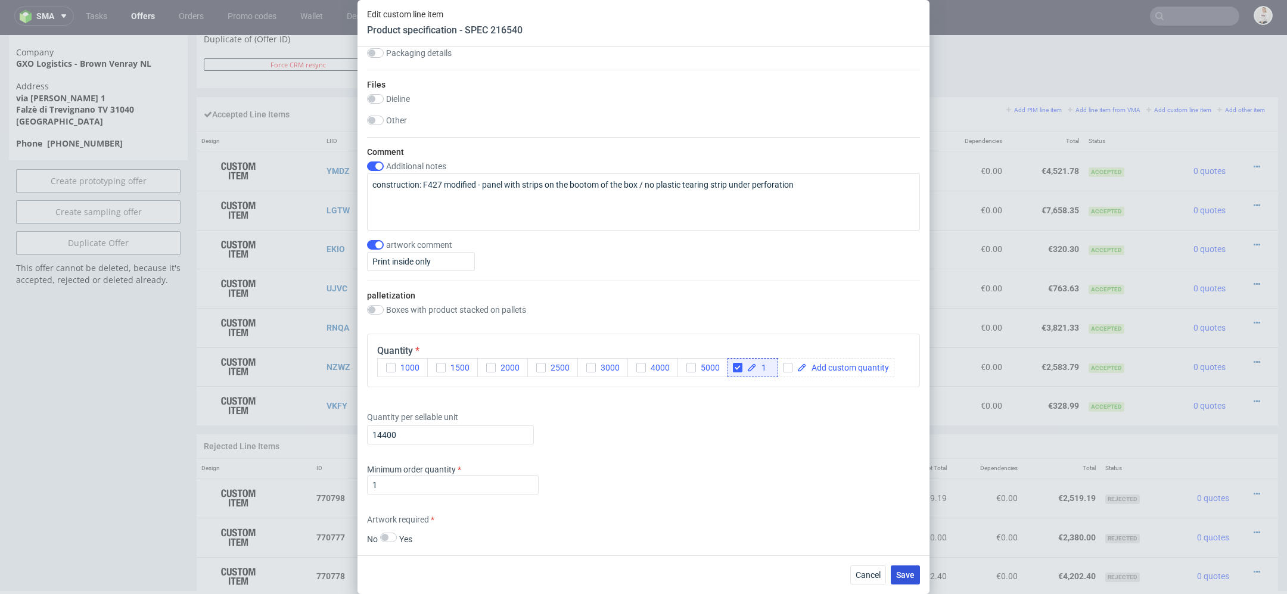
click at [910, 577] on span "Save" at bounding box center [905, 575] width 18 height 8
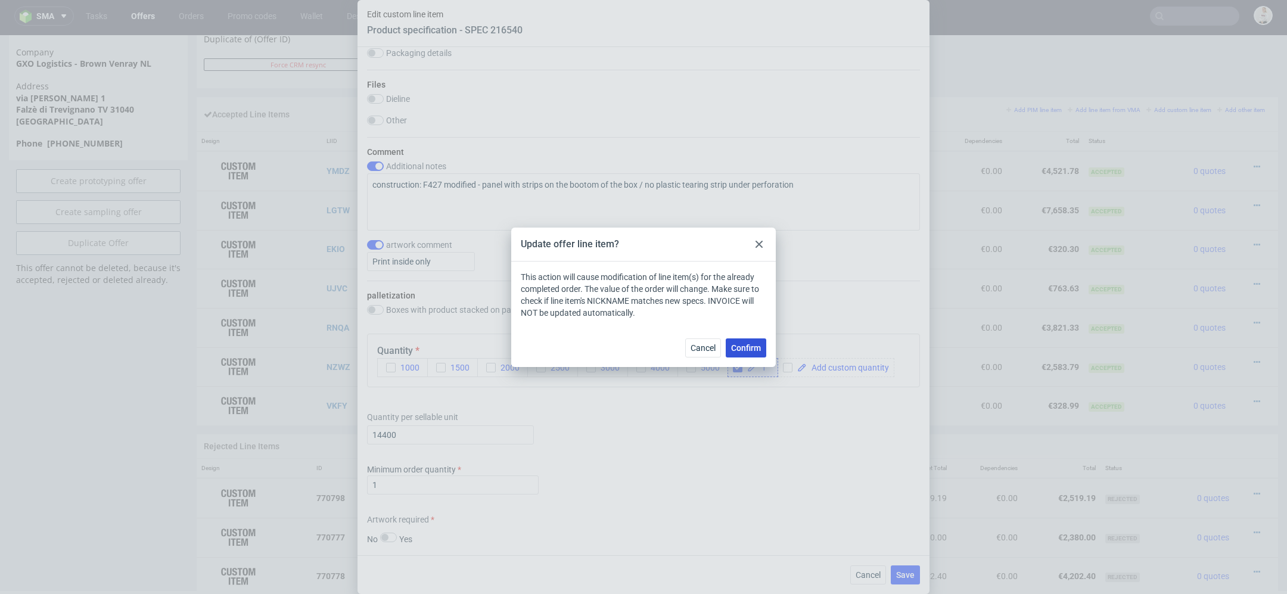
click at [757, 355] on button "Confirm" at bounding box center [746, 347] width 41 height 19
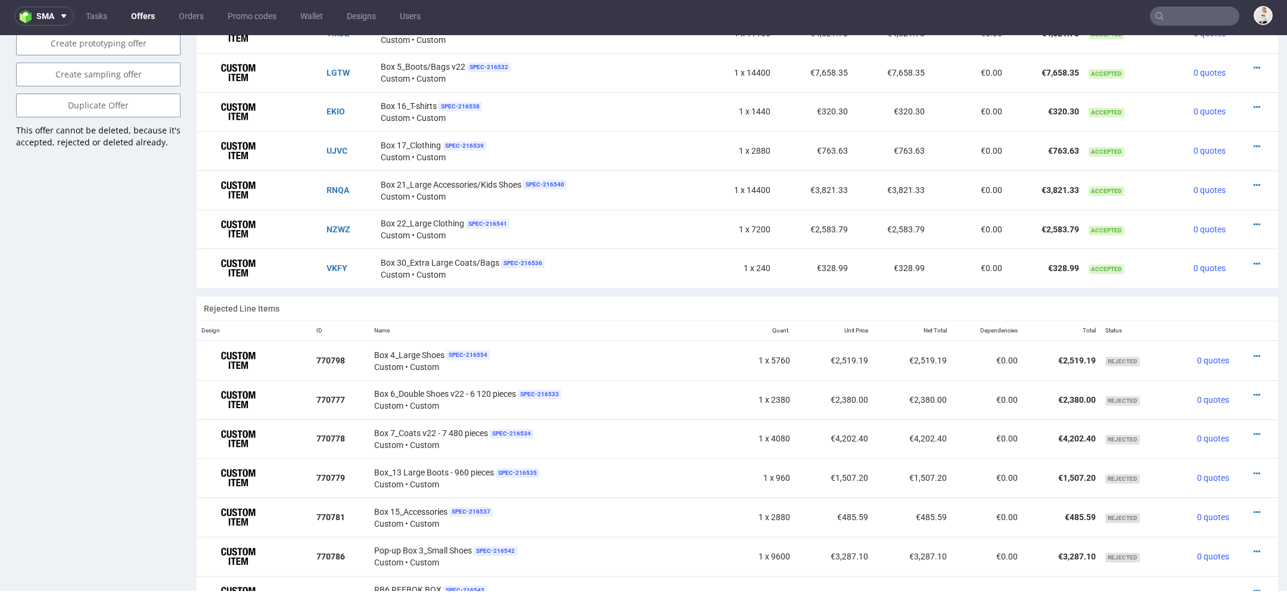
scroll to position [815, 0]
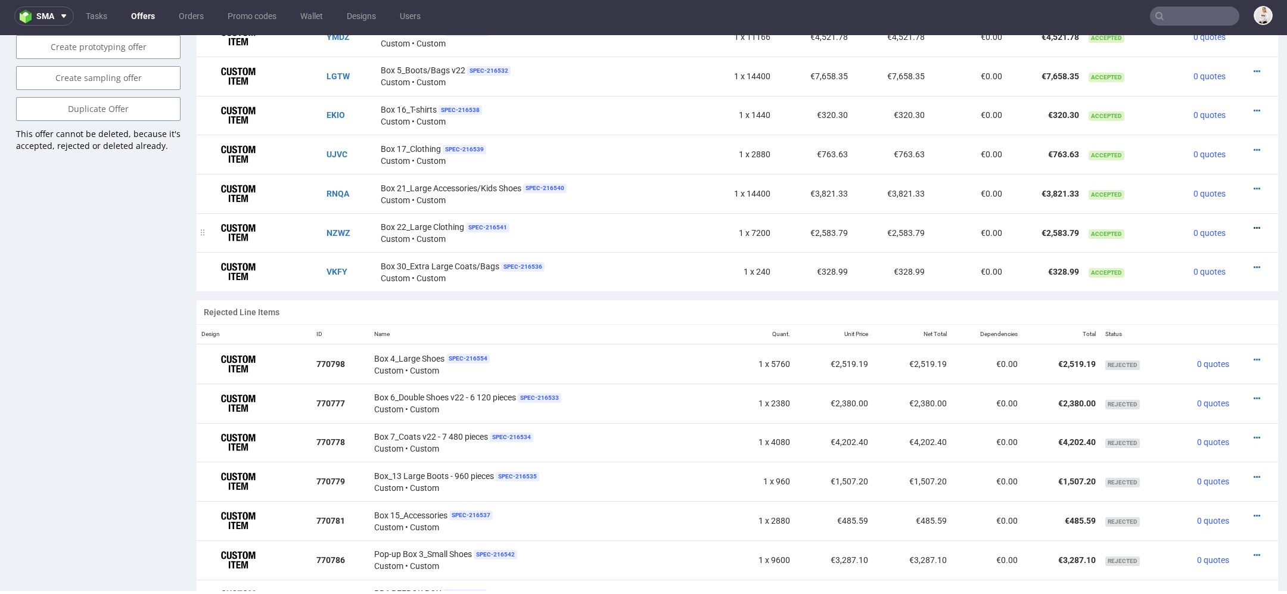
click at [1253, 224] on icon at bounding box center [1256, 228] width 7 height 8
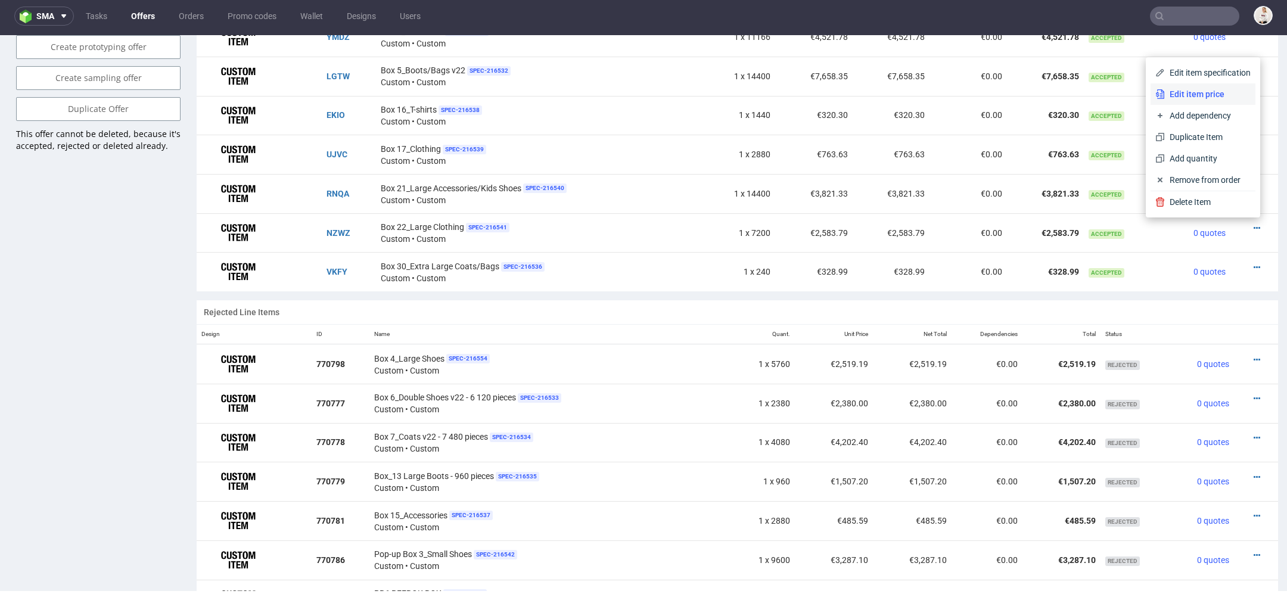
click at [1188, 94] on span "Edit item price" at bounding box center [1208, 94] width 86 height 12
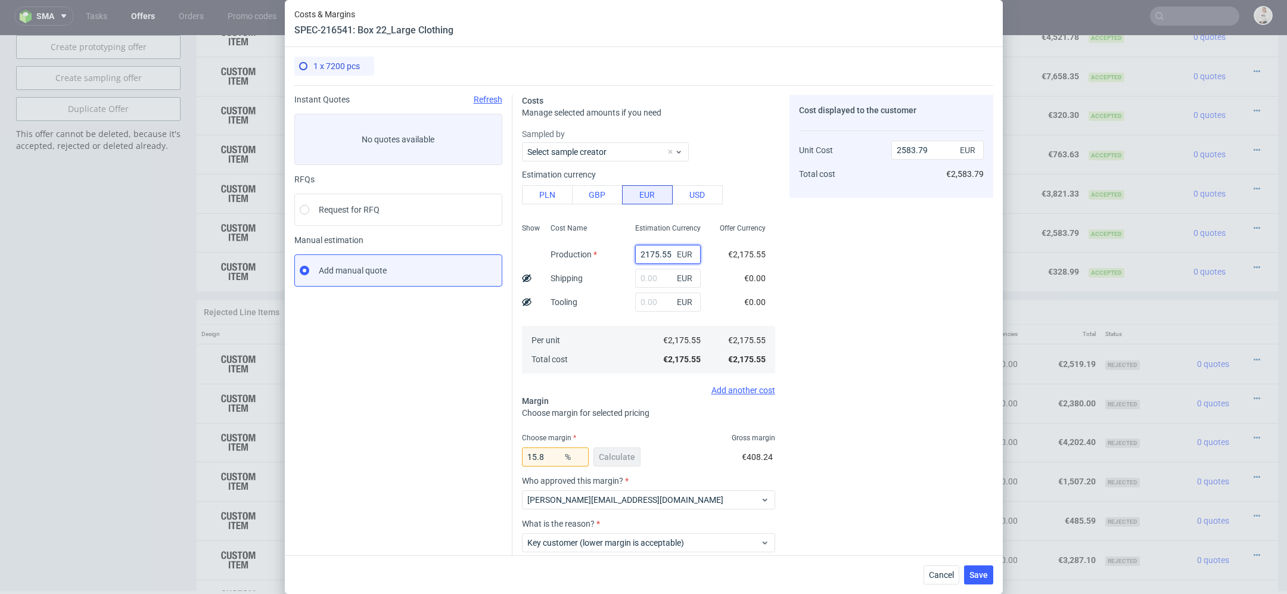
click at [651, 253] on input "2175.55" at bounding box center [668, 254] width 66 height 19
paste input "€2 030,52"
type input "€2 030,52"
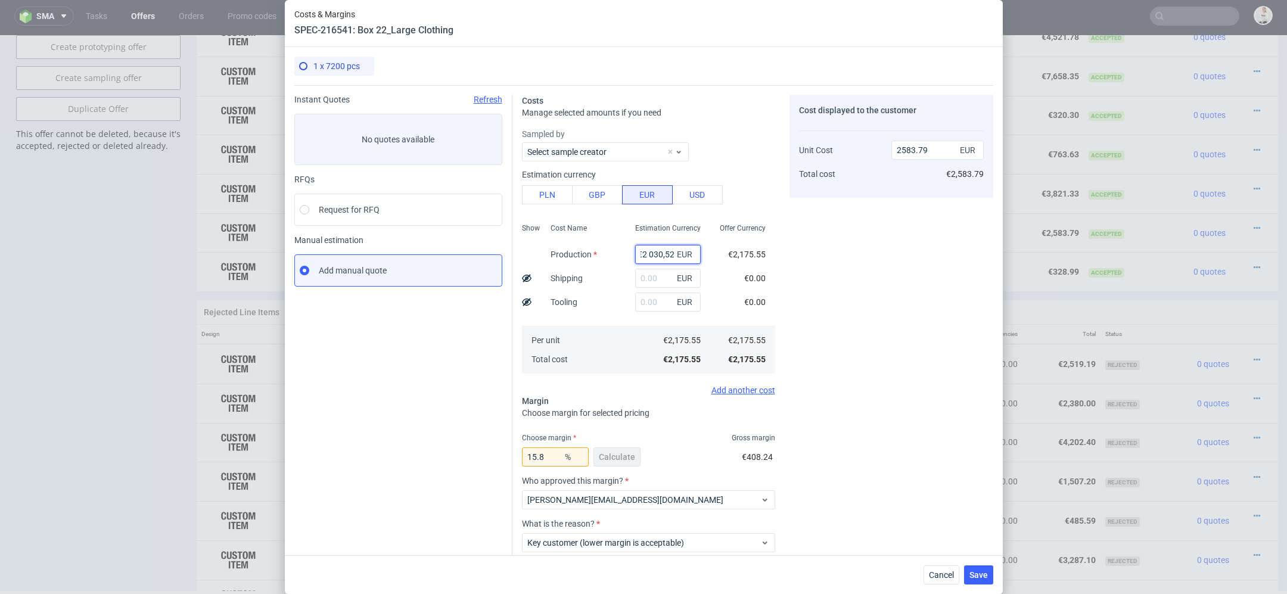
type input "0"
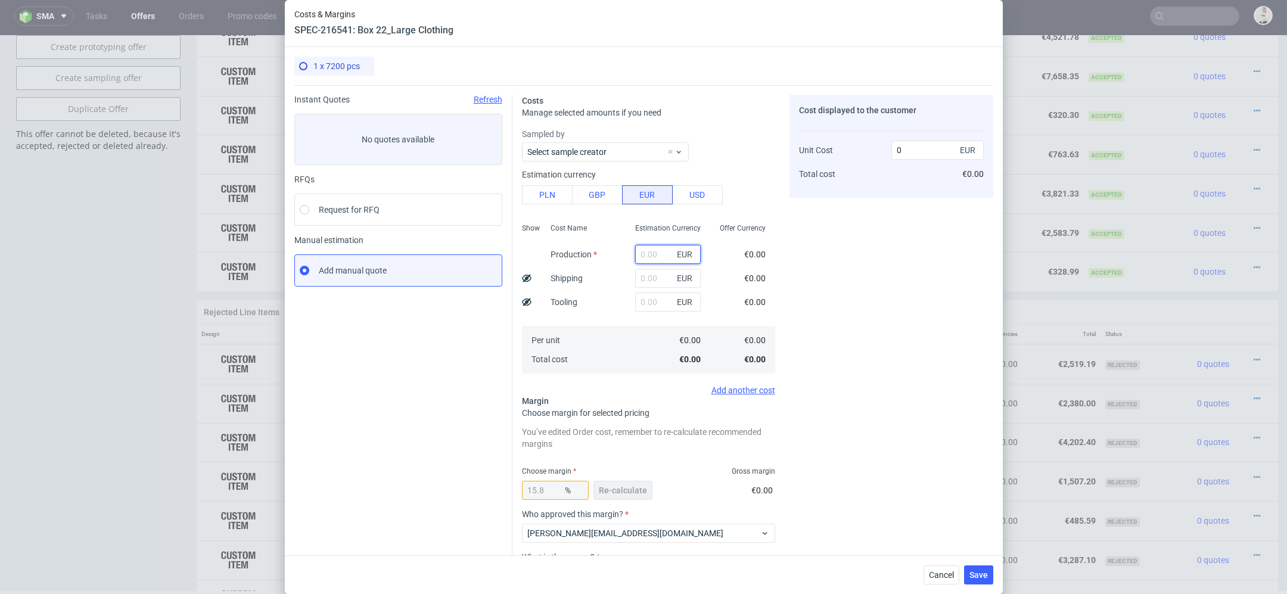
scroll to position [0, 0]
paste input "€2 030,52"
click at [649, 255] on input "€2 030,52" at bounding box center [668, 254] width 66 height 19
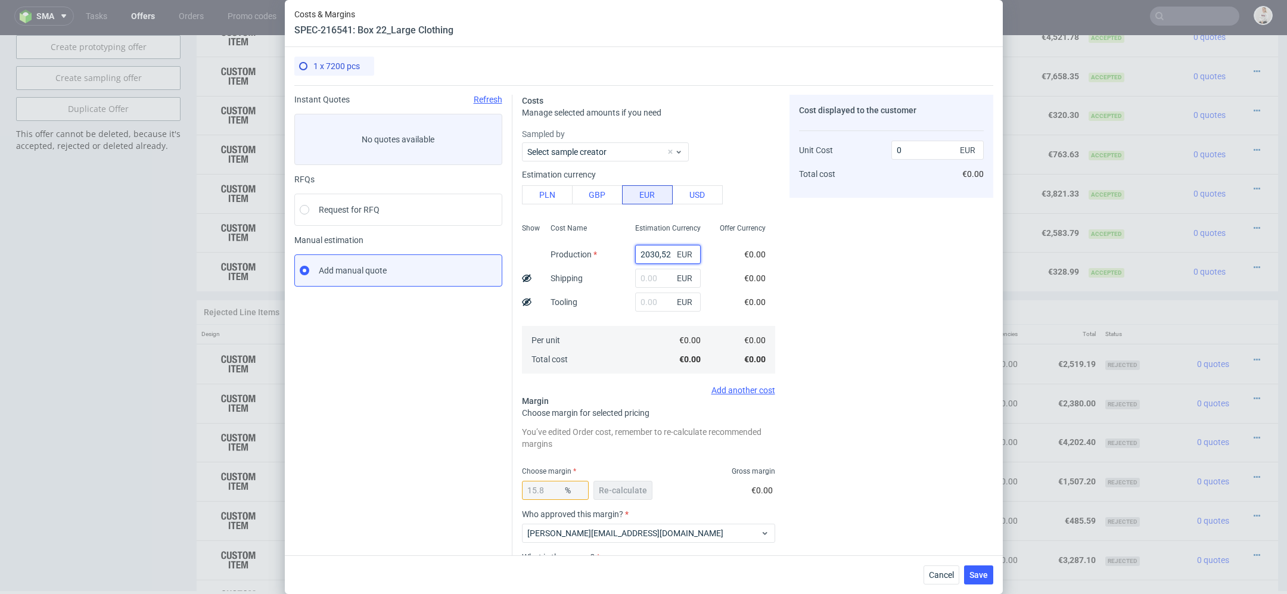
type input "2030.52"
type input "2411.54"
type input "2030.52"
click at [923, 316] on div "Cost displayed to the customer Unit Cost Total cost 2411.54 EUR €2,411.54" at bounding box center [891, 372] width 204 height 555
click at [626, 487] on span "Re-calculate" at bounding box center [623, 490] width 48 height 8
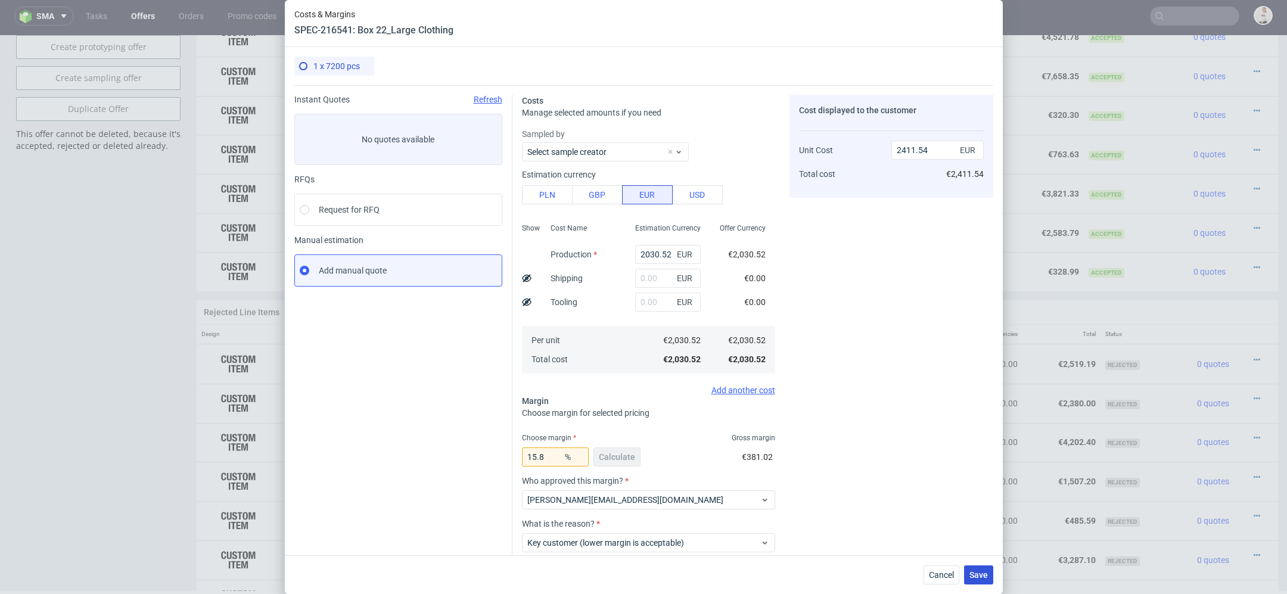
click at [982, 574] on span "Save" at bounding box center [978, 575] width 18 height 8
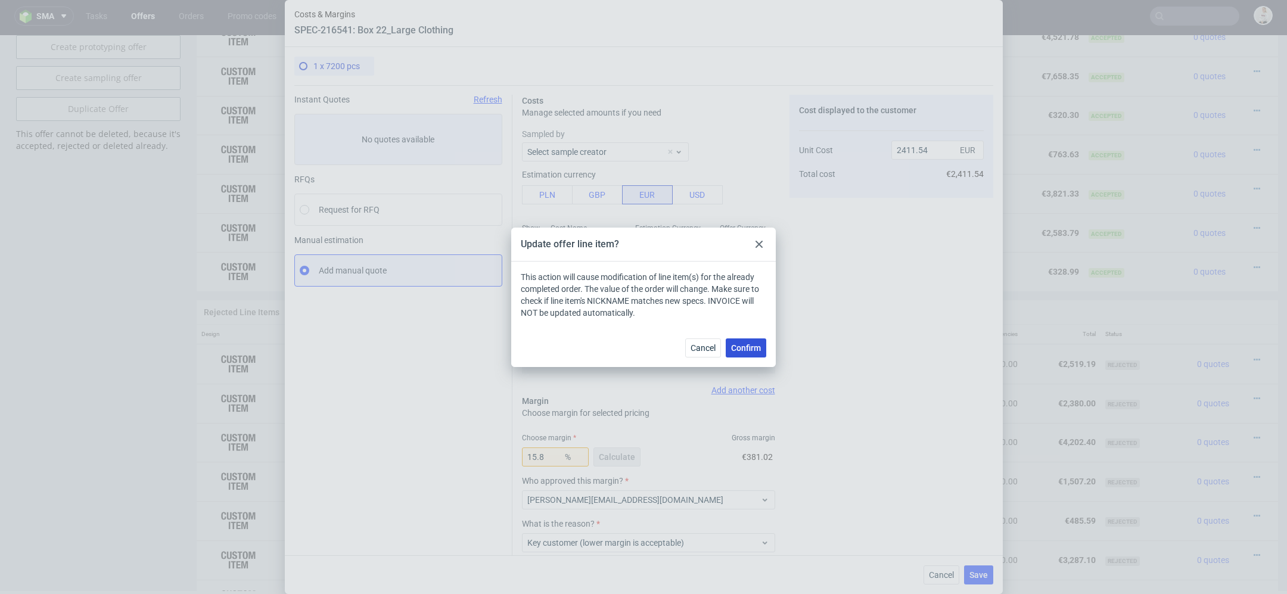
click at [748, 344] on span "Confirm" at bounding box center [746, 348] width 30 height 8
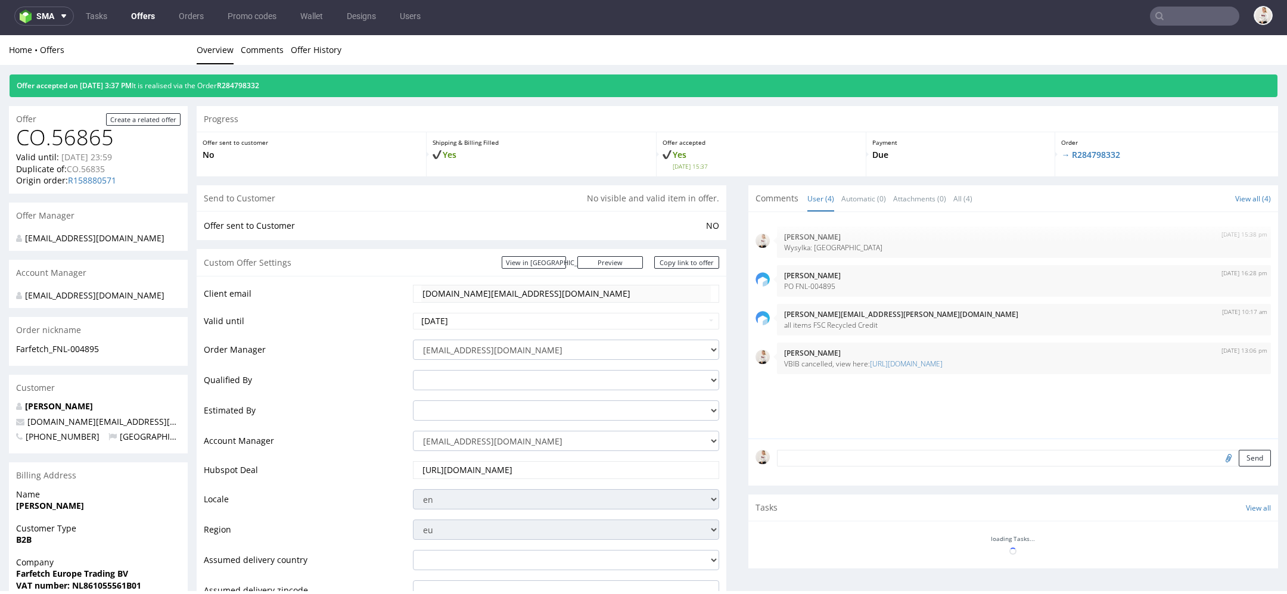
scroll to position [4, 0]
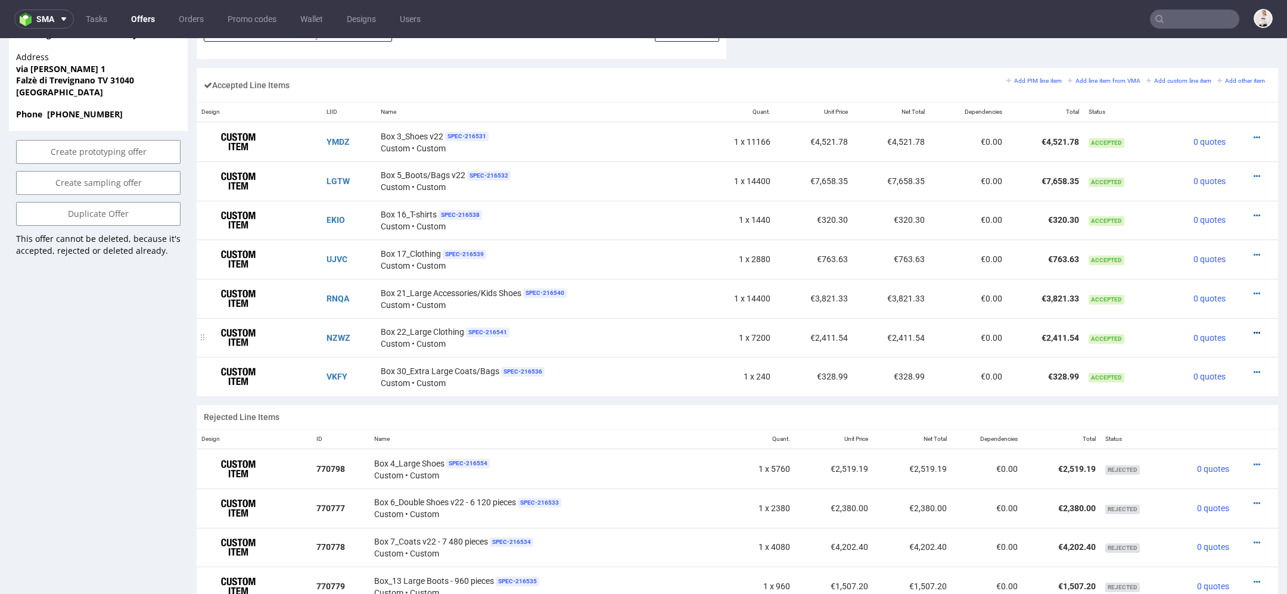
scroll to position [4, 0]
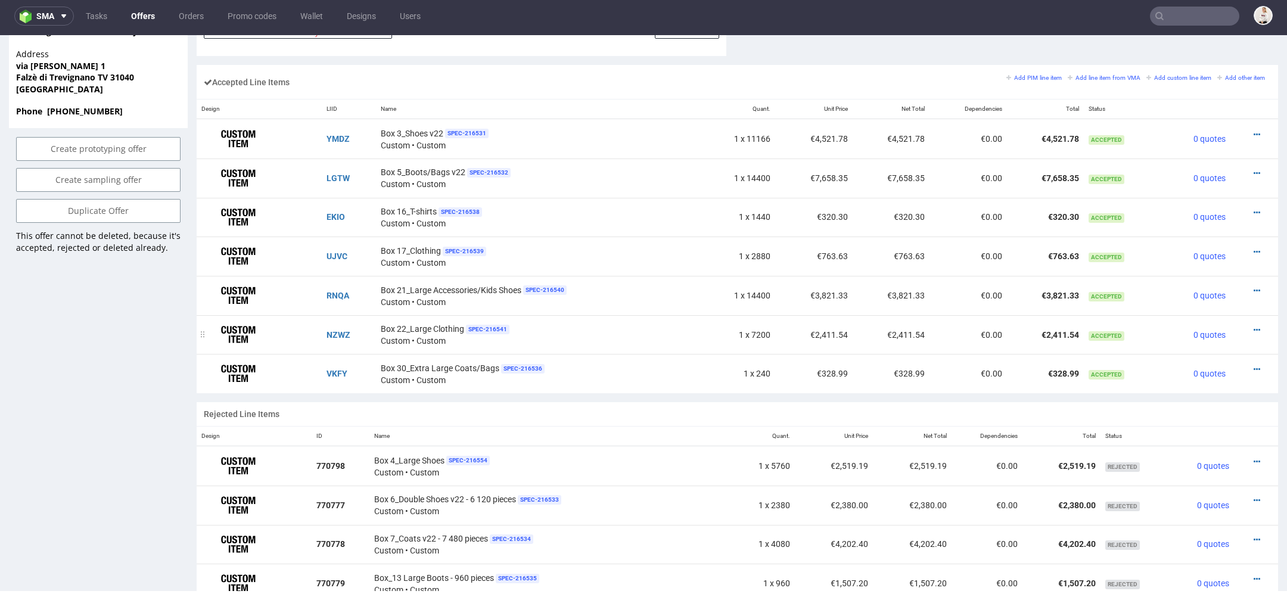
click at [1237, 325] on div at bounding box center [1250, 330] width 31 height 12
click at [1253, 326] on icon at bounding box center [1256, 330] width 7 height 8
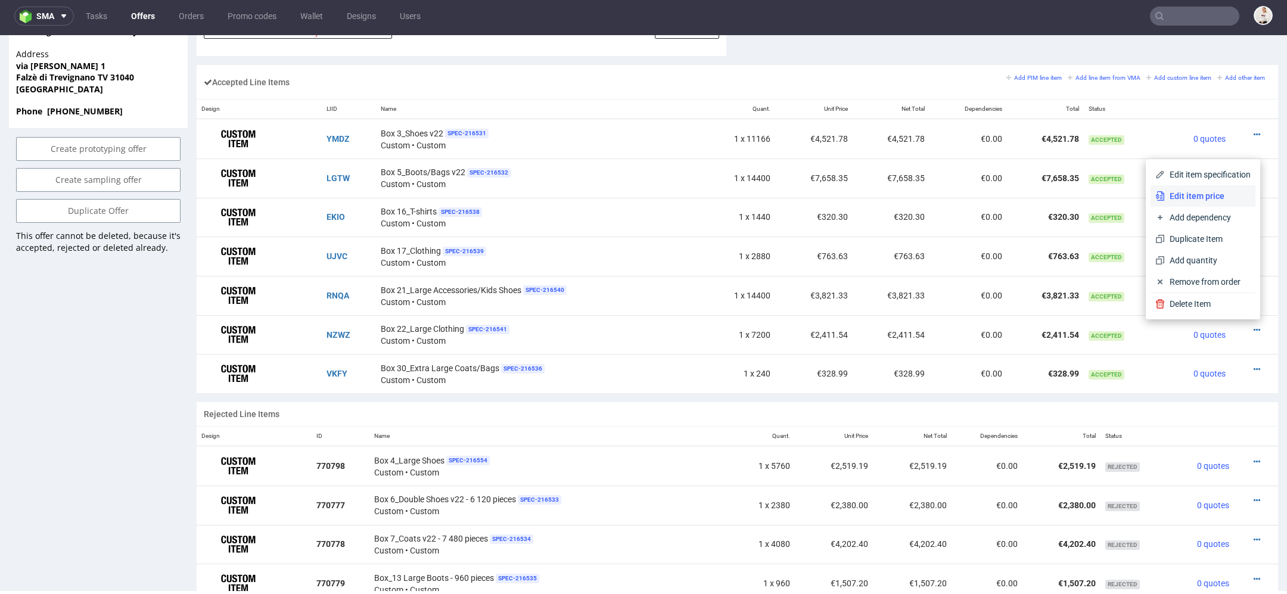
click at [1193, 200] on span "Edit item price" at bounding box center [1208, 196] width 86 height 12
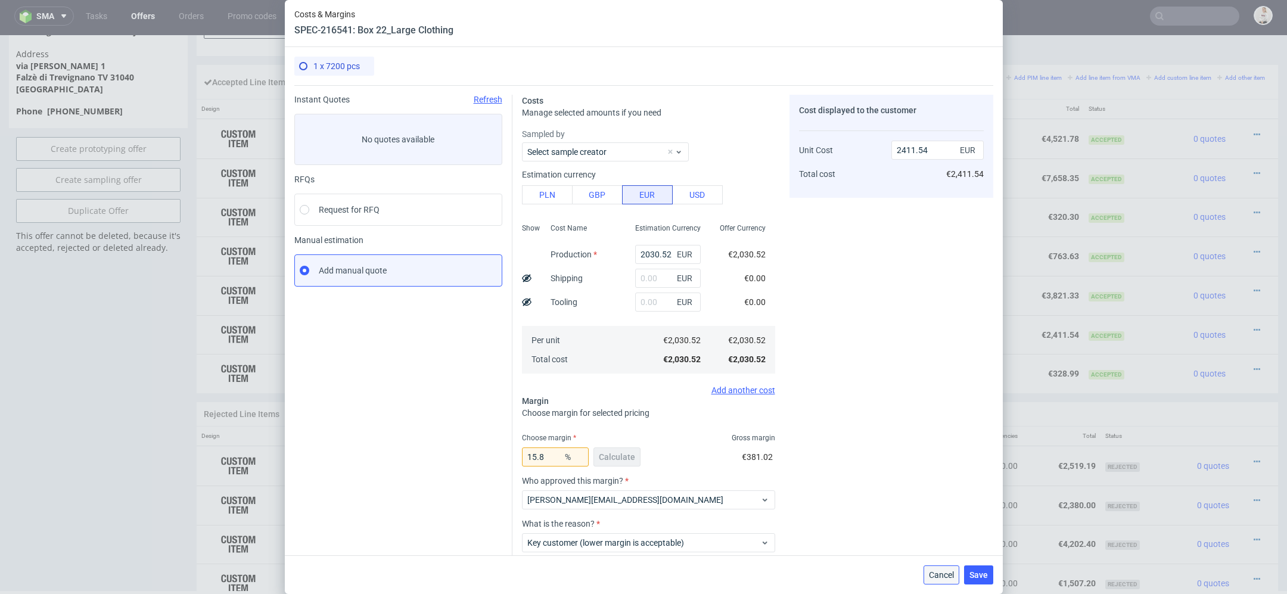
click at [940, 573] on span "Cancel" at bounding box center [941, 575] width 25 height 8
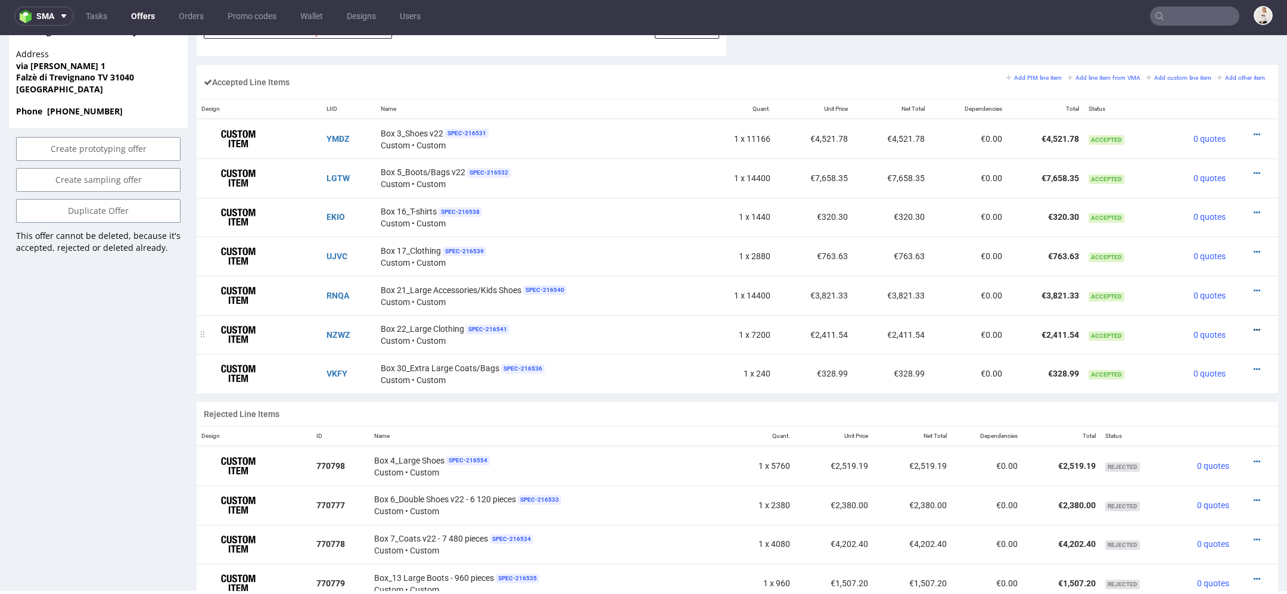
click at [1253, 326] on icon at bounding box center [1256, 330] width 7 height 8
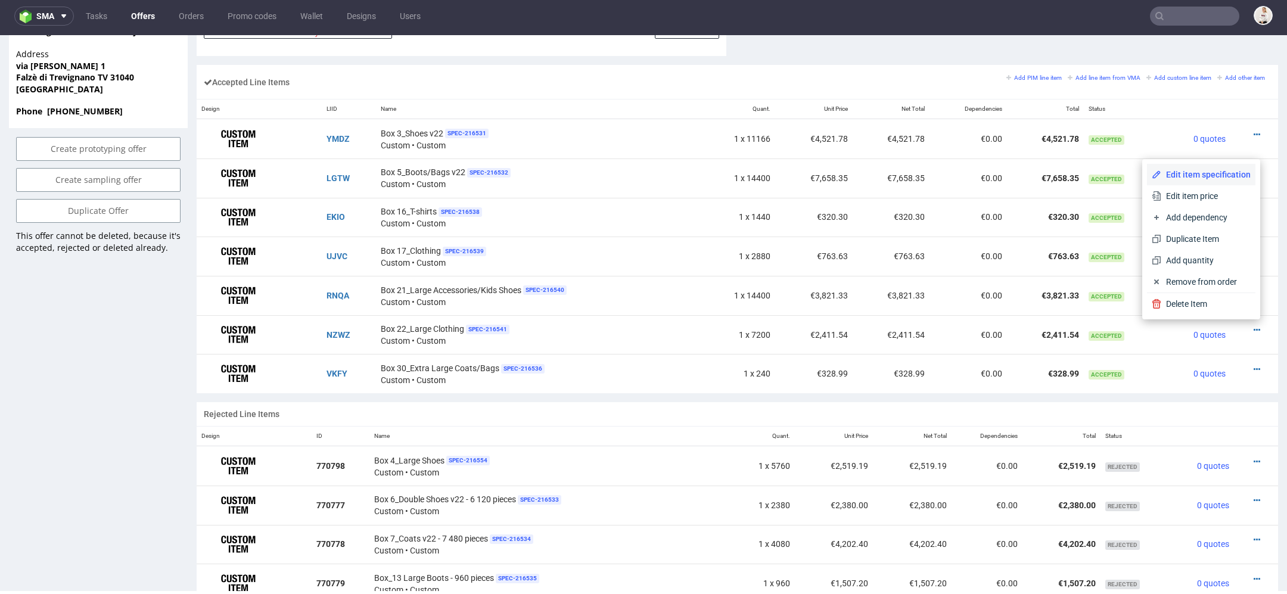
click at [1212, 181] on li "Edit item specification" at bounding box center [1201, 174] width 108 height 21
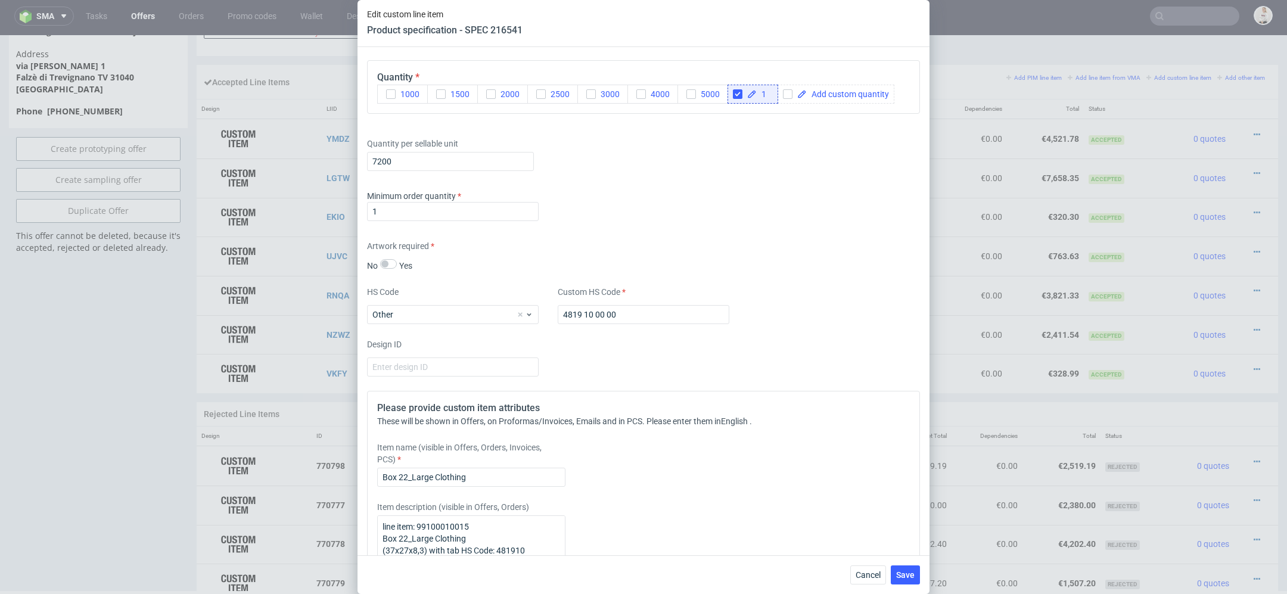
scroll to position [1530, 0]
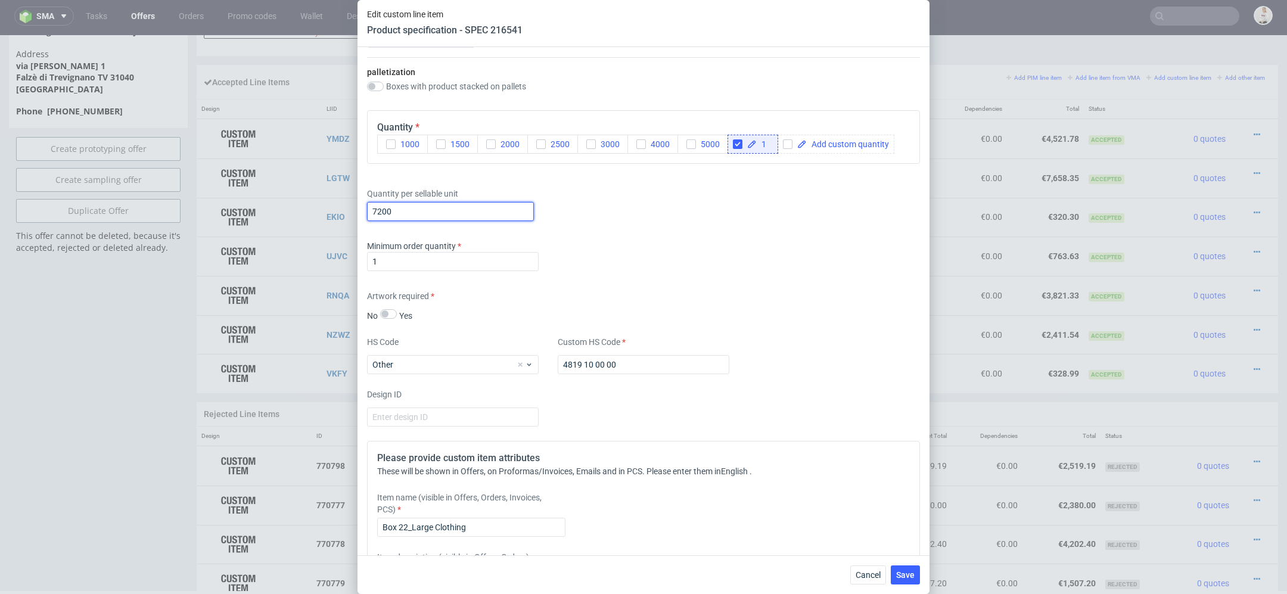
drag, startPoint x: 396, startPoint y: 204, endPoint x: 254, endPoint y: 201, distance: 141.8
click at [254, 201] on div "Edit custom line item Product specification - SPEC 216541 Supplier TFP Sp. z o.…" at bounding box center [643, 297] width 1287 height 594
type input "6720"
click at [829, 293] on div "Artwork required No Yes" at bounding box center [643, 306] width 553 height 32
click at [907, 579] on span "Save" at bounding box center [905, 575] width 18 height 8
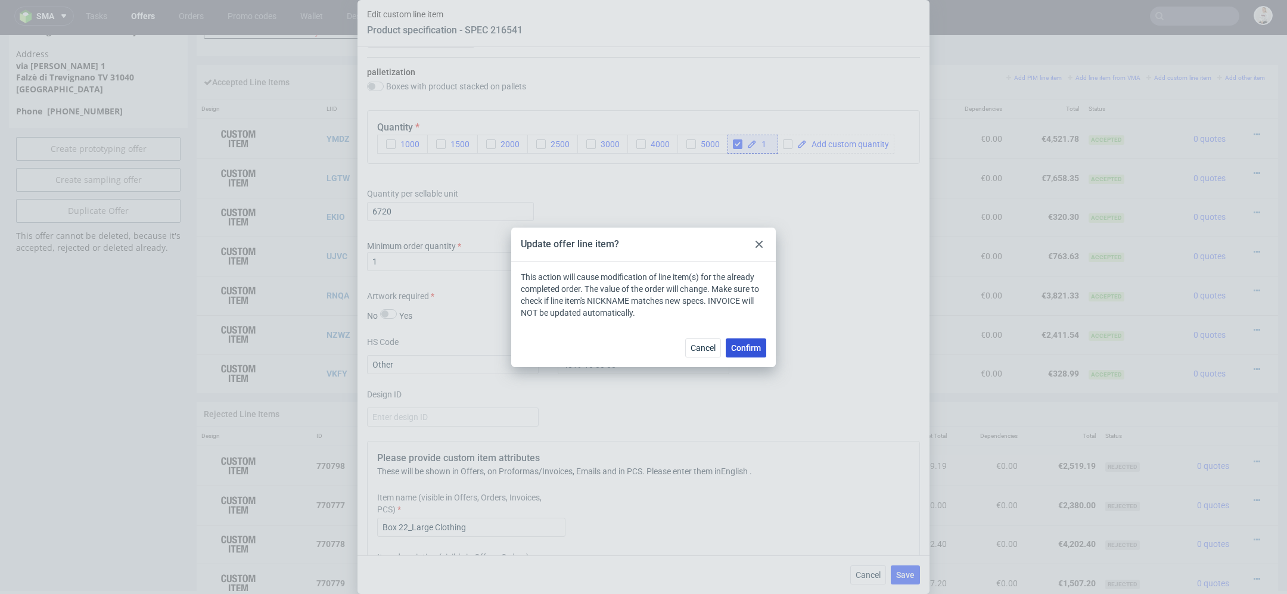
click at [748, 344] on span "Confirm" at bounding box center [746, 348] width 30 height 8
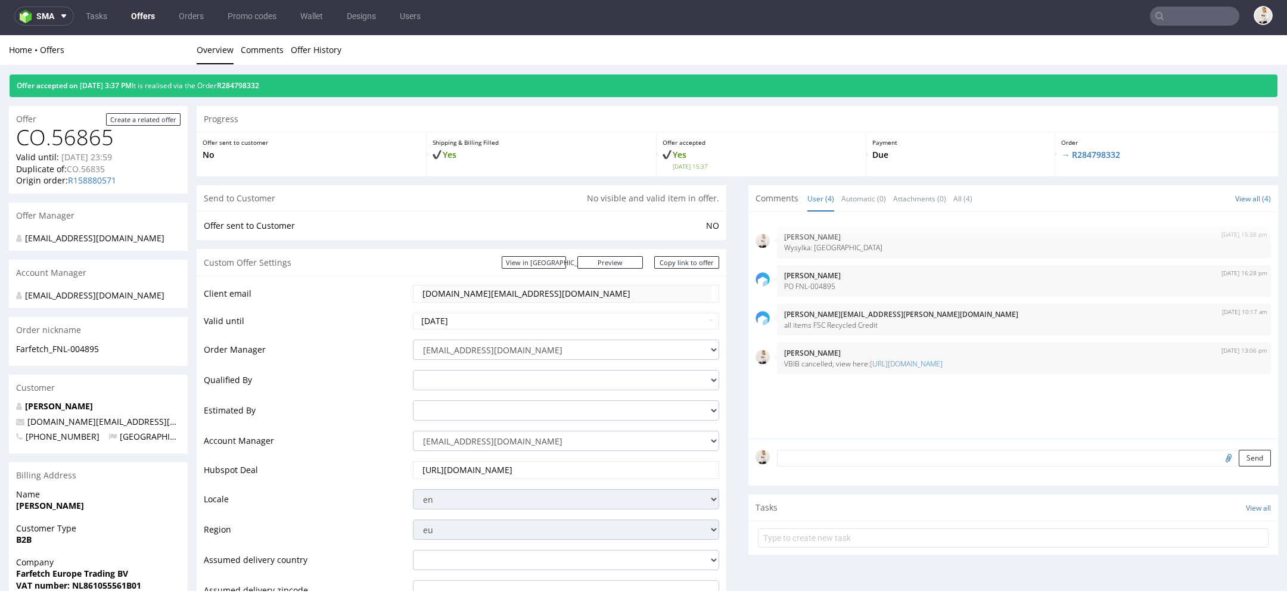
scroll to position [0, 0]
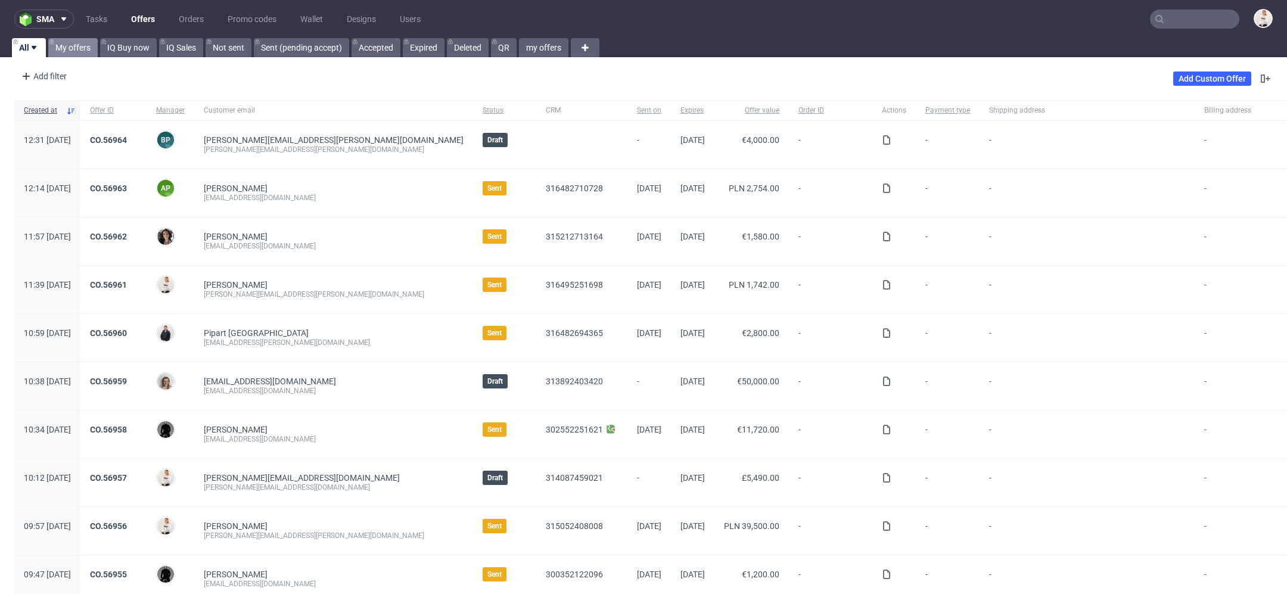
click at [82, 49] on link "My offers" at bounding box center [72, 47] width 49 height 19
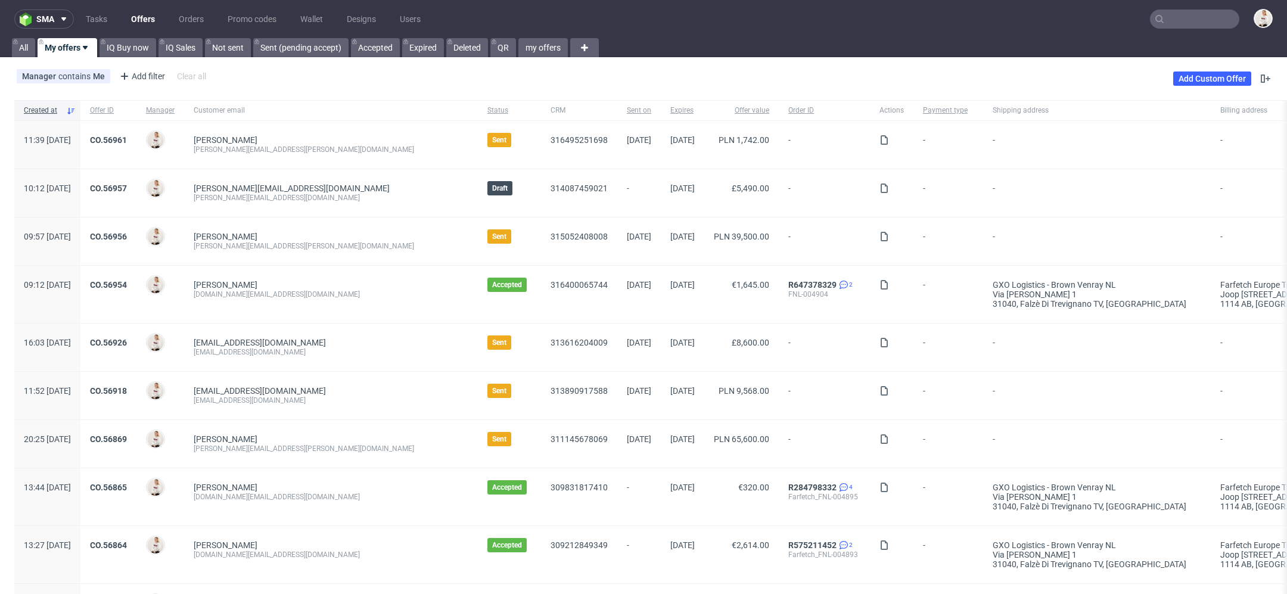
click at [146, 17] on link "Offers" at bounding box center [143, 19] width 38 height 19
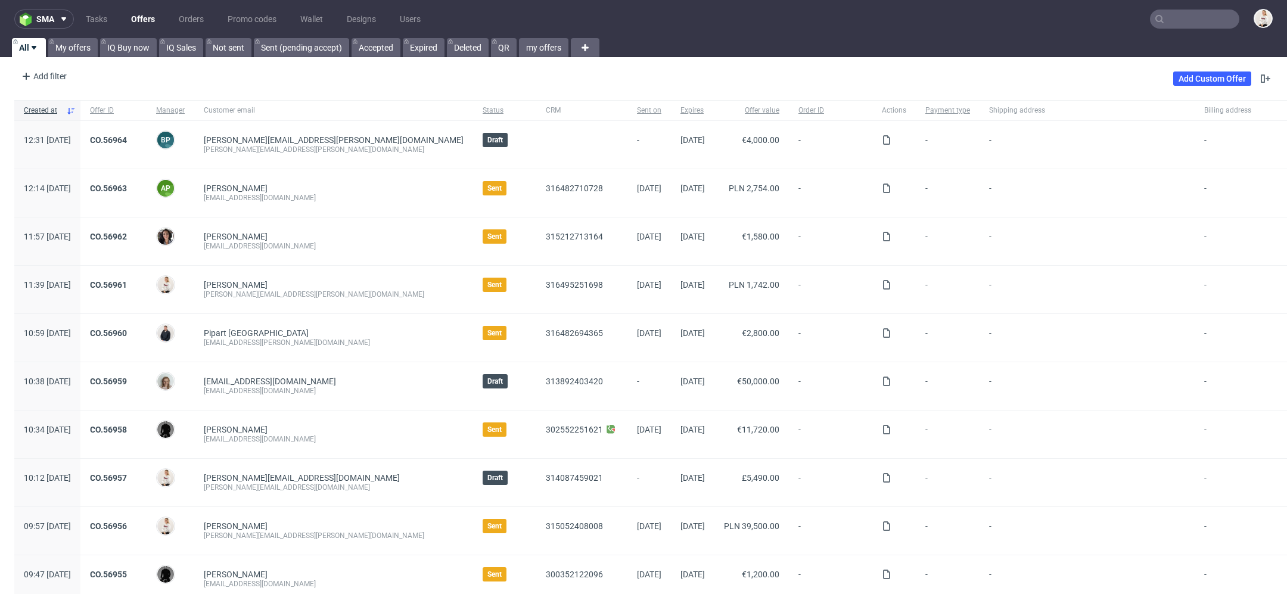
click at [147, 10] on link "Offers" at bounding box center [143, 19] width 38 height 19
click at [142, 19] on link "Offers" at bounding box center [143, 19] width 38 height 19
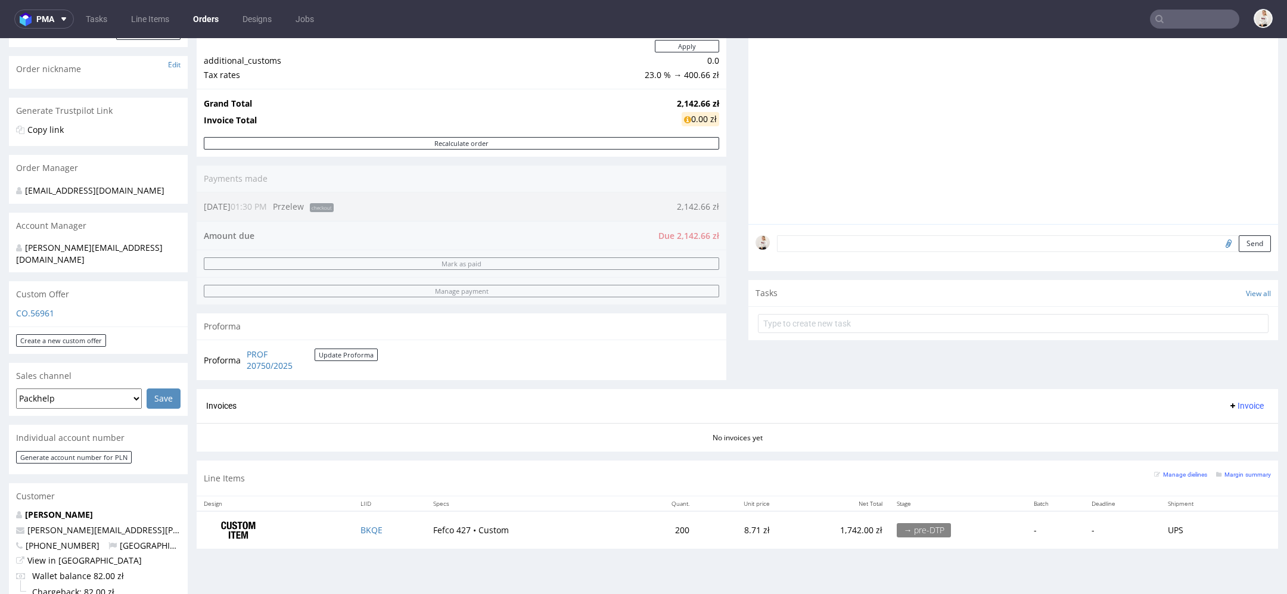
scroll to position [193, 0]
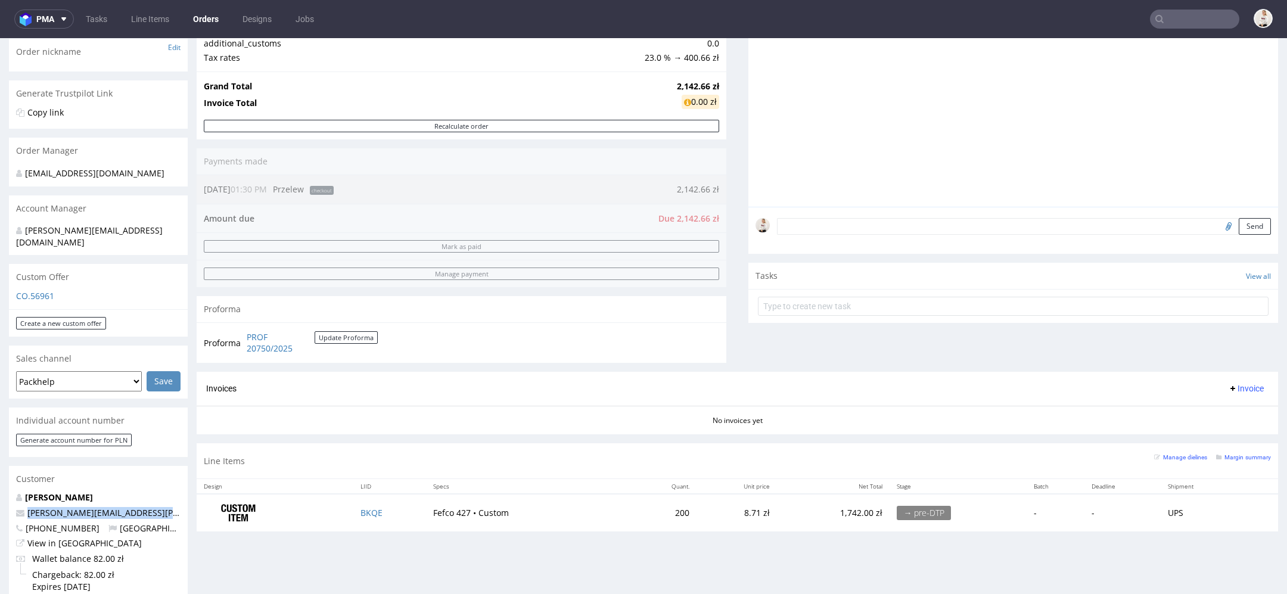
drag, startPoint x: 166, startPoint y: 505, endPoint x: 22, endPoint y: 506, distance: 144.2
click at [22, 507] on p "[PERSON_NAME][EMAIL_ADDRESS][PERSON_NAME][DOMAIN_NAME]" at bounding box center [98, 513] width 164 height 12
copy span "[PERSON_NAME][EMAIL_ADDRESS][PERSON_NAME][DOMAIN_NAME]"
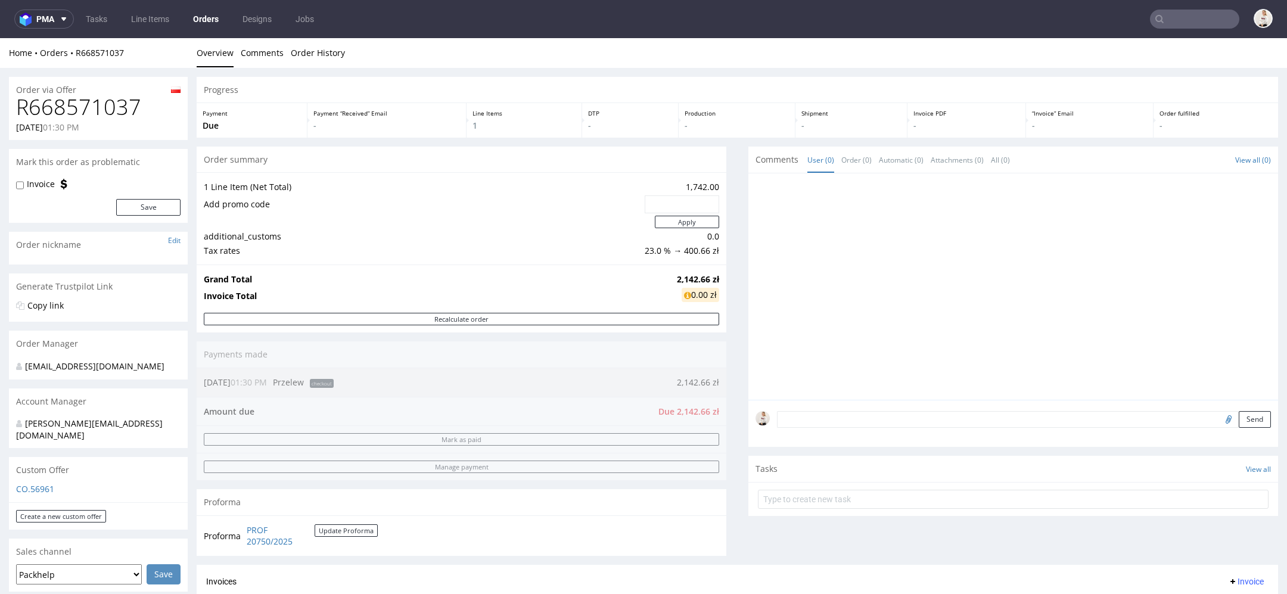
click at [98, 111] on h1 "R668571037" at bounding box center [98, 107] width 164 height 24
copy h1 "R668571037"
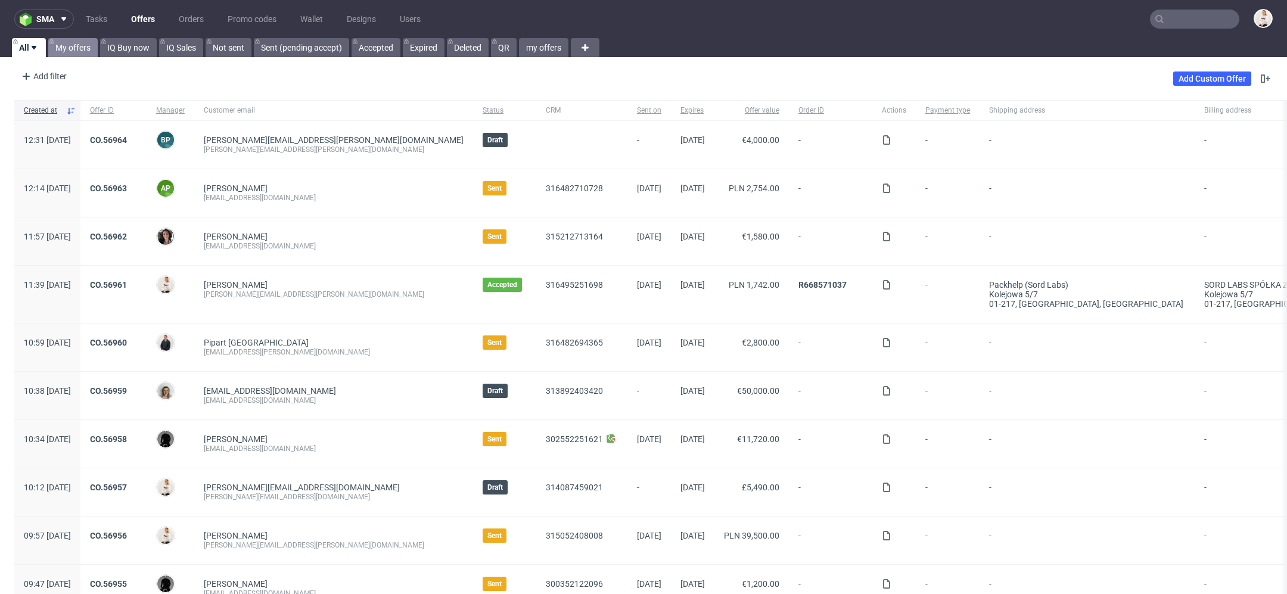
click at [79, 45] on link "My offers" at bounding box center [72, 47] width 49 height 19
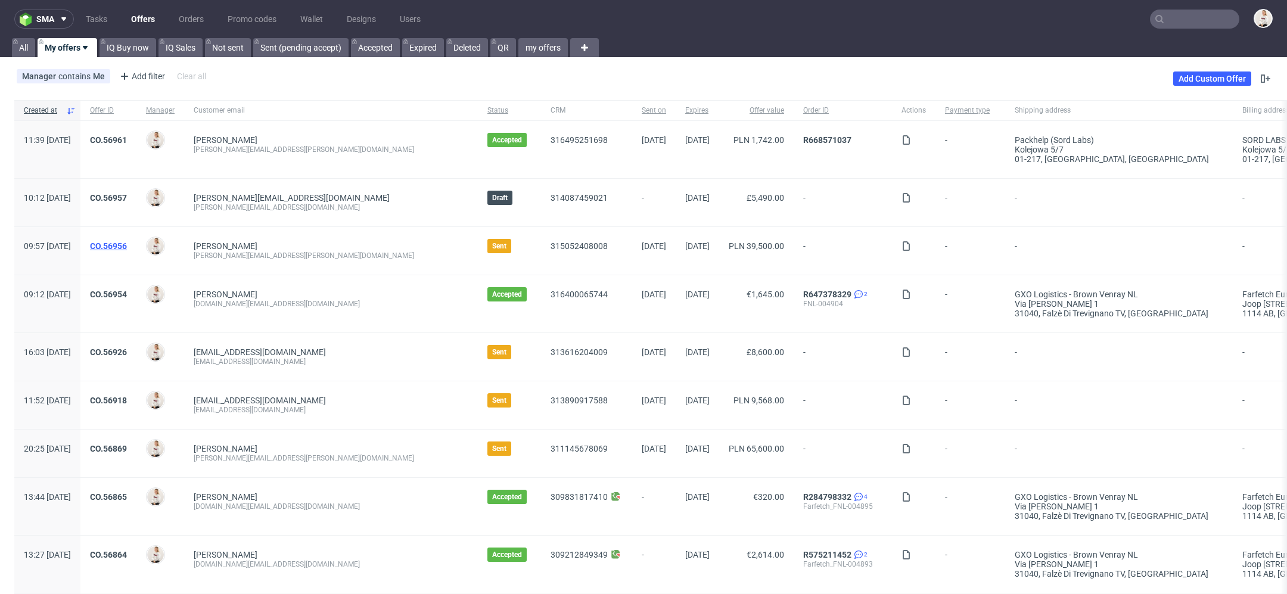
click at [127, 246] on link "CO.56956" at bounding box center [108, 246] width 37 height 10
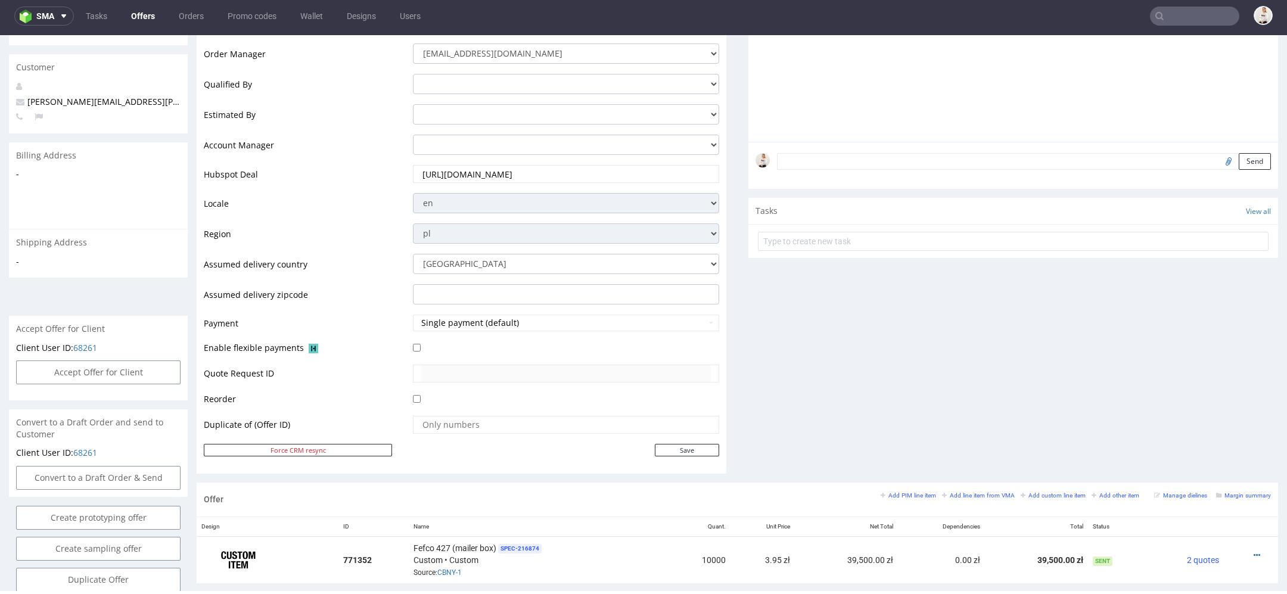
scroll to position [565, 0]
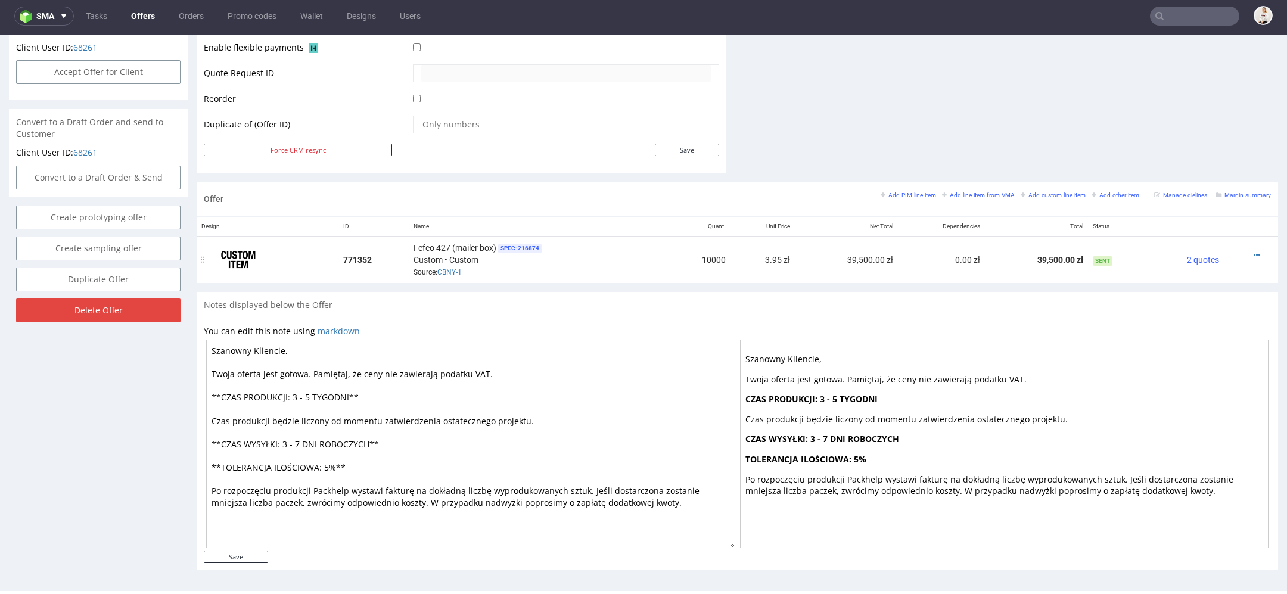
click at [451, 275] on div "Fefco 427 (mailer box) SPEC- 216874 Custom • Custom Source: CBNY-1" at bounding box center [538, 259] width 250 height 37
click at [450, 272] on link "CBNY-1" at bounding box center [449, 272] width 24 height 8
